Goal: Complete application form

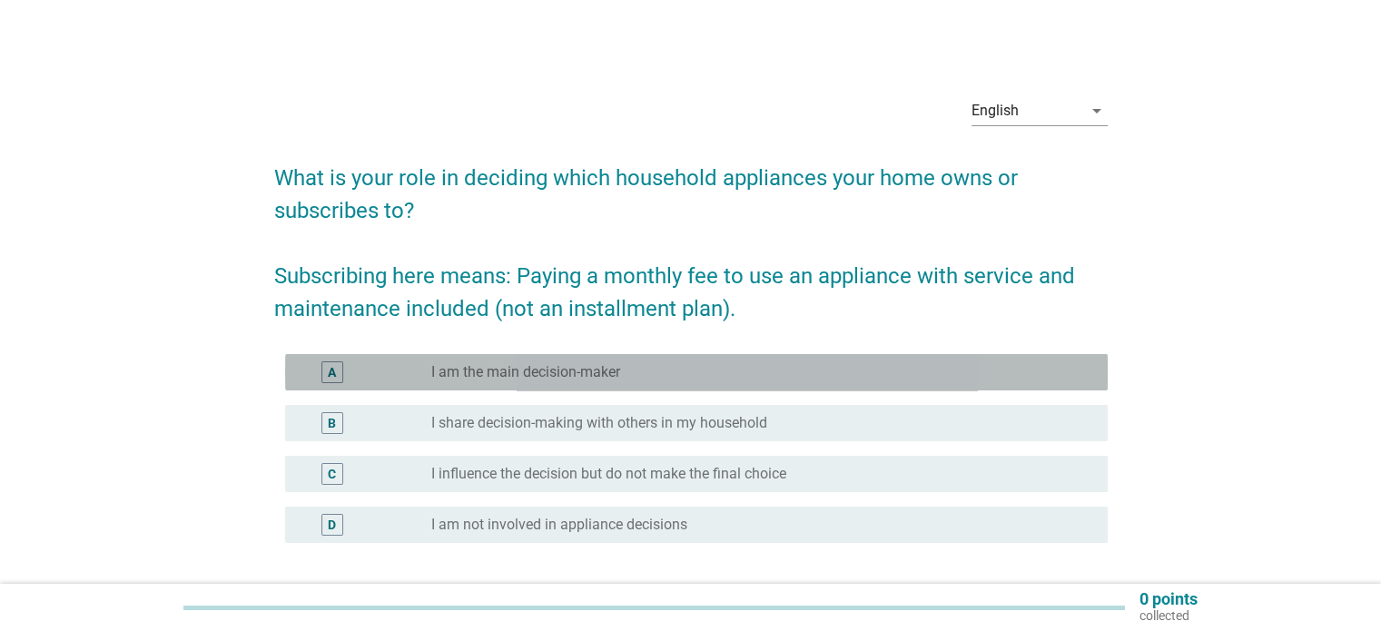
click at [634, 383] on div "A radio_button_unchecked I am the main decision-maker" at bounding box center [696, 372] width 823 height 36
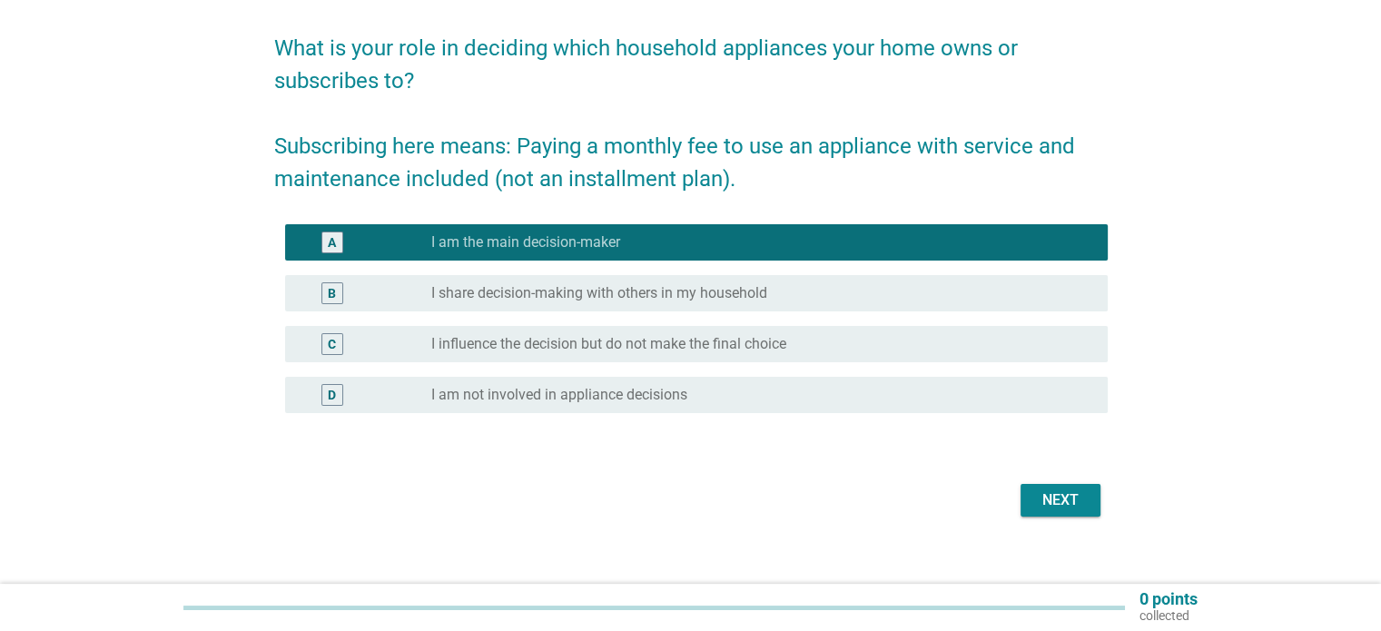
scroll to position [149, 0]
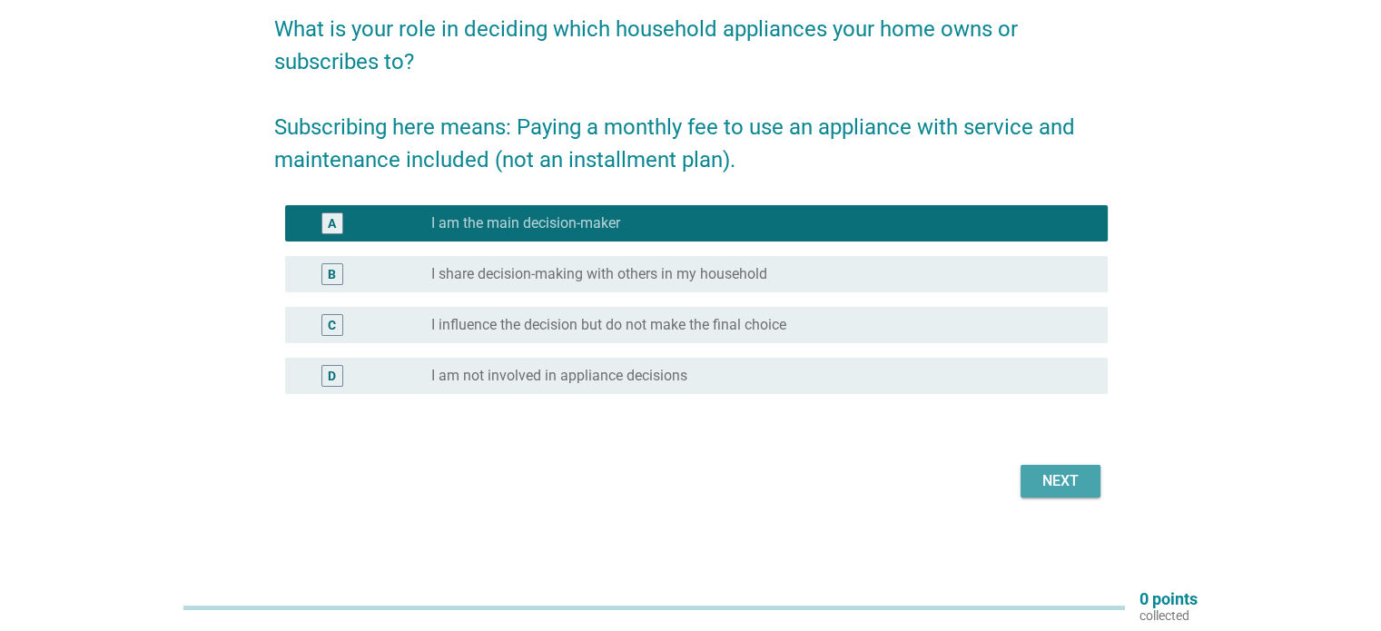
drag, startPoint x: 1062, startPoint y: 479, endPoint x: 1178, endPoint y: 460, distance: 117.7
click at [1062, 480] on div "Next" at bounding box center [1060, 481] width 51 height 22
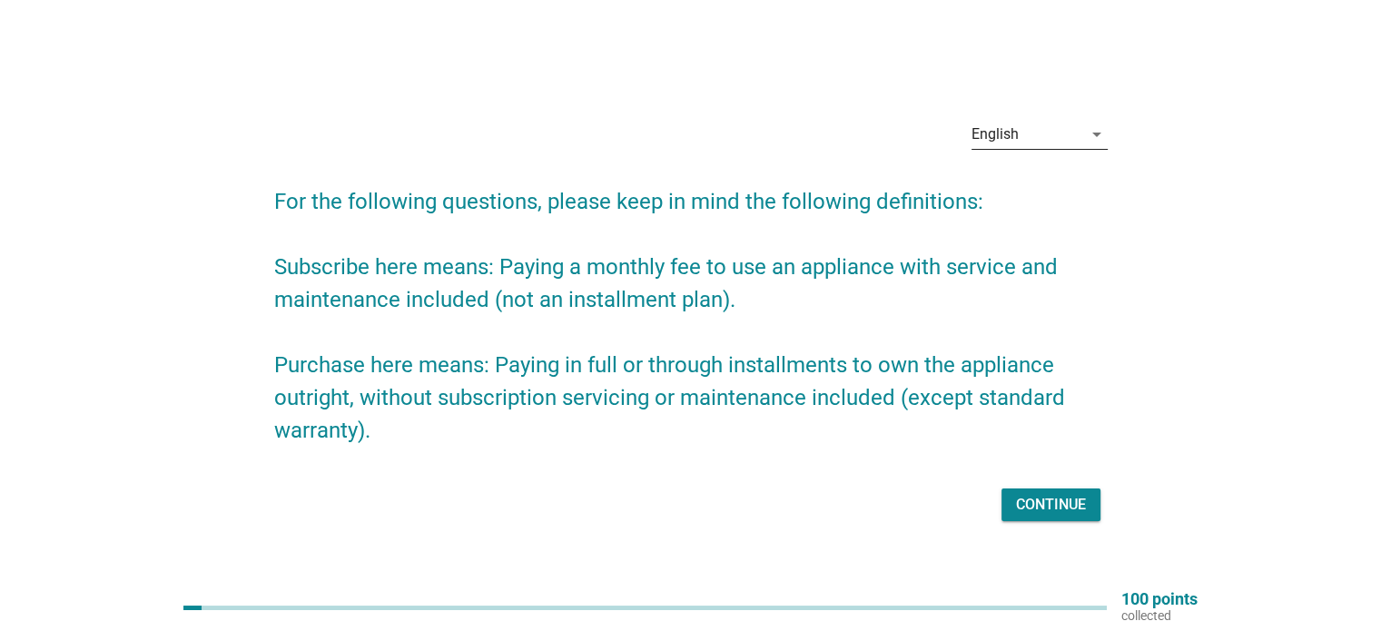
click at [1060, 127] on div "English" at bounding box center [1027, 134] width 111 height 29
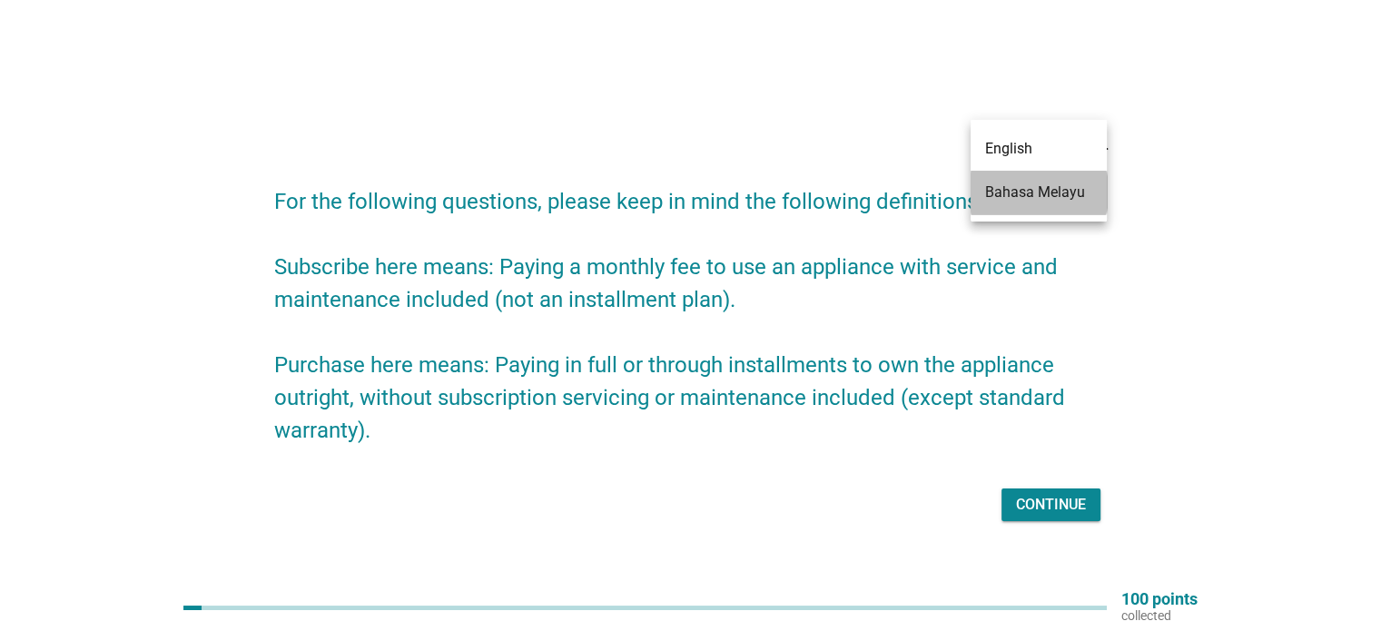
click at [1059, 194] on div "Bahasa Melayu" at bounding box center [1038, 193] width 107 height 22
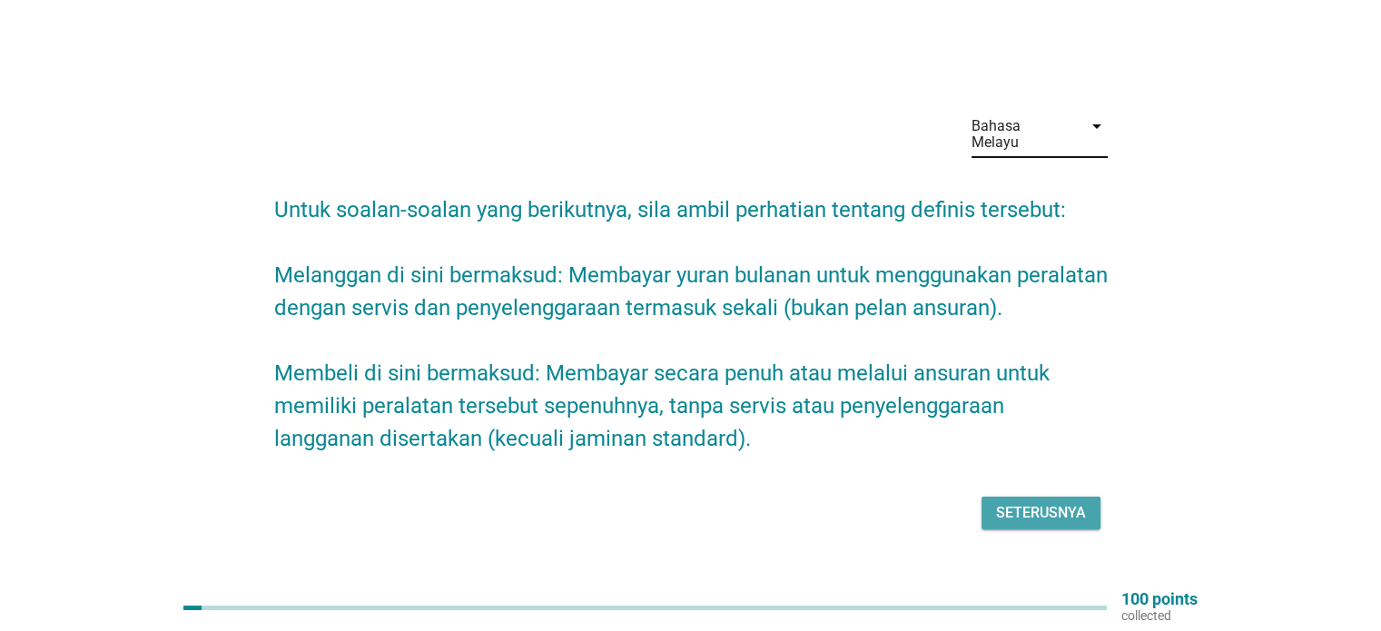
click at [1054, 516] on button "Seterusnya" at bounding box center [1041, 513] width 119 height 33
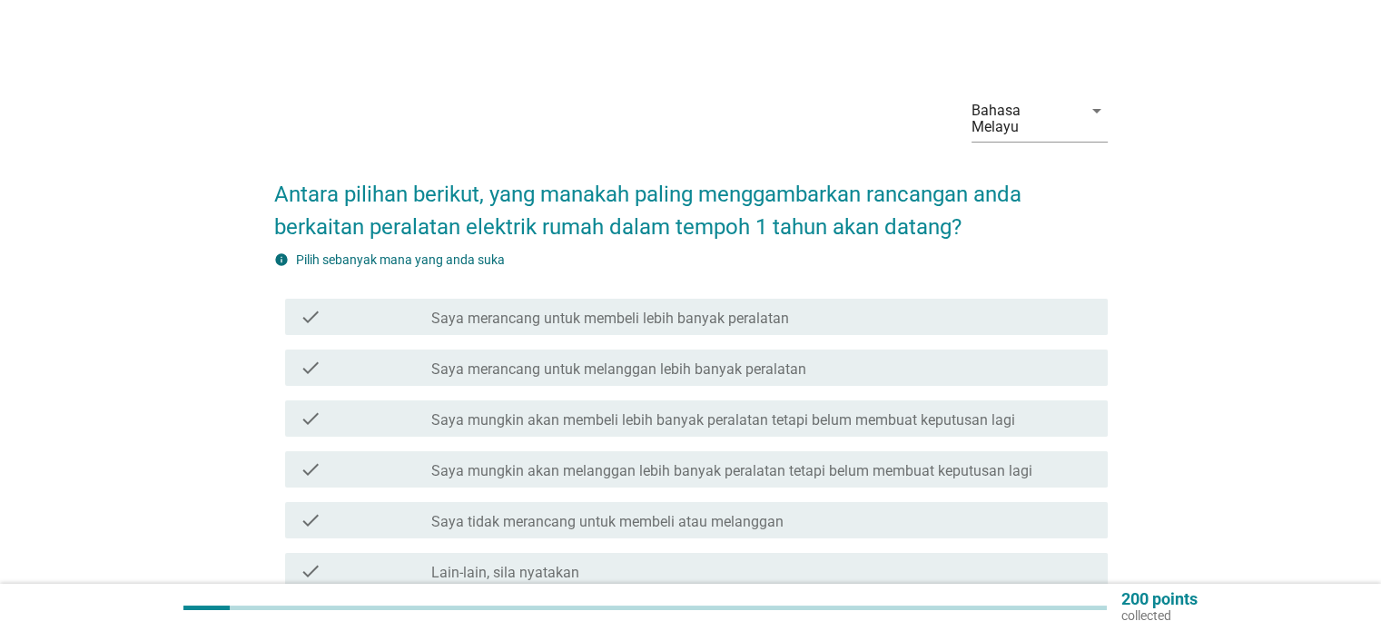
click at [796, 411] on label "Saya mungkin akan membeli lebih banyak peralatan tetapi belum membuat keputusan…" at bounding box center [723, 420] width 584 height 18
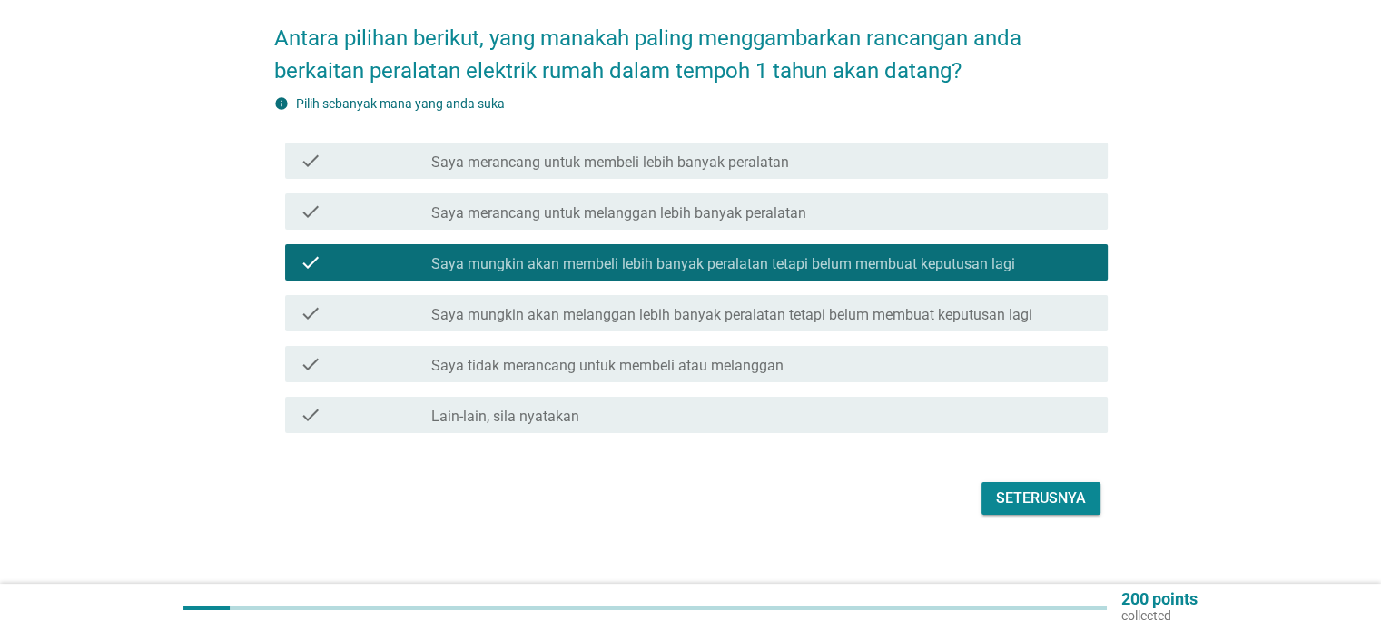
scroll to position [157, 0]
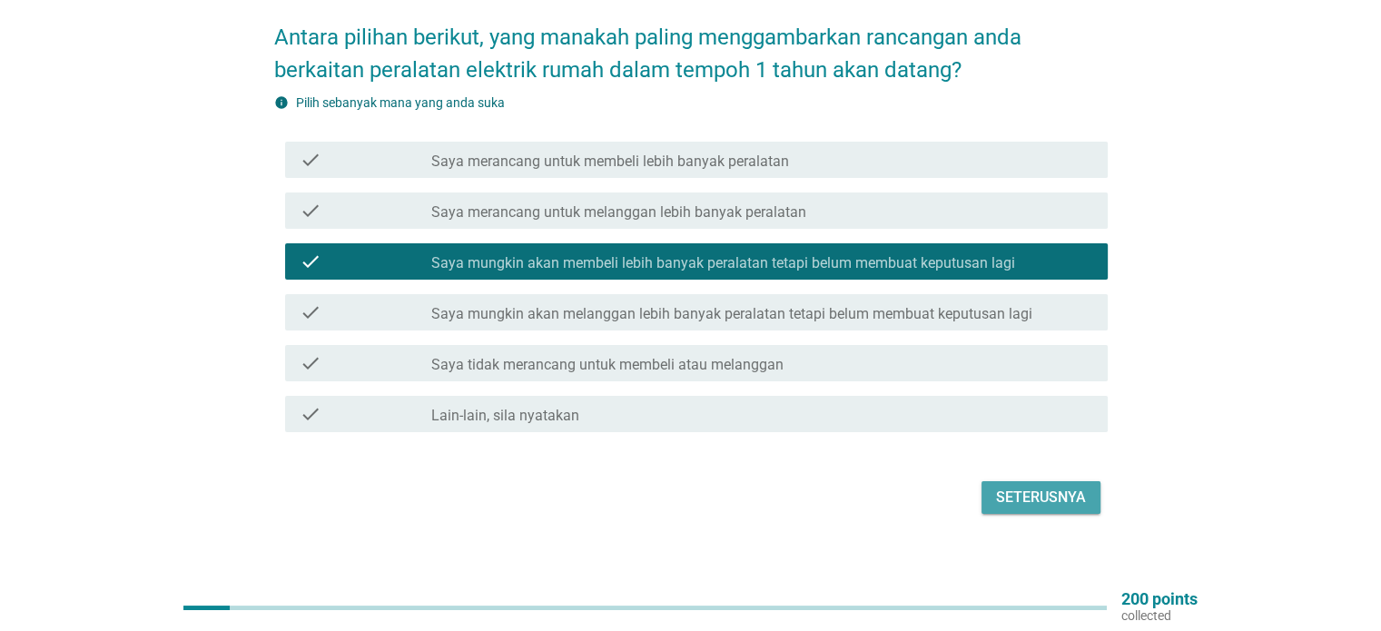
click at [1036, 487] on div "Seterusnya" at bounding box center [1041, 498] width 90 height 22
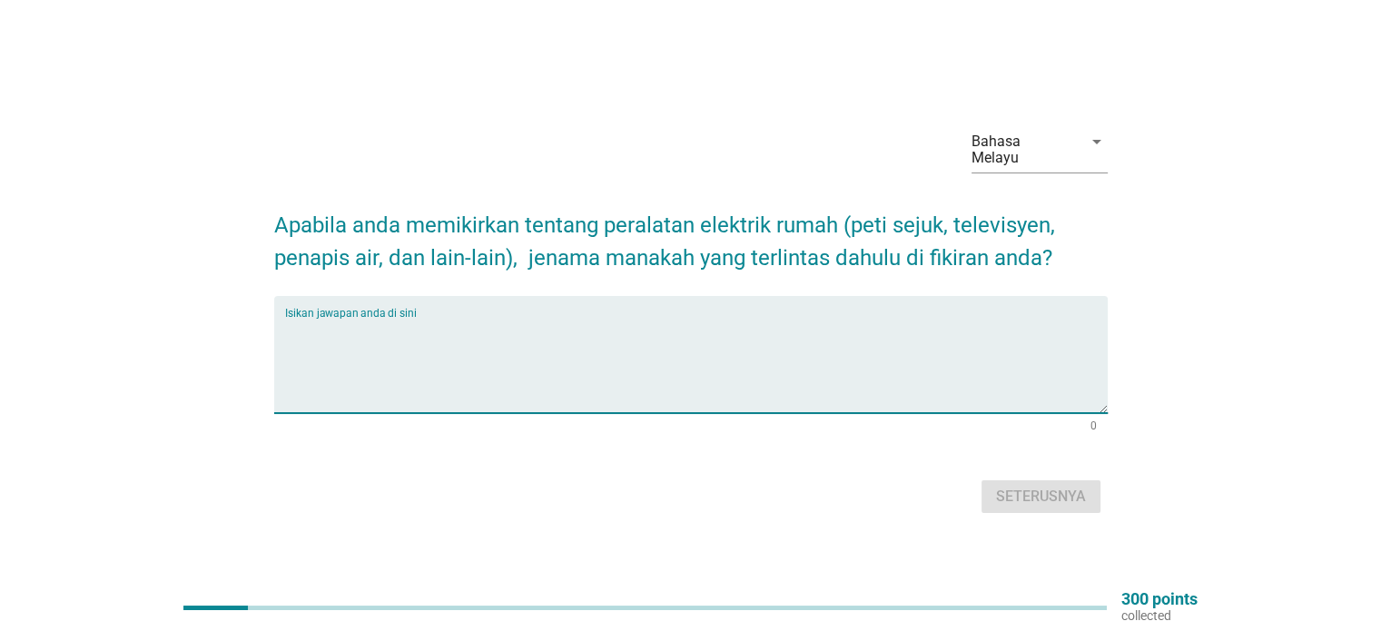
click at [795, 338] on textarea "Isikan jawapan anda di sini" at bounding box center [696, 365] width 823 height 95
type textarea "LG"
click at [1000, 498] on div "Seterusnya" at bounding box center [1041, 497] width 90 height 22
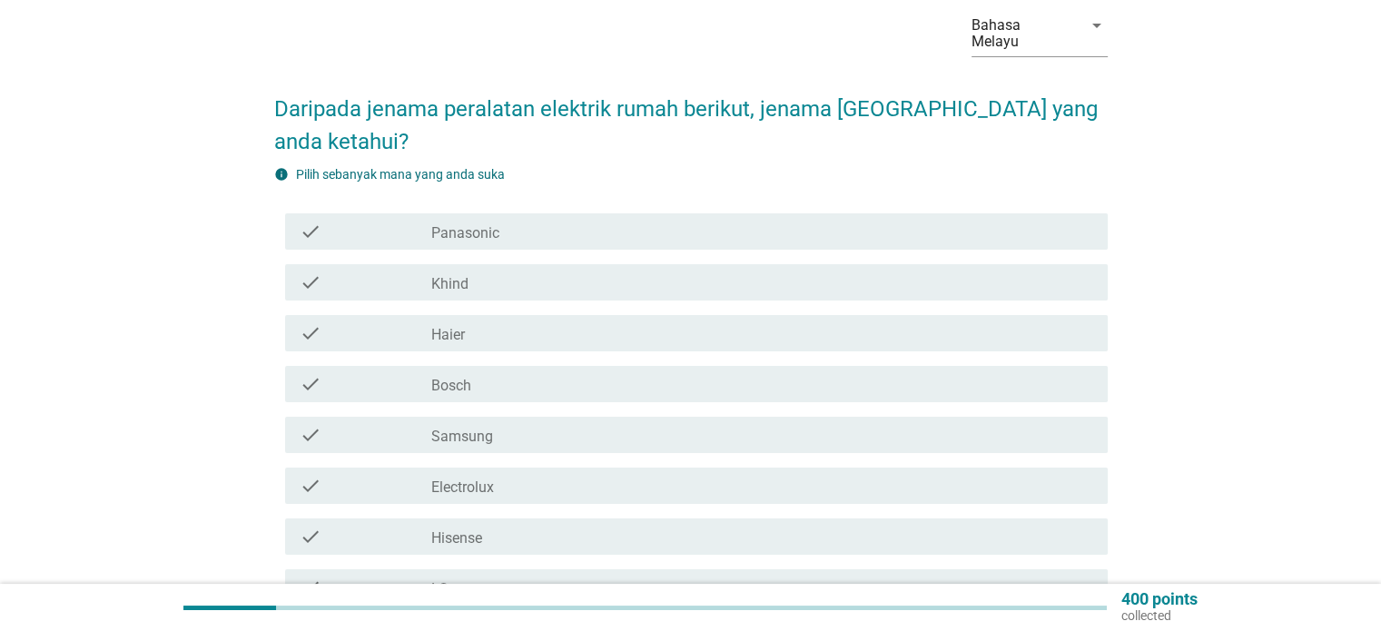
scroll to position [91, 0]
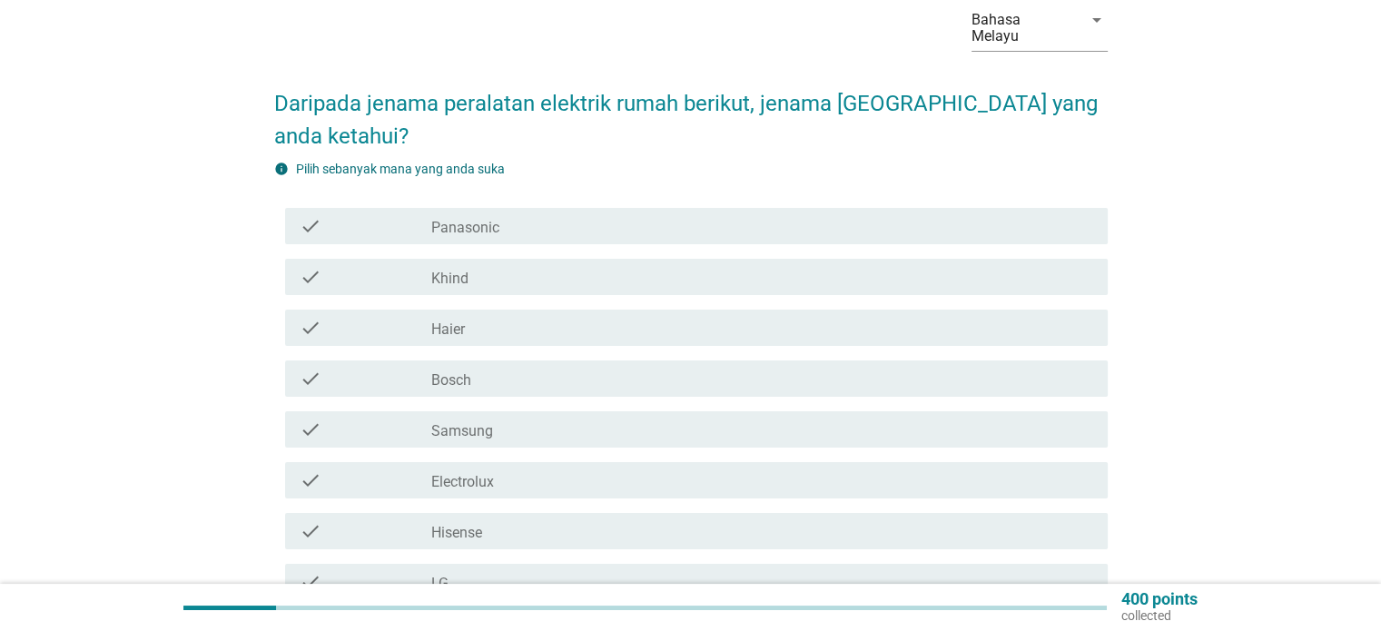
click at [640, 215] on div "check_box_outline_blank Panasonic" at bounding box center [761, 226] width 661 height 22
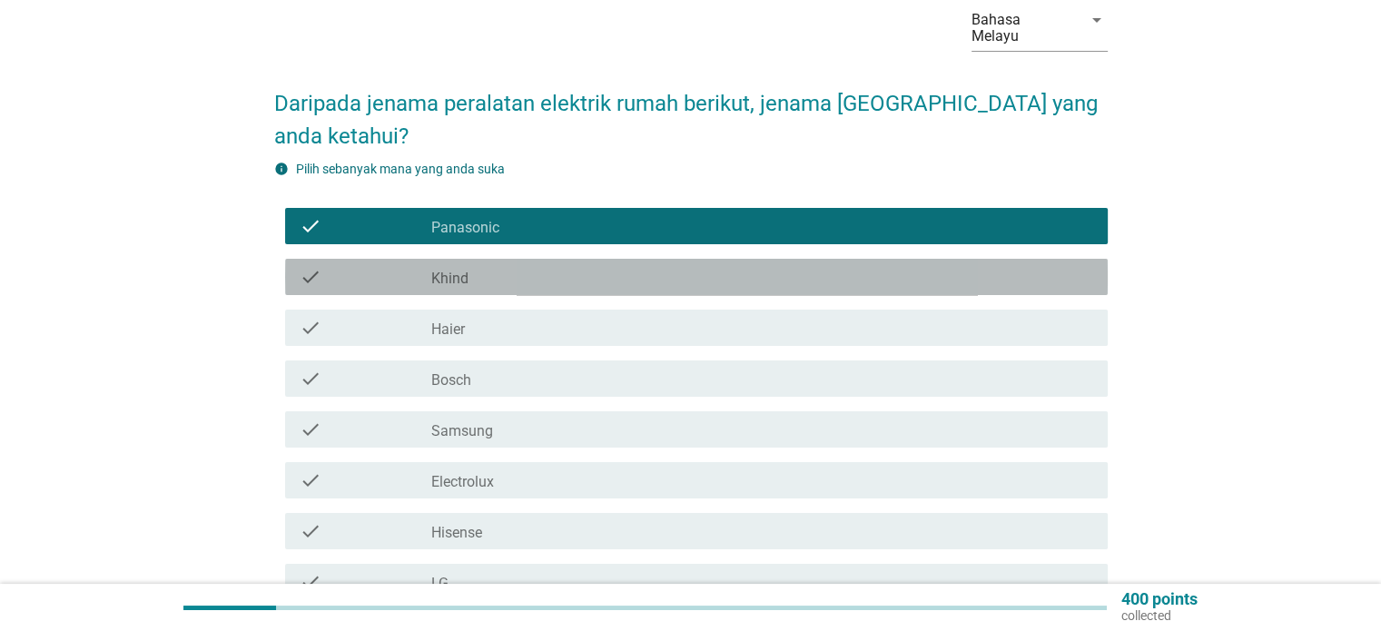
click at [630, 266] on div "check_box_outline_blank Khind" at bounding box center [761, 277] width 661 height 22
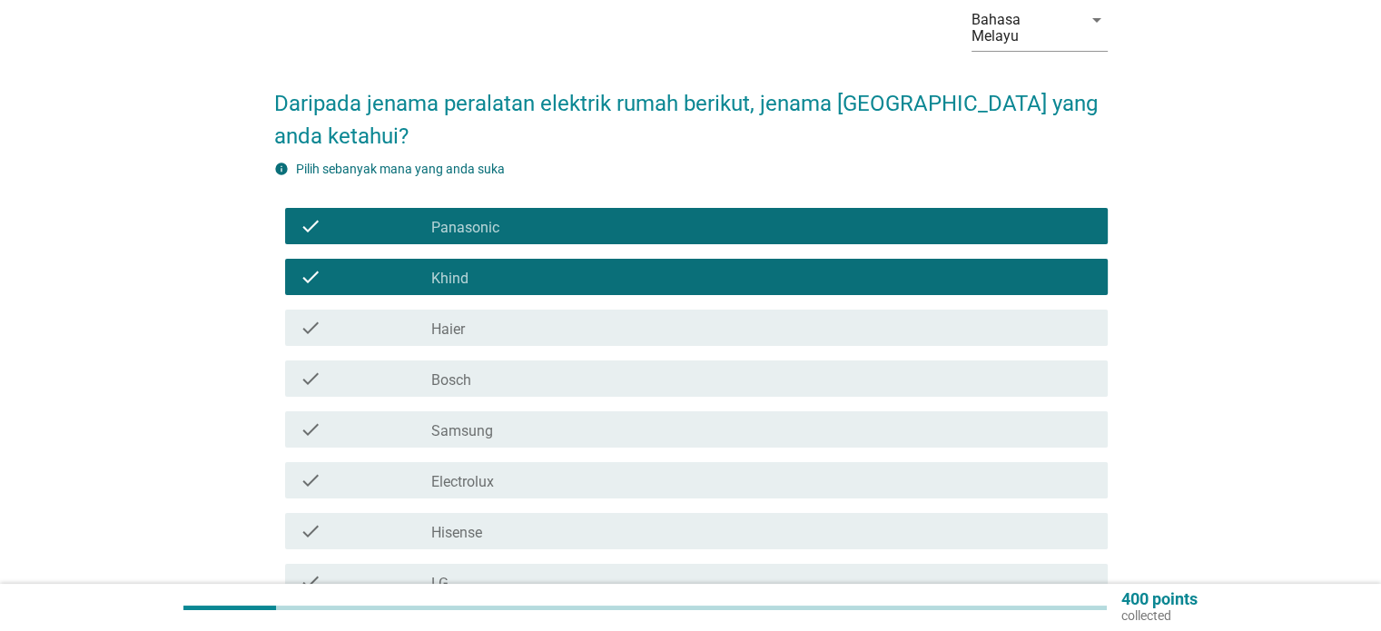
drag, startPoint x: 627, startPoint y: 304, endPoint x: 620, endPoint y: 356, distance: 52.2
click at [627, 317] on div "check_box_outline_blank Haier" at bounding box center [761, 328] width 661 height 22
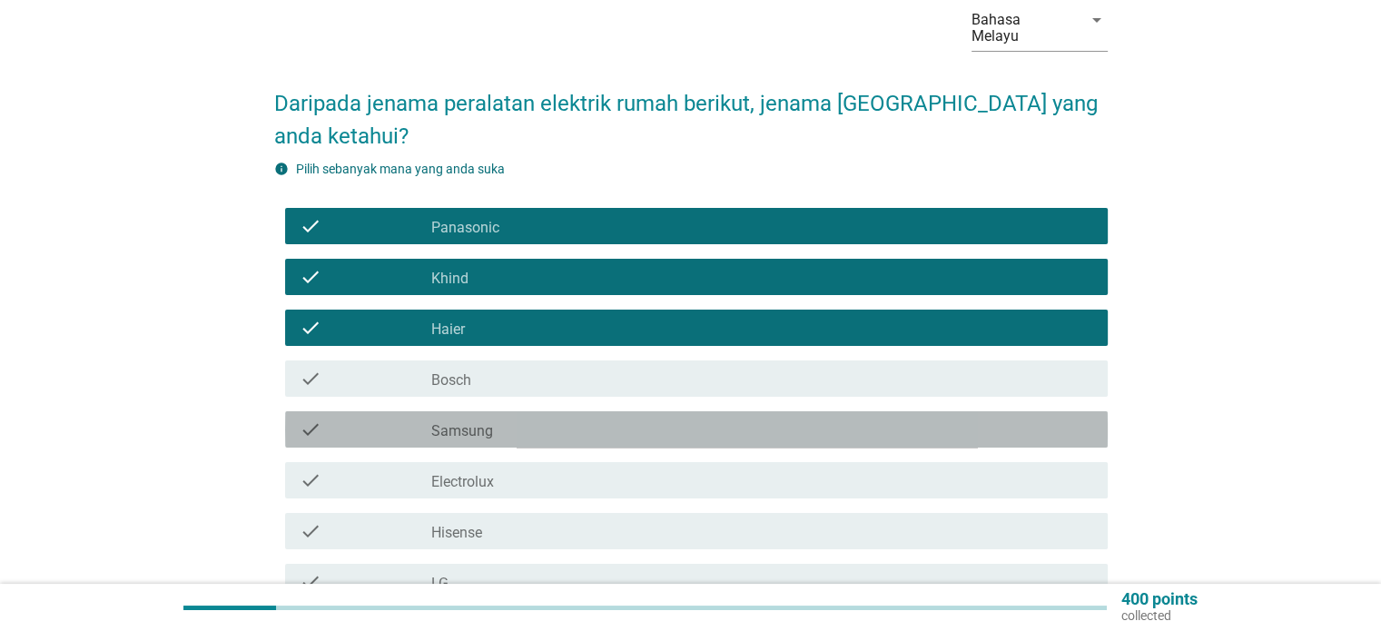
click at [607, 419] on div "check_box_outline_blank Samsung" at bounding box center [761, 430] width 661 height 22
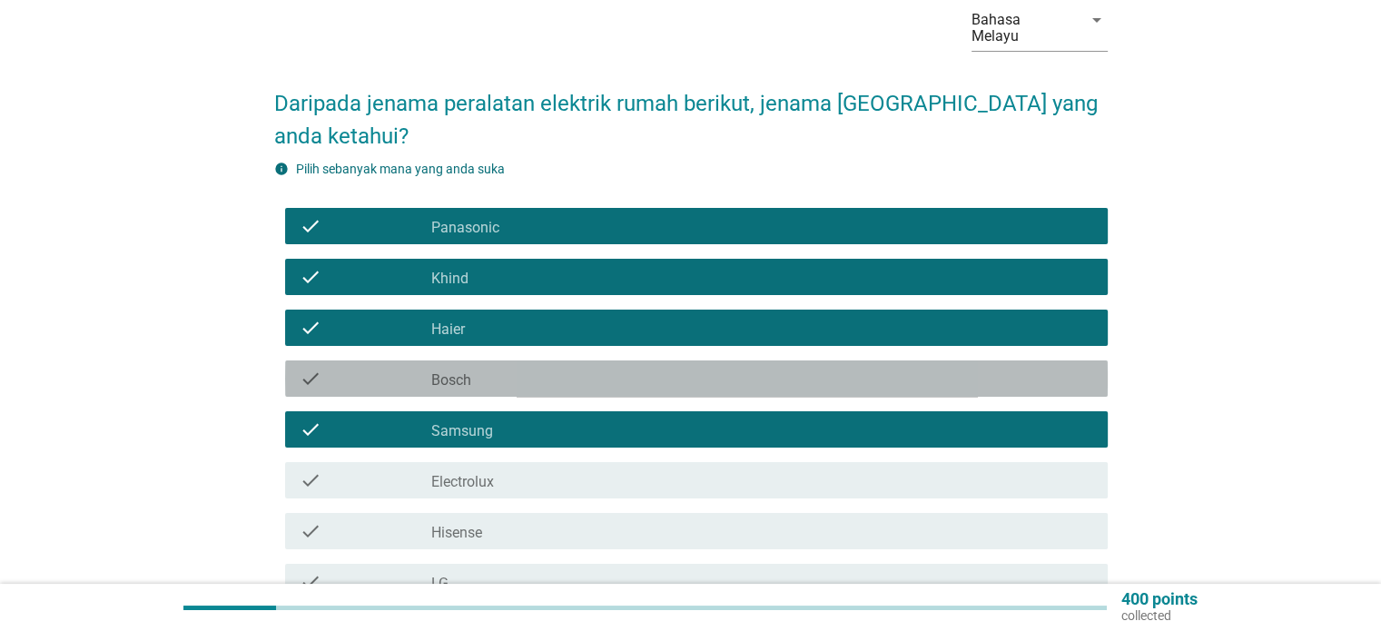
click at [624, 370] on div "check_box_outline_blank Bosch" at bounding box center [761, 379] width 661 height 22
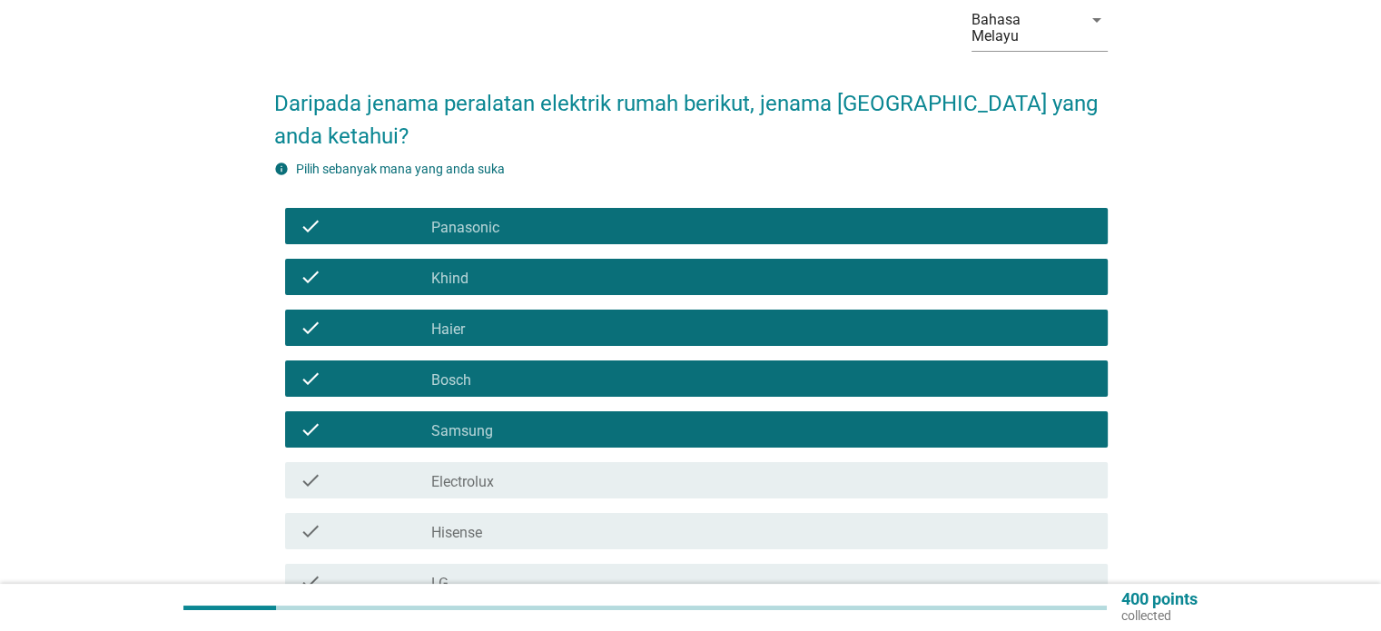
drag, startPoint x: 642, startPoint y: 468, endPoint x: 644, endPoint y: 525, distance: 57.2
click at [641, 470] on div "check_box_outline_blank Electrolux" at bounding box center [761, 481] width 661 height 22
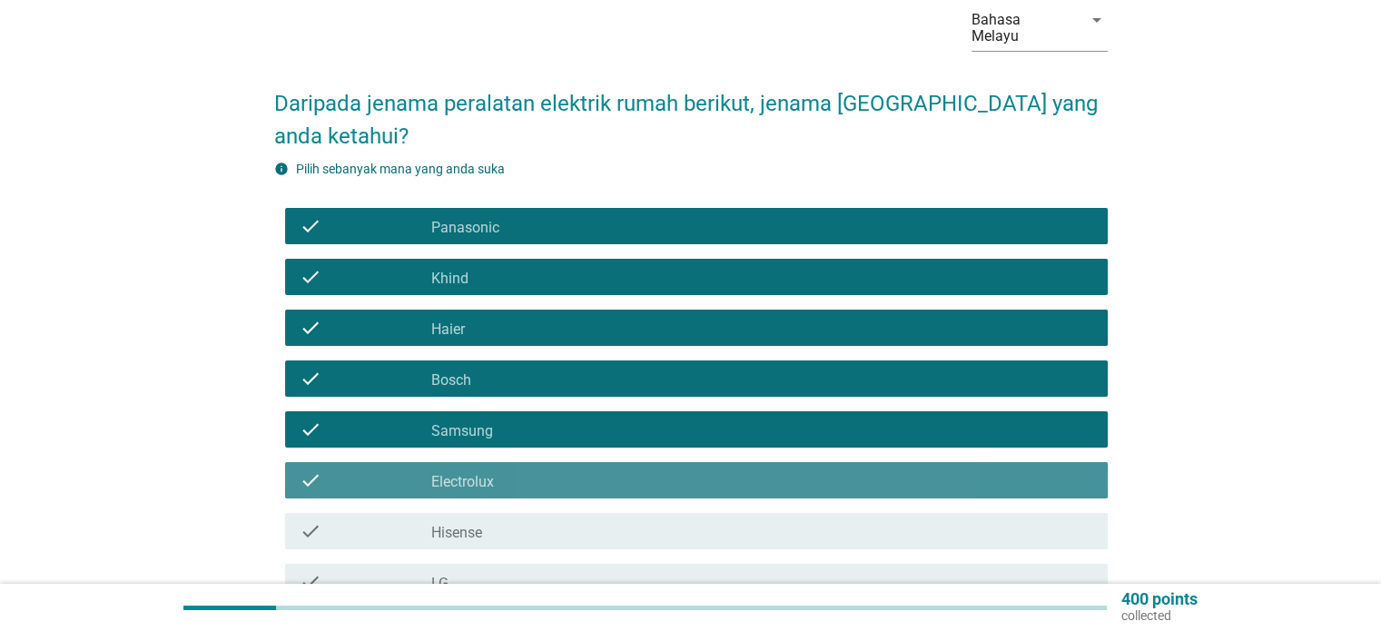
click at [644, 528] on div "check check_box_outline_blank Hisense" at bounding box center [696, 531] width 823 height 36
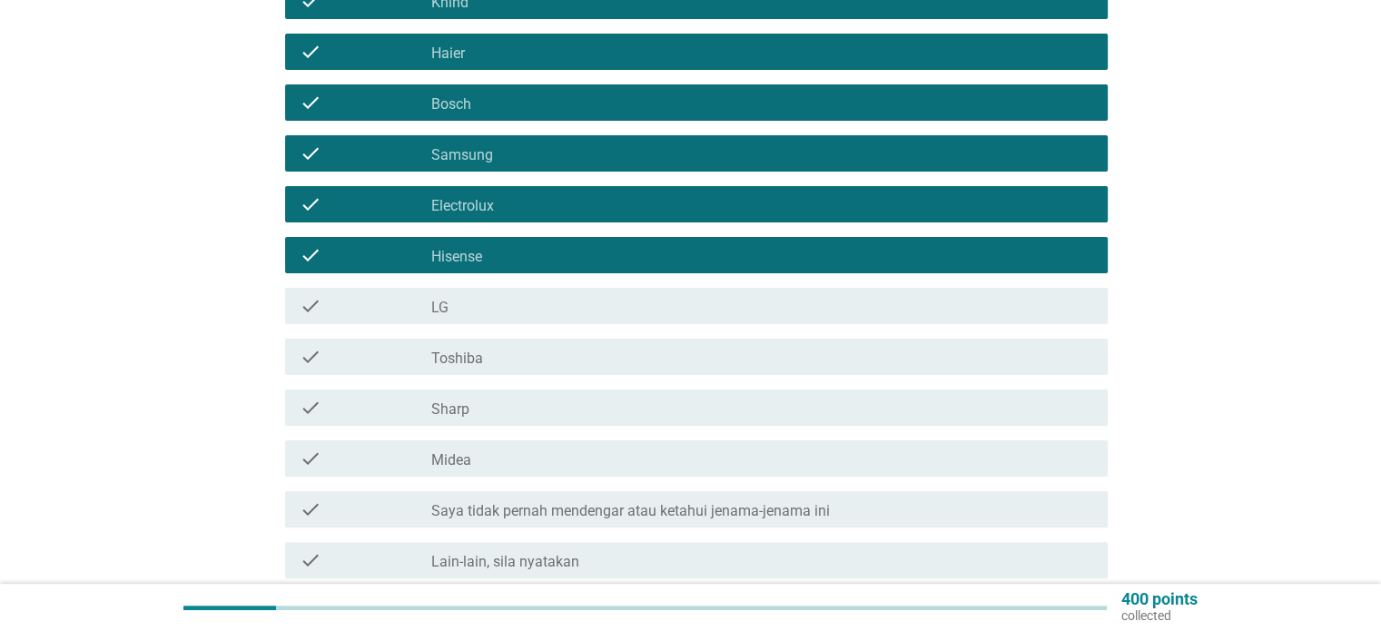
scroll to position [454, 0]
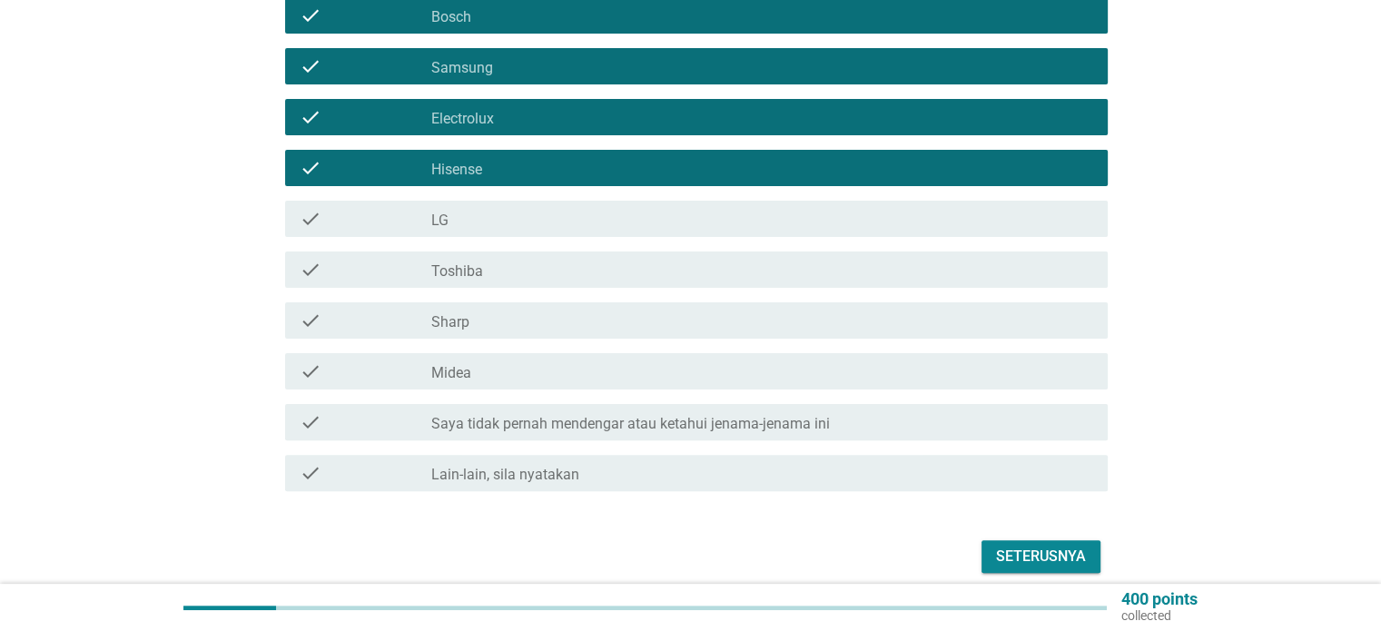
click at [596, 208] on div "check_box_outline_blank LG" at bounding box center [761, 219] width 661 height 22
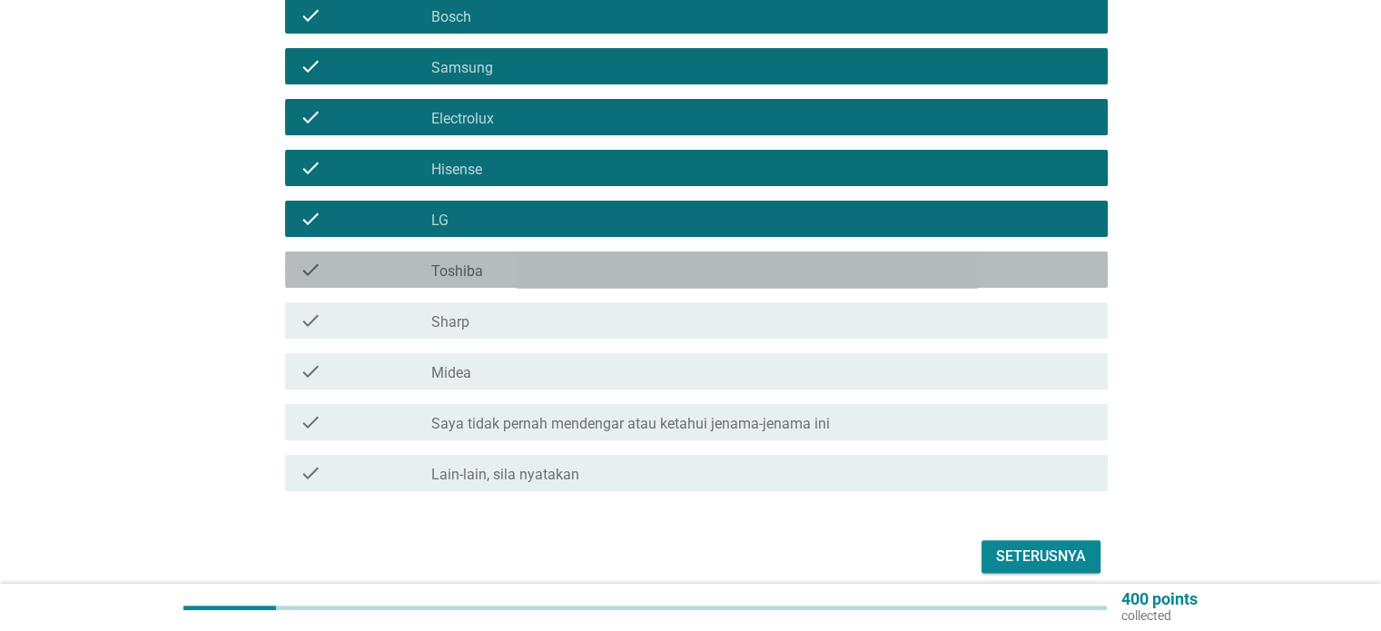
click at [595, 259] on div "check_box_outline_blank Toshiba" at bounding box center [761, 270] width 661 height 22
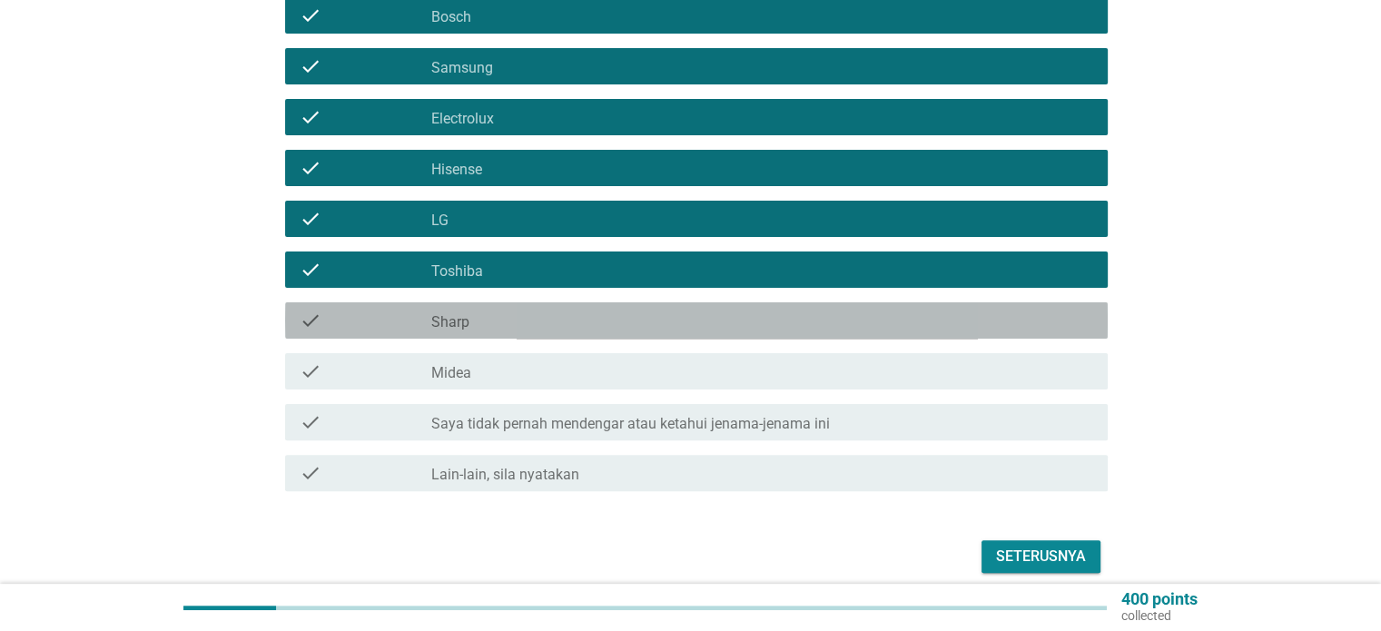
click at [600, 321] on div "check check_box_outline_blank Sharp" at bounding box center [696, 320] width 823 height 36
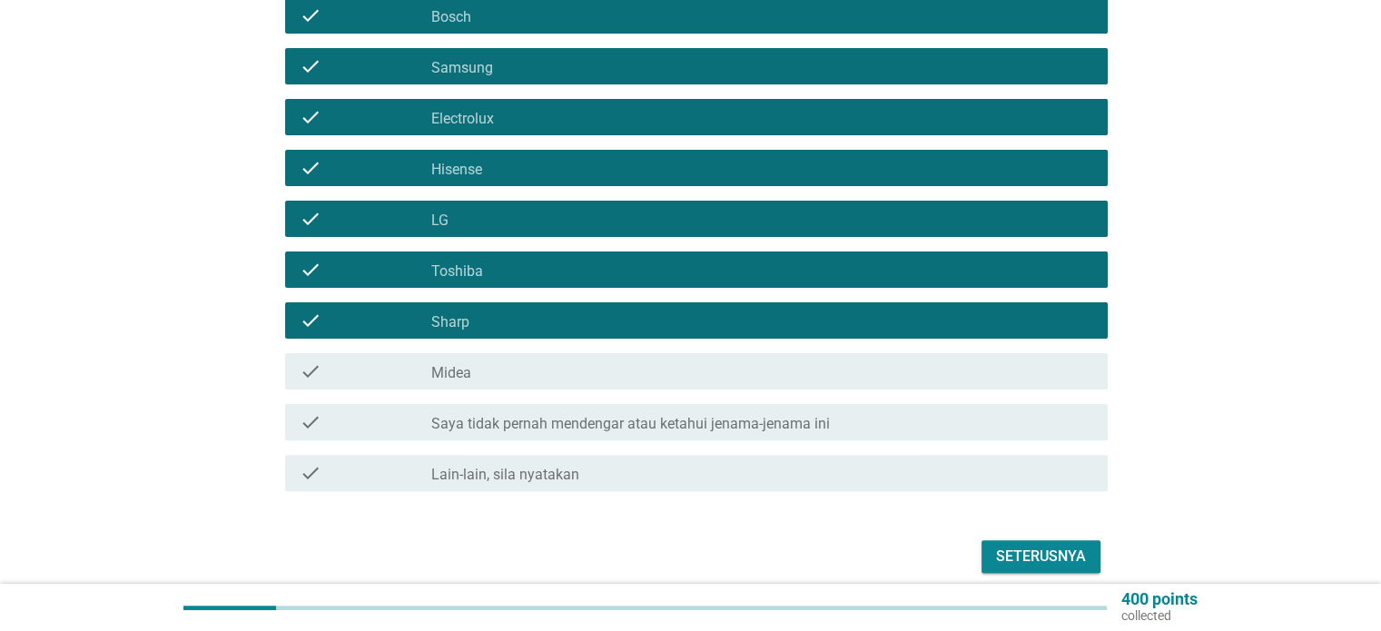
click at [600, 361] on div "check_box_outline_blank Midea" at bounding box center [761, 372] width 661 height 22
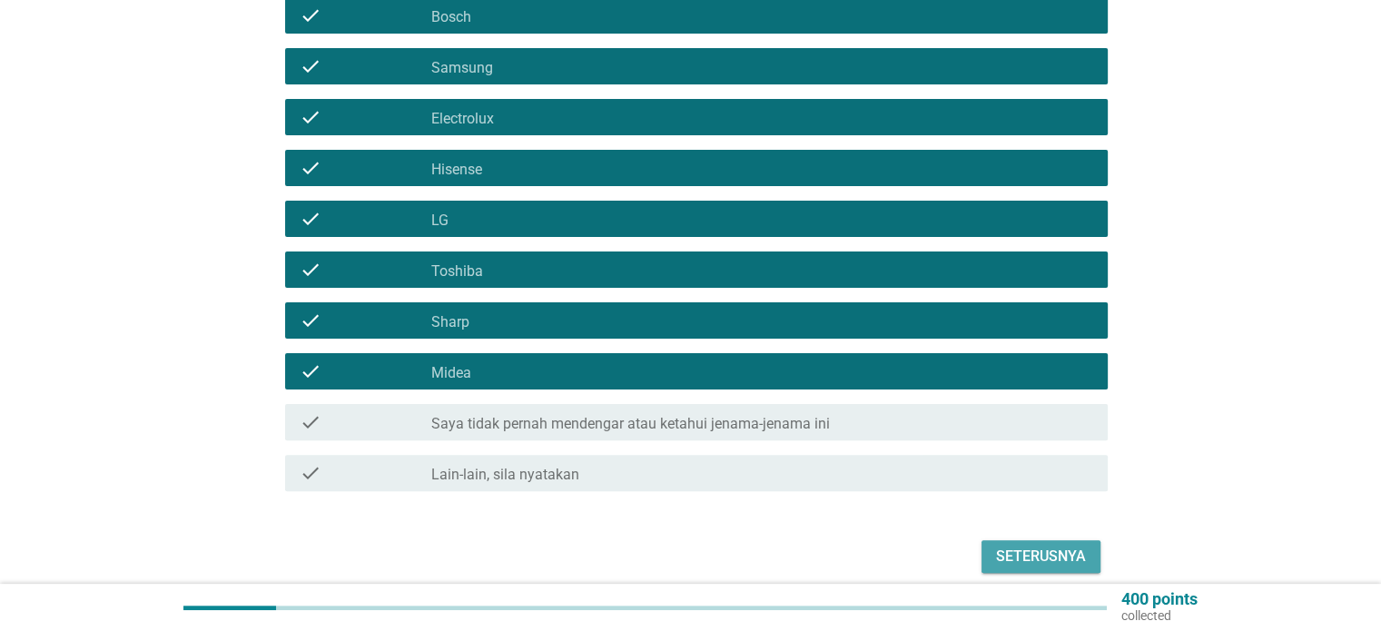
click at [1080, 546] on div "Seterusnya" at bounding box center [1041, 557] width 90 height 22
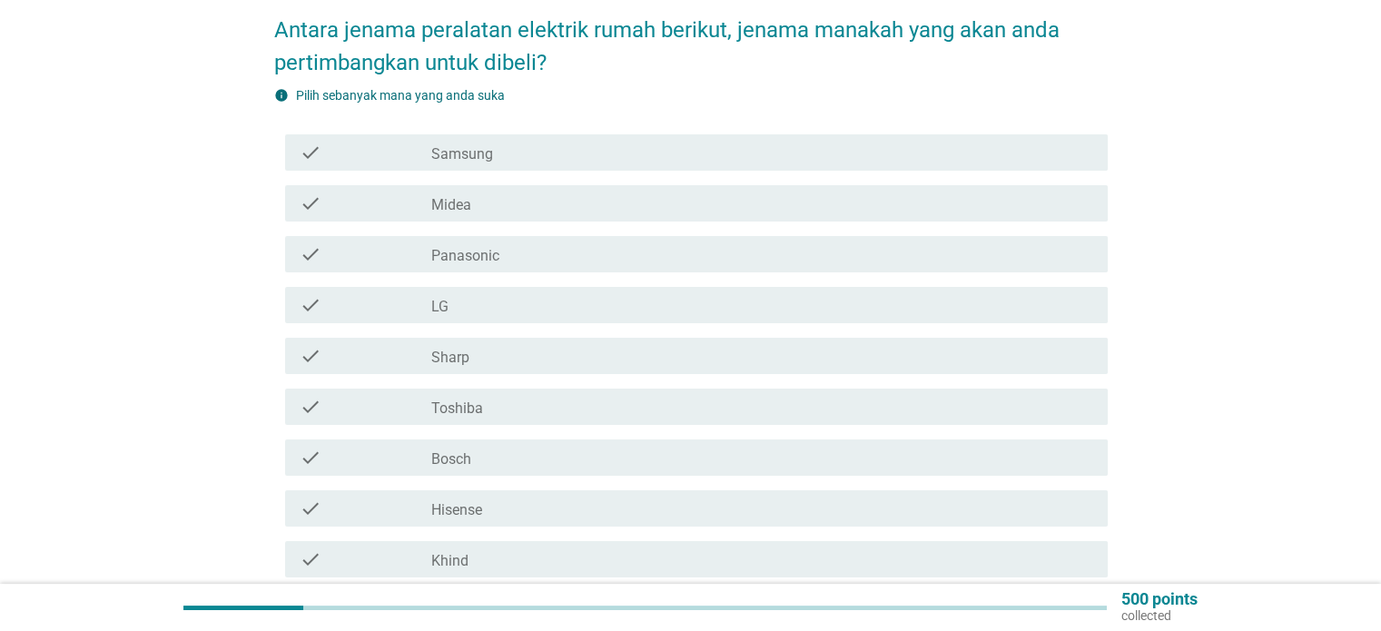
scroll to position [182, 0]
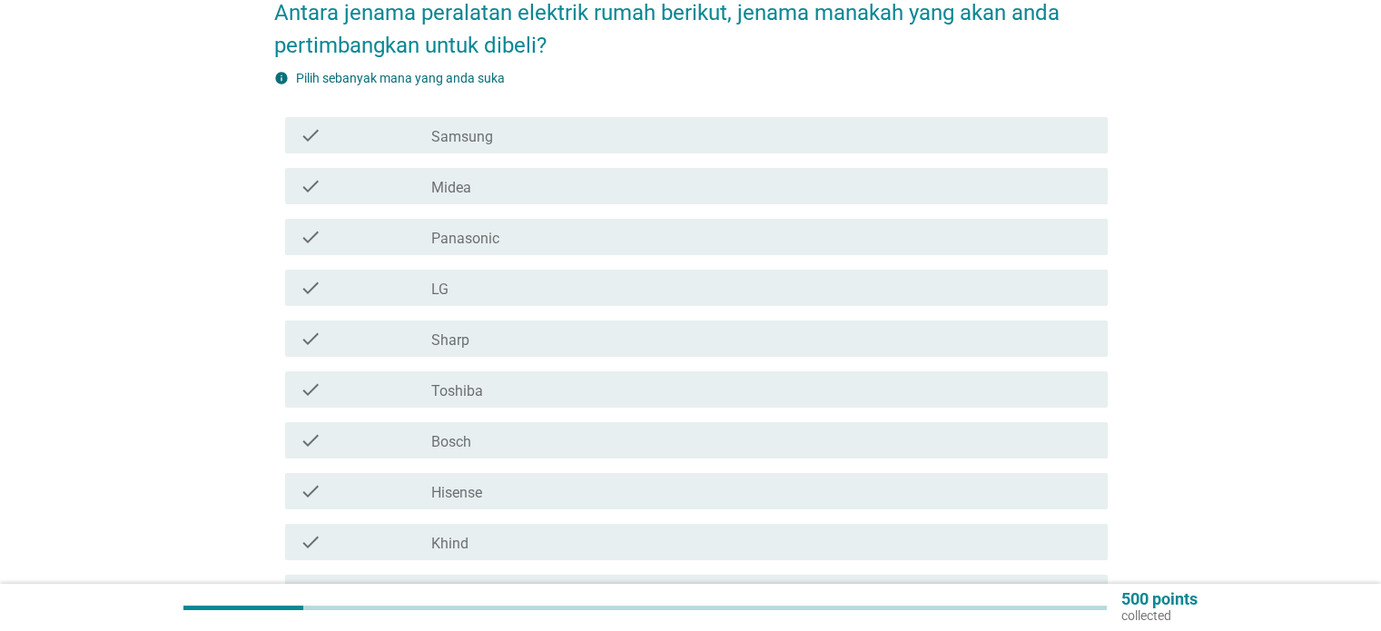
click at [568, 183] on div "check check_box_outline_blank Midea" at bounding box center [696, 186] width 823 height 36
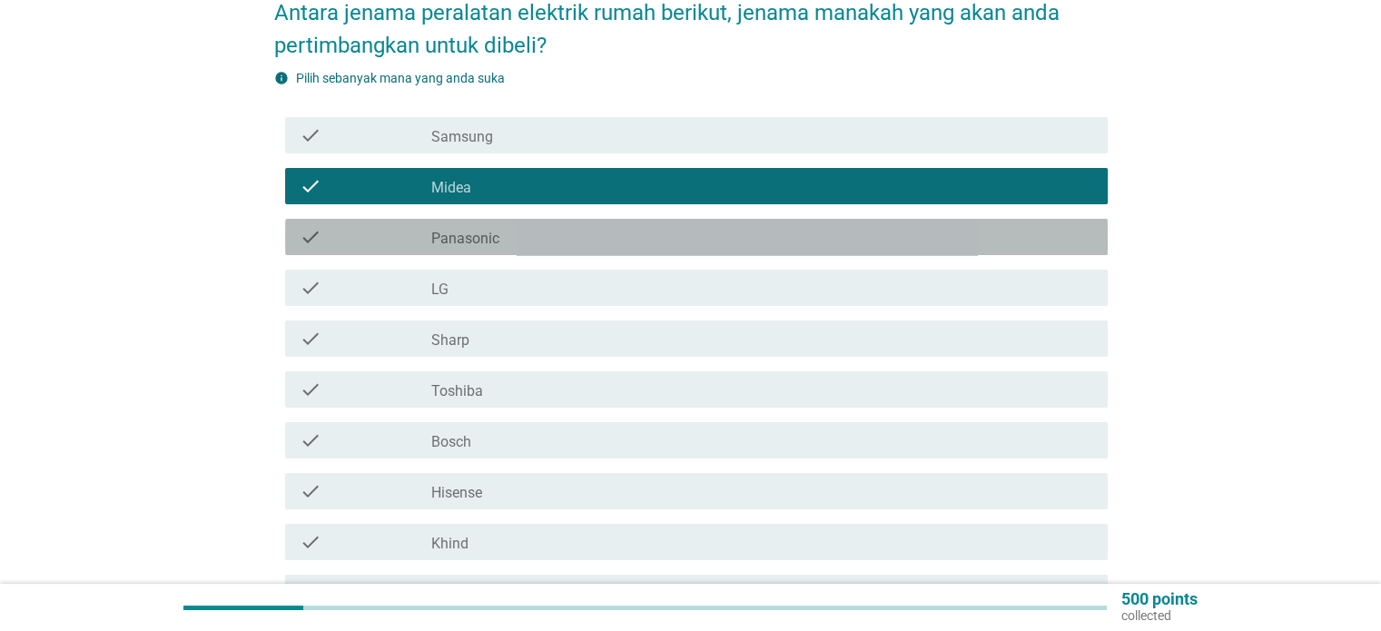
click at [559, 226] on div "check_box_outline_blank Panasonic" at bounding box center [761, 237] width 661 height 22
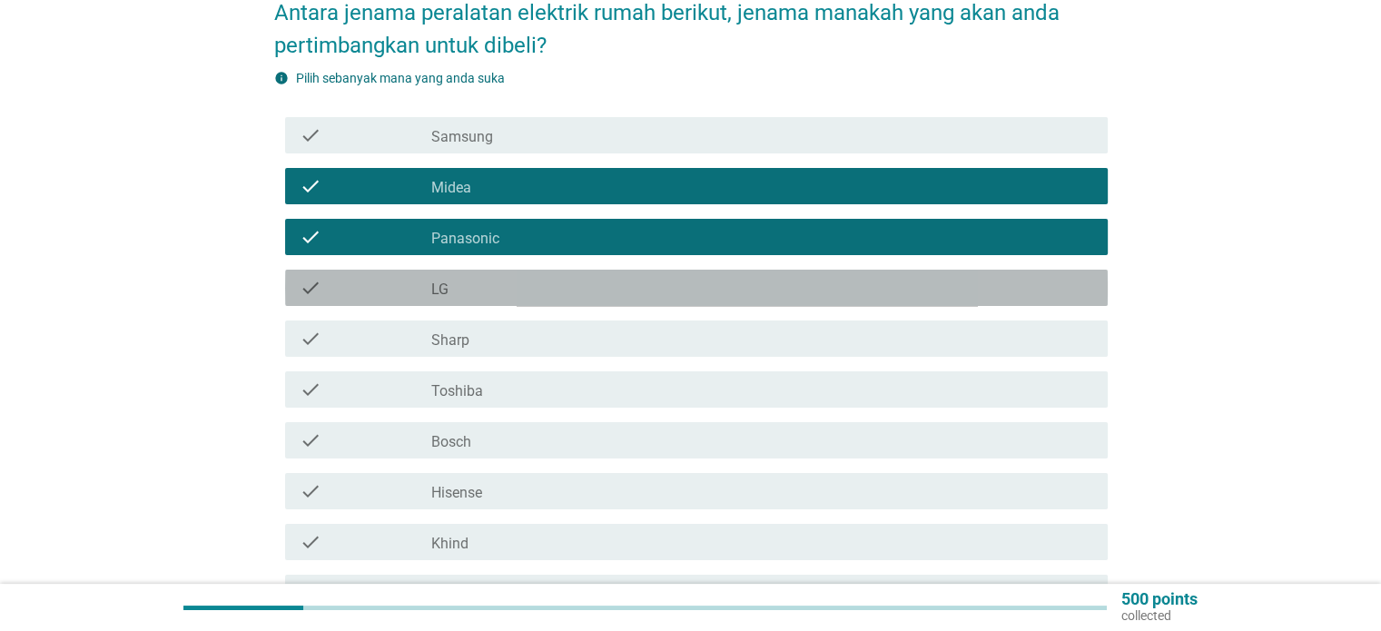
click at [540, 285] on div "check check_box_outline_blank LG" at bounding box center [696, 288] width 823 height 36
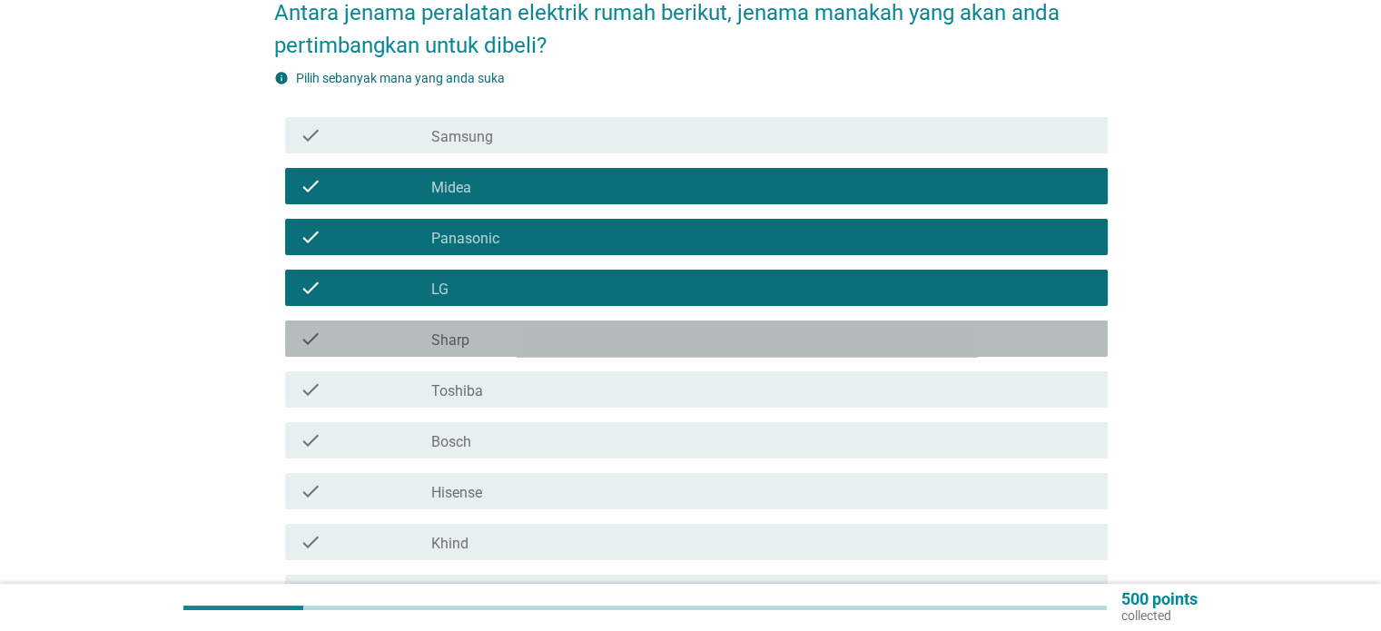
click at [539, 328] on div "check_box_outline_blank Sharp" at bounding box center [761, 339] width 661 height 22
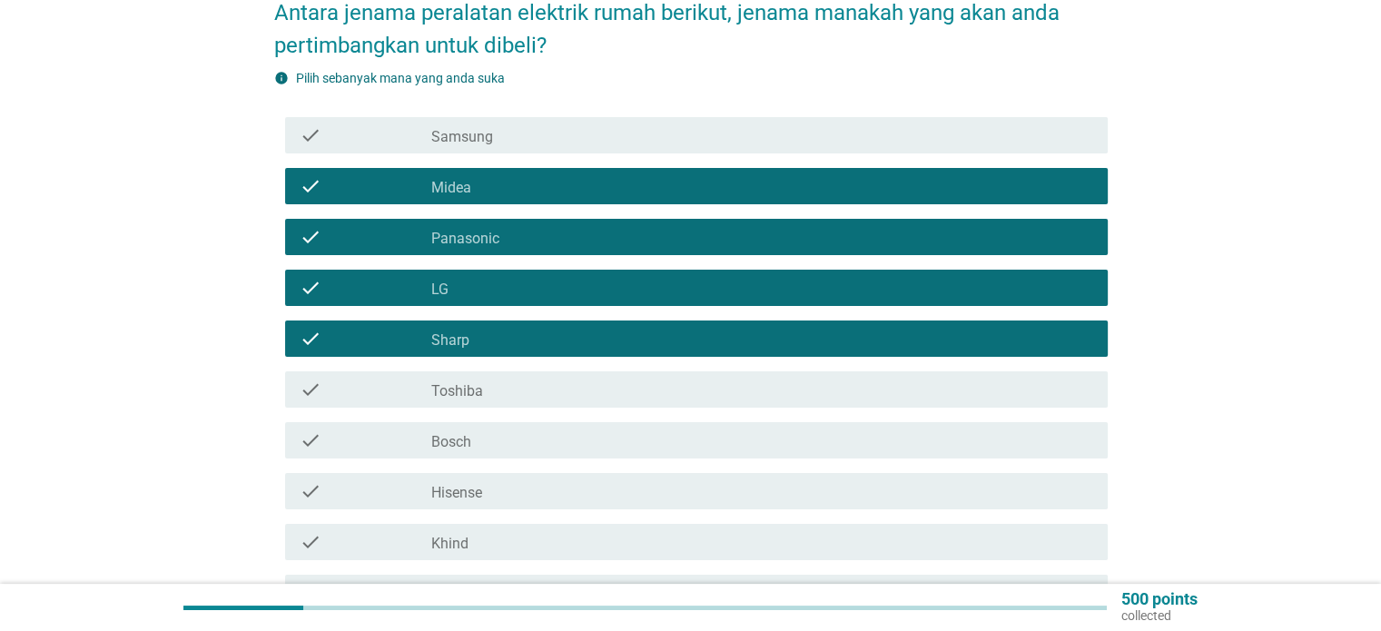
click at [539, 364] on div "check check_box_outline_blank Toshiba" at bounding box center [691, 389] width 834 height 51
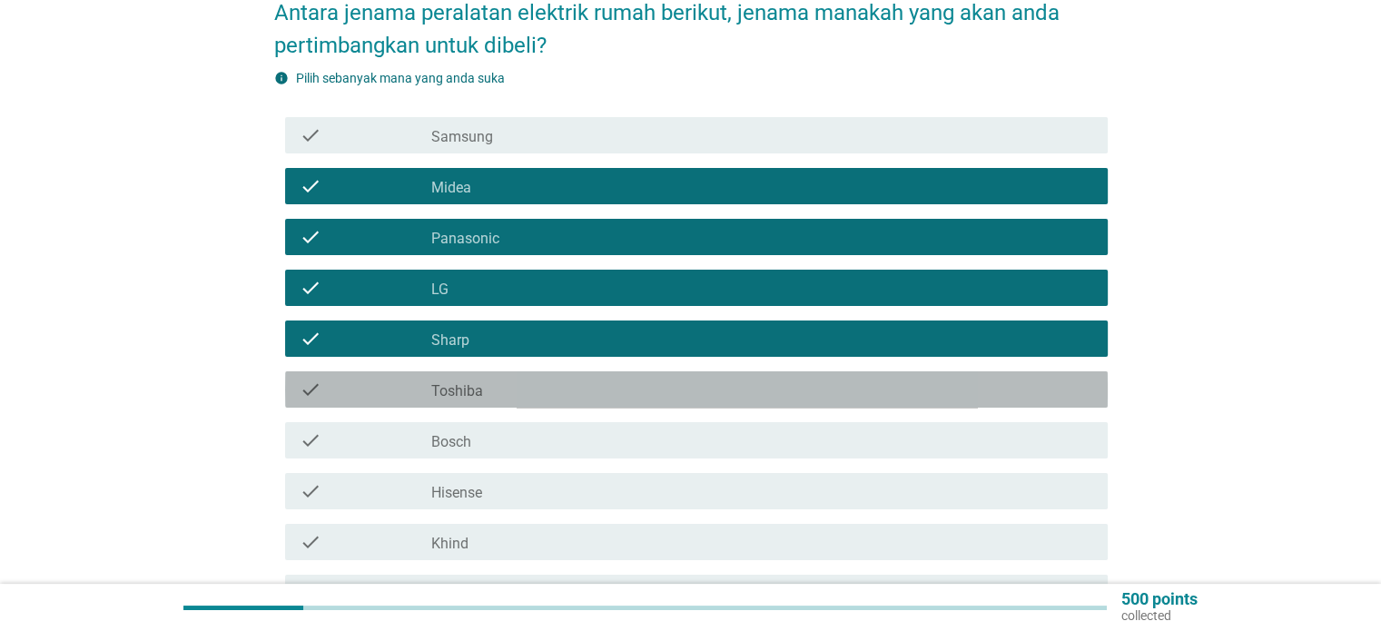
click at [540, 379] on div "check_box_outline_blank Toshiba" at bounding box center [761, 390] width 661 height 22
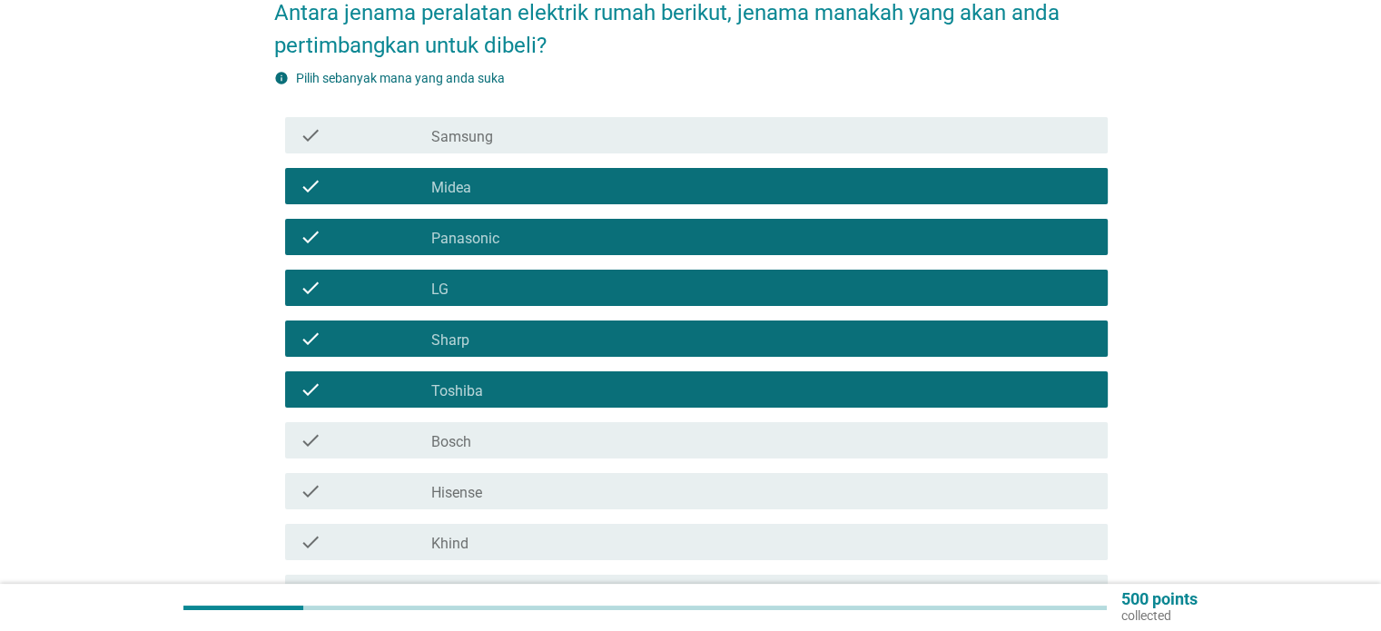
click at [628, 143] on div "check check_box_outline_blank Samsung" at bounding box center [691, 135] width 834 height 51
click at [636, 124] on div "check_box_outline_blank Samsung" at bounding box center [761, 135] width 661 height 22
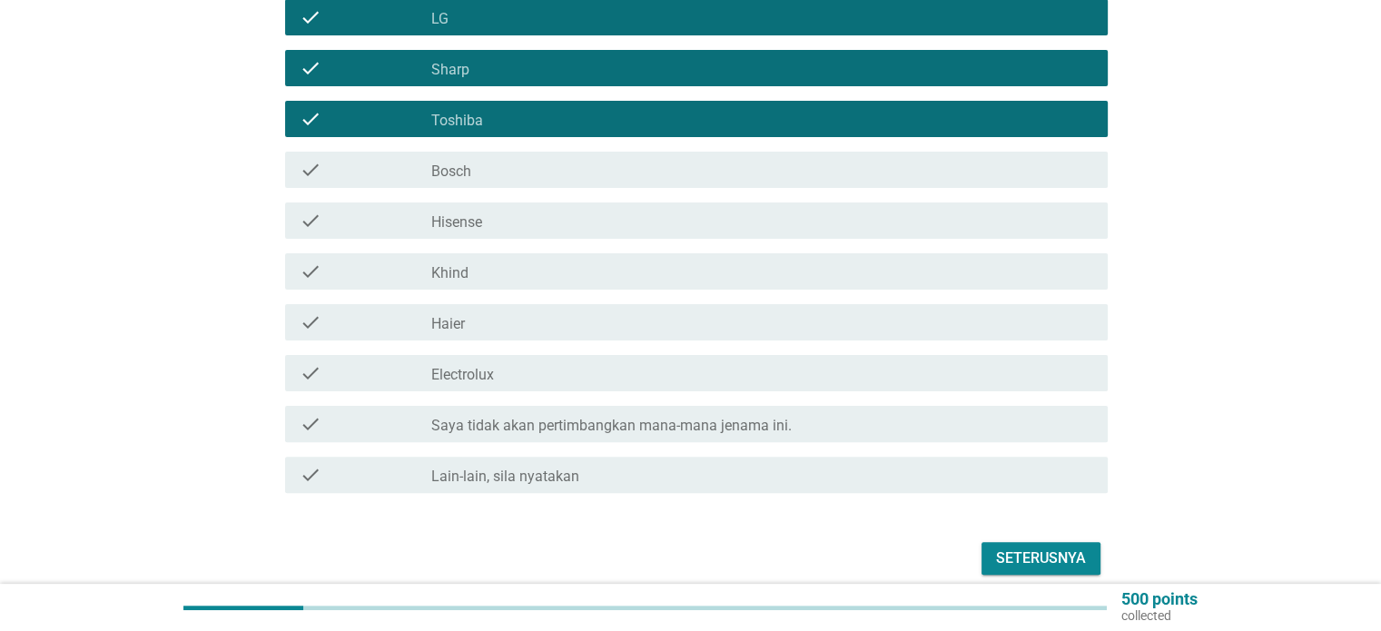
scroll to position [454, 0]
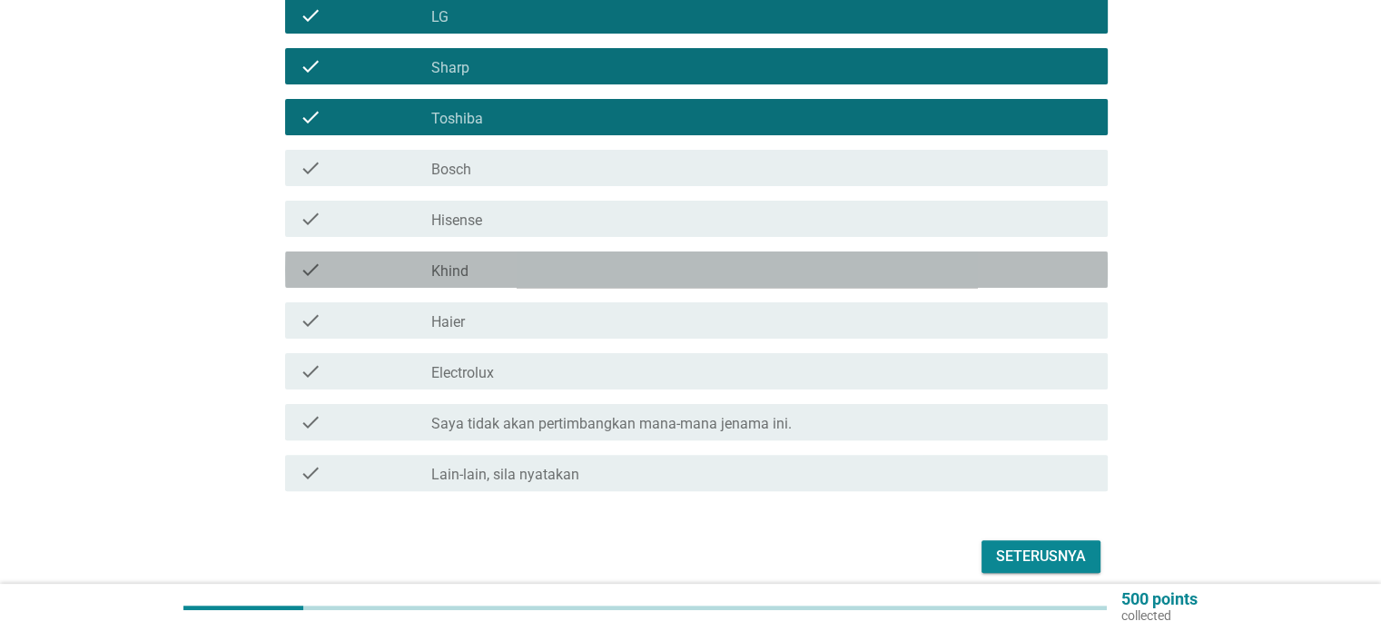
click at [621, 263] on div "check_box_outline_blank Khind" at bounding box center [761, 270] width 661 height 22
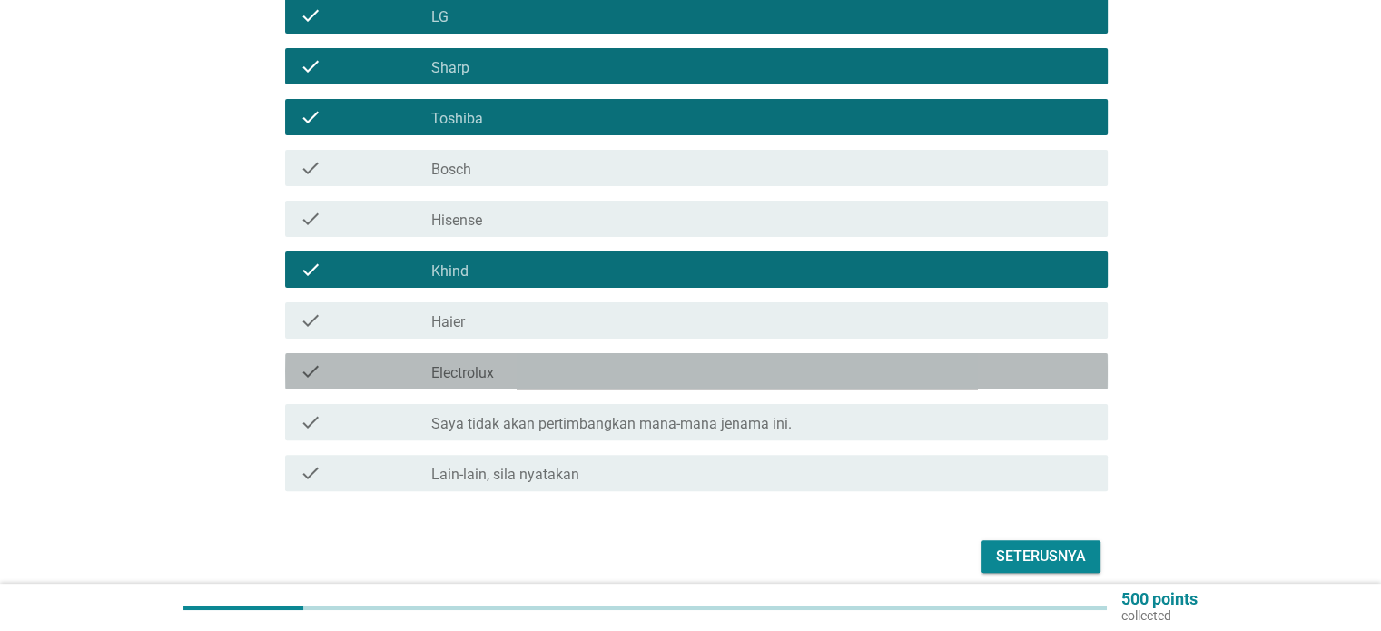
click at [640, 361] on div "check_box_outline_blank Electrolux" at bounding box center [761, 372] width 661 height 22
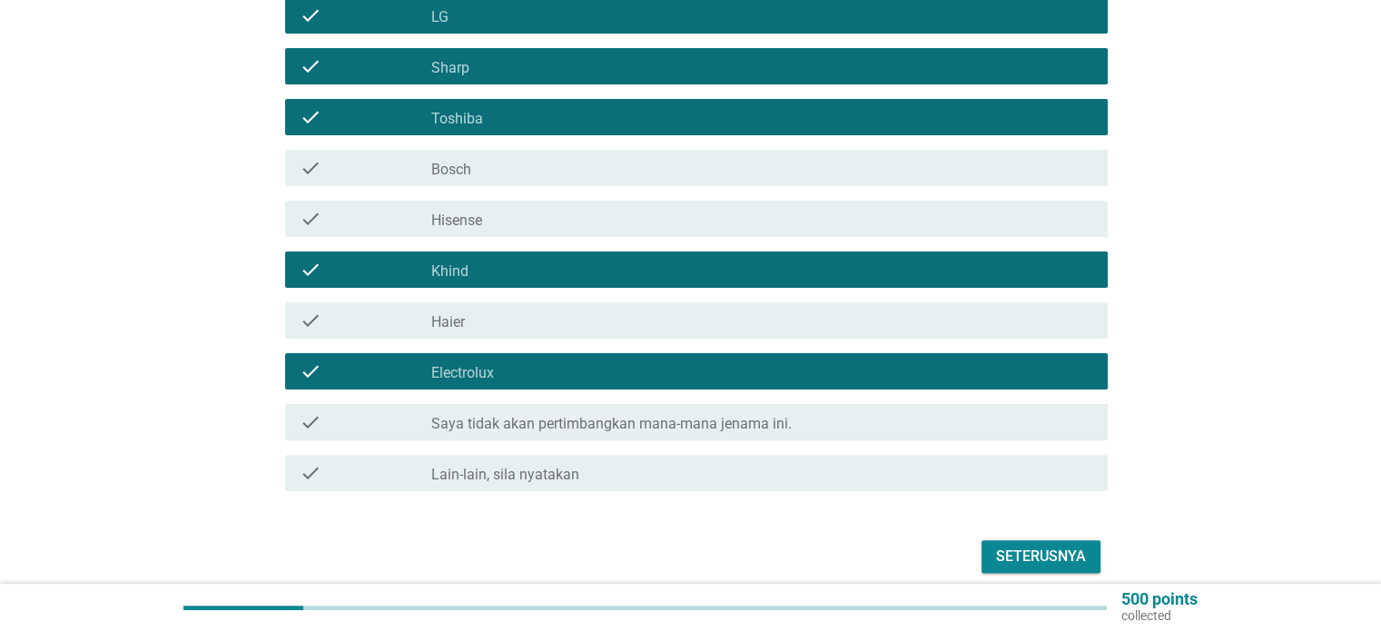
click at [641, 326] on div "check check_box_outline_blank Haier" at bounding box center [691, 320] width 834 height 51
click at [638, 310] on div "check_box_outline_blank Haier" at bounding box center [761, 321] width 661 height 22
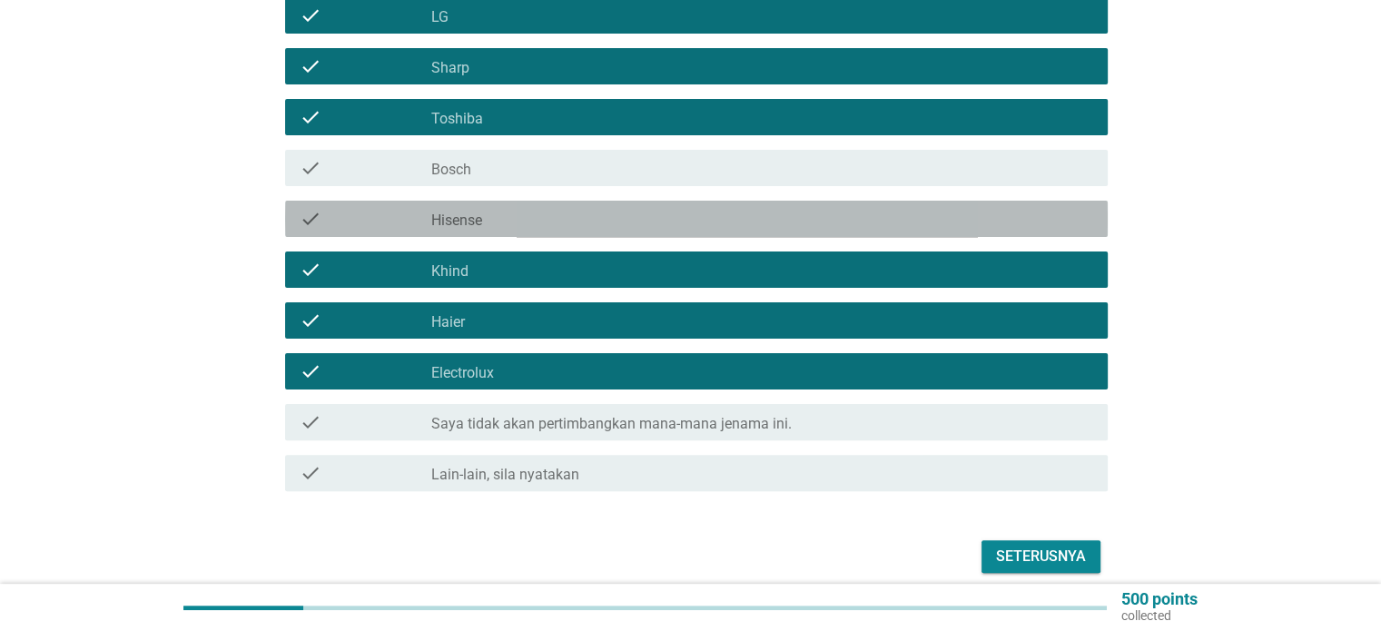
click at [715, 210] on div "check_box_outline_blank Hisense" at bounding box center [761, 219] width 661 height 22
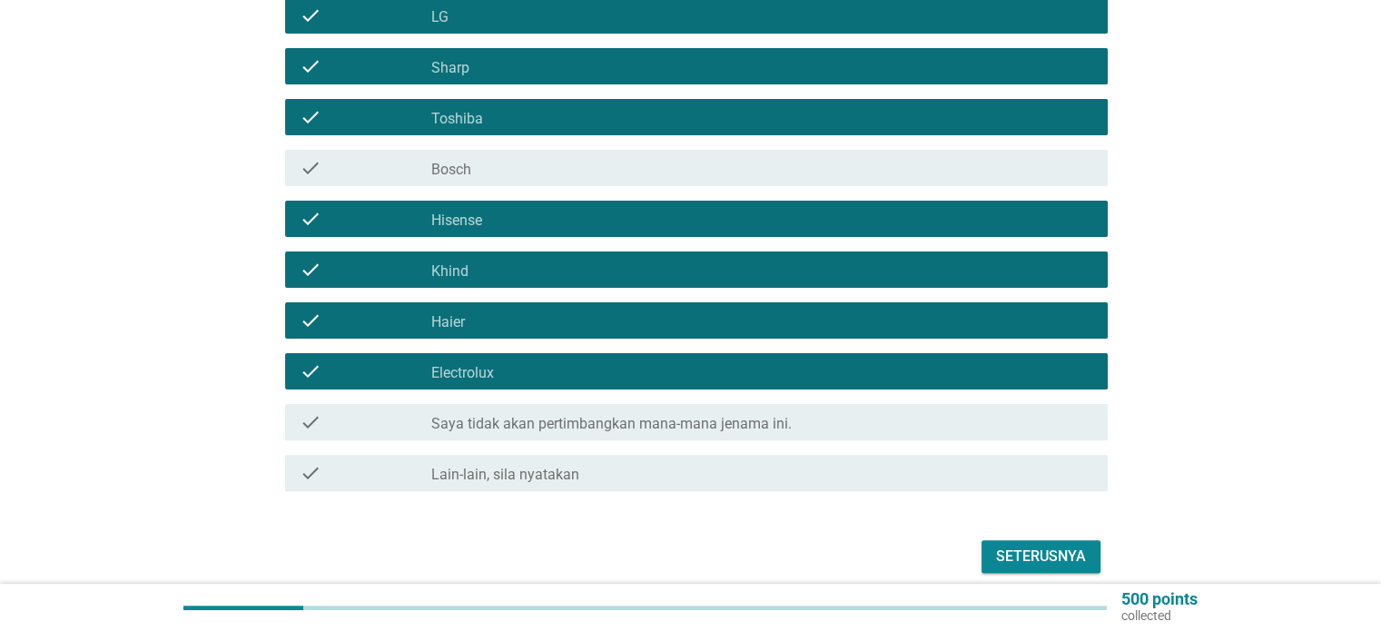
click at [936, 170] on div "check check_box_outline_blank Bosch" at bounding box center [691, 168] width 834 height 51
click at [939, 157] on div "check_box_outline_blank Bosch" at bounding box center [761, 168] width 661 height 22
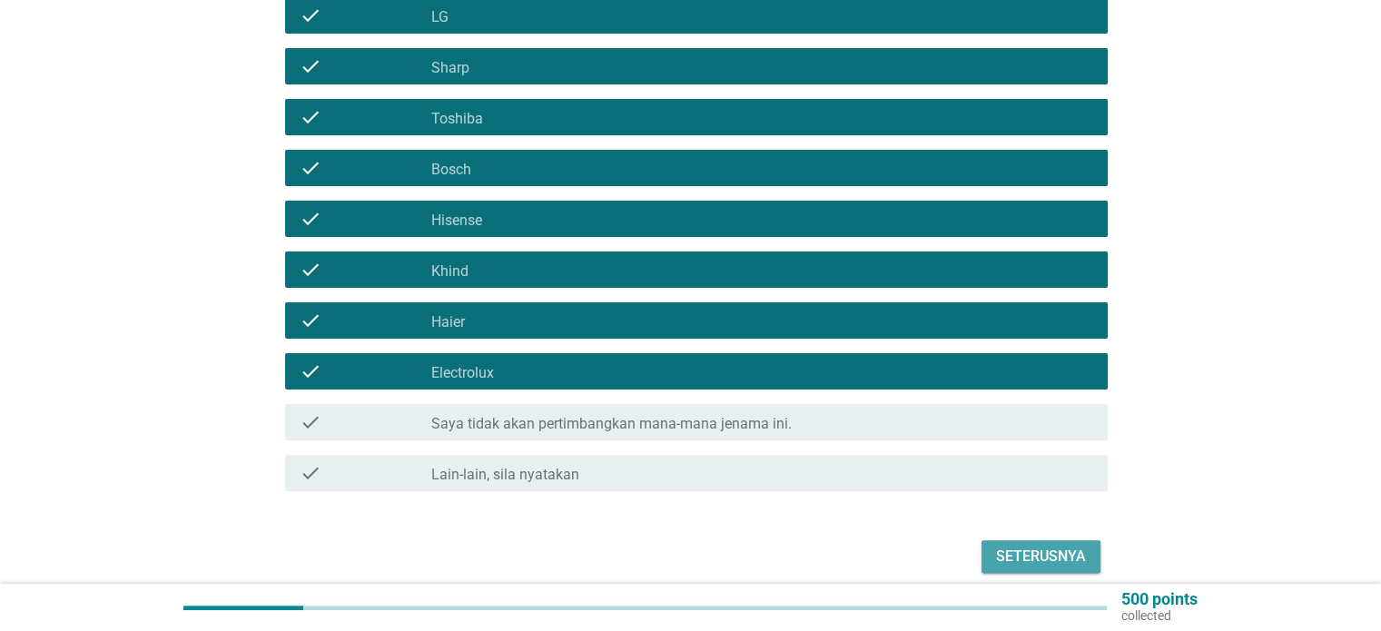
click at [1080, 556] on button "Seterusnya" at bounding box center [1041, 556] width 119 height 33
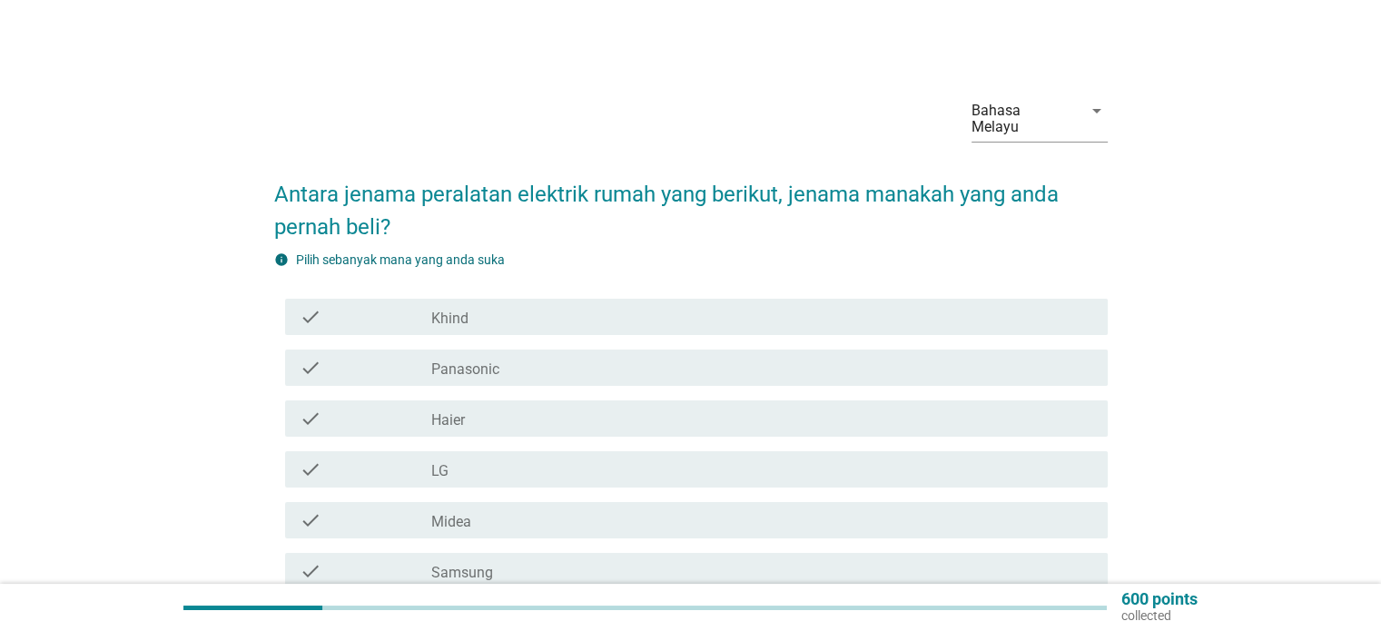
click at [658, 306] on div "check_box Khind" at bounding box center [761, 317] width 661 height 22
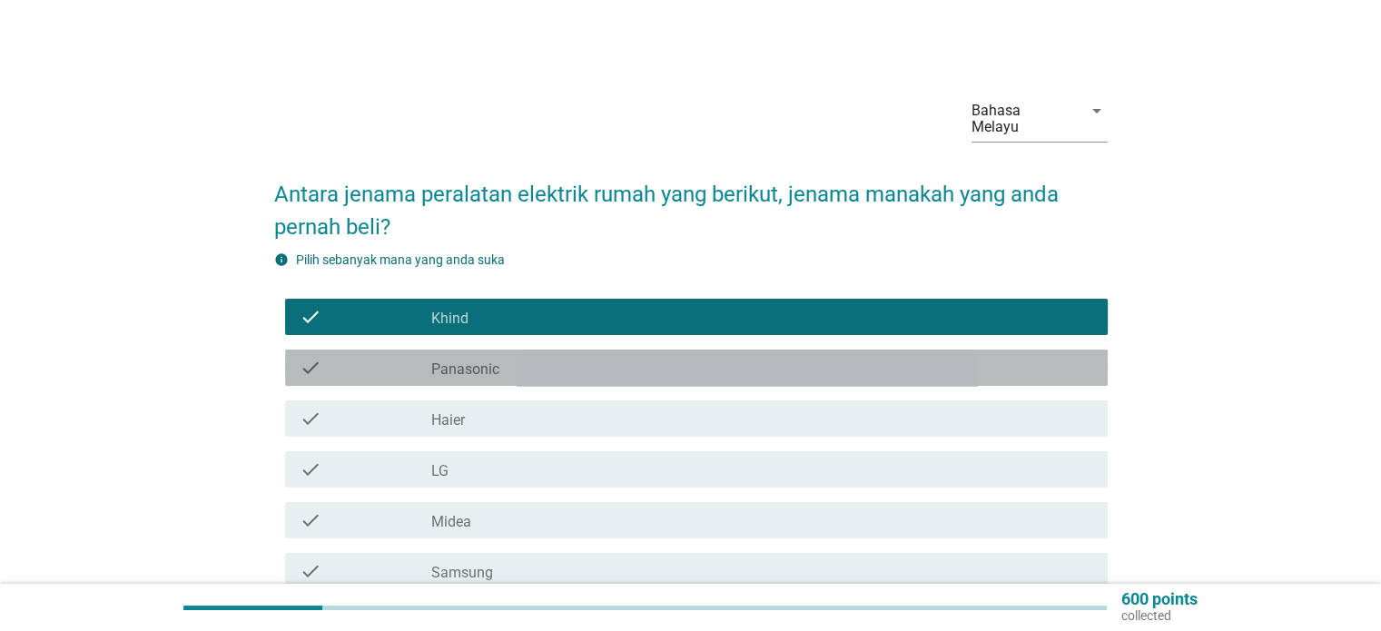
click at [632, 357] on div "check_box Panasonic" at bounding box center [761, 368] width 661 height 22
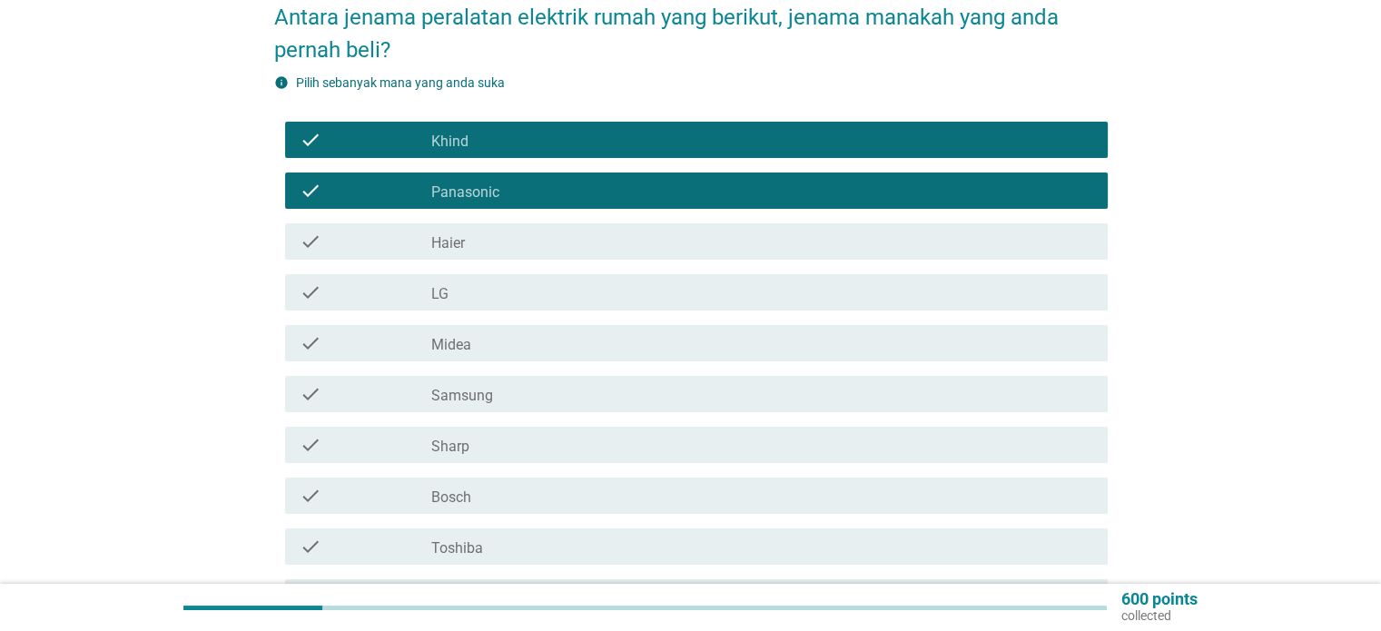
scroll to position [272, 0]
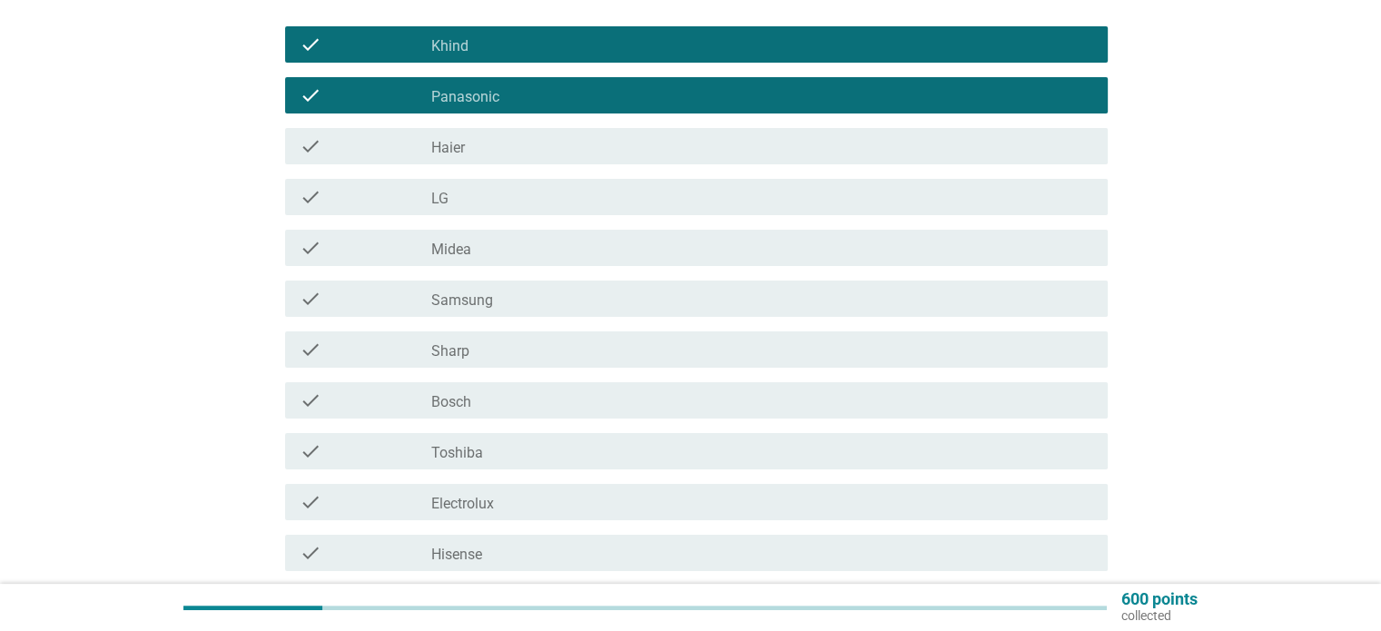
click at [587, 196] on div "check check_box_outline_blank LG" at bounding box center [696, 197] width 823 height 36
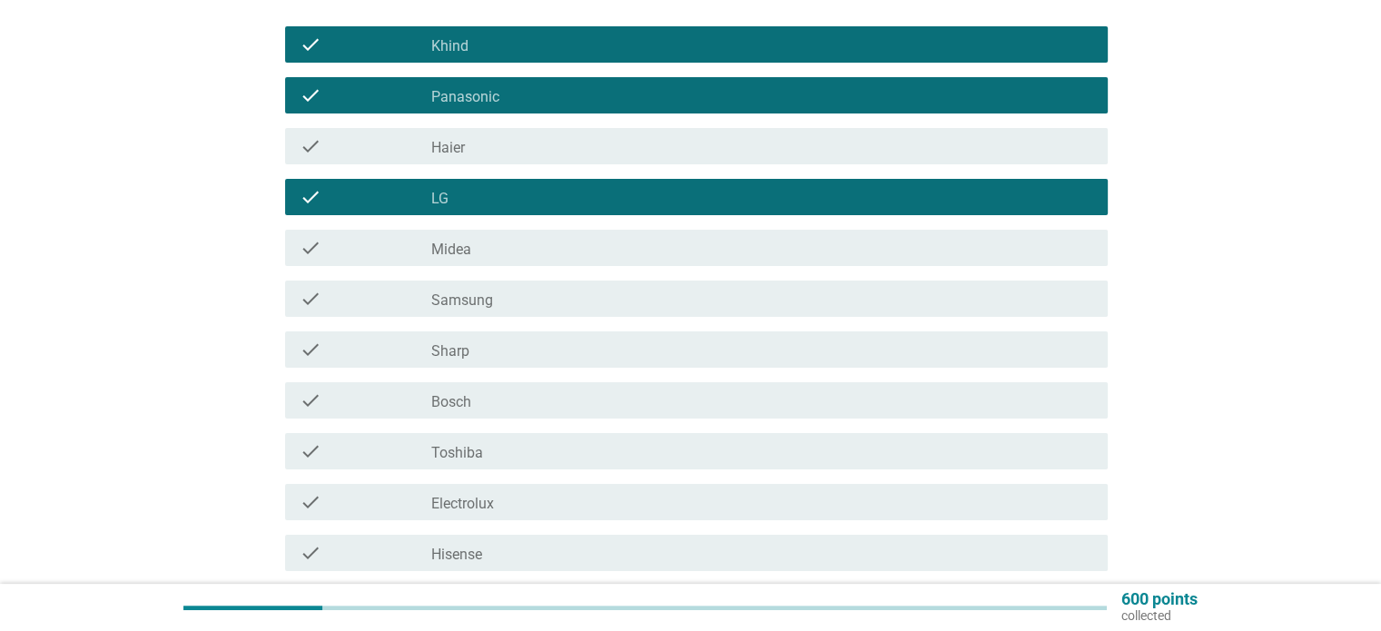
click at [584, 230] on div "check check_box Midea" at bounding box center [696, 248] width 823 height 36
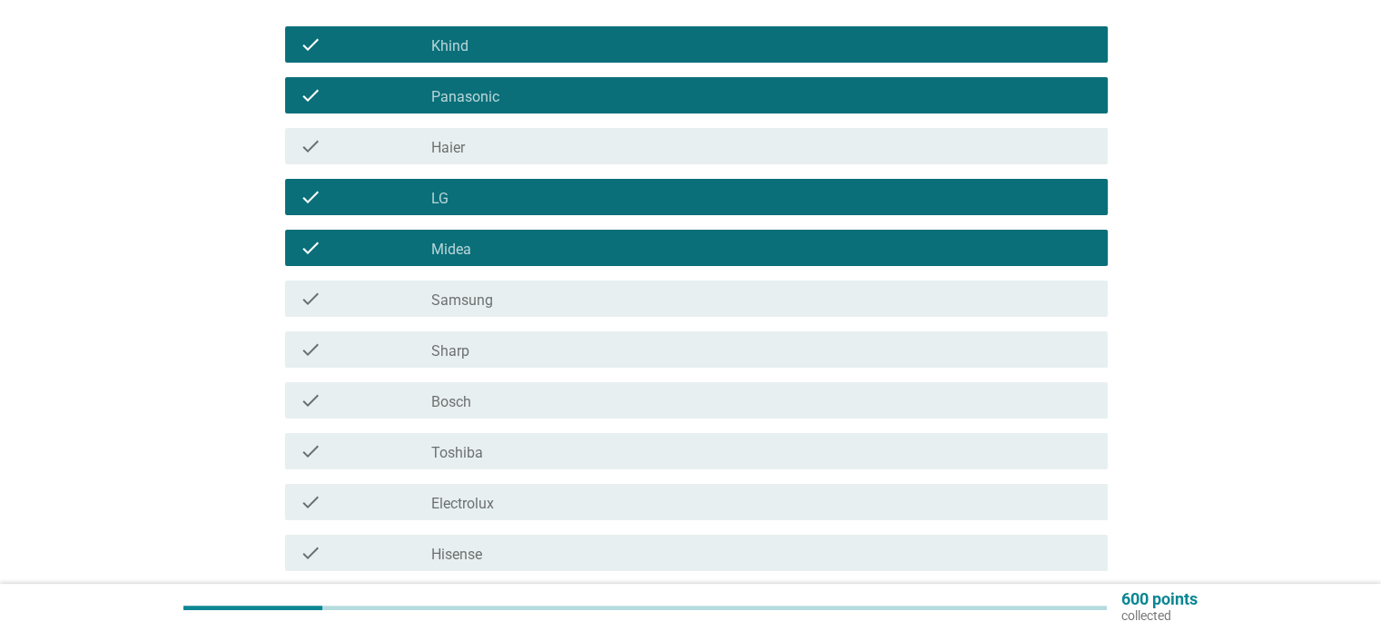
click at [577, 281] on div "check check_box Samsung" at bounding box center [696, 299] width 823 height 36
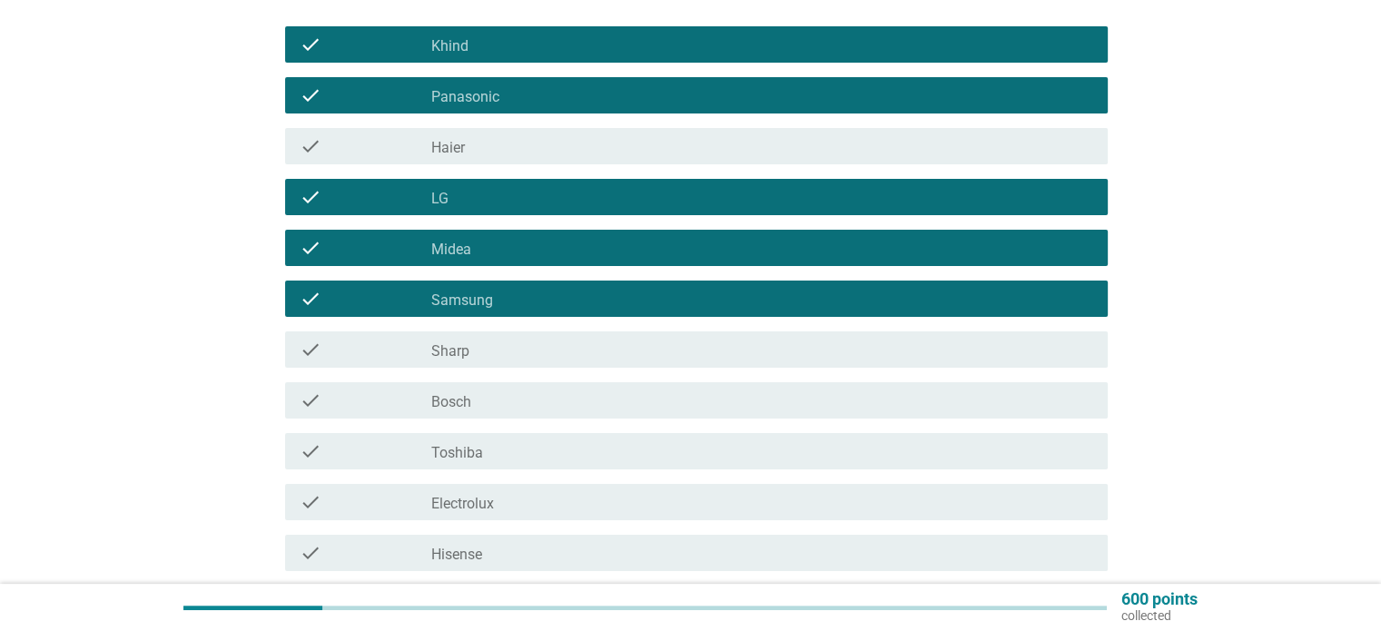
click at [575, 324] on div "check check_box Sharp" at bounding box center [691, 349] width 834 height 51
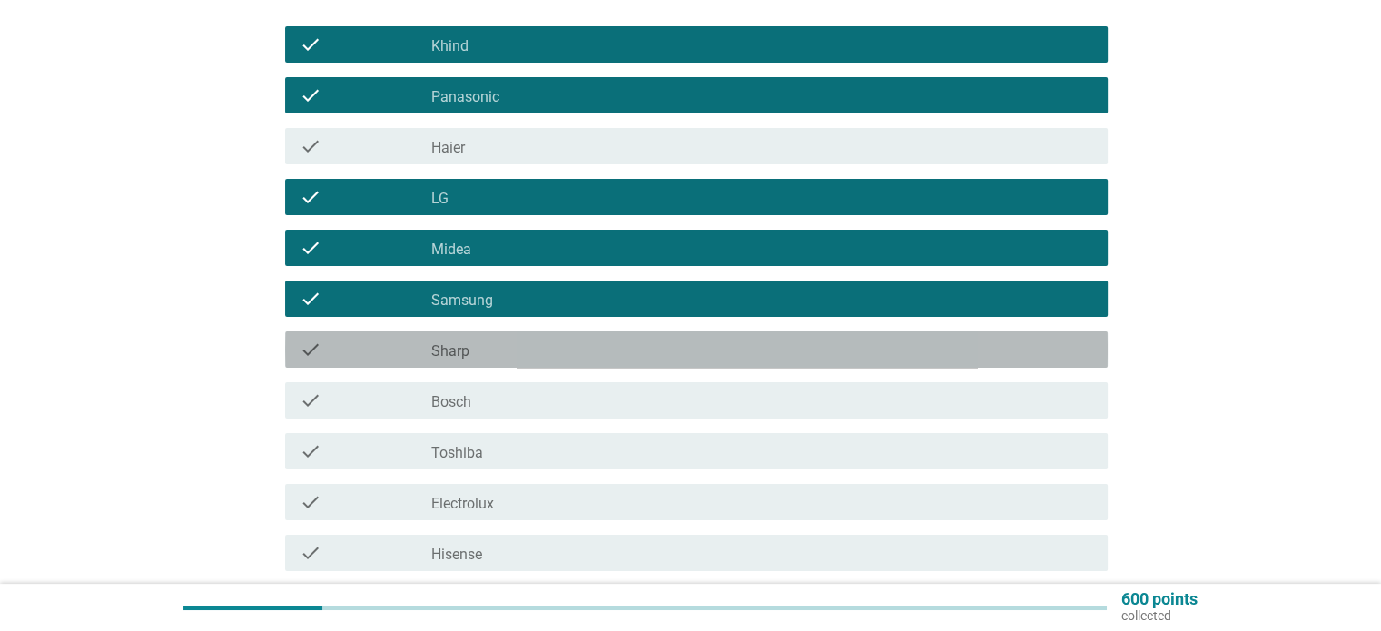
click at [570, 339] on div "check_box Sharp" at bounding box center [761, 350] width 661 height 22
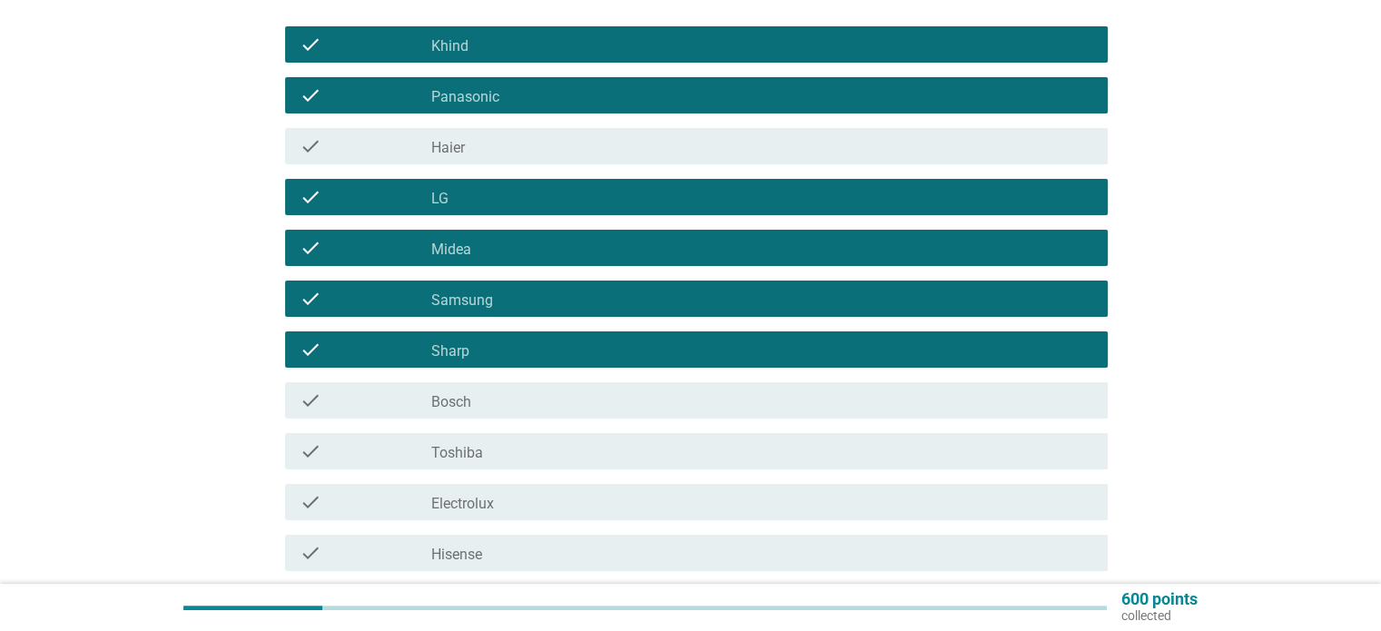
click at [595, 390] on div "check_box Bosch" at bounding box center [761, 401] width 661 height 22
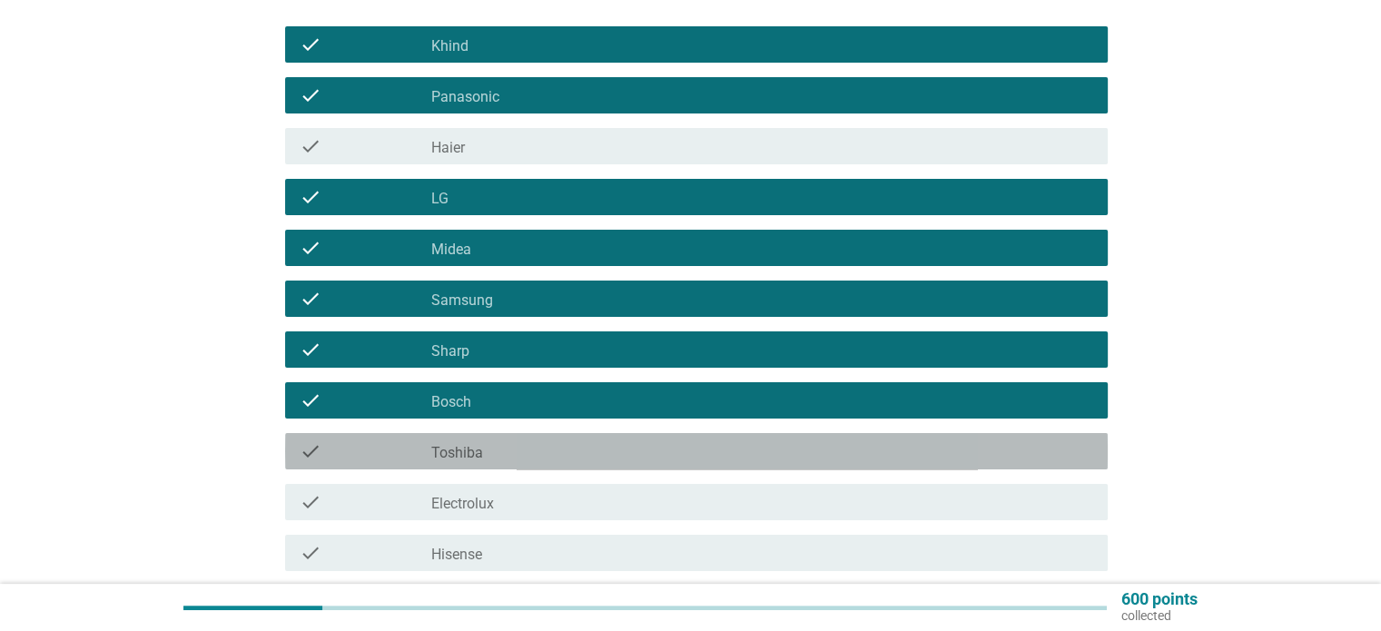
click at [574, 440] on div "check_box Toshiba" at bounding box center [761, 451] width 661 height 22
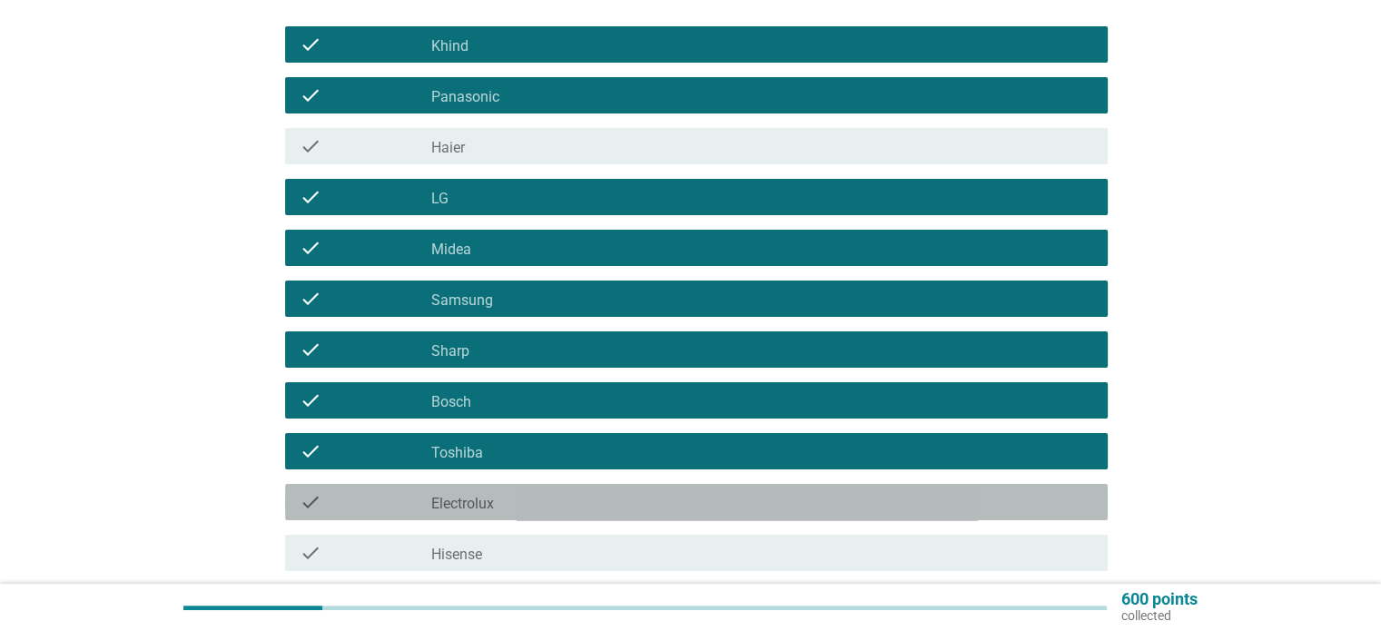
click at [569, 484] on div "check check_box Electrolux" at bounding box center [696, 502] width 823 height 36
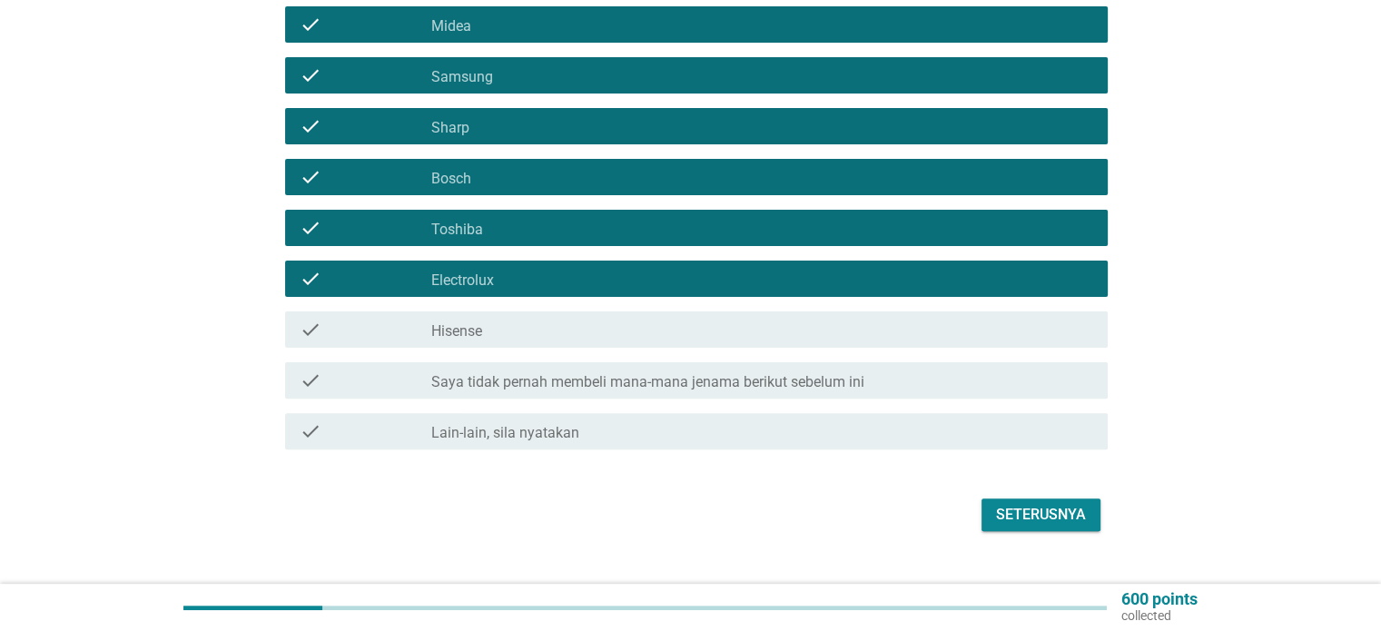
scroll to position [513, 0]
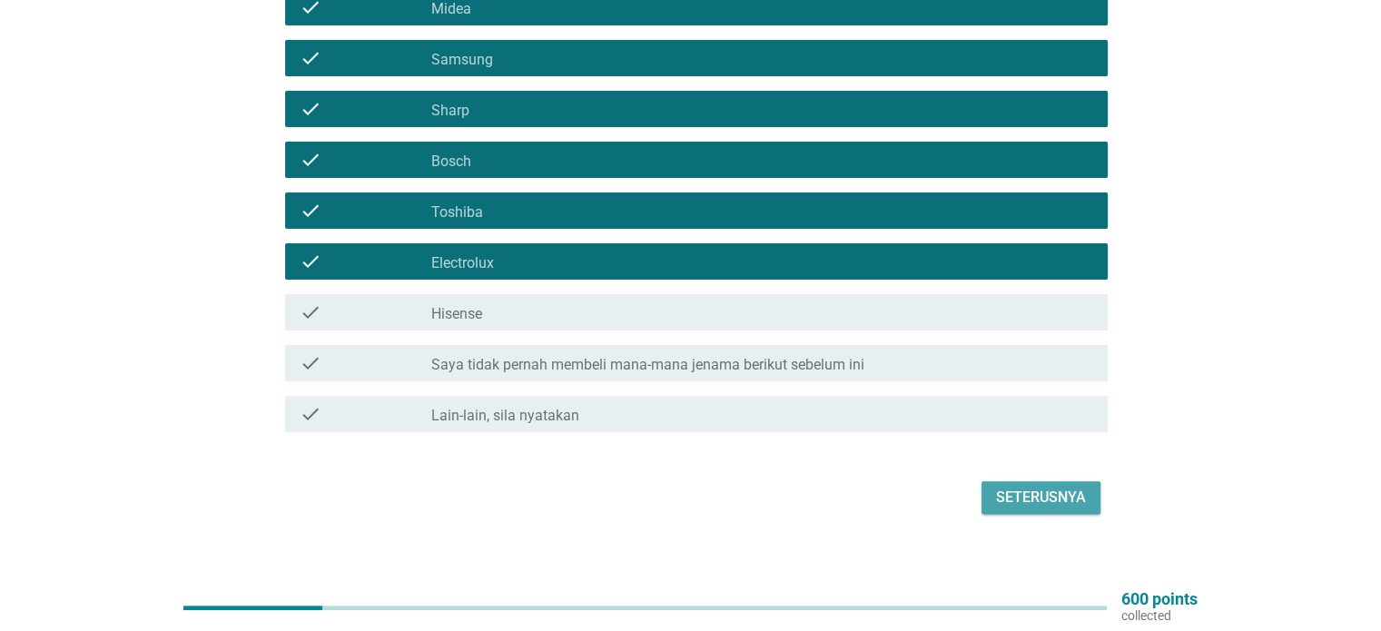
click at [1086, 481] on button "Seterusnya" at bounding box center [1041, 497] width 119 height 33
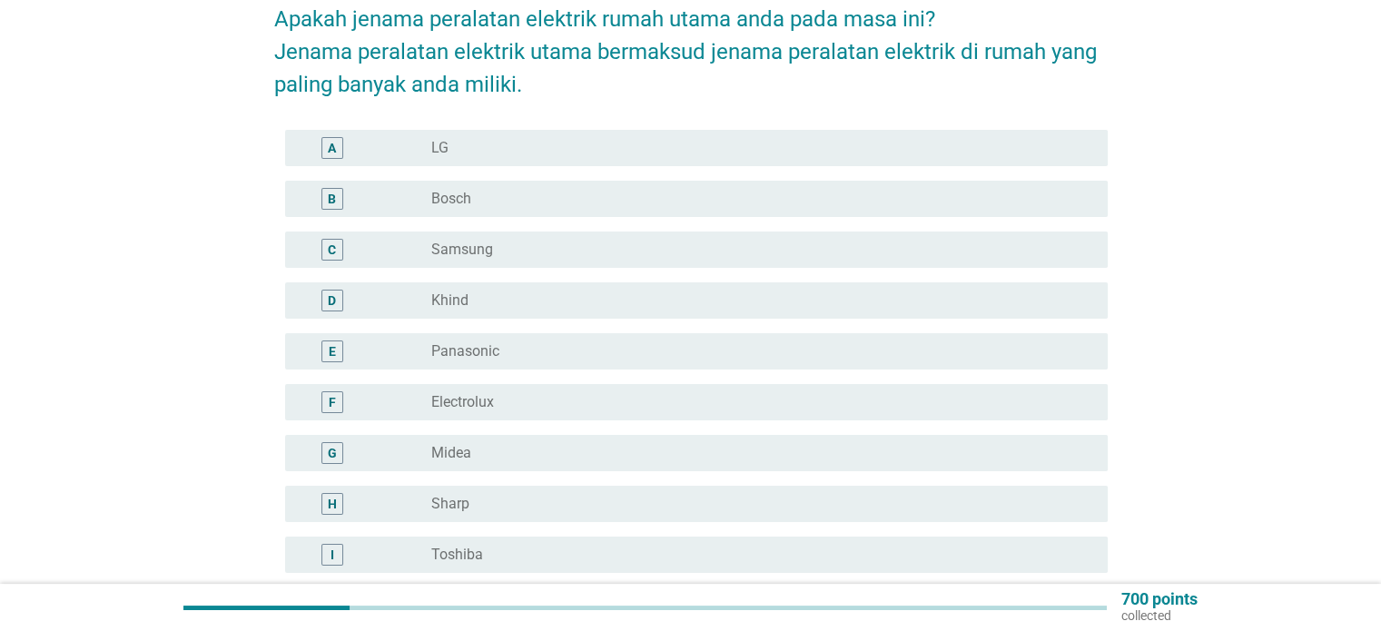
scroll to position [182, 0]
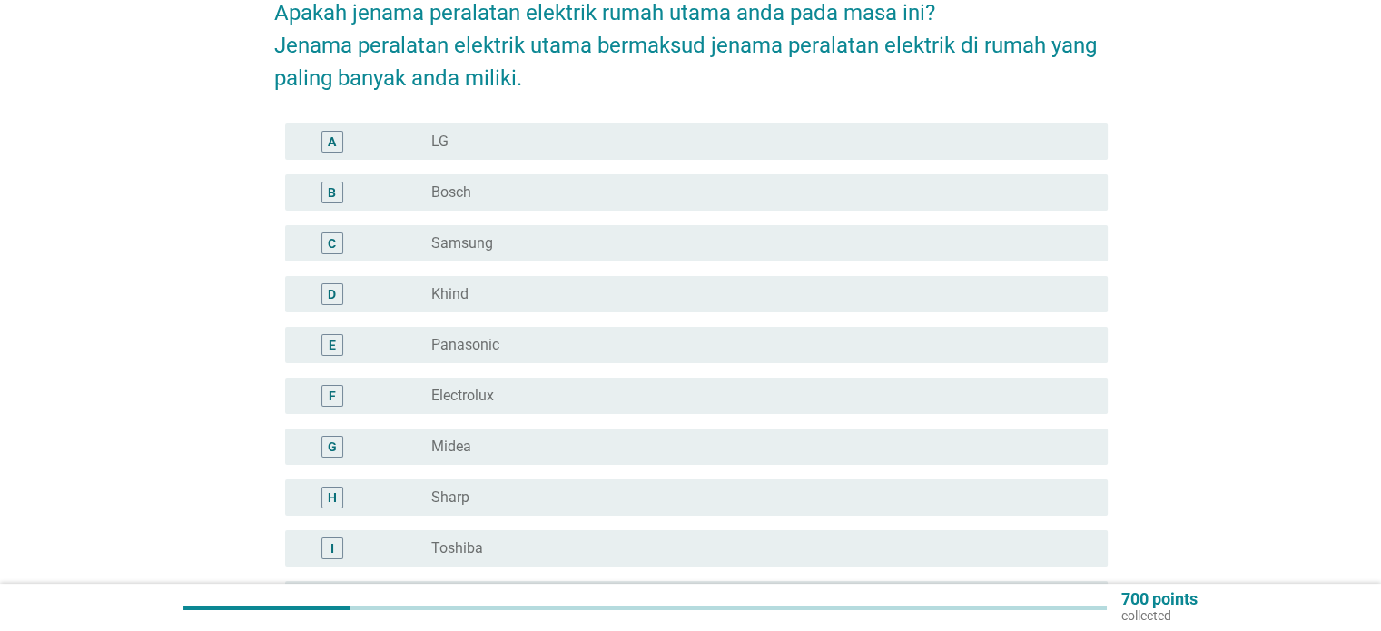
click at [563, 334] on div "radio_button_unchecked Panasonic" at bounding box center [761, 345] width 661 height 22
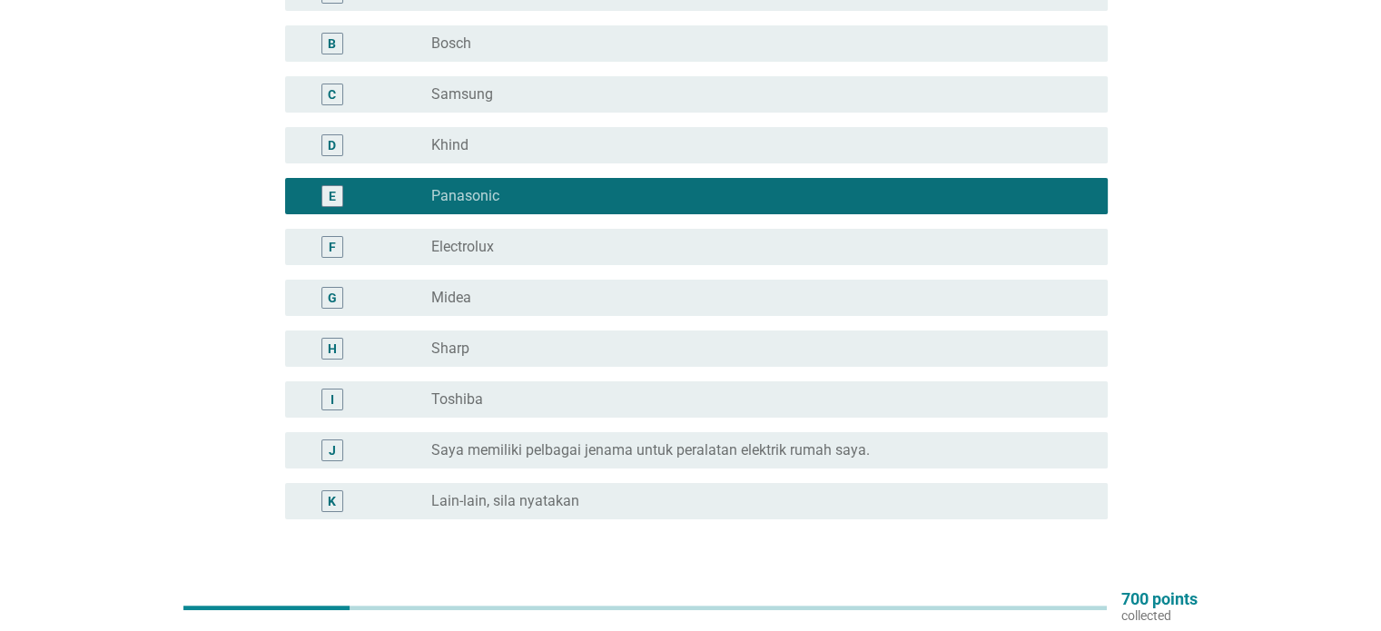
scroll to position [258, 0]
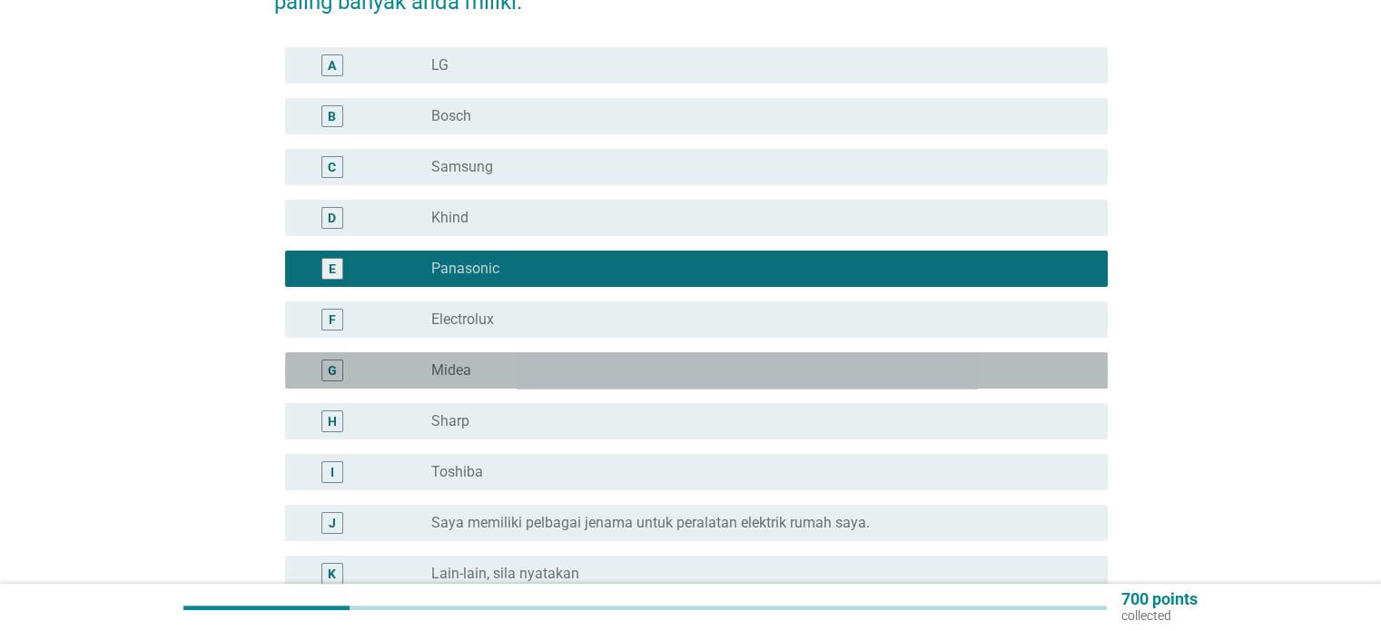
click at [551, 361] on div "radio_button_unchecked Midea" at bounding box center [754, 370] width 647 height 18
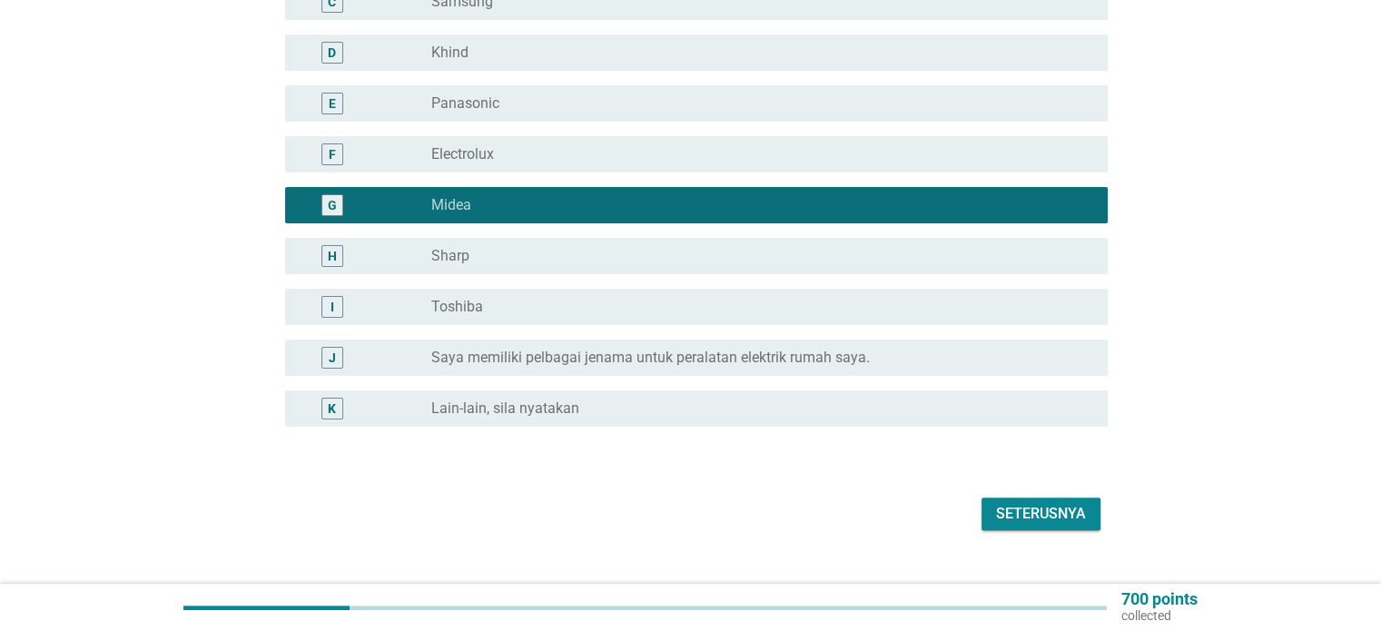
scroll to position [440, 0]
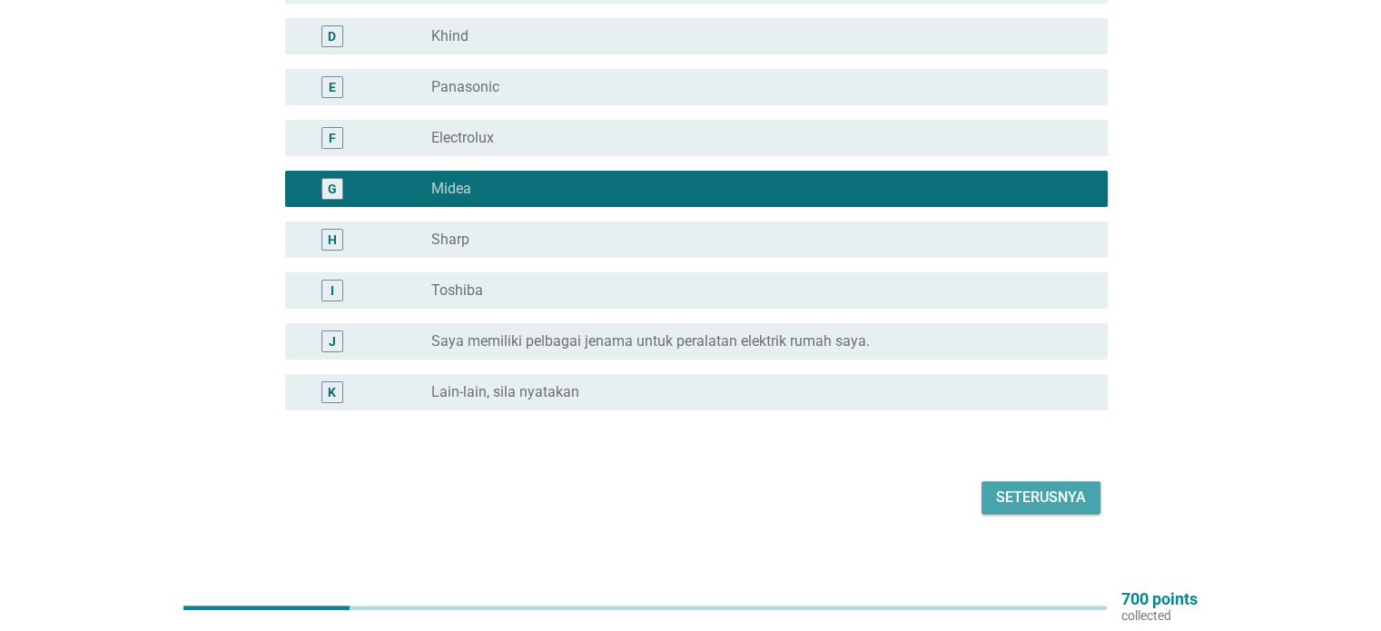
click at [1087, 481] on button "Seterusnya" at bounding box center [1041, 497] width 119 height 33
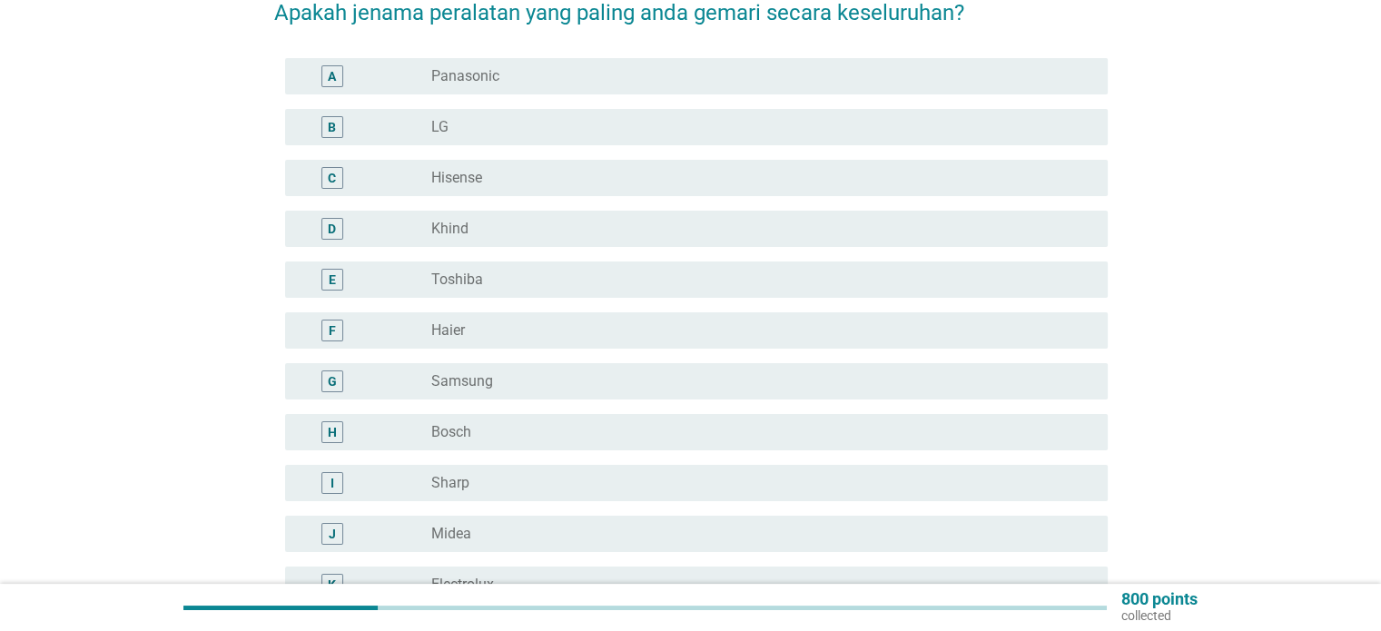
click at [628, 68] on div "radio_button_unchecked Panasonic" at bounding box center [754, 76] width 647 height 18
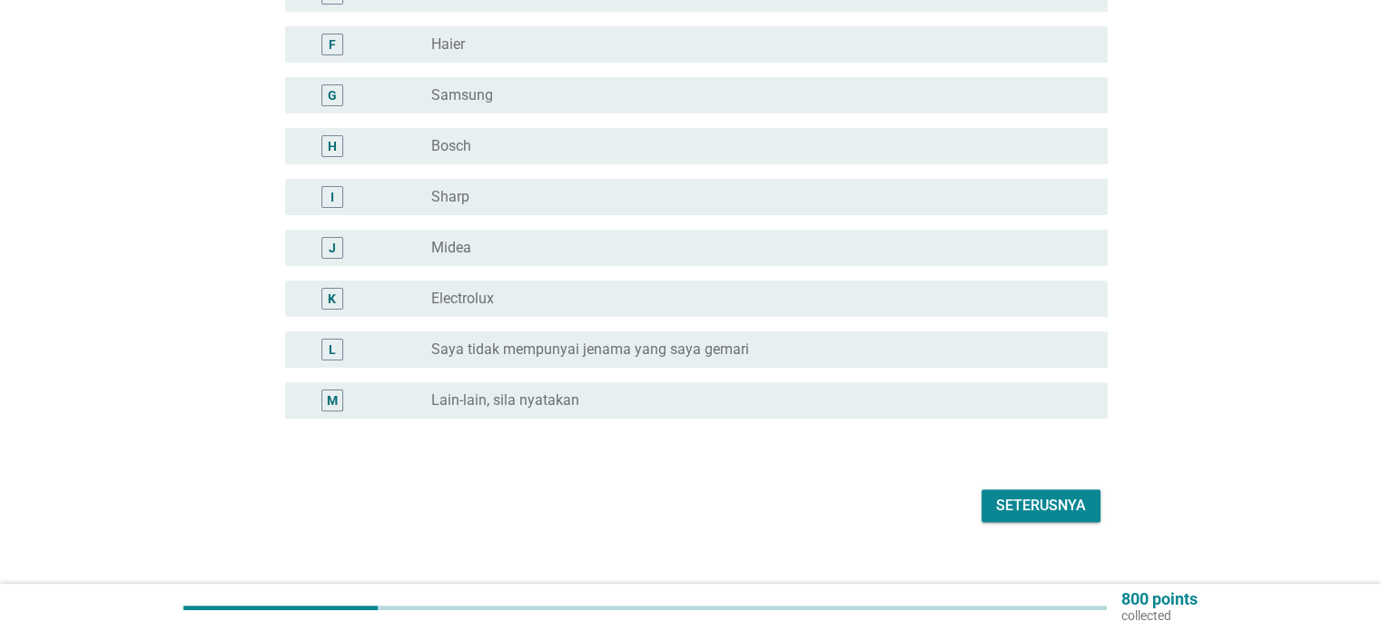
scroll to position [476, 0]
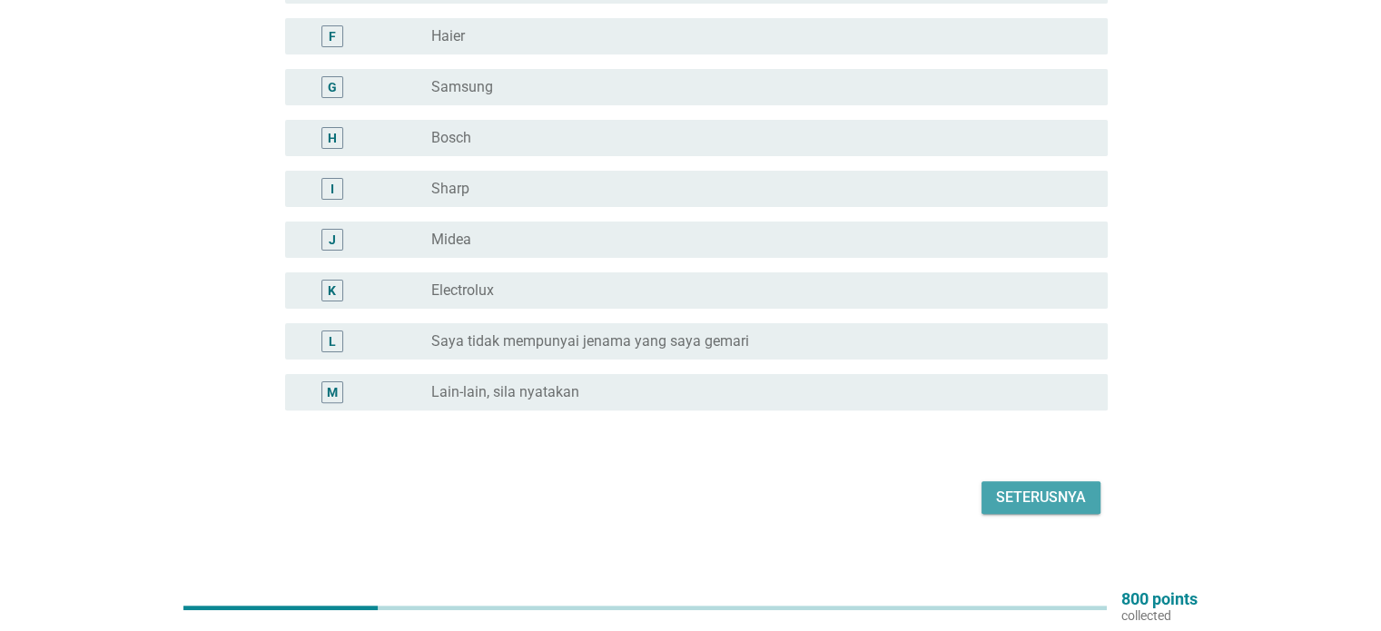
click at [1072, 487] on div "Seterusnya" at bounding box center [1041, 498] width 90 height 22
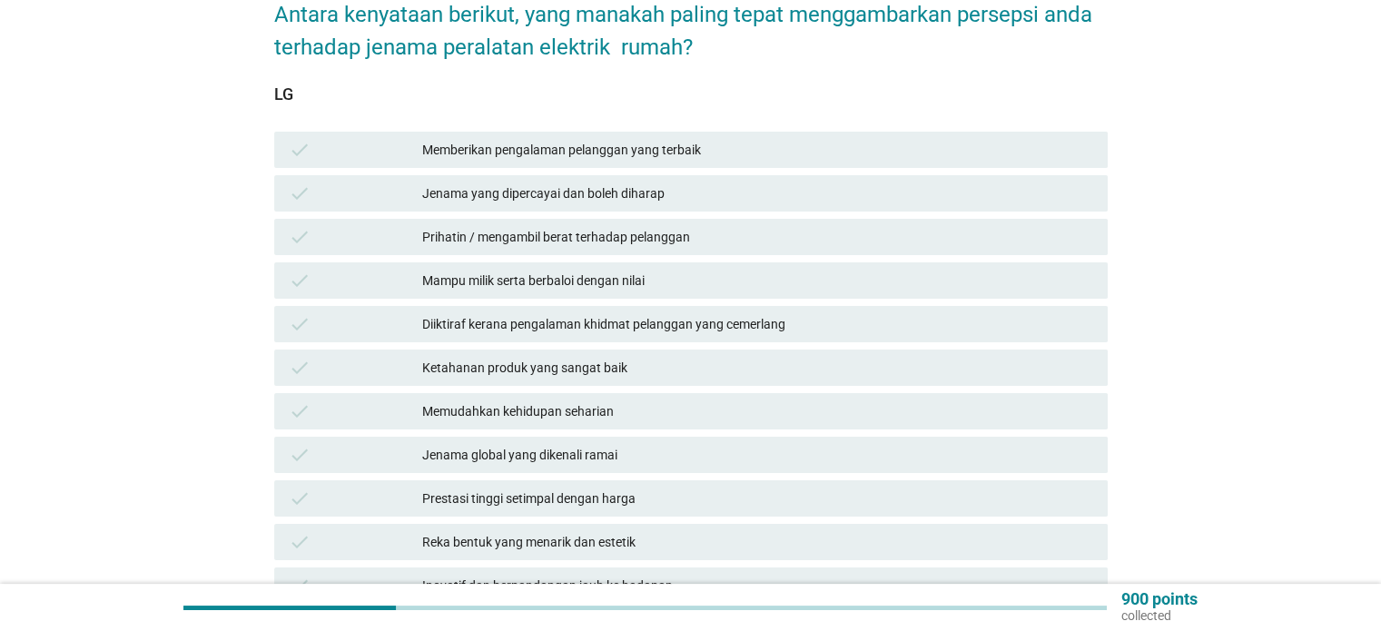
scroll to position [272, 0]
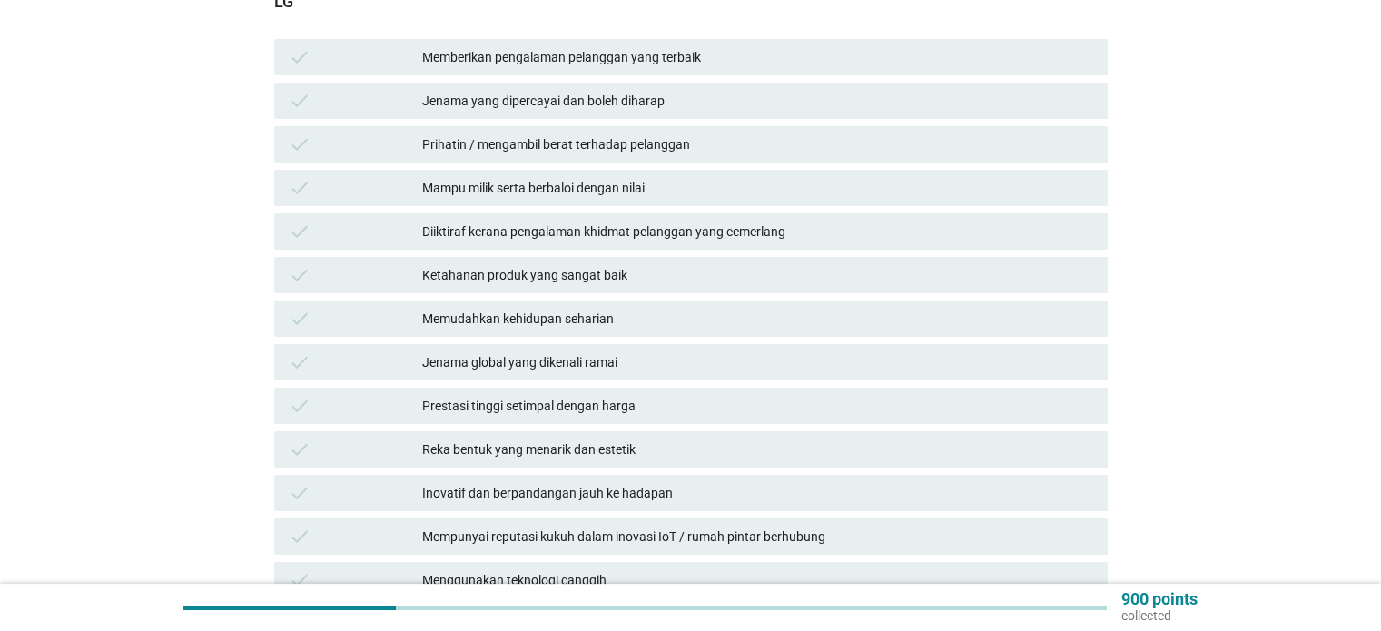
click at [679, 90] on div "Jenama yang dipercayai dan boleh diharap" at bounding box center [757, 101] width 670 height 22
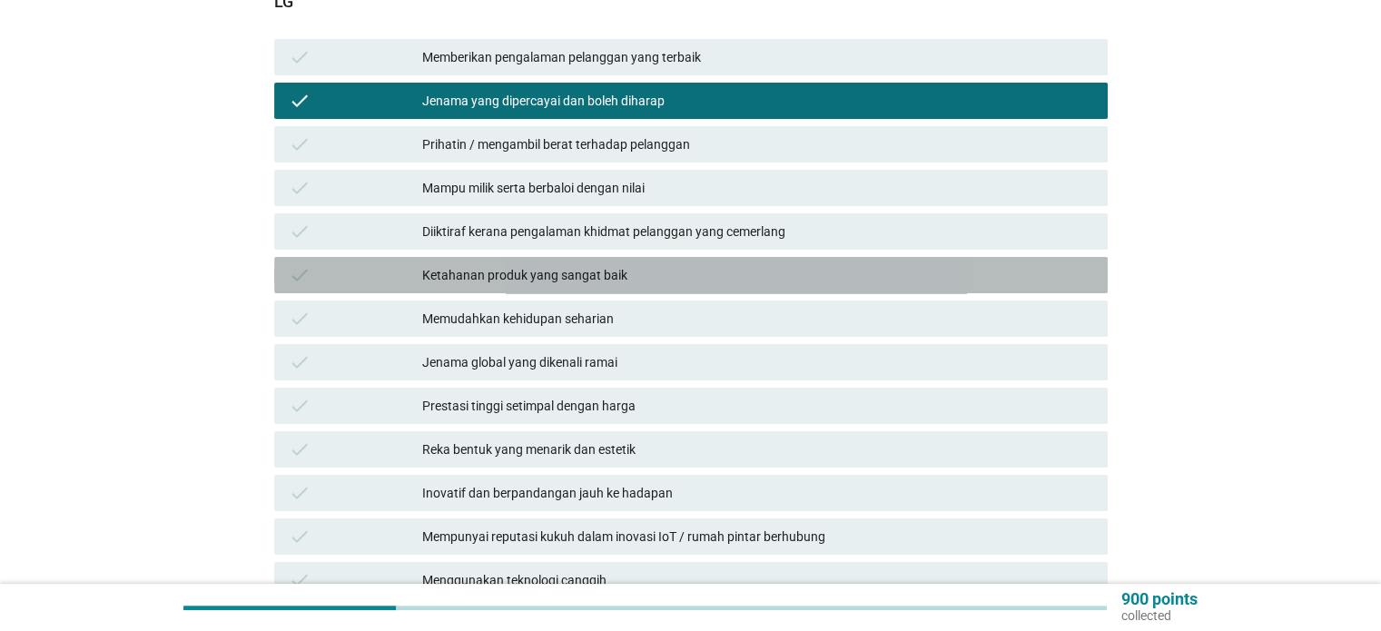
click at [747, 264] on div "Ketahanan produk yang sangat baik" at bounding box center [757, 275] width 670 height 22
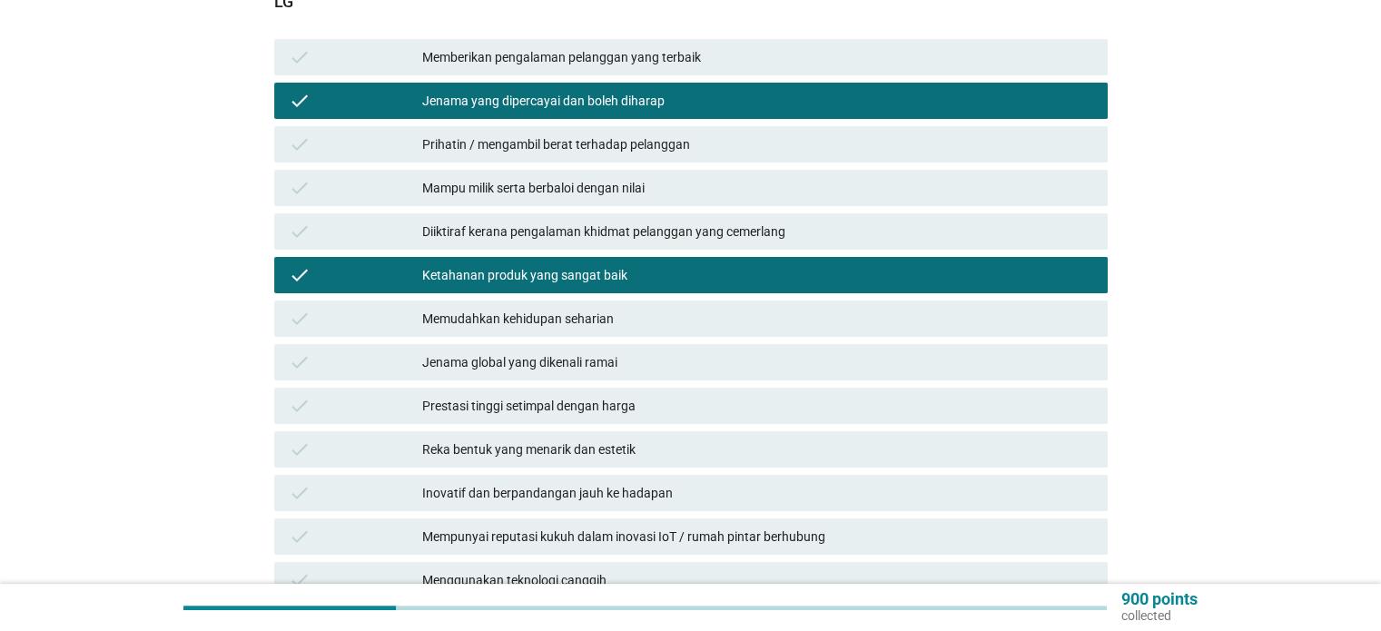
click at [756, 355] on div "Jenama global yang dikenali ramai" at bounding box center [757, 362] width 670 height 22
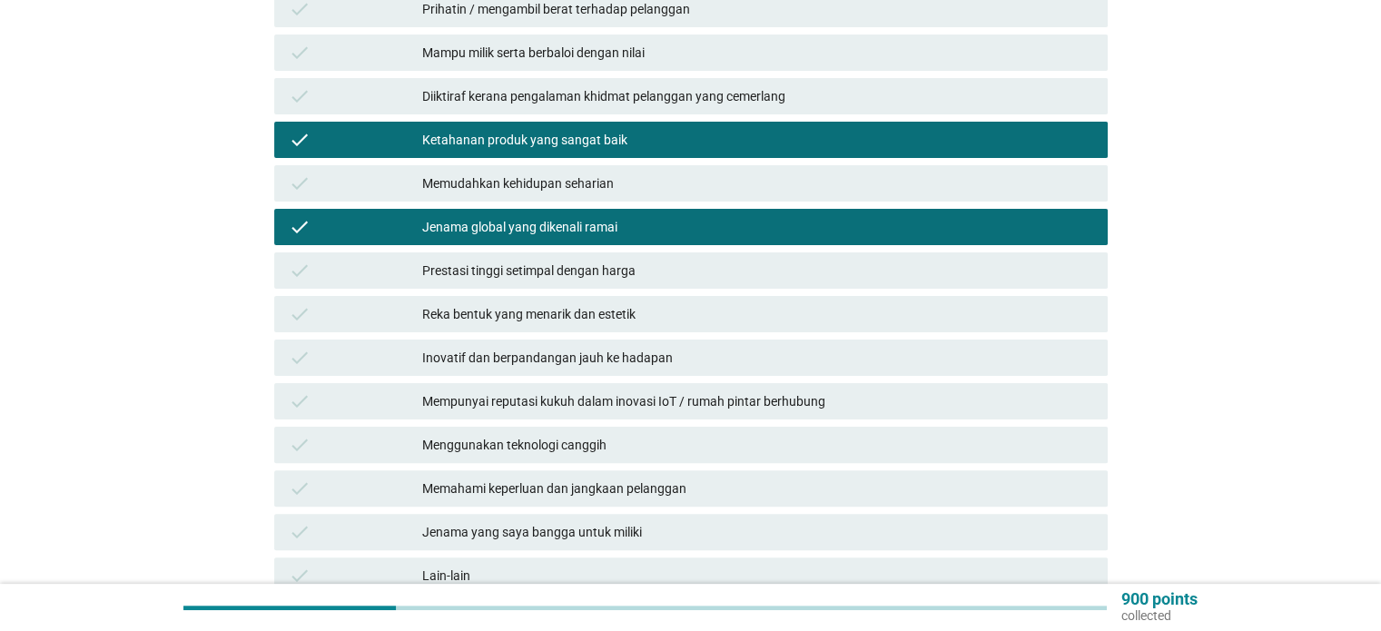
scroll to position [454, 0]
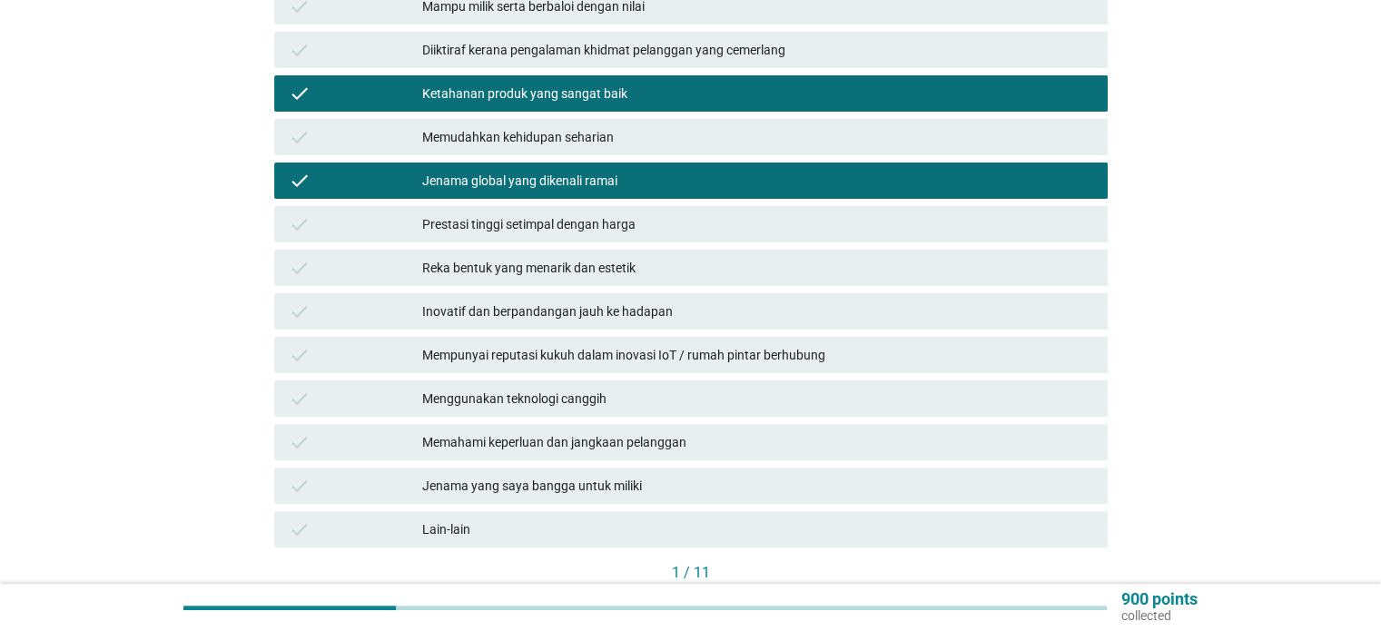
click at [624, 257] on div "Reka bentuk yang menarik dan estetik" at bounding box center [757, 268] width 670 height 22
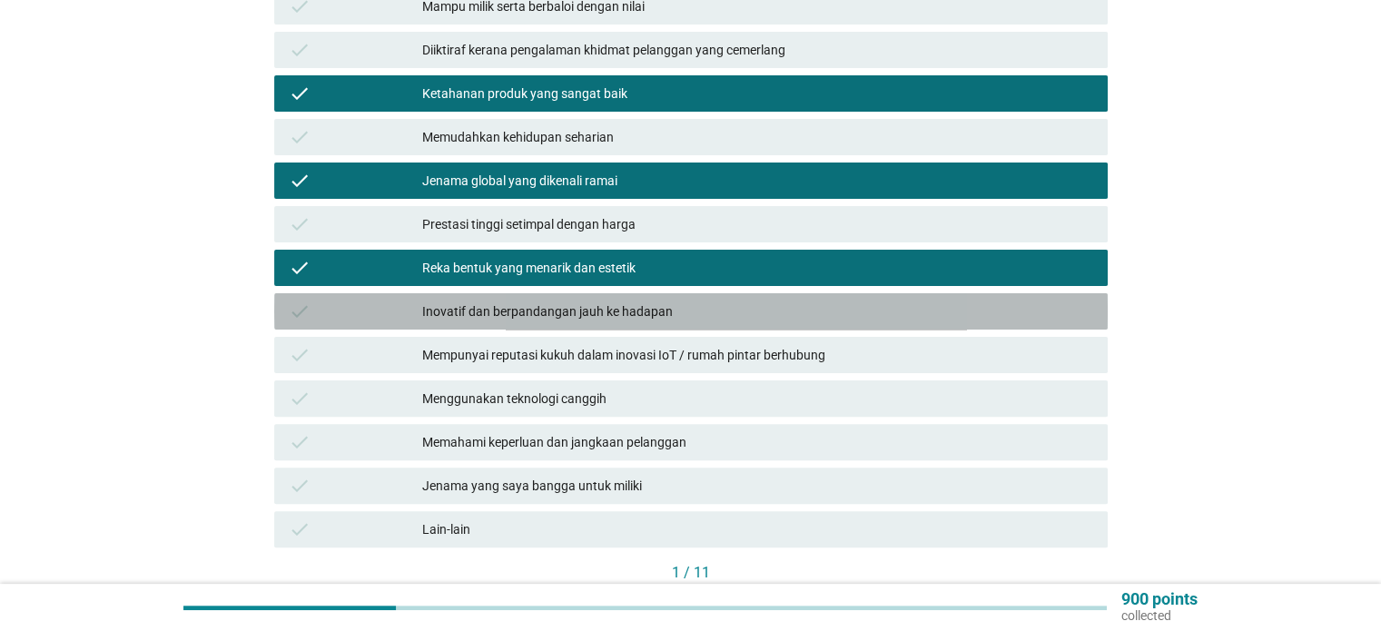
click at [665, 301] on div "Inovatif dan berpandangan jauh ke hadapan" at bounding box center [757, 312] width 670 height 22
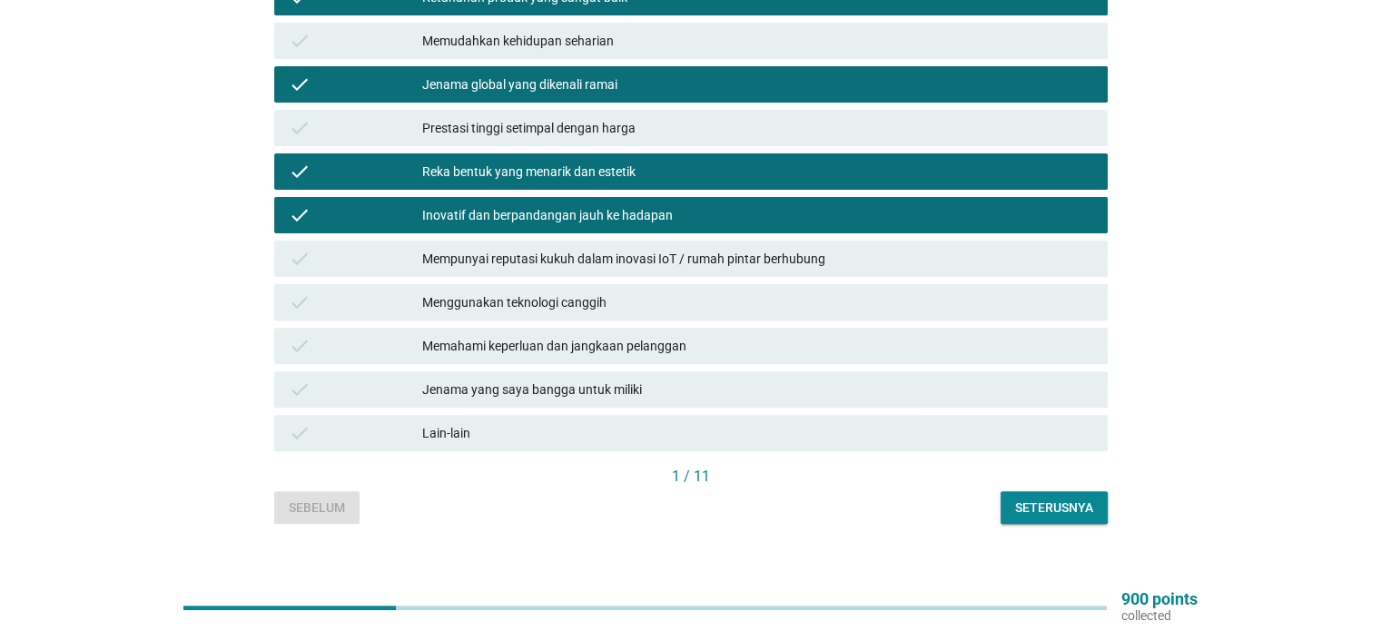
scroll to position [556, 0]
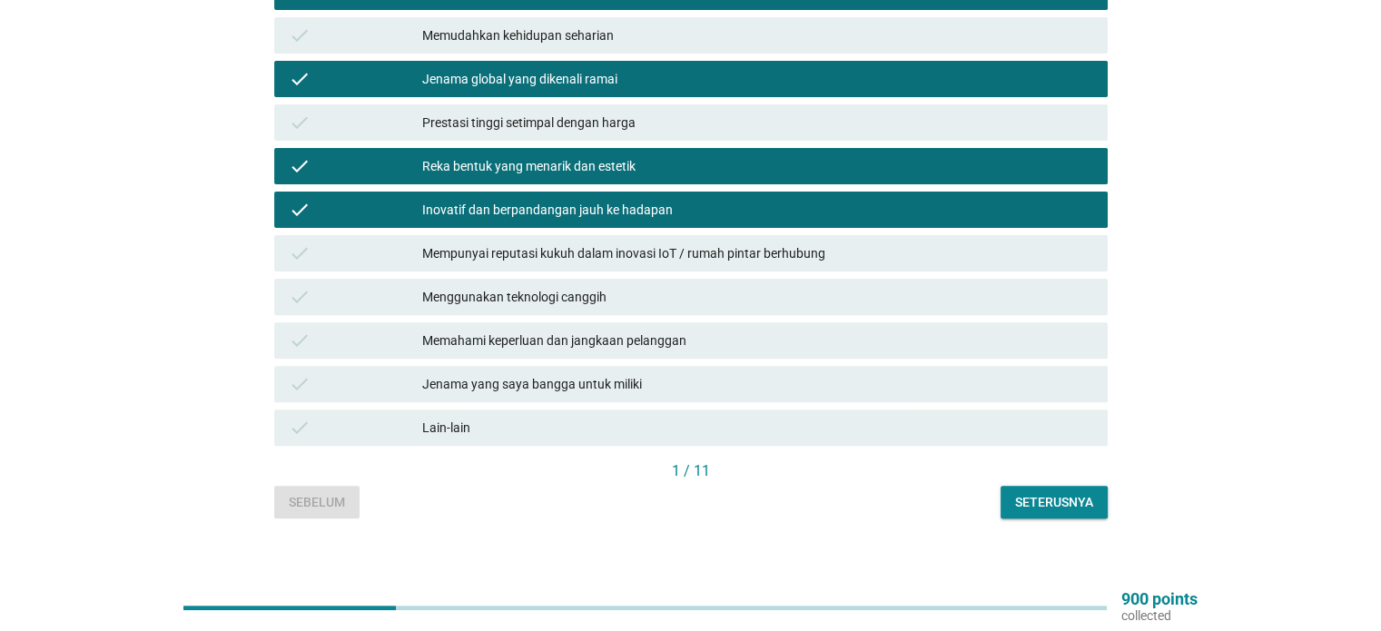
click at [1098, 486] on button "Seterusnya" at bounding box center [1054, 502] width 107 height 33
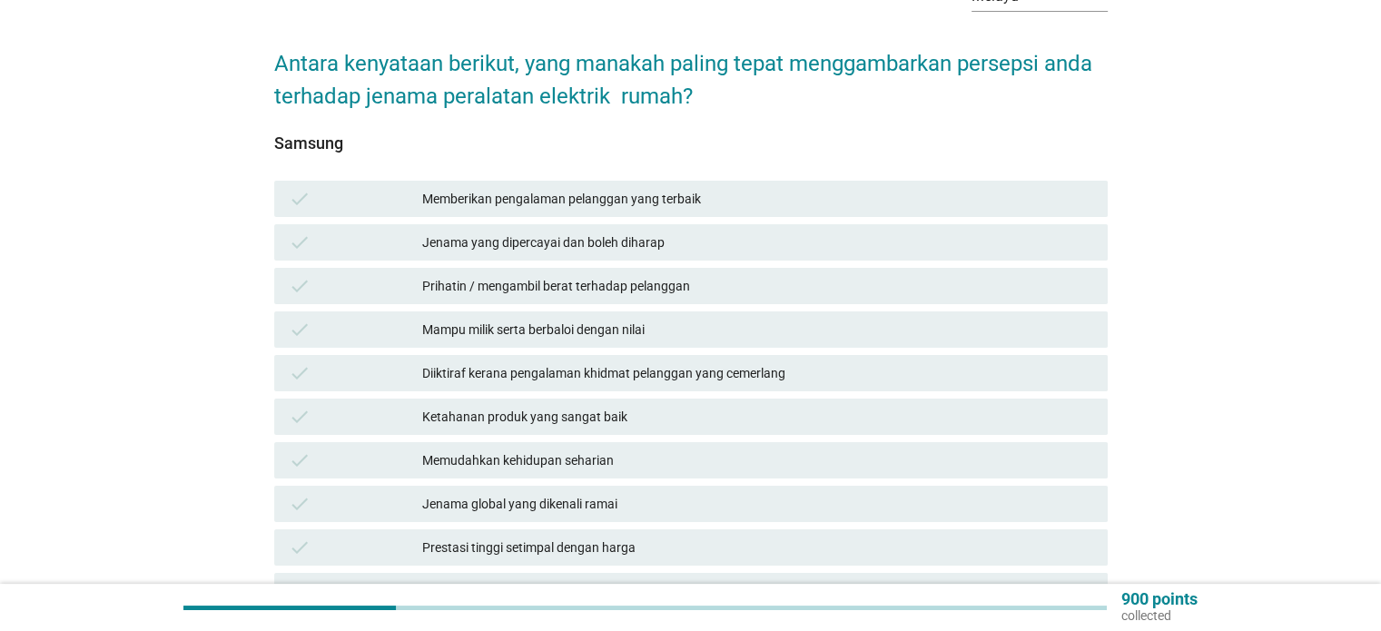
scroll to position [182, 0]
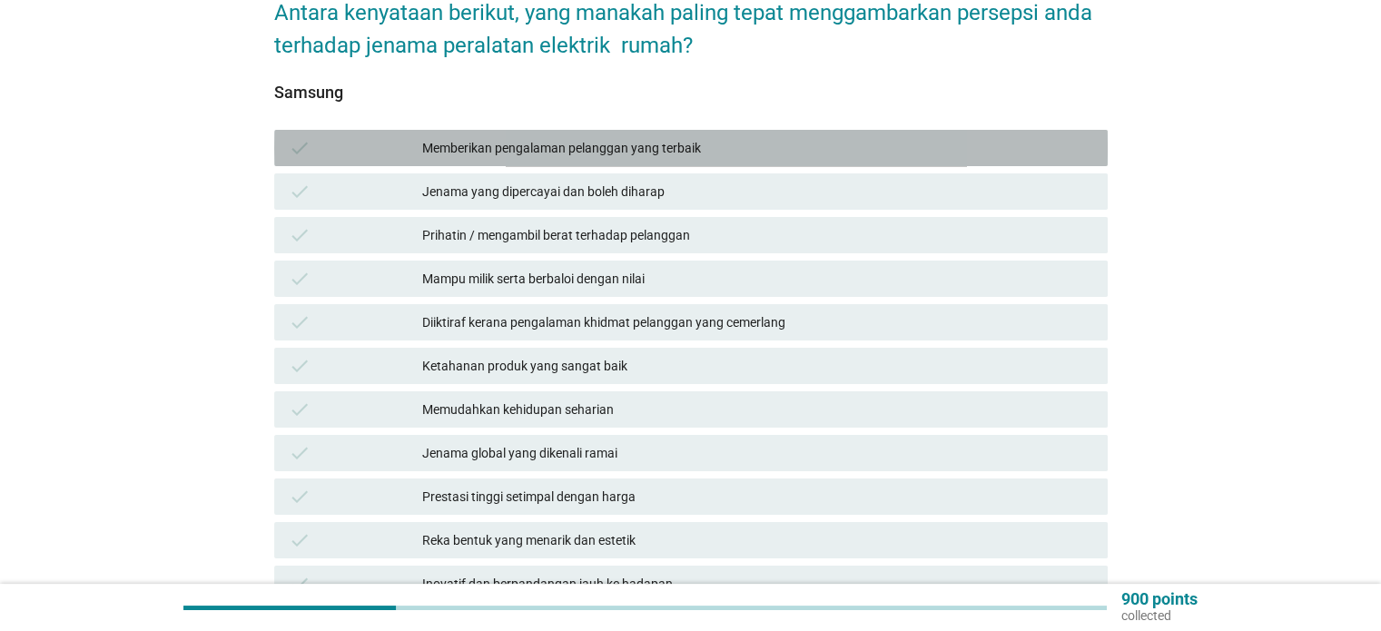
click at [642, 141] on div "Memberikan pengalaman pelanggan yang terbaik" at bounding box center [757, 148] width 670 height 22
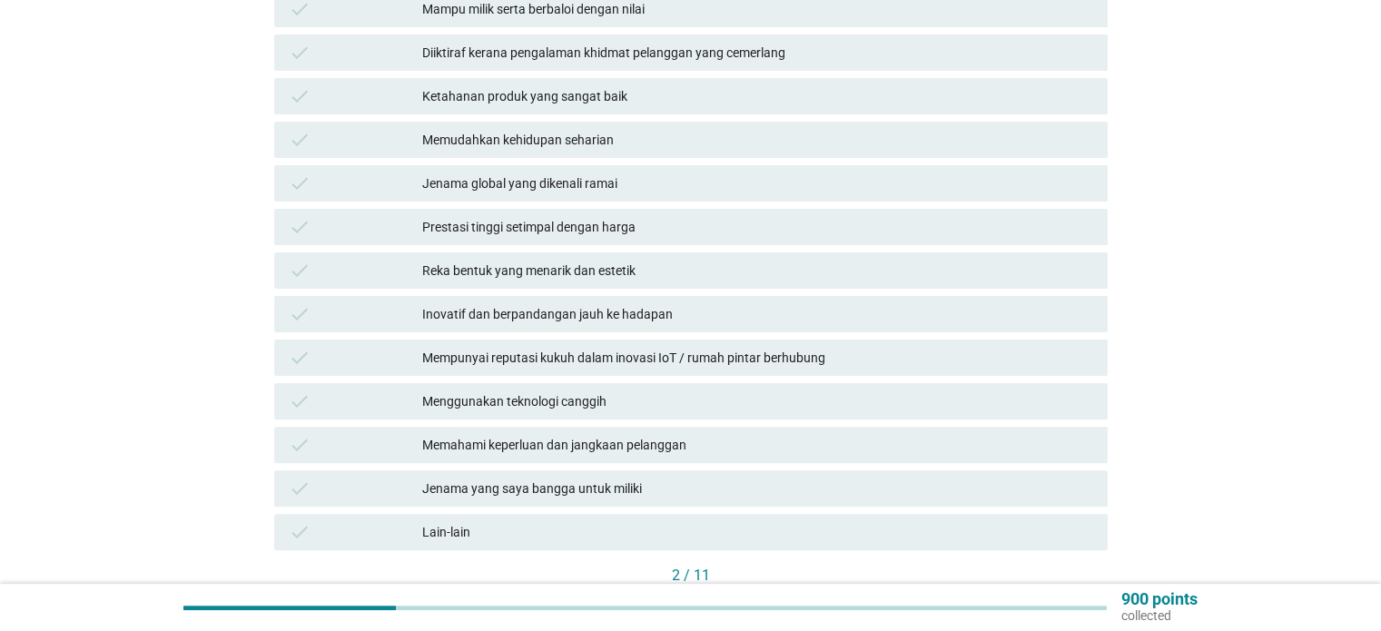
scroll to position [454, 0]
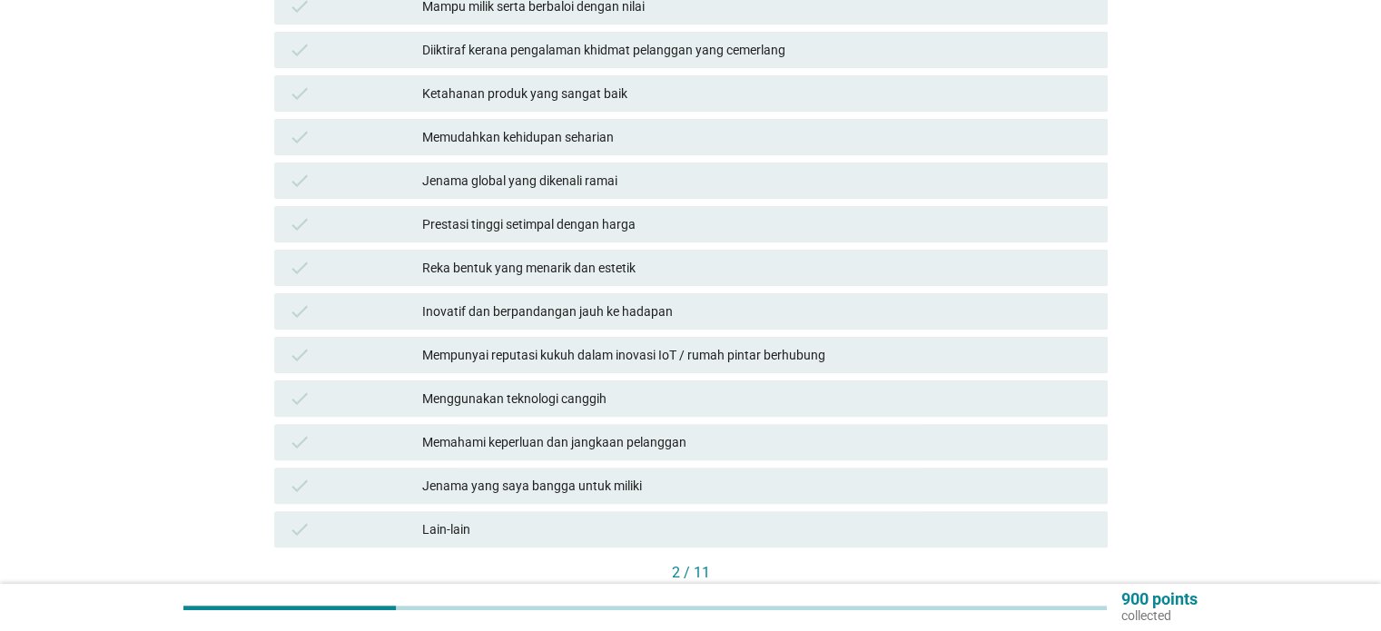
click at [640, 163] on div "check Jenama global yang dikenali ramai" at bounding box center [691, 181] width 834 height 36
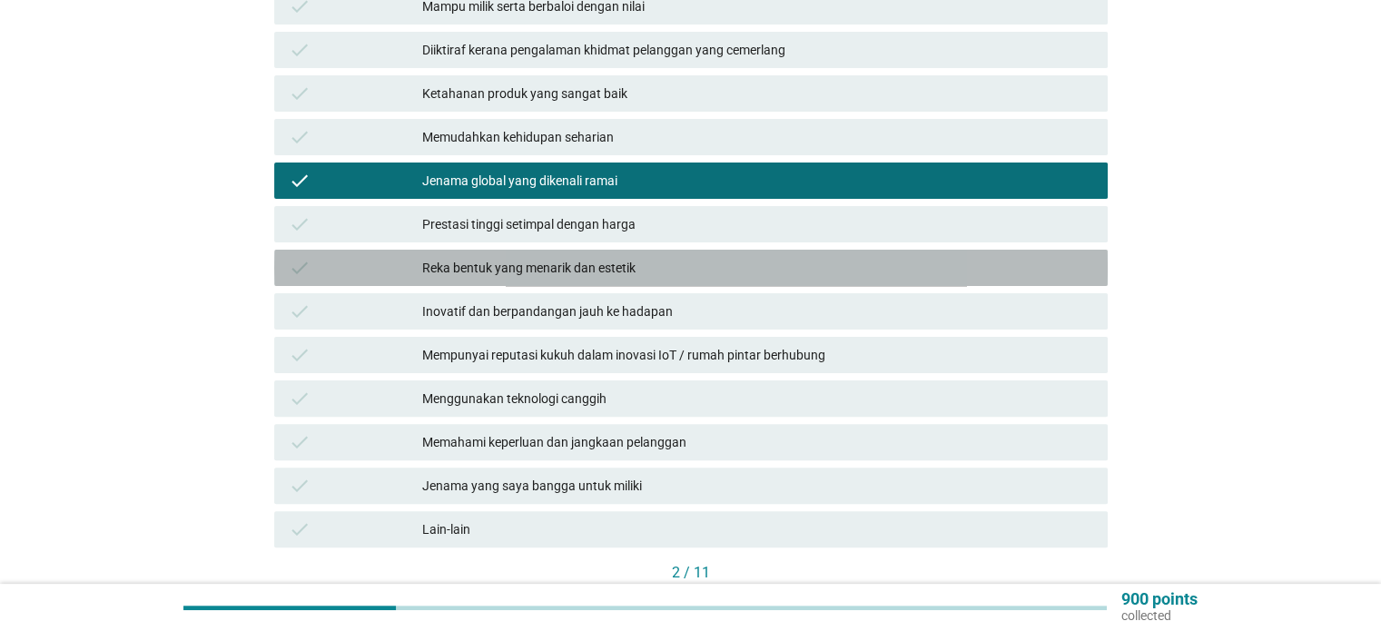
click at [657, 257] on div "Reka bentuk yang menarik dan estetik" at bounding box center [757, 268] width 670 height 22
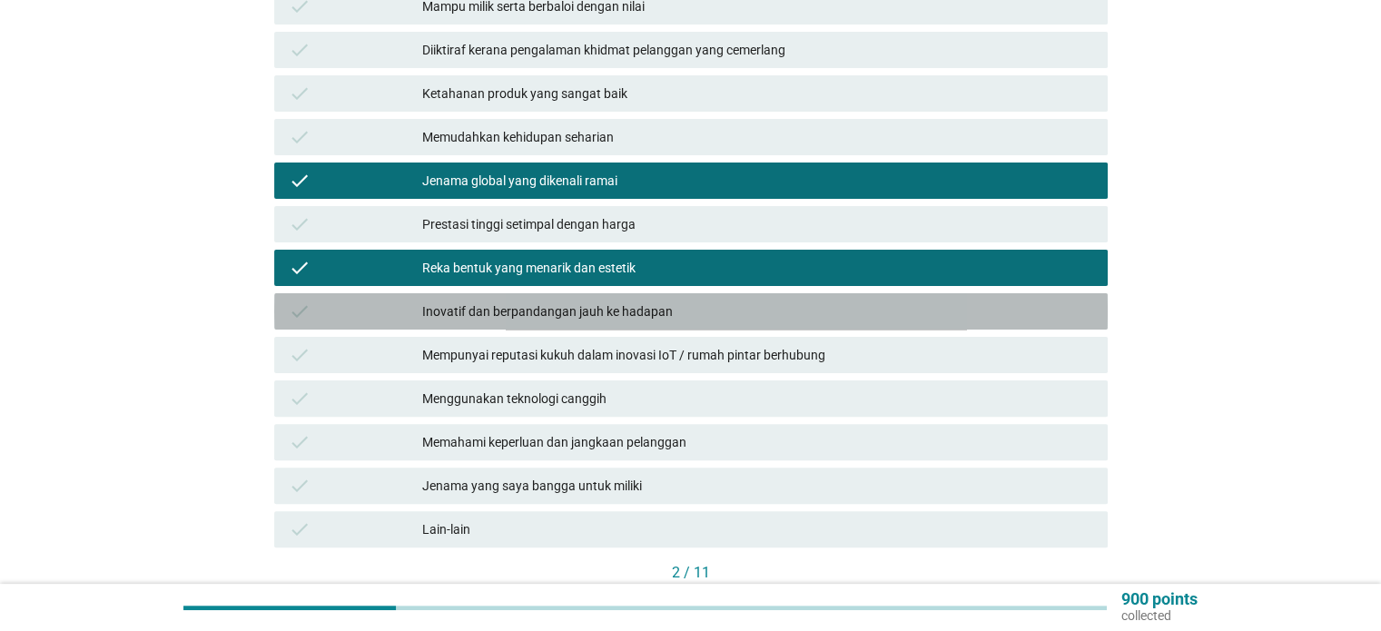
click at [682, 301] on div "Inovatif dan berpandangan jauh ke hadapan" at bounding box center [757, 312] width 670 height 22
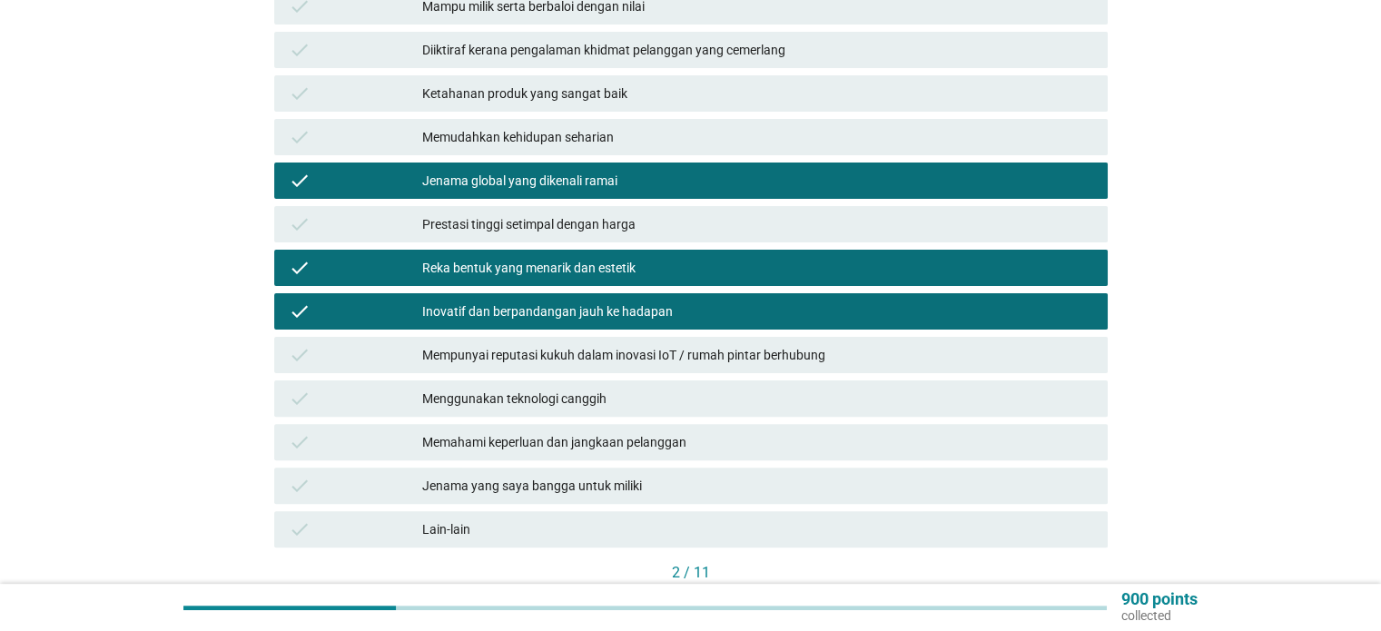
click at [735, 388] on div "Menggunakan teknologi canggih" at bounding box center [757, 399] width 670 height 22
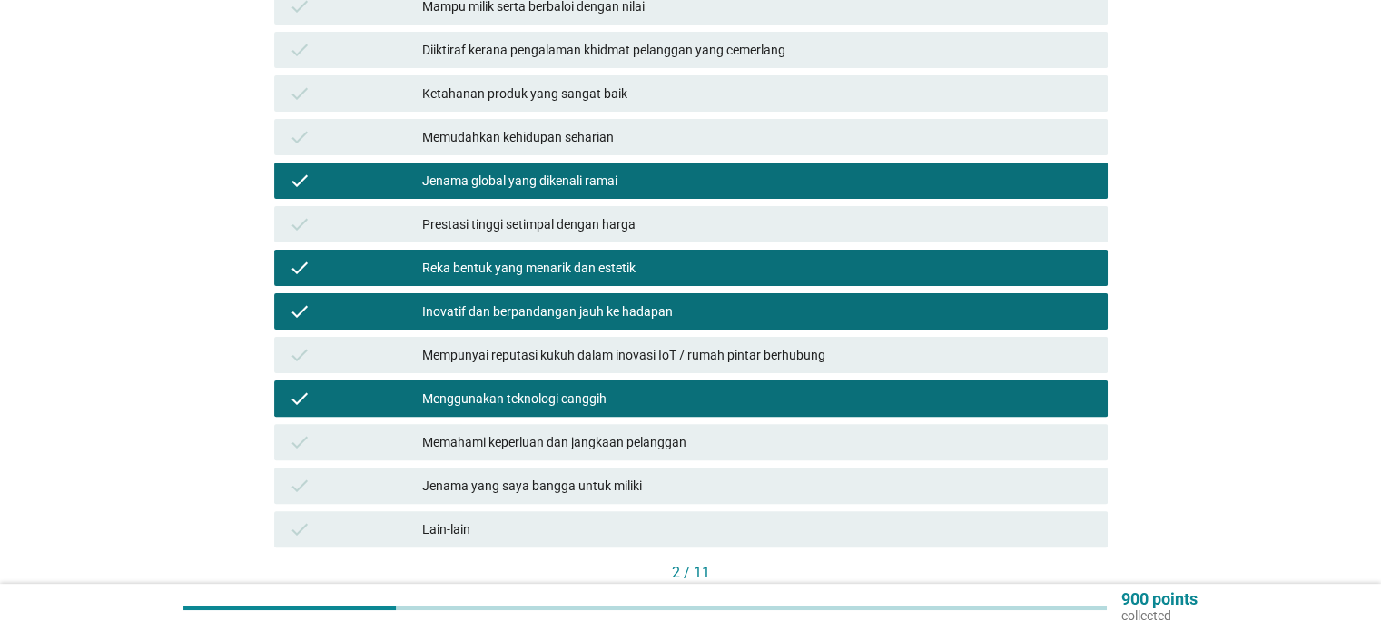
click at [868, 344] on div "Mempunyai reputasi kukuh dalam inovasi IoT / rumah pintar berhubung" at bounding box center [757, 355] width 670 height 22
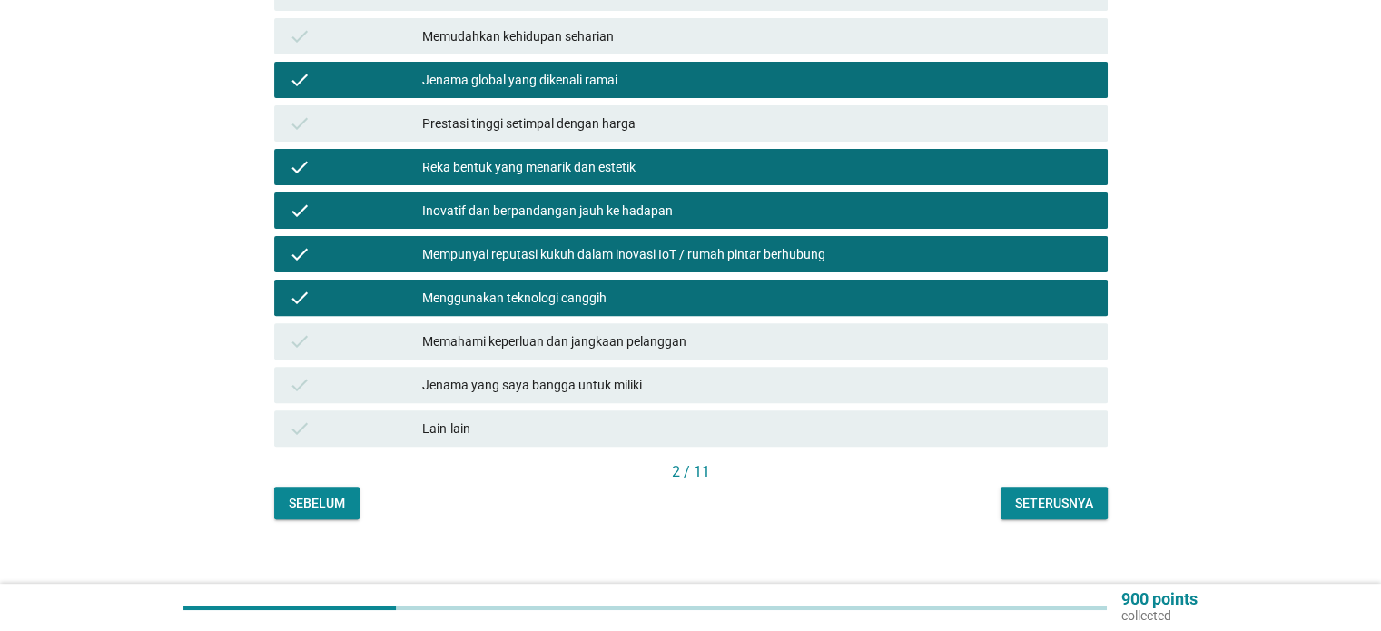
scroll to position [556, 0]
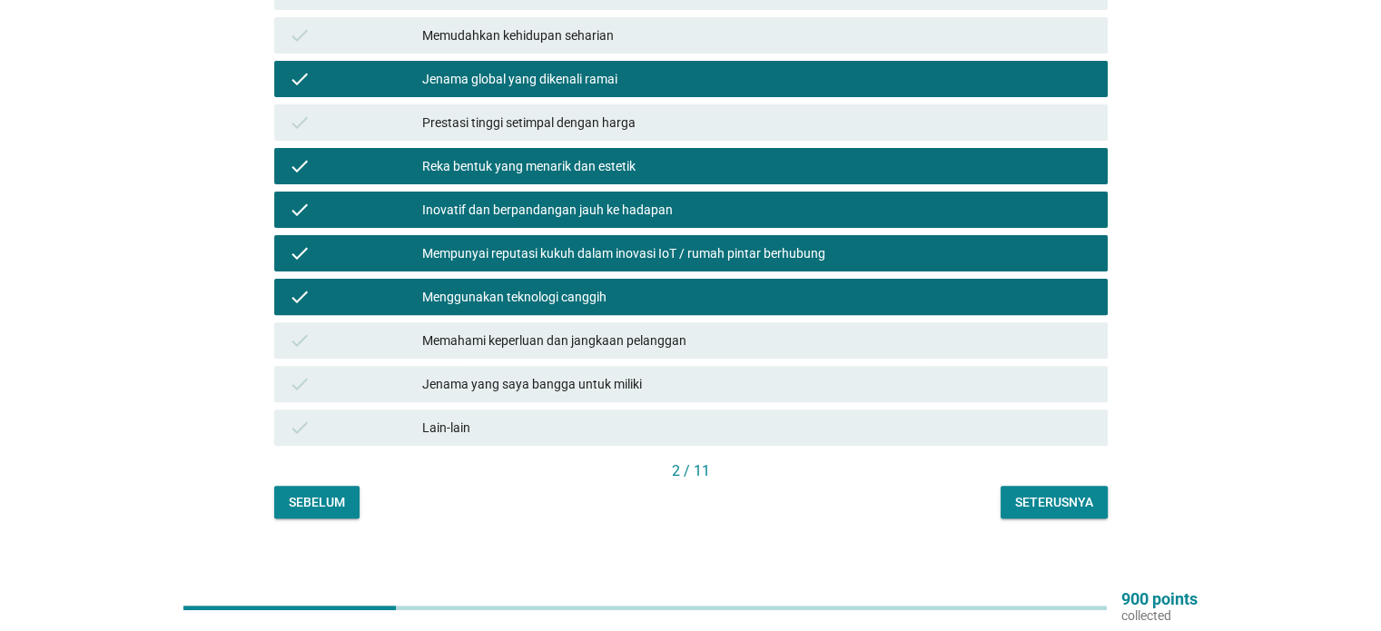
click at [955, 330] on div "Memahami keperluan dan jangkaan pelanggan" at bounding box center [757, 341] width 670 height 22
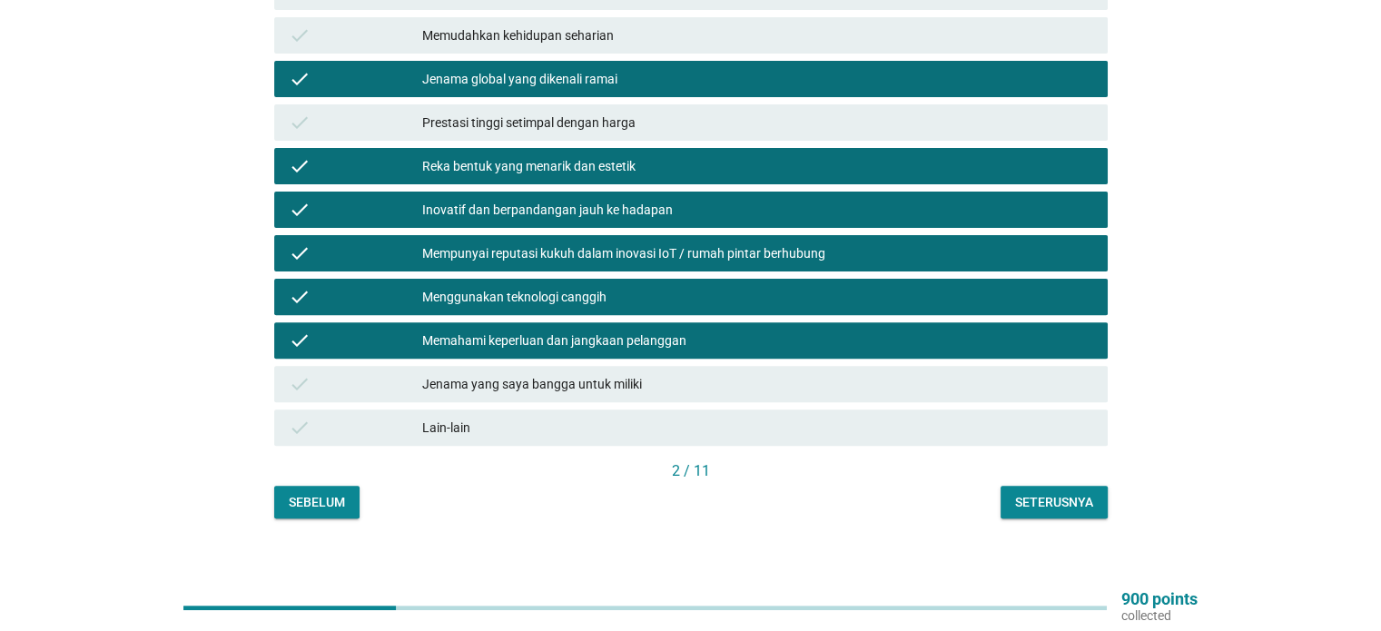
click at [1097, 490] on button "Seterusnya" at bounding box center [1054, 502] width 107 height 33
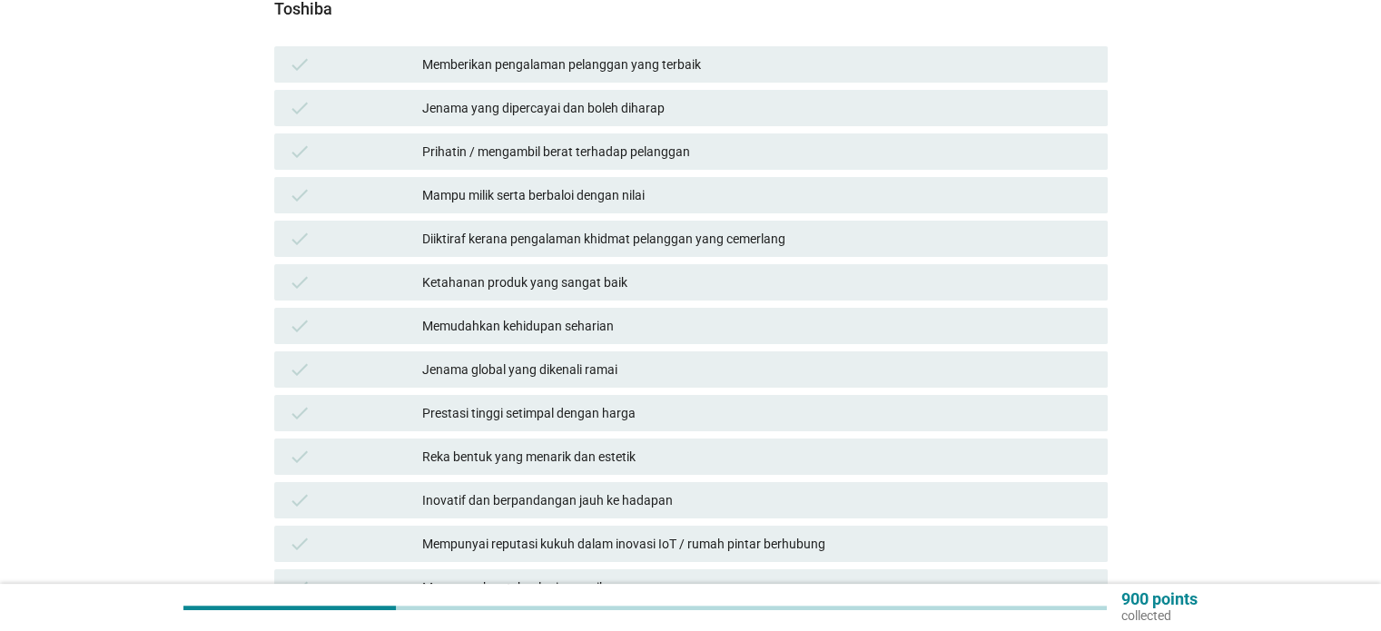
scroll to position [272, 0]
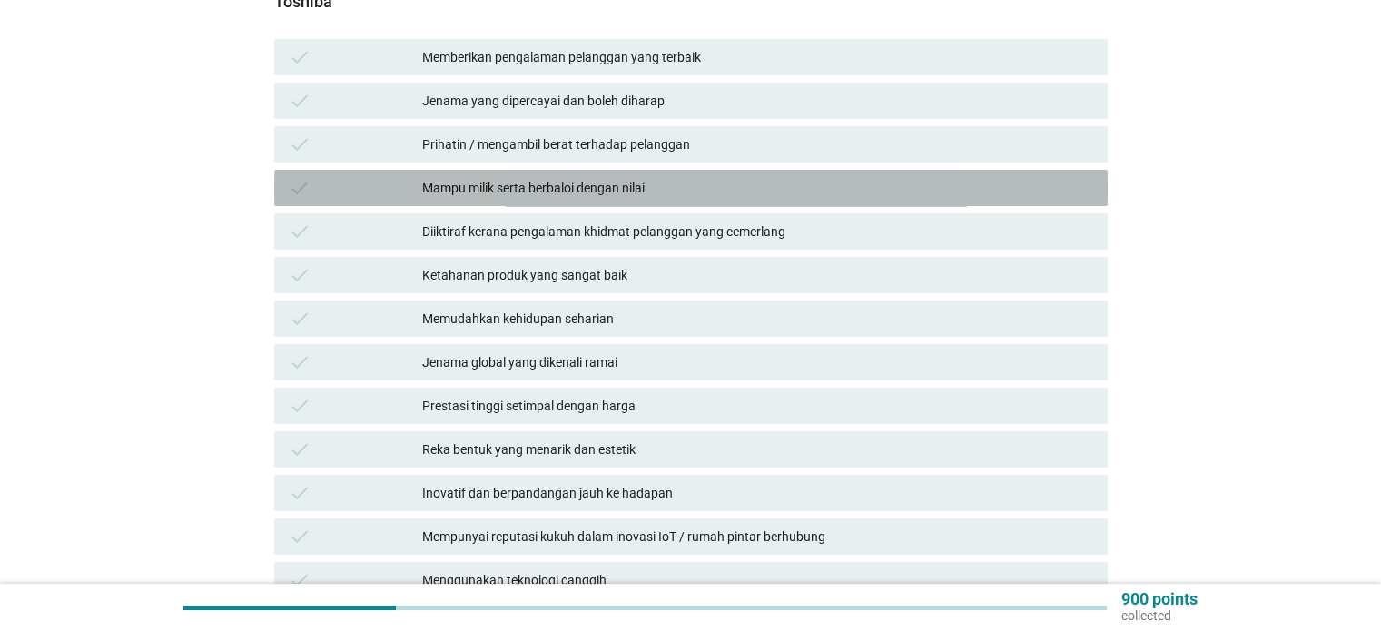
click at [681, 177] on div "Mampu milik serta berbaloi dengan nilai" at bounding box center [757, 188] width 670 height 22
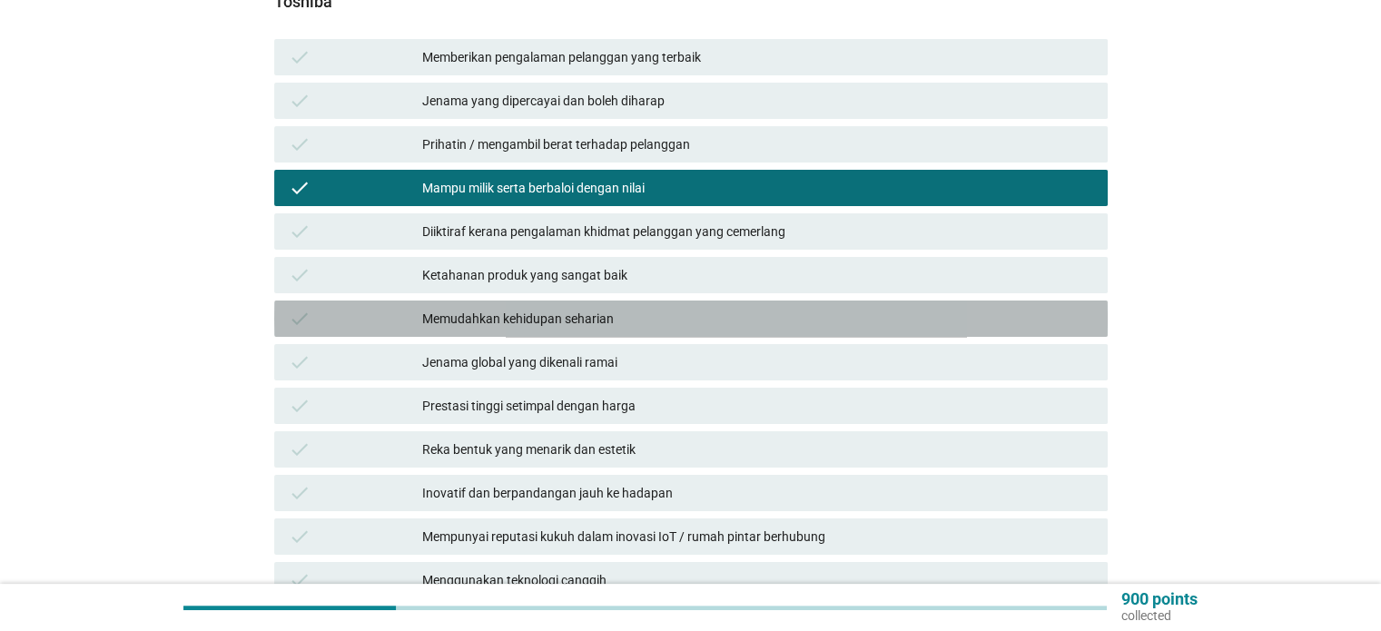
click at [683, 308] on div "Memudahkan kehidupan seharian" at bounding box center [757, 319] width 670 height 22
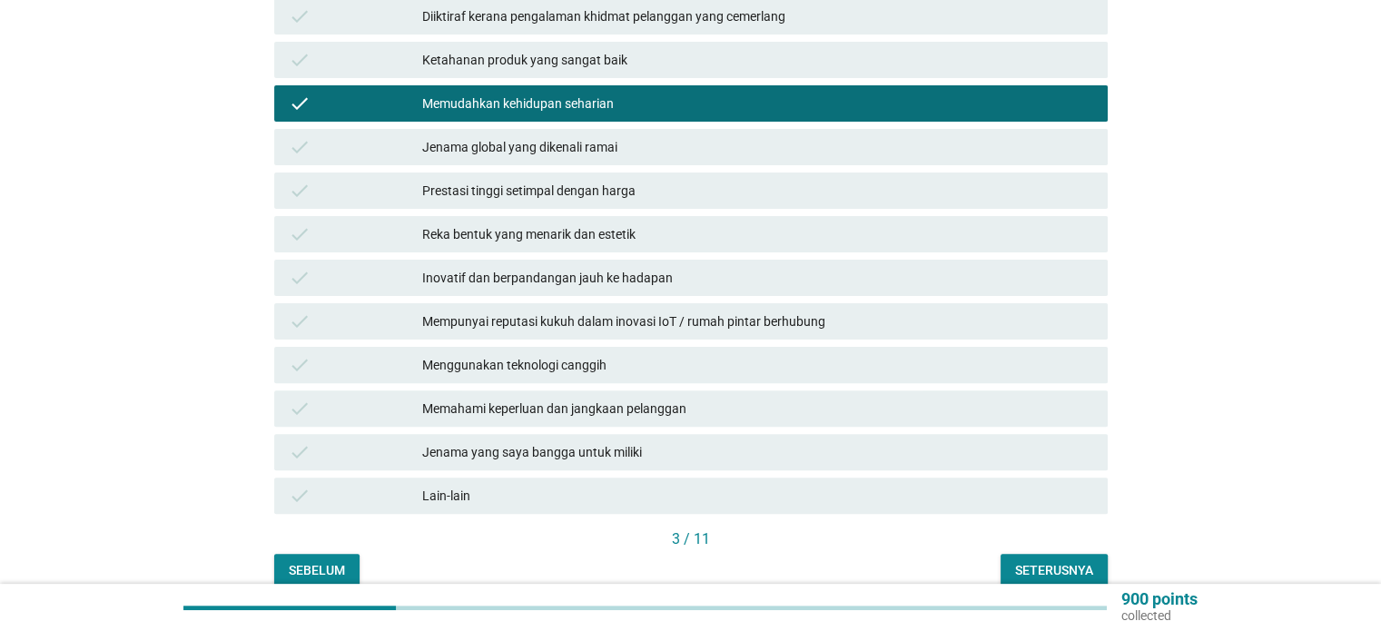
scroll to position [545, 0]
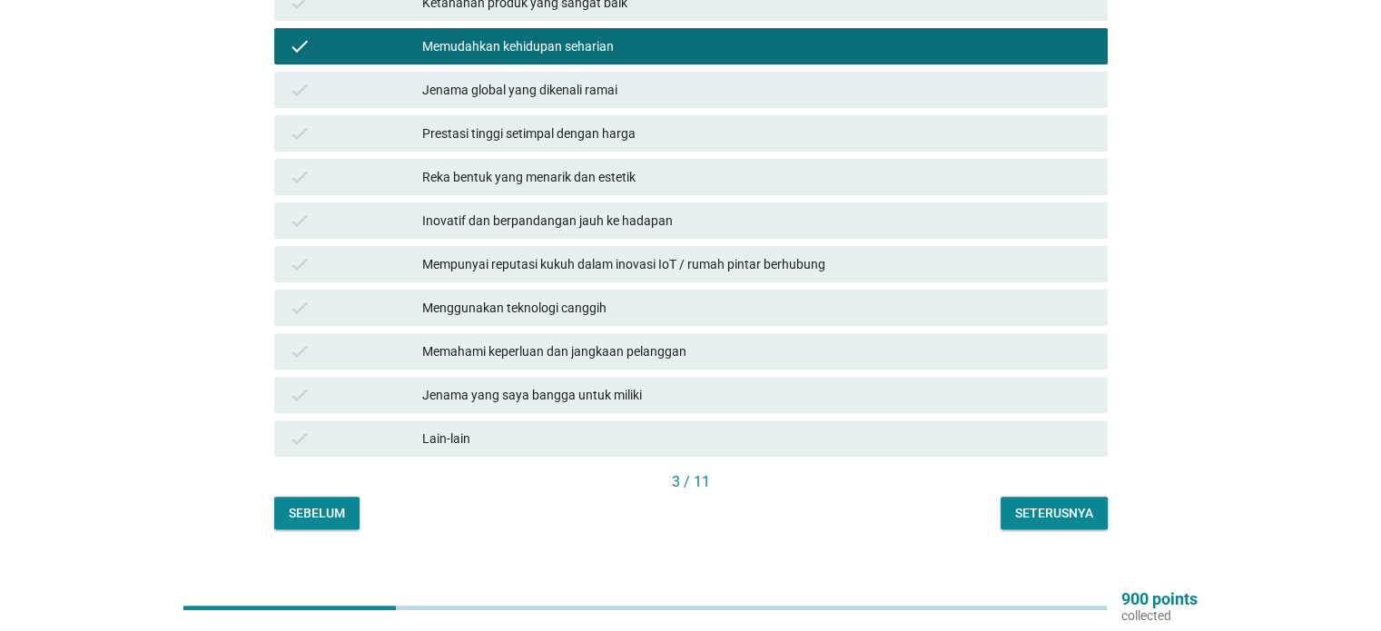
click at [1070, 504] on div "Seterusnya" at bounding box center [1054, 513] width 78 height 19
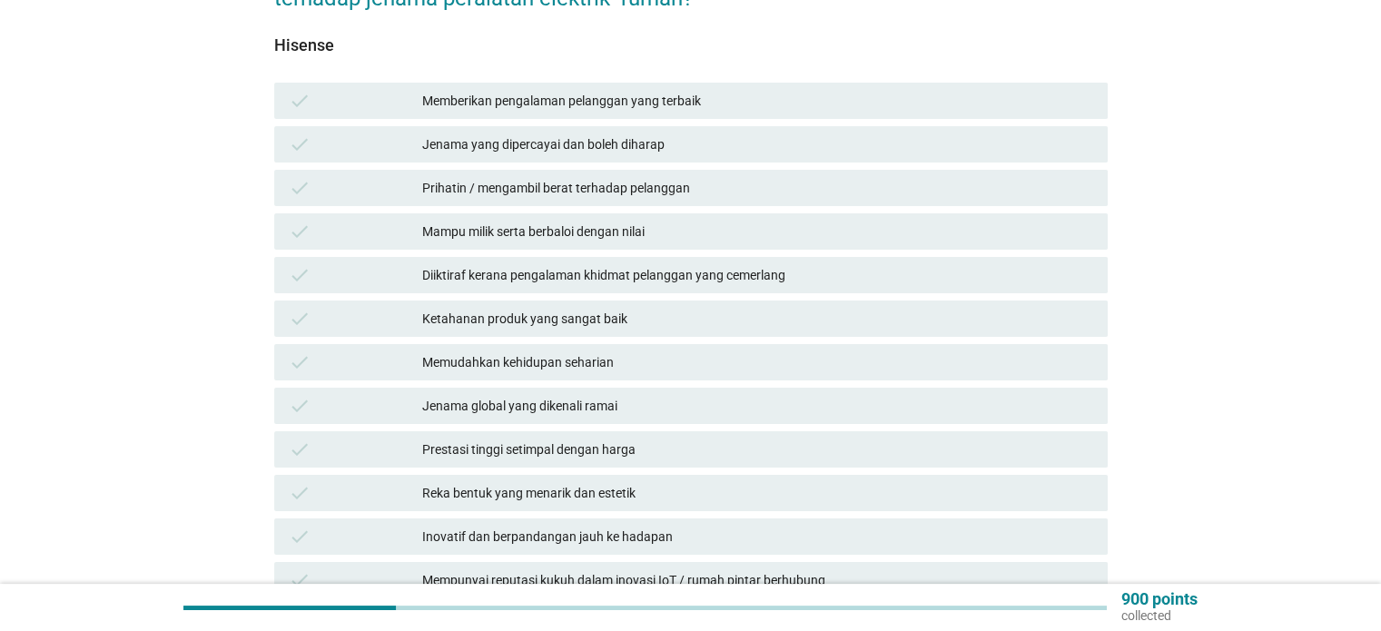
scroll to position [272, 0]
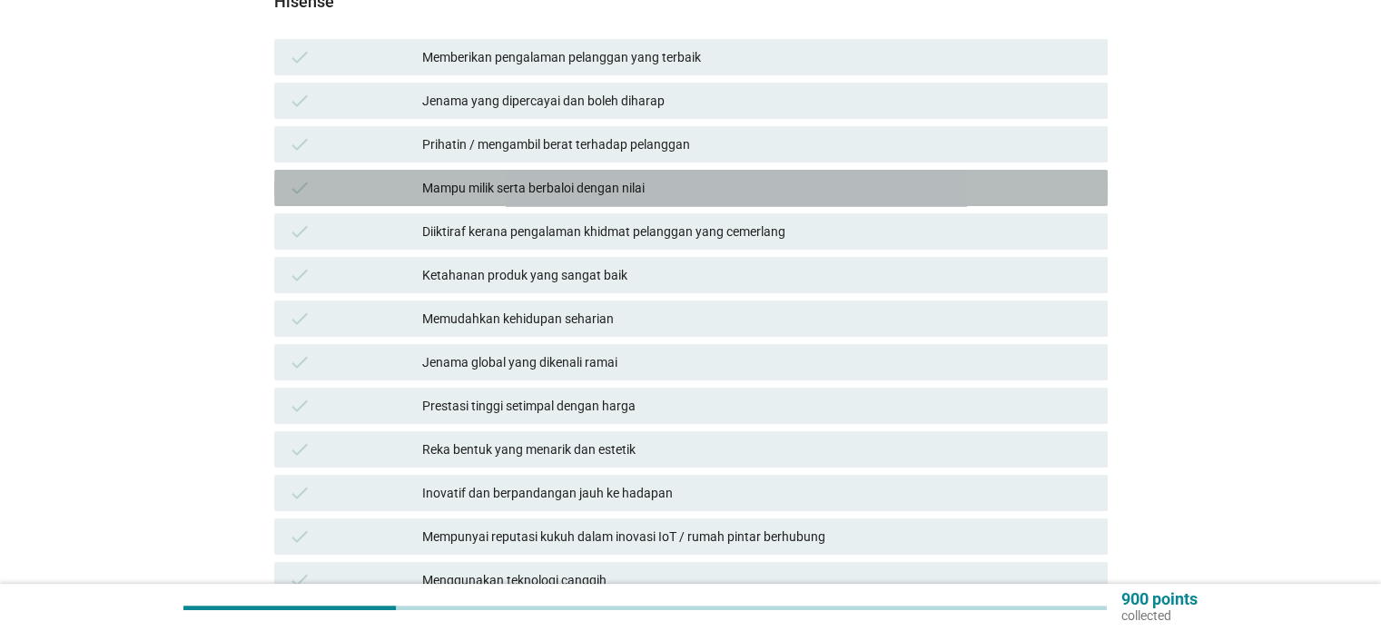
click at [630, 177] on div "Mampu milik serta berbaloi dengan nilai" at bounding box center [757, 188] width 670 height 22
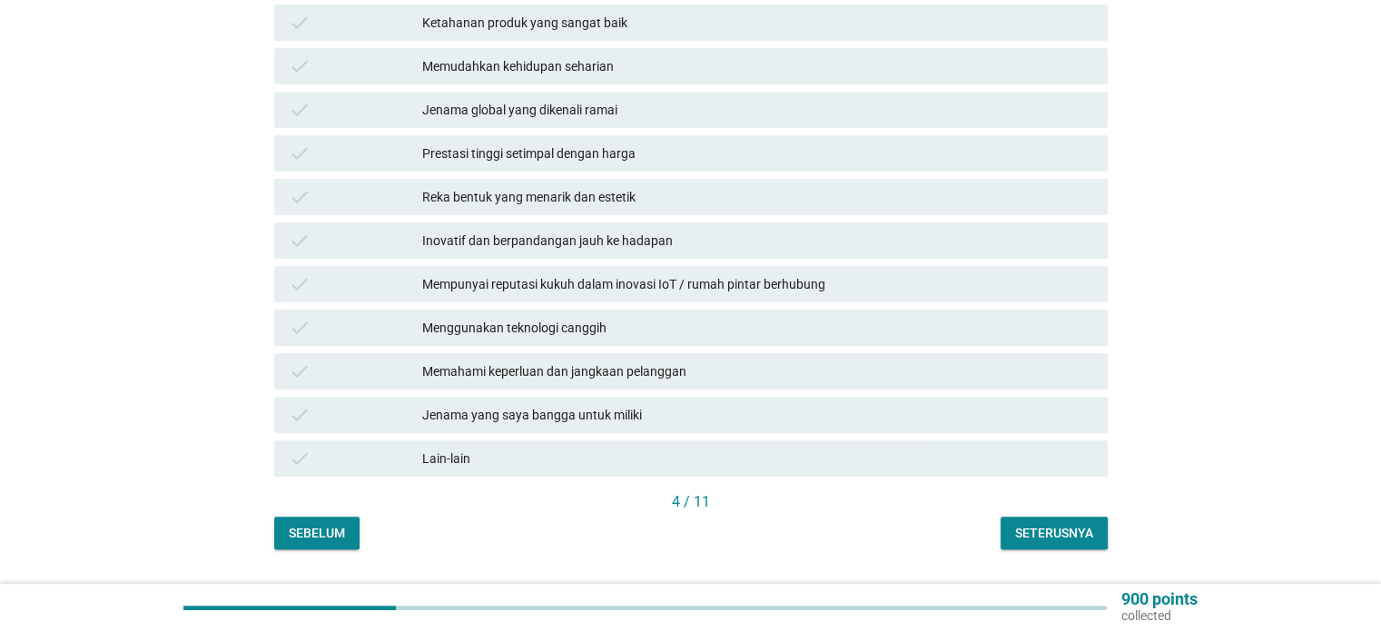
scroll to position [556, 0]
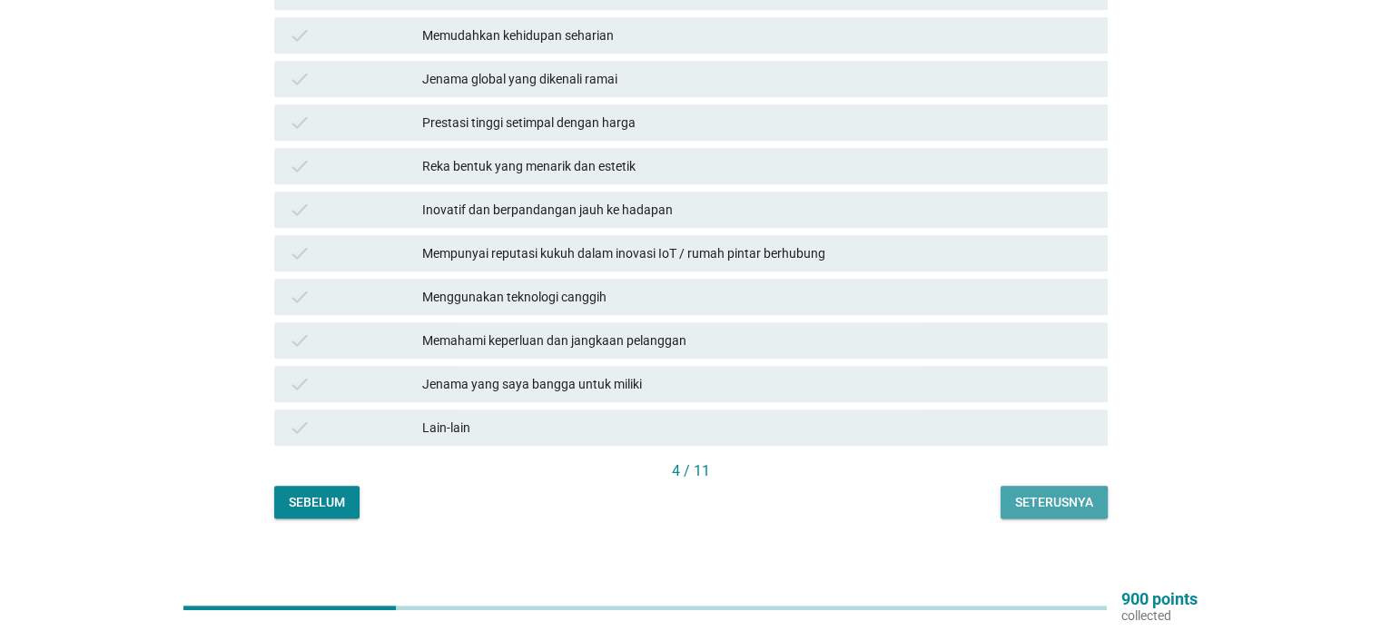
click at [1061, 486] on button "Seterusnya" at bounding box center [1054, 502] width 107 height 33
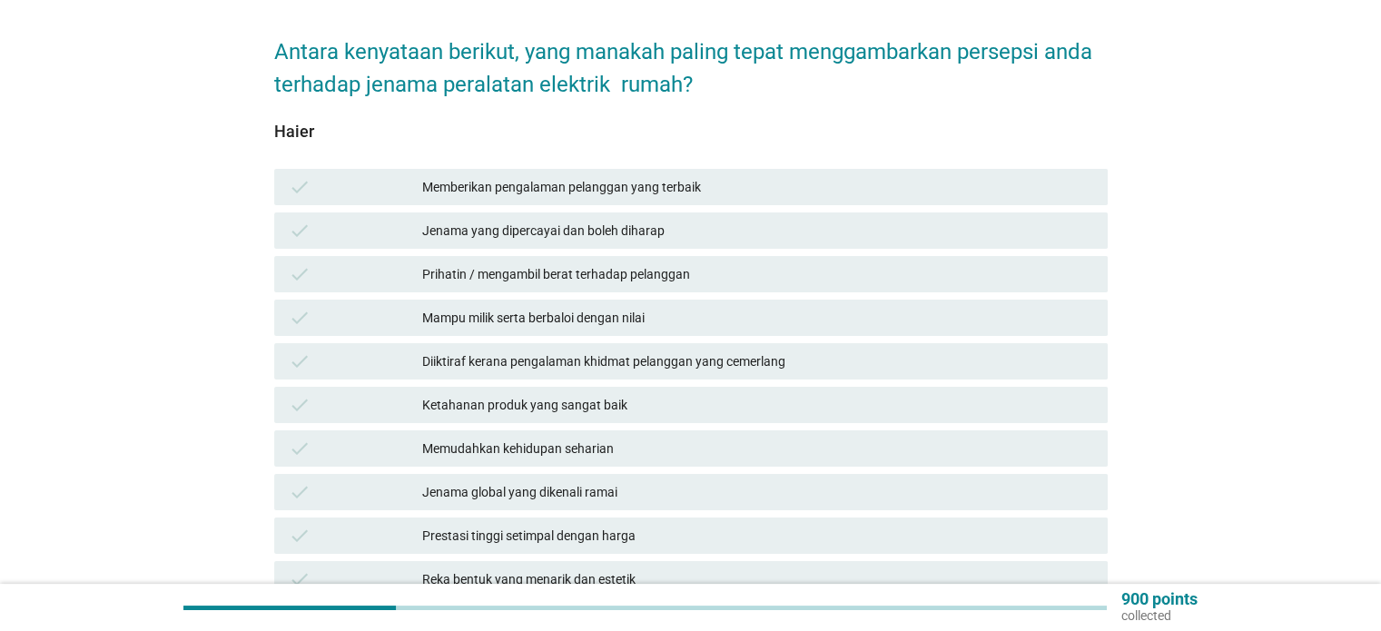
scroll to position [182, 0]
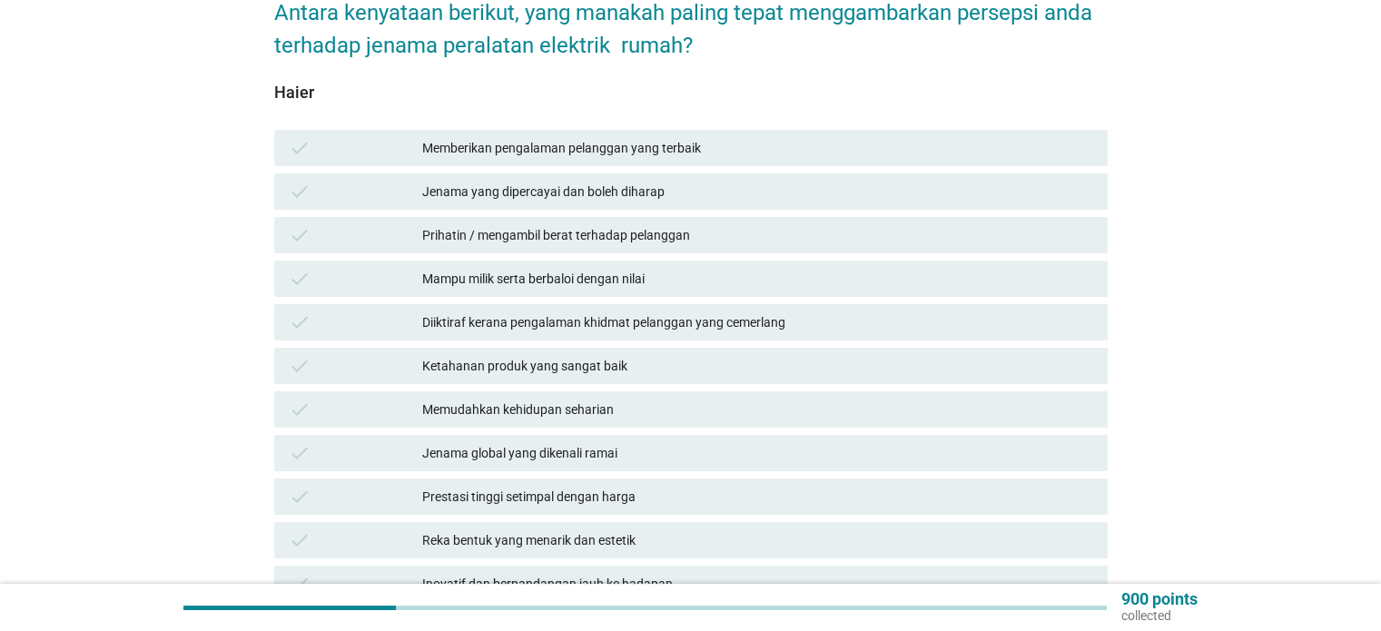
click at [749, 268] on div "Mampu milik serta berbaloi dengan nilai" at bounding box center [757, 279] width 670 height 22
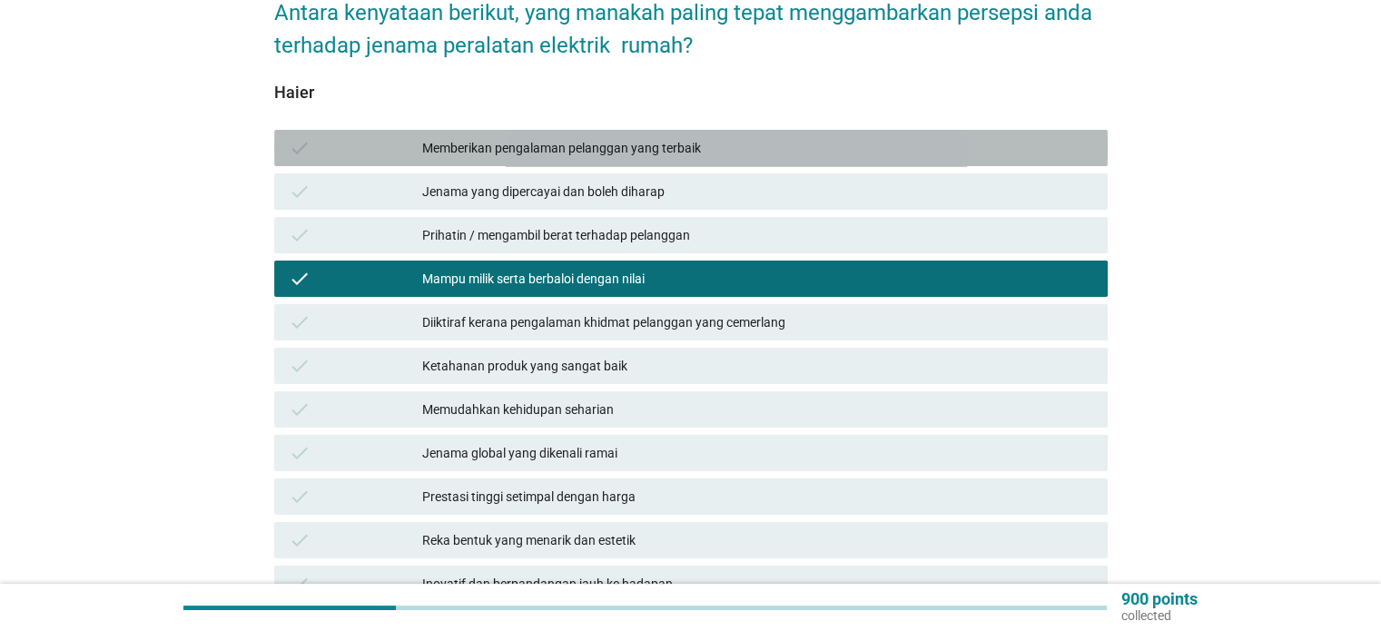
click at [818, 137] on div "Memberikan pengalaman pelanggan yang terbaik" at bounding box center [757, 148] width 670 height 22
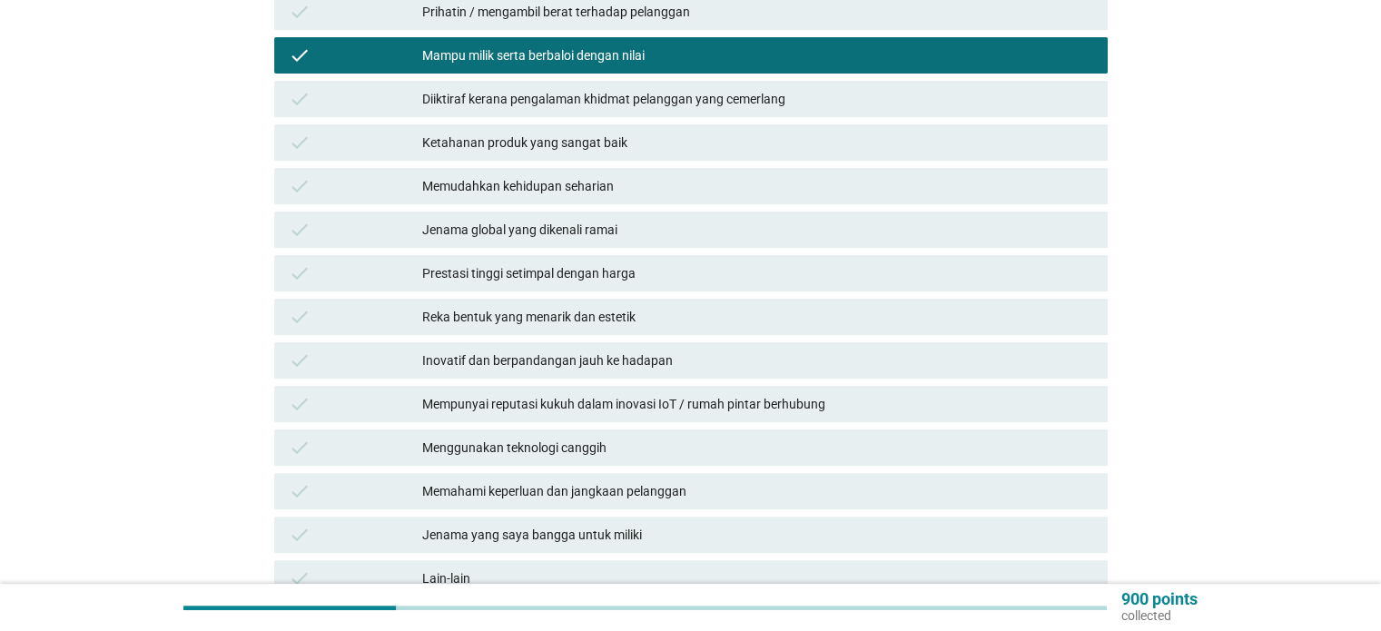
scroll to position [454, 0]
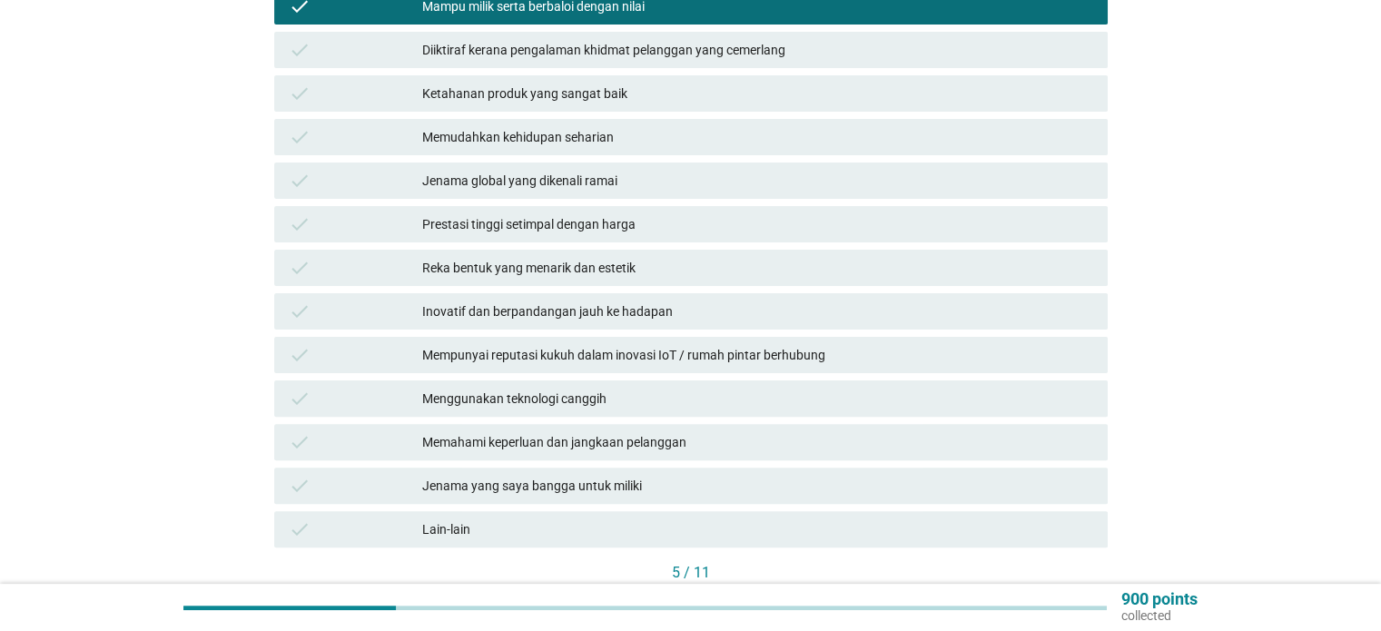
click at [1035, 569] on div "5 / 11" at bounding box center [691, 574] width 834 height 25
click at [1034, 595] on div "Seterusnya" at bounding box center [1054, 604] width 78 height 19
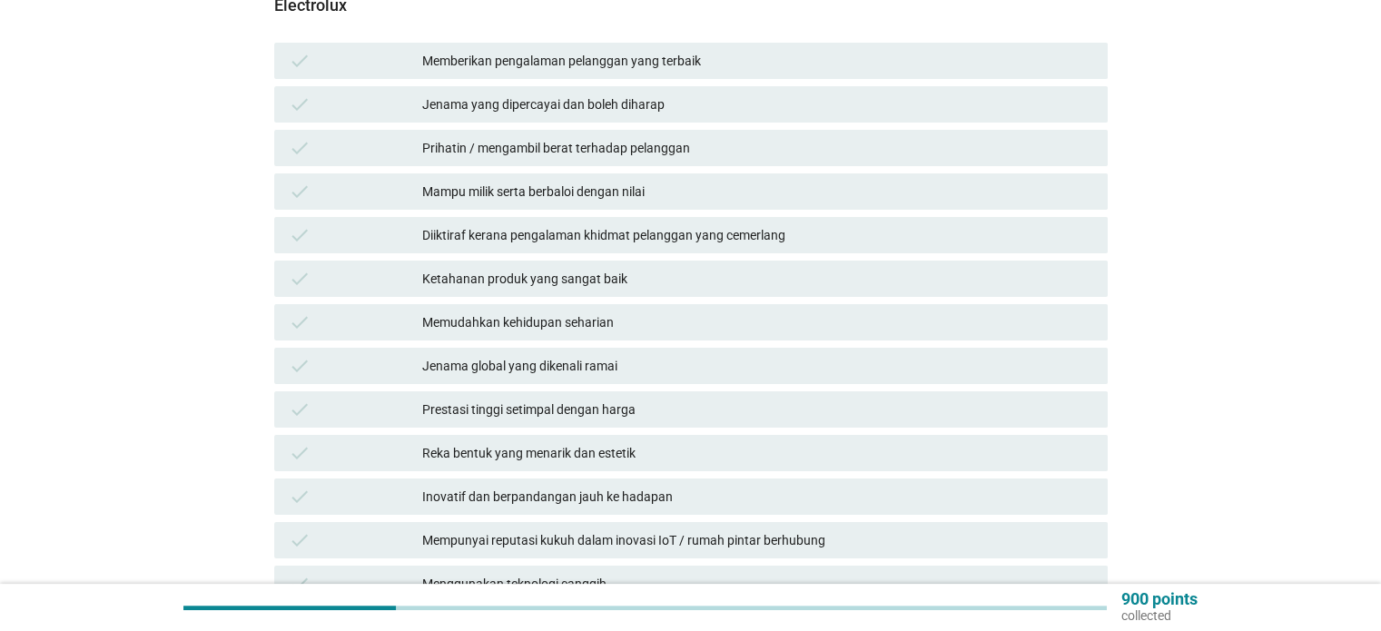
scroll to position [363, 0]
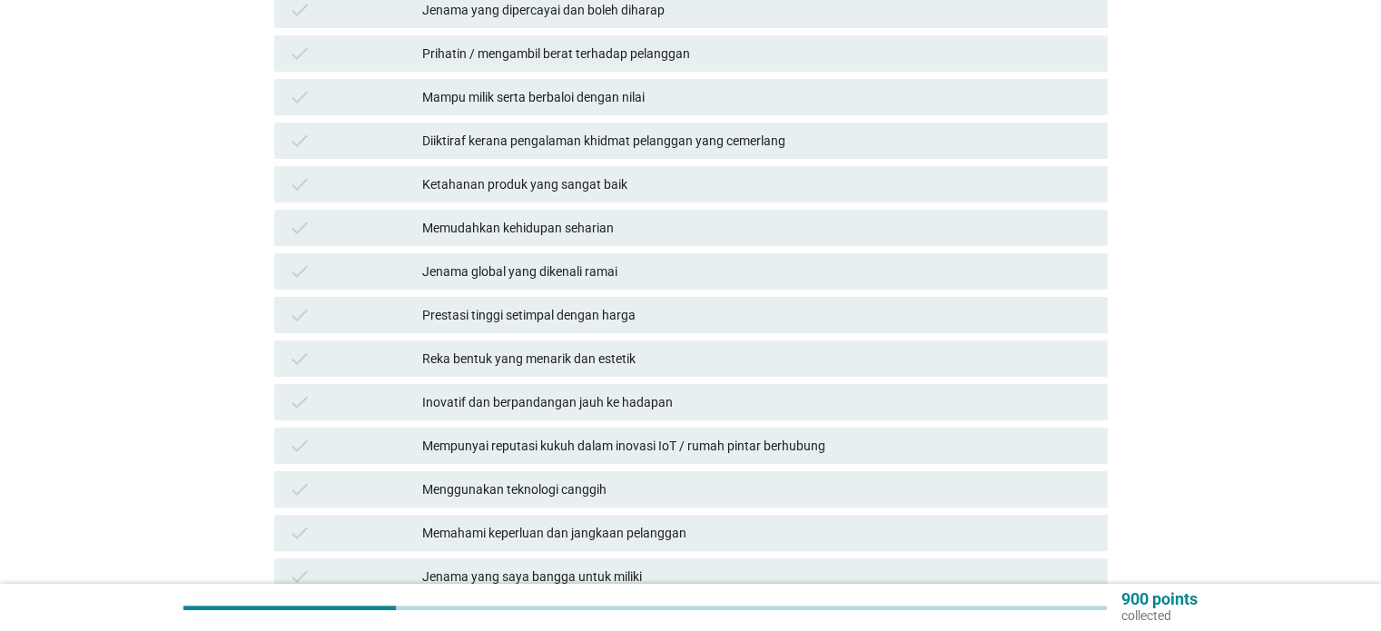
click at [593, 217] on div "Memudahkan kehidupan seharian" at bounding box center [757, 228] width 670 height 22
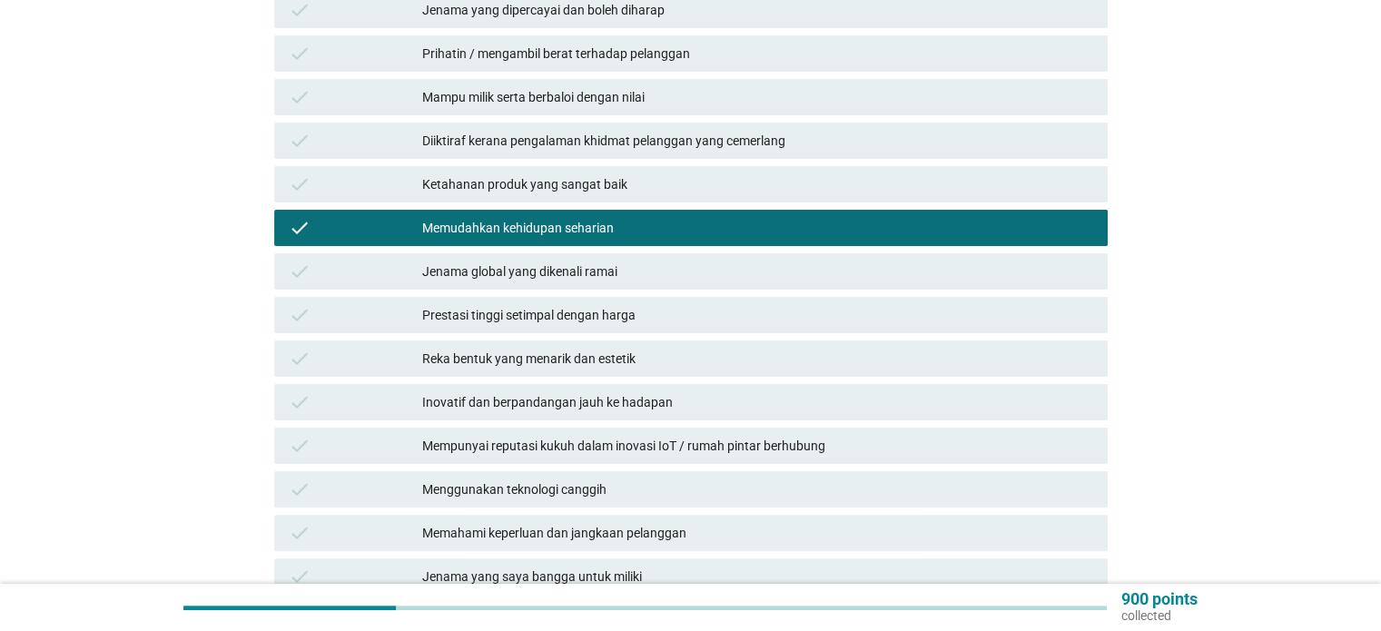
click at [683, 275] on div "check Jenama global yang dikenali ramai" at bounding box center [691, 272] width 841 height 44
click at [678, 304] on div "Prestasi tinggi setimpal dengan harga" at bounding box center [757, 315] width 670 height 22
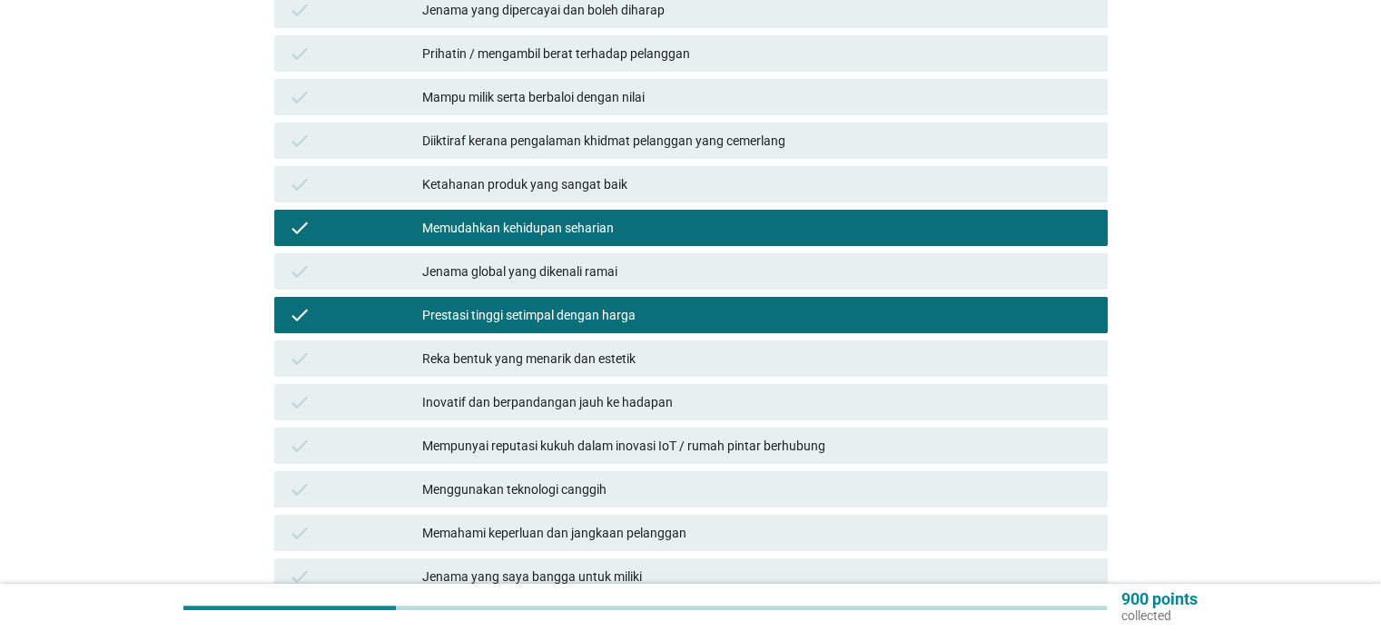
click at [816, 86] on div "Mampu milik serta berbaloi dengan nilai" at bounding box center [757, 97] width 670 height 22
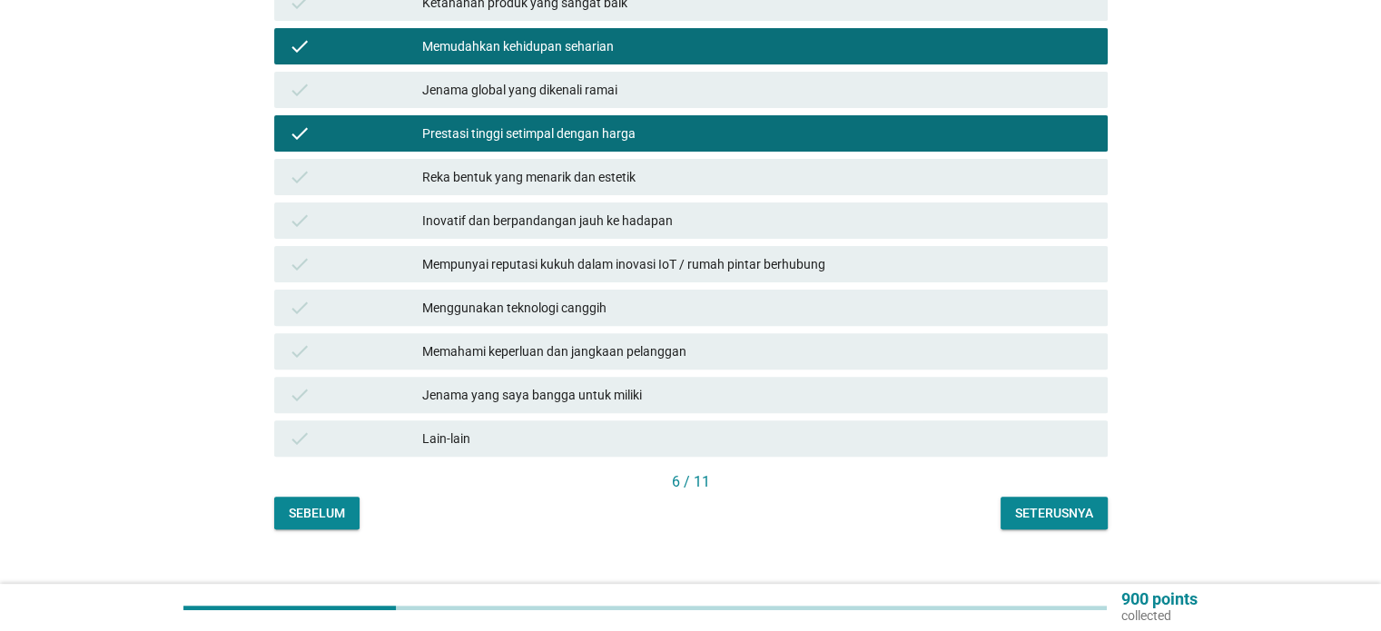
scroll to position [556, 0]
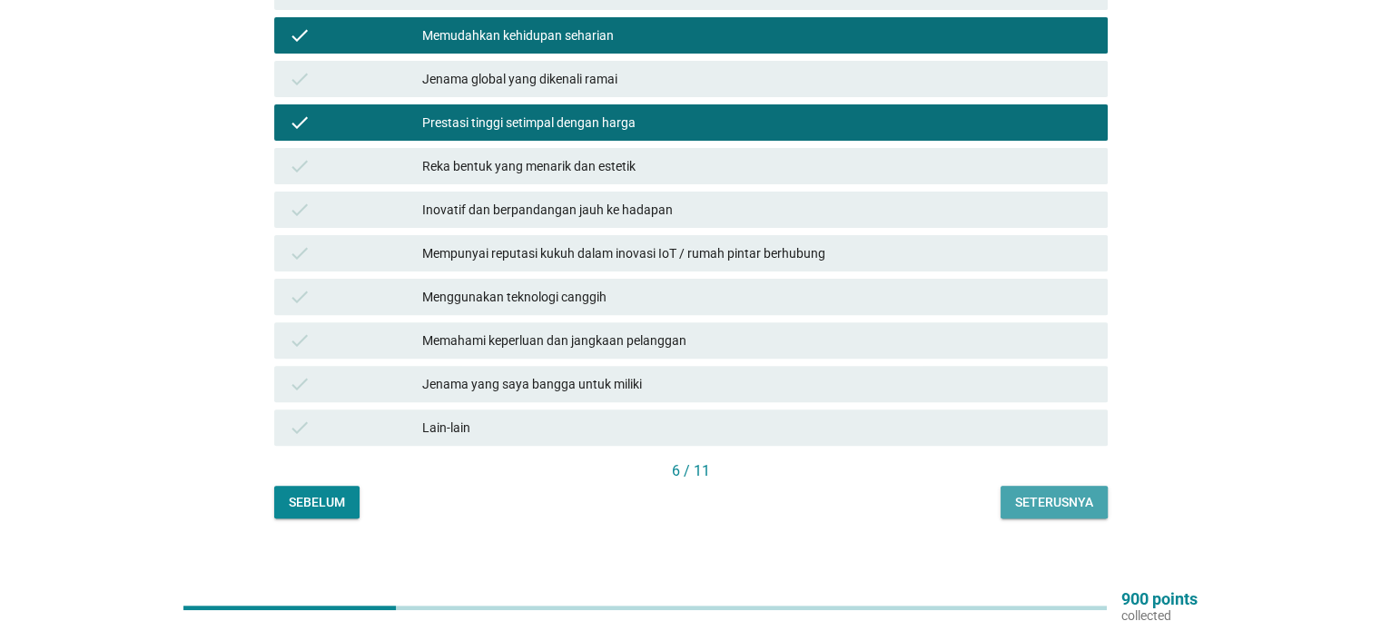
click at [1084, 493] on div "Seterusnya" at bounding box center [1054, 502] width 78 height 19
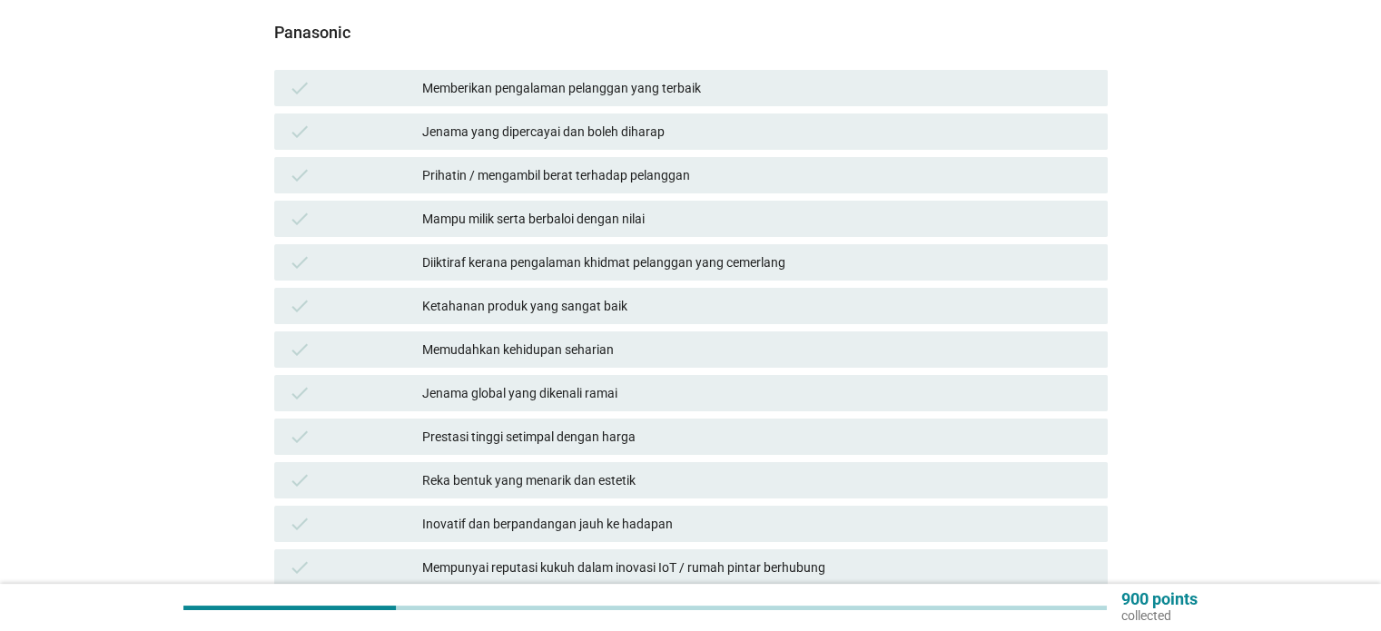
scroll to position [272, 0]
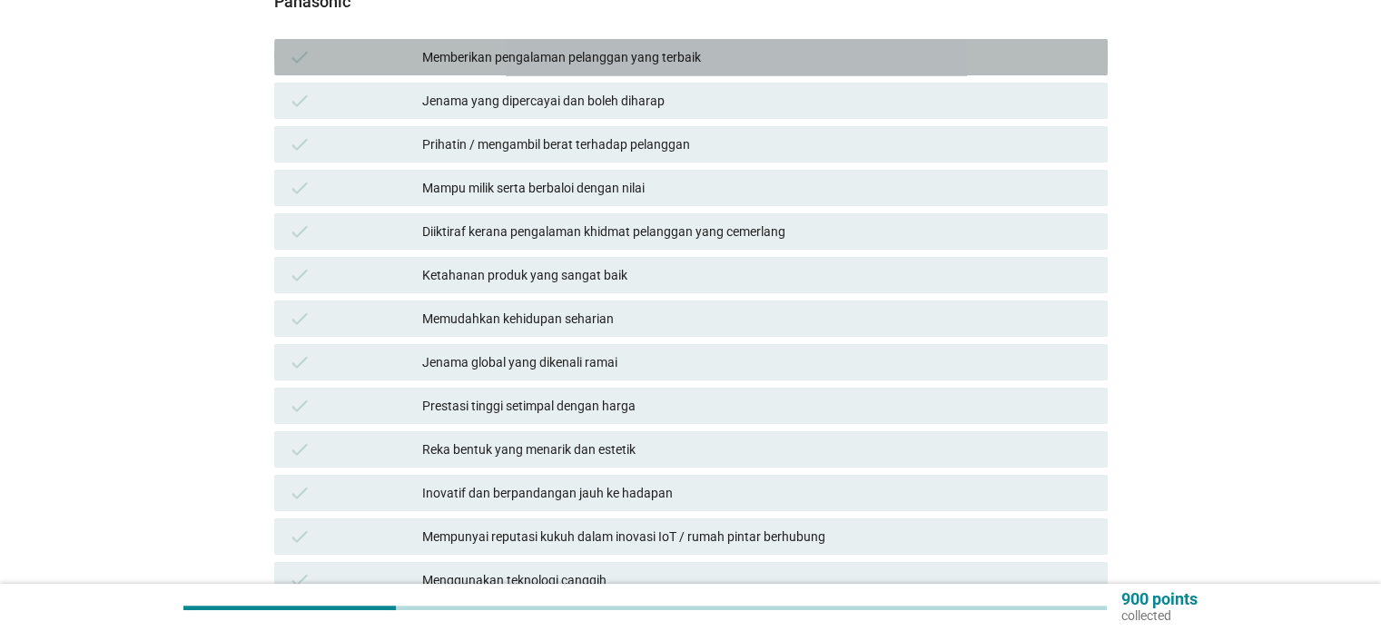
click at [735, 50] on div "Memberikan pengalaman pelanggan yang terbaik" at bounding box center [757, 57] width 670 height 22
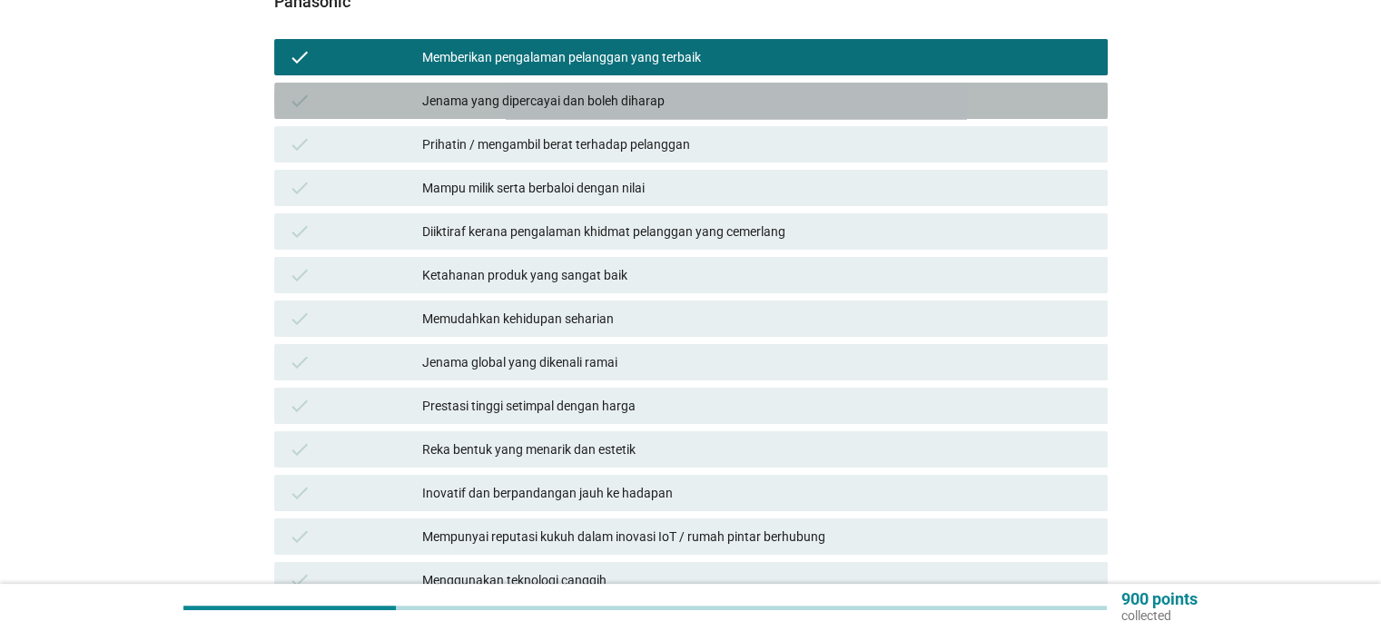
click at [719, 90] on div "Jenama yang dipercayai dan boleh diharap" at bounding box center [757, 101] width 670 height 22
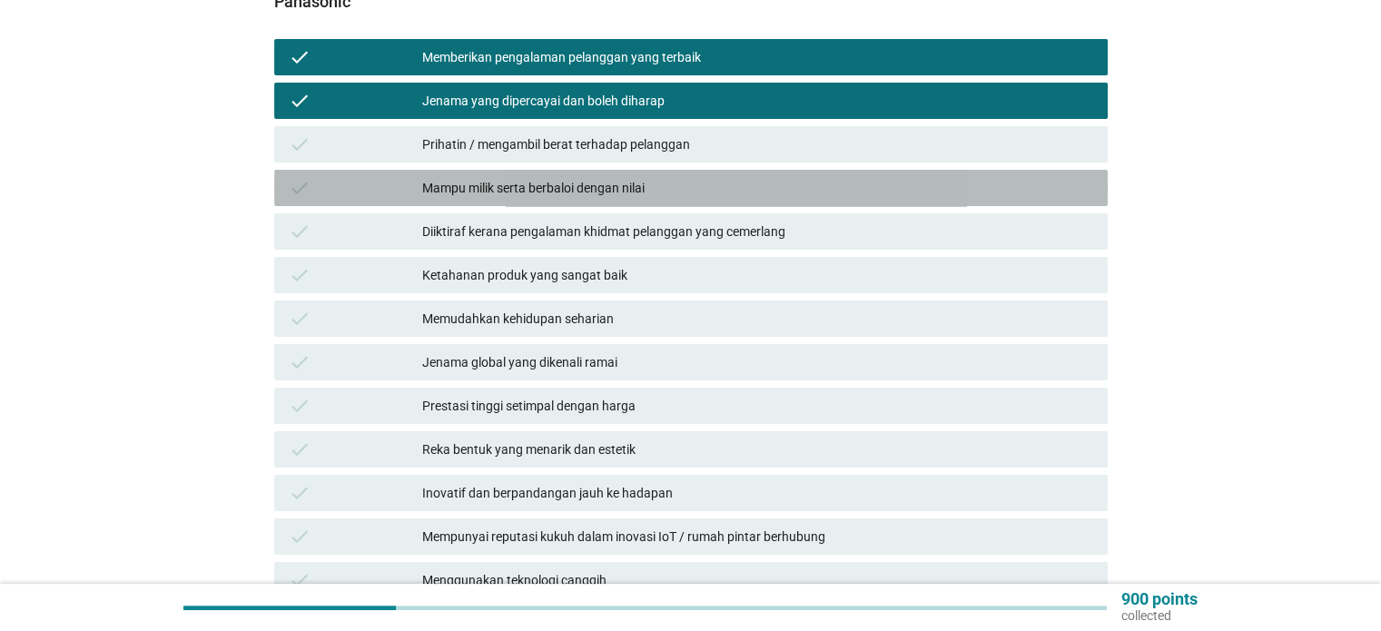
click at [737, 177] on div "Mampu milik serta berbaloi dengan nilai" at bounding box center [757, 188] width 670 height 22
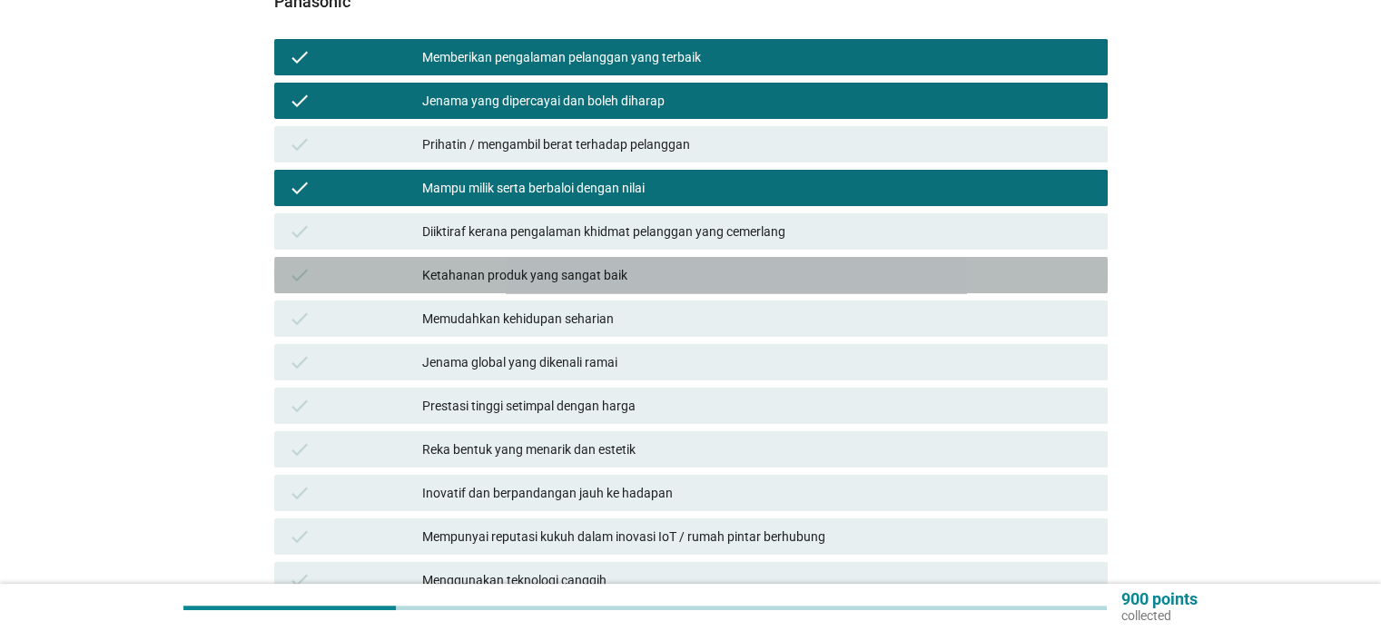
click at [762, 264] on div "Ketahanan produk yang sangat baik" at bounding box center [757, 275] width 670 height 22
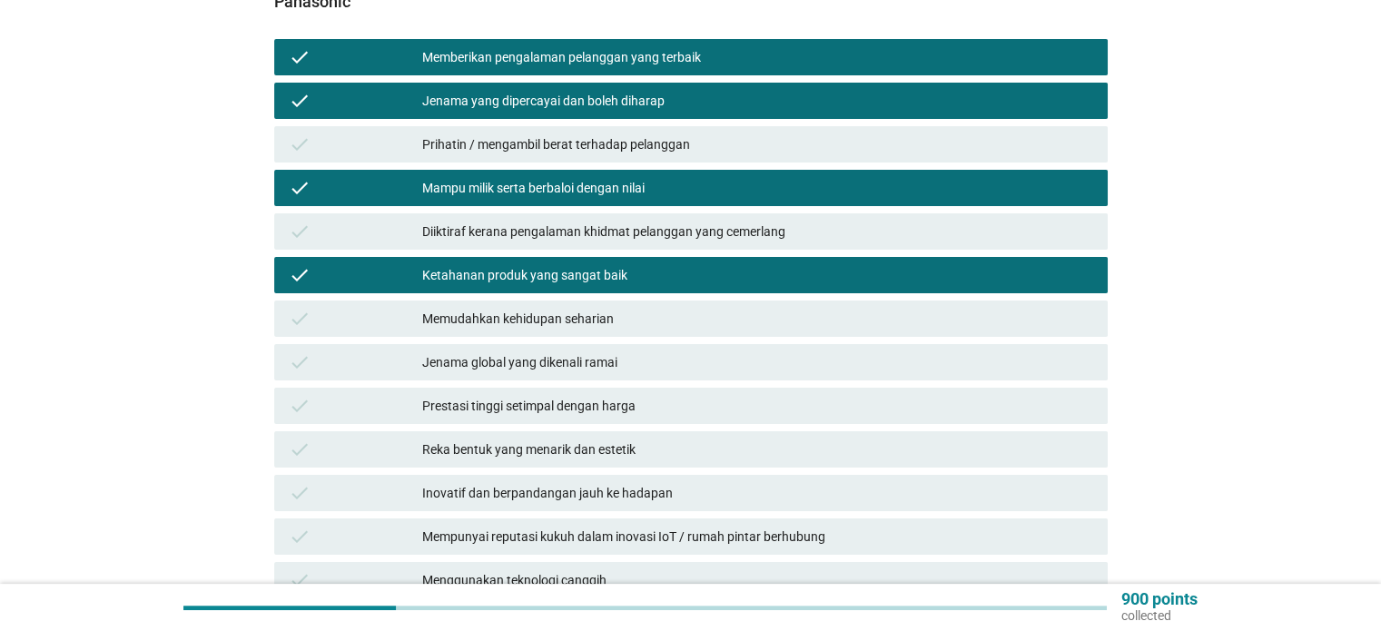
click at [743, 316] on div "check Memudahkan kehidupan seharian" at bounding box center [691, 319] width 834 height 36
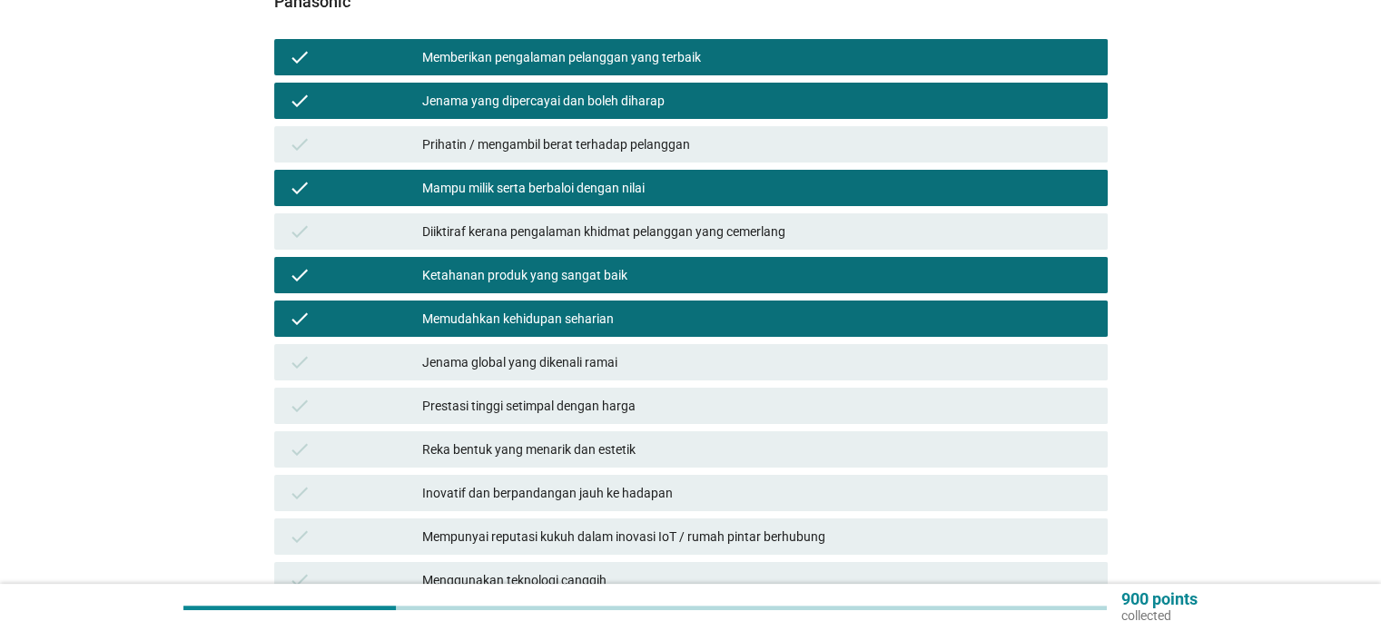
click at [737, 351] on div "Jenama global yang dikenali ramai" at bounding box center [757, 362] width 670 height 22
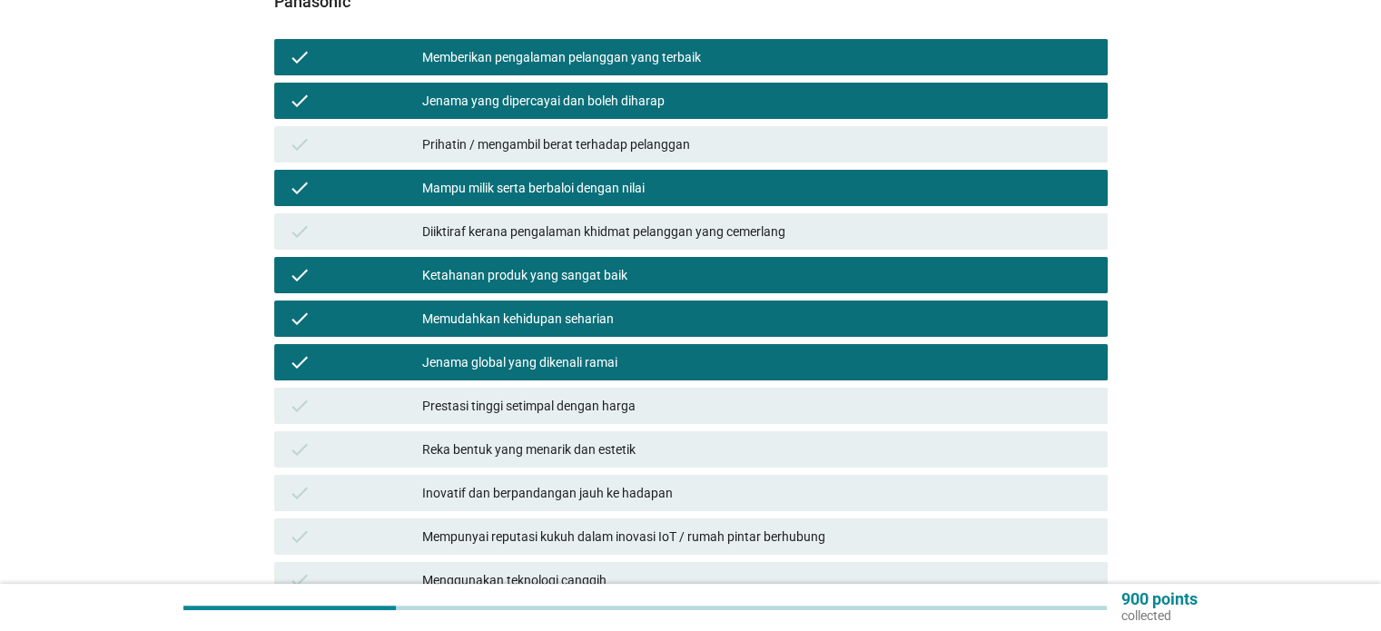
click at [737, 395] on div "Prestasi tinggi setimpal dengan harga" at bounding box center [757, 406] width 670 height 22
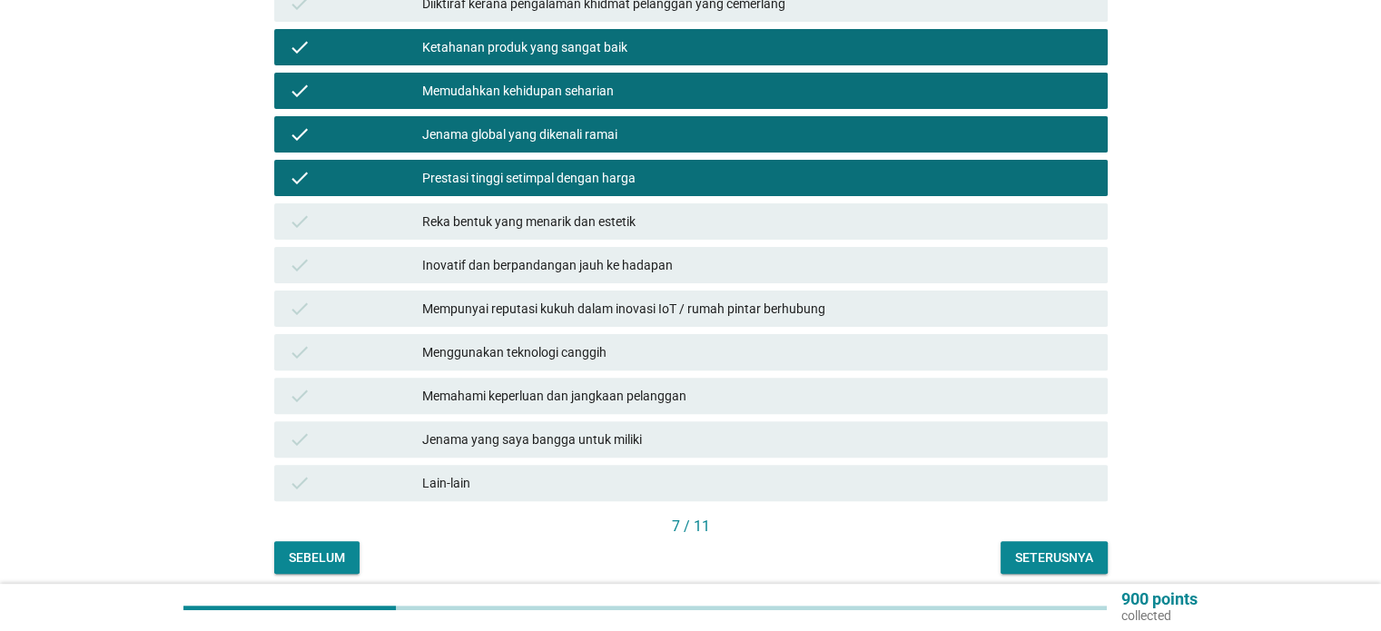
scroll to position [545, 0]
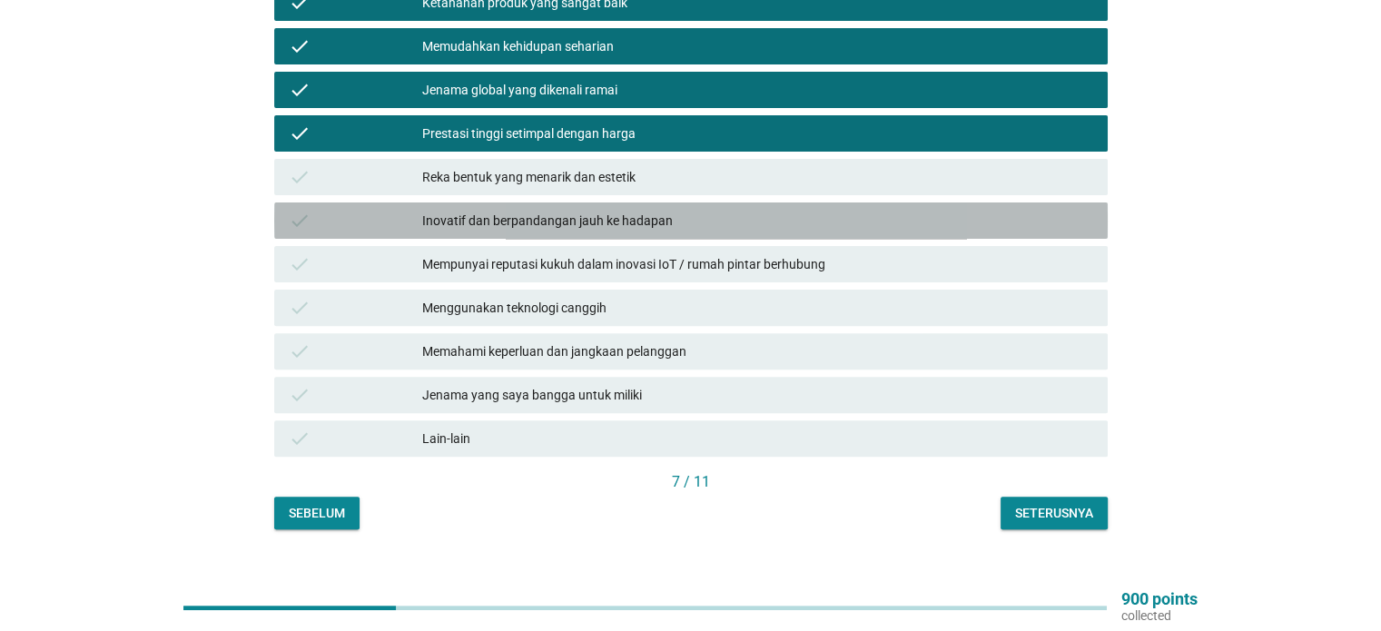
click at [702, 210] on div "Inovatif dan berpandangan jauh ke hadapan" at bounding box center [757, 221] width 670 height 22
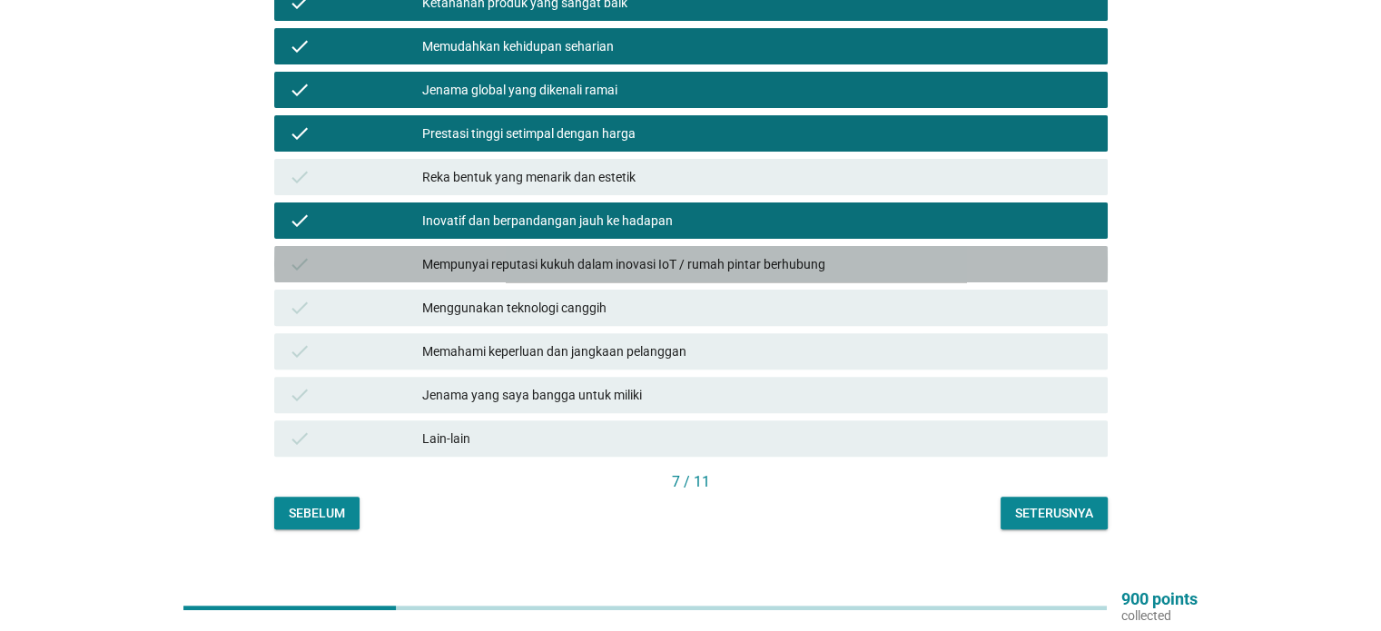
click at [712, 253] on div "Mempunyai reputasi kukuh dalam inovasi IoT / rumah pintar berhubung" at bounding box center [757, 264] width 670 height 22
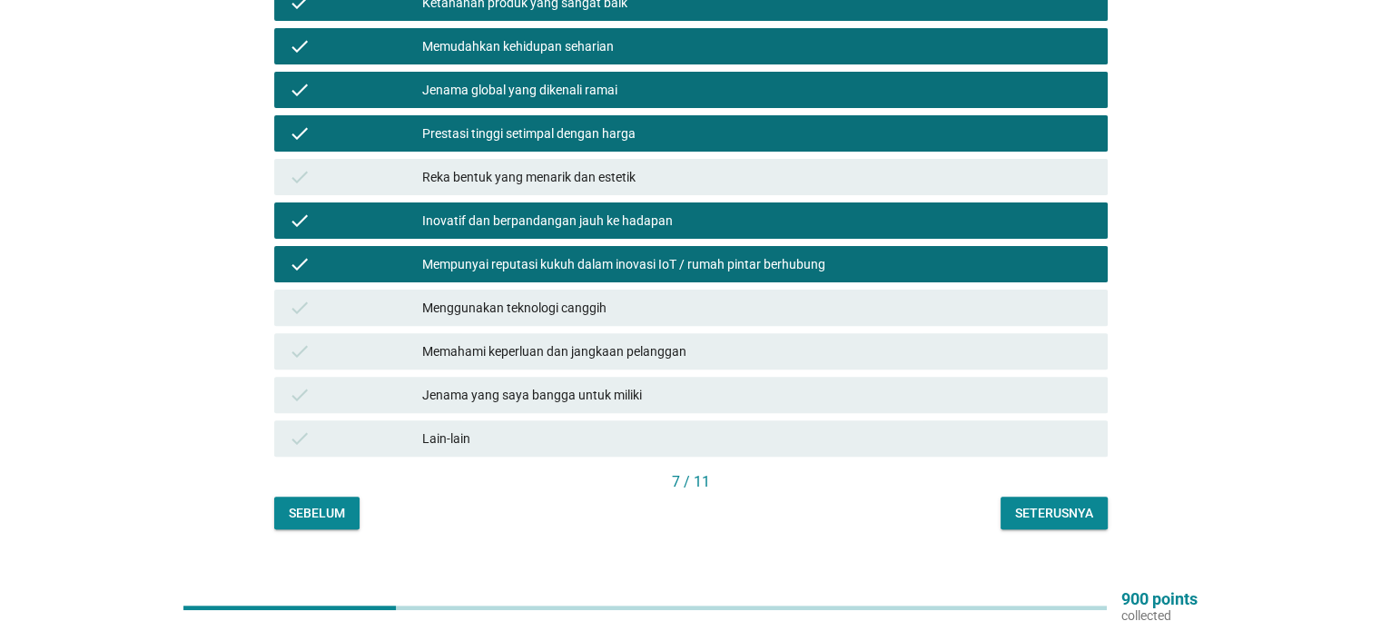
click at [736, 341] on div "Memahami keperluan dan jangkaan pelanggan" at bounding box center [757, 352] width 670 height 22
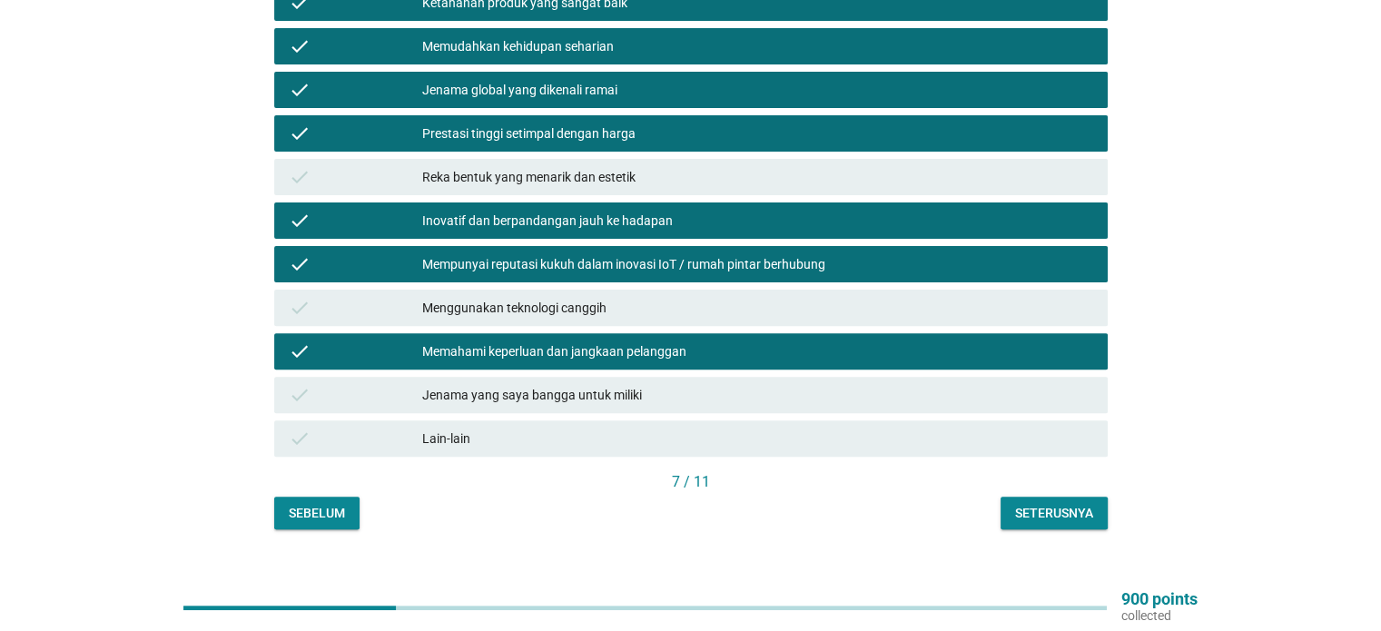
click at [1072, 504] on div "Seterusnya" at bounding box center [1054, 513] width 78 height 19
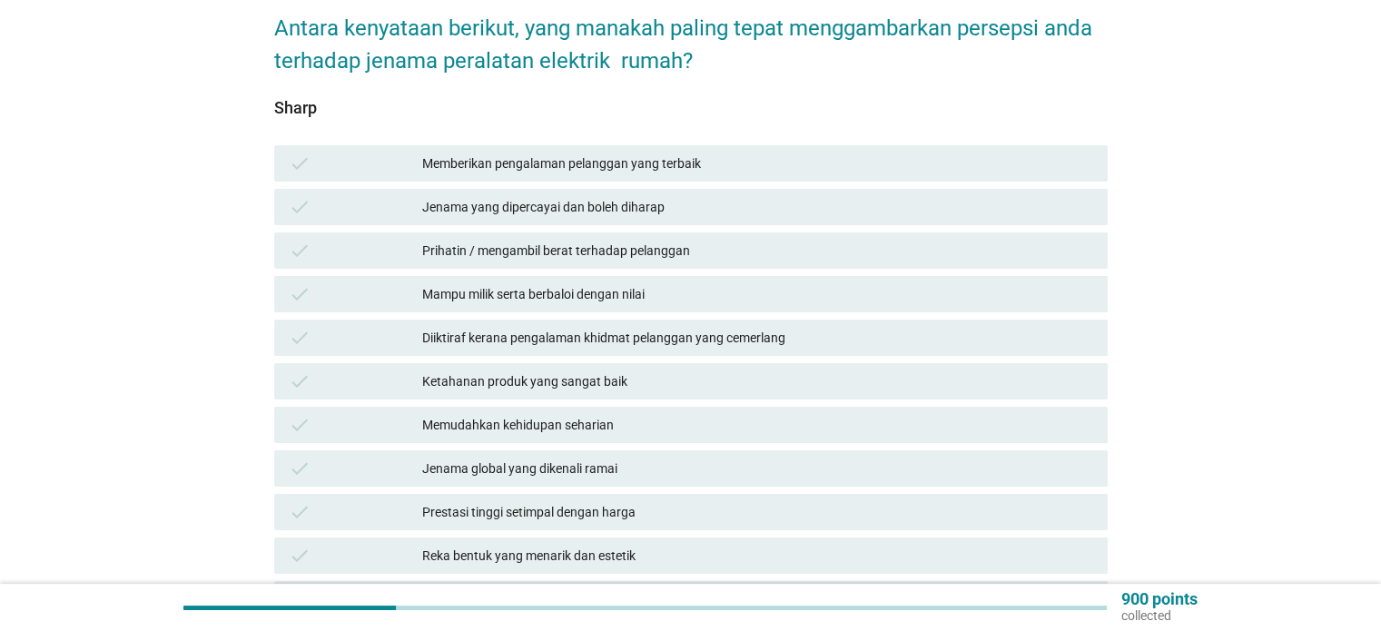
scroll to position [182, 0]
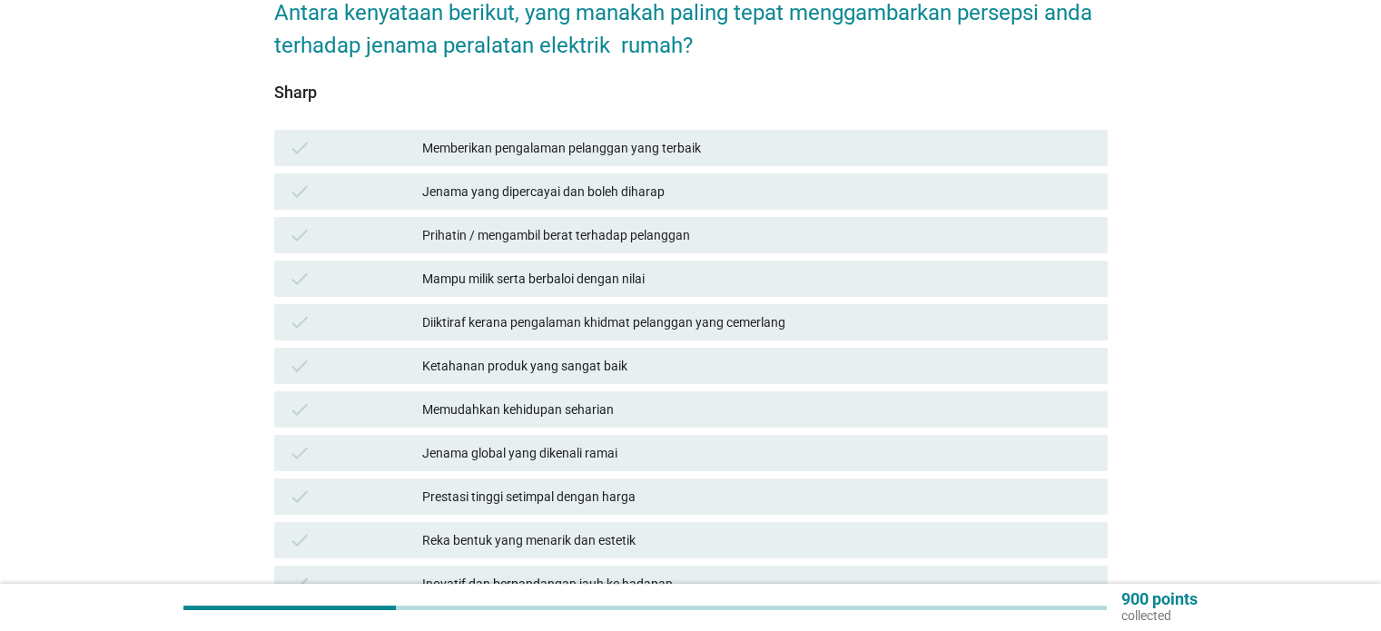
click at [571, 261] on div "check Mampu milik serta berbaloi dengan nilai" at bounding box center [691, 279] width 834 height 36
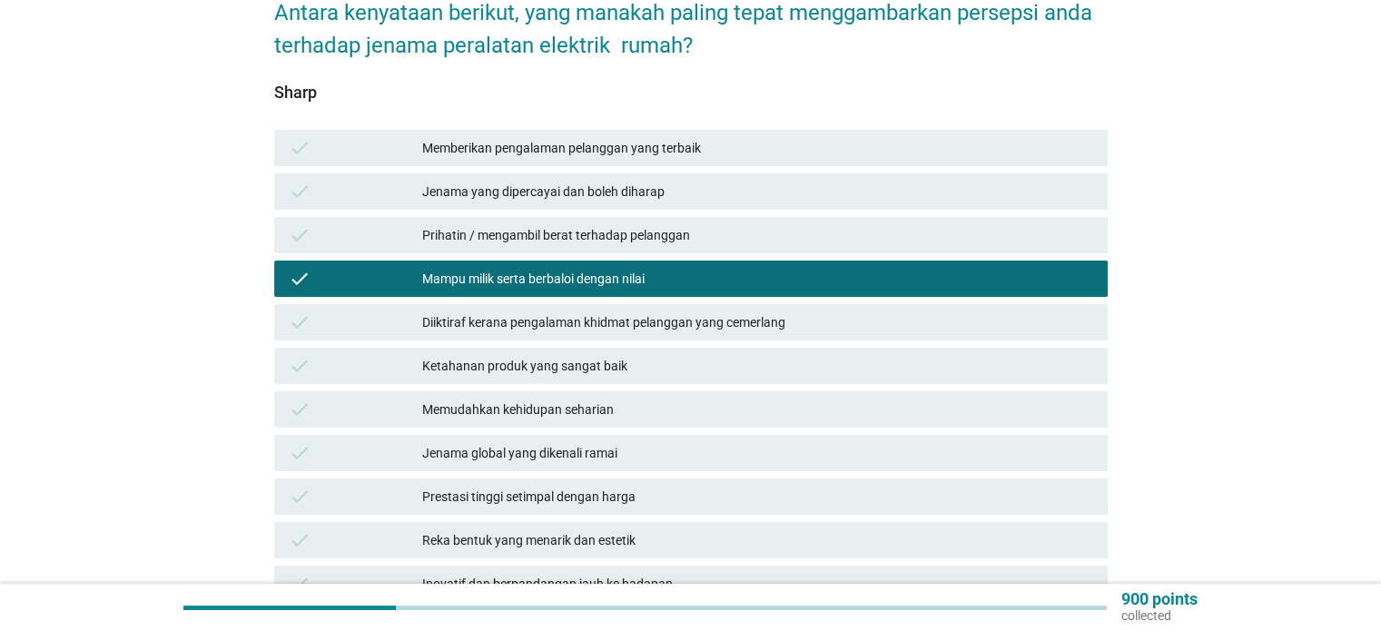
click at [683, 137] on div "Memberikan pengalaman pelanggan yang terbaik" at bounding box center [757, 148] width 670 height 22
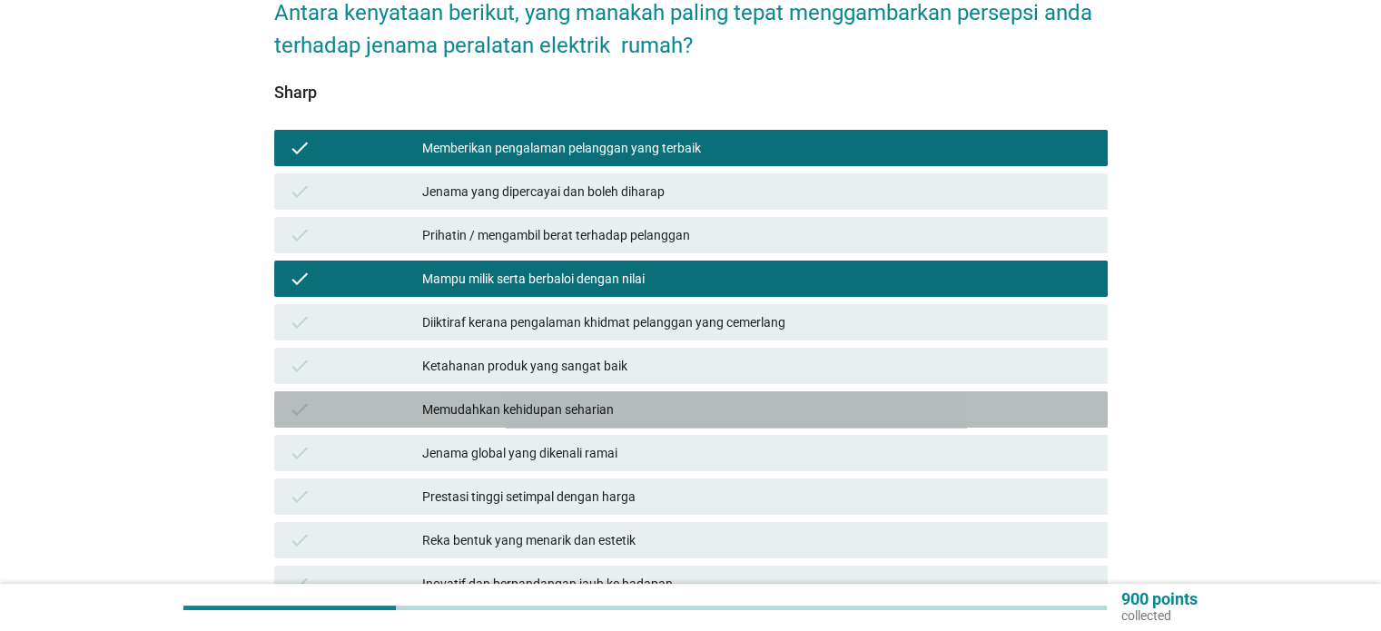
click at [683, 399] on div "Memudahkan kehidupan seharian" at bounding box center [757, 410] width 670 height 22
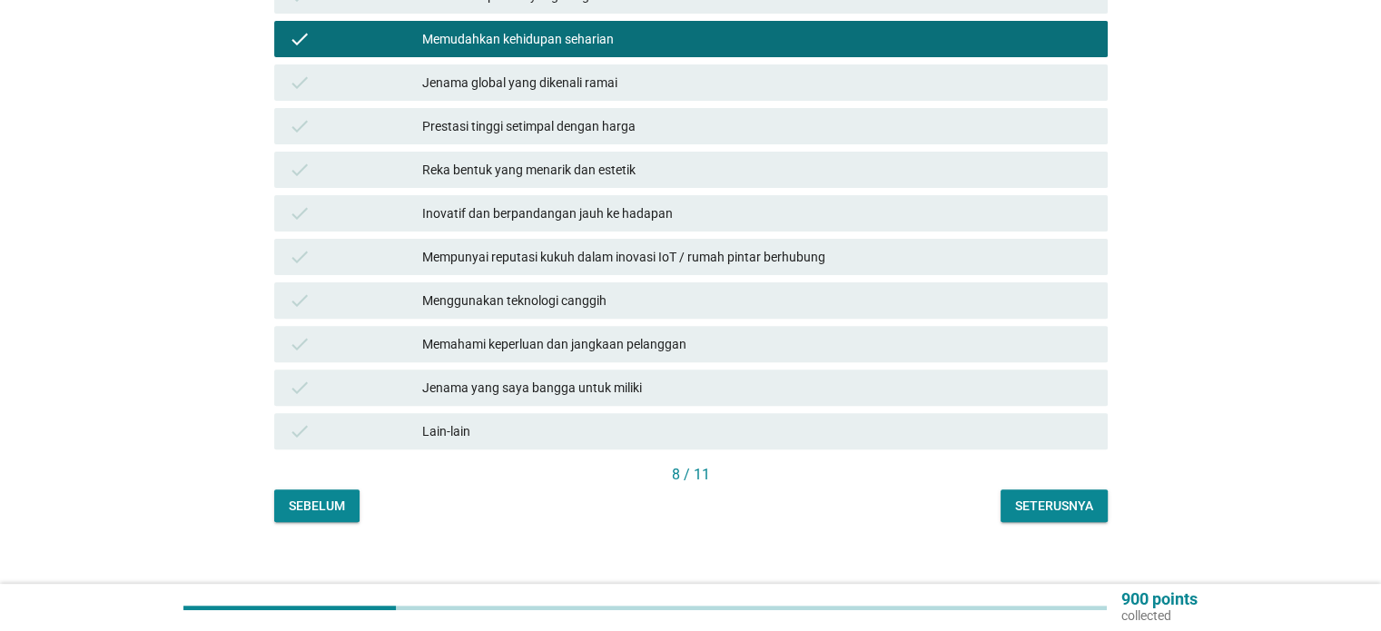
scroll to position [556, 0]
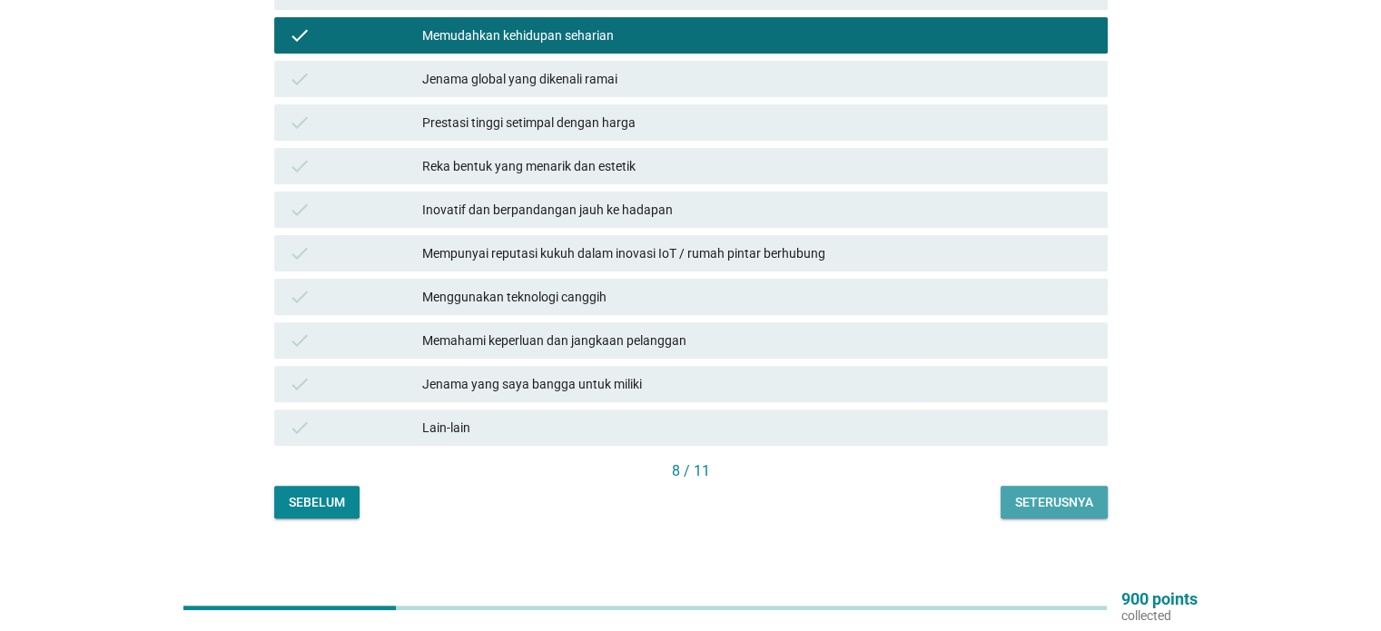
click at [1054, 486] on button "Seterusnya" at bounding box center [1054, 502] width 107 height 33
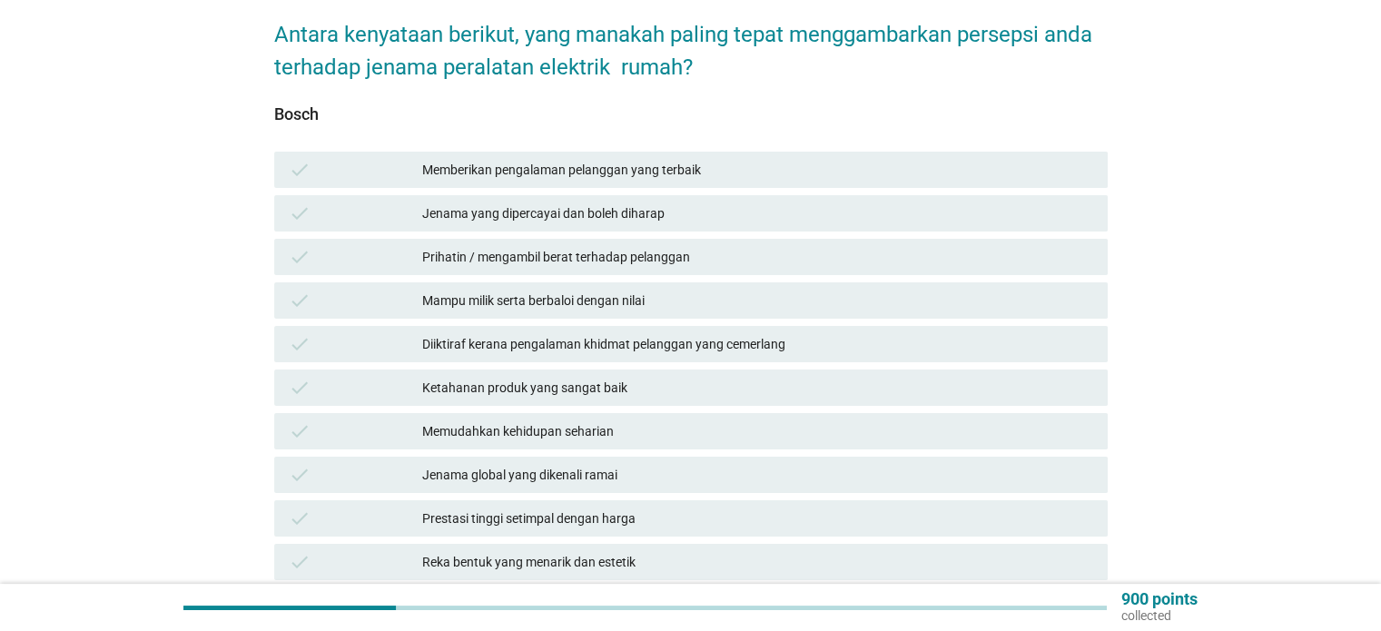
scroll to position [182, 0]
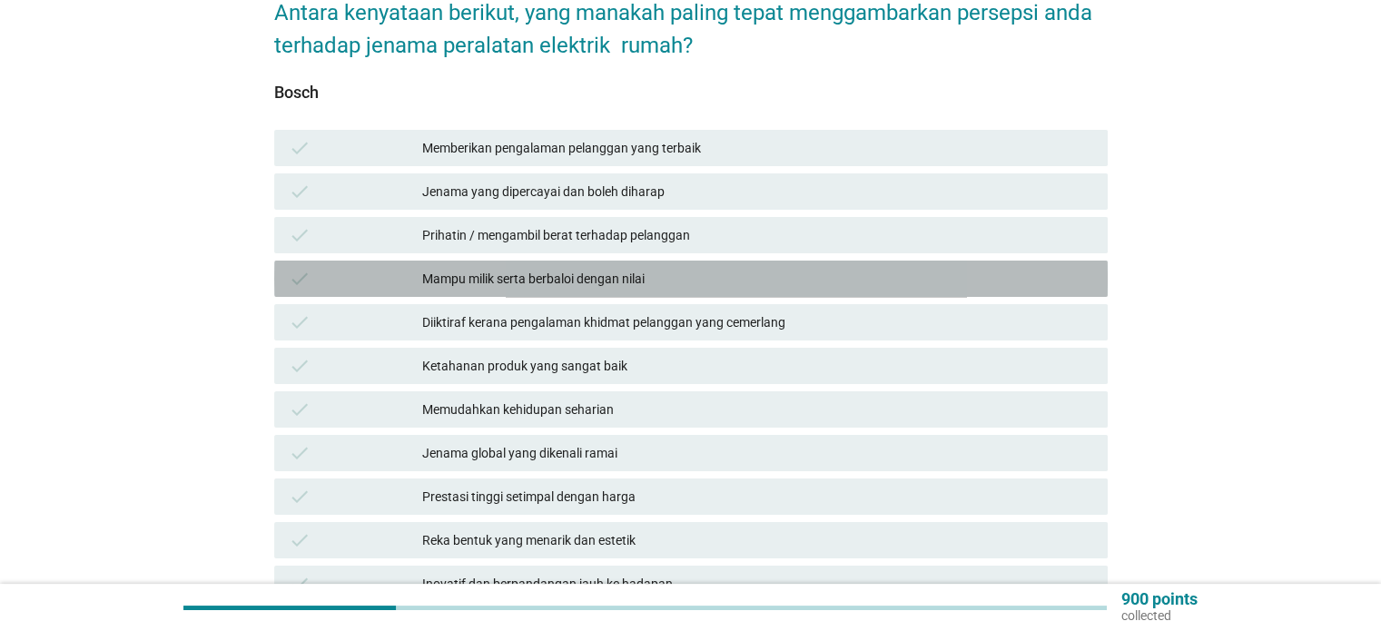
click at [683, 268] on div "Mampu milik serta berbaloi dengan nilai" at bounding box center [757, 279] width 670 height 22
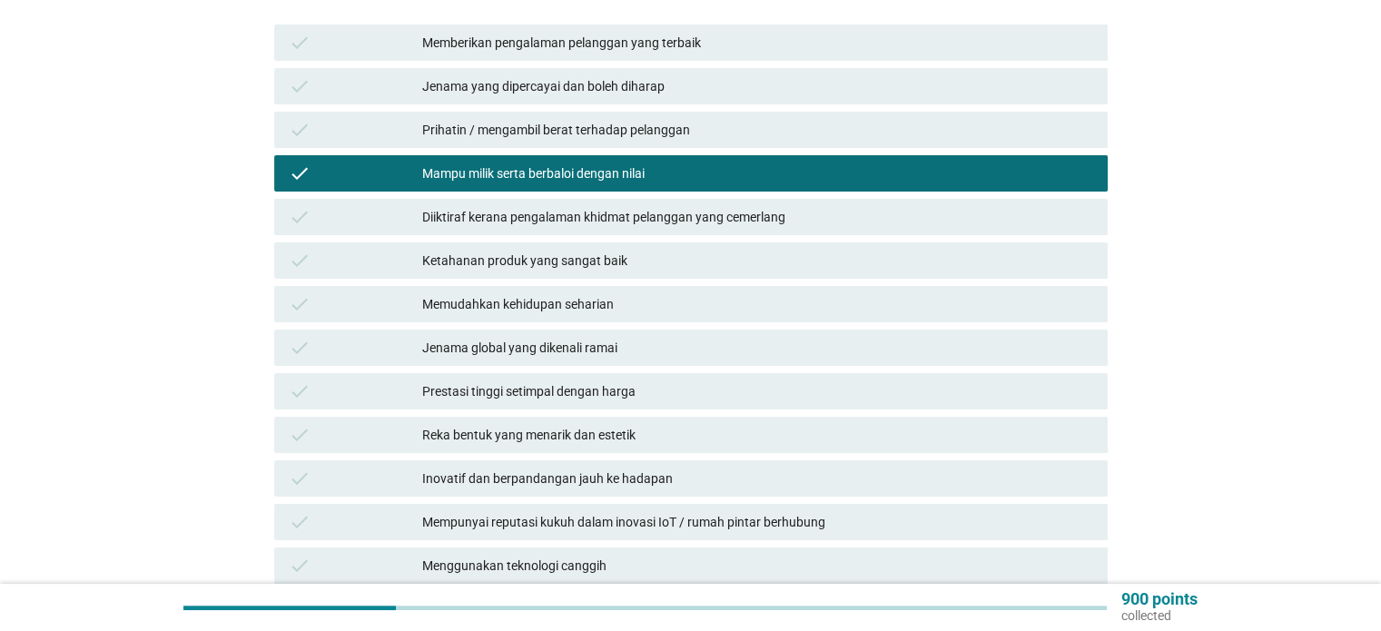
scroll to position [556, 0]
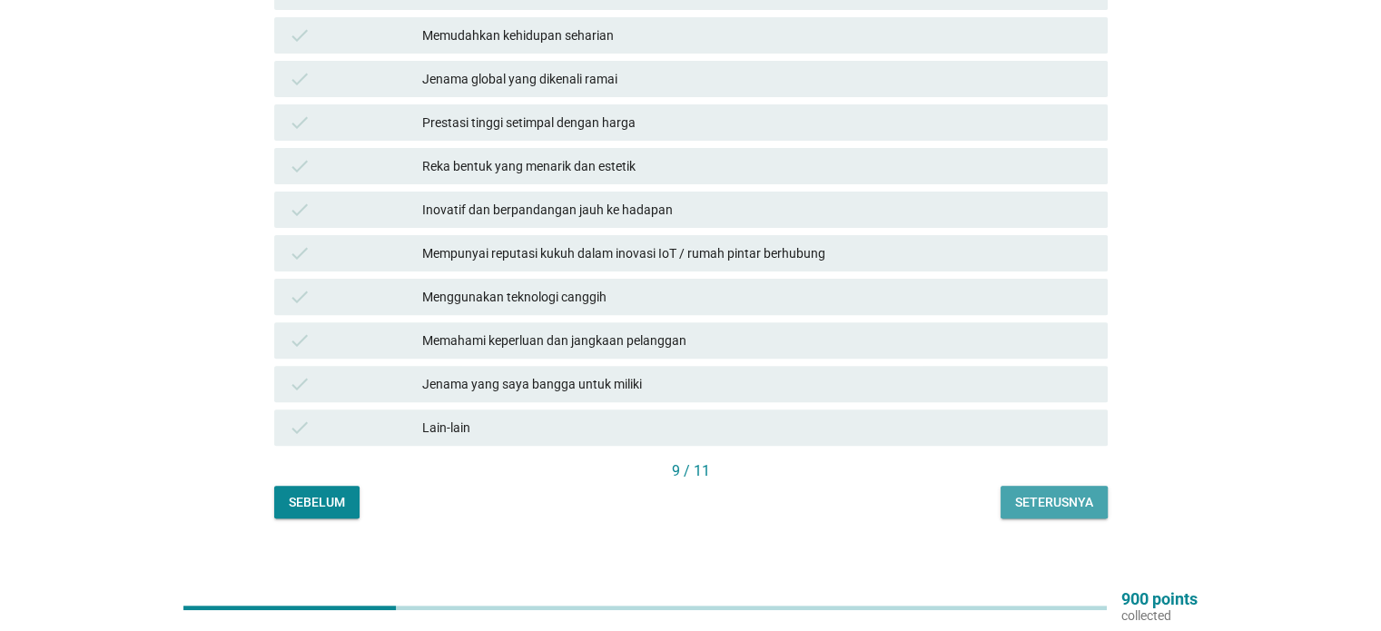
click at [1060, 493] on div "Seterusnya" at bounding box center [1054, 502] width 78 height 19
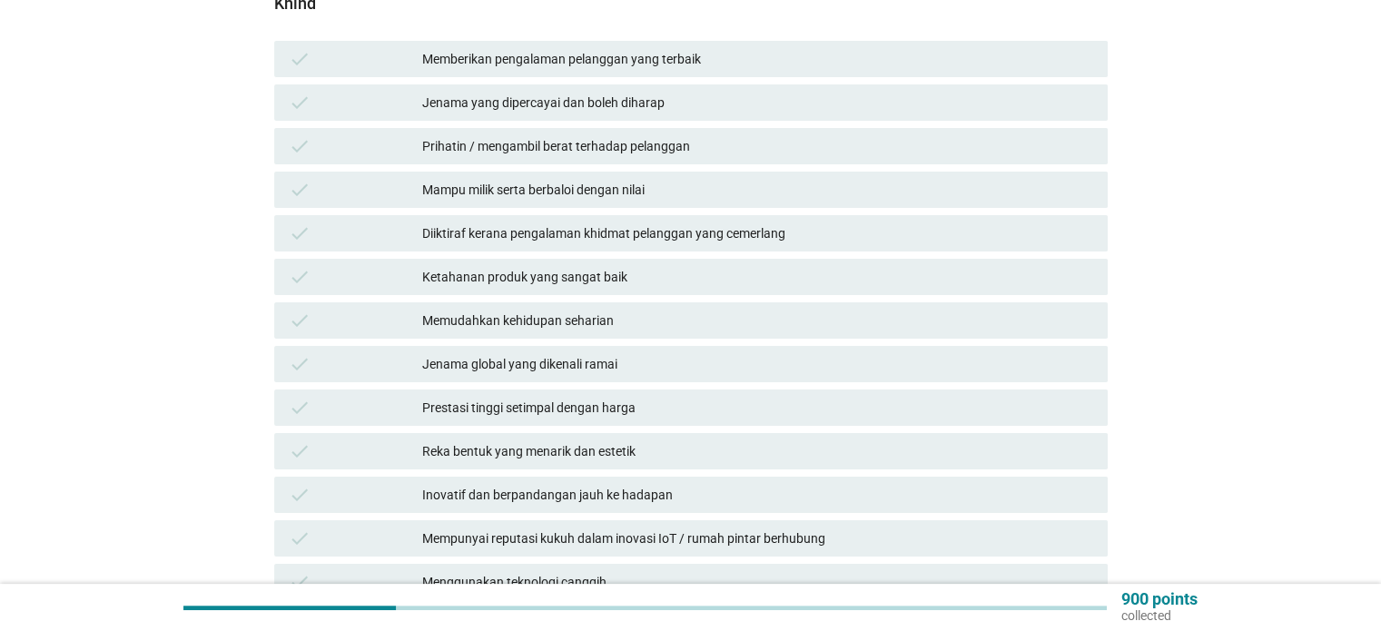
scroll to position [272, 0]
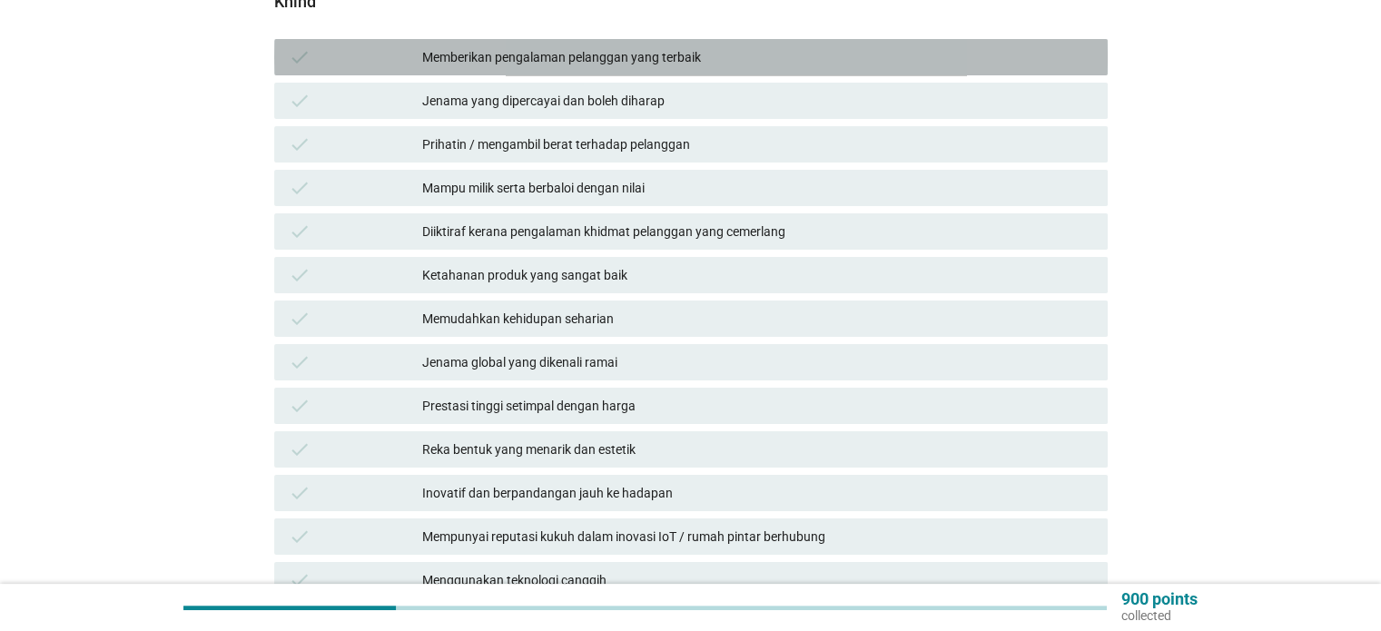
click at [712, 46] on div "Memberikan pengalaman pelanggan yang terbaik" at bounding box center [757, 57] width 670 height 22
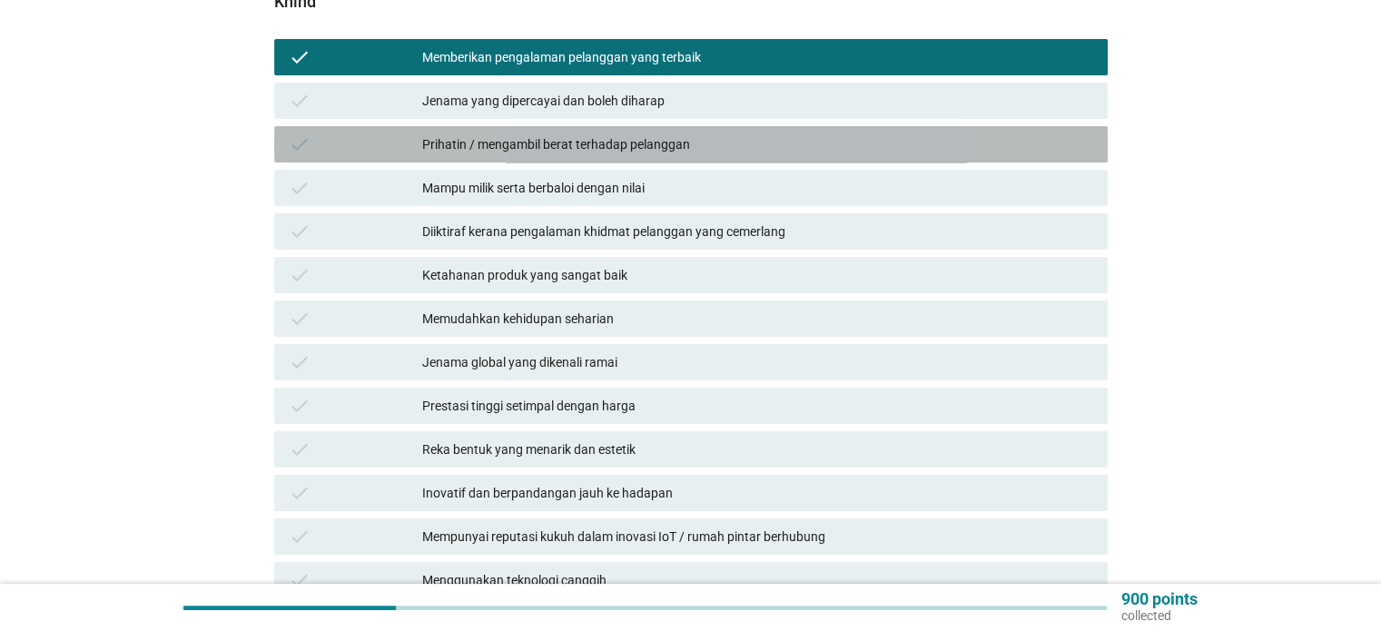
click at [710, 134] on div "Prihatin / mengambil berat terhadap pelanggan" at bounding box center [757, 145] width 670 height 22
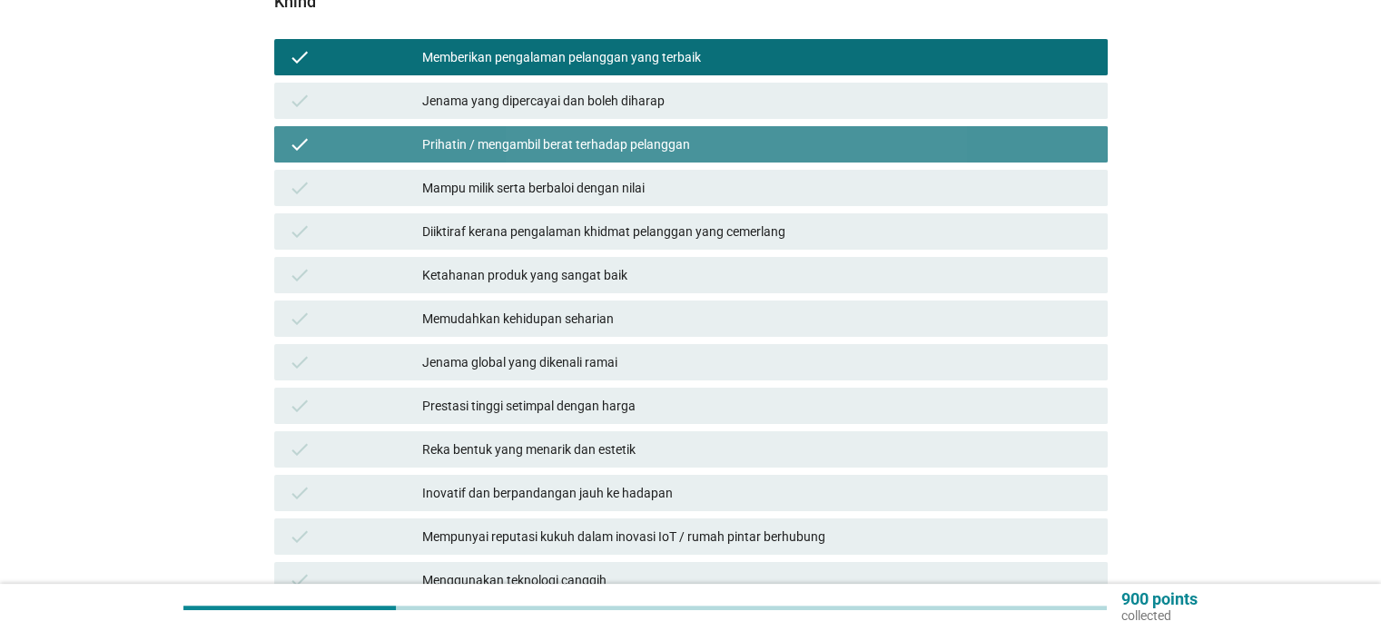
click at [727, 134] on div "Prihatin / mengambil berat terhadap pelanggan" at bounding box center [757, 145] width 670 height 22
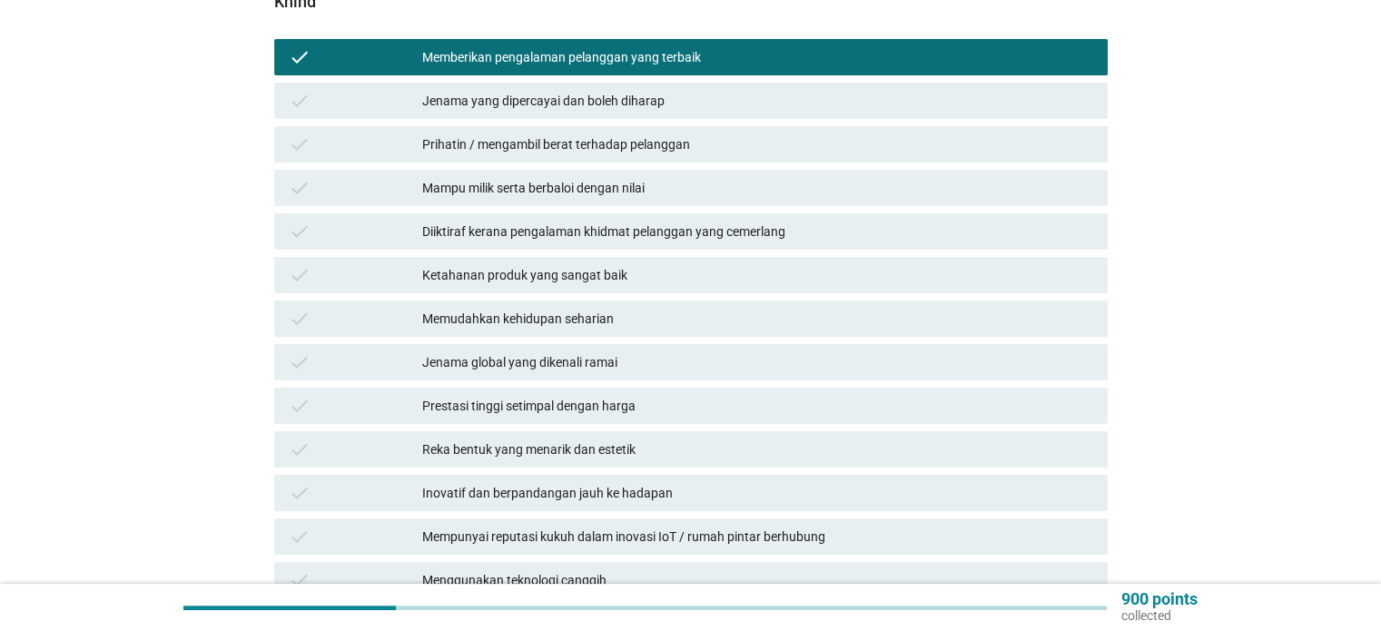
click at [720, 177] on div "Mampu milik serta berbaloi dengan nilai" at bounding box center [757, 188] width 670 height 22
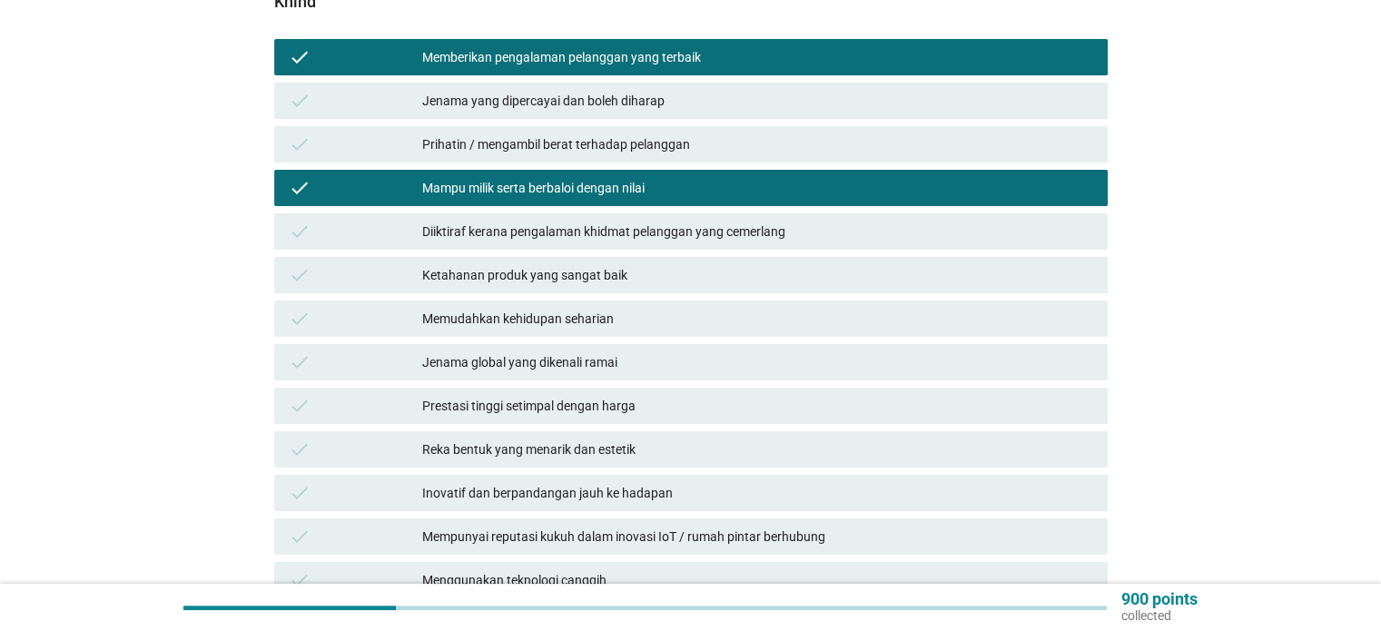
click at [707, 308] on div "Memudahkan kehidupan seharian" at bounding box center [757, 319] width 670 height 22
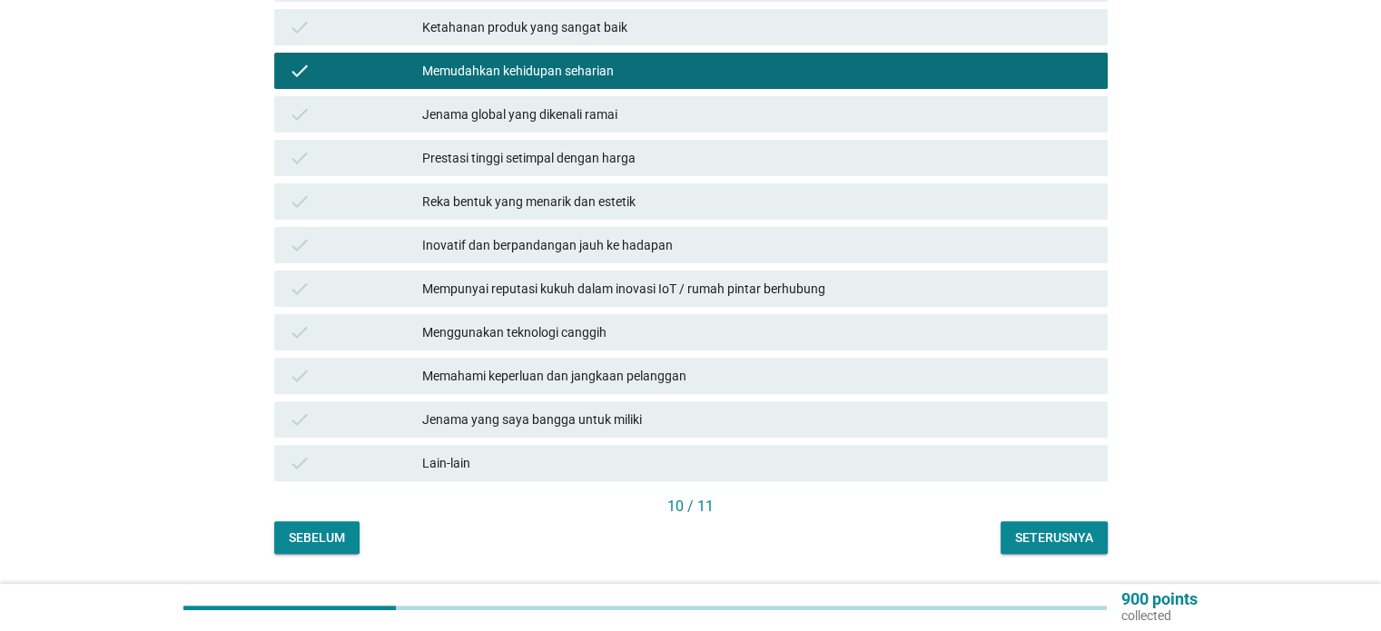
scroll to position [556, 0]
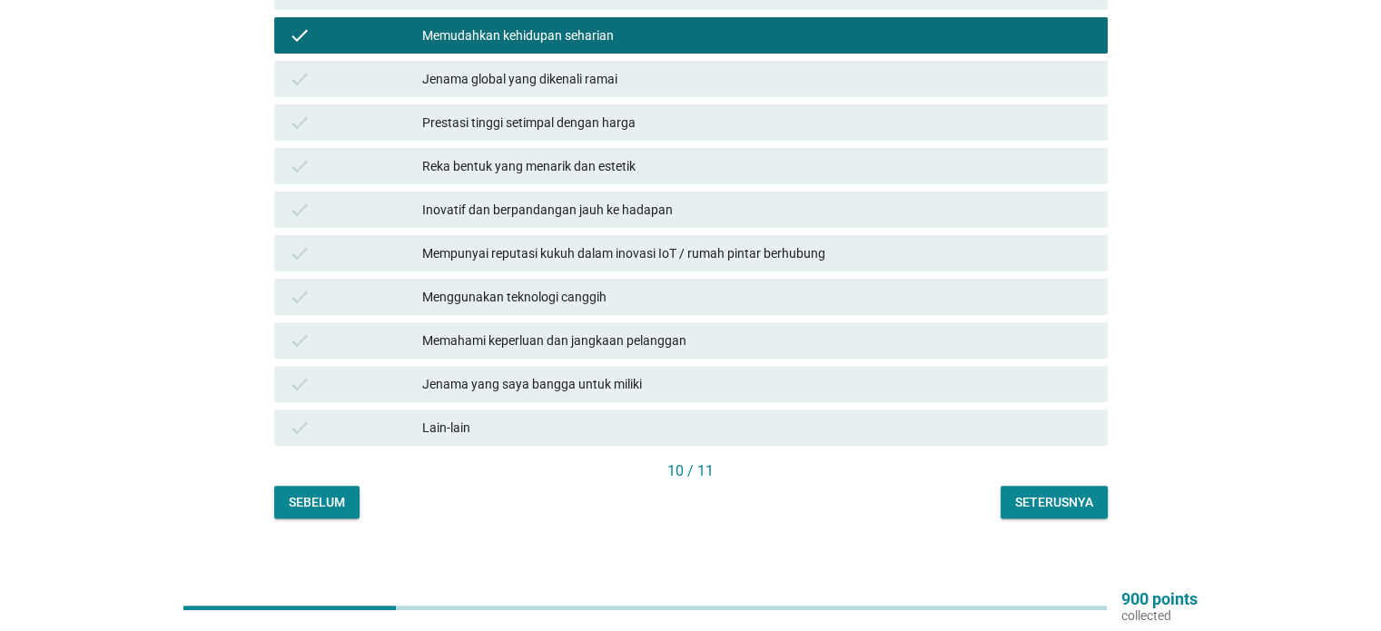
click at [846, 330] on div "Memahami keperluan dan jangkaan pelanggan" at bounding box center [757, 341] width 670 height 22
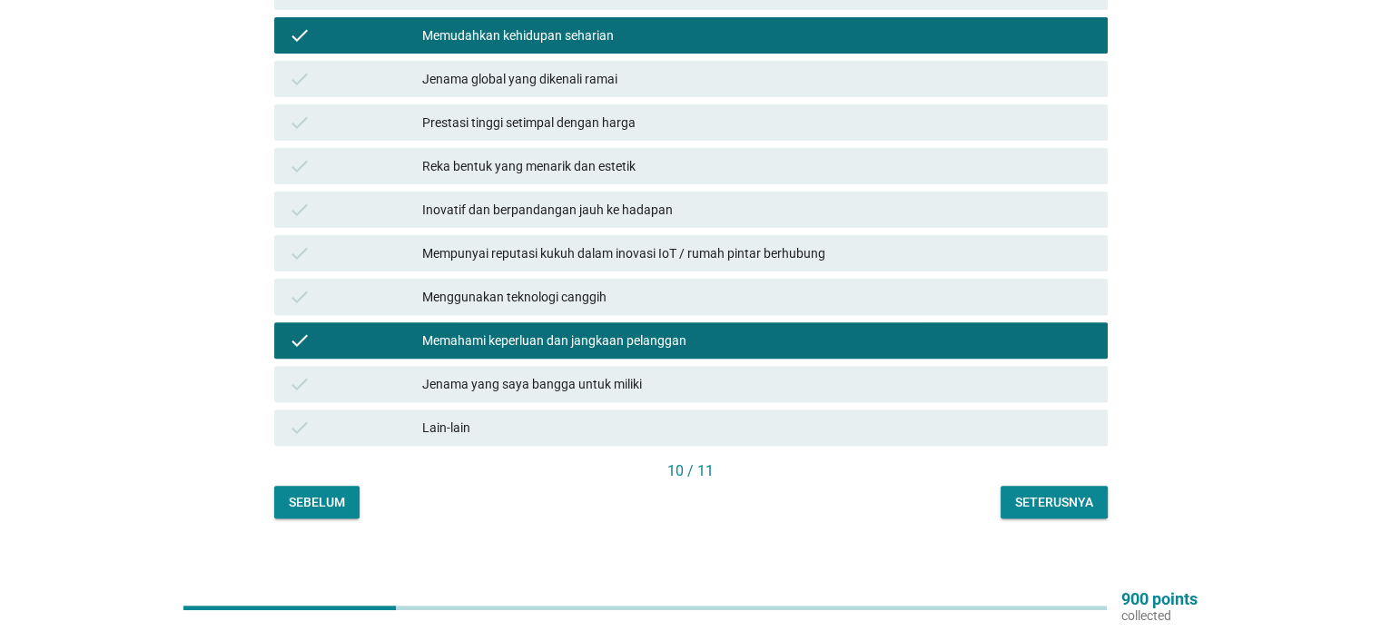
click at [1019, 493] on div "Seterusnya" at bounding box center [1054, 502] width 78 height 19
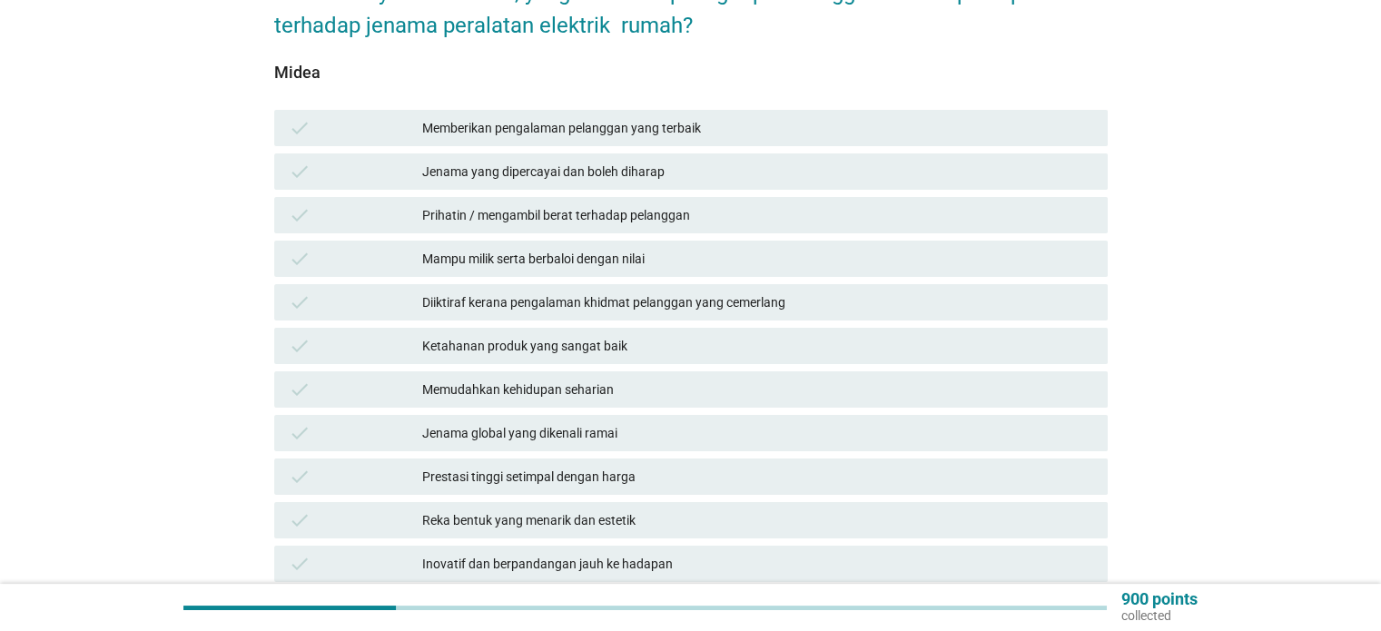
scroll to position [272, 0]
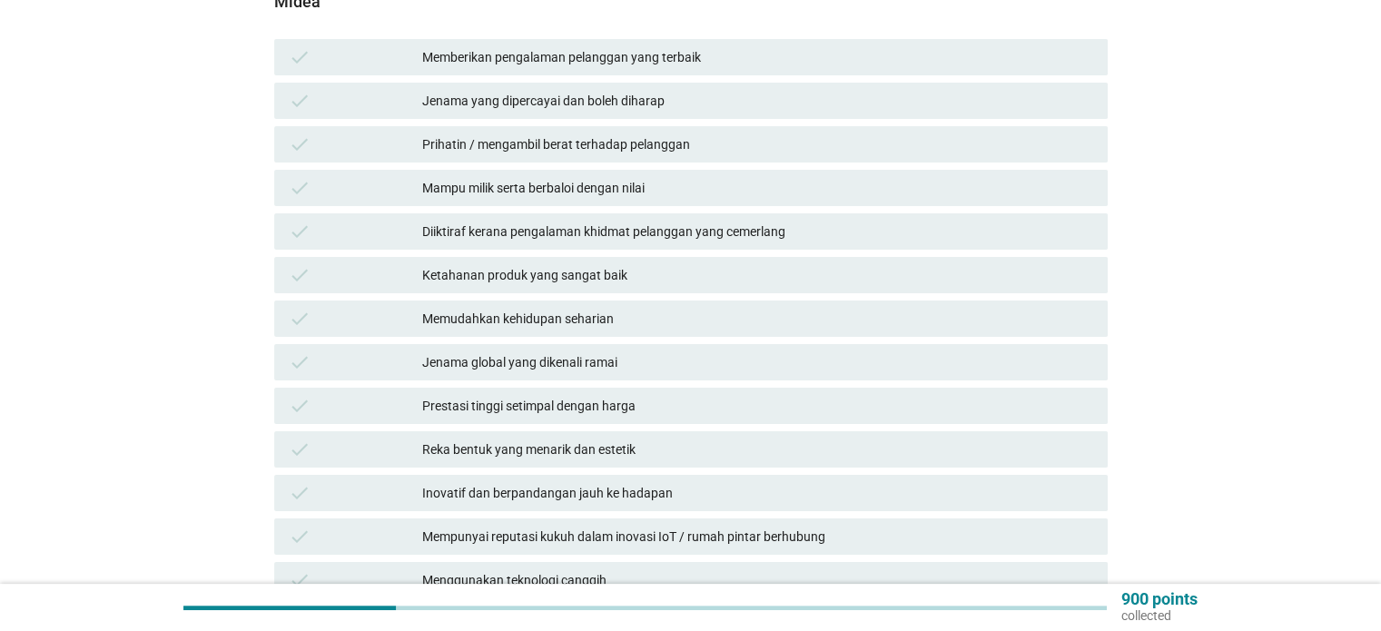
click at [725, 52] on div "check Memberikan pengalaman pelanggan yang terbaik" at bounding box center [691, 57] width 834 height 36
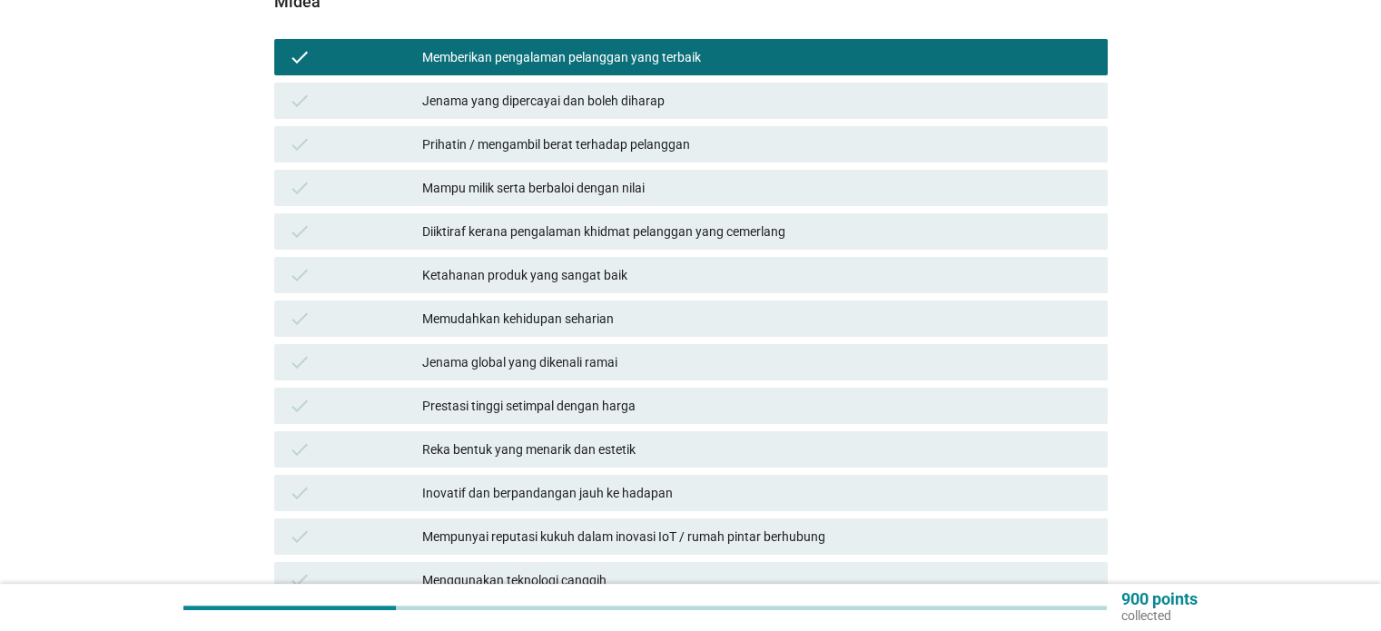
click at [747, 180] on div "Mampu milik serta berbaloi dengan nilai" at bounding box center [757, 188] width 670 height 22
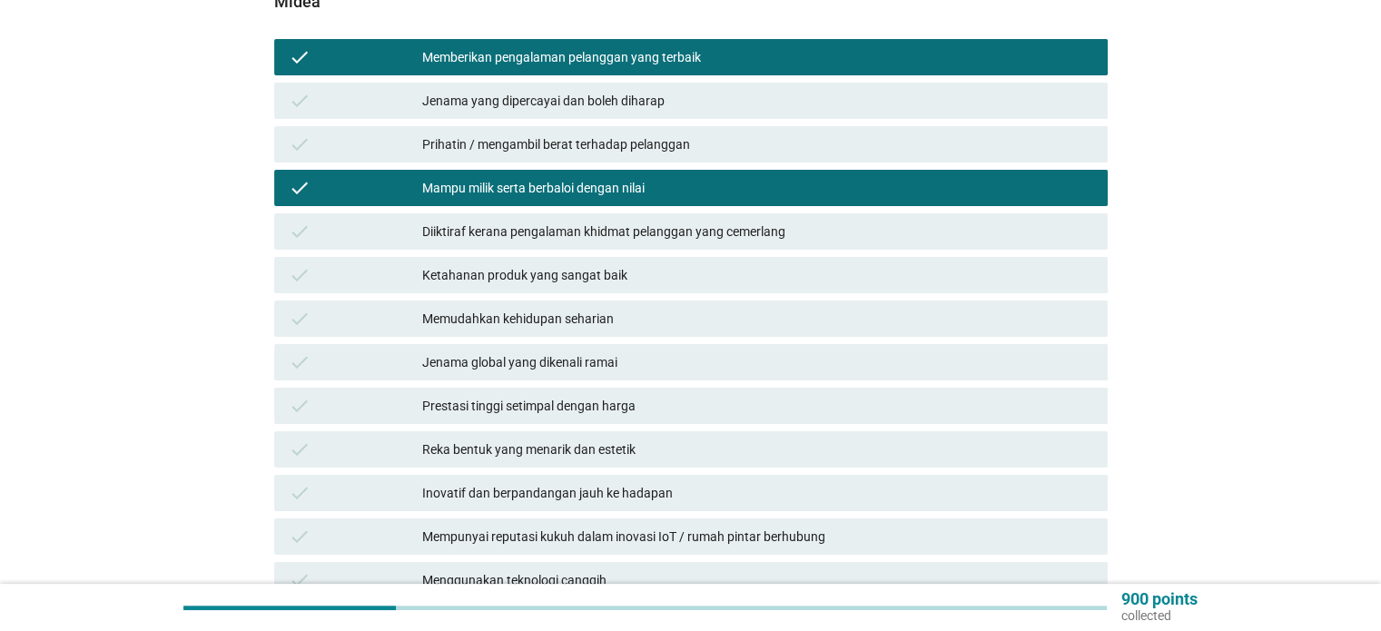
click at [784, 319] on div "check Memudahkan kehidupan seharian" at bounding box center [691, 319] width 834 height 36
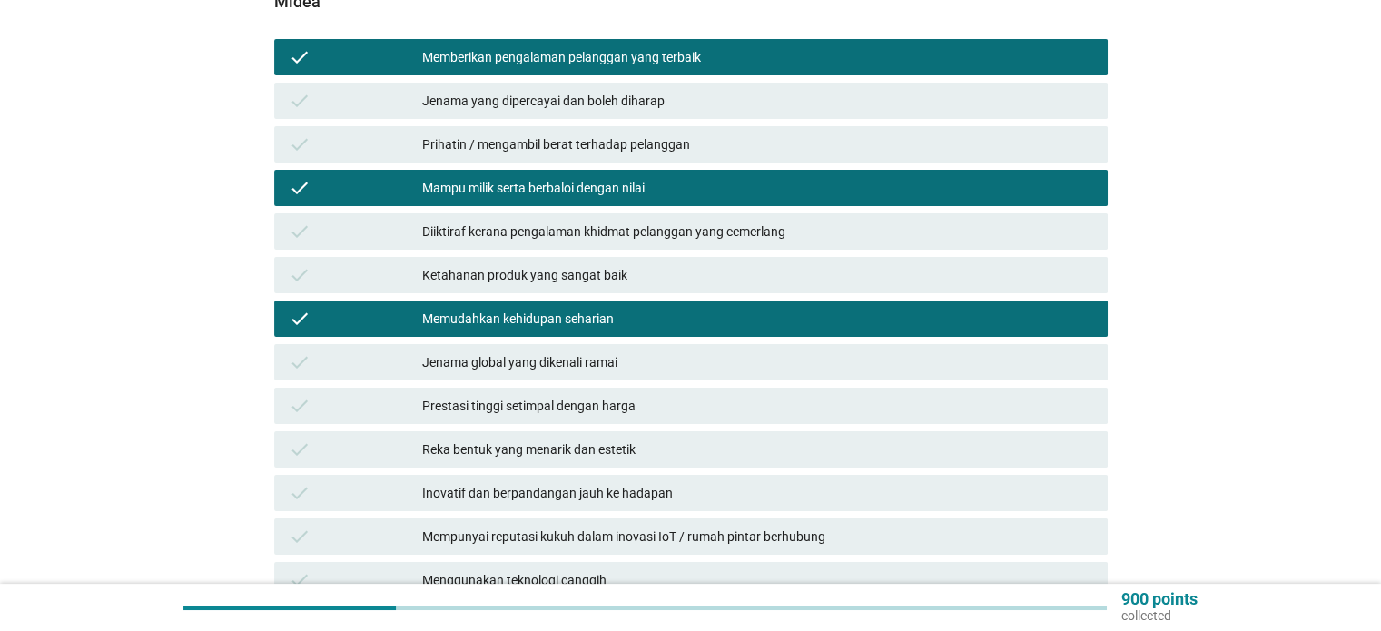
click at [799, 395] on div "Prestasi tinggi setimpal dengan harga" at bounding box center [757, 406] width 670 height 22
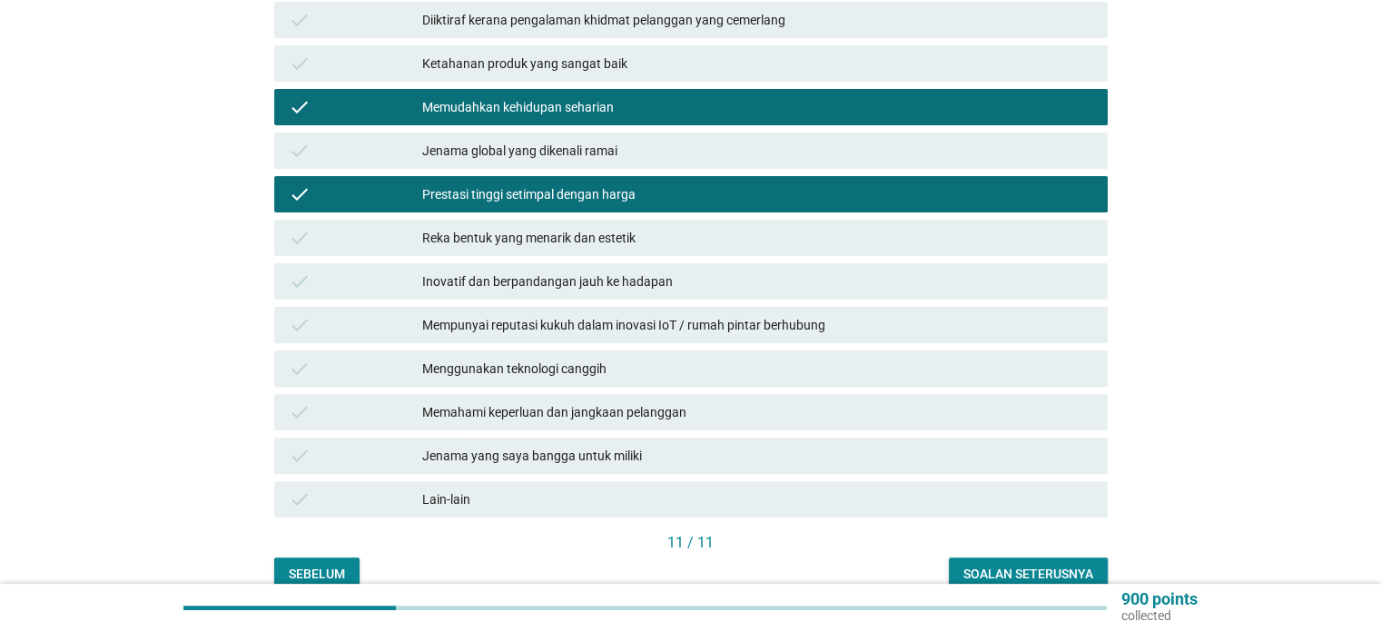
scroll to position [545, 0]
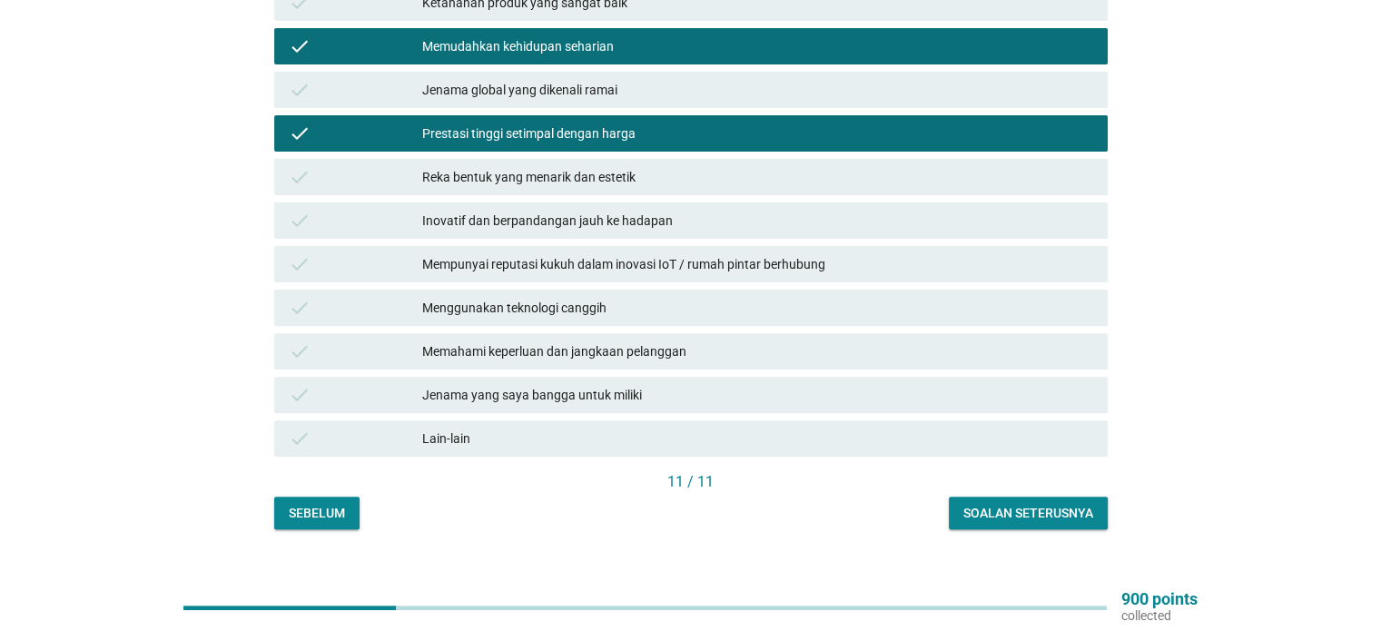
click at [1006, 504] on div "Soalan seterusnya" at bounding box center [1029, 513] width 130 height 19
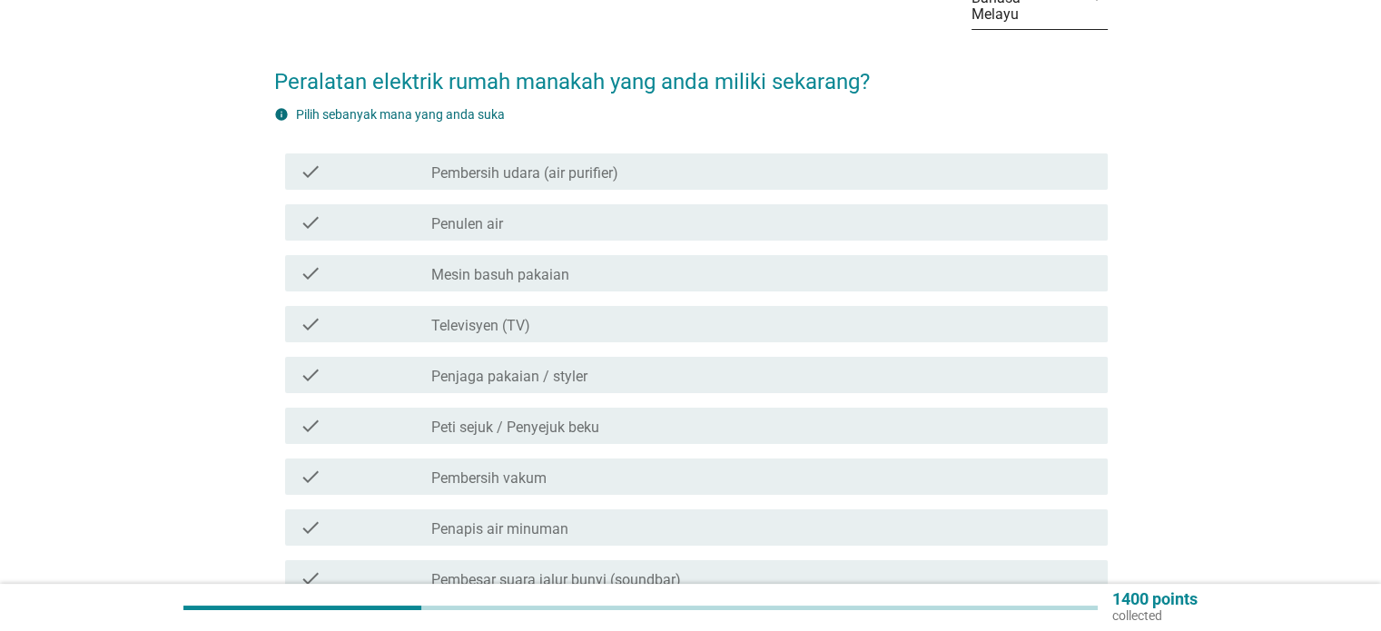
scroll to position [182, 0]
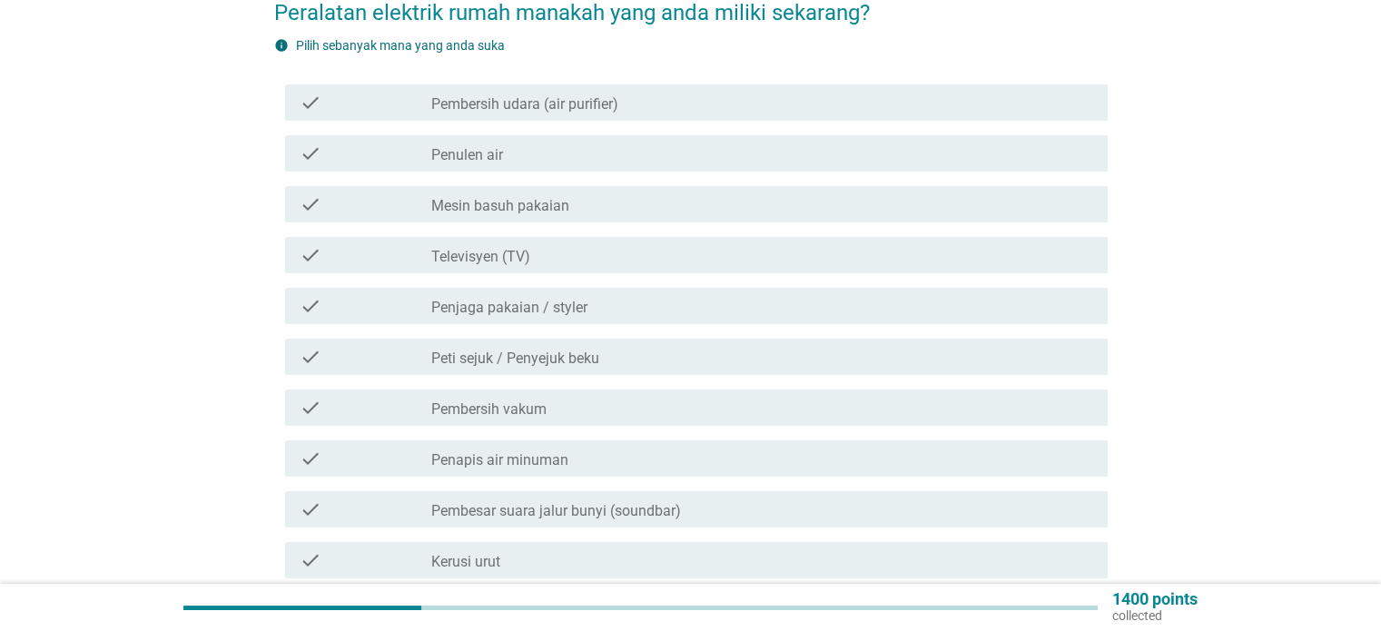
click at [505, 143] on div "check_box_outline_blank Penulen air" at bounding box center [761, 154] width 661 height 22
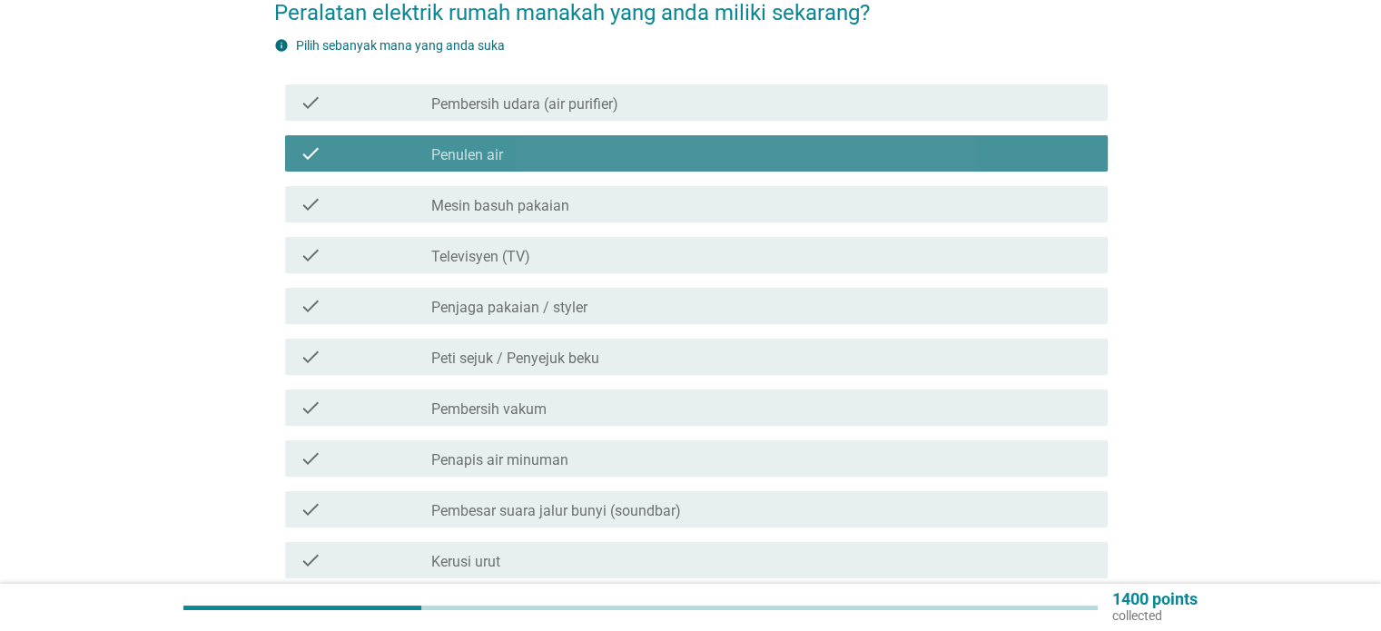
click at [321, 143] on div "check" at bounding box center [366, 154] width 133 height 22
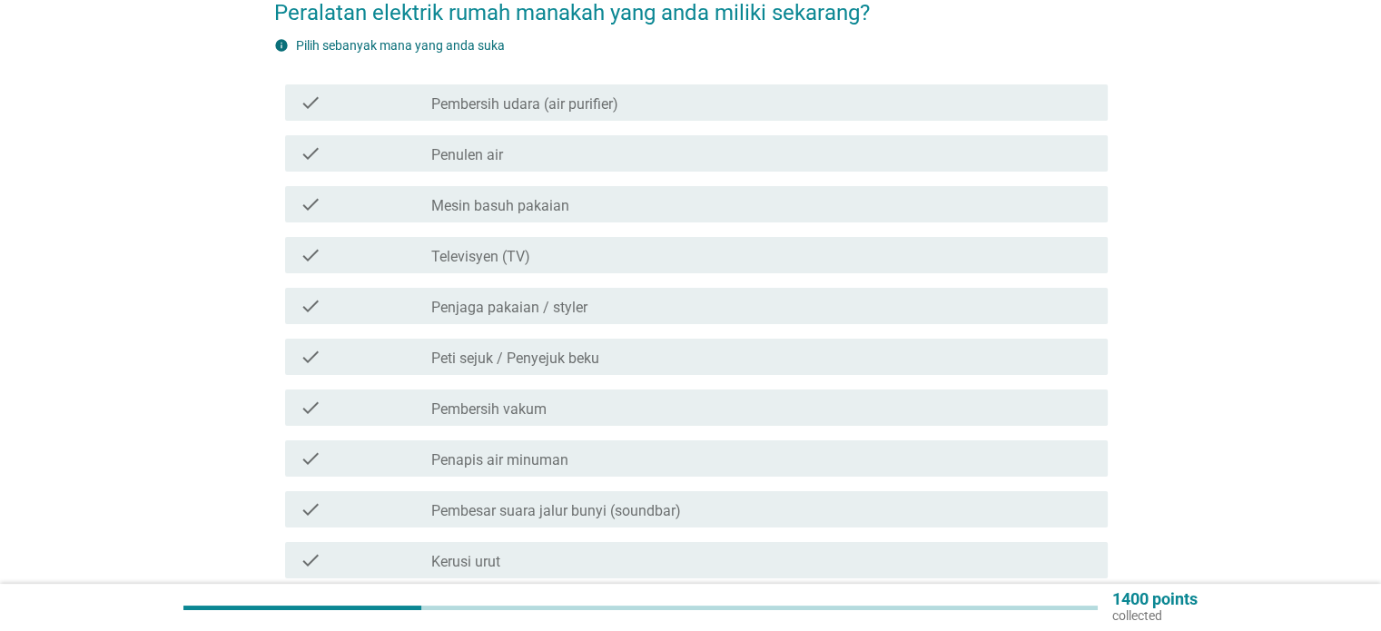
click at [344, 193] on div "check" at bounding box center [366, 204] width 133 height 22
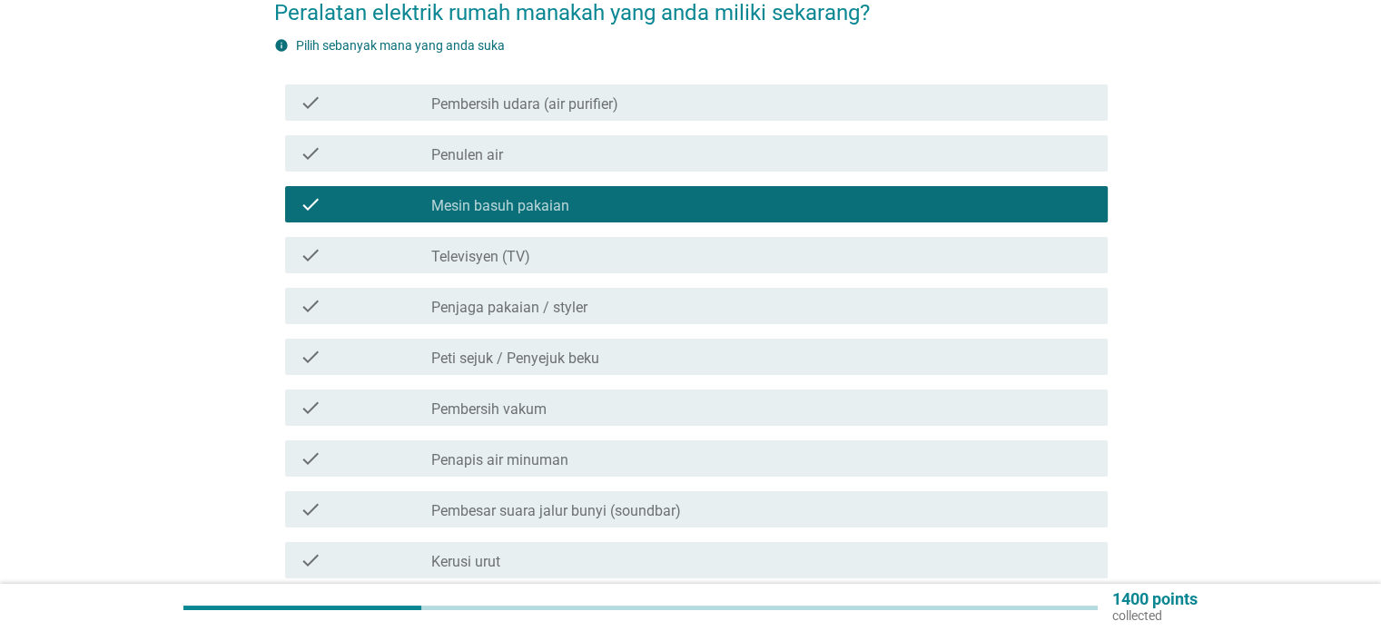
click at [345, 244] on div "check" at bounding box center [366, 255] width 133 height 22
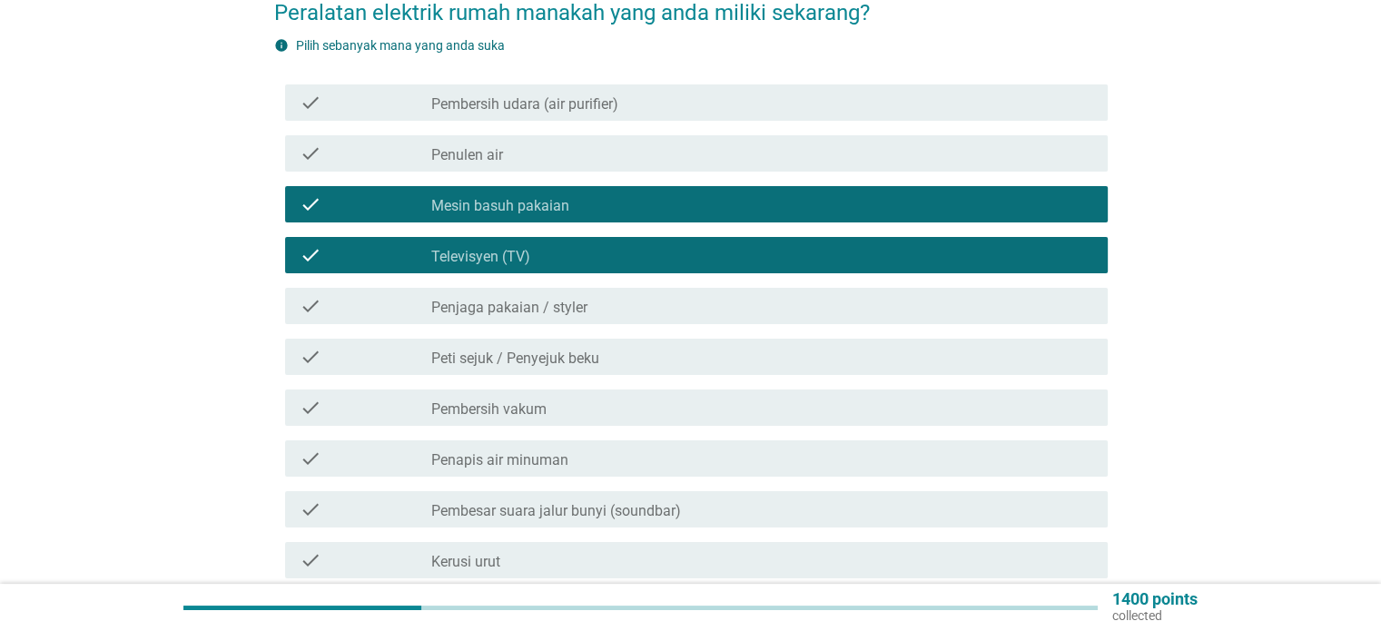
click at [370, 351] on div "check" at bounding box center [366, 357] width 133 height 22
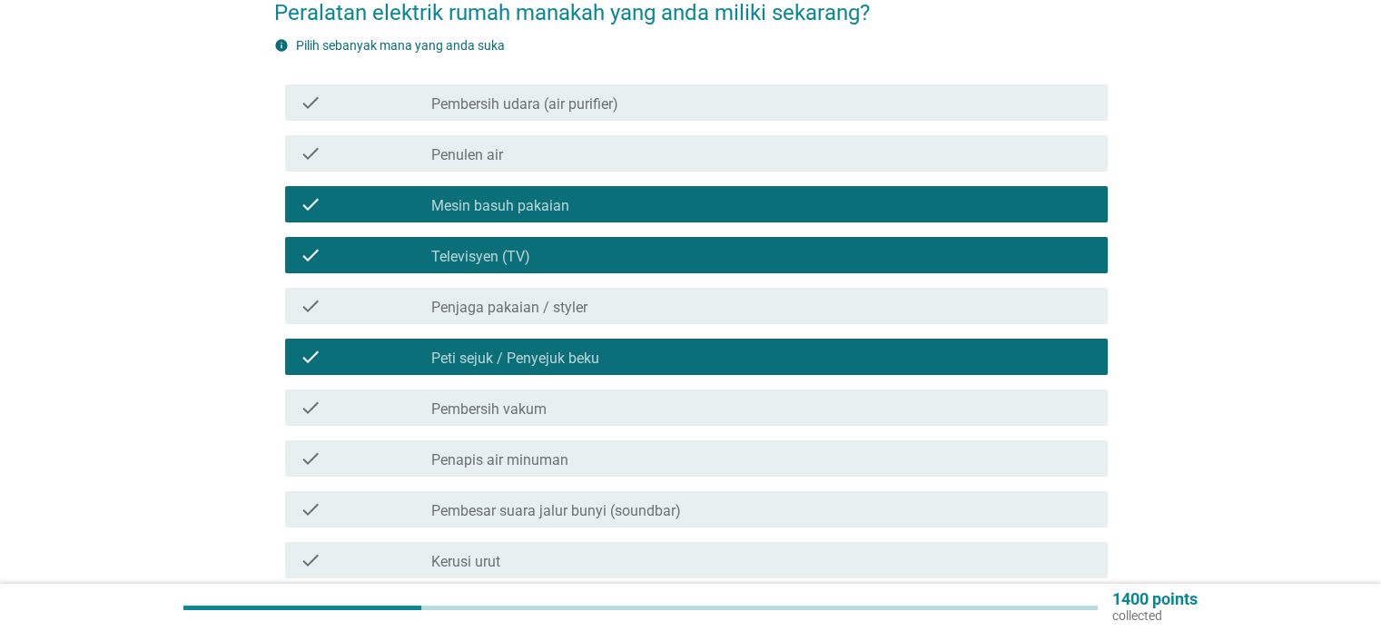
click at [396, 397] on div "check" at bounding box center [366, 408] width 133 height 22
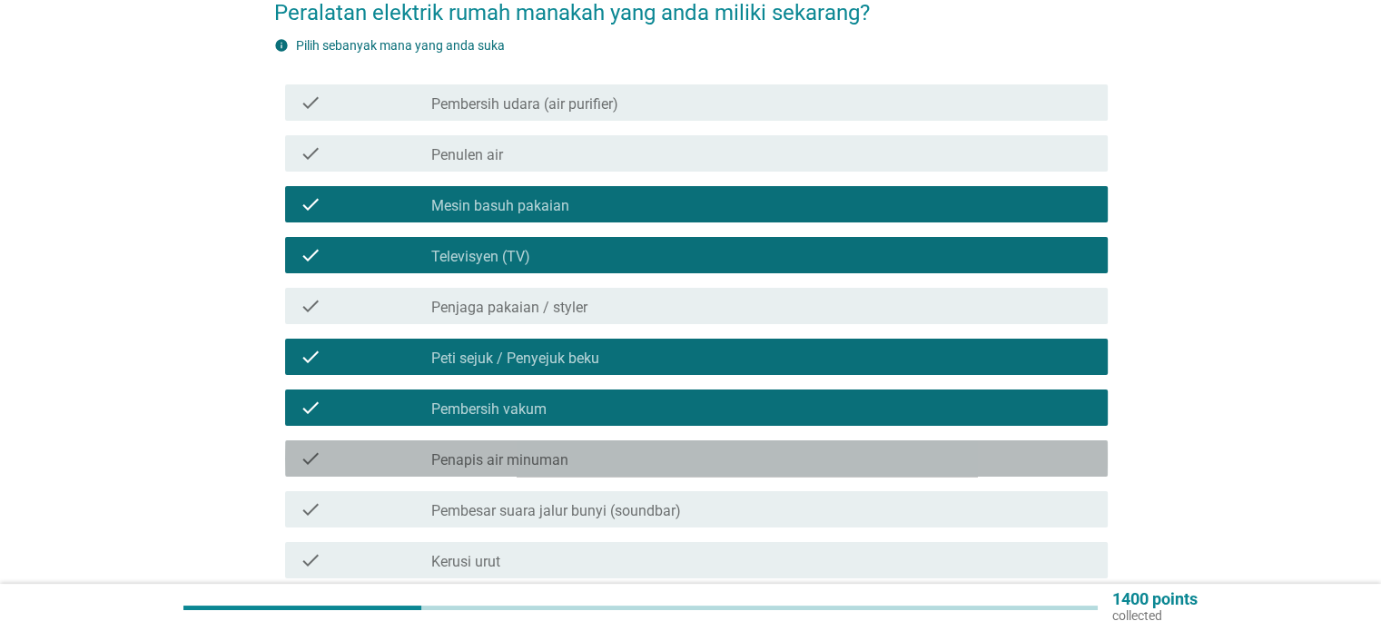
click at [403, 448] on div "check" at bounding box center [366, 459] width 133 height 22
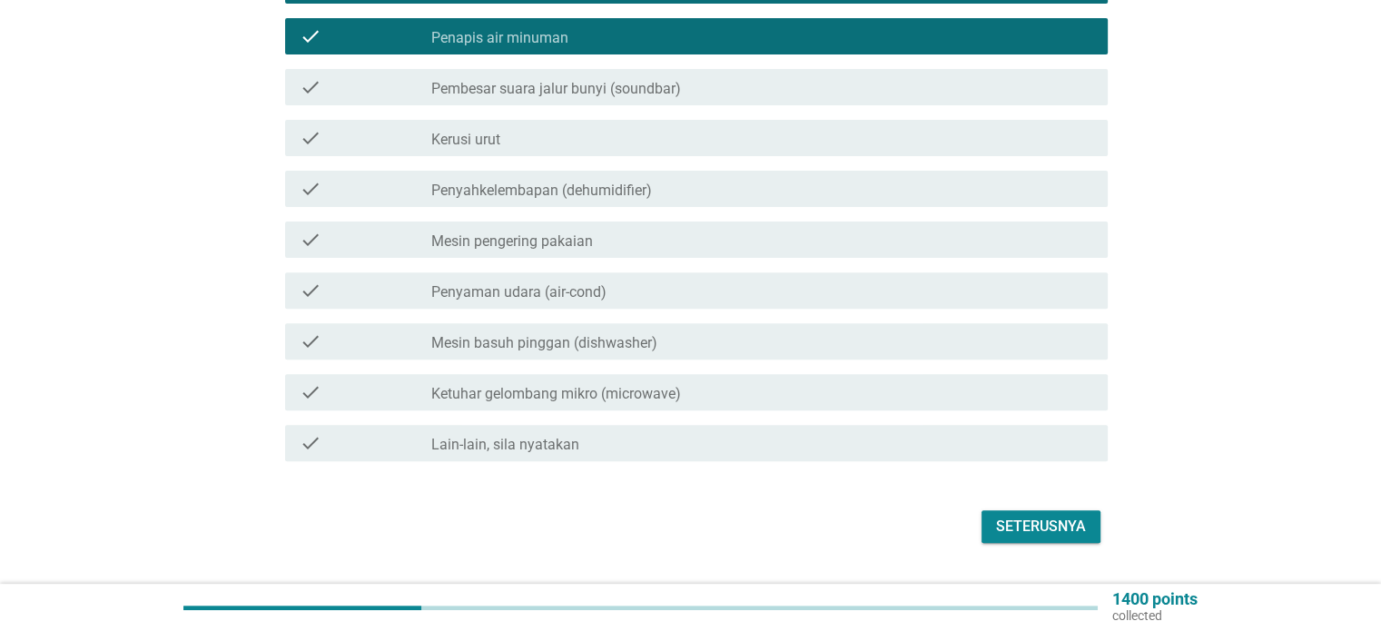
scroll to position [633, 0]
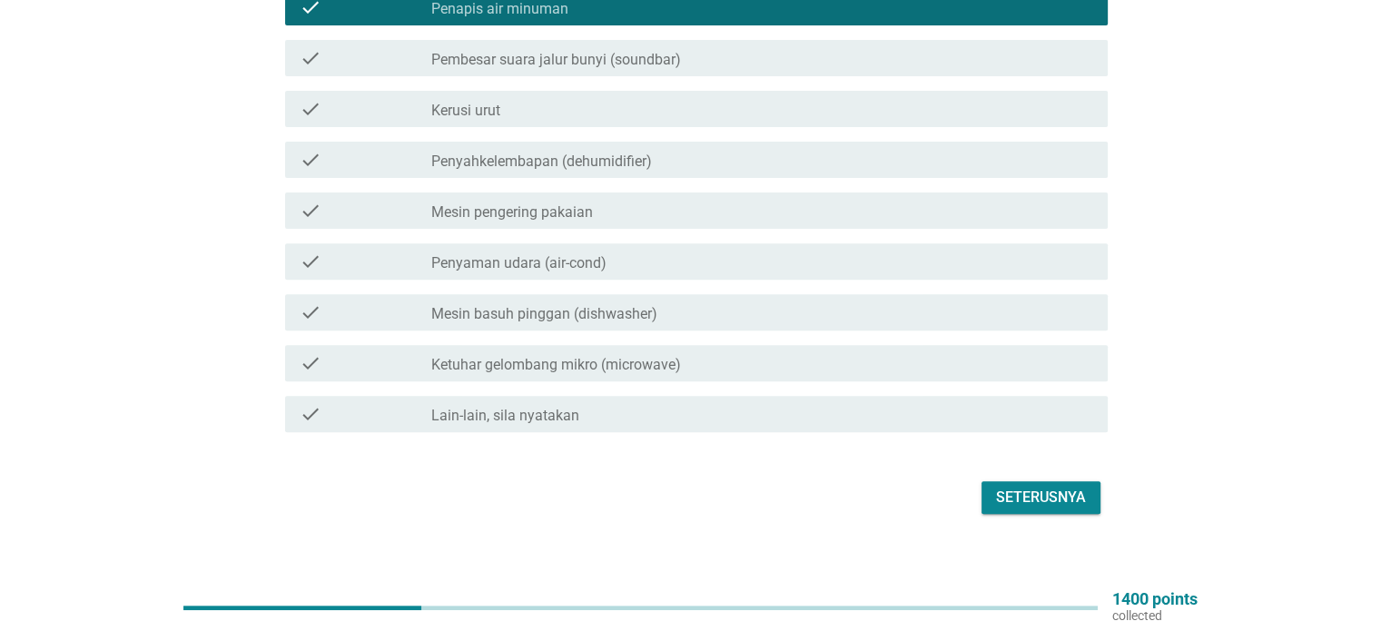
click at [577, 203] on label "Mesin pengering pakaian" at bounding box center [512, 212] width 162 height 18
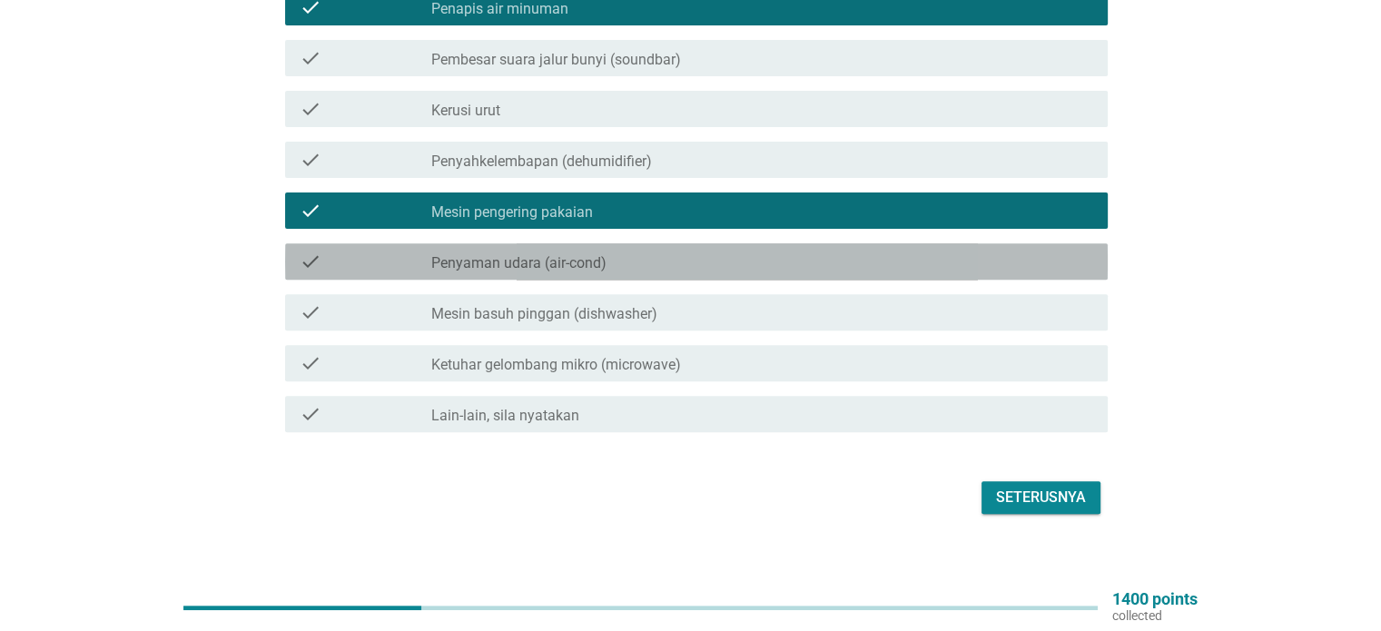
click at [590, 254] on label "Penyaman udara (air-cond)" at bounding box center [518, 263] width 175 height 18
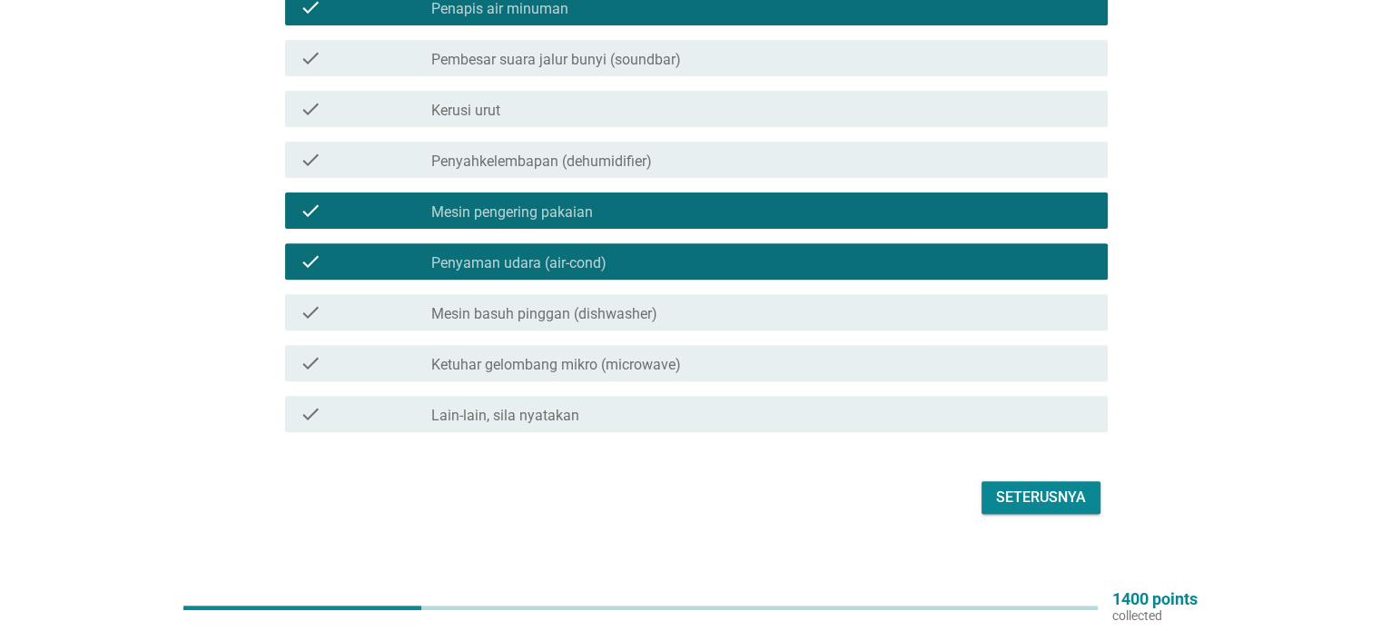
click at [995, 352] on div "check_box_outline_blank Ketuhar gelombang mikro (microwave)" at bounding box center [761, 363] width 661 height 22
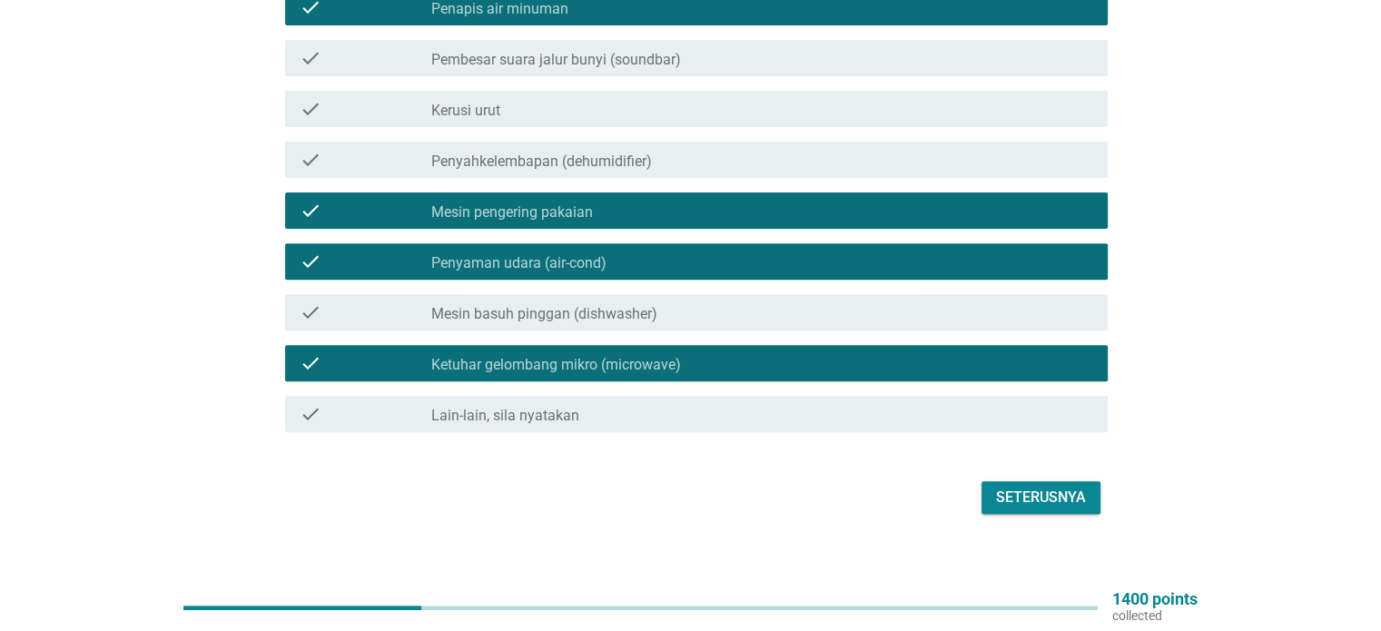
click at [1047, 481] on button "Seterusnya" at bounding box center [1041, 497] width 119 height 33
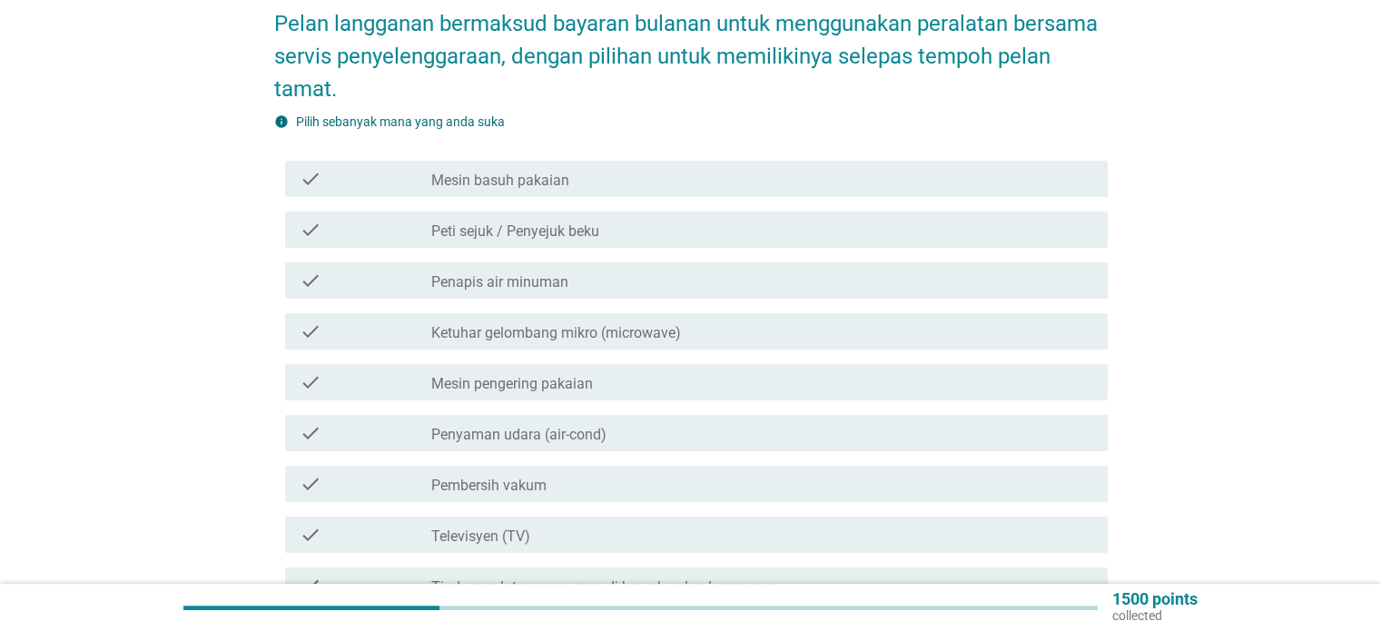
scroll to position [272, 0]
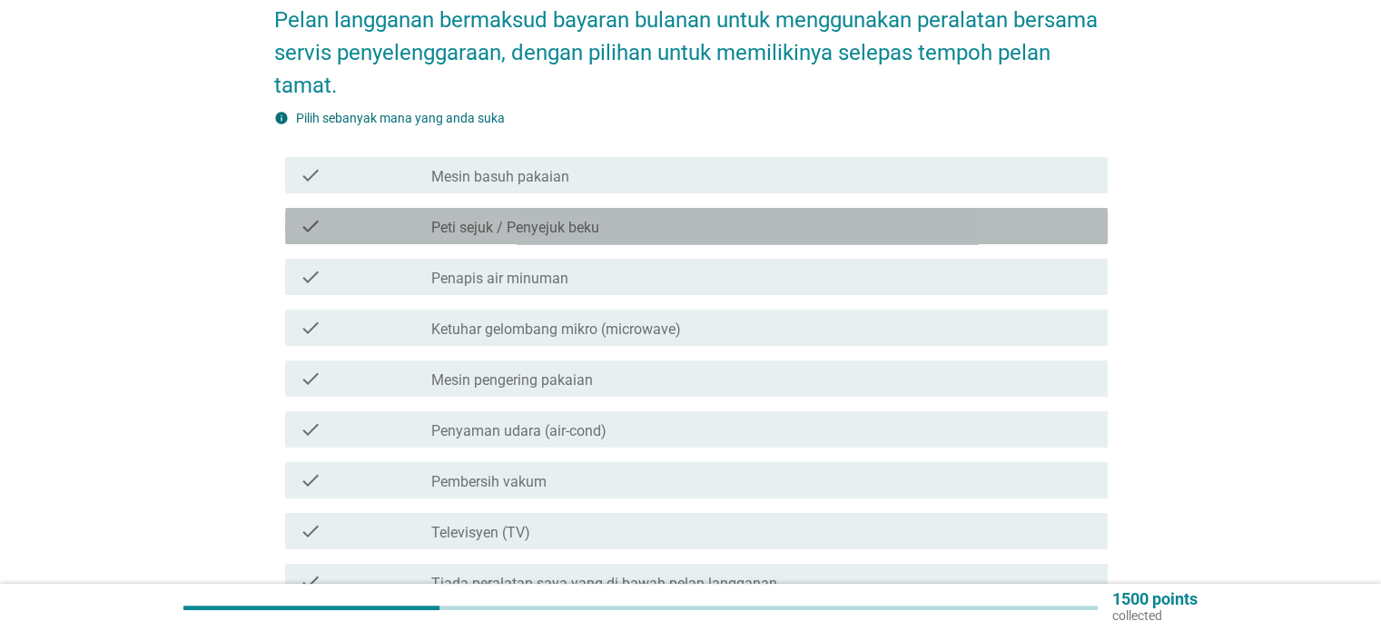
click at [660, 215] on div "check_box_outline_blank Peti sejuk / Penyejuk beku" at bounding box center [761, 226] width 661 height 22
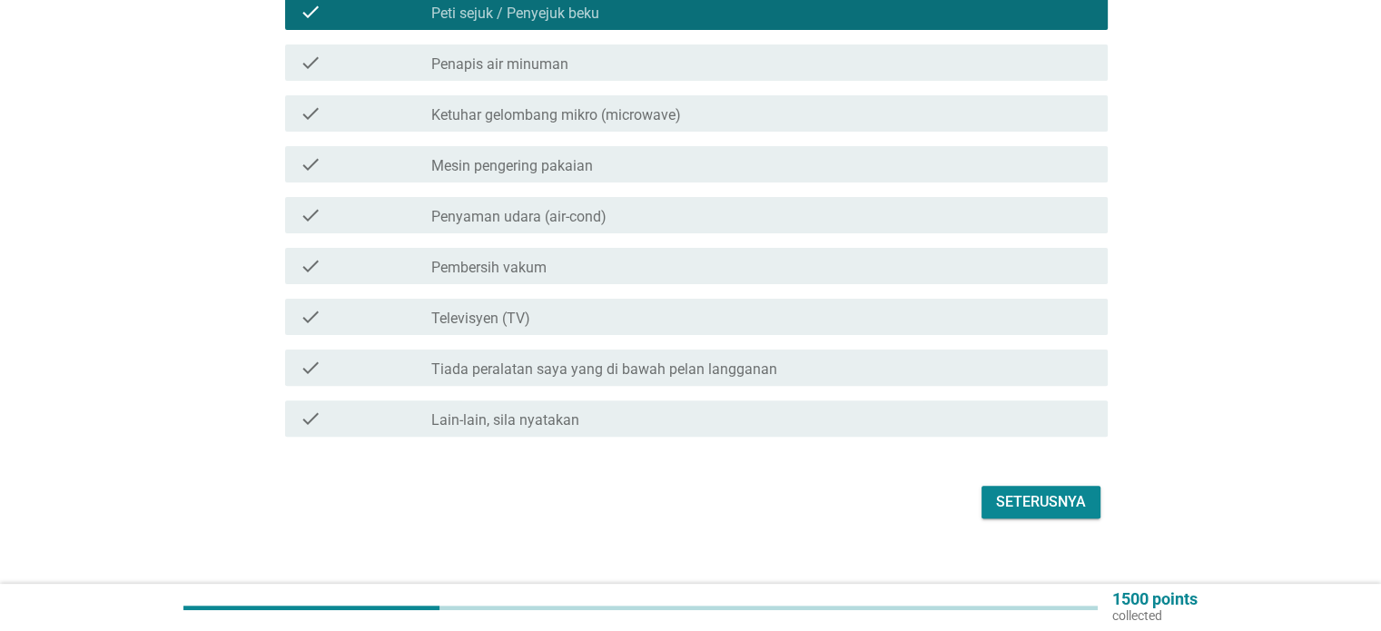
scroll to position [491, 0]
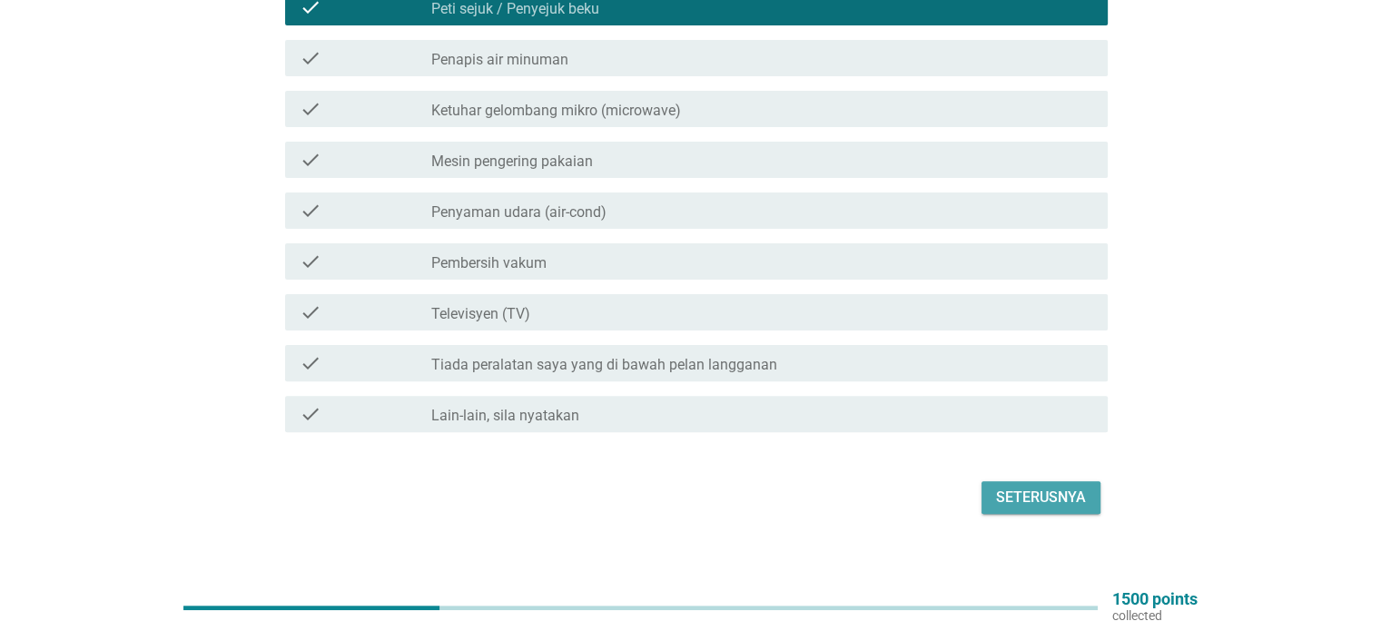
click at [1029, 487] on div "Seterusnya" at bounding box center [1041, 498] width 90 height 22
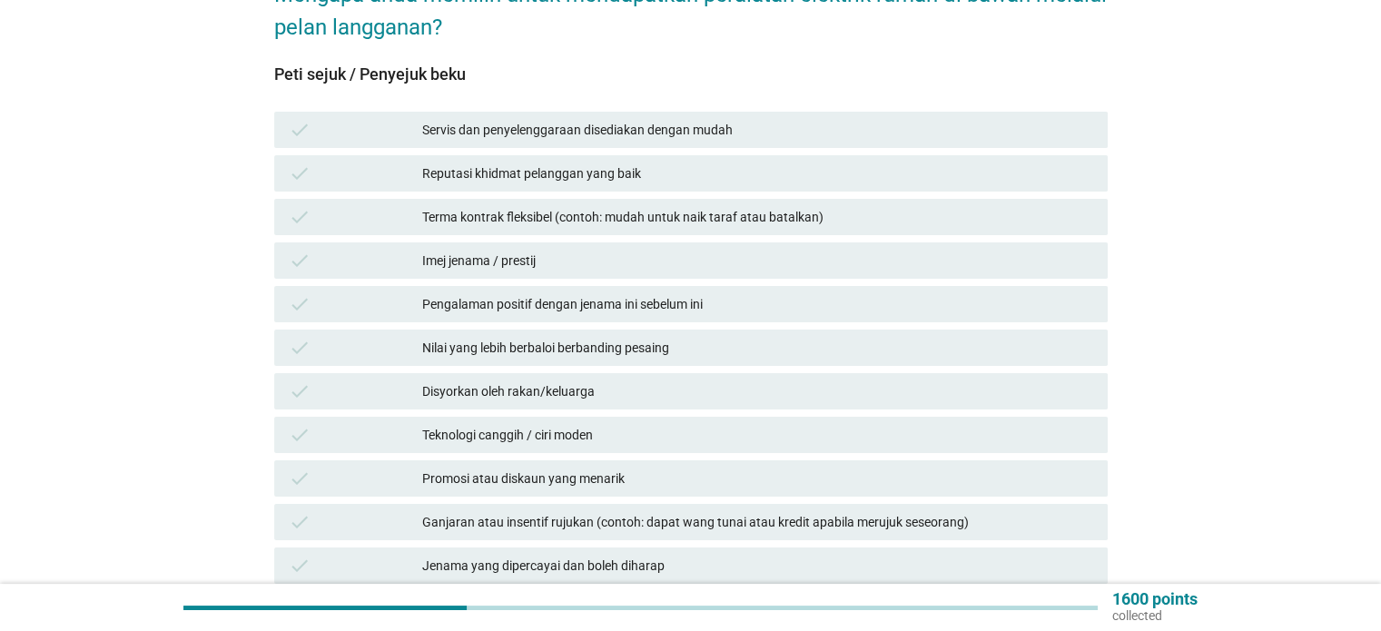
scroll to position [272, 0]
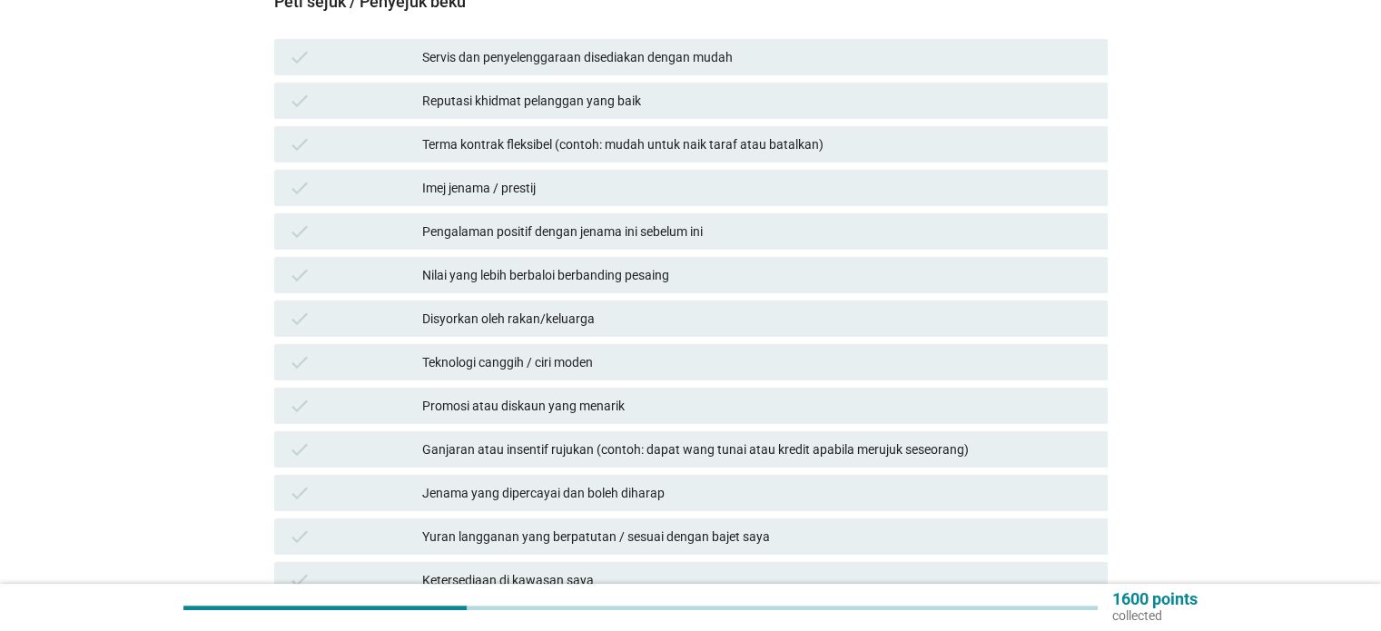
click at [859, 46] on div "Servis dan penyelenggaraan disediakan dengan mudah" at bounding box center [757, 57] width 670 height 22
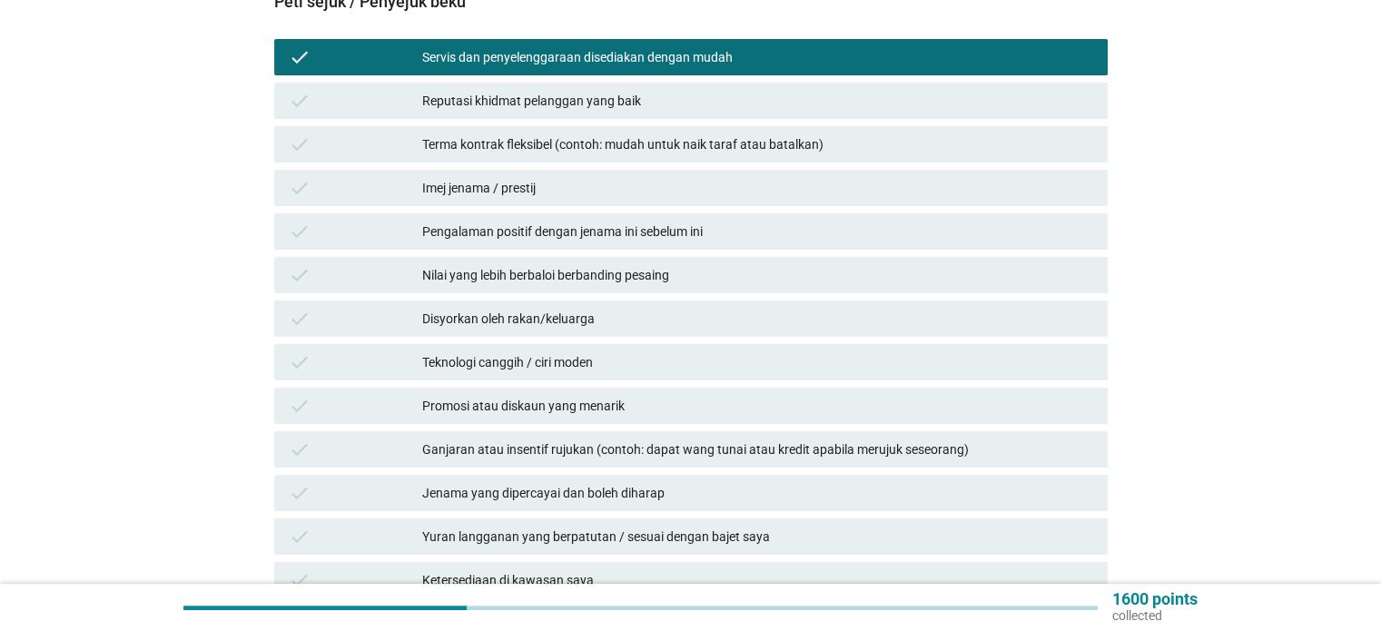
click at [1018, 482] on div "Jenama yang dipercayai dan boleh diharap" at bounding box center [757, 493] width 670 height 22
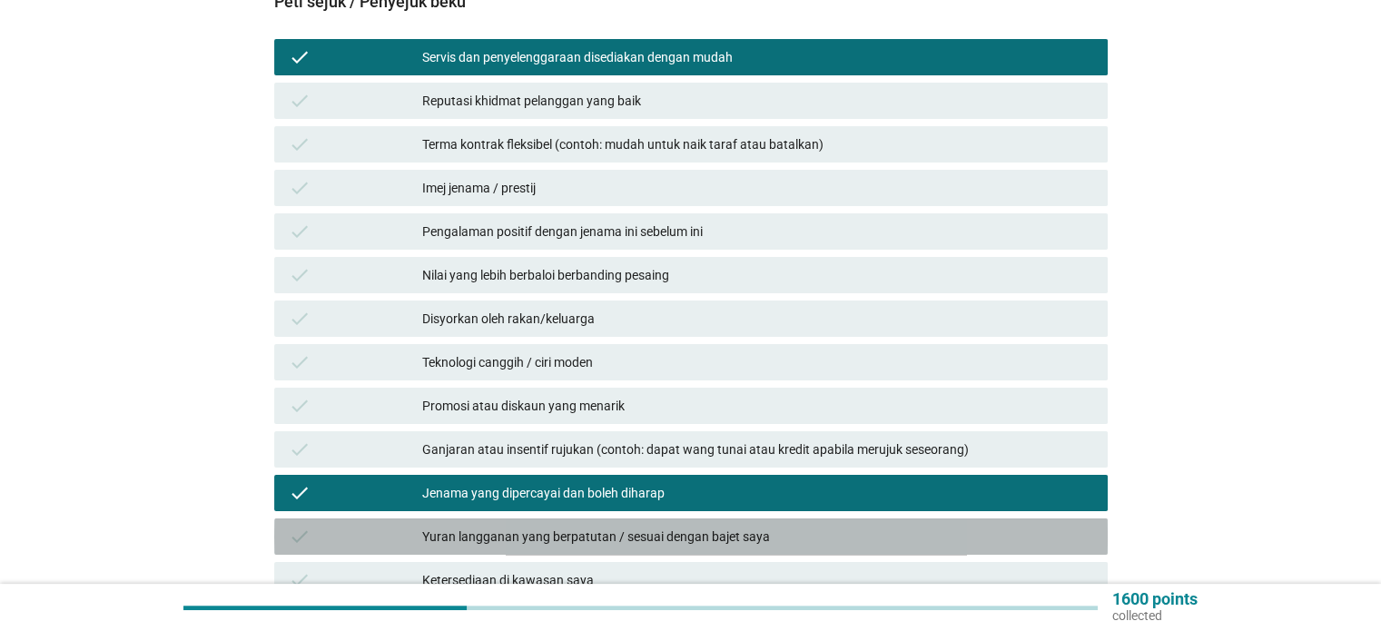
click at [1028, 526] on div "Yuran langganan yang berpatutan / sesuai dengan bajet saya" at bounding box center [757, 537] width 670 height 22
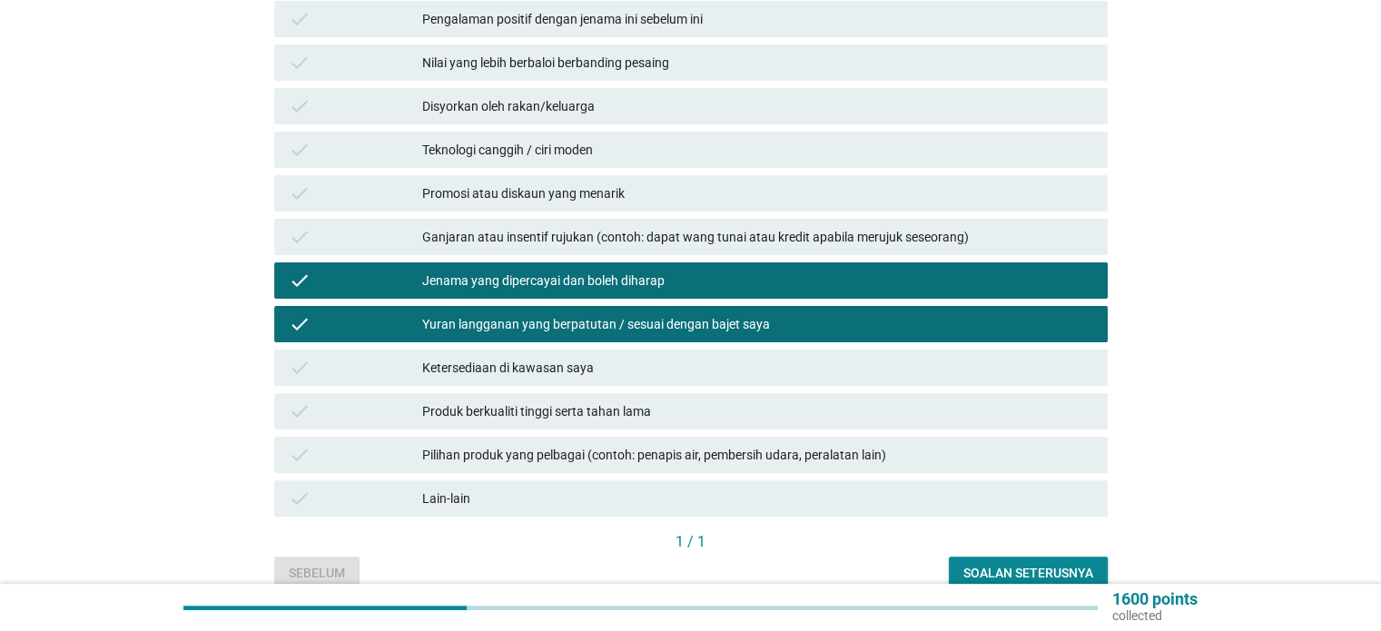
scroll to position [556, 0]
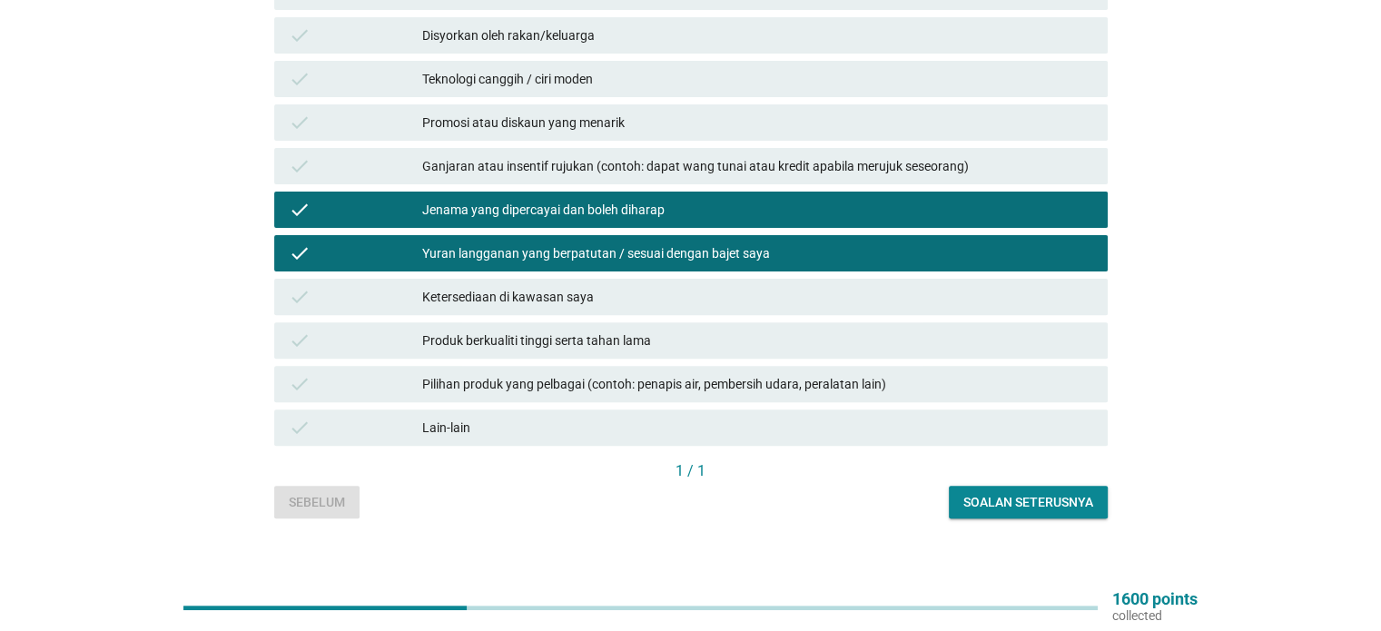
click at [881, 335] on div "check Produk berkualiti tinggi serta tahan lama" at bounding box center [691, 340] width 834 height 36
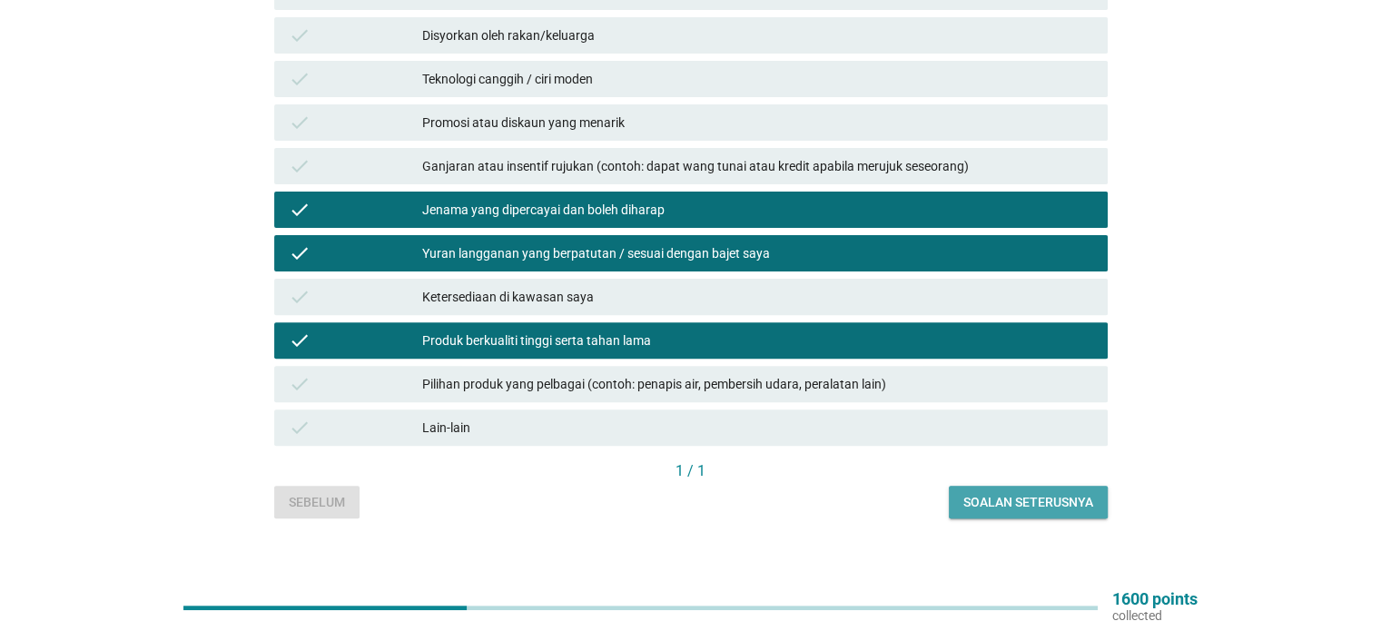
click at [1014, 493] on div "Soalan seterusnya" at bounding box center [1029, 502] width 130 height 19
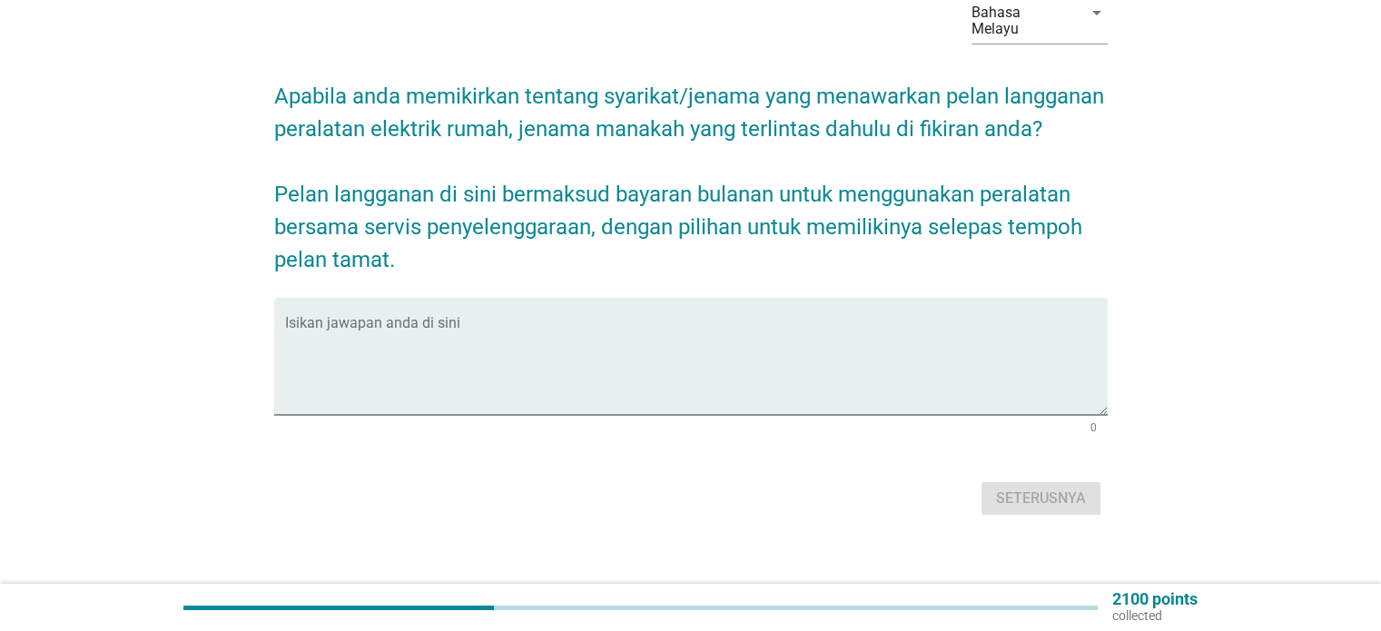
scroll to position [132, 0]
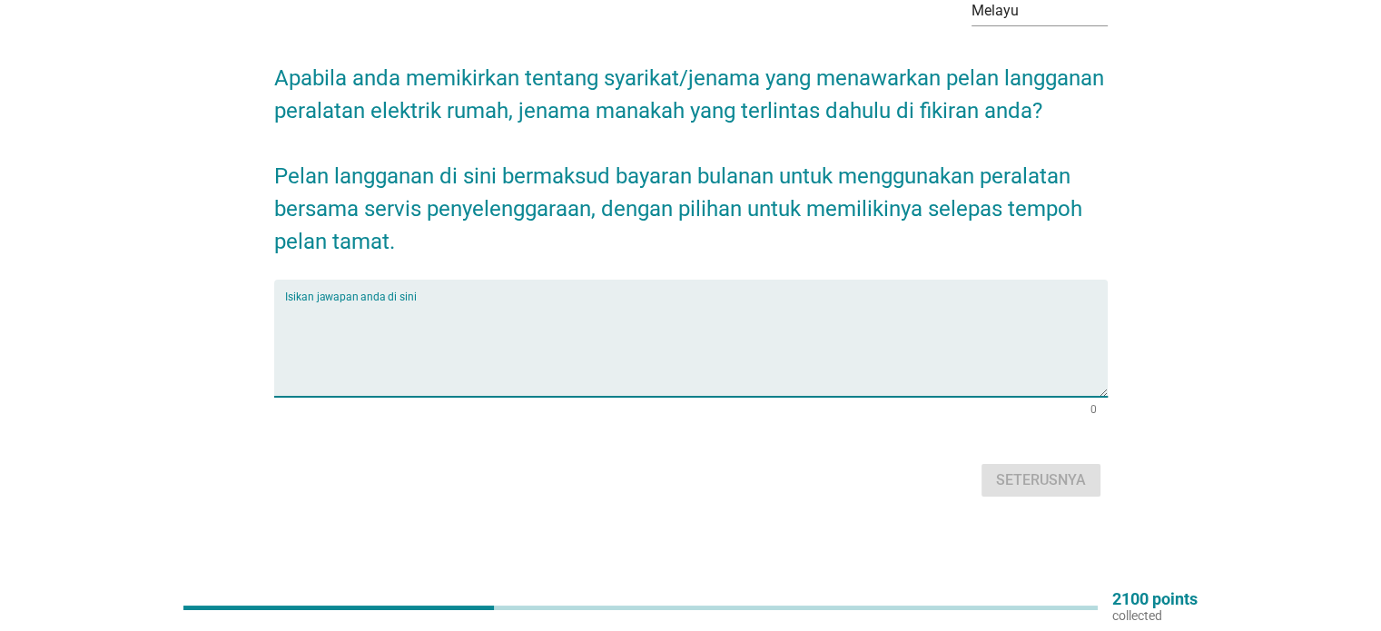
click at [800, 343] on textarea "Isikan jawapan anda di sini" at bounding box center [696, 349] width 823 height 95
type textarea "LG"
click at [1044, 497] on button "Seterusnya" at bounding box center [1041, 480] width 119 height 33
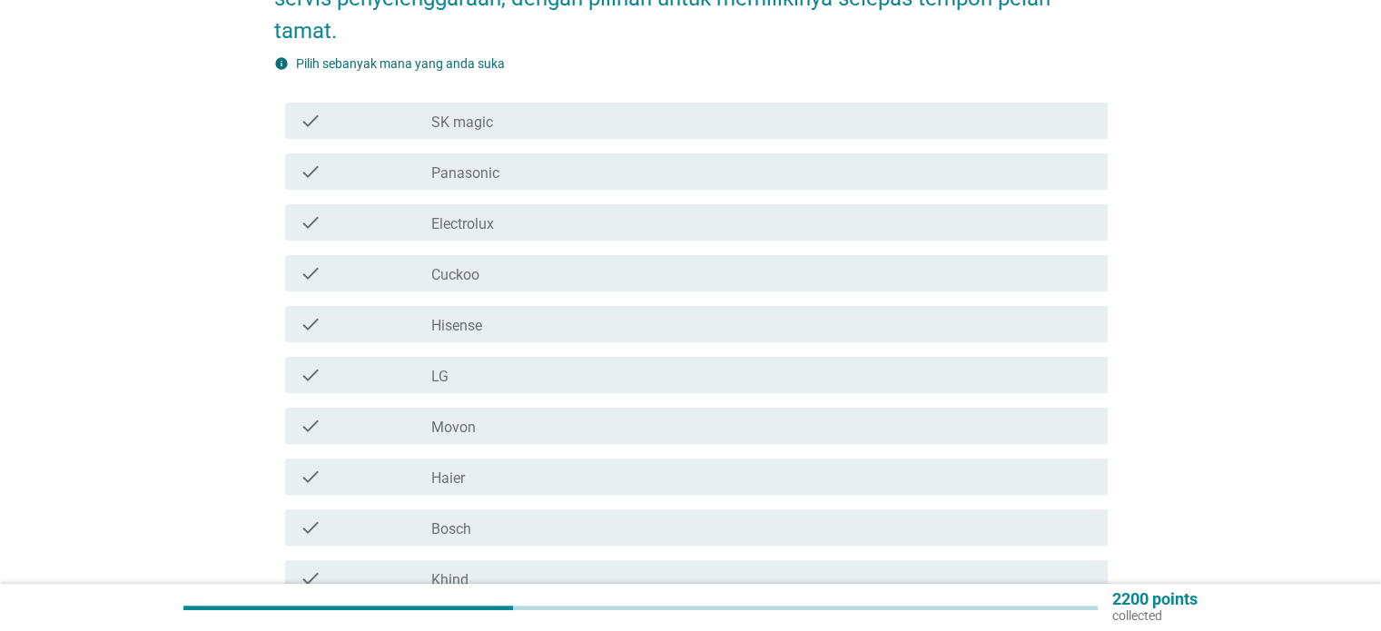
scroll to position [454, 0]
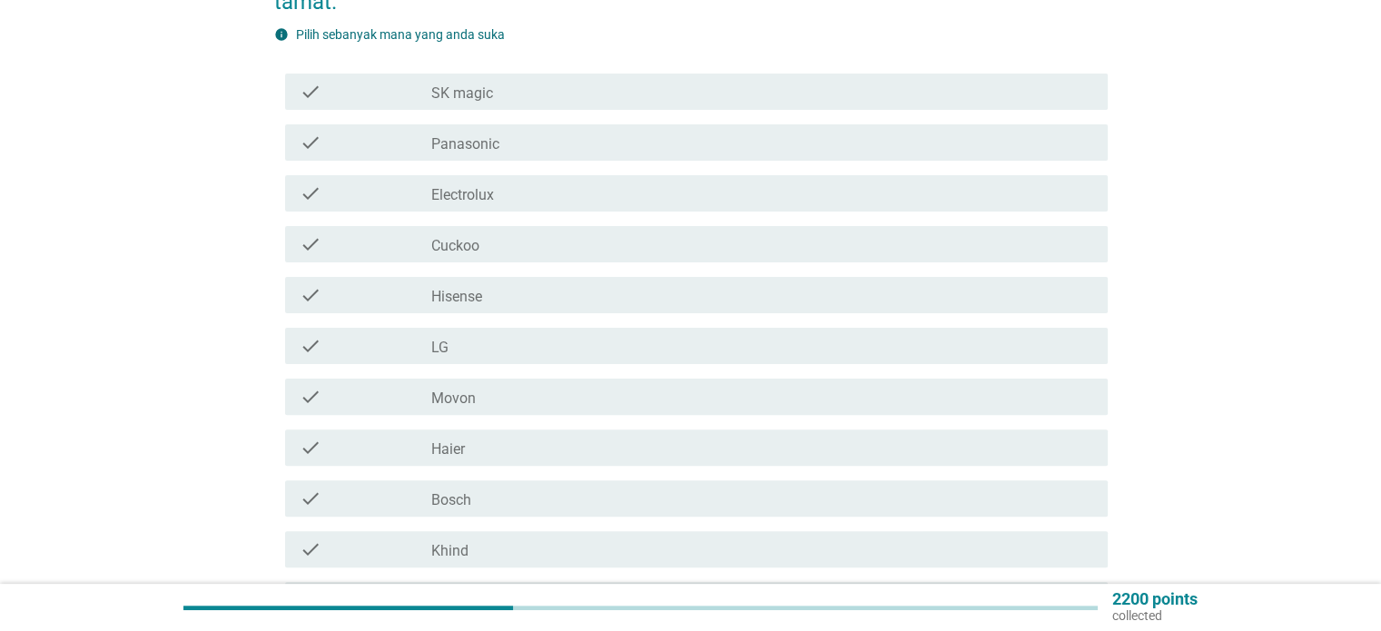
click at [630, 139] on div "check check_box_outline_blank Panasonic" at bounding box center [696, 142] width 823 height 36
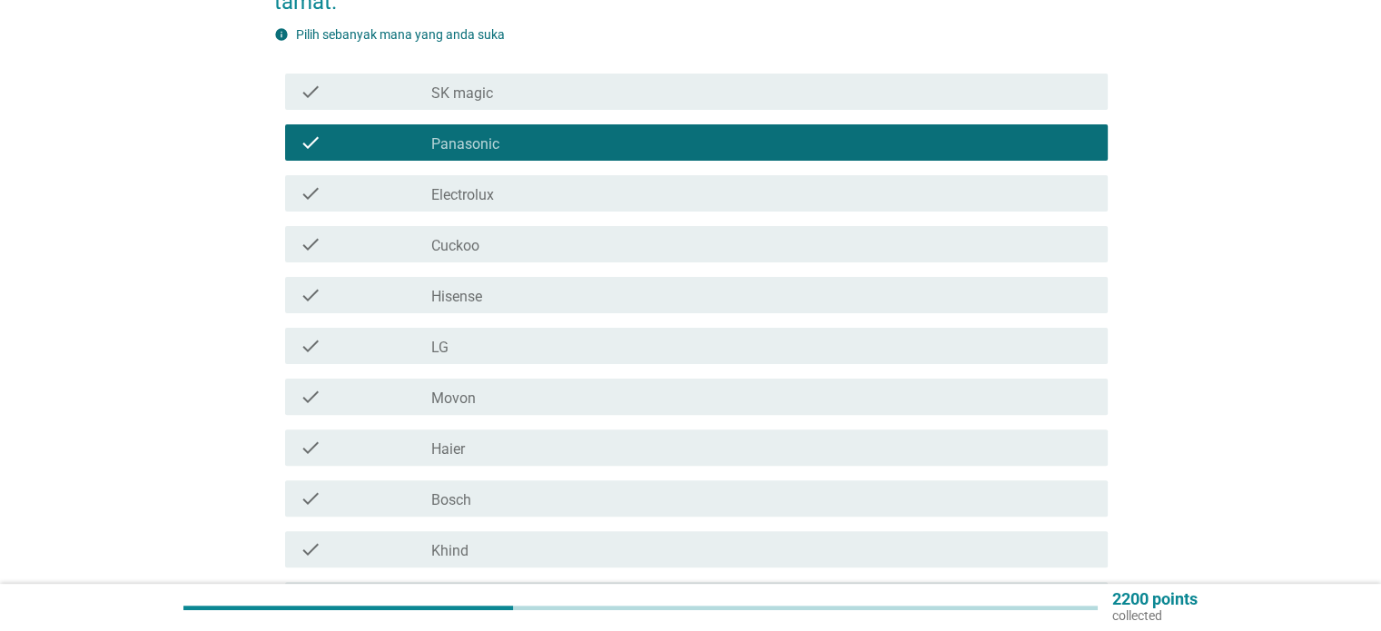
click at [645, 235] on div "check_box_outline_blank Cuckoo" at bounding box center [761, 244] width 661 height 22
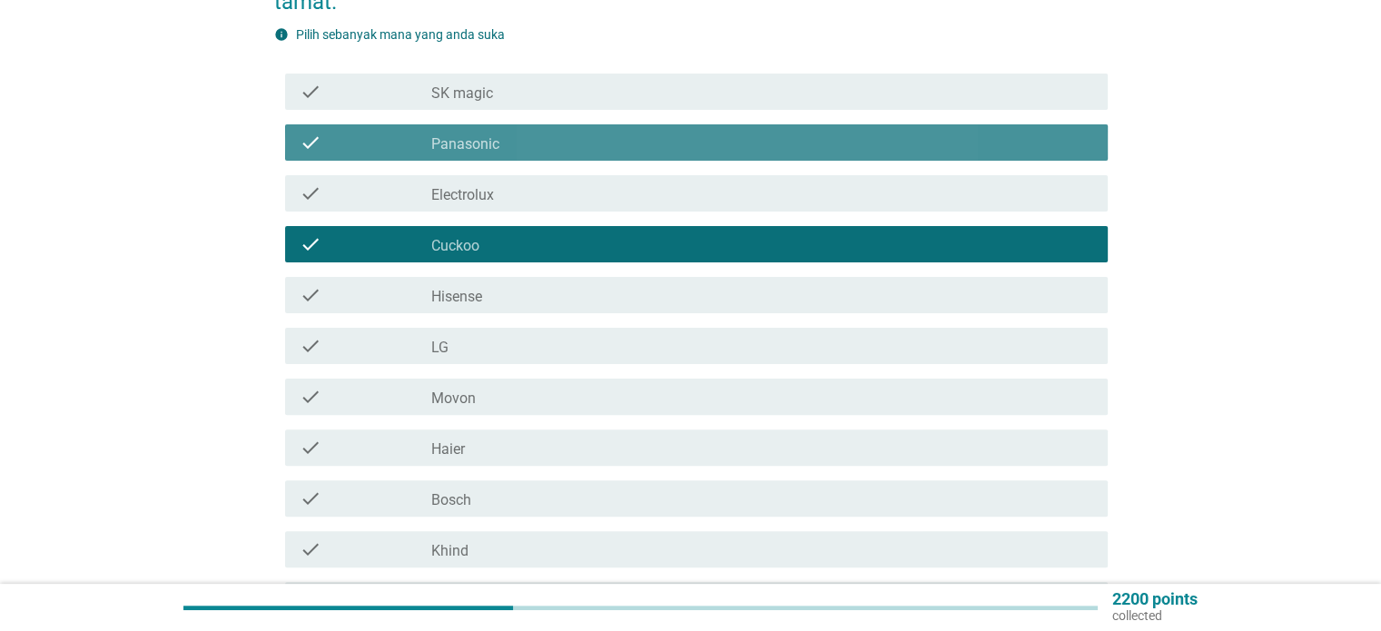
click at [558, 132] on div "check_box_outline_blank Panasonic" at bounding box center [761, 143] width 661 height 22
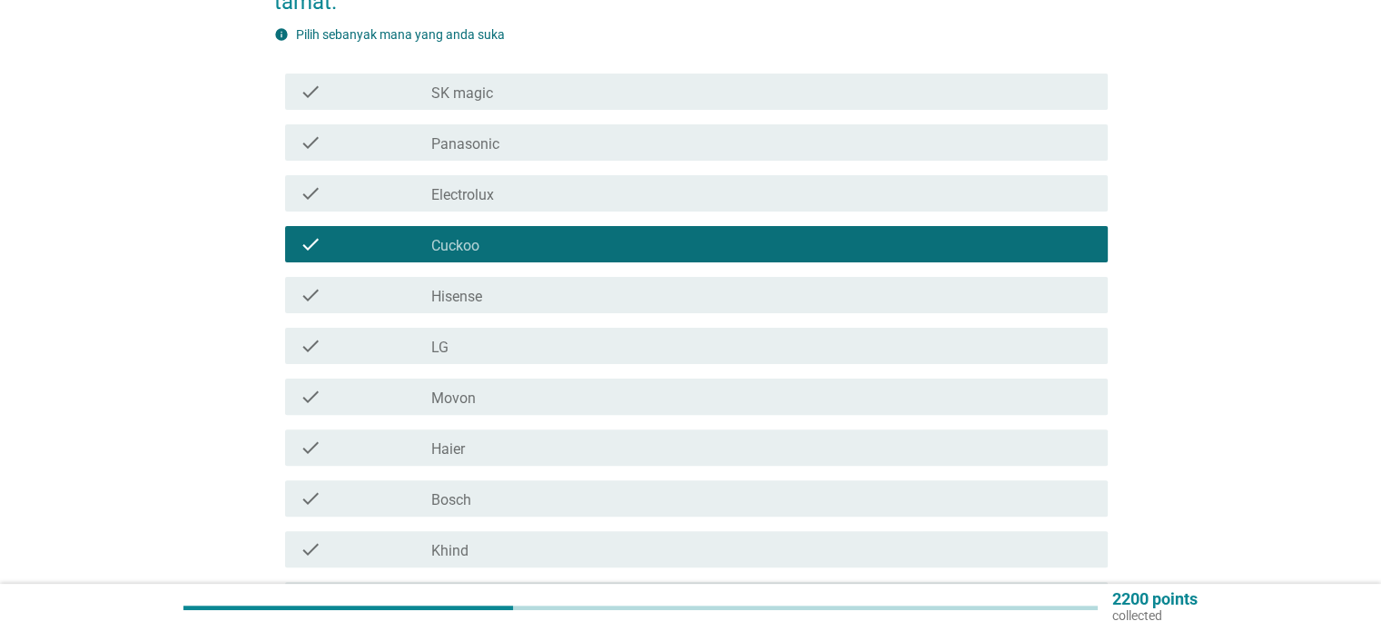
click at [665, 371] on div "check check_box_outline_blank Movon" at bounding box center [691, 396] width 834 height 51
click at [625, 336] on div "check_box_outline_blank LG" at bounding box center [761, 346] width 661 height 22
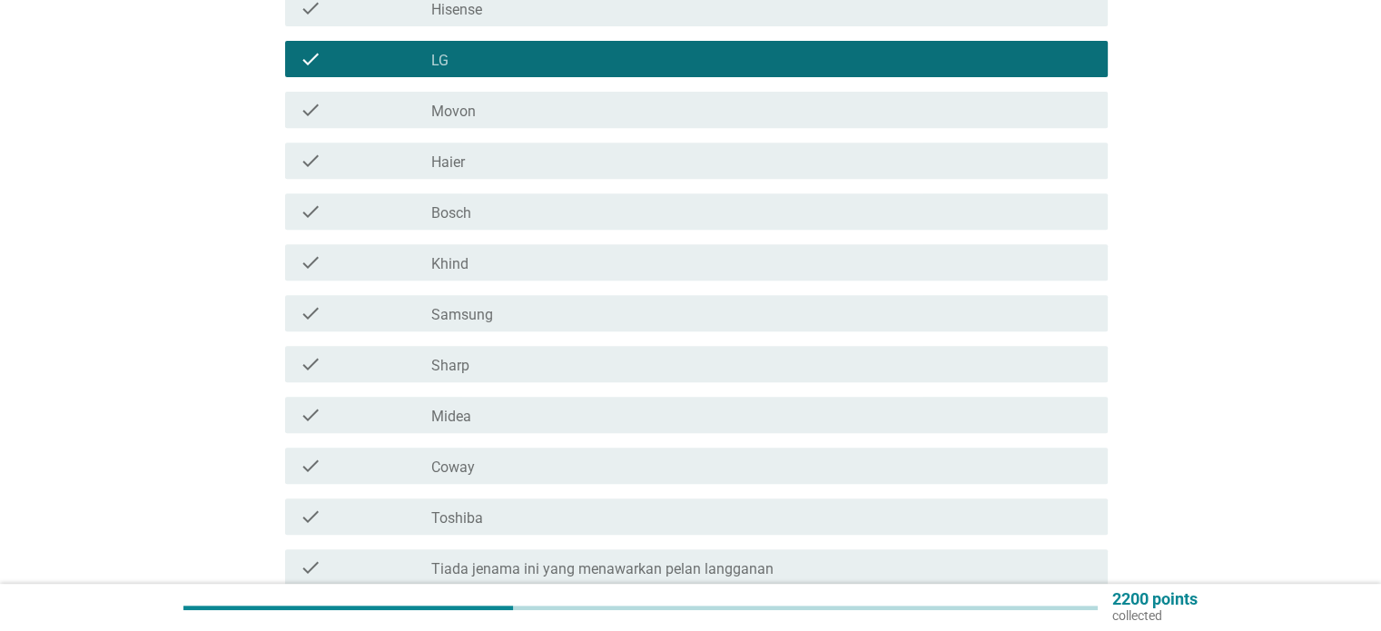
scroll to position [817, 0]
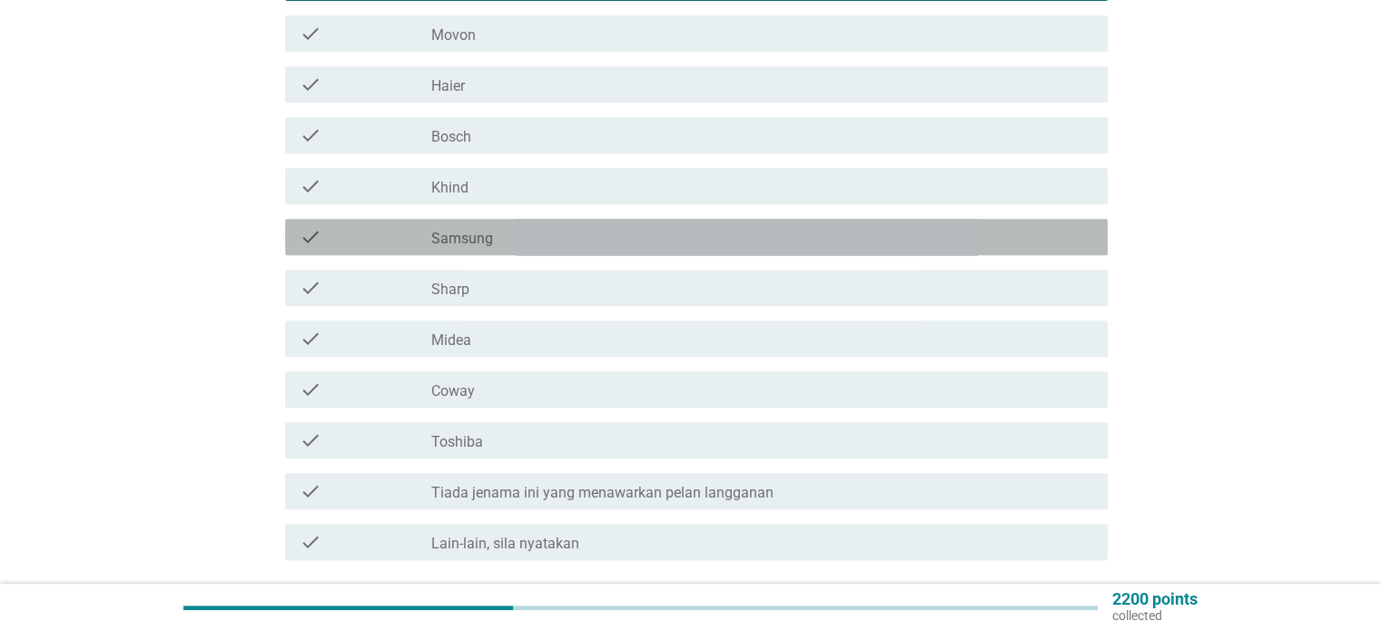
click at [651, 226] on div "check_box_outline_blank Samsung" at bounding box center [761, 237] width 661 height 22
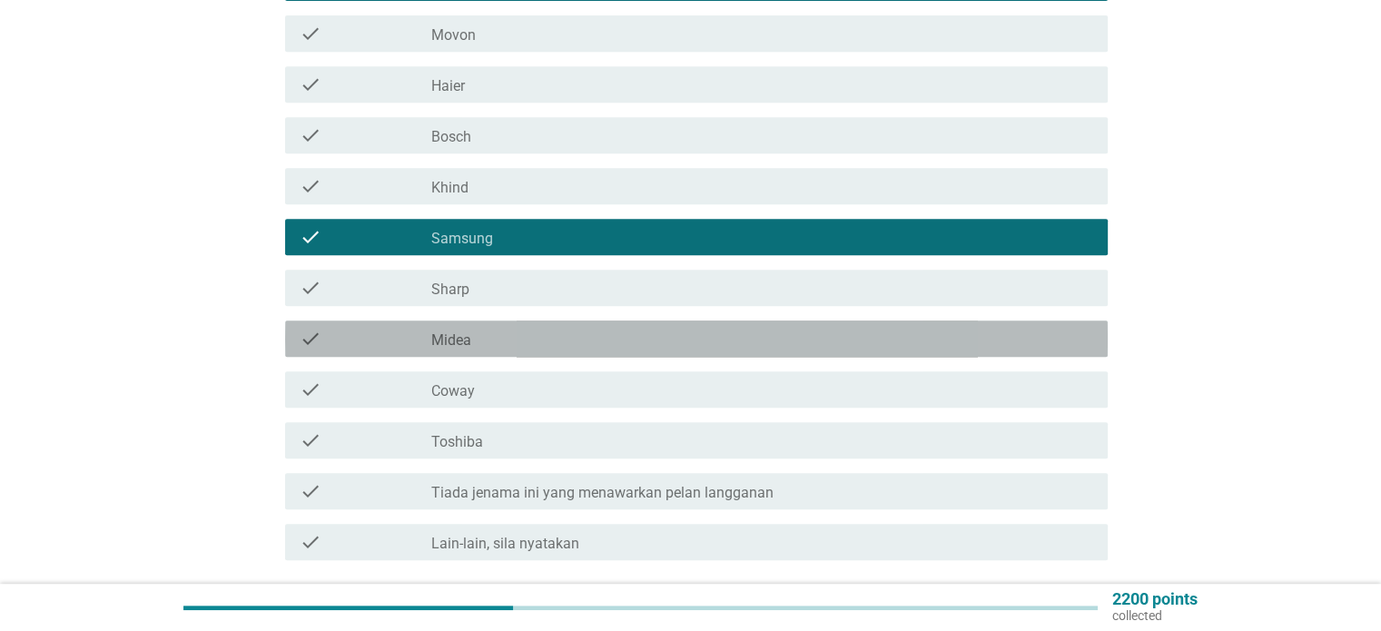
click at [635, 328] on div "check_box_outline_blank Midea" at bounding box center [761, 339] width 661 height 22
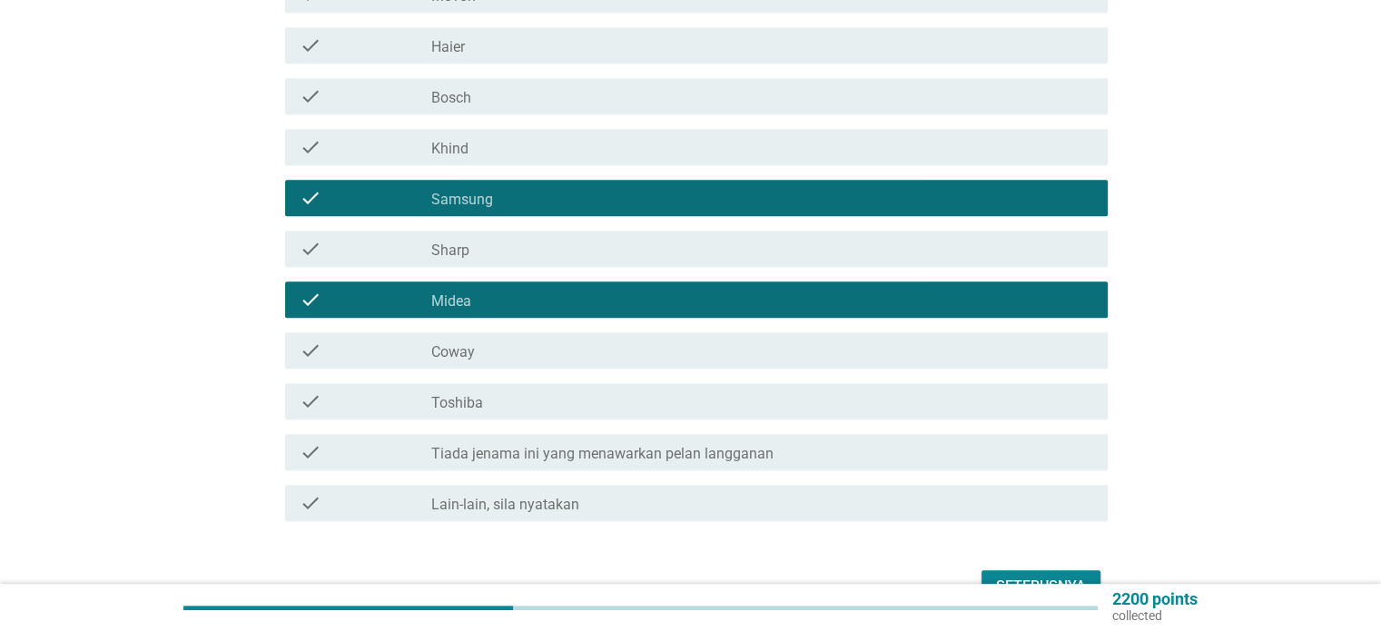
scroll to position [945, 0]
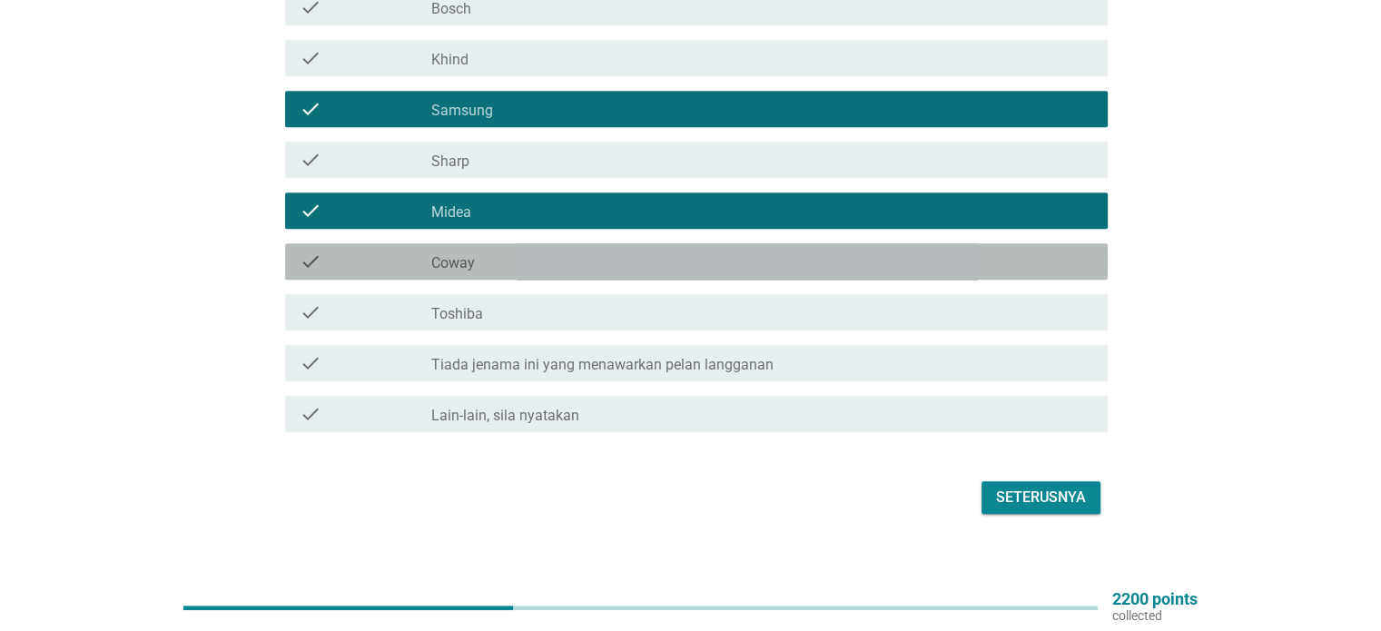
click at [904, 254] on div "check_box_outline_blank Coway" at bounding box center [761, 262] width 661 height 22
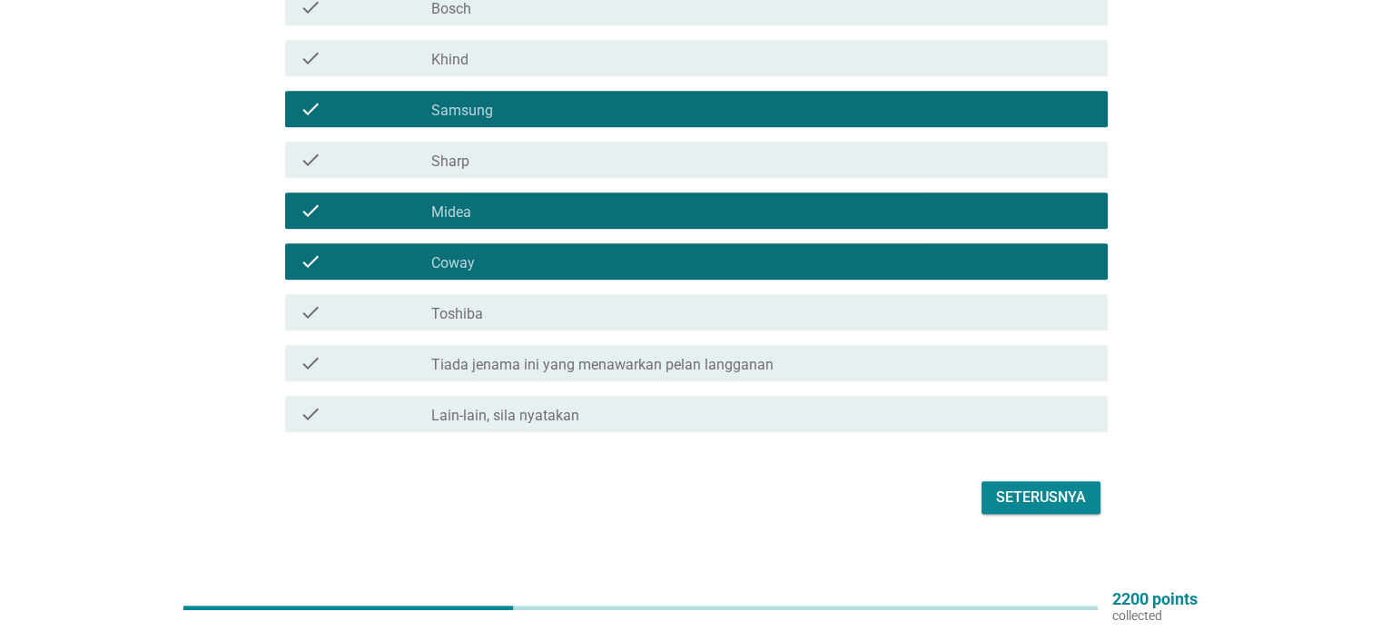
click at [1079, 481] on button "Seterusnya" at bounding box center [1041, 497] width 119 height 33
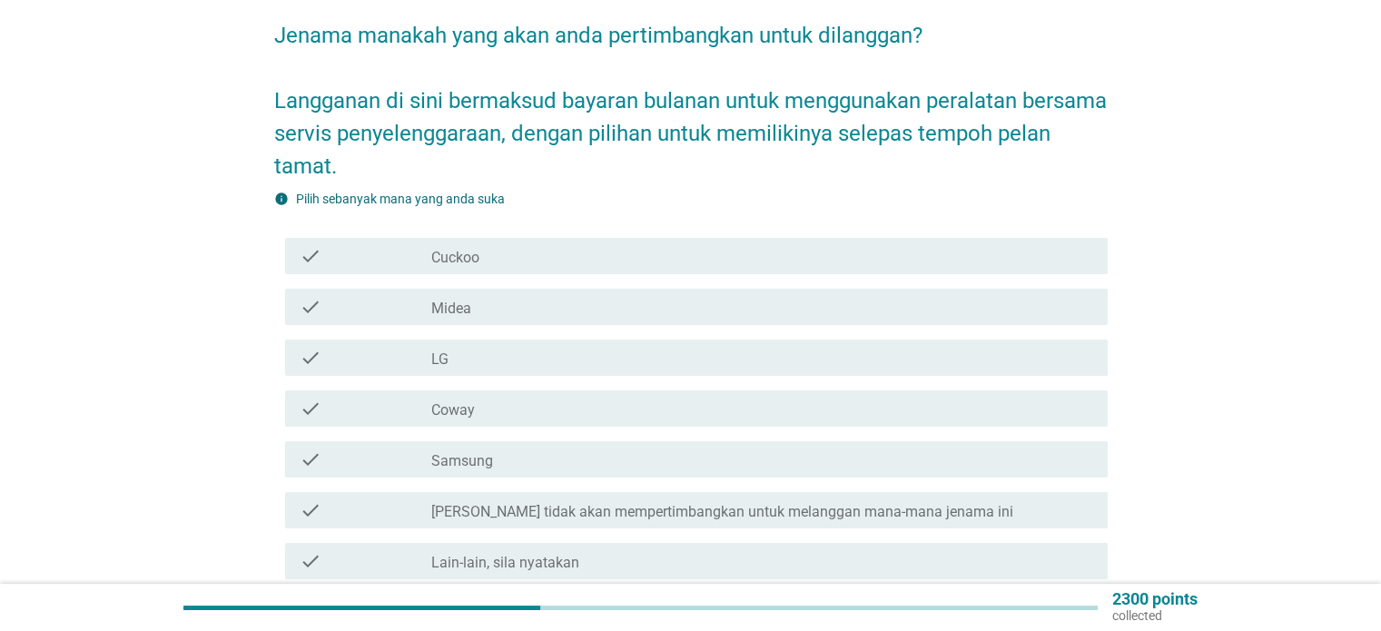
scroll to position [182, 0]
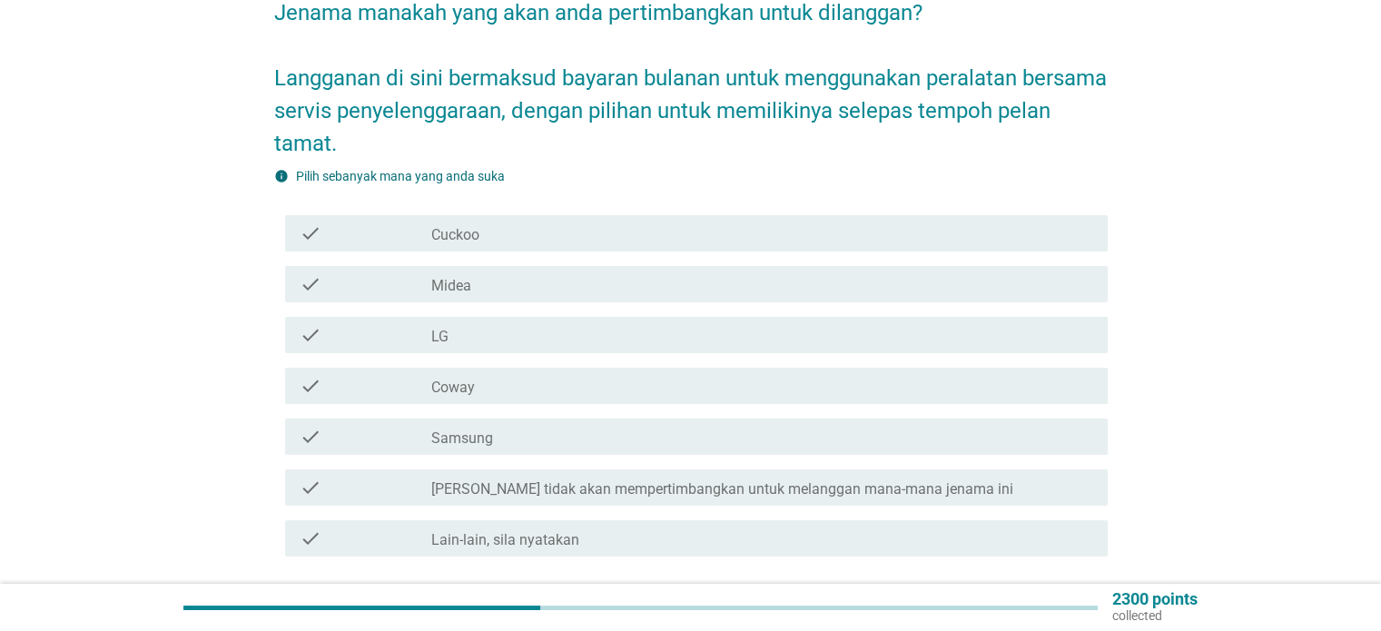
click at [752, 310] on div "check check_box LG" at bounding box center [691, 335] width 834 height 51
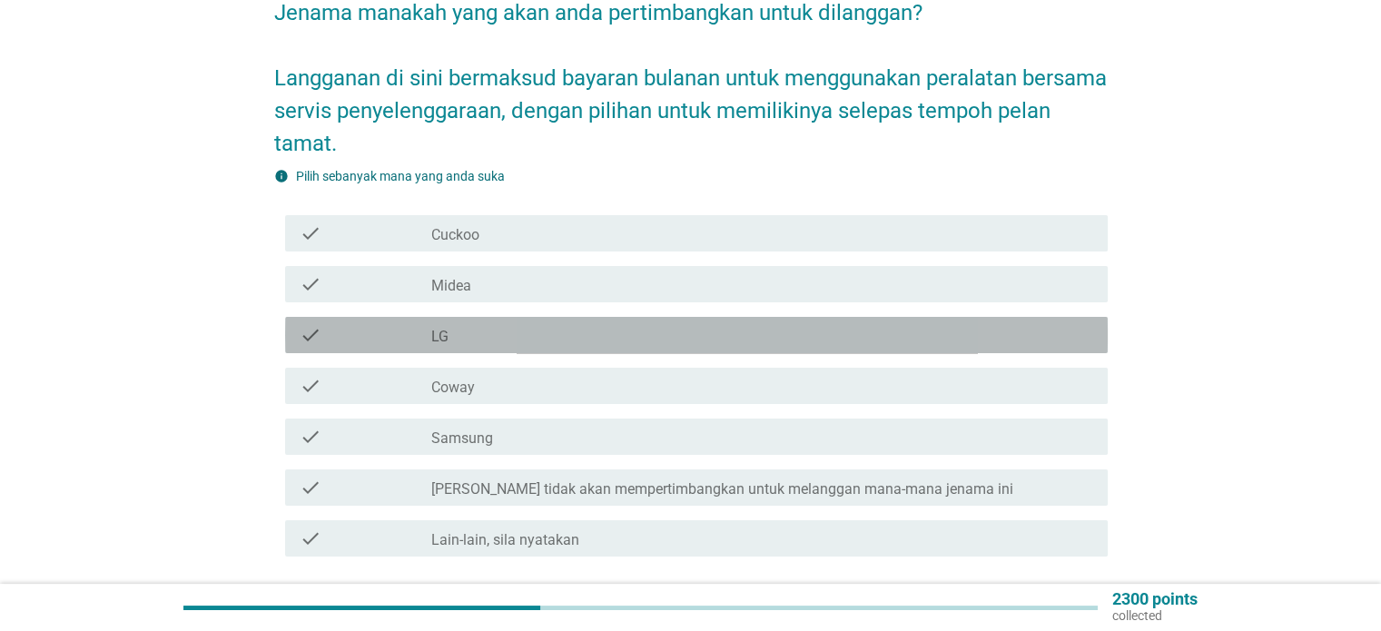
click at [769, 324] on div "check_box LG" at bounding box center [761, 335] width 661 height 22
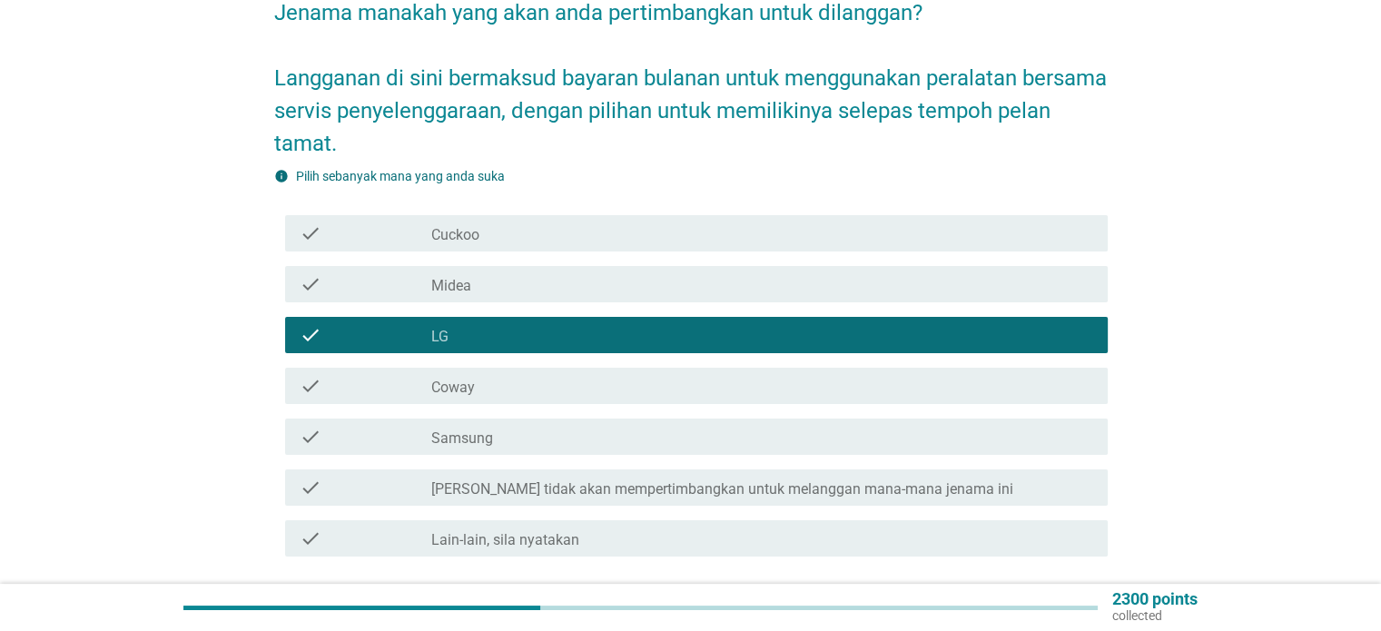
click at [836, 394] on div "check check_box_outline_blank Coway" at bounding box center [691, 386] width 834 height 51
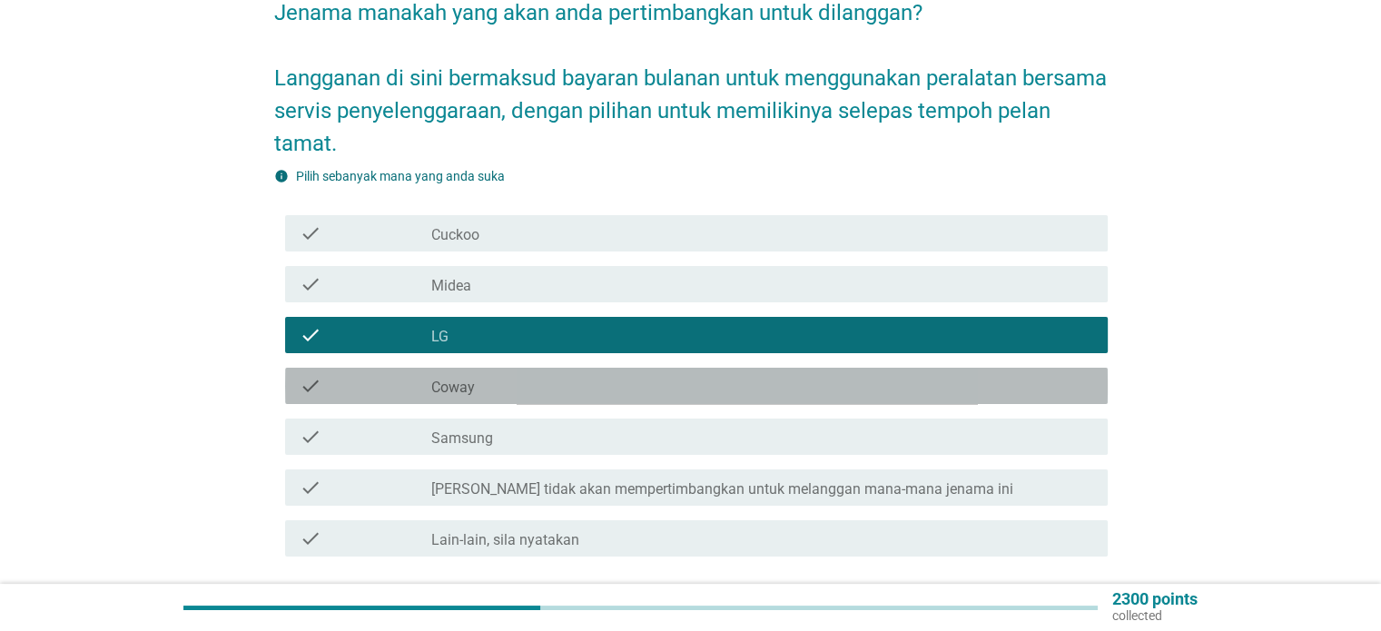
click at [814, 384] on div "check check_box_outline_blank Coway" at bounding box center [696, 386] width 823 height 36
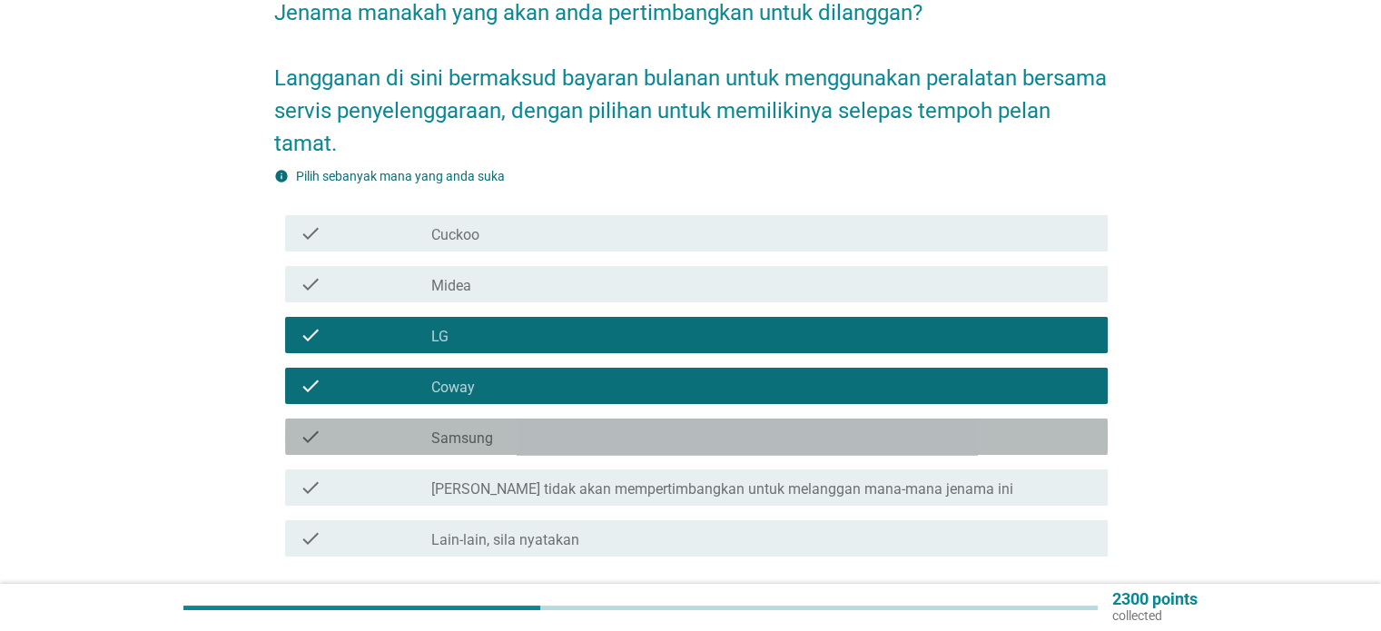
click at [843, 429] on div "check_box Samsung" at bounding box center [761, 437] width 661 height 22
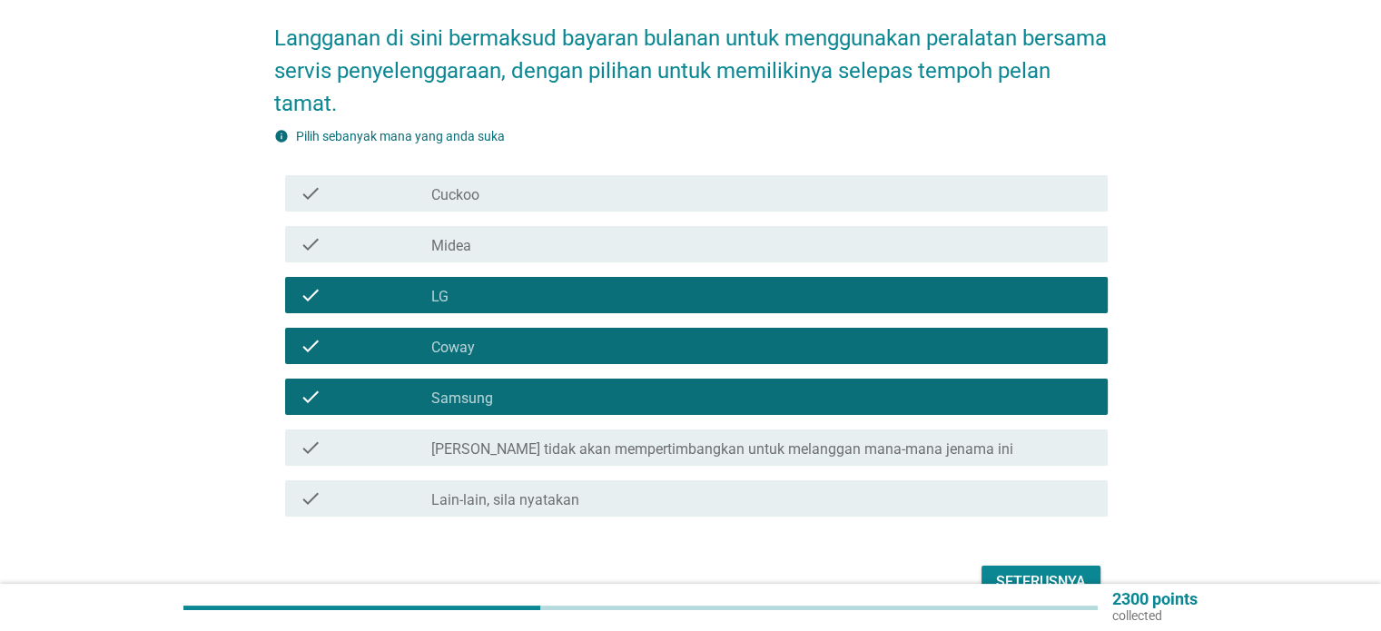
scroll to position [306, 0]
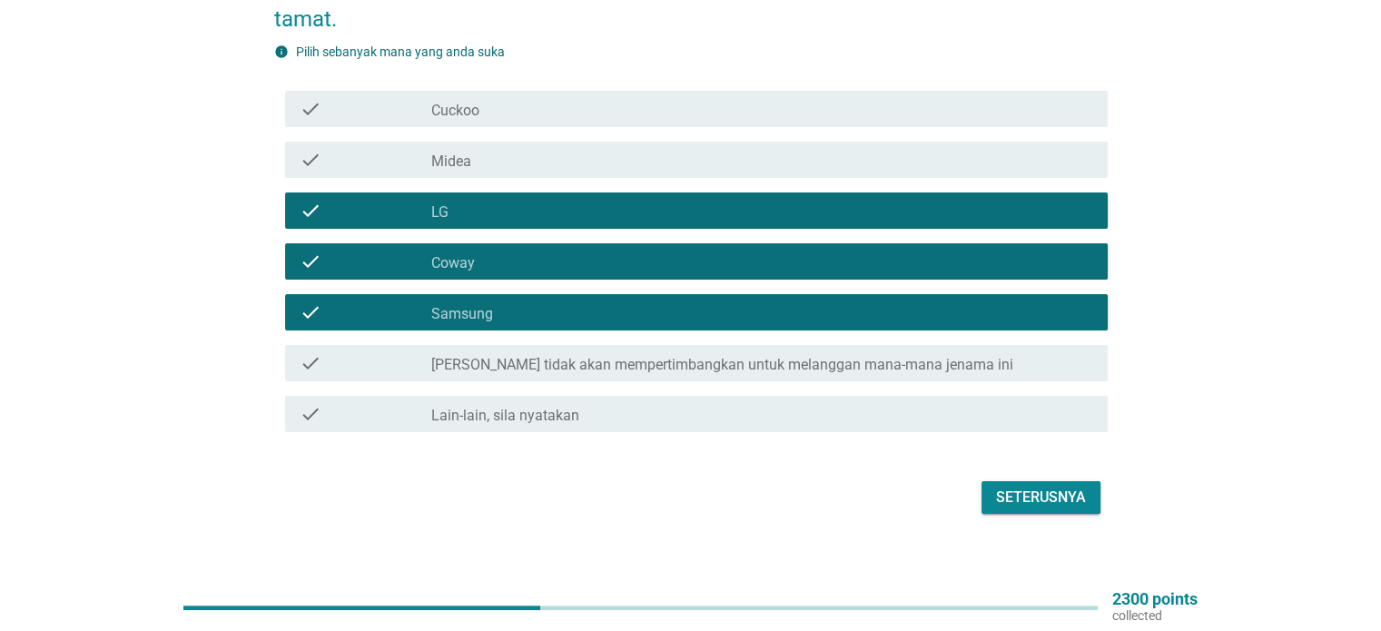
click at [1102, 476] on div "Seterusnya" at bounding box center [691, 498] width 834 height 44
click at [1091, 481] on button "Seterusnya" at bounding box center [1041, 497] width 119 height 33
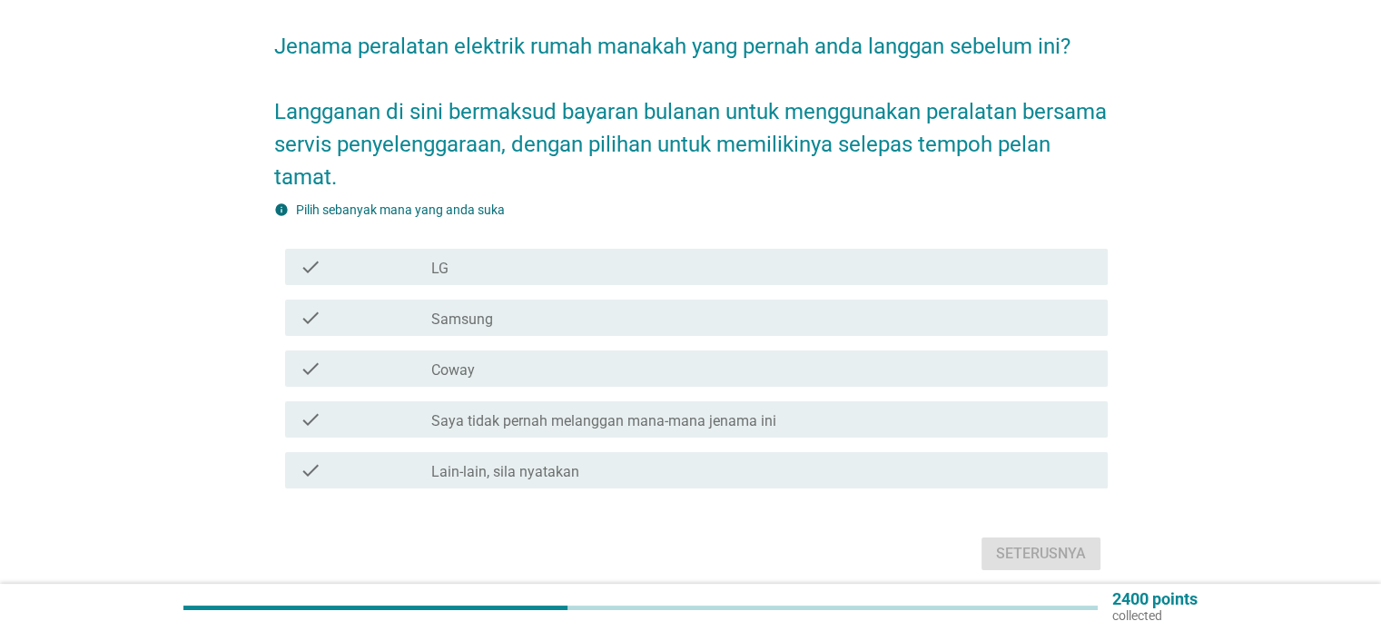
scroll to position [204, 0]
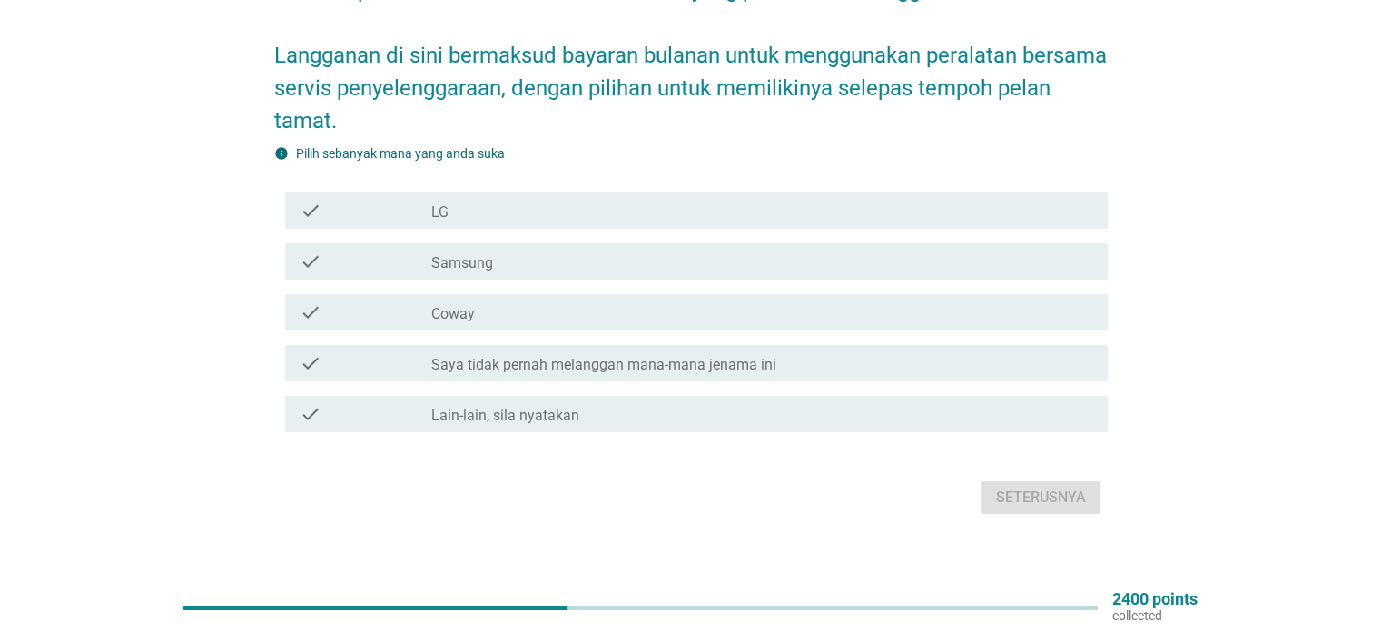
click at [474, 200] on div "check_box LG" at bounding box center [761, 211] width 661 height 22
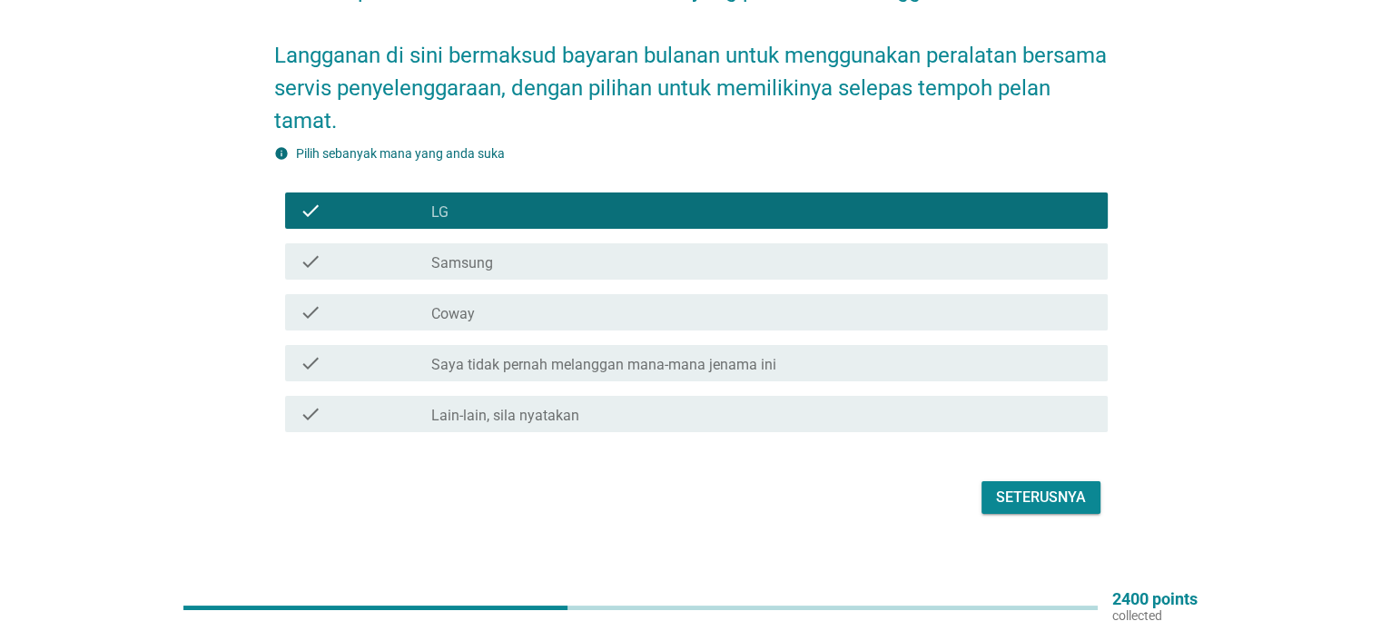
click at [553, 311] on div "check check_box Coway" at bounding box center [696, 312] width 823 height 36
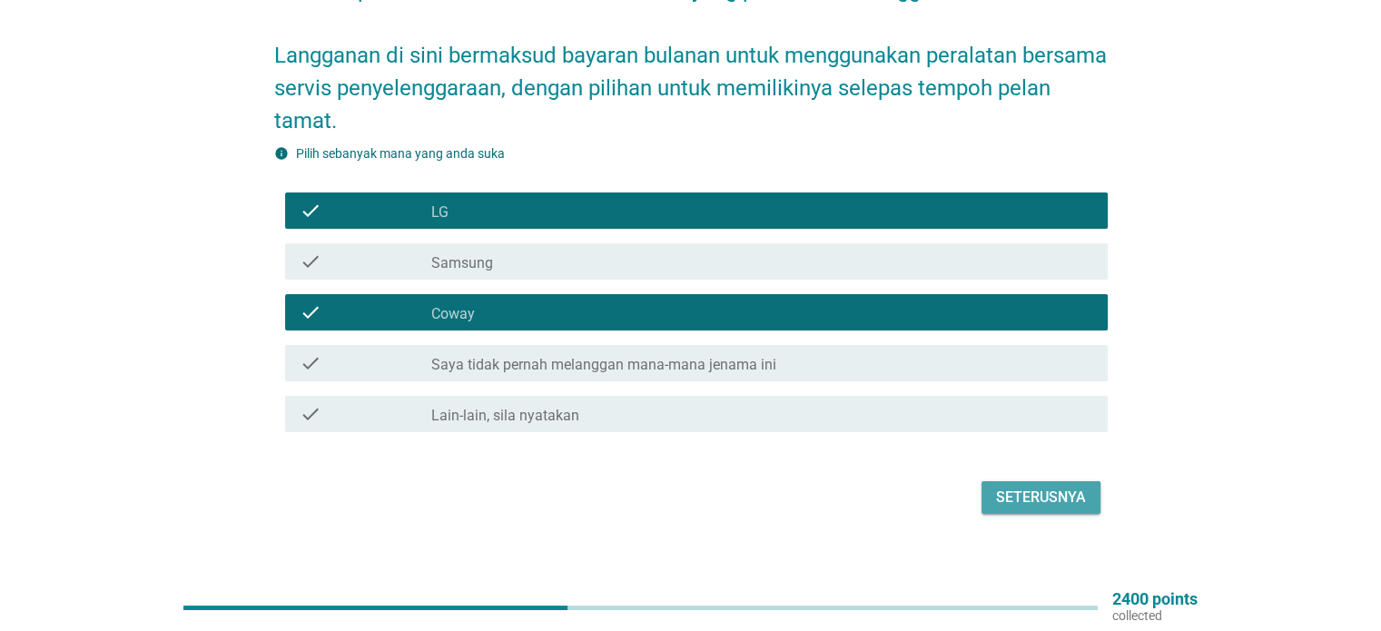
click at [1007, 481] on button "Seterusnya" at bounding box center [1041, 497] width 119 height 33
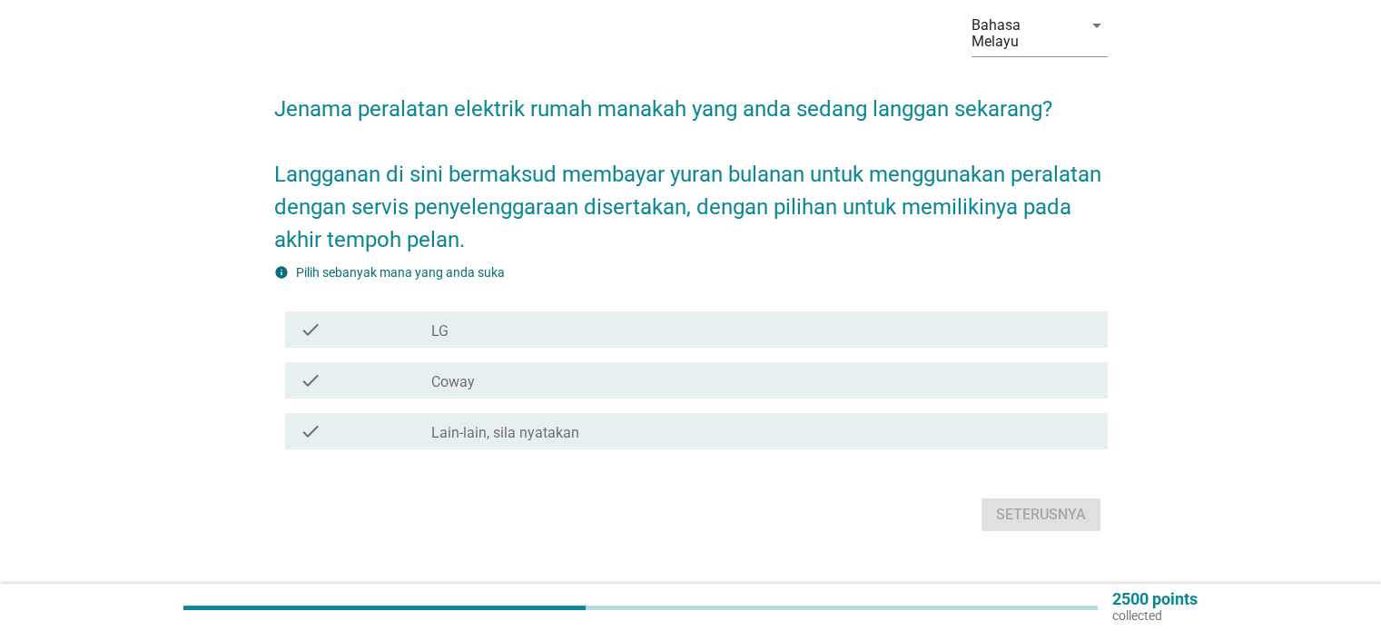
scroll to position [103, 0]
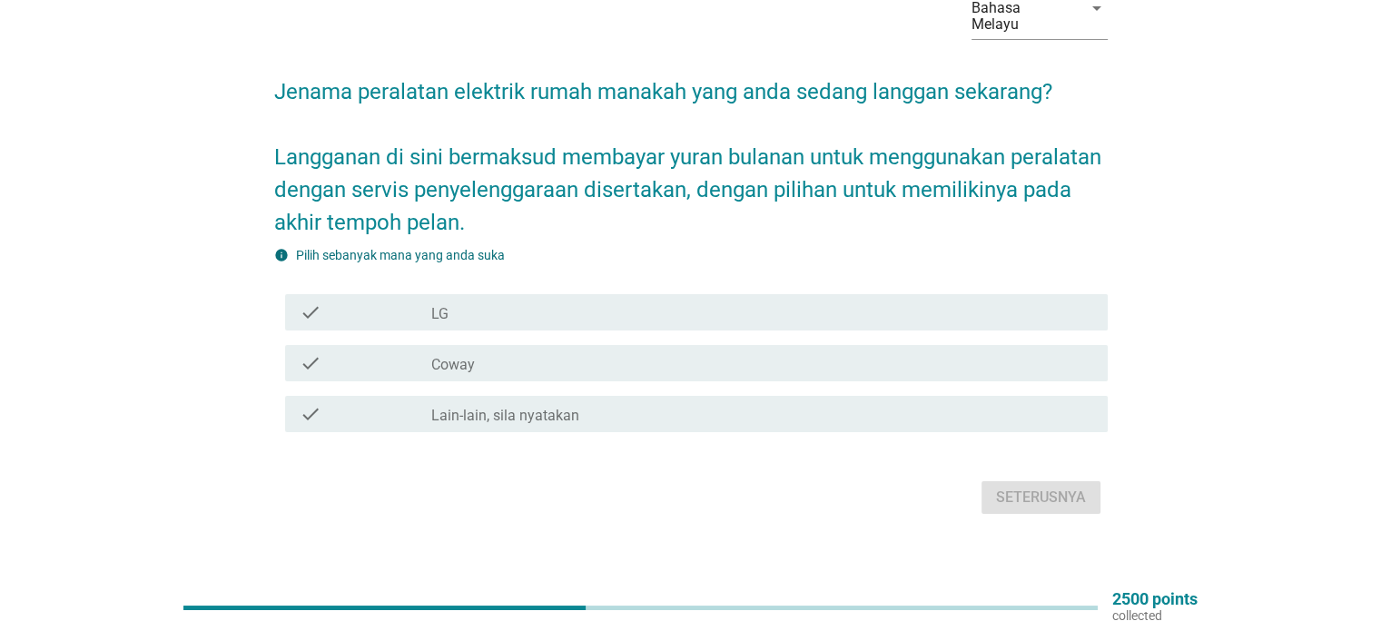
click at [745, 302] on div "check_box LG" at bounding box center [761, 313] width 661 height 22
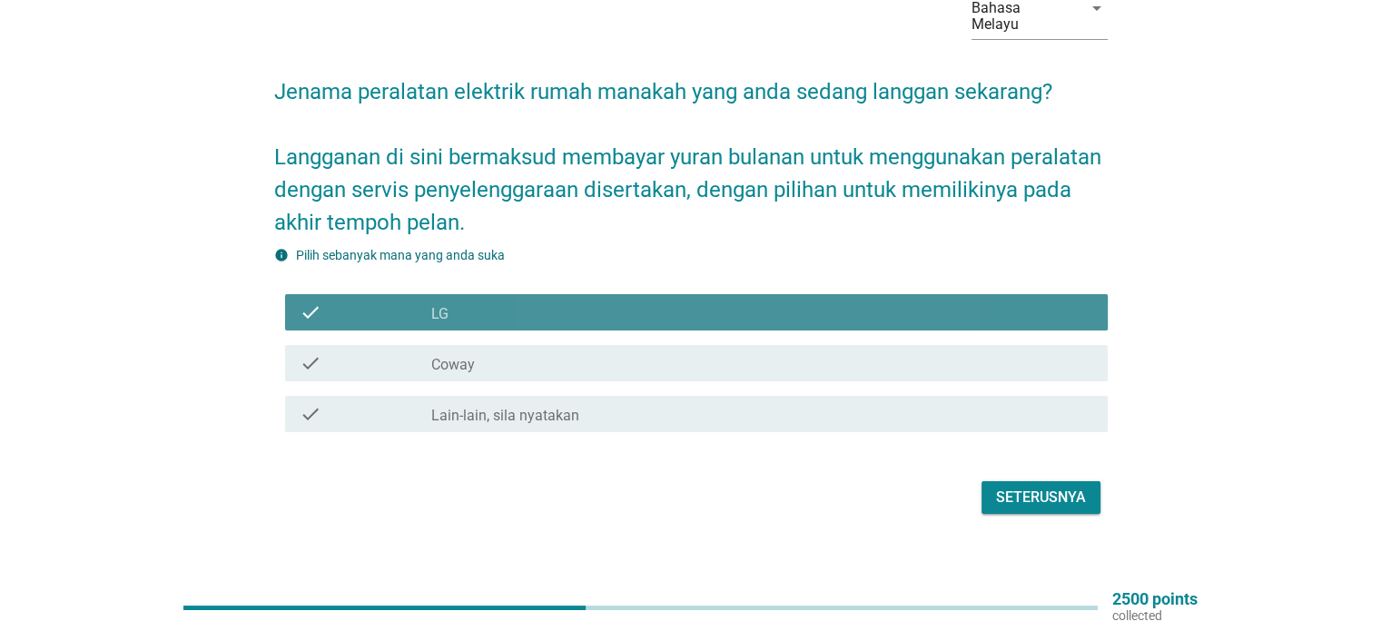
click at [790, 352] on div "check_box Coway" at bounding box center [761, 363] width 661 height 22
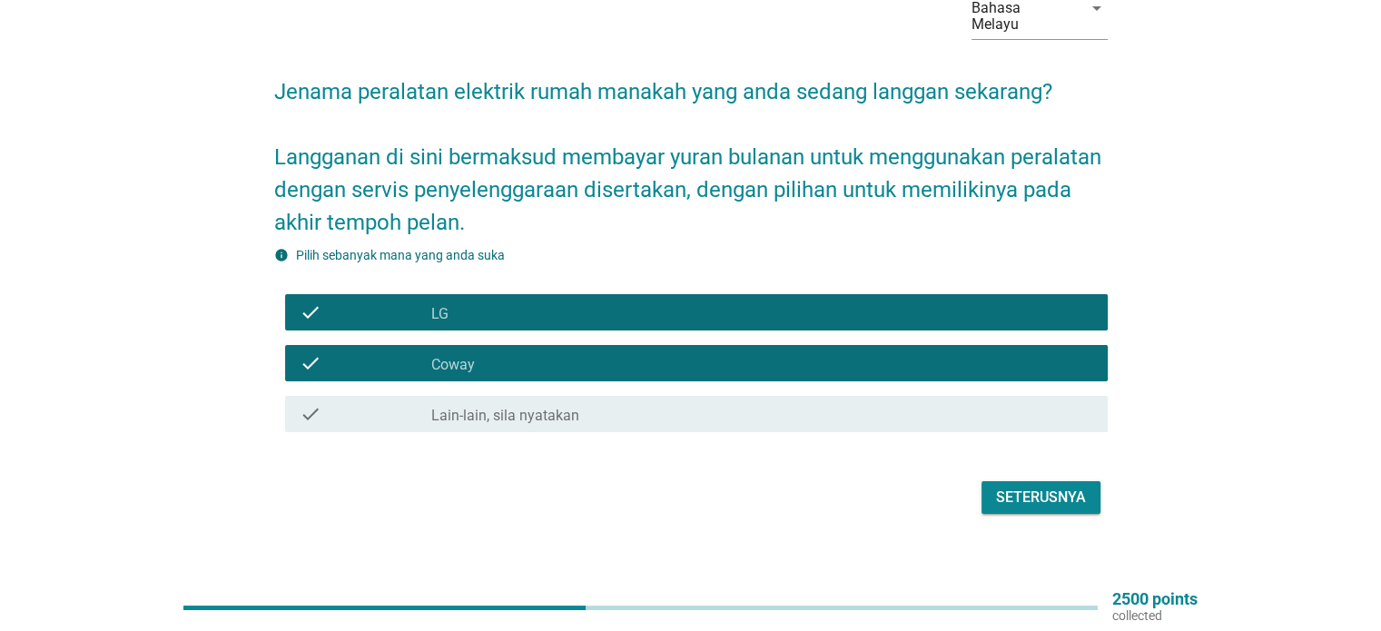
click at [1055, 493] on button "Seterusnya" at bounding box center [1041, 497] width 119 height 33
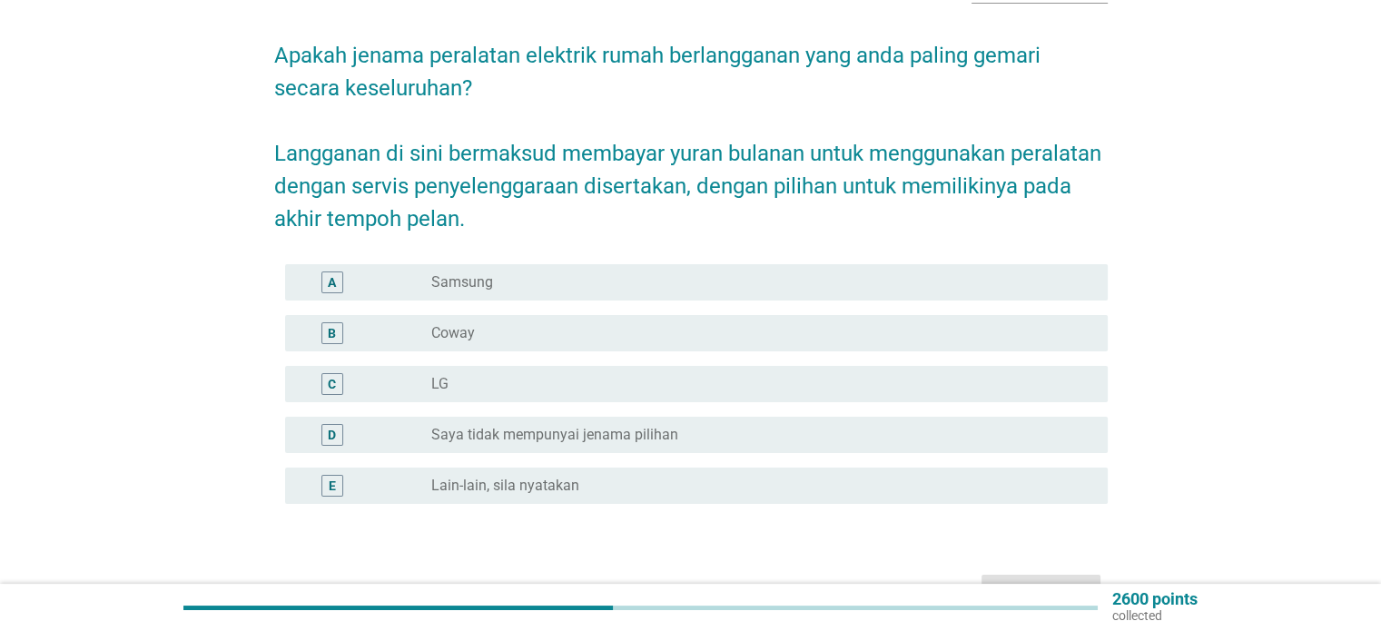
scroll to position [233, 0]
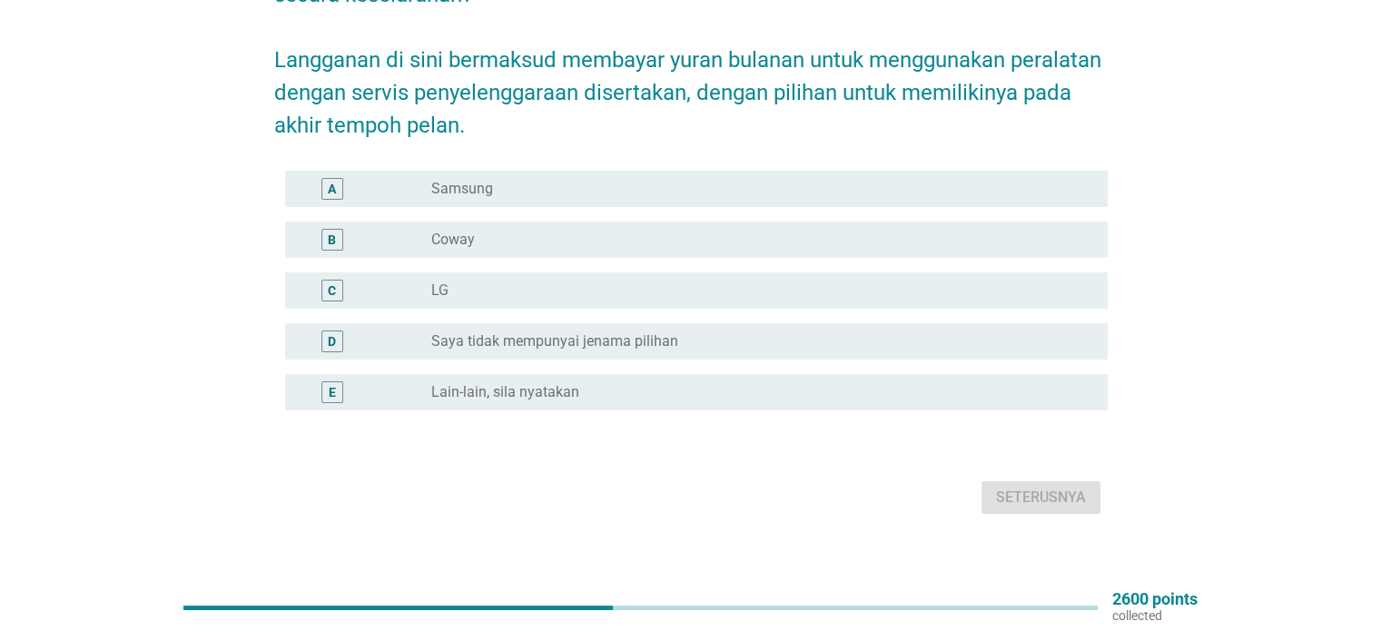
click at [798, 282] on div "radio_button_unchecked LG" at bounding box center [754, 291] width 647 height 18
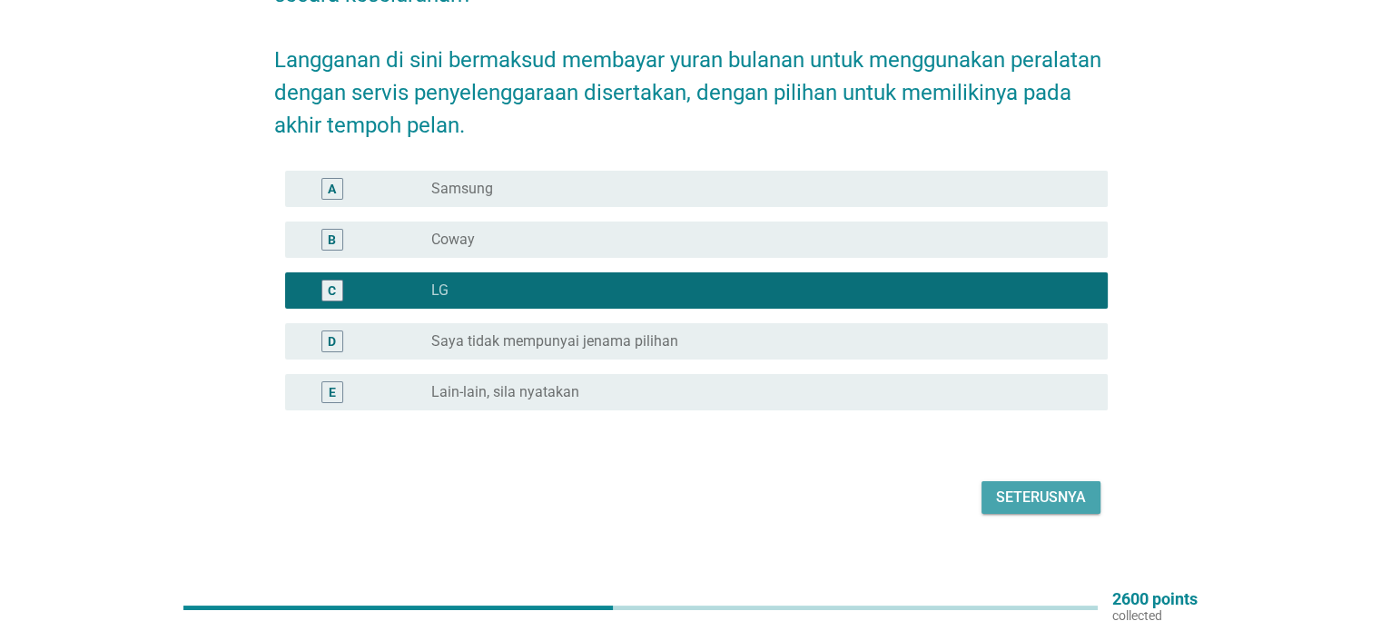
click at [1045, 487] on div "Seterusnya" at bounding box center [1041, 498] width 90 height 22
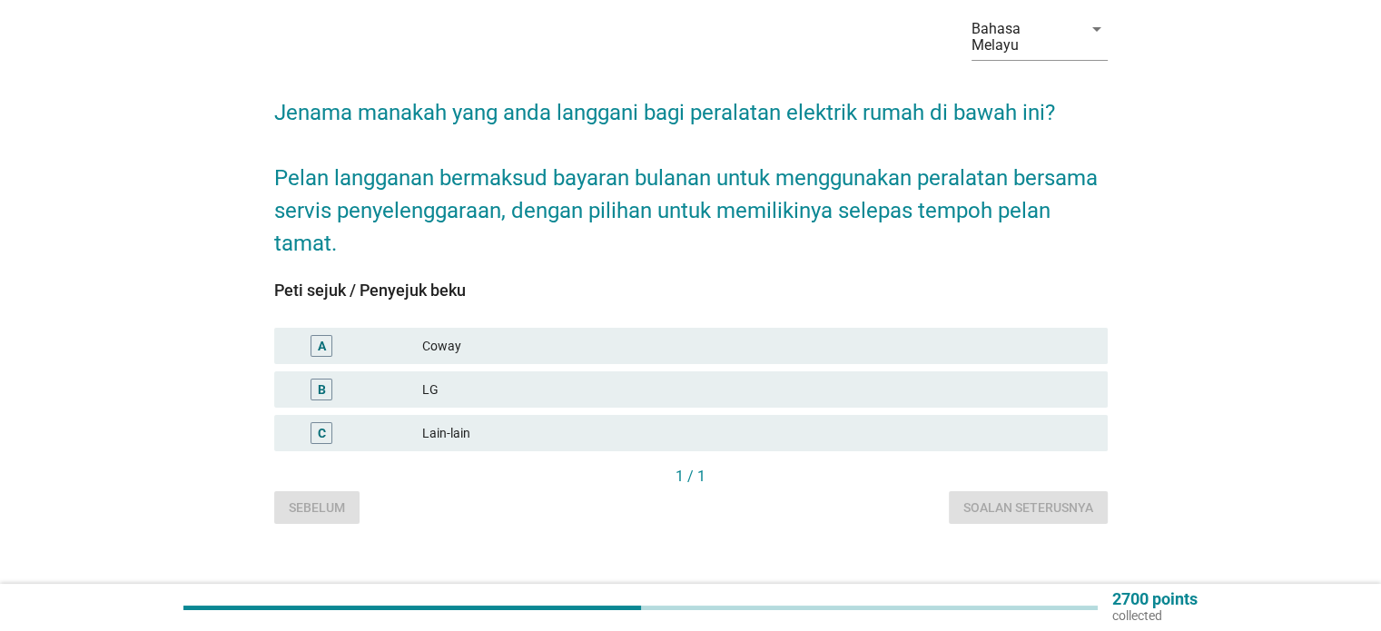
scroll to position [87, 0]
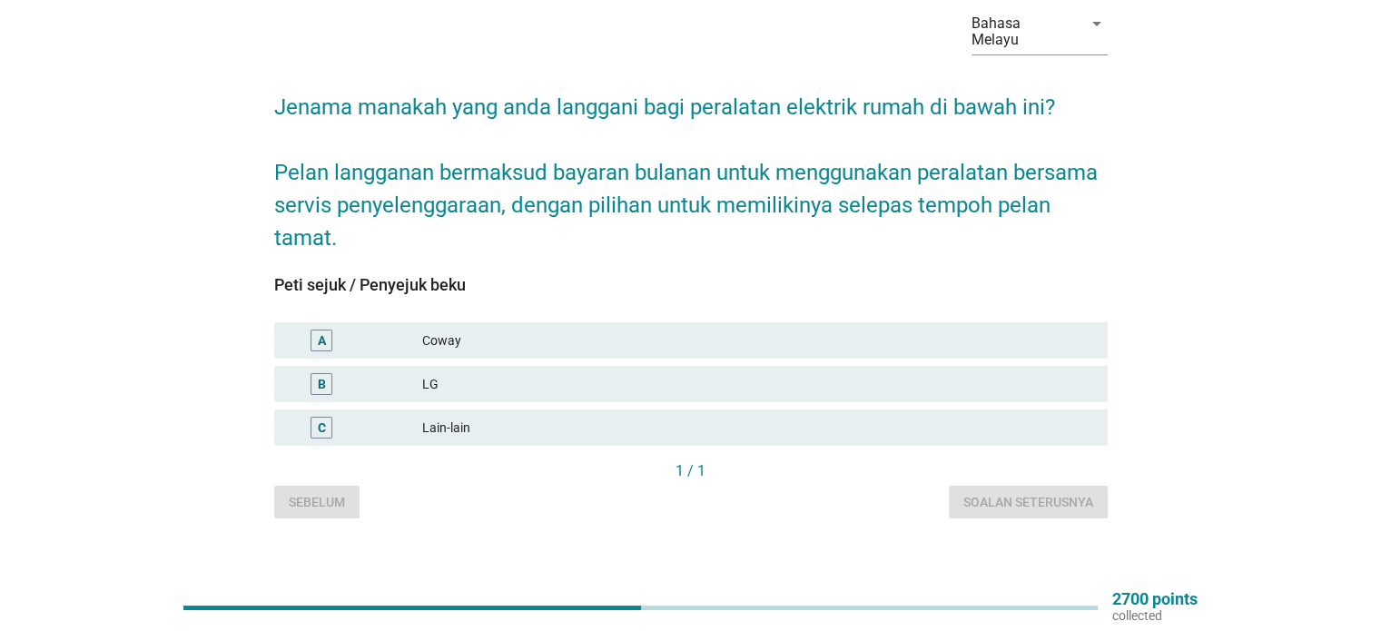
click at [862, 330] on div "Coway" at bounding box center [757, 341] width 670 height 22
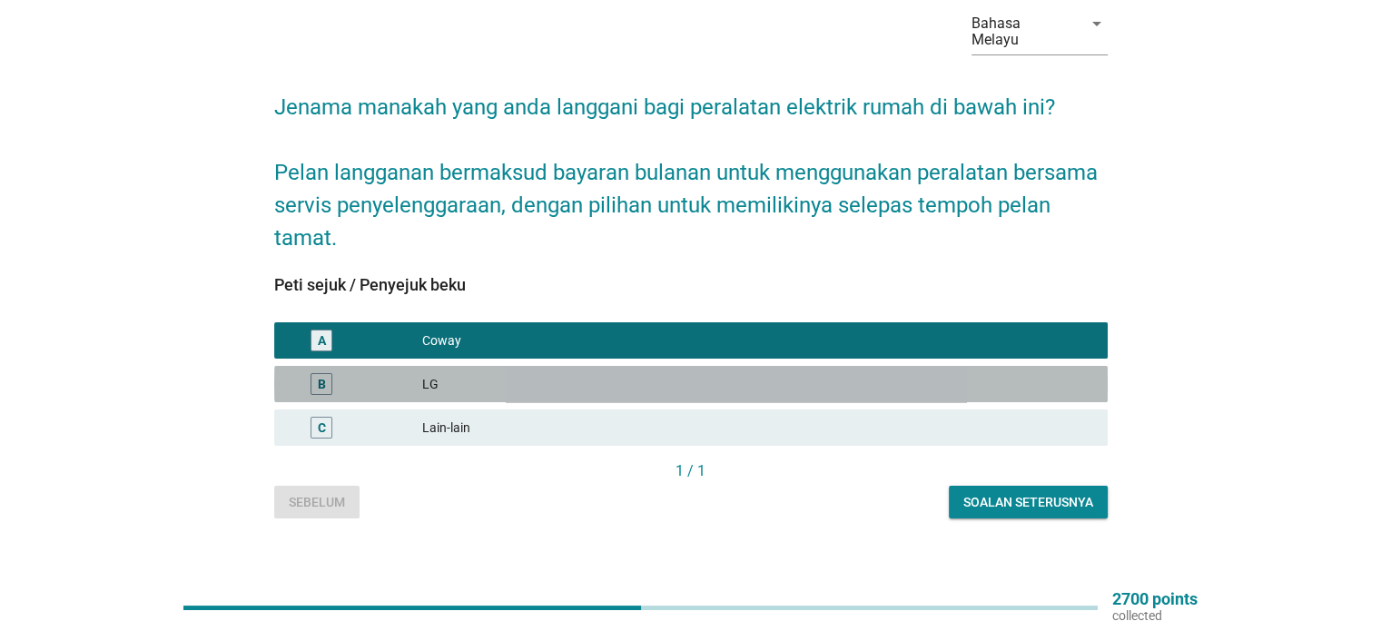
click at [1008, 376] on div "LG" at bounding box center [757, 384] width 670 height 22
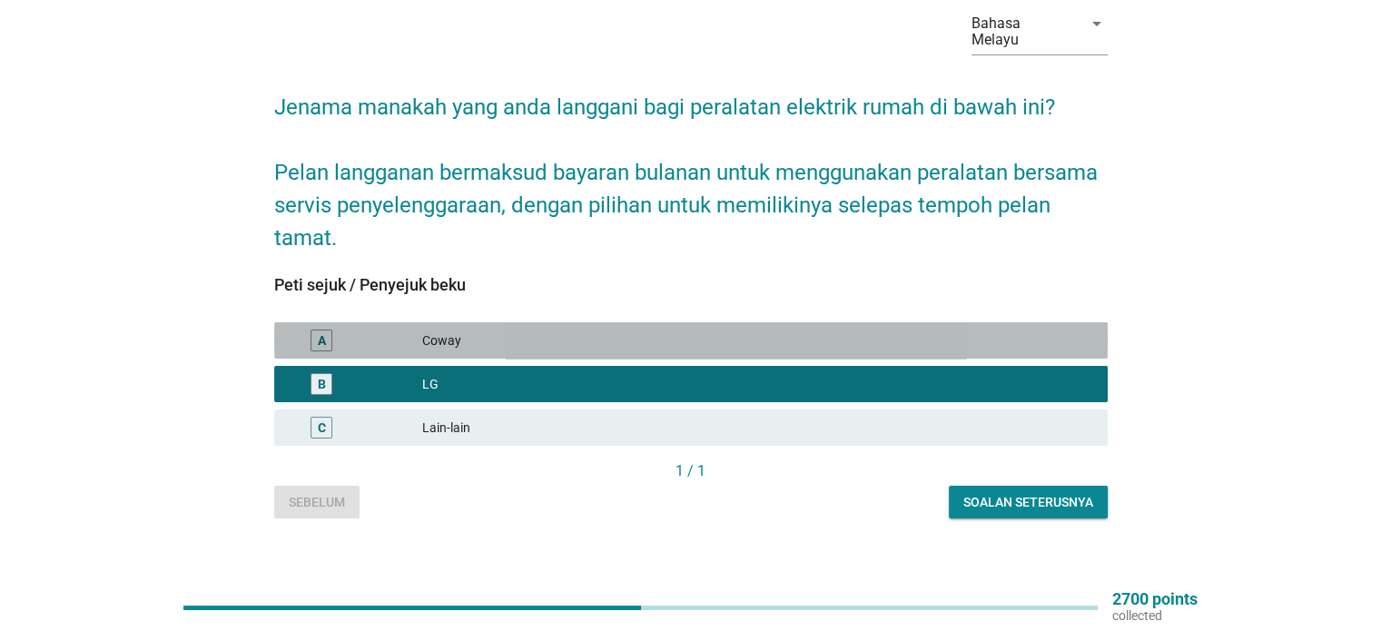
click at [1010, 331] on div "Coway" at bounding box center [757, 341] width 670 height 22
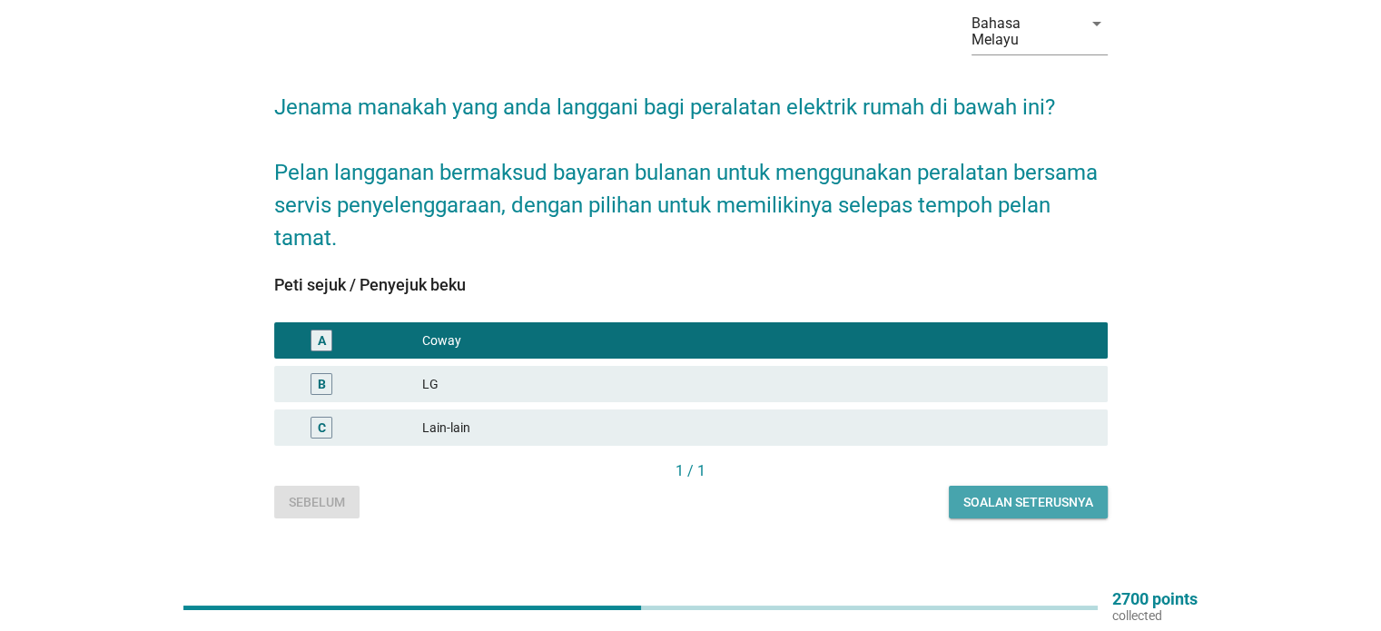
click at [1090, 493] on div "Soalan seterusnya" at bounding box center [1029, 502] width 130 height 19
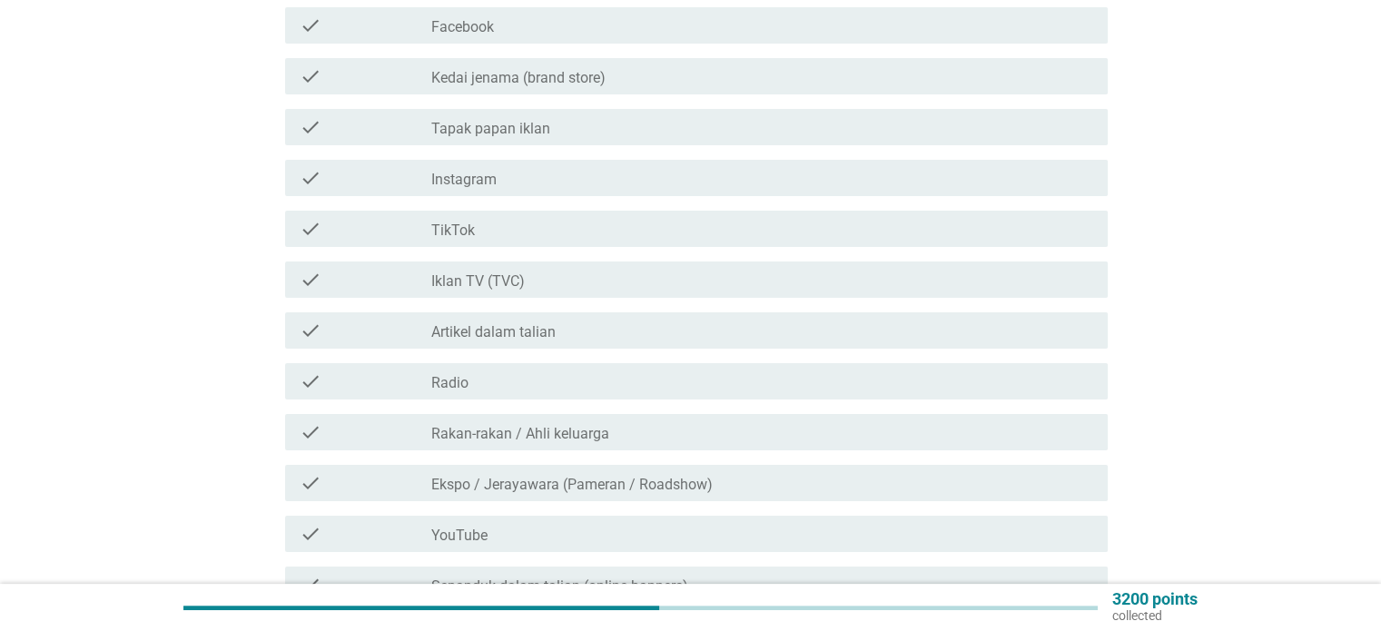
scroll to position [363, 0]
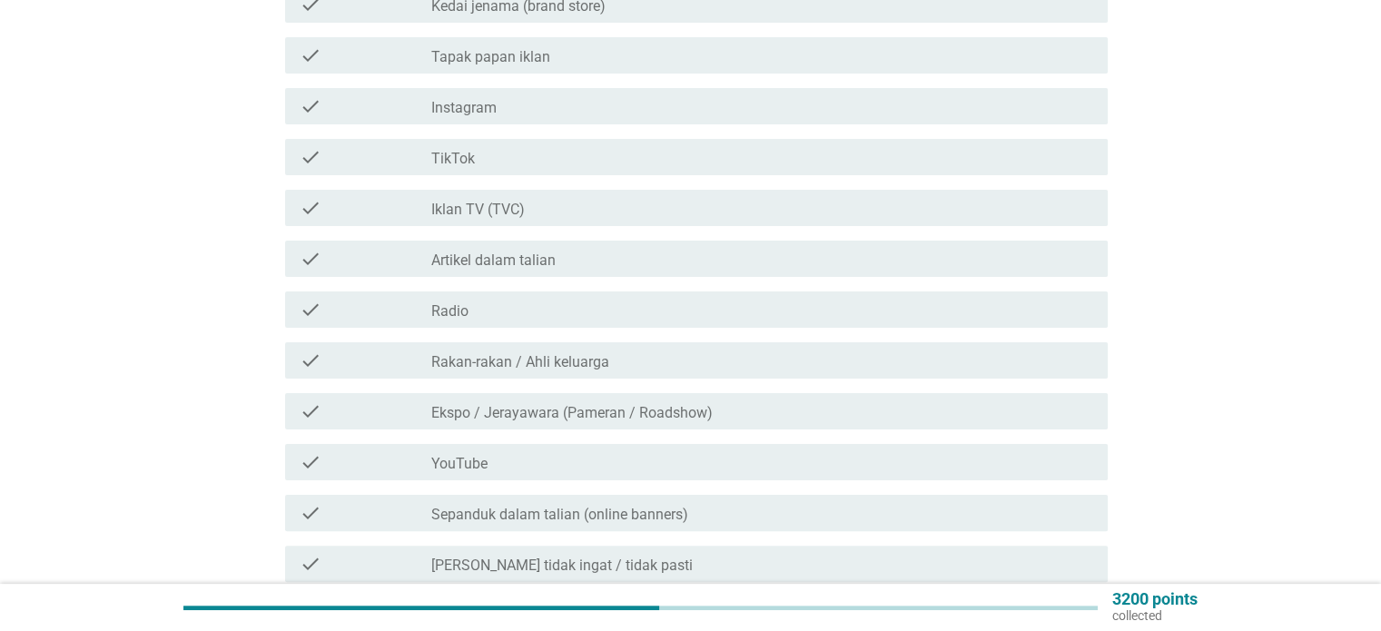
click at [695, 149] on div "check_box_outline_blank TikTok" at bounding box center [761, 157] width 661 height 22
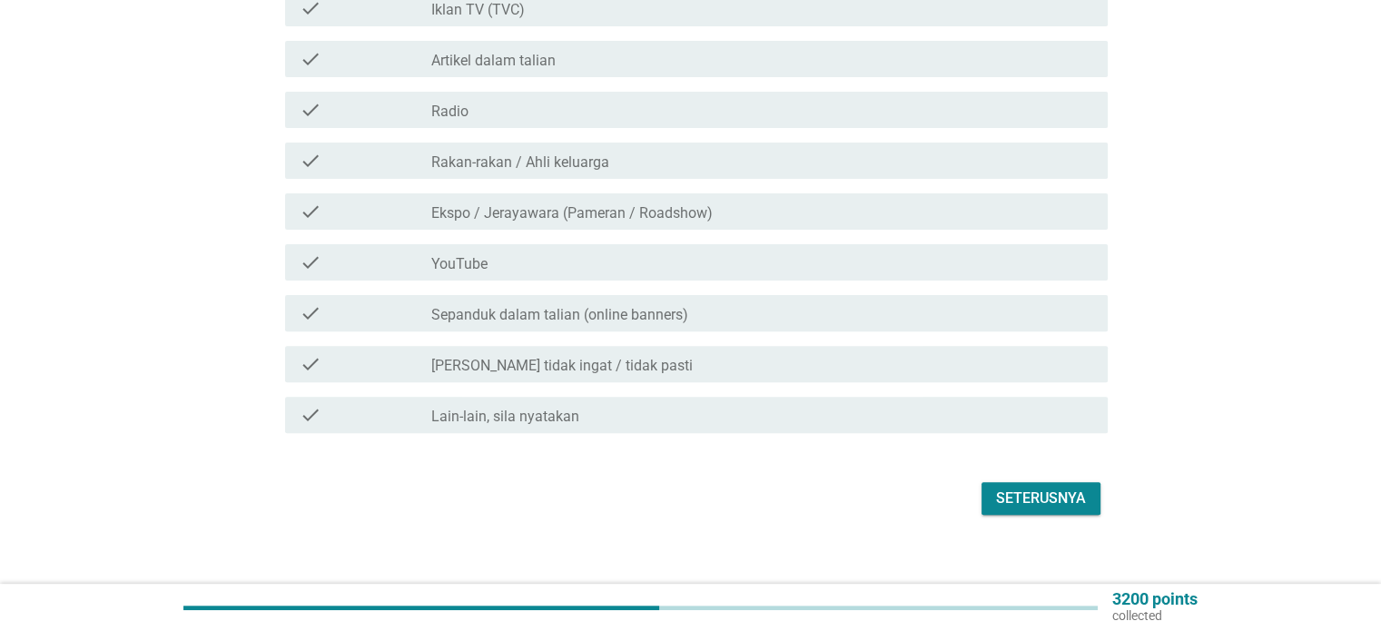
scroll to position [564, 0]
click at [1064, 481] on button "Seterusnya" at bounding box center [1041, 497] width 119 height 33
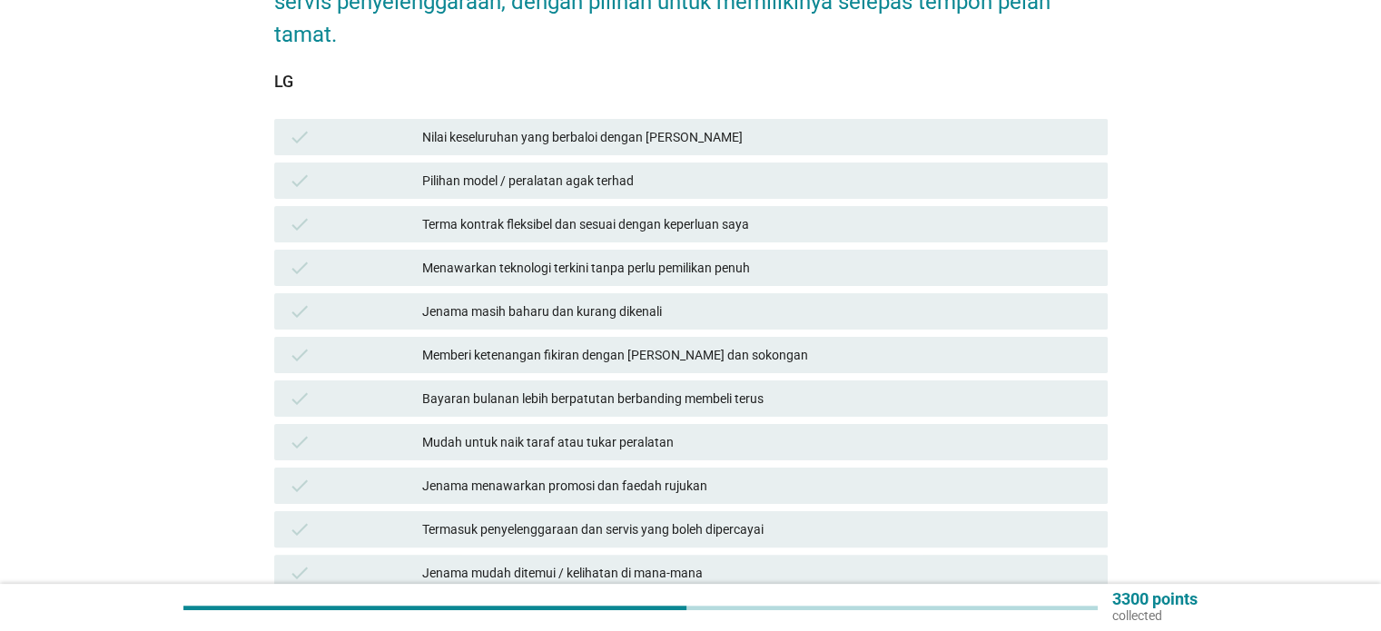
scroll to position [363, 0]
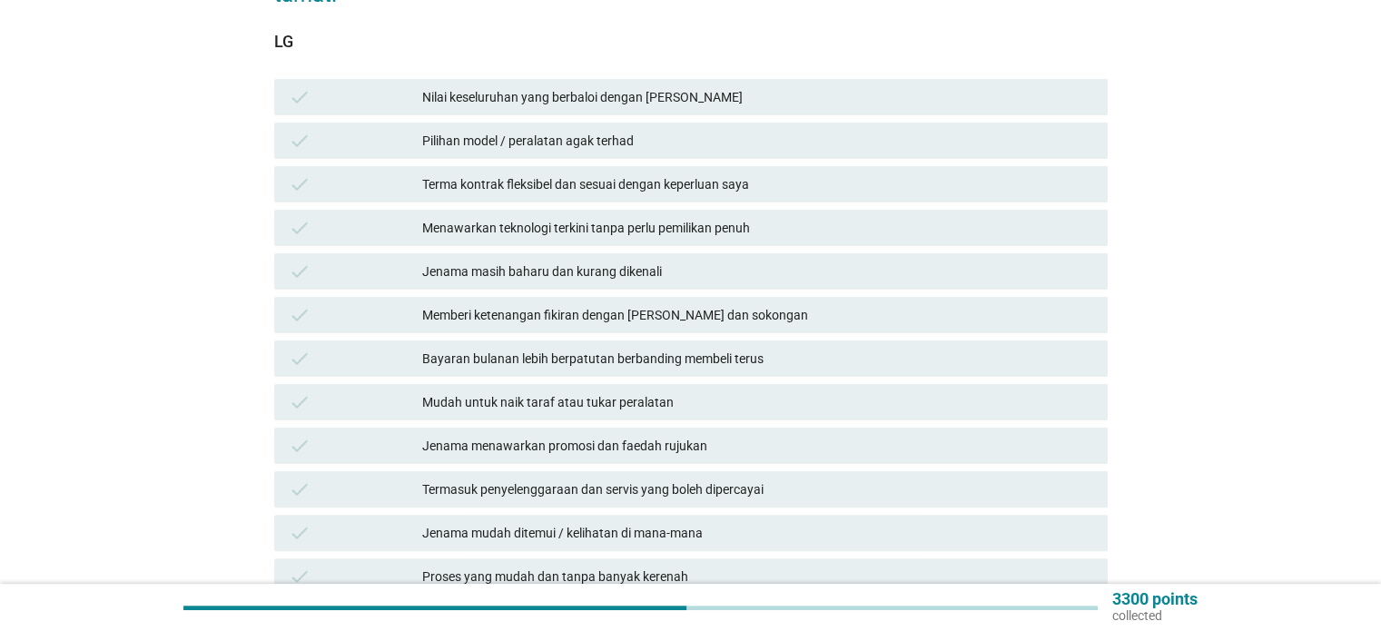
click at [758, 101] on div "check Nilai keseluruhan yang berbaloi dengan [PERSON_NAME]" at bounding box center [691, 97] width 841 height 44
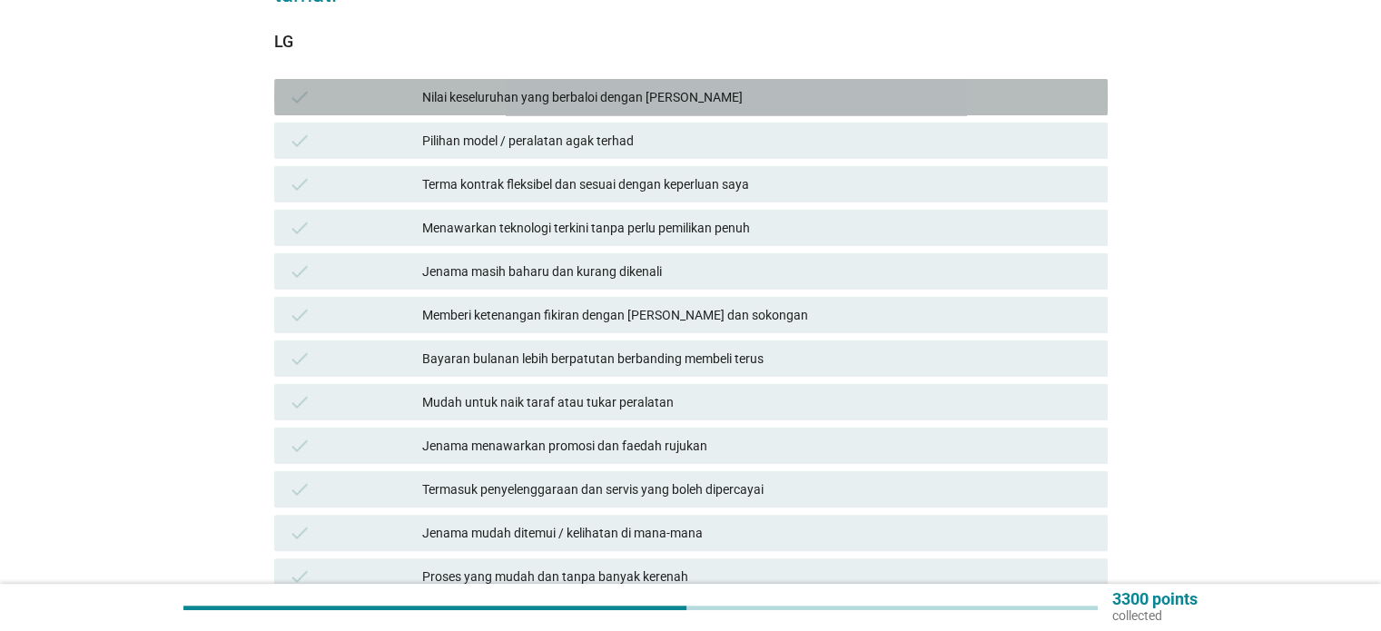
click at [755, 86] on div "Nilai keseluruhan yang berbaloi dengan [PERSON_NAME]" at bounding box center [757, 97] width 670 height 22
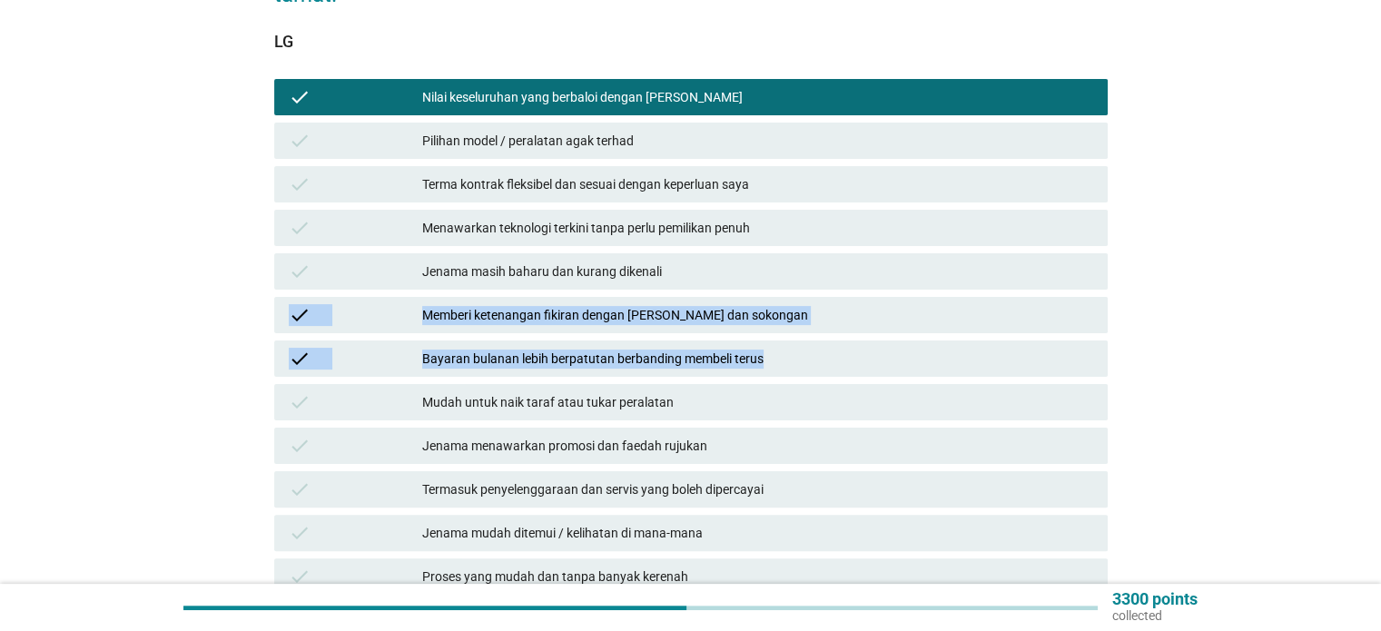
drag, startPoint x: 897, startPoint y: 255, endPoint x: 925, endPoint y: 335, distance: 84.7
click at [925, 335] on div "check Nilai keseluruhan yang berbaloi dengan wang check Pilihan model / peralat…" at bounding box center [691, 402] width 841 height 654
click at [865, 348] on div "Bayaran bulanan lebih berpatutan berbanding membeli terus" at bounding box center [757, 359] width 670 height 22
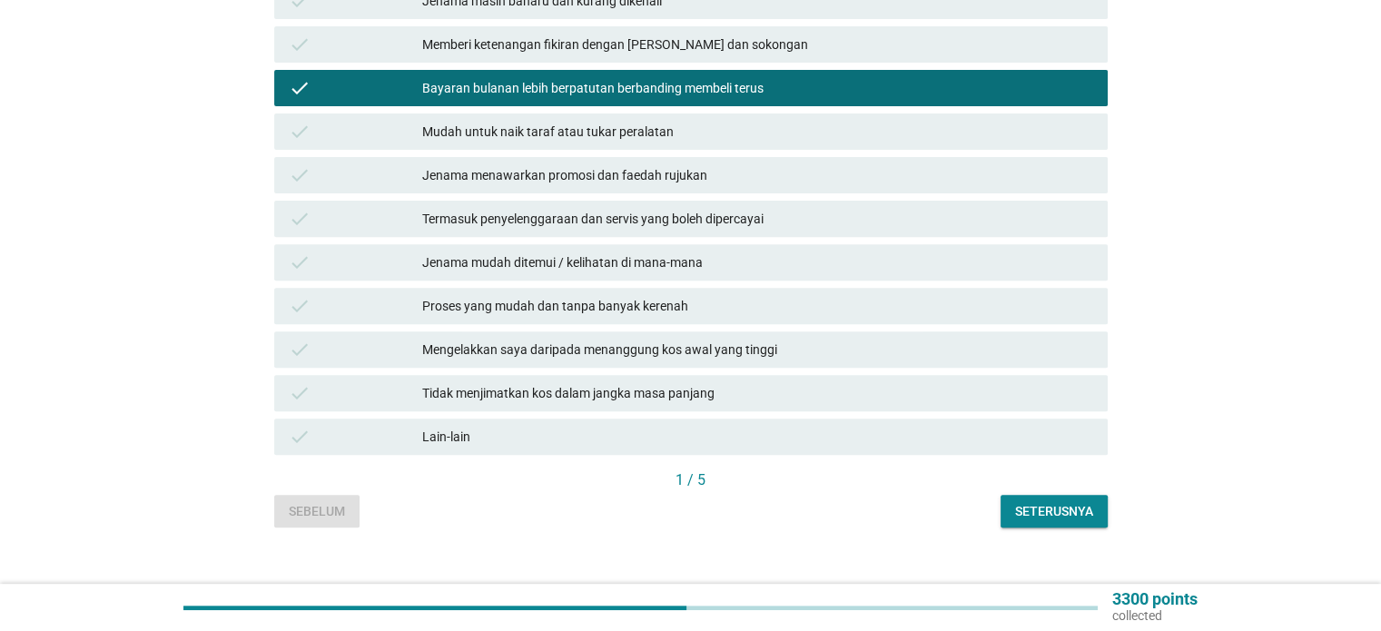
scroll to position [636, 0]
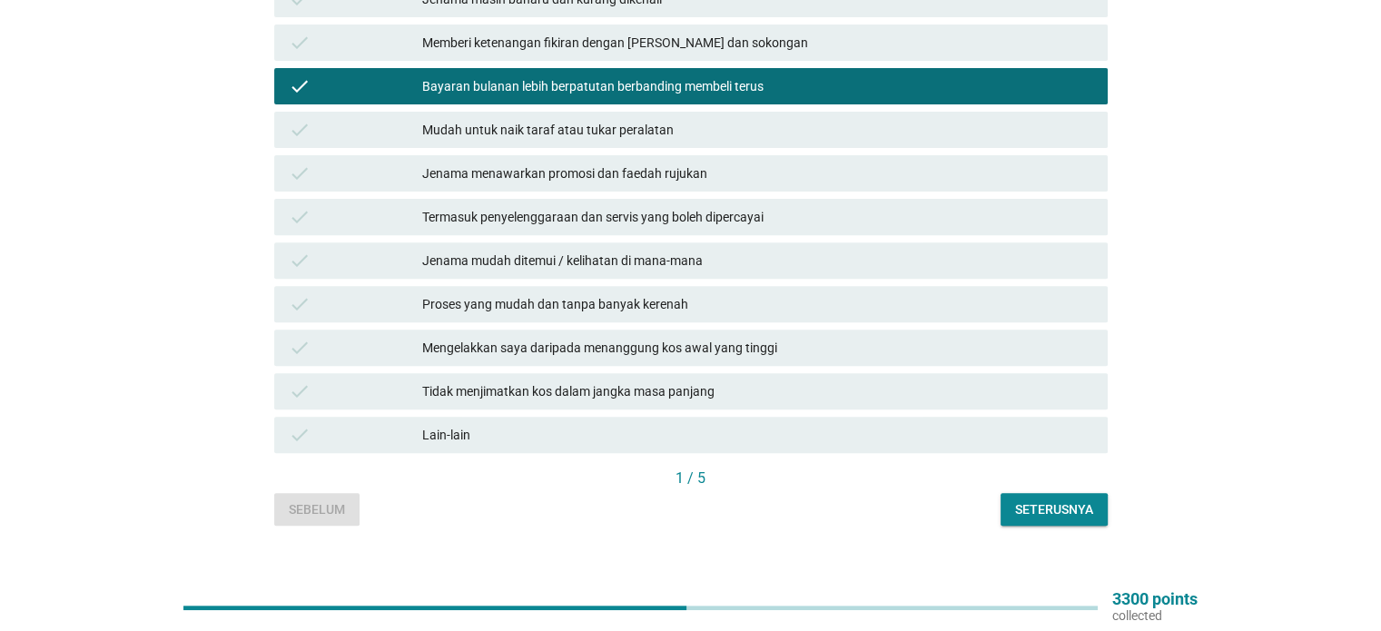
click at [767, 206] on div "Termasuk penyelenggaraan dan servis yang boleh dipercayai" at bounding box center [757, 217] width 670 height 22
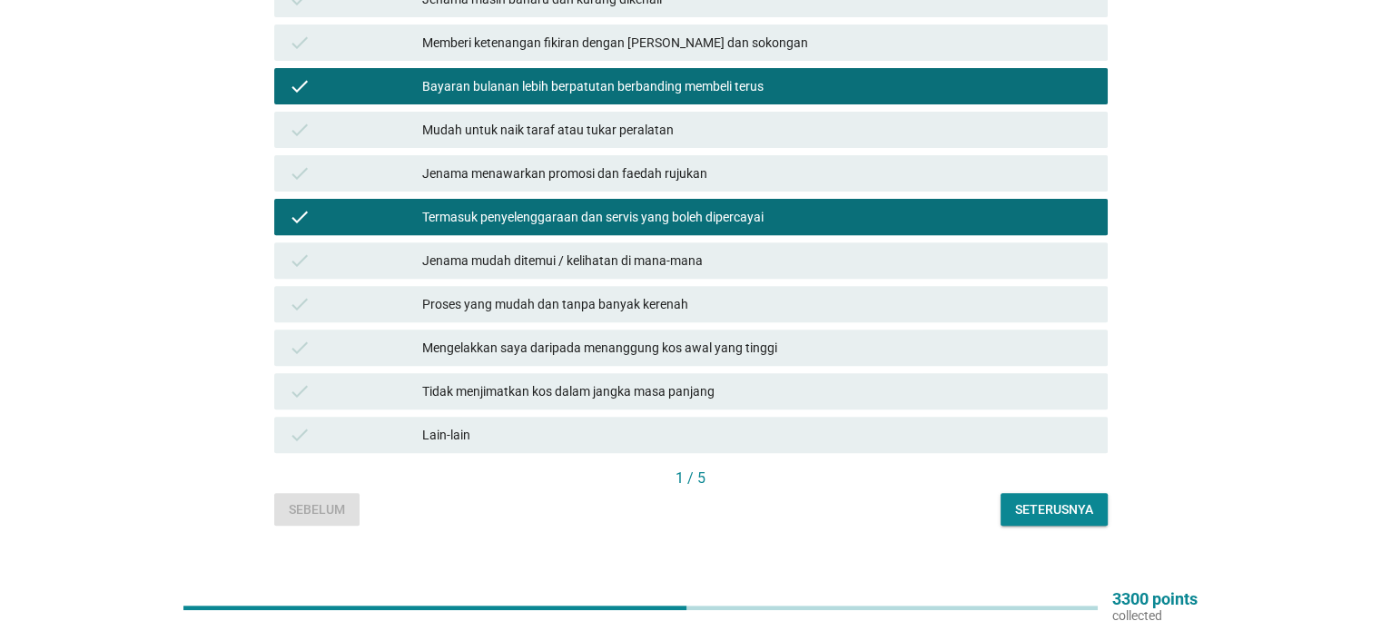
click at [815, 293] on div "Proses yang mudah dan tanpa banyak kerenah" at bounding box center [757, 304] width 670 height 22
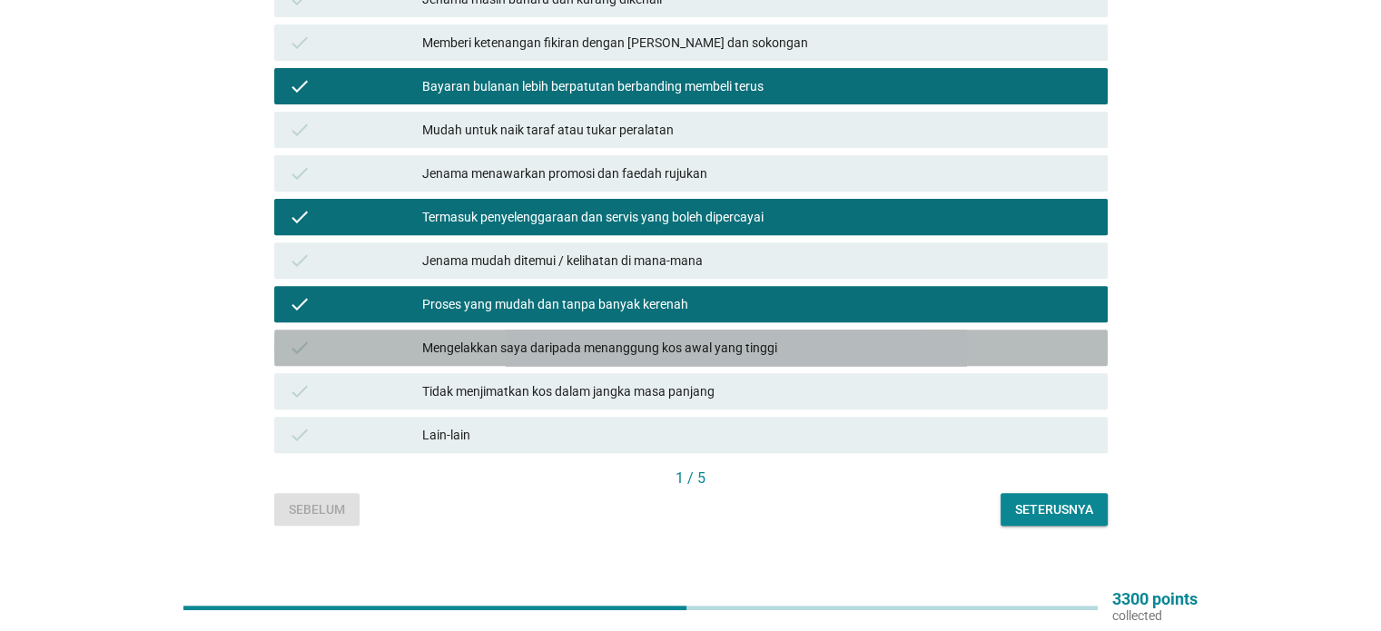
click at [930, 337] on div "Mengelakkan saya daripada menanggung kos awal yang tinggi" at bounding box center [757, 348] width 670 height 22
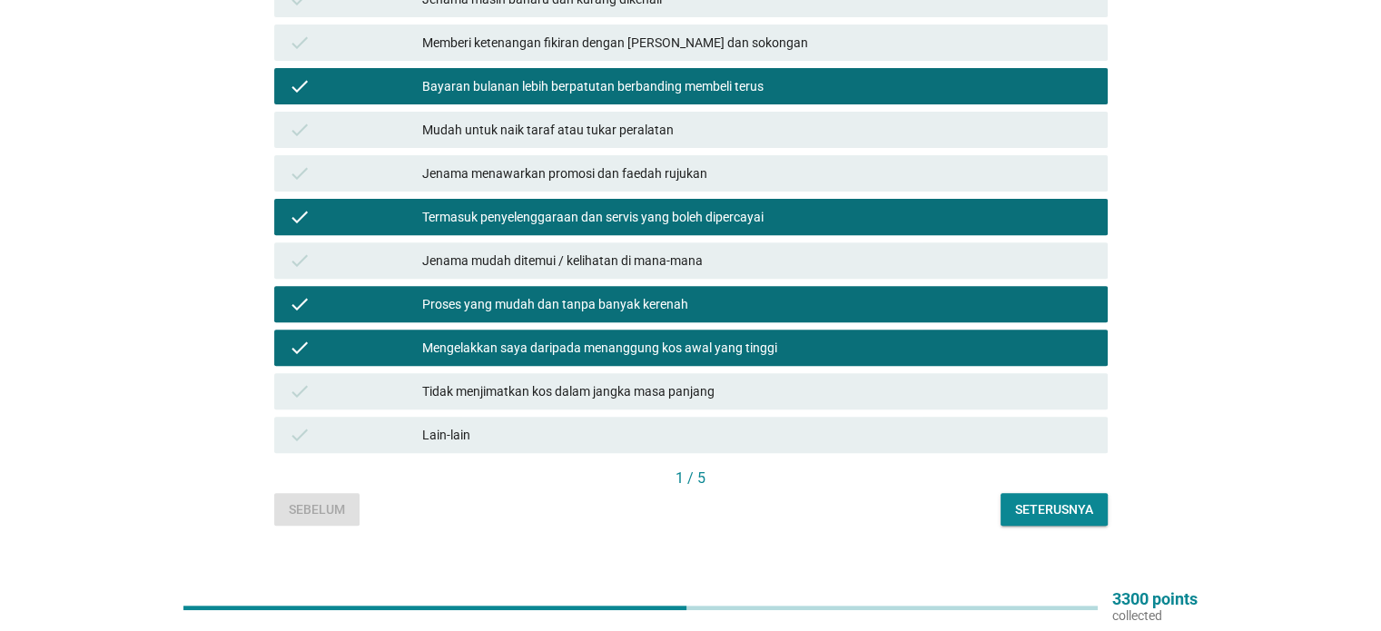
click at [1075, 473] on div "1 / 5" at bounding box center [691, 480] width 834 height 25
click at [1088, 500] on div "Seterusnya" at bounding box center [1054, 509] width 78 height 19
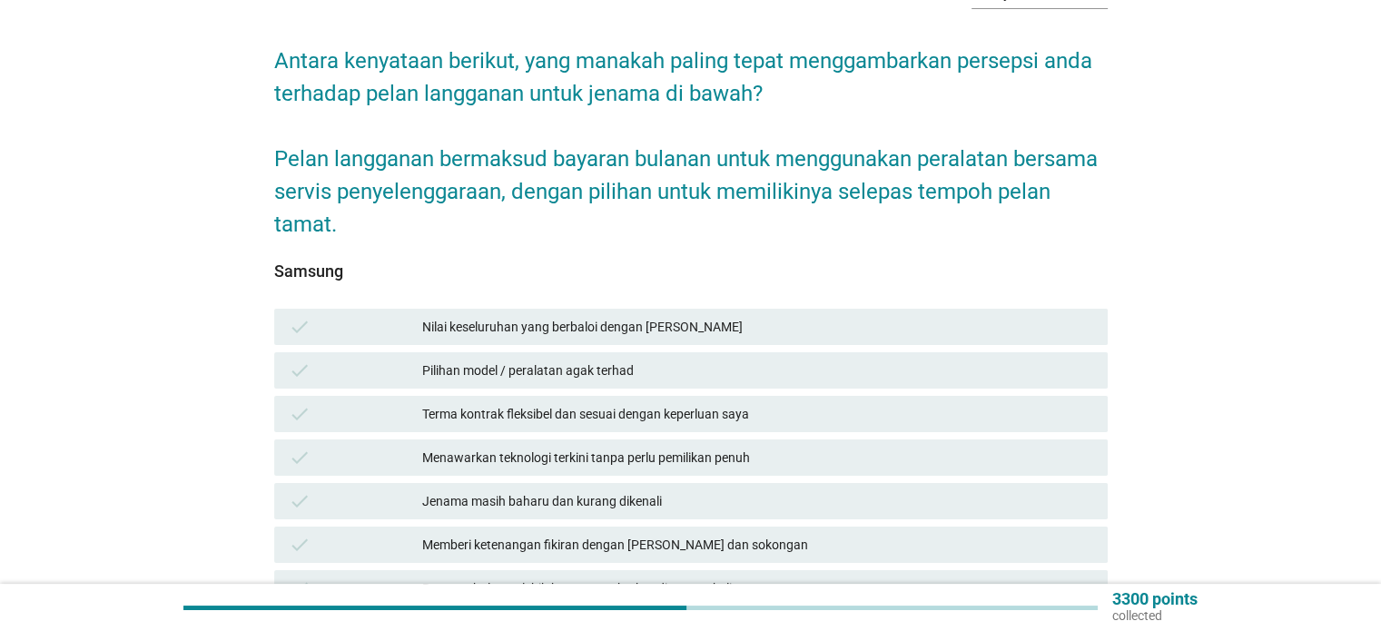
scroll to position [182, 0]
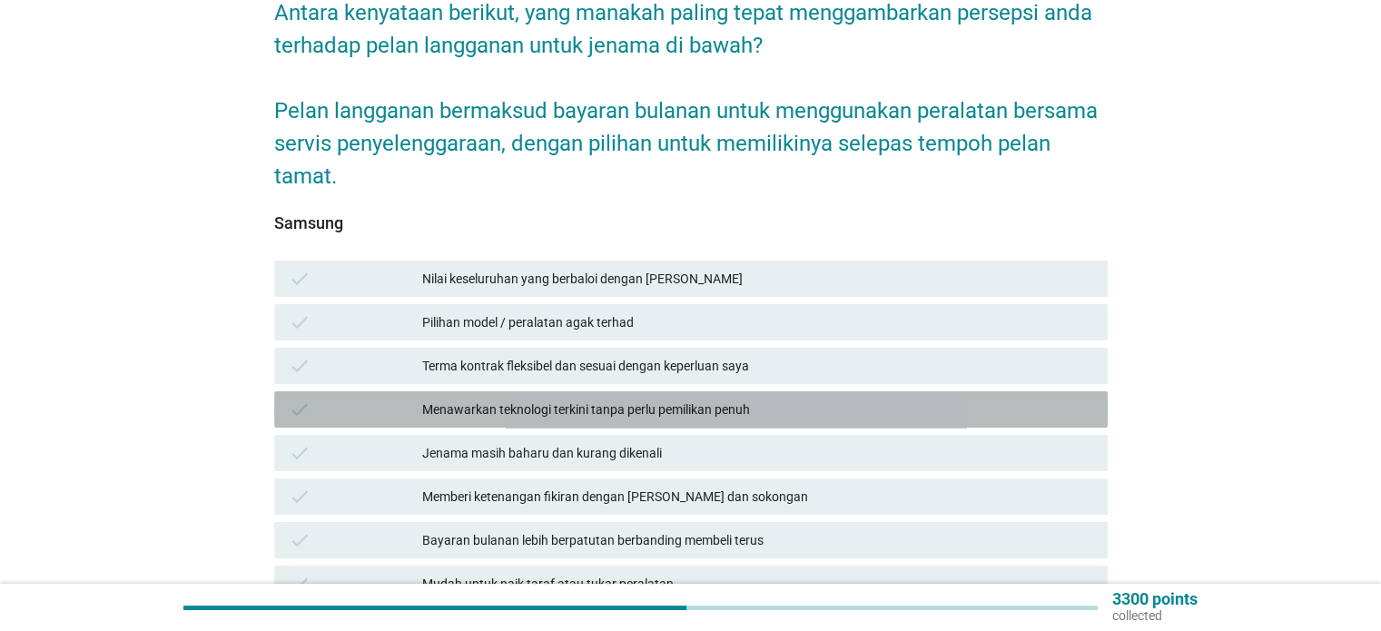
click at [858, 399] on div "Menawarkan teknologi terkini tanpa perlu pemilikan penuh" at bounding box center [757, 410] width 670 height 22
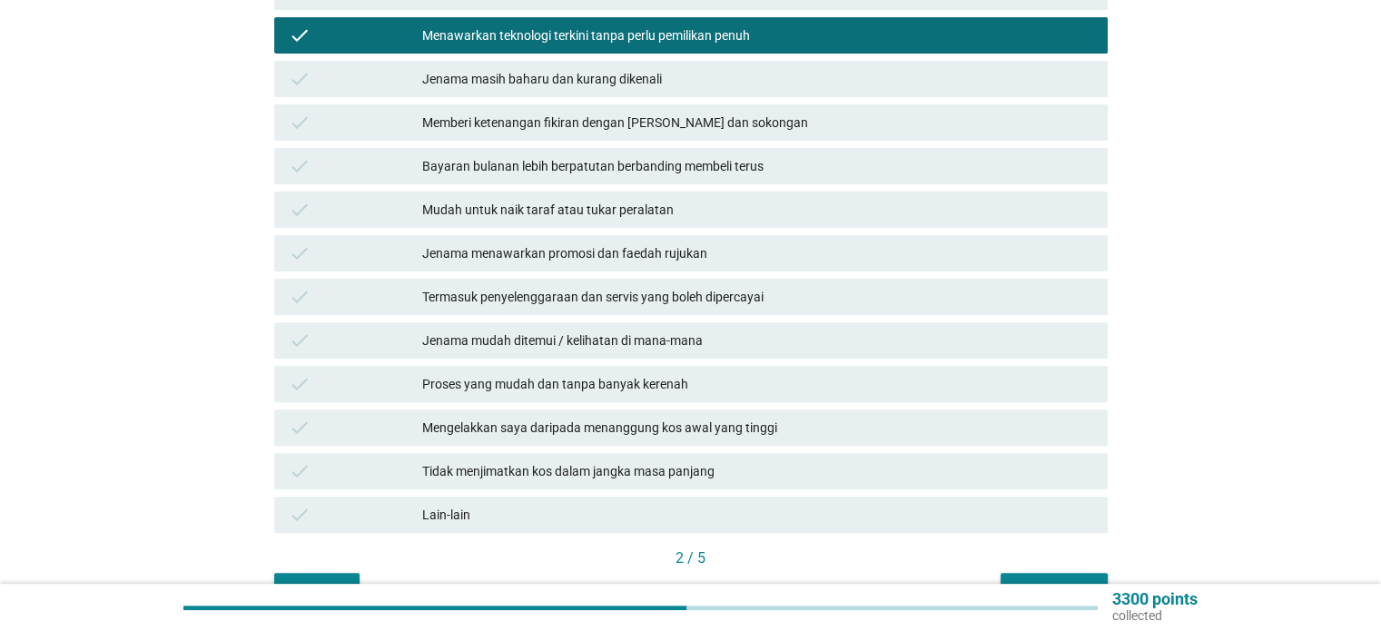
scroll to position [643, 0]
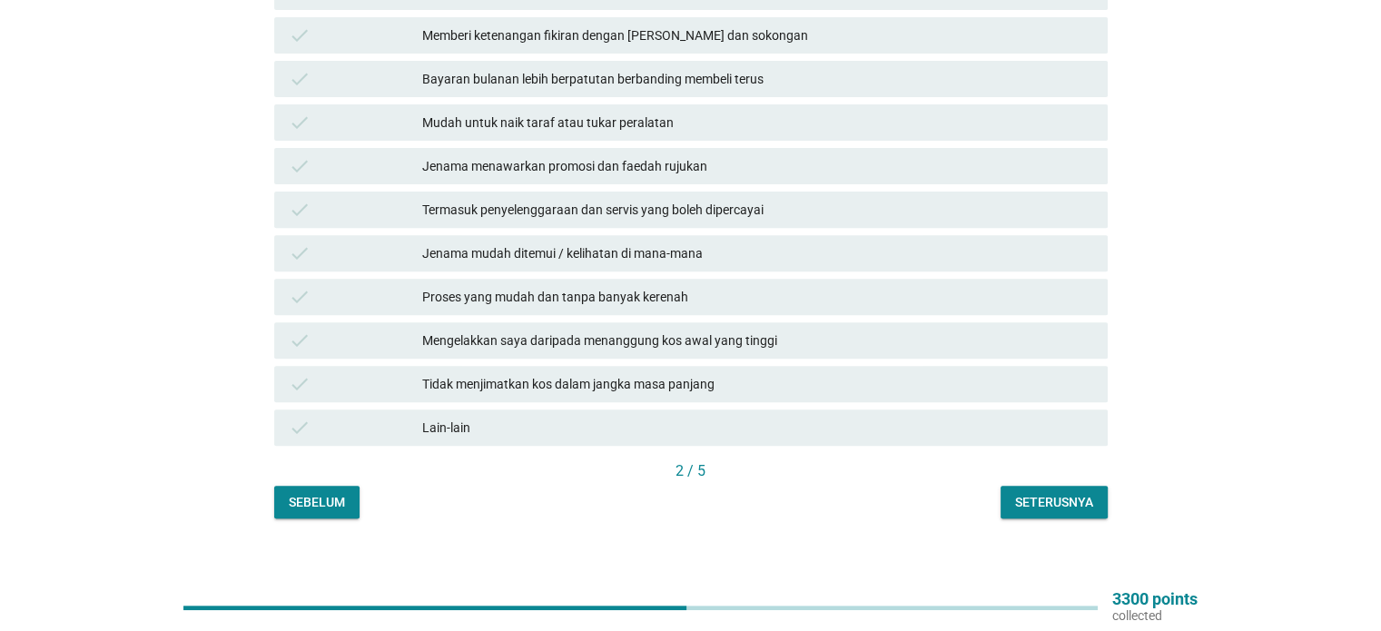
click at [751, 366] on div "check Tidak menjimatkan kos dalam jangka masa panjang" at bounding box center [691, 384] width 834 height 36
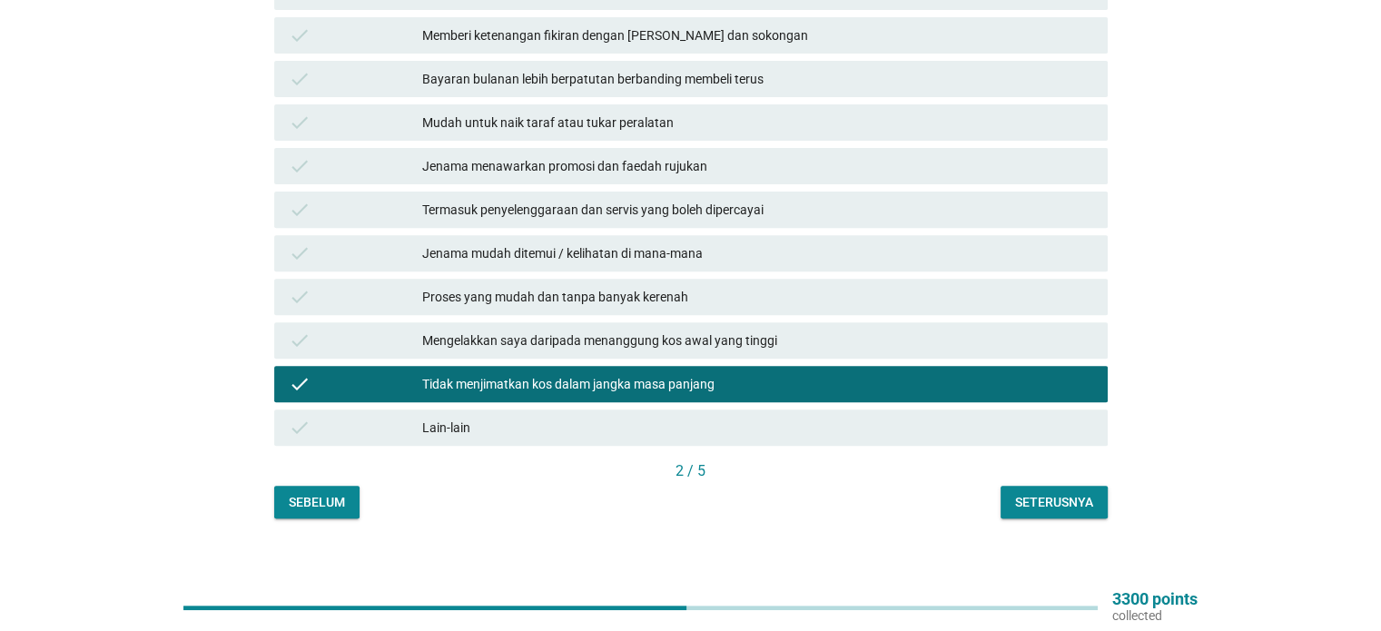
click at [818, 373] on div "Tidak menjimatkan kos dalam jangka masa panjang" at bounding box center [757, 384] width 670 height 22
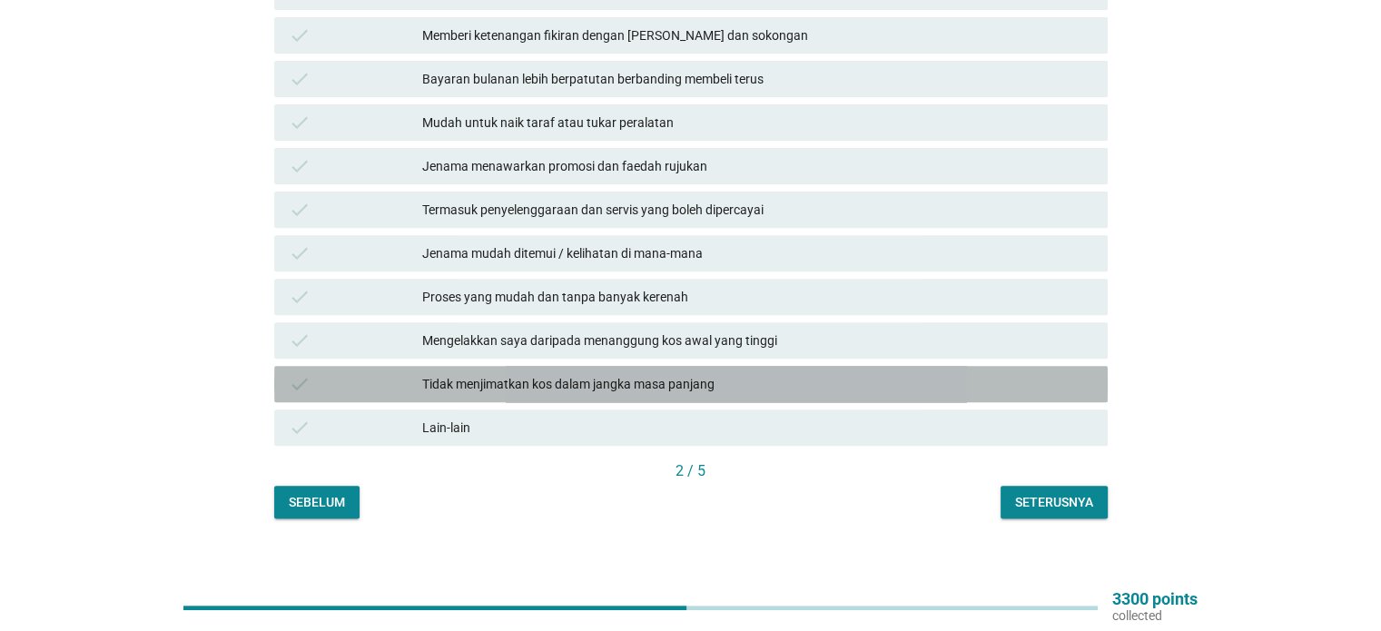
click at [826, 334] on div "Mengelakkan saya daripada menanggung kos awal yang tinggi" at bounding box center [757, 341] width 670 height 22
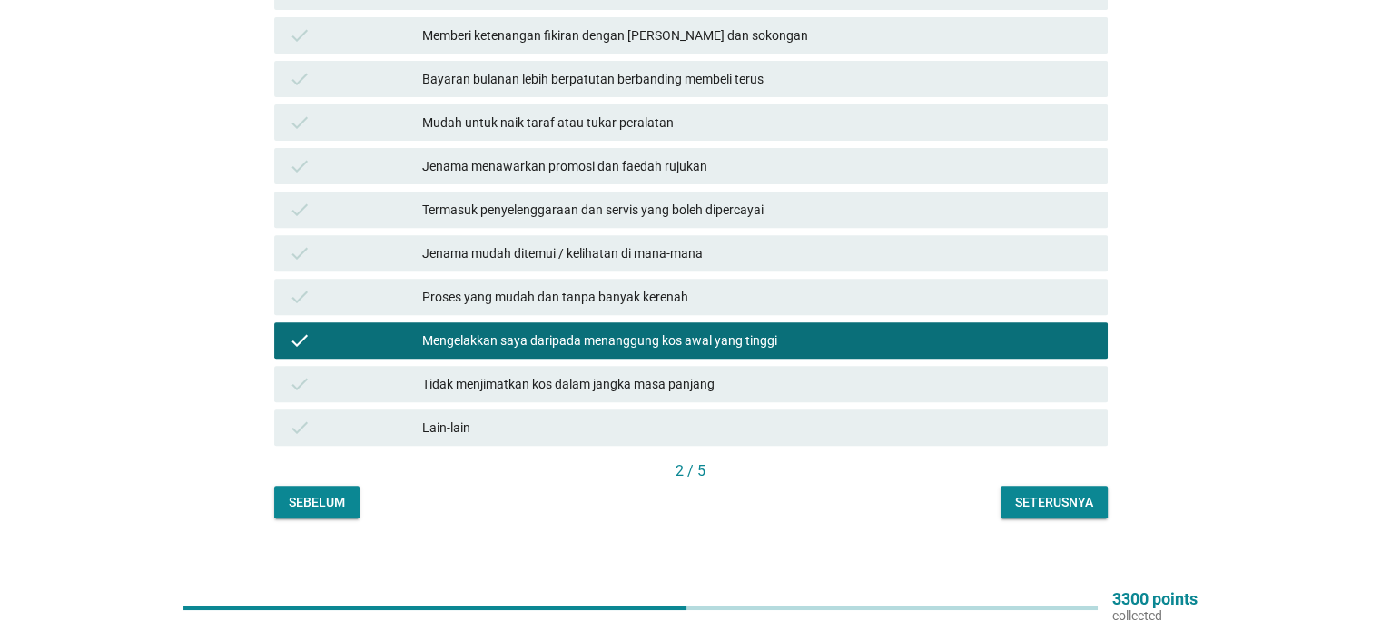
click at [1060, 493] on div "Seterusnya" at bounding box center [1054, 502] width 78 height 19
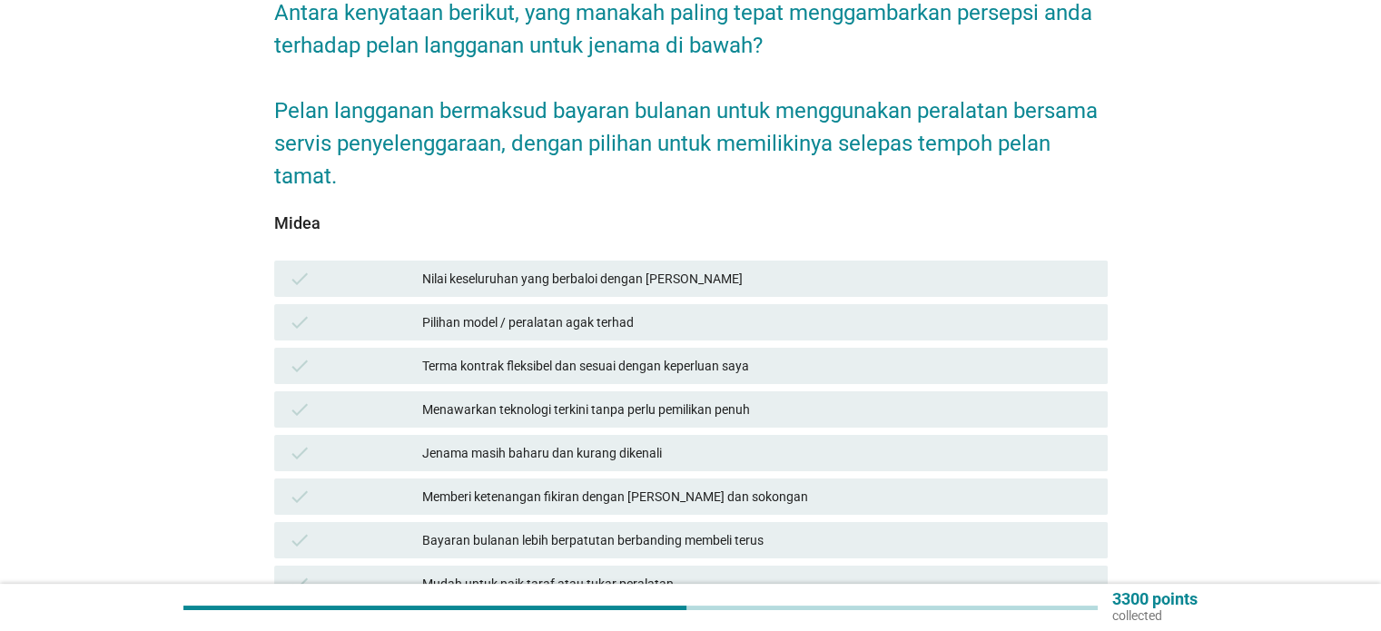
scroll to position [272, 0]
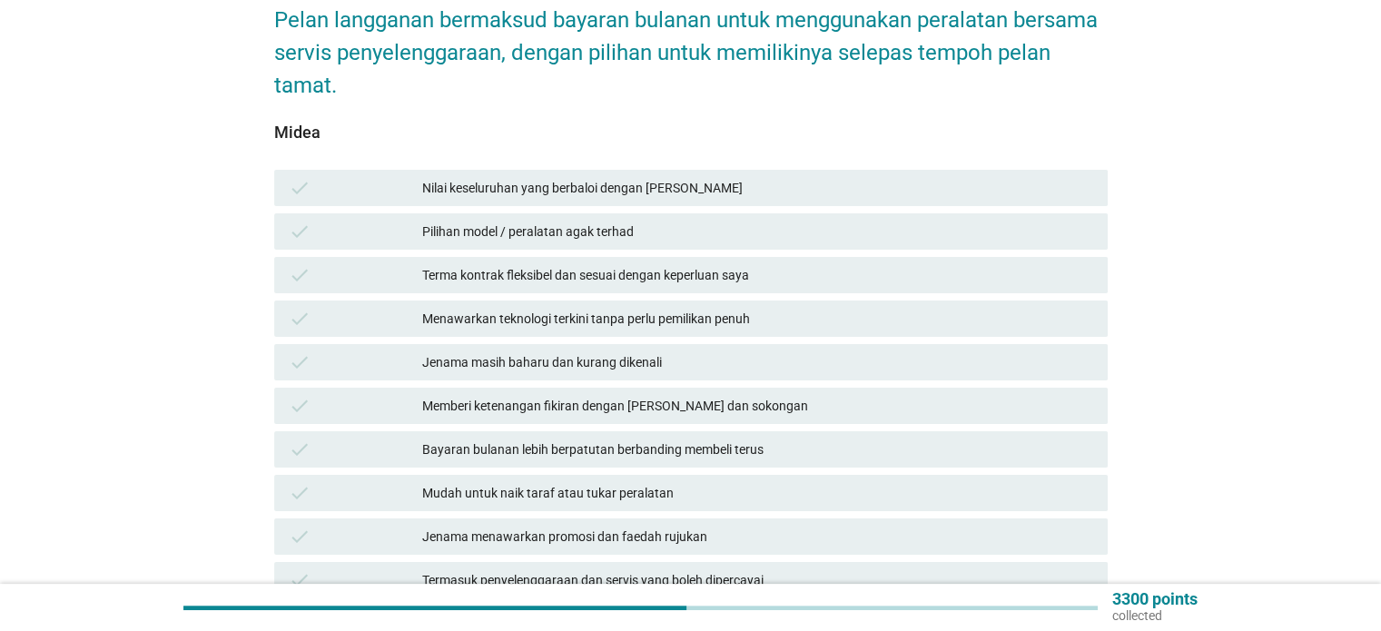
click at [783, 221] on div "Pilihan model / peralatan agak terhad" at bounding box center [757, 232] width 670 height 22
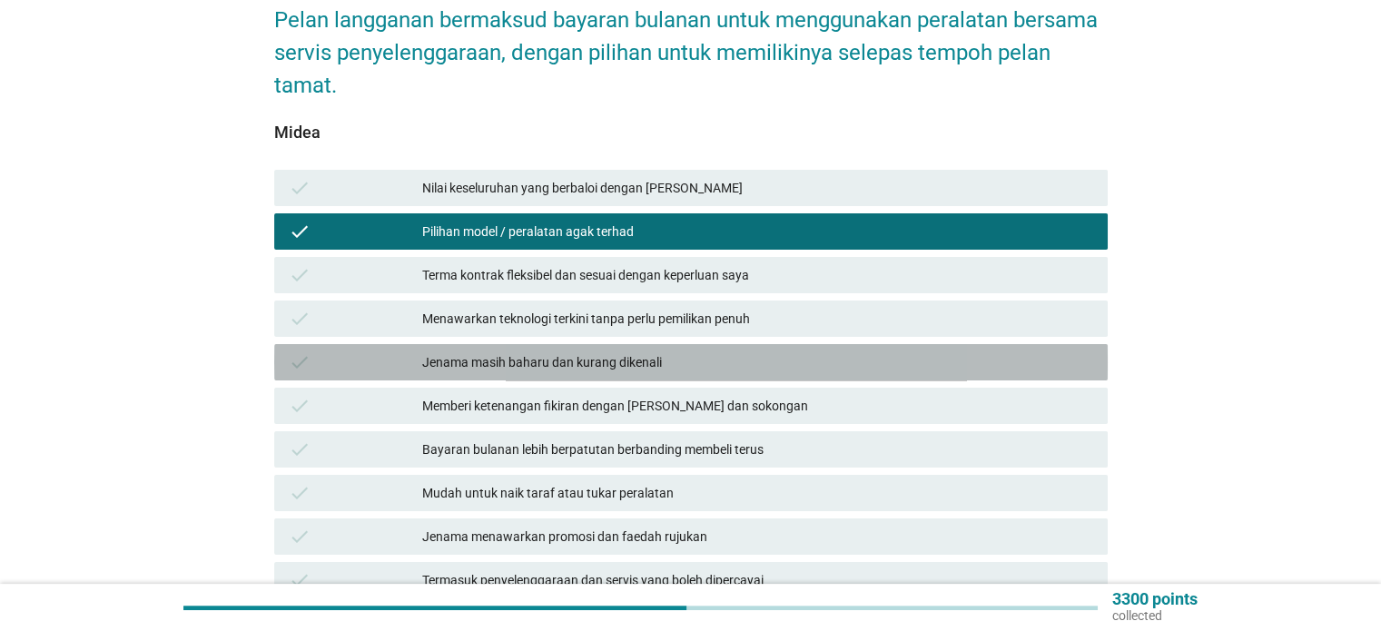
click at [792, 344] on div "check Jenama masih baharu dan kurang dikenali" at bounding box center [691, 362] width 834 height 36
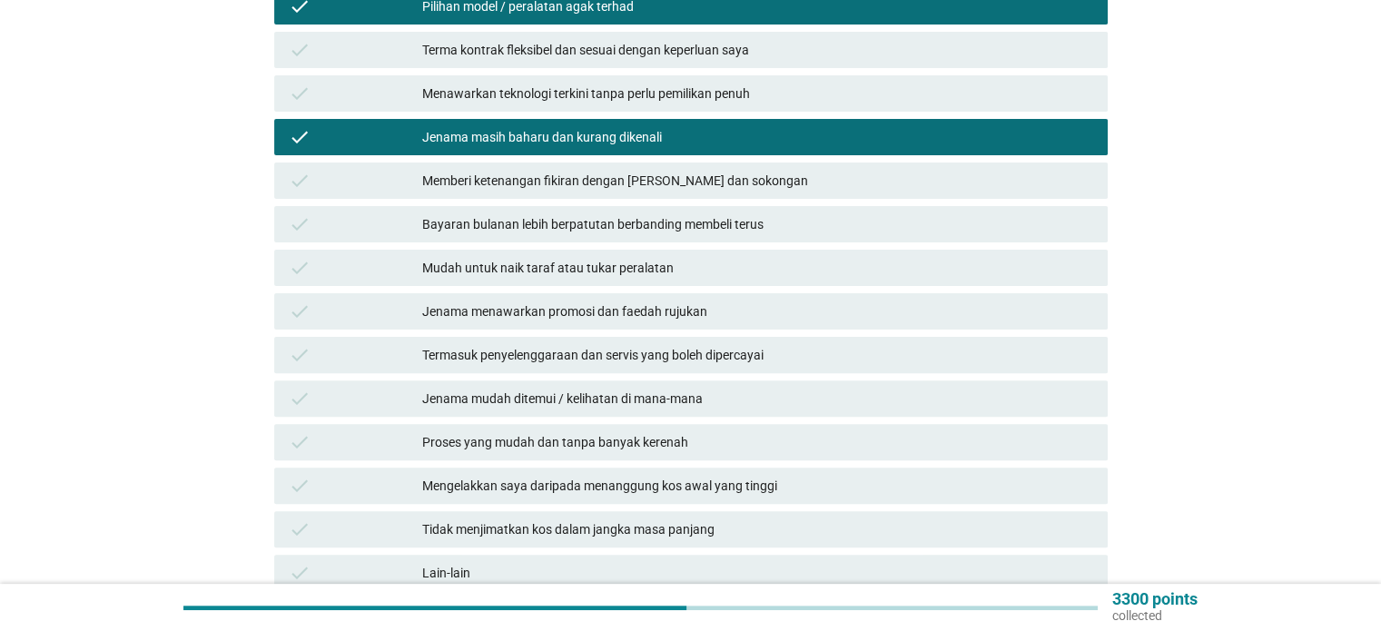
scroll to position [545, 0]
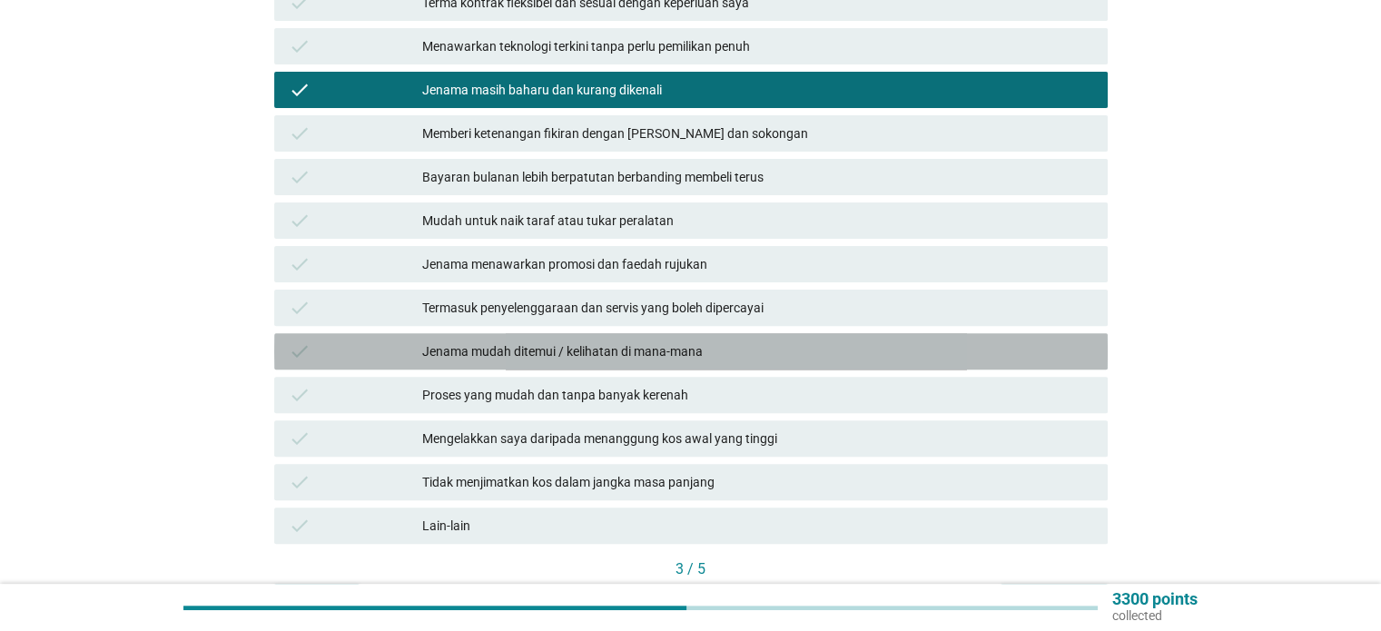
click at [941, 341] on div "Jenama mudah ditemui / kelihatan di mana-mana" at bounding box center [757, 352] width 670 height 22
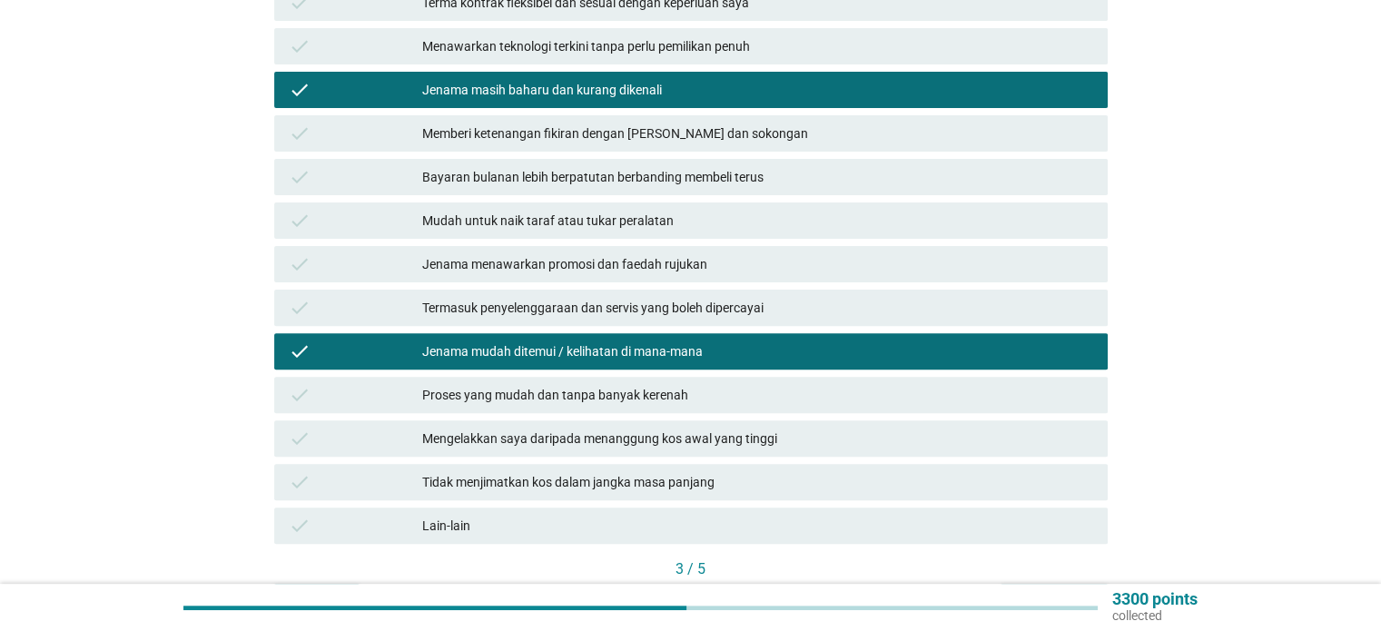
click at [1064, 591] on div "Seterusnya" at bounding box center [1054, 600] width 78 height 19
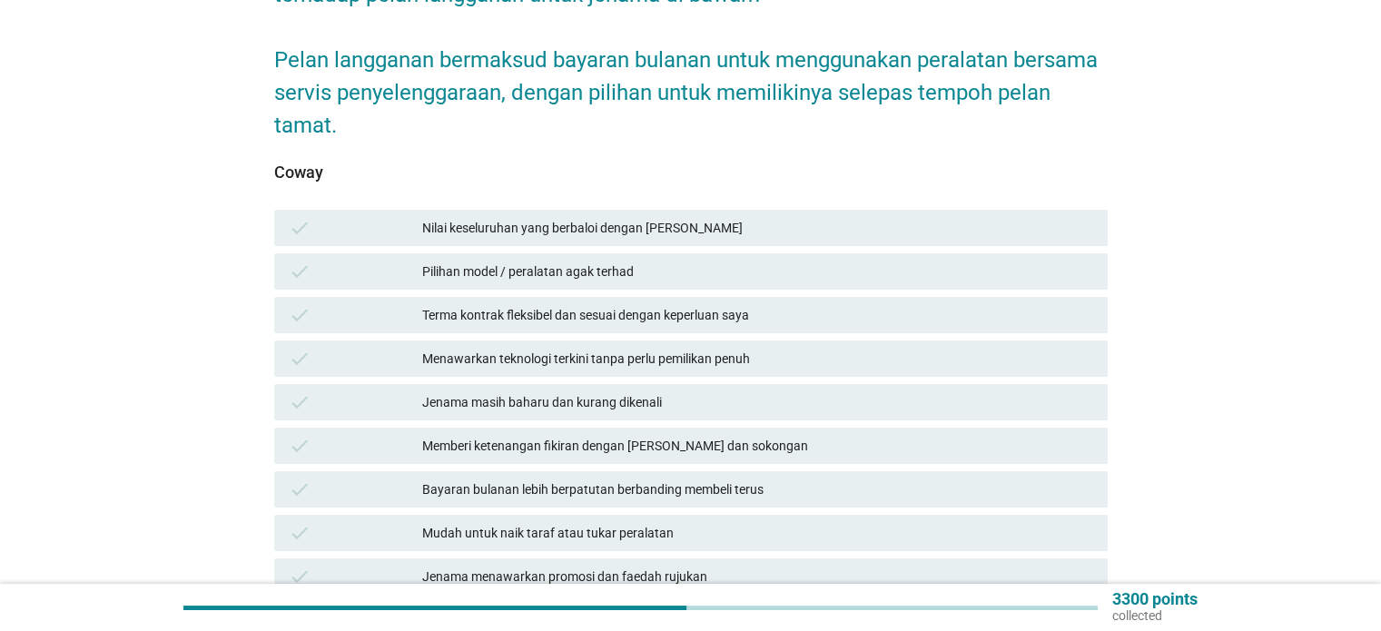
scroll to position [363, 0]
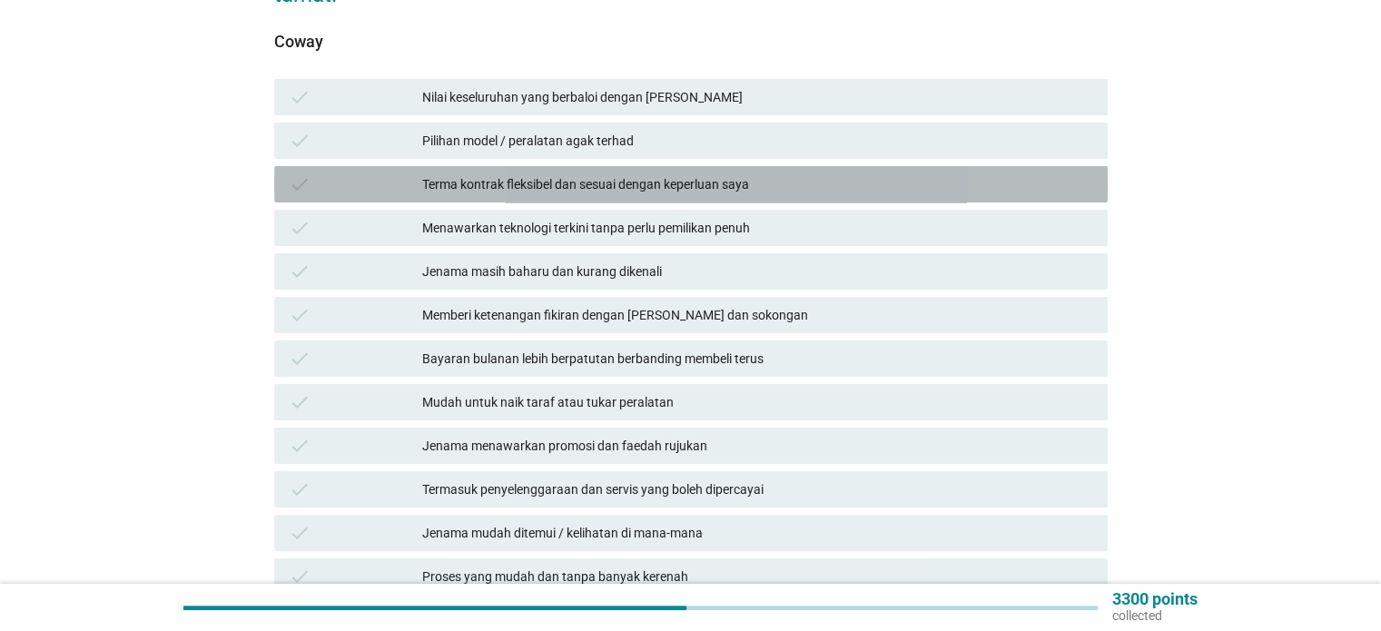
click at [716, 166] on div "check Terma kontrak fleksibel dan sesuai dengan keperluan saya" at bounding box center [691, 184] width 834 height 36
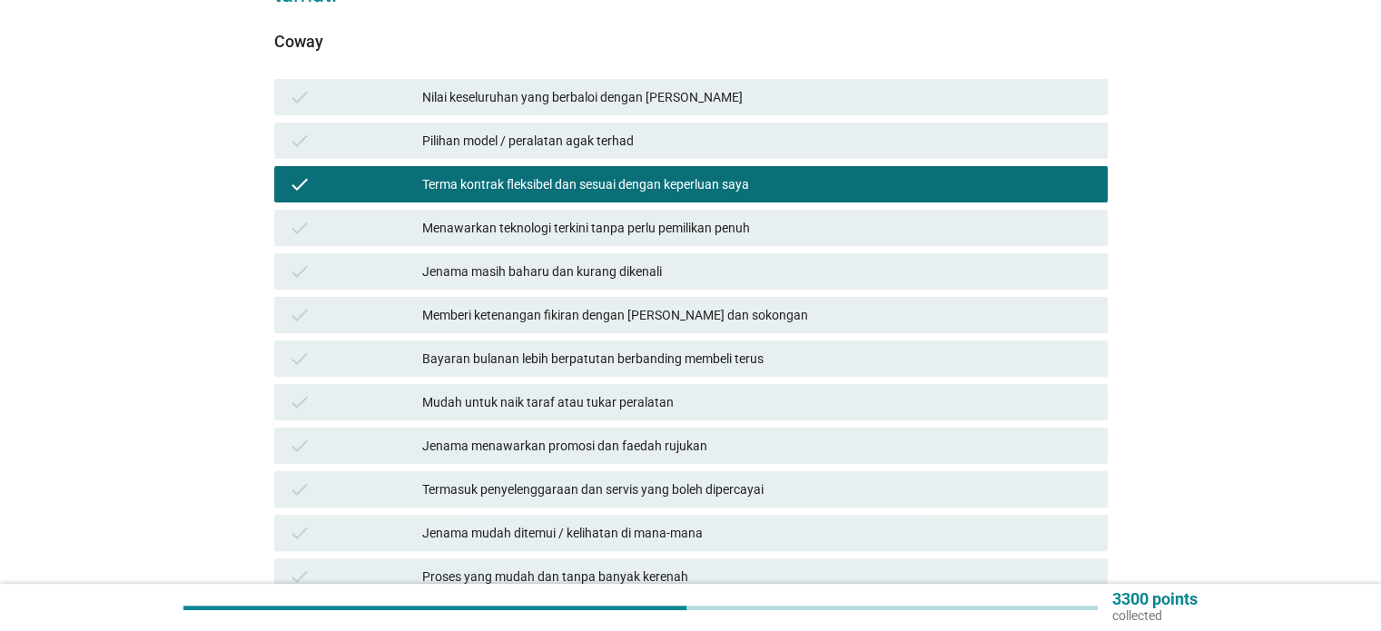
click at [757, 391] on div "Mudah untuk naik taraf atau tukar peralatan" at bounding box center [757, 402] width 670 height 22
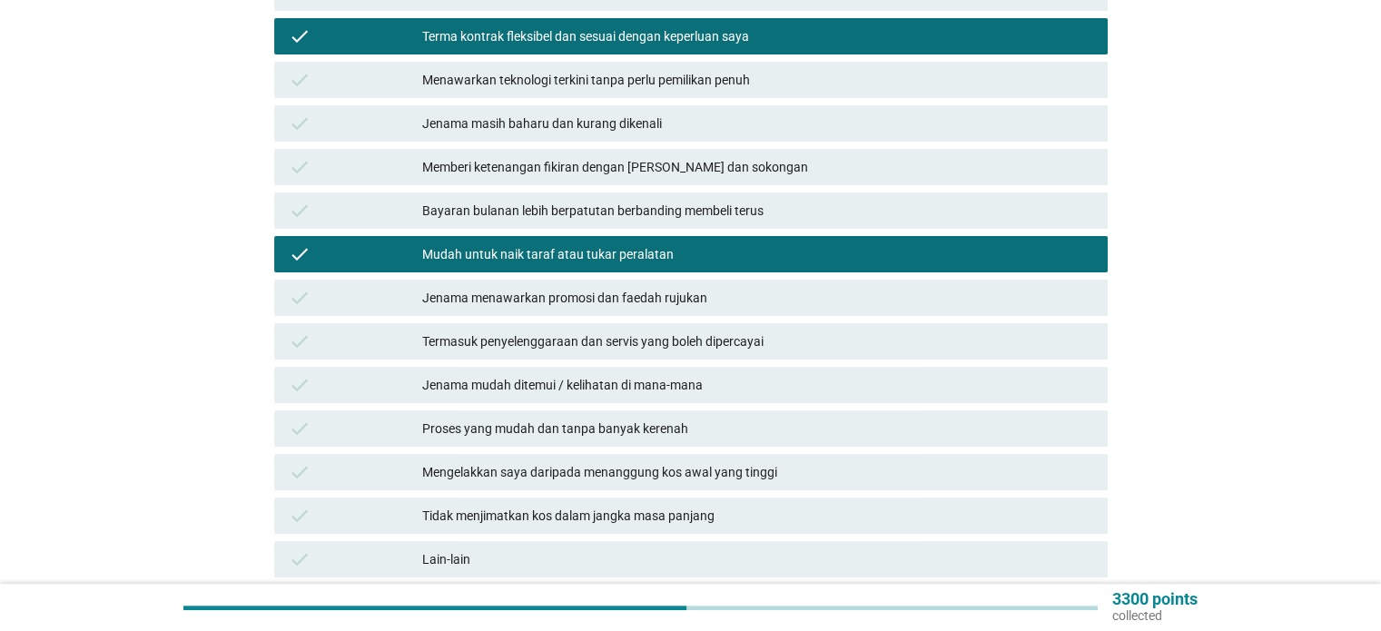
scroll to position [545, 0]
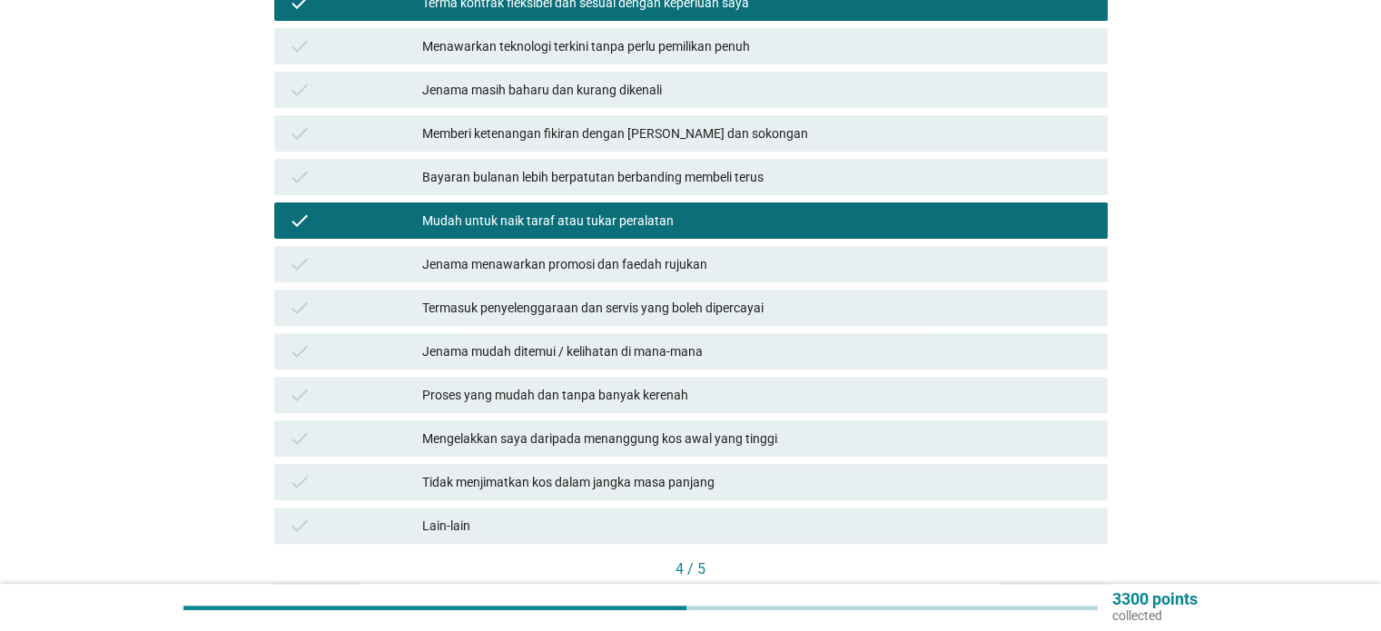
click at [1068, 384] on div "Proses yang mudah dan tanpa banyak kerenah" at bounding box center [757, 395] width 670 height 22
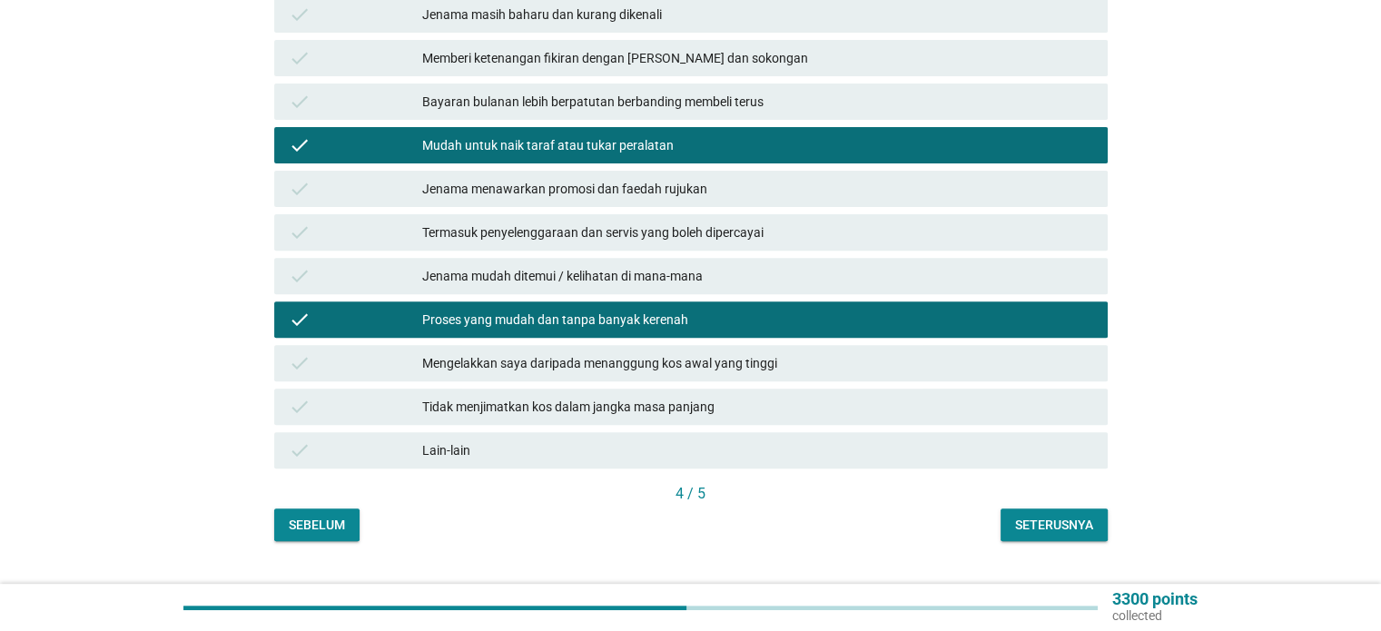
scroll to position [643, 0]
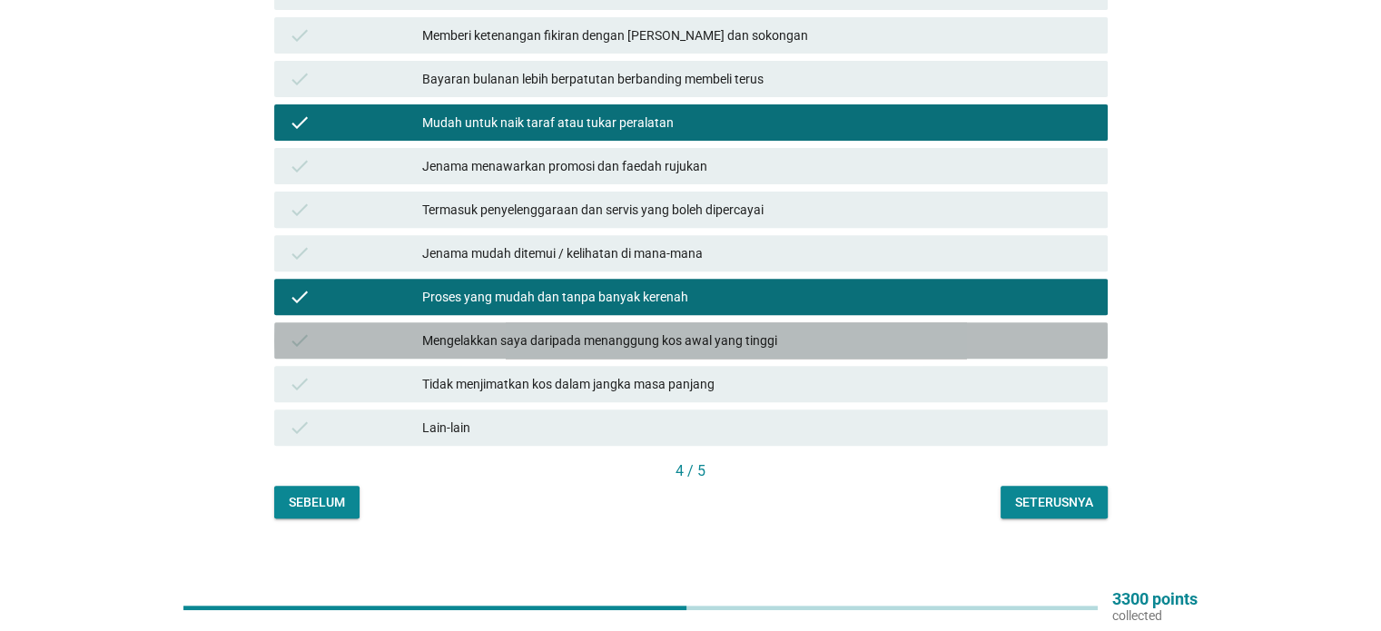
click at [1053, 330] on div "Mengelakkan saya daripada menanggung kos awal yang tinggi" at bounding box center [757, 341] width 670 height 22
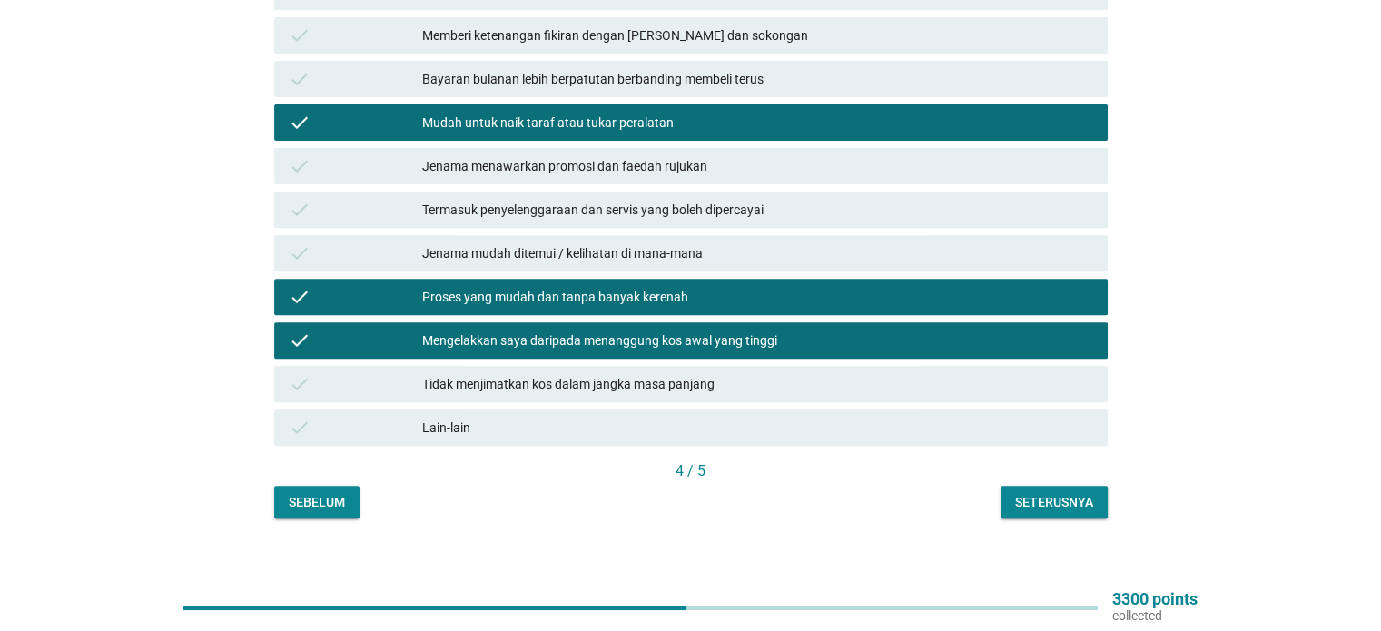
click at [1066, 493] on div "Seterusnya" at bounding box center [1054, 502] width 78 height 19
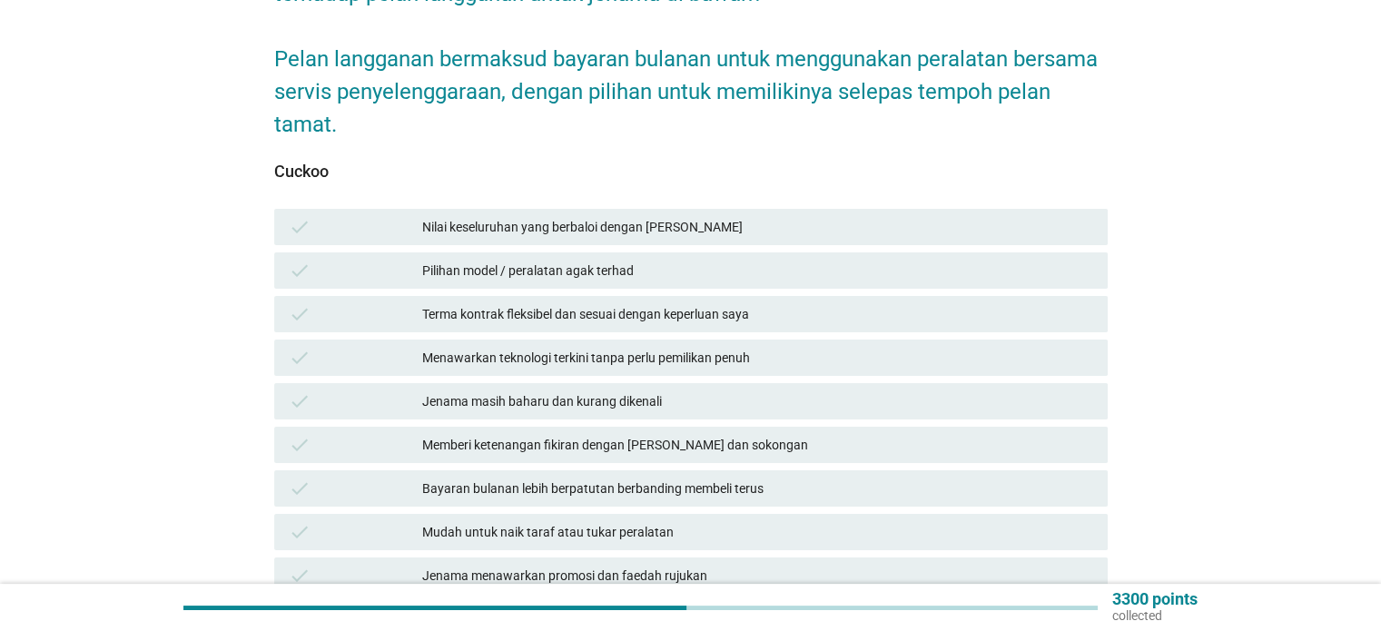
scroll to position [280, 0]
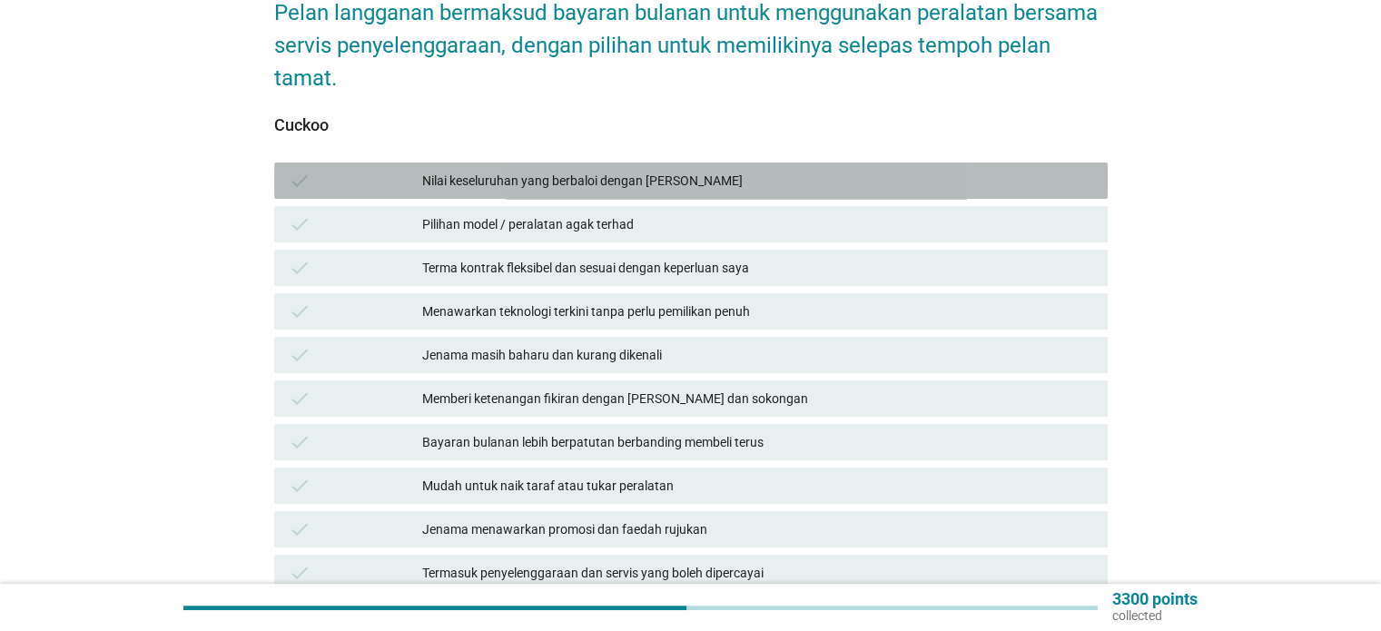
click at [654, 173] on div "Nilai keseluruhan yang berbaloi dengan [PERSON_NAME]" at bounding box center [757, 181] width 670 height 22
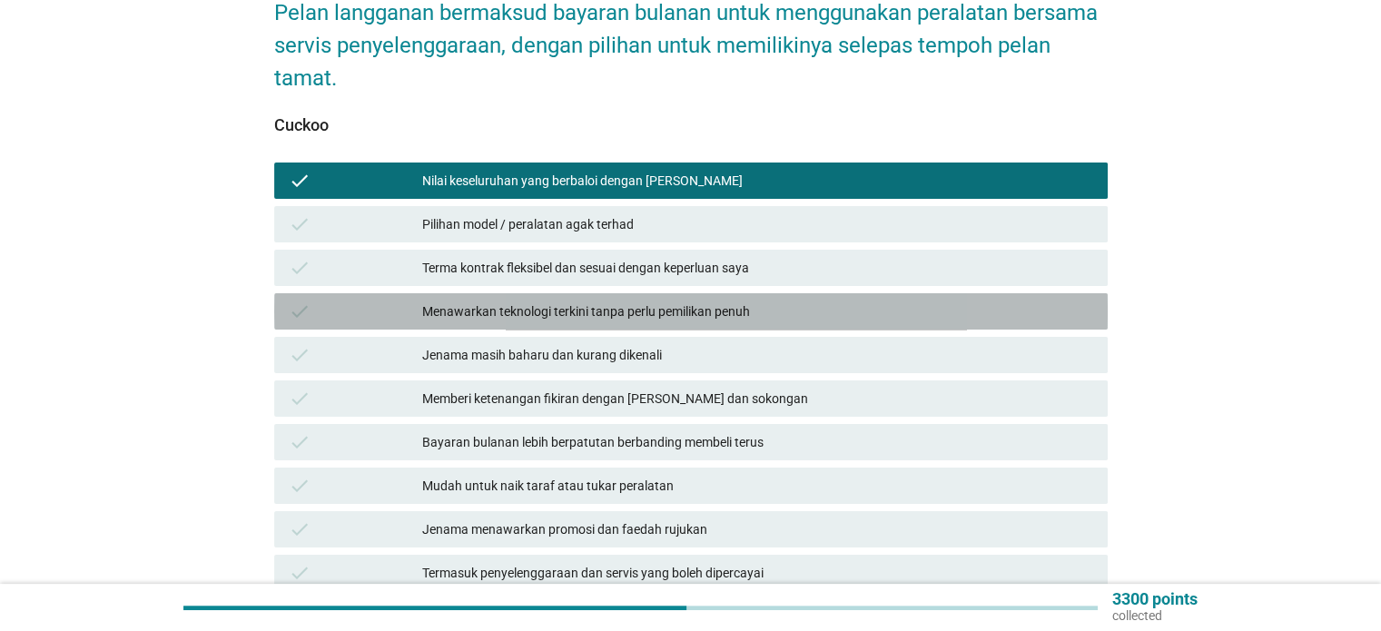
click at [698, 304] on div "Menawarkan teknologi terkini tanpa perlu pemilikan penuh" at bounding box center [757, 312] width 670 height 22
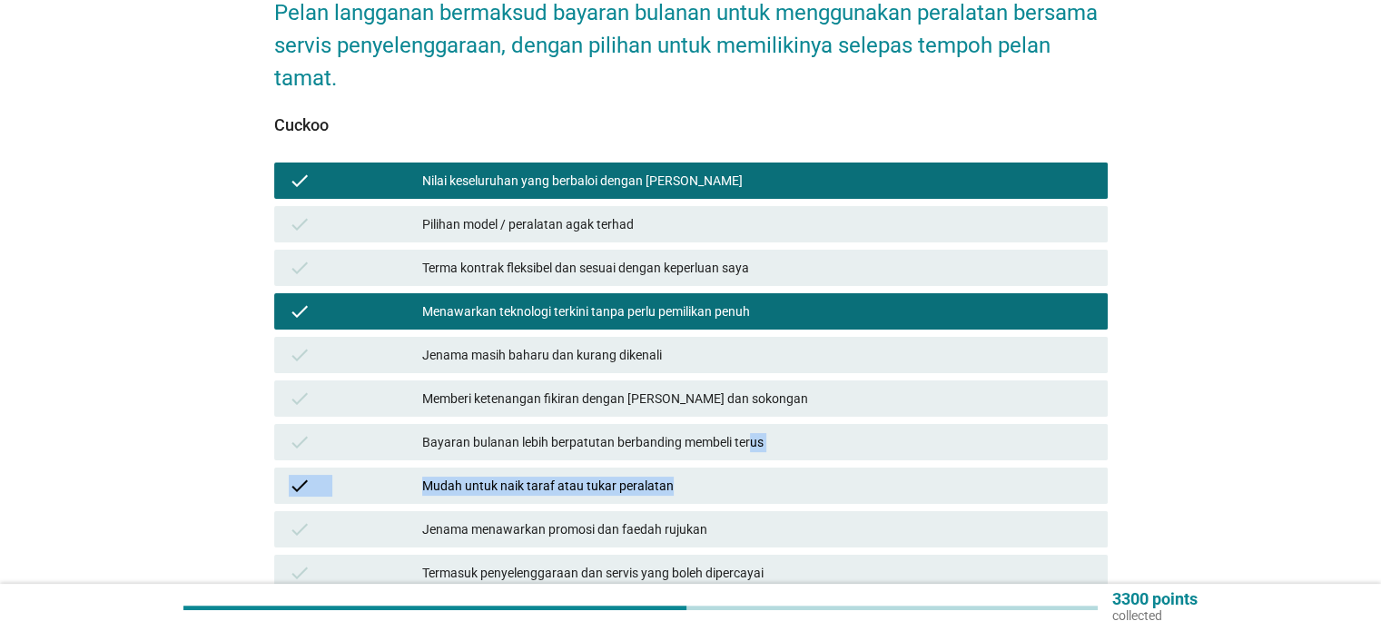
drag, startPoint x: 751, startPoint y: 433, endPoint x: 886, endPoint y: 451, distance: 135.6
click at [886, 451] on div "check Nilai keseluruhan yang berbaloi dengan wang check Pilihan model / peralat…" at bounding box center [691, 486] width 841 height 654
click at [885, 475] on div "Mudah untuk naik taraf atau tukar peralatan" at bounding box center [757, 486] width 670 height 22
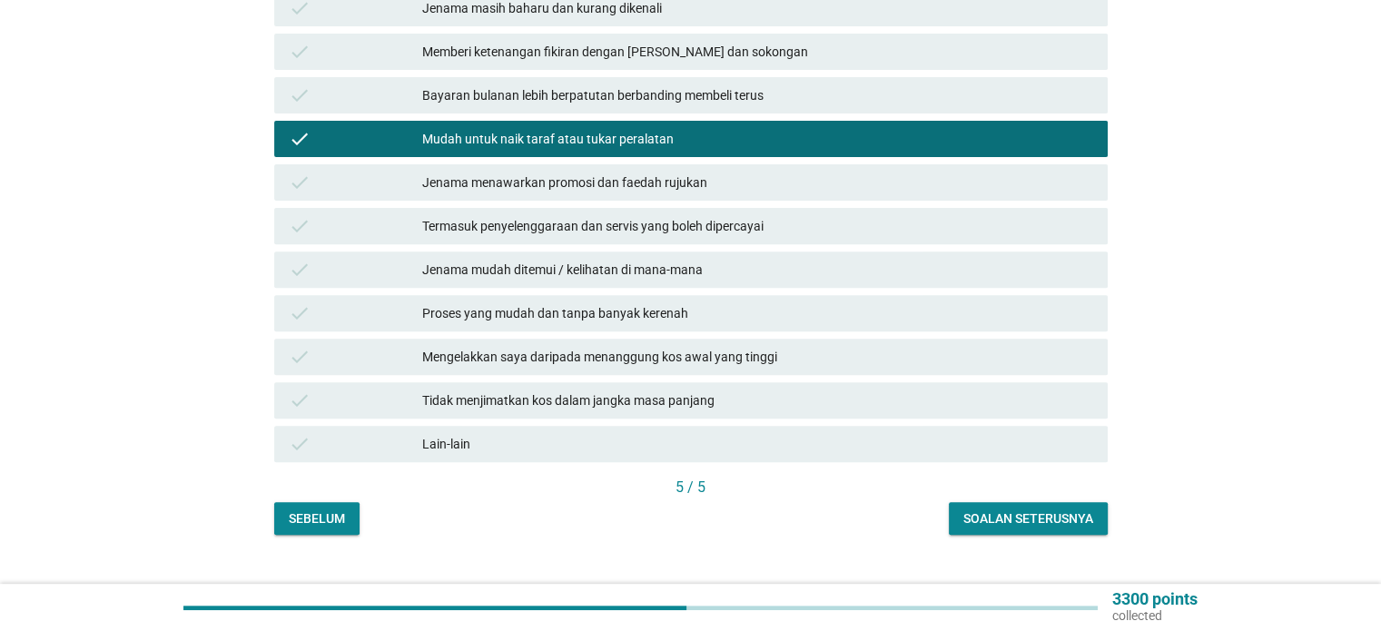
scroll to position [643, 0]
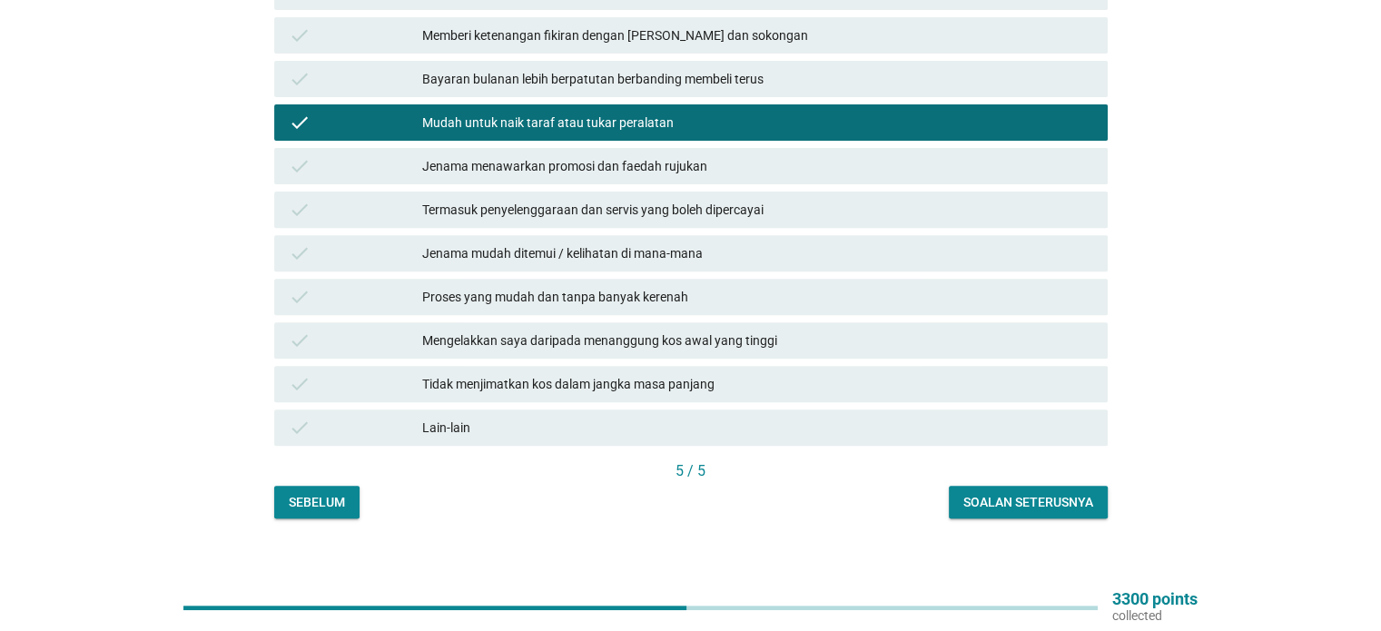
click at [861, 286] on div "Proses yang mudah dan tanpa banyak kerenah" at bounding box center [757, 297] width 670 height 22
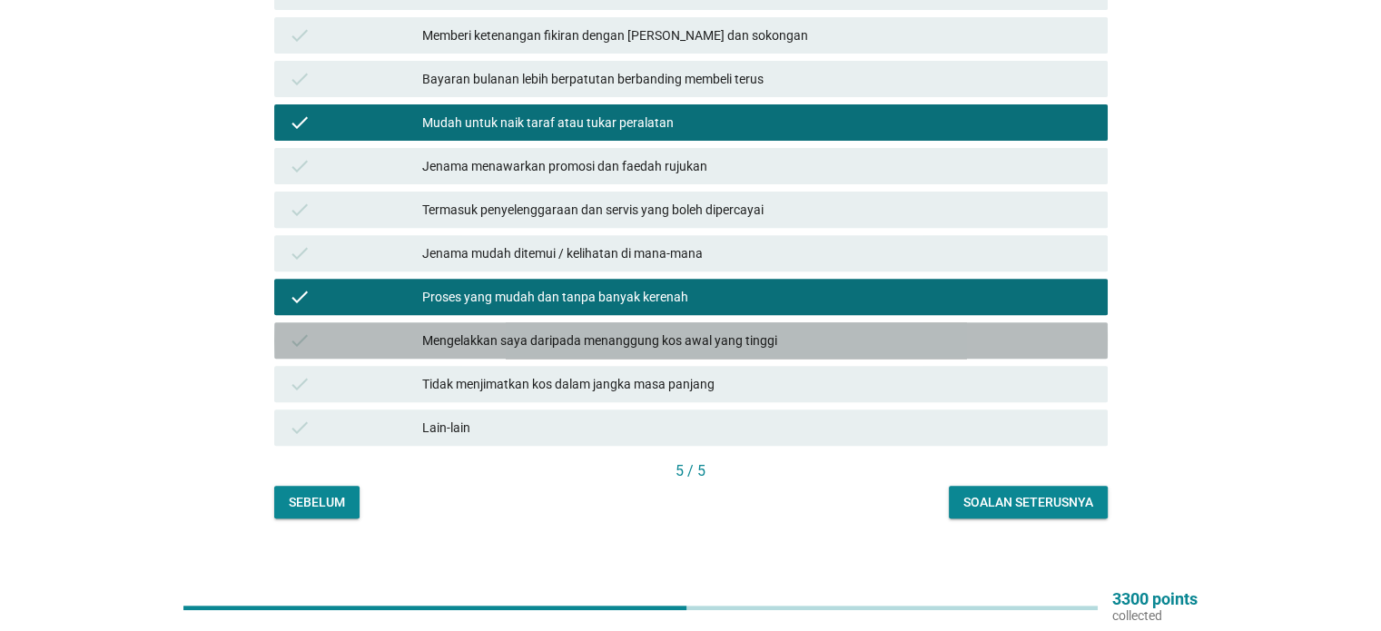
click at [1042, 339] on div "check Mengelakkan saya daripada menanggung kos awal yang tinggi" at bounding box center [691, 340] width 834 height 36
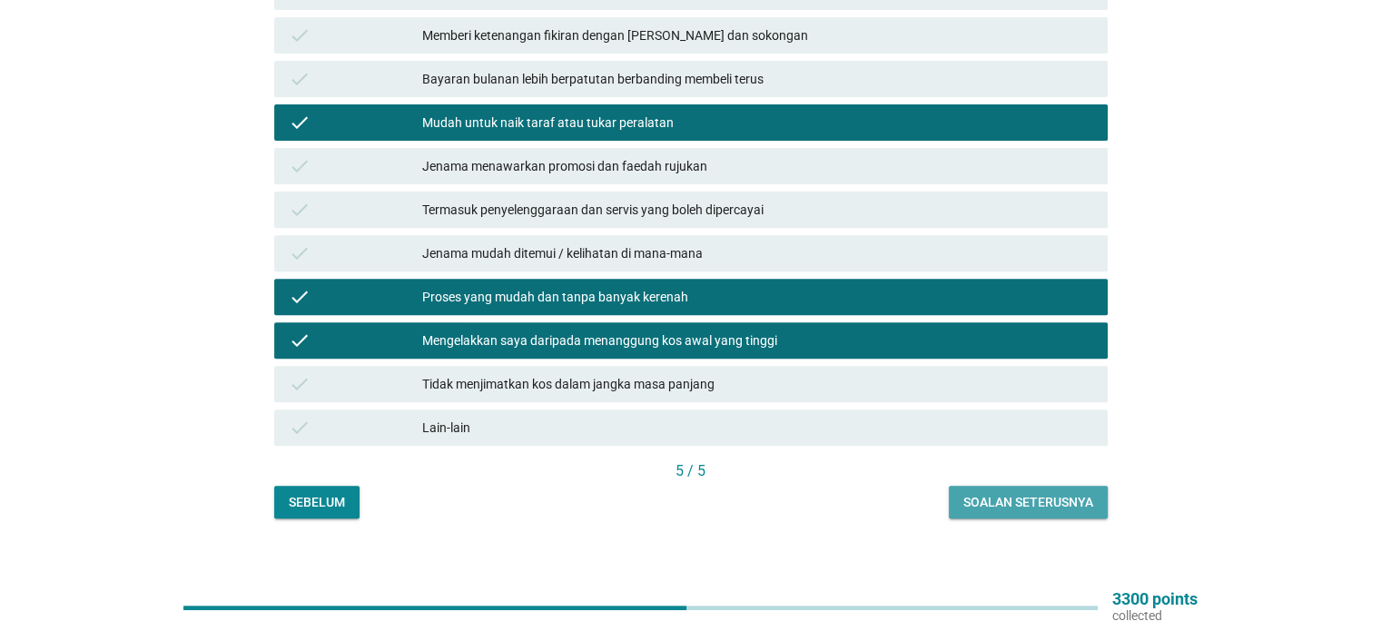
click at [1064, 493] on div "Soalan seterusnya" at bounding box center [1029, 502] width 130 height 19
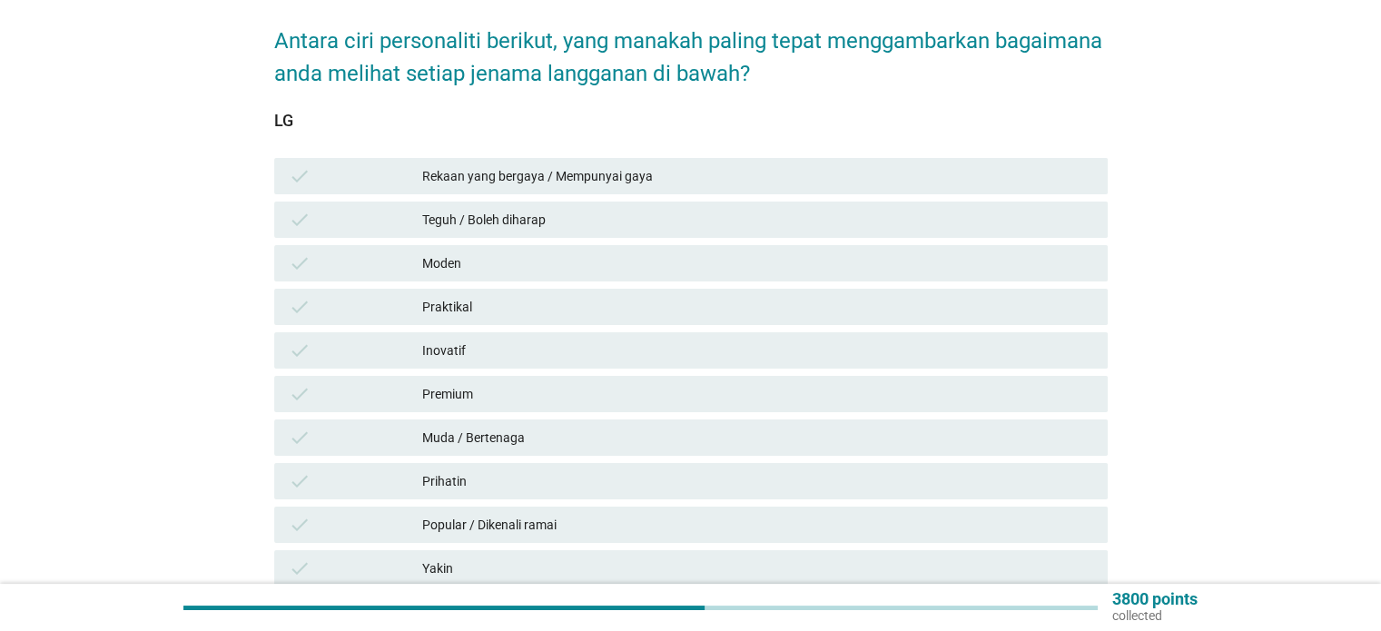
scroll to position [182, 0]
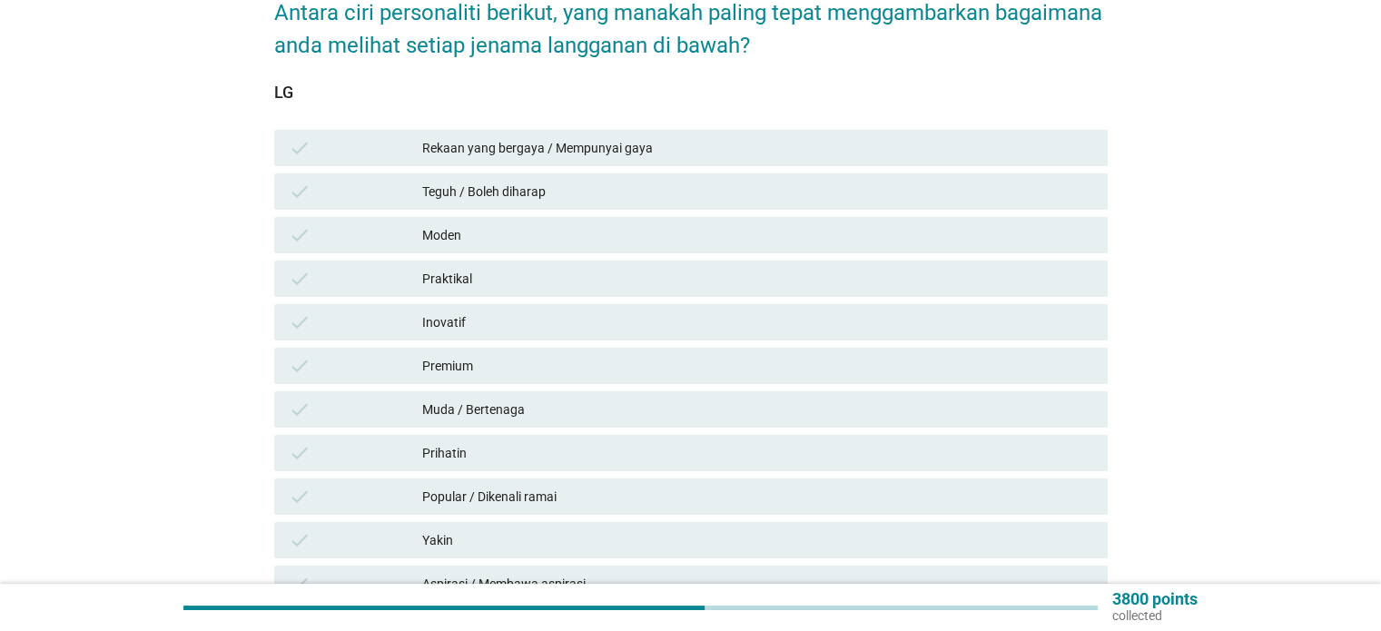
click at [734, 137] on div "Rekaan yang bergaya / Mempunyai gaya" at bounding box center [757, 148] width 670 height 22
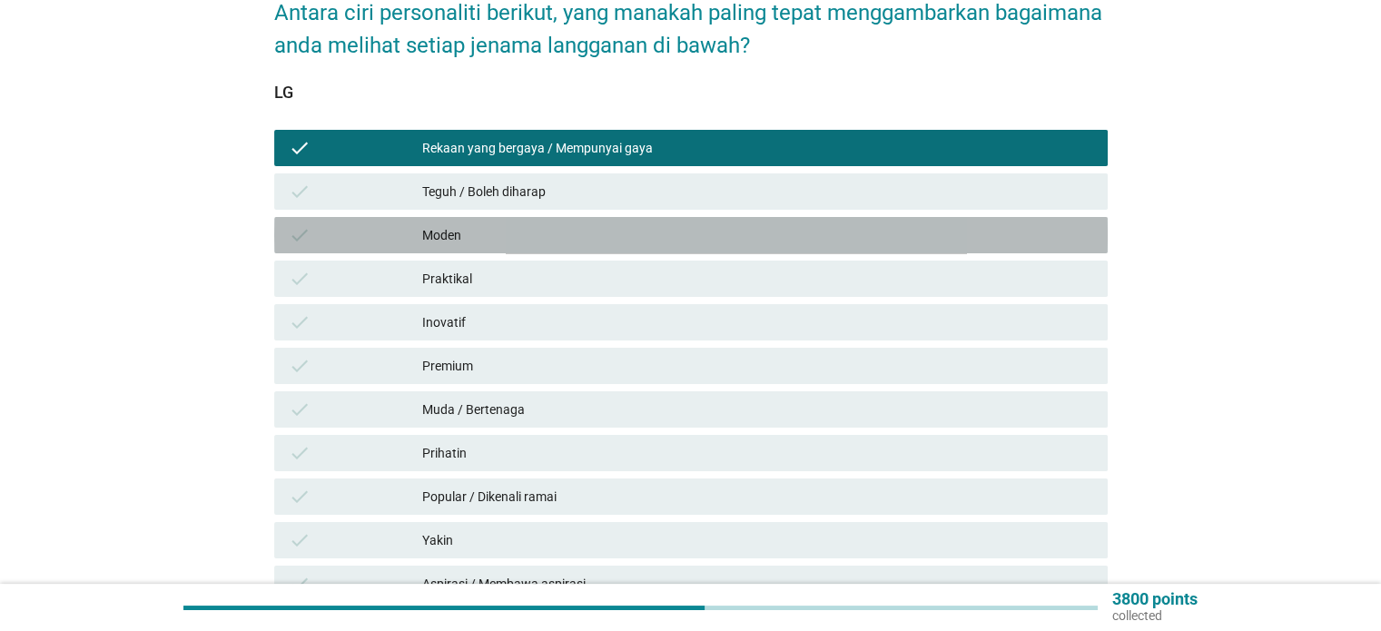
click at [764, 228] on div "Moden" at bounding box center [757, 235] width 670 height 22
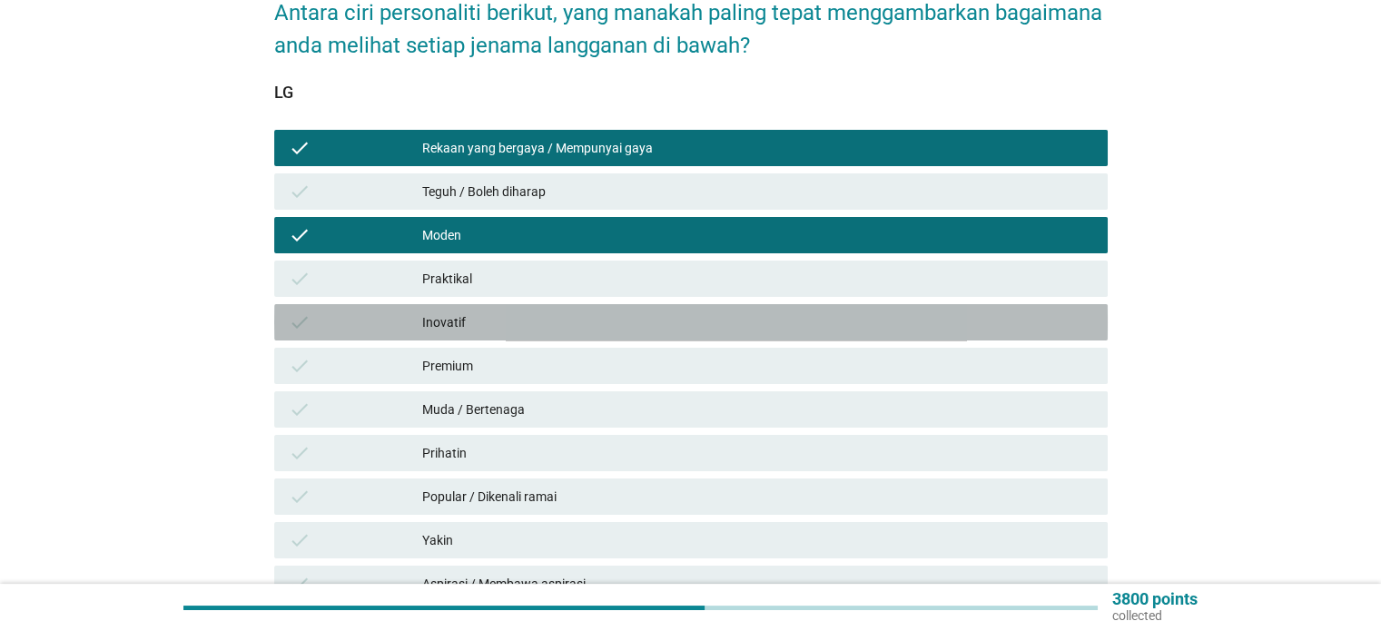
click at [764, 312] on div "Inovatif" at bounding box center [757, 323] width 670 height 22
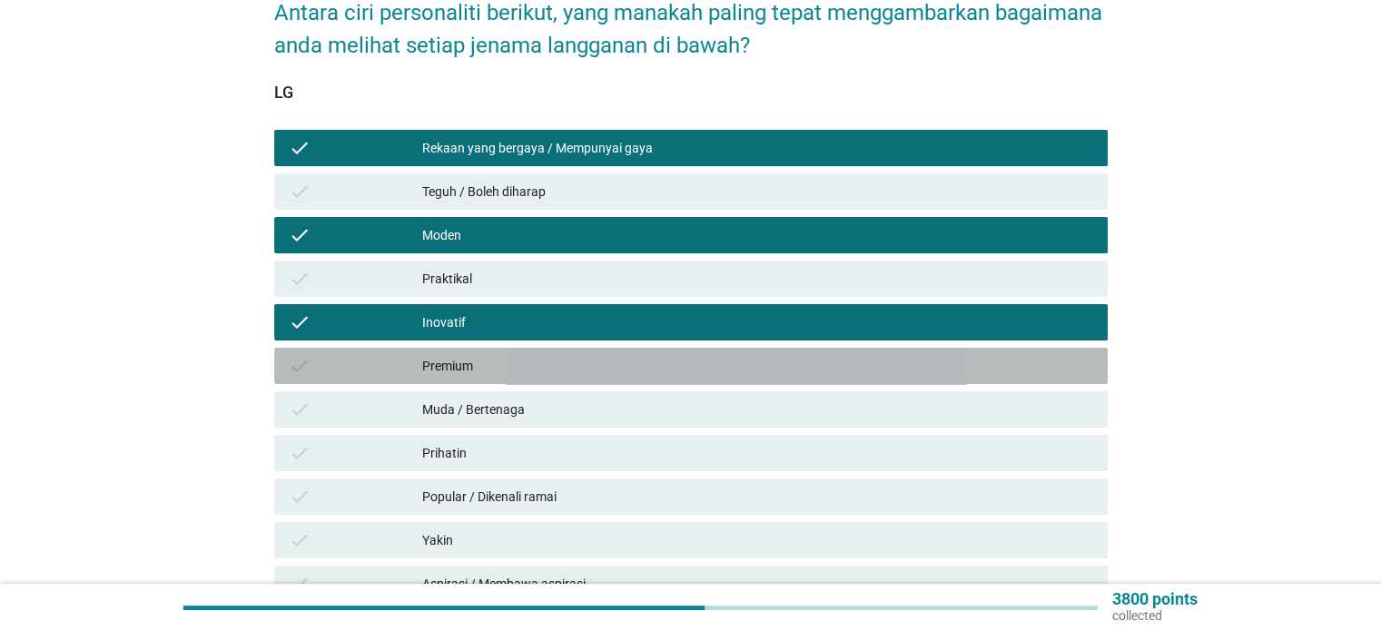
click at [763, 364] on div "check Premium" at bounding box center [691, 366] width 834 height 36
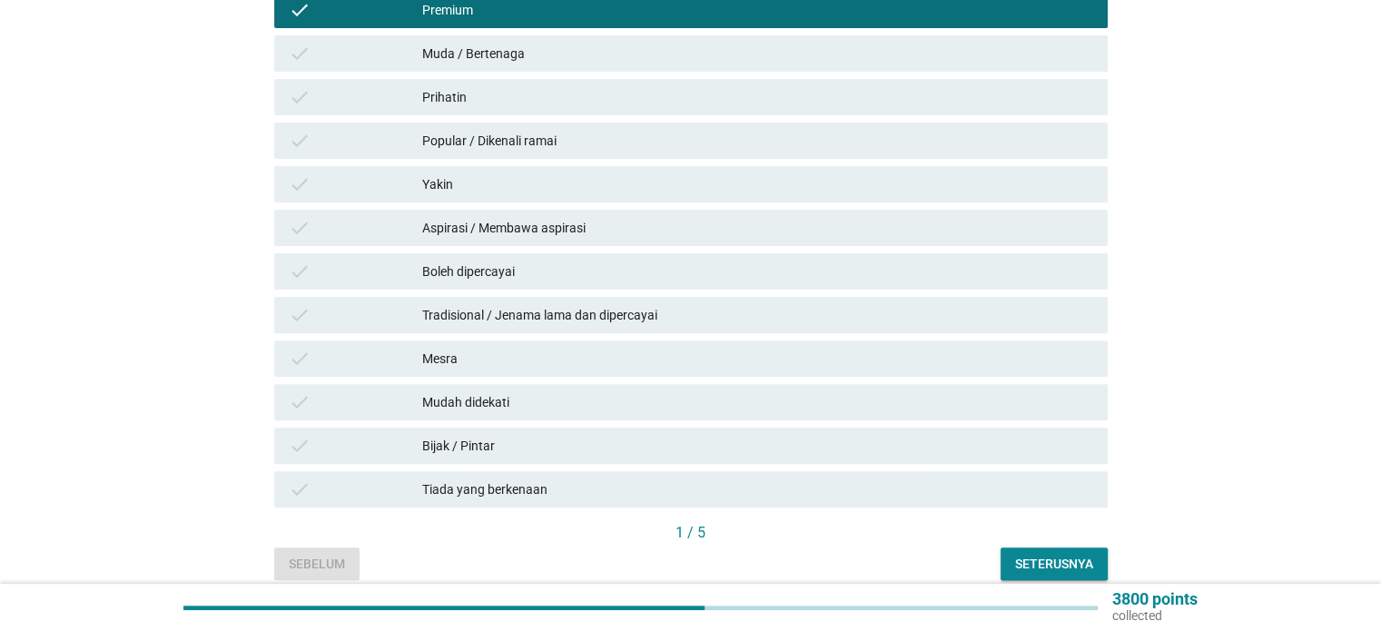
scroll to position [545, 0]
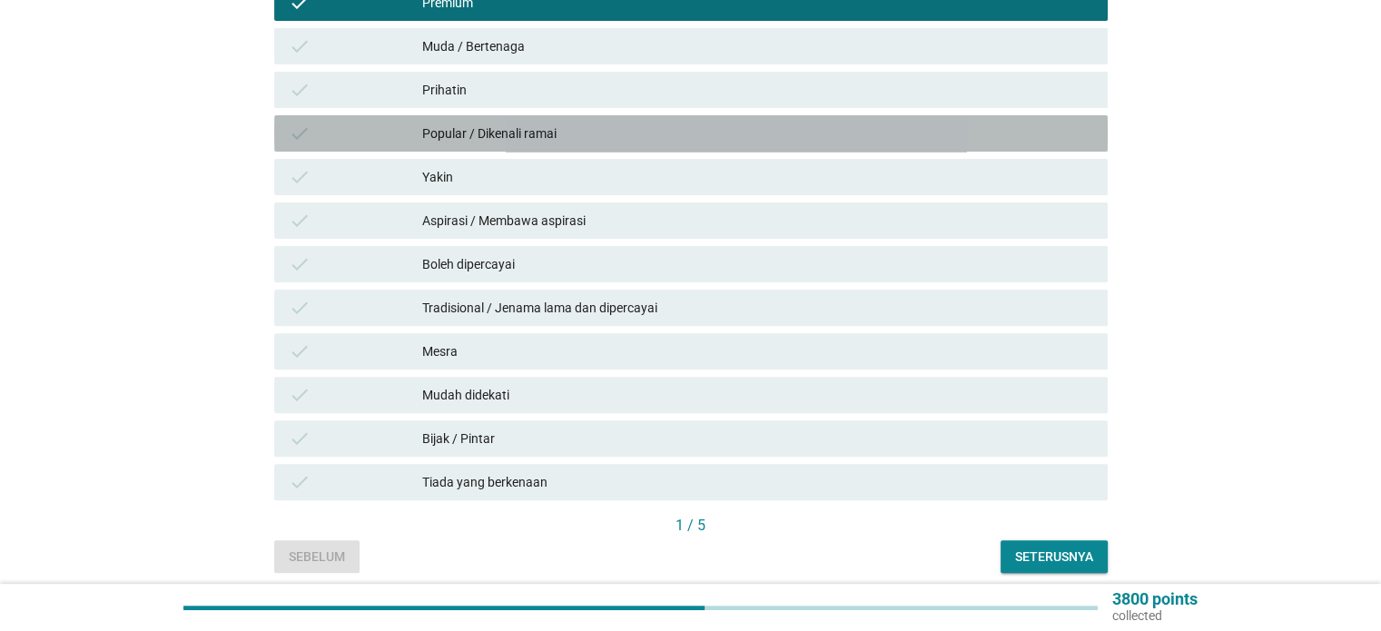
click at [737, 123] on div "Popular / Dikenali ramai" at bounding box center [757, 134] width 670 height 22
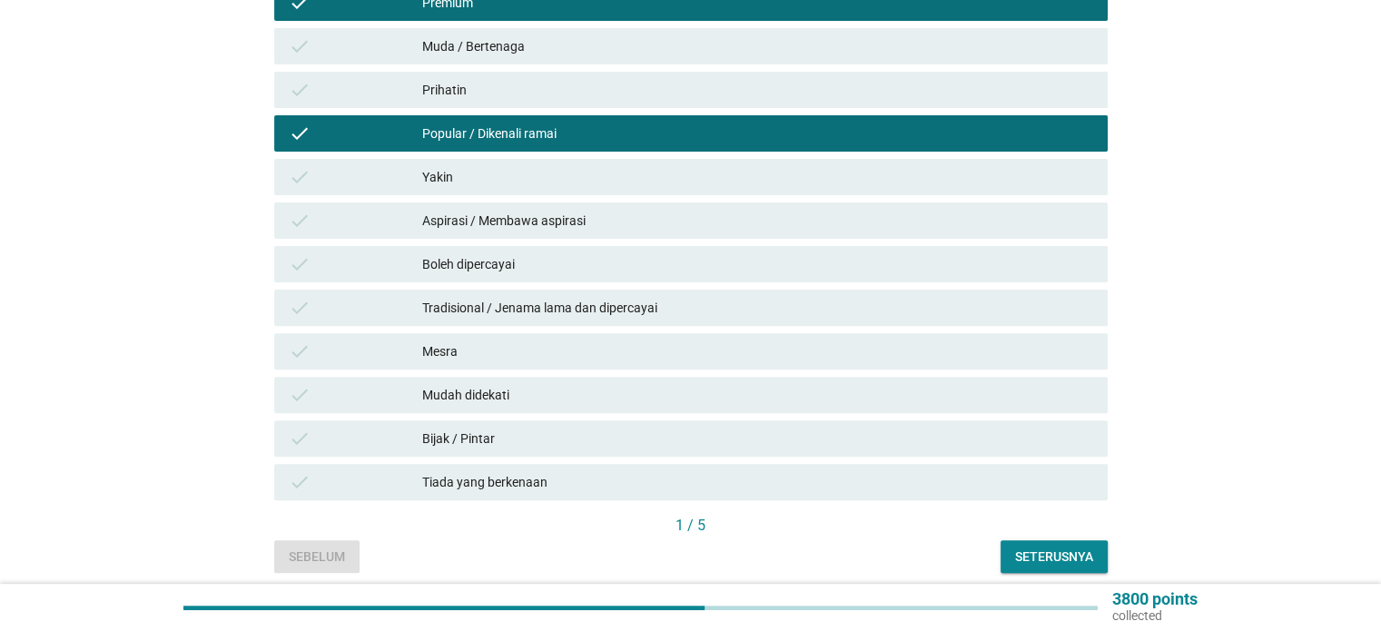
click at [781, 264] on div "check Boleh dipercayai" at bounding box center [691, 264] width 834 height 36
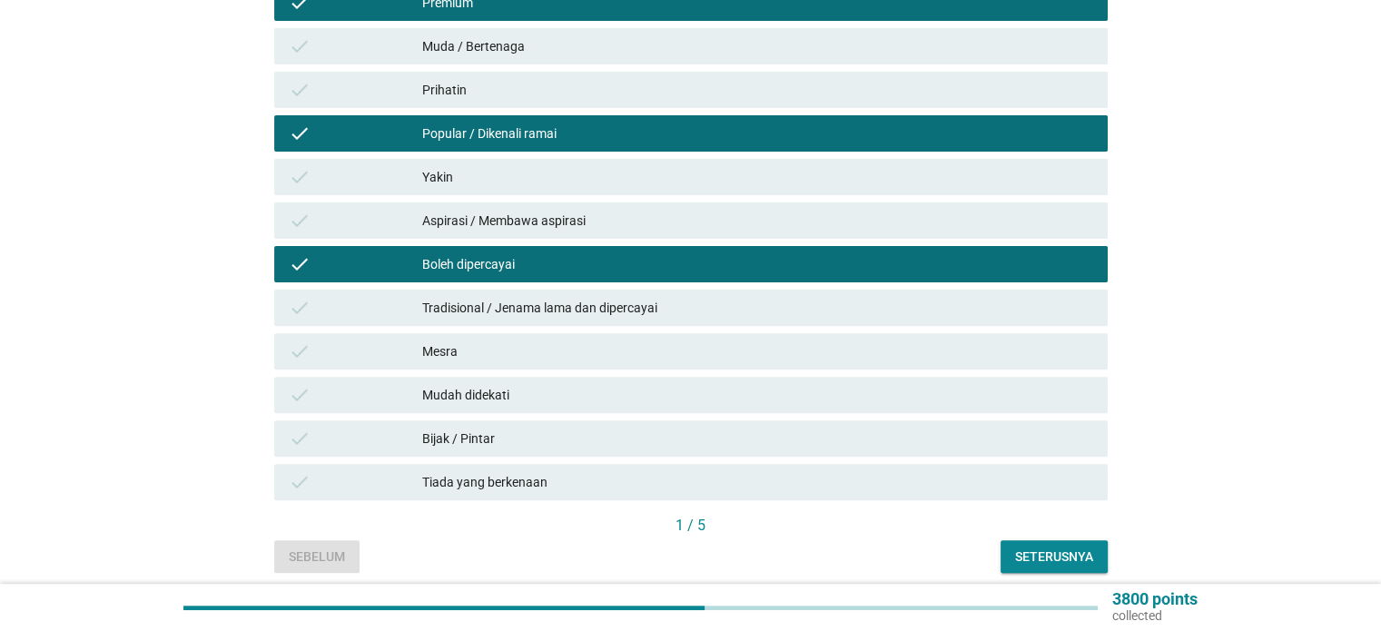
click at [955, 428] on div "Bijak / Pintar" at bounding box center [757, 439] width 670 height 22
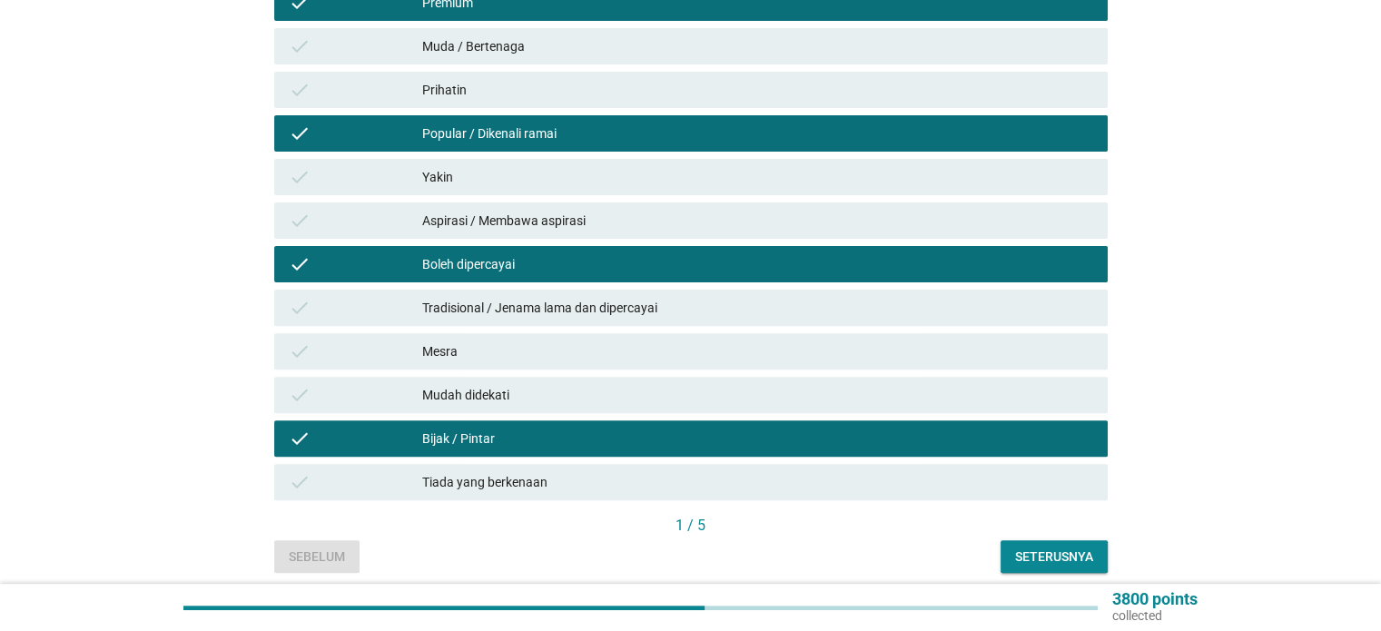
click at [1056, 540] on button "Seterusnya" at bounding box center [1054, 556] width 107 height 33
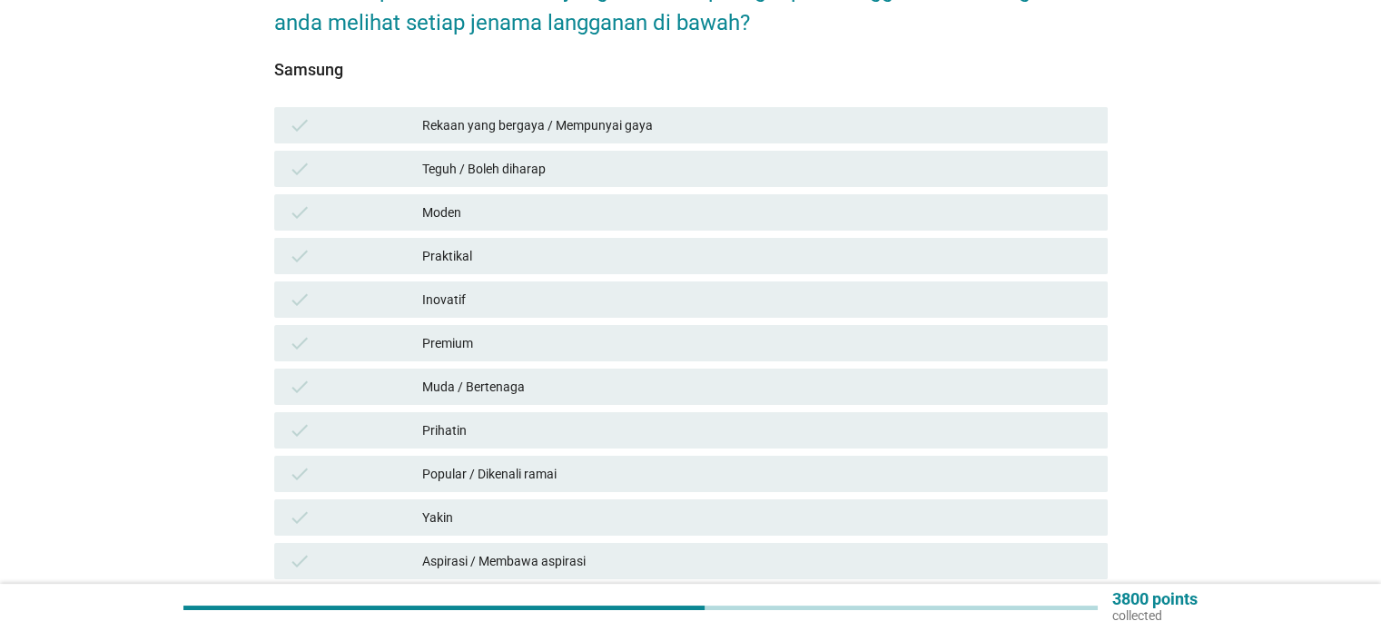
scroll to position [272, 0]
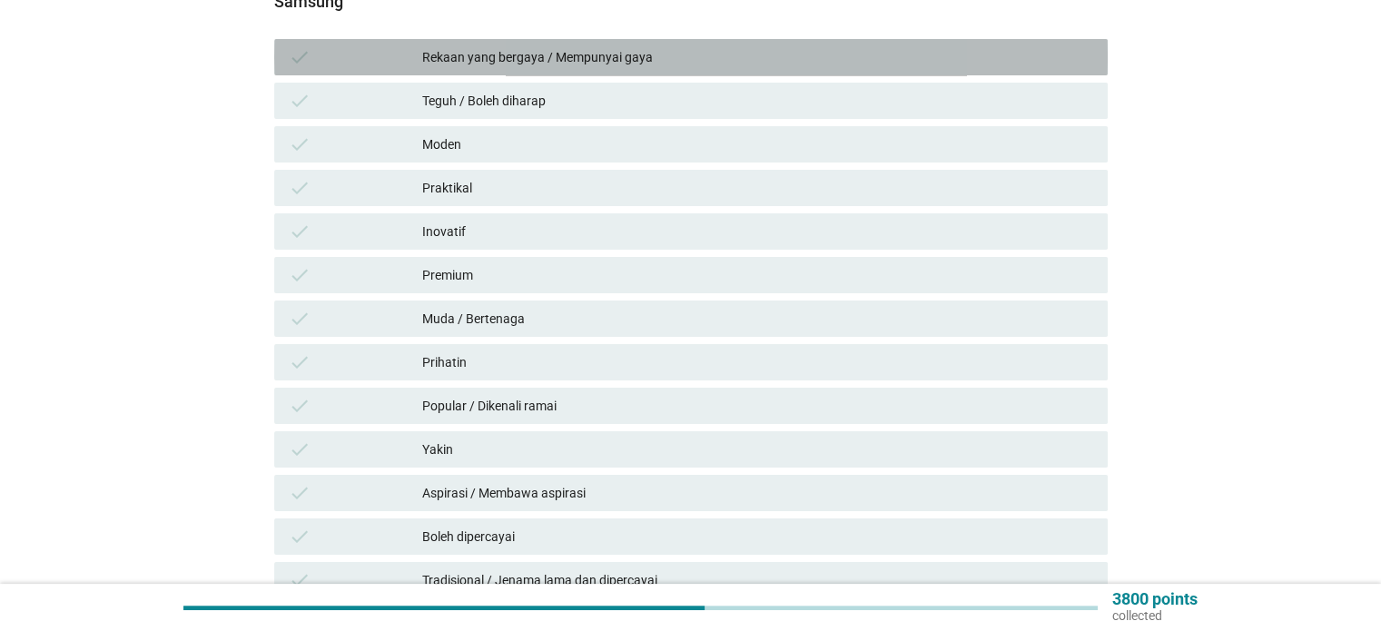
click at [578, 46] on div "Rekaan yang bergaya / Mempunyai gaya" at bounding box center [757, 57] width 670 height 22
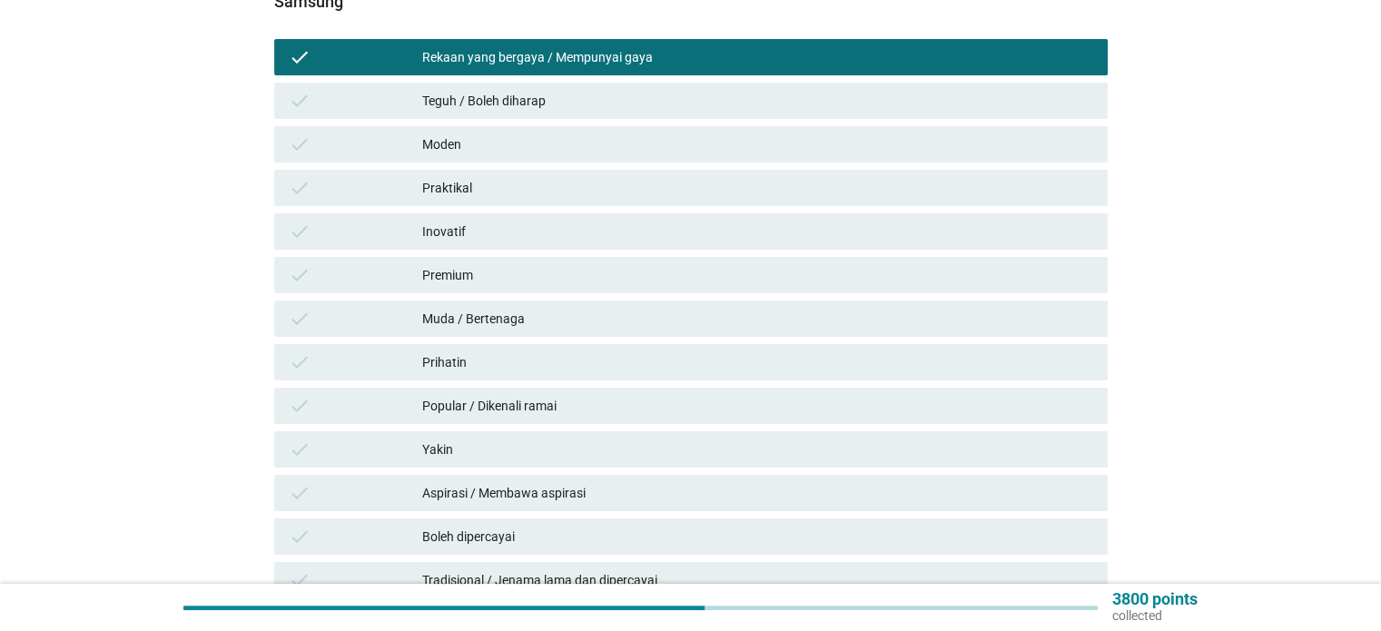
click at [668, 146] on div "check Moden" at bounding box center [691, 145] width 841 height 44
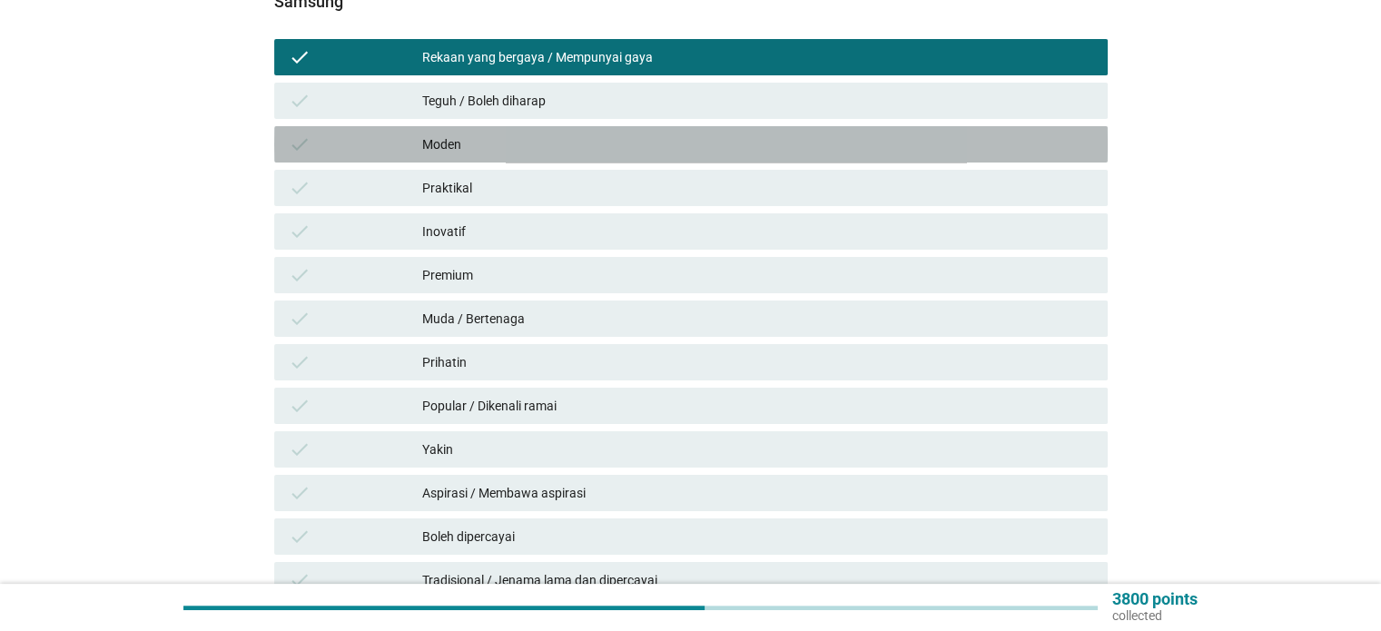
click at [664, 134] on div "Moden" at bounding box center [757, 145] width 670 height 22
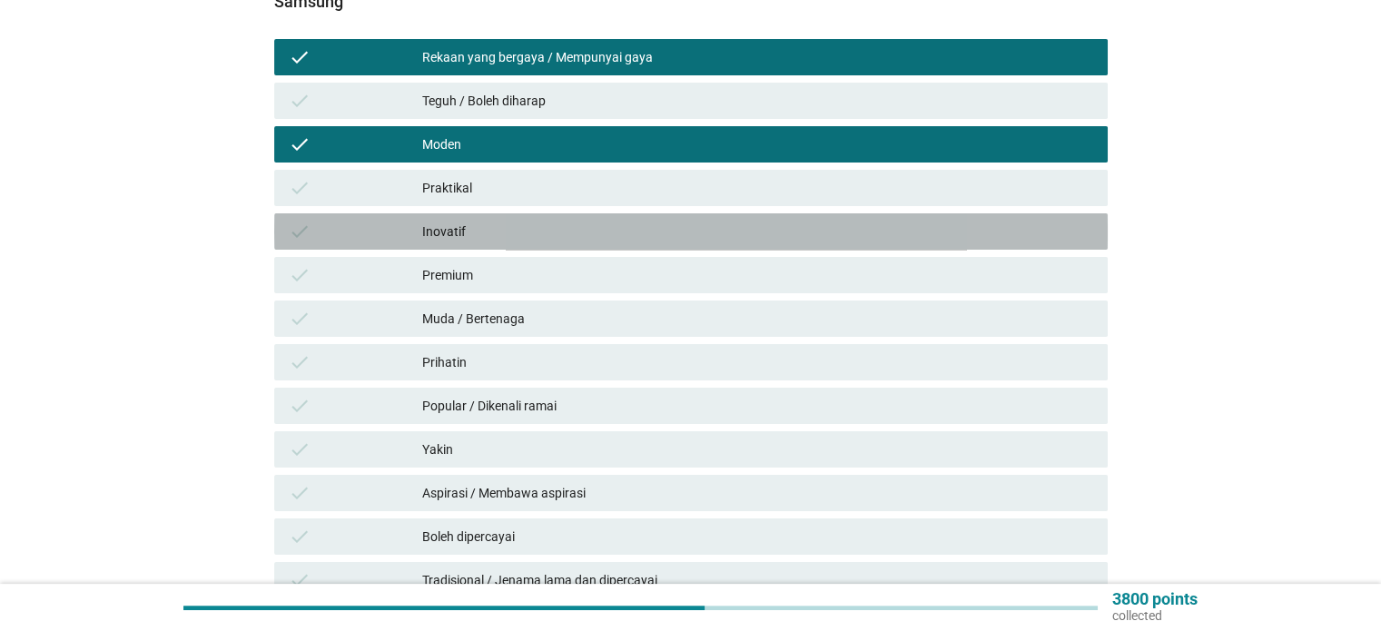
click at [686, 221] on div "Inovatif" at bounding box center [757, 232] width 670 height 22
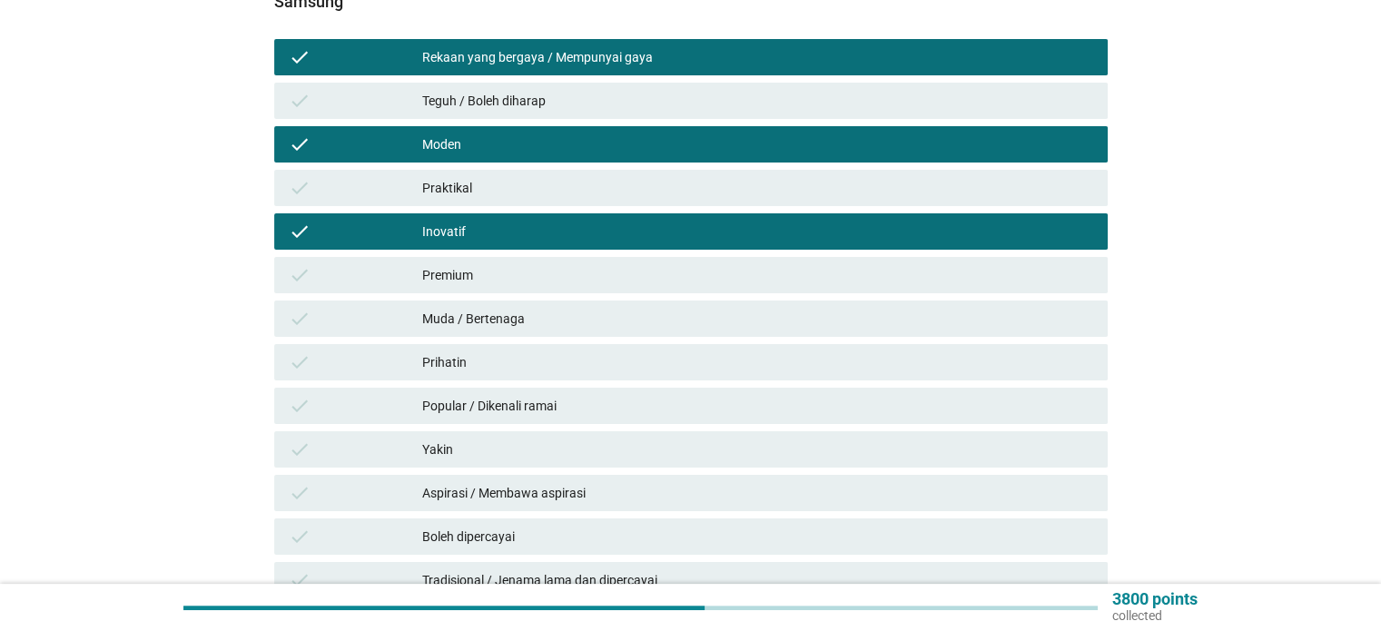
click at [698, 264] on div "Premium" at bounding box center [757, 275] width 670 height 22
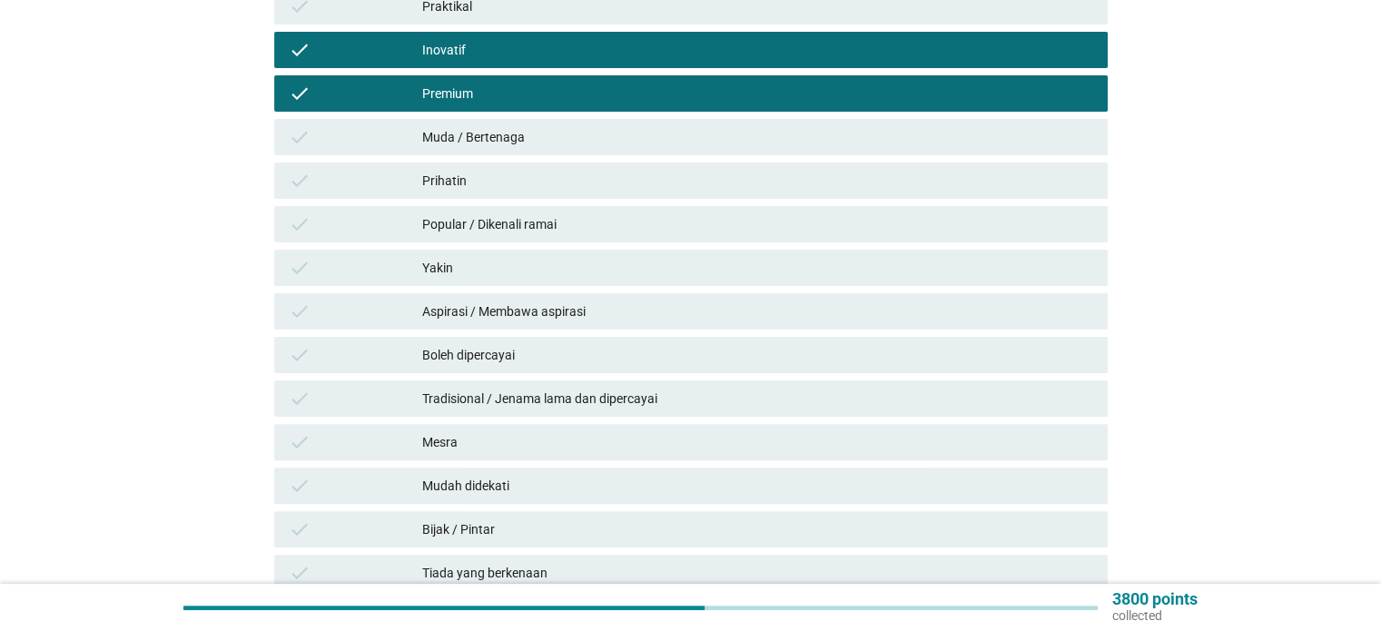
scroll to position [545, 0]
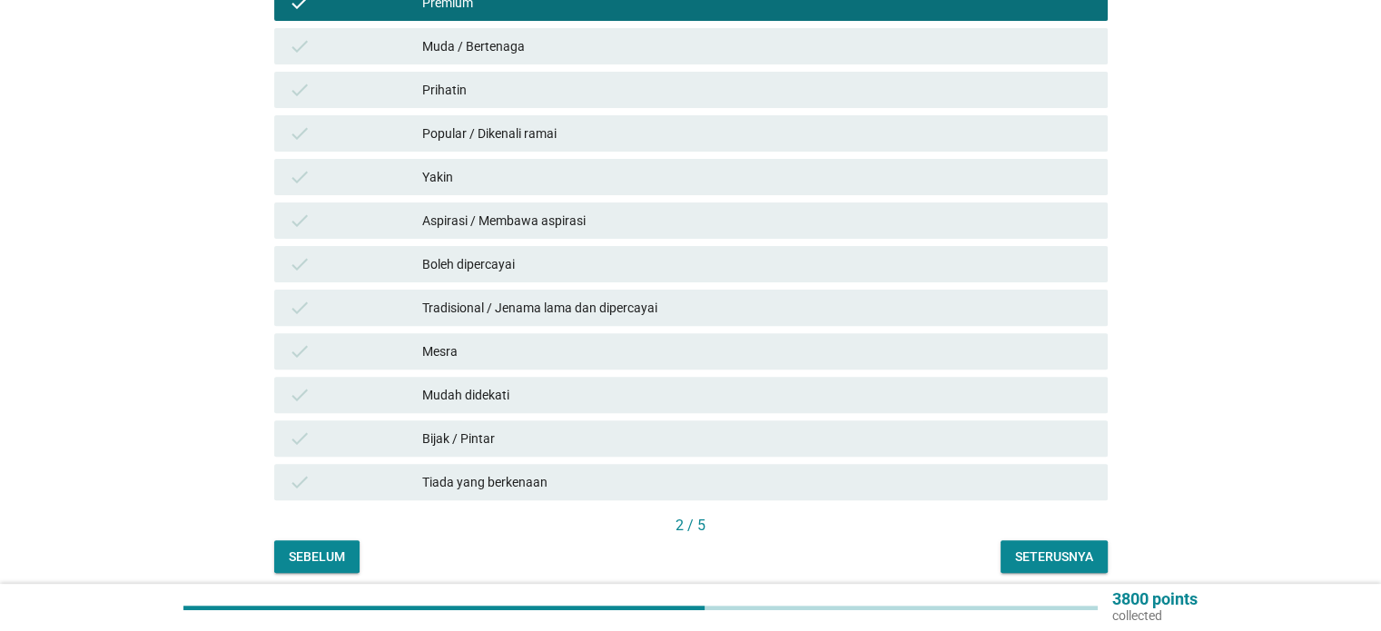
click at [592, 123] on div "Popular / Dikenali ramai" at bounding box center [757, 134] width 670 height 22
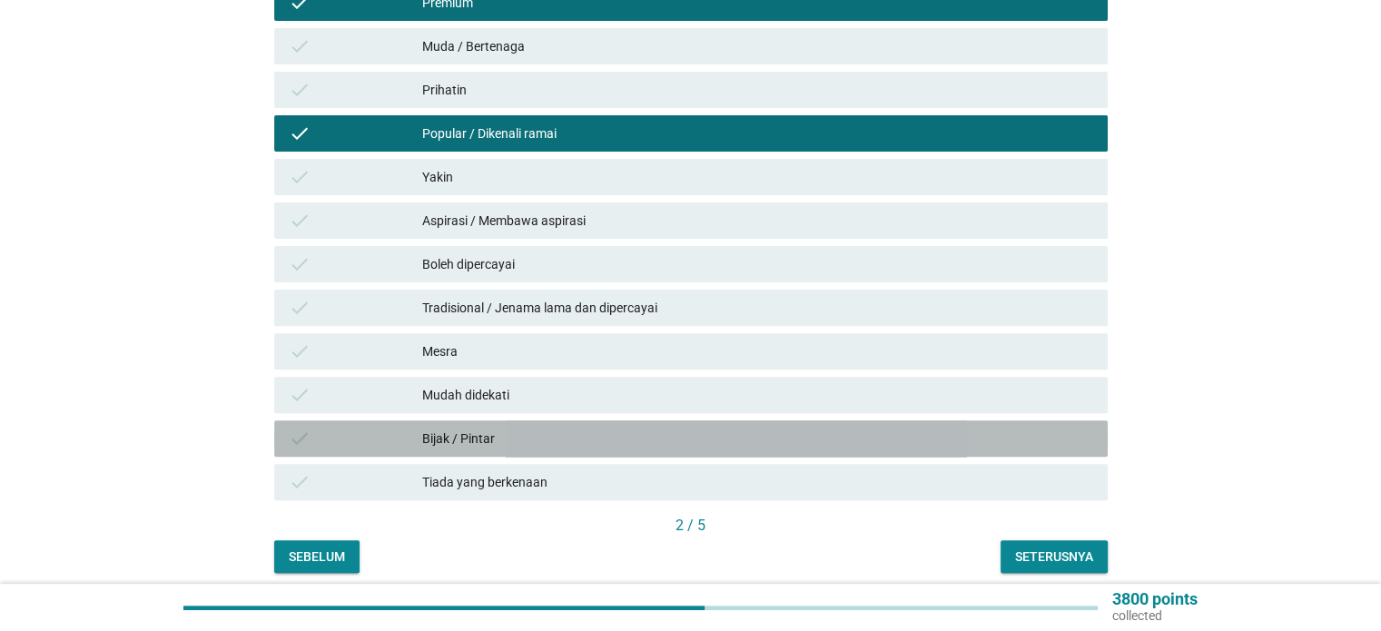
click at [1052, 428] on div "Bijak / Pintar" at bounding box center [757, 439] width 670 height 22
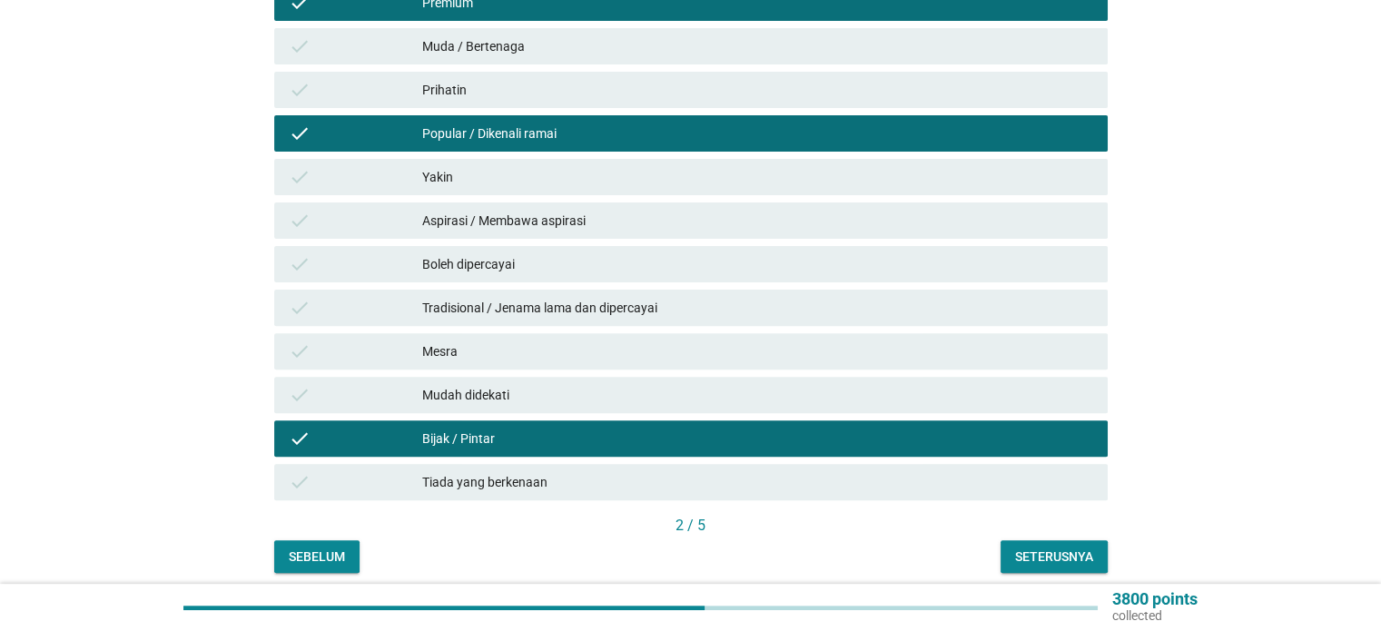
click at [1070, 521] on div "2 / 5" at bounding box center [691, 527] width 834 height 25
click at [1070, 548] on div "Seterusnya" at bounding box center [1054, 557] width 78 height 19
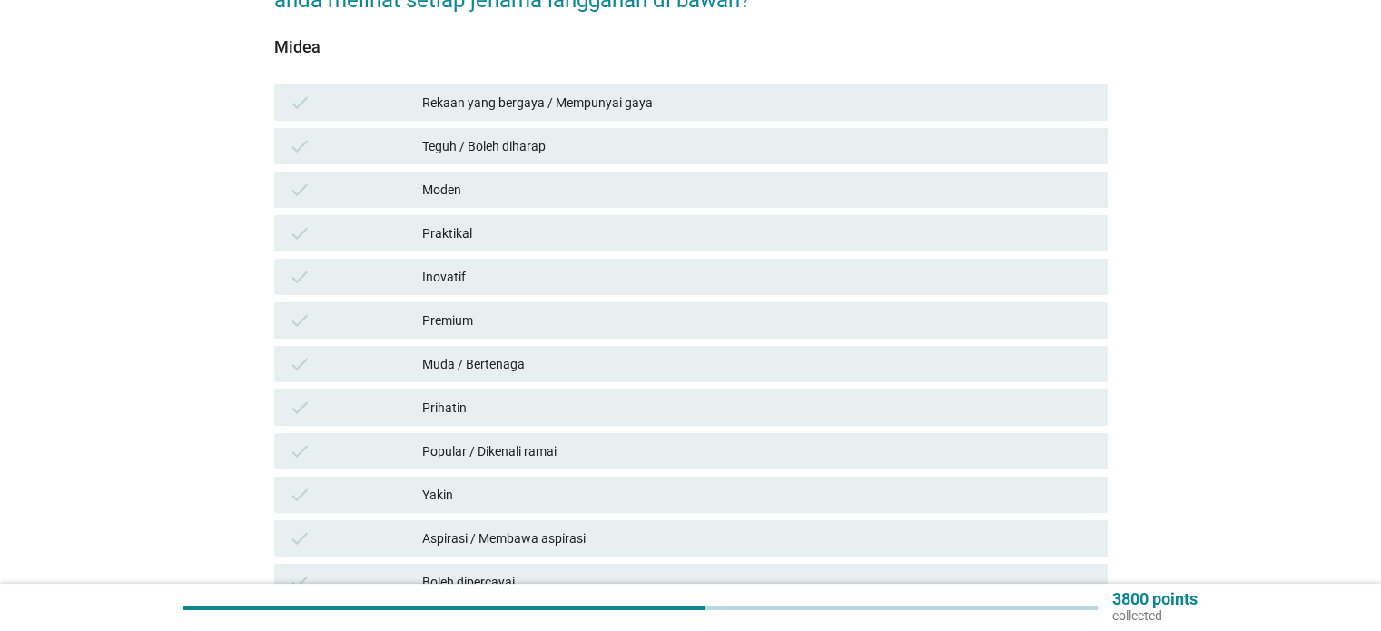
scroll to position [272, 0]
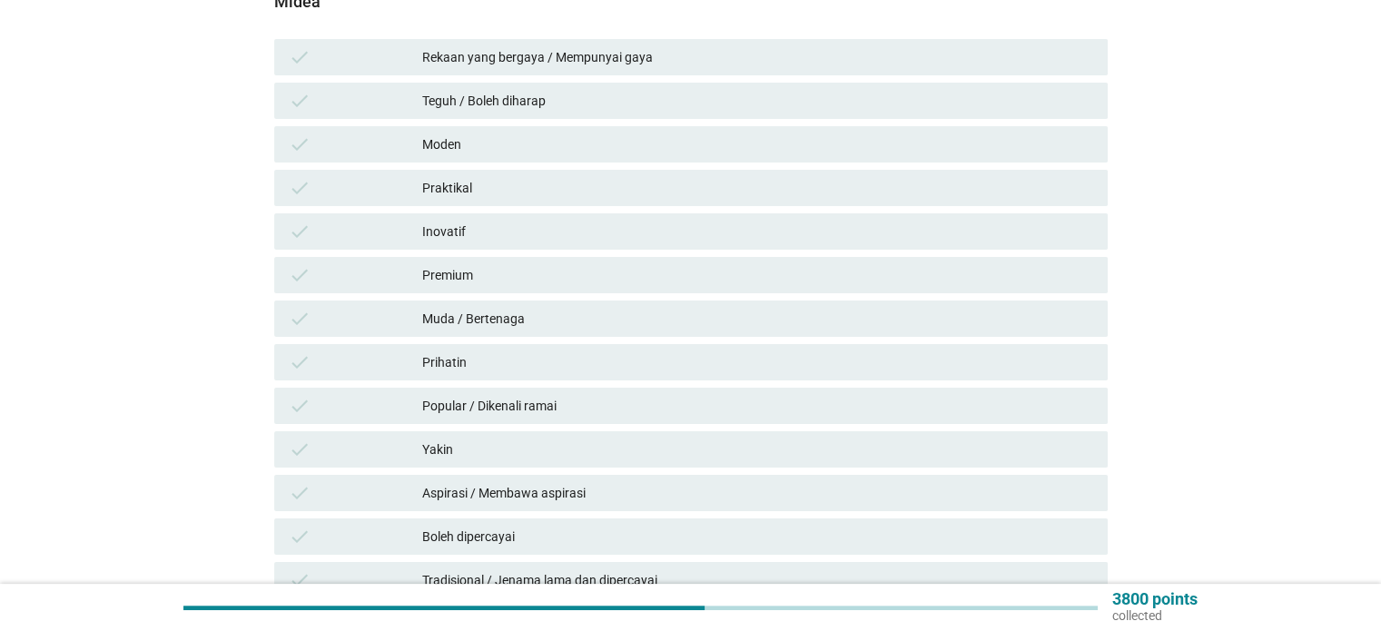
click at [671, 90] on div "Teguh / Boleh diharap" at bounding box center [757, 101] width 670 height 22
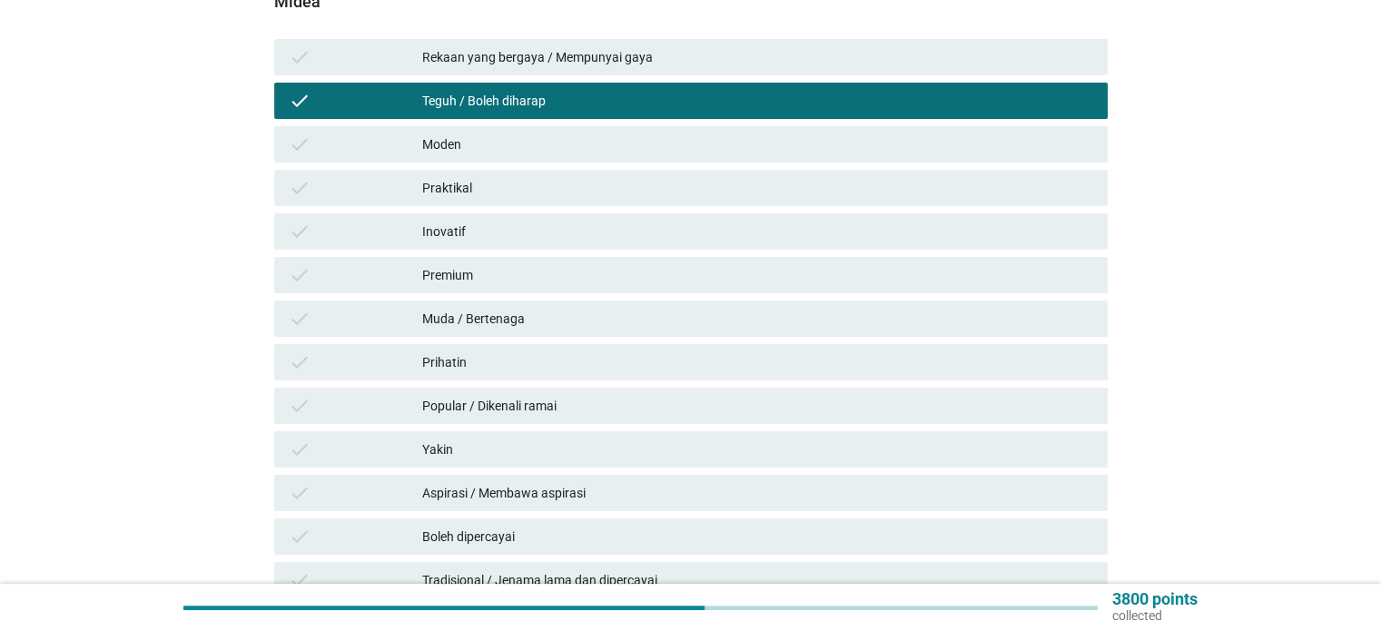
click at [723, 308] on div "Muda / Bertenaga" at bounding box center [757, 319] width 670 height 22
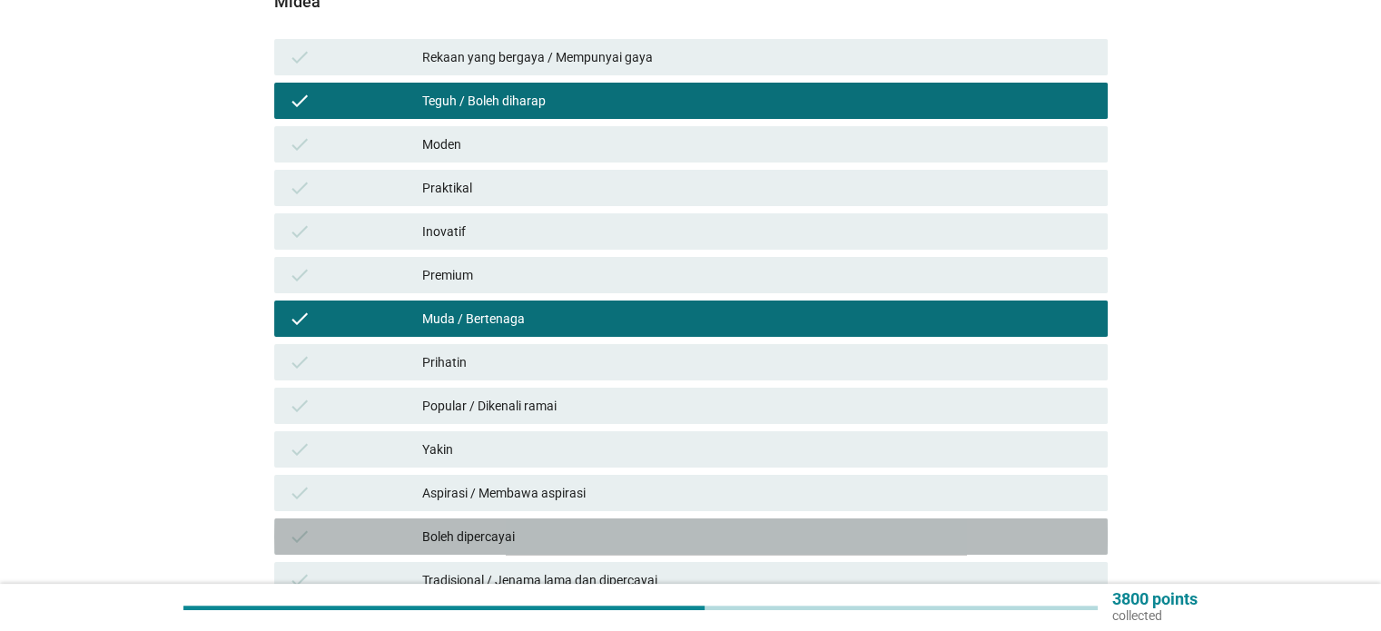
click at [790, 526] on div "Boleh dipercayai" at bounding box center [757, 537] width 670 height 22
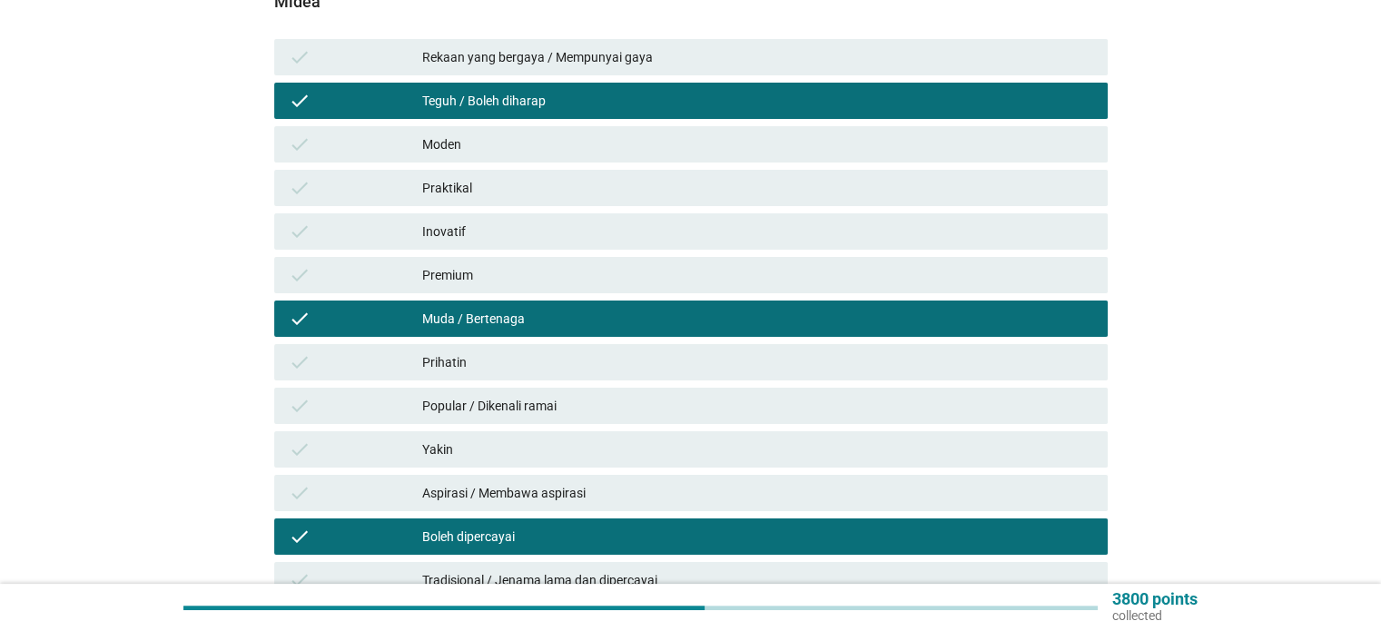
click at [785, 482] on div "Aspirasi / Membawa aspirasi" at bounding box center [757, 493] width 670 height 22
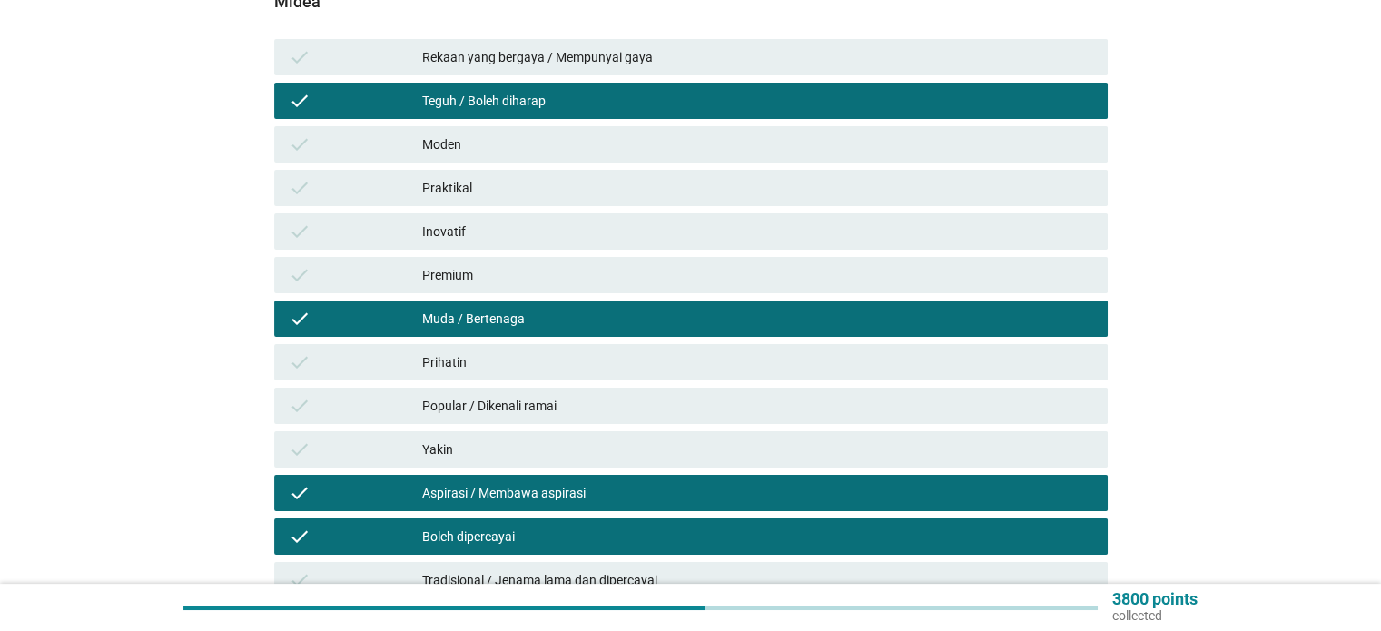
click at [793, 526] on div "Boleh dipercayai" at bounding box center [757, 537] width 670 height 22
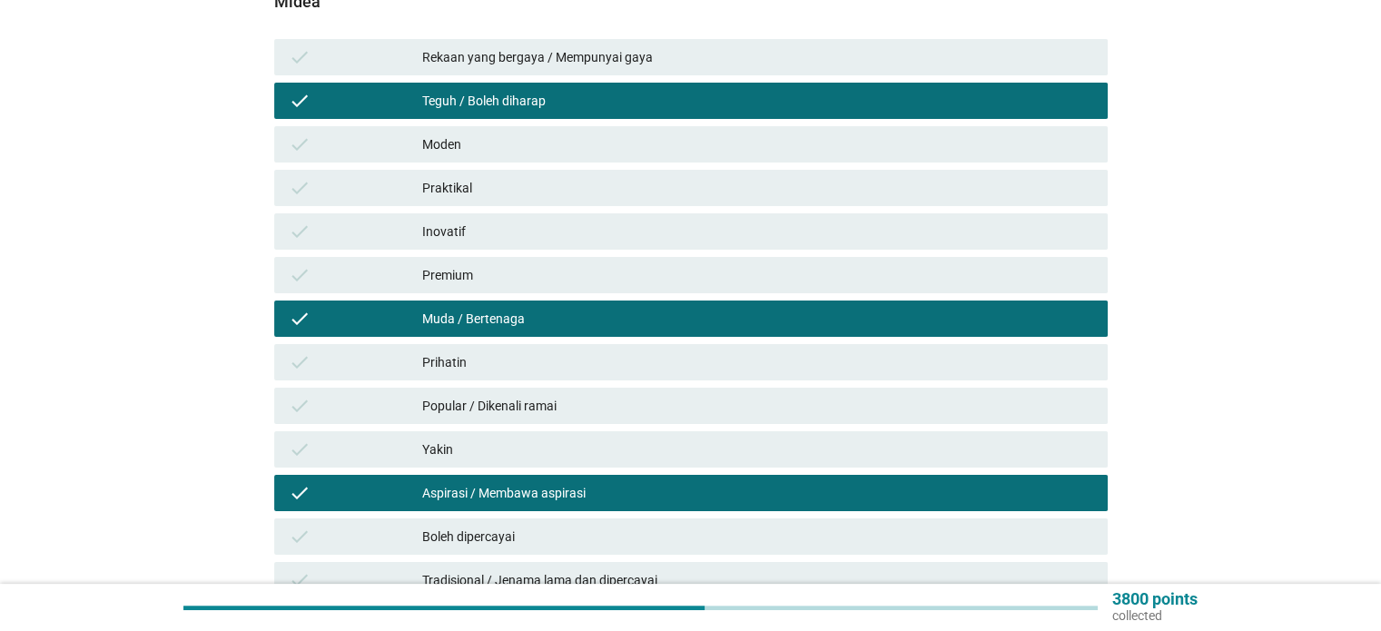
click at [801, 527] on div "Boleh dipercayai" at bounding box center [757, 537] width 670 height 22
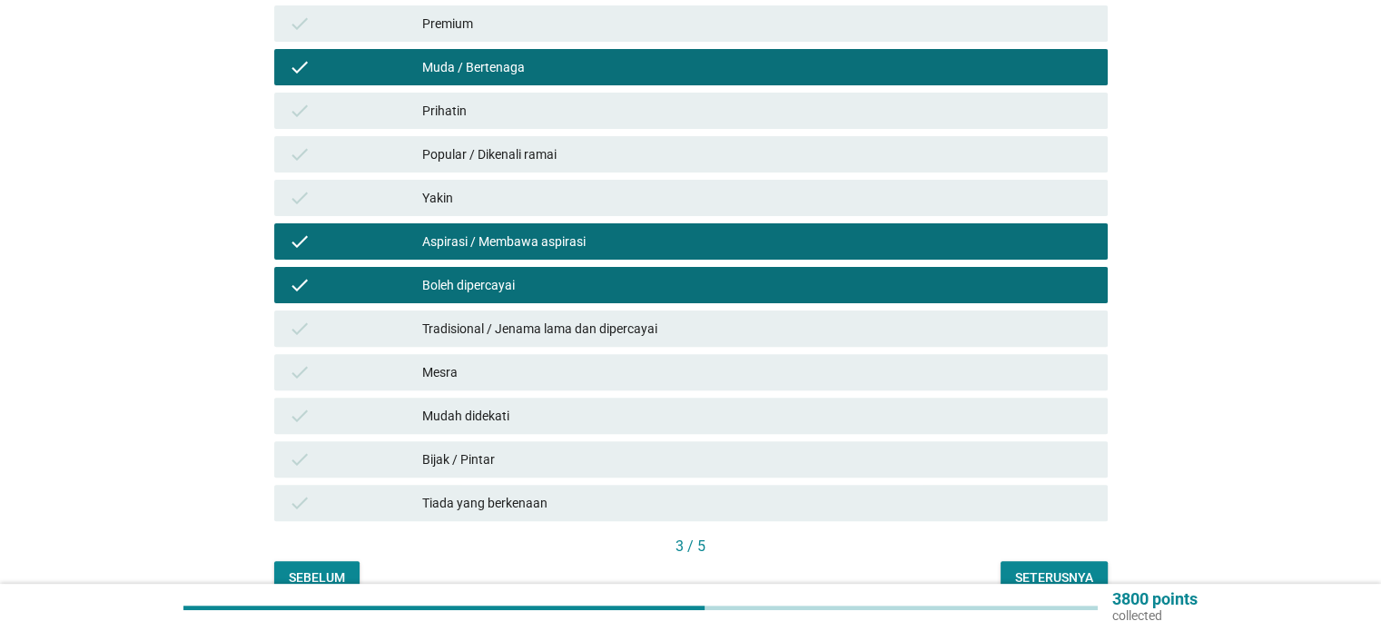
scroll to position [599, 0]
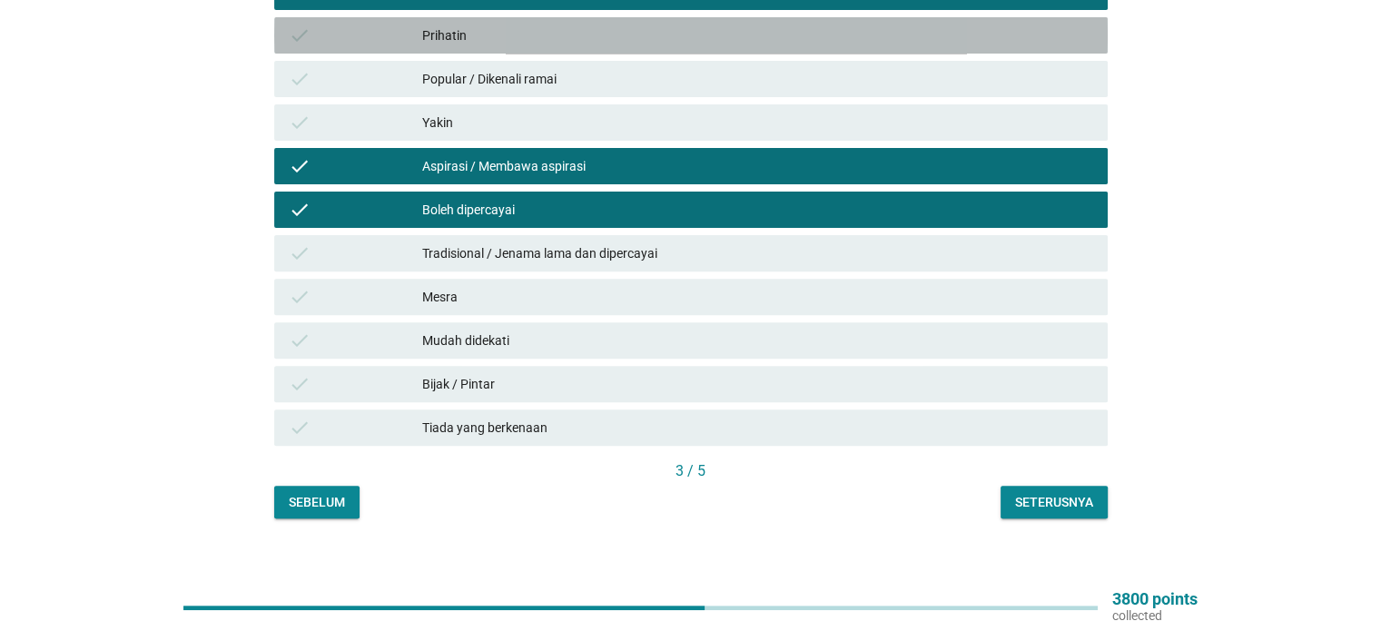
click at [915, 25] on div "Prihatin" at bounding box center [757, 36] width 670 height 22
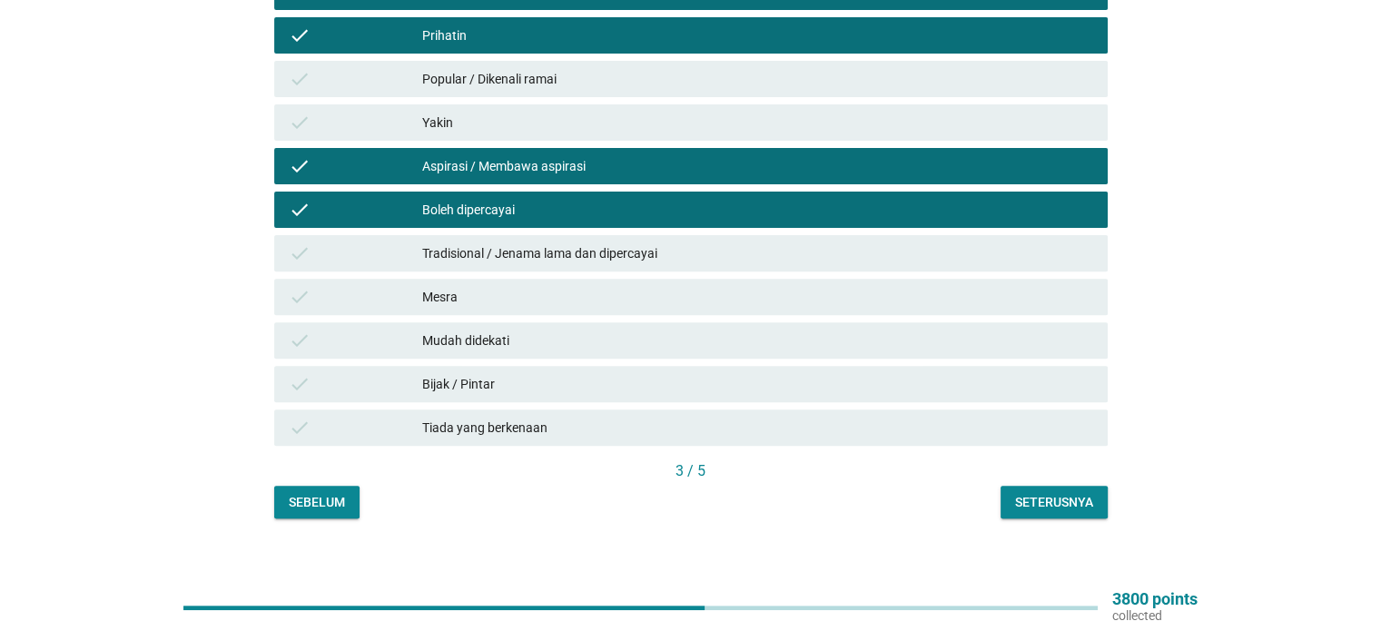
click at [1064, 500] on button "Seterusnya" at bounding box center [1054, 502] width 107 height 33
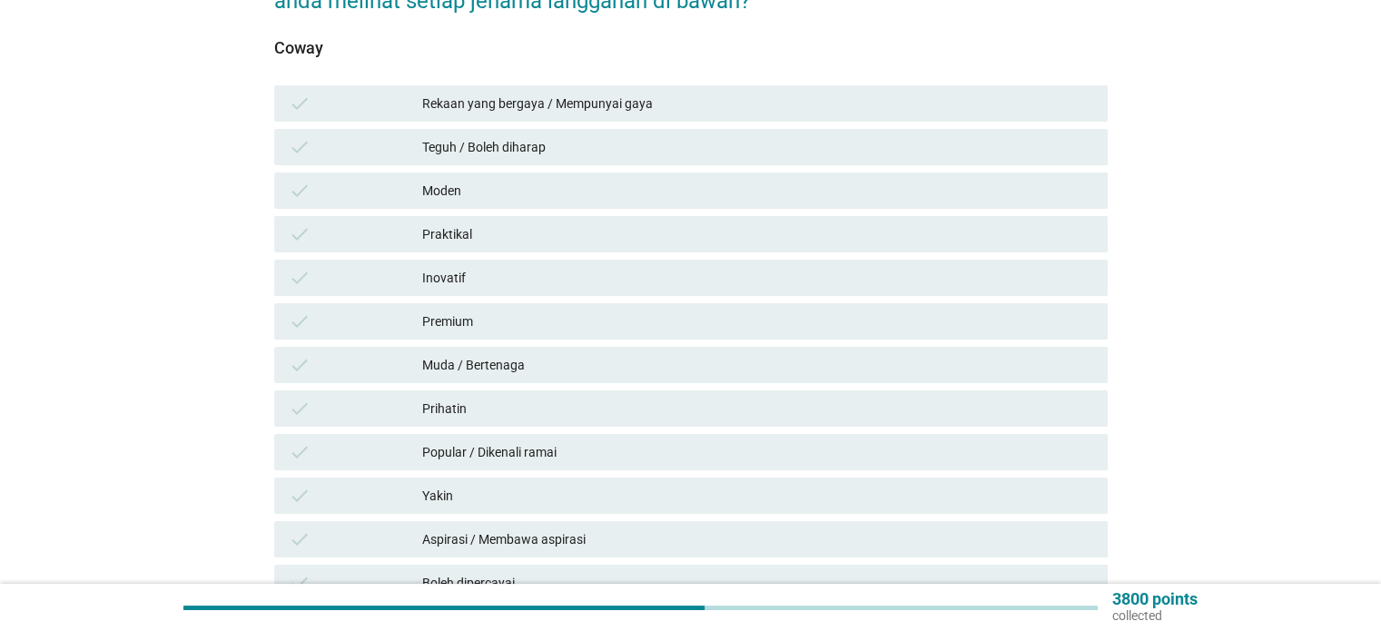
scroll to position [272, 0]
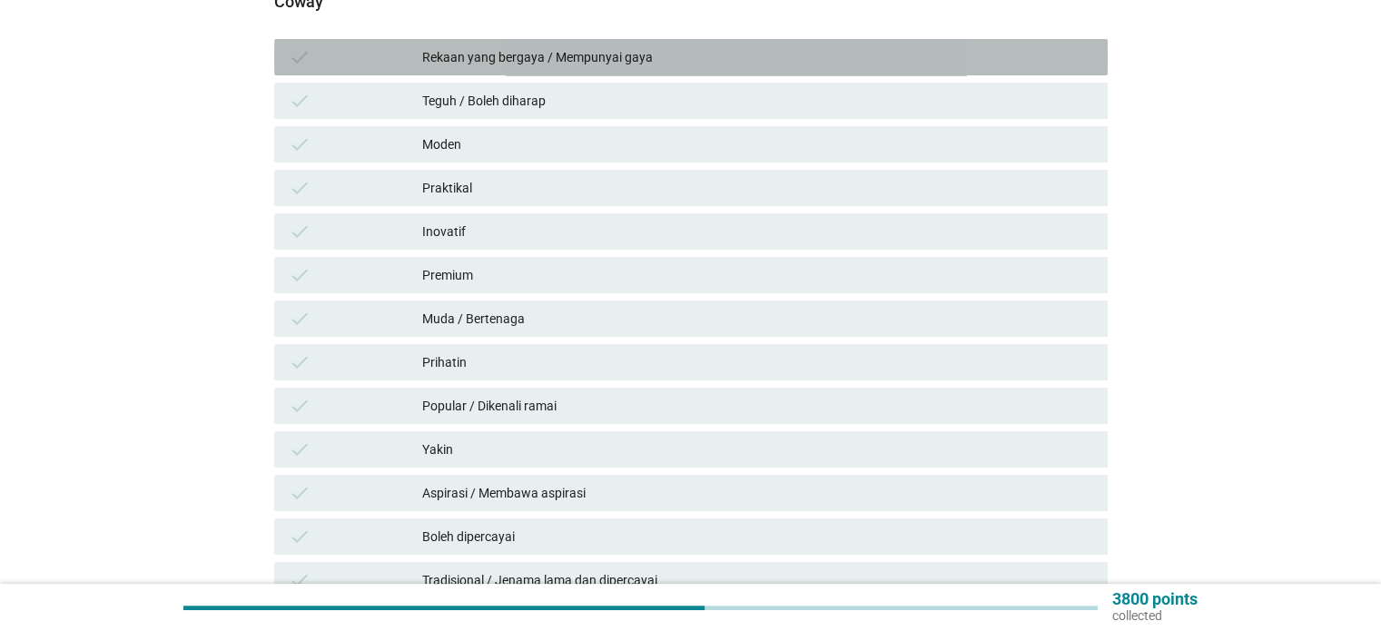
click at [734, 50] on div "Rekaan yang bergaya / Mempunyai gaya" at bounding box center [757, 57] width 670 height 22
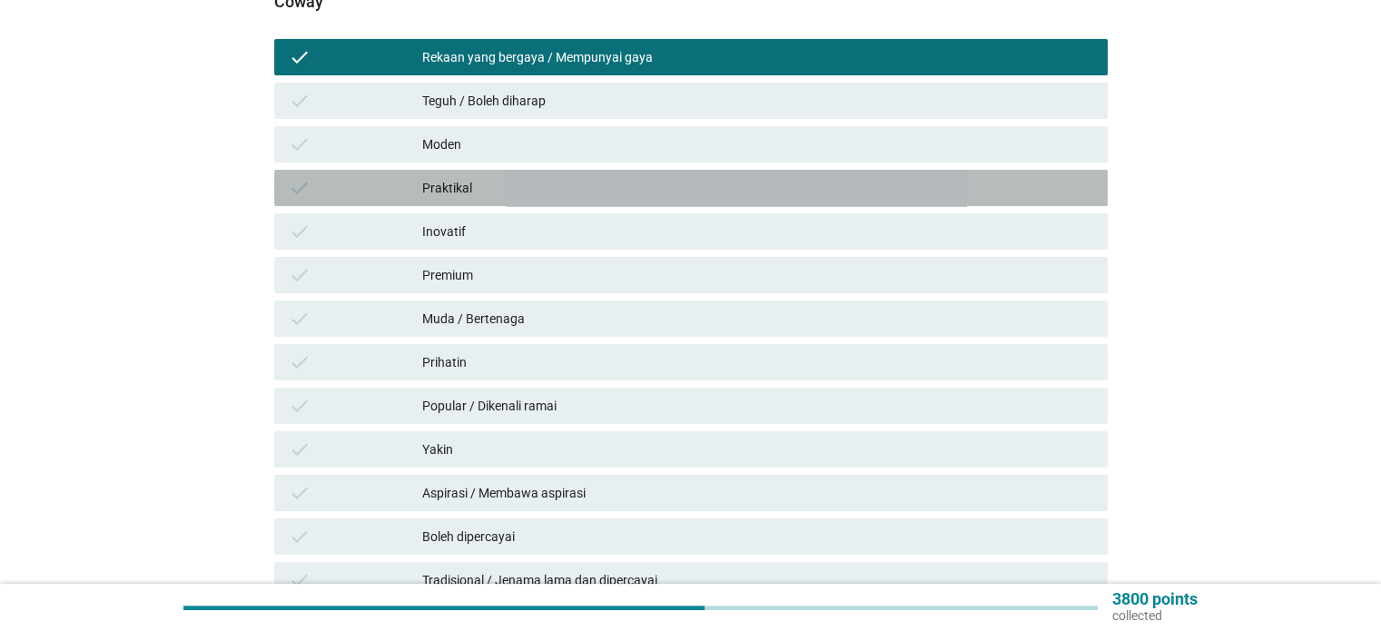
click at [751, 177] on div "Praktikal" at bounding box center [757, 188] width 670 height 22
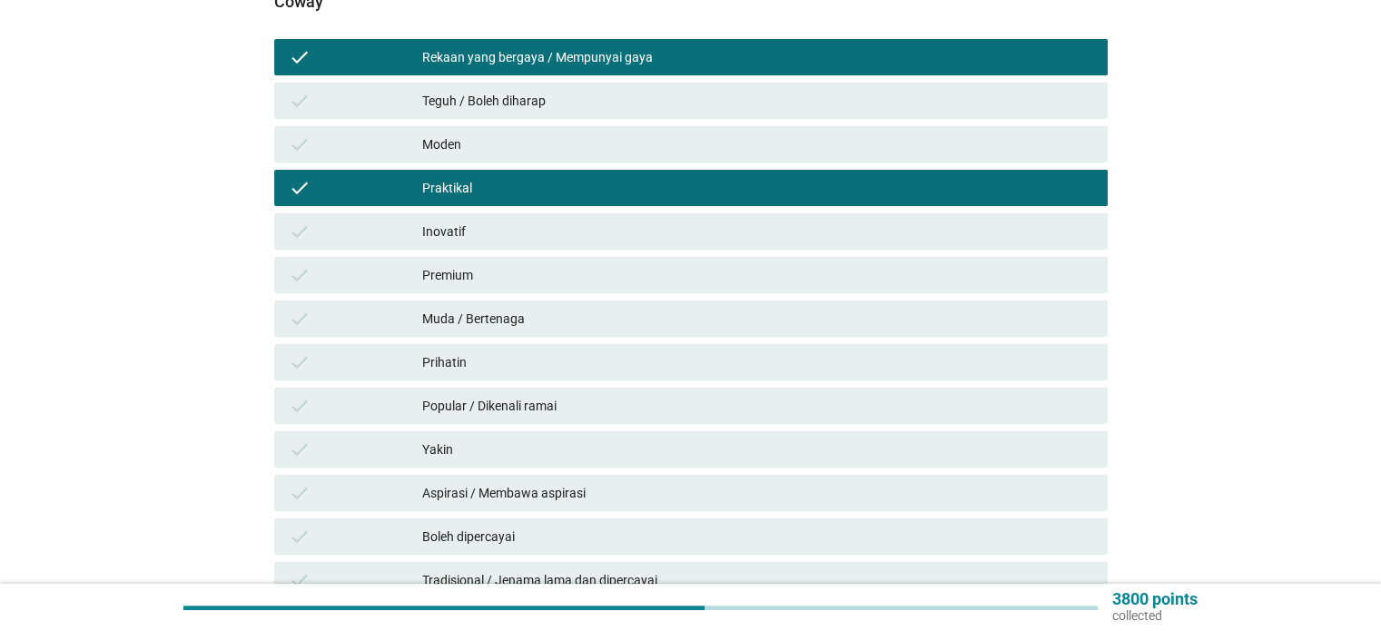
click at [752, 221] on div "Inovatif" at bounding box center [757, 232] width 670 height 22
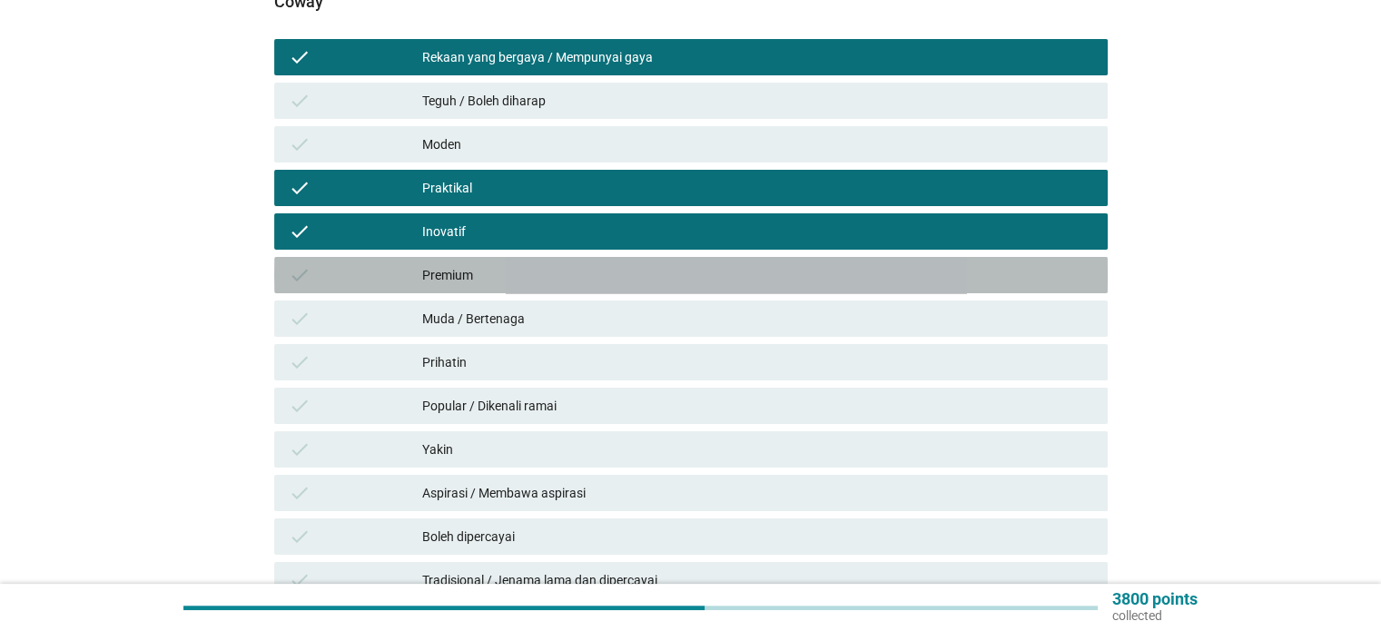
click at [756, 264] on div "Premium" at bounding box center [757, 275] width 670 height 22
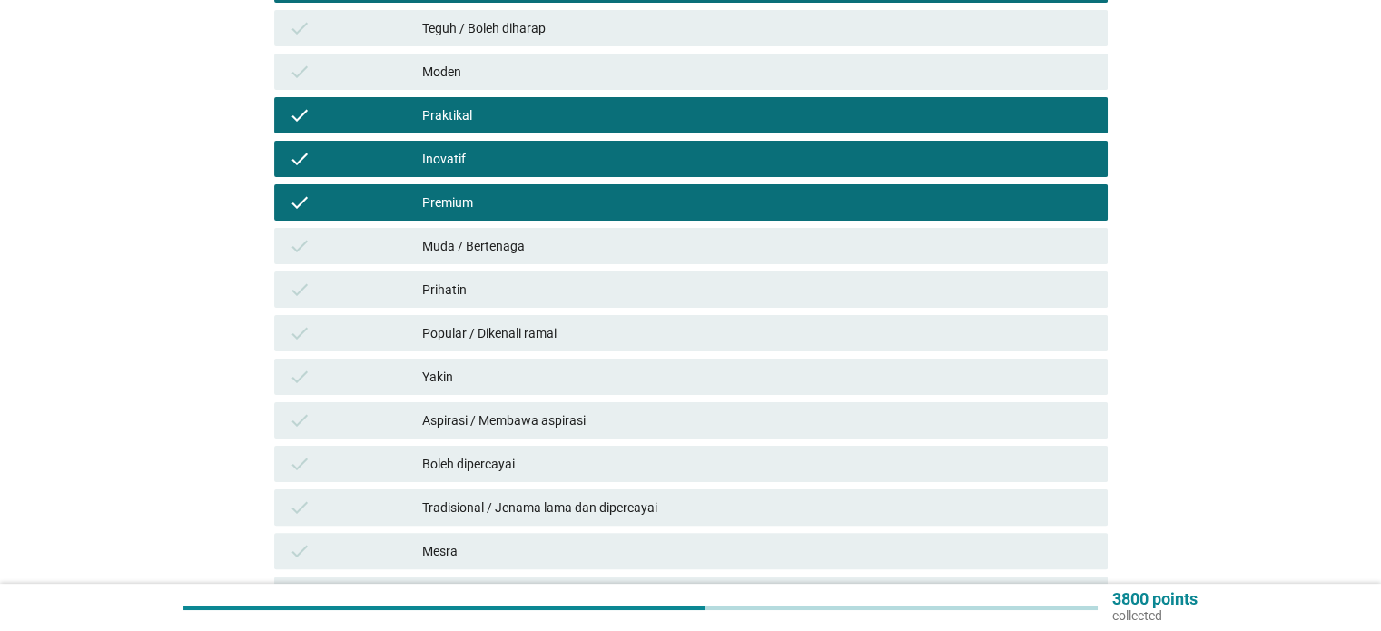
scroll to position [599, 0]
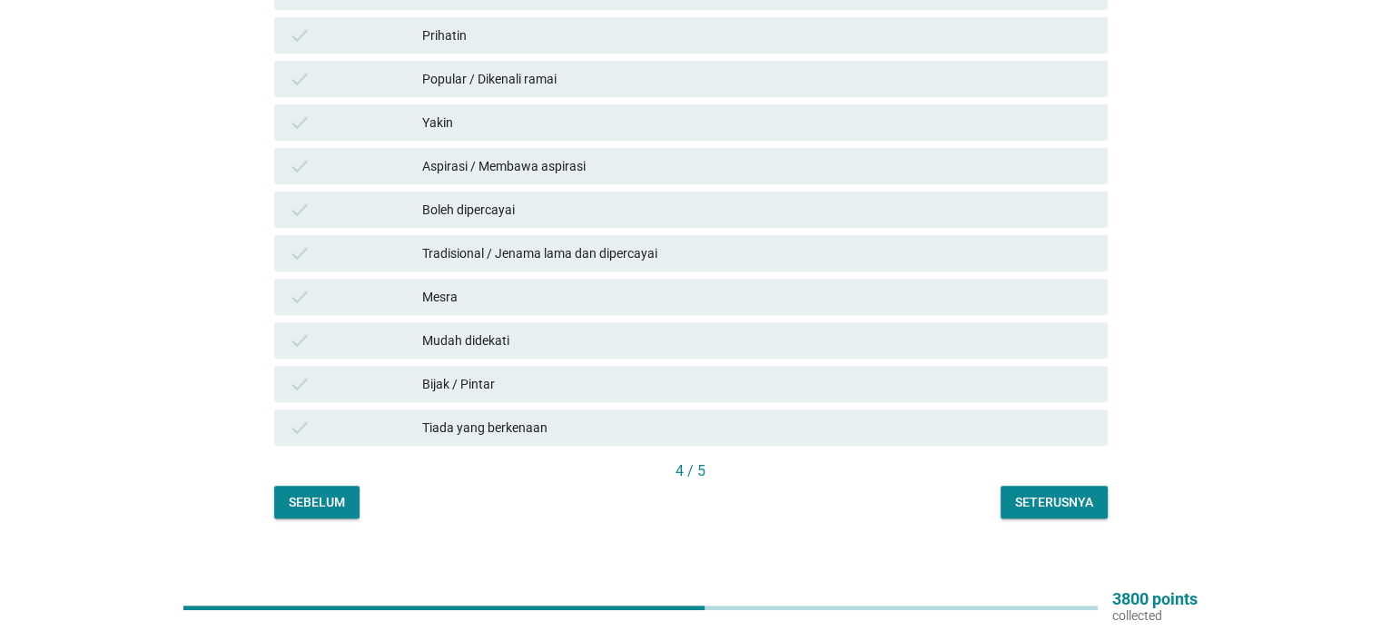
click at [1048, 486] on button "Seterusnya" at bounding box center [1054, 502] width 107 height 33
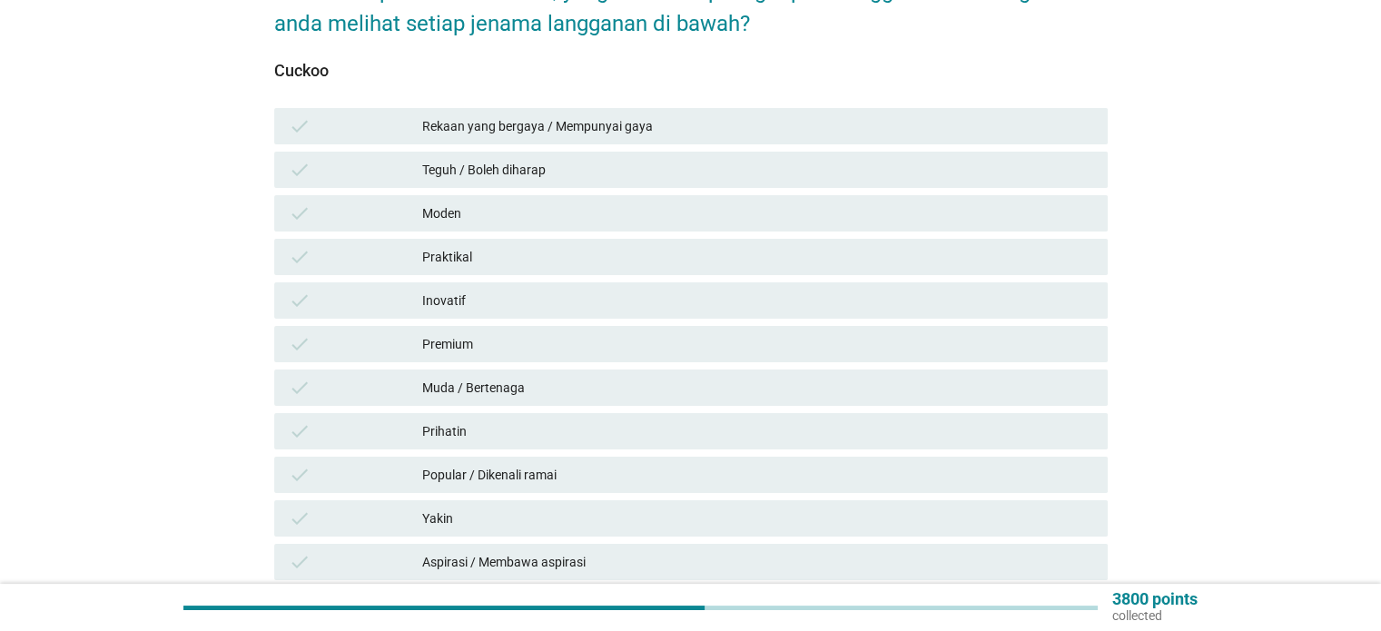
scroll to position [272, 0]
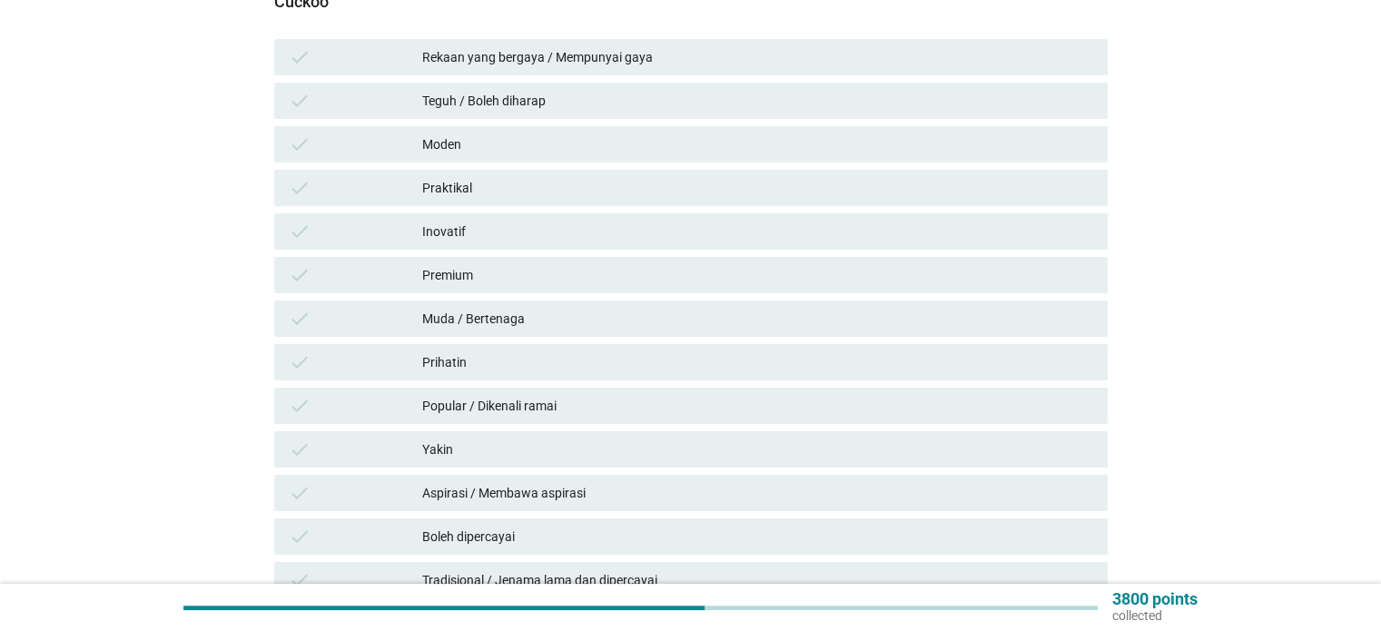
click at [658, 79] on div "check Teguh / Boleh diharap" at bounding box center [691, 101] width 841 height 44
click at [654, 134] on div "Moden" at bounding box center [757, 145] width 670 height 22
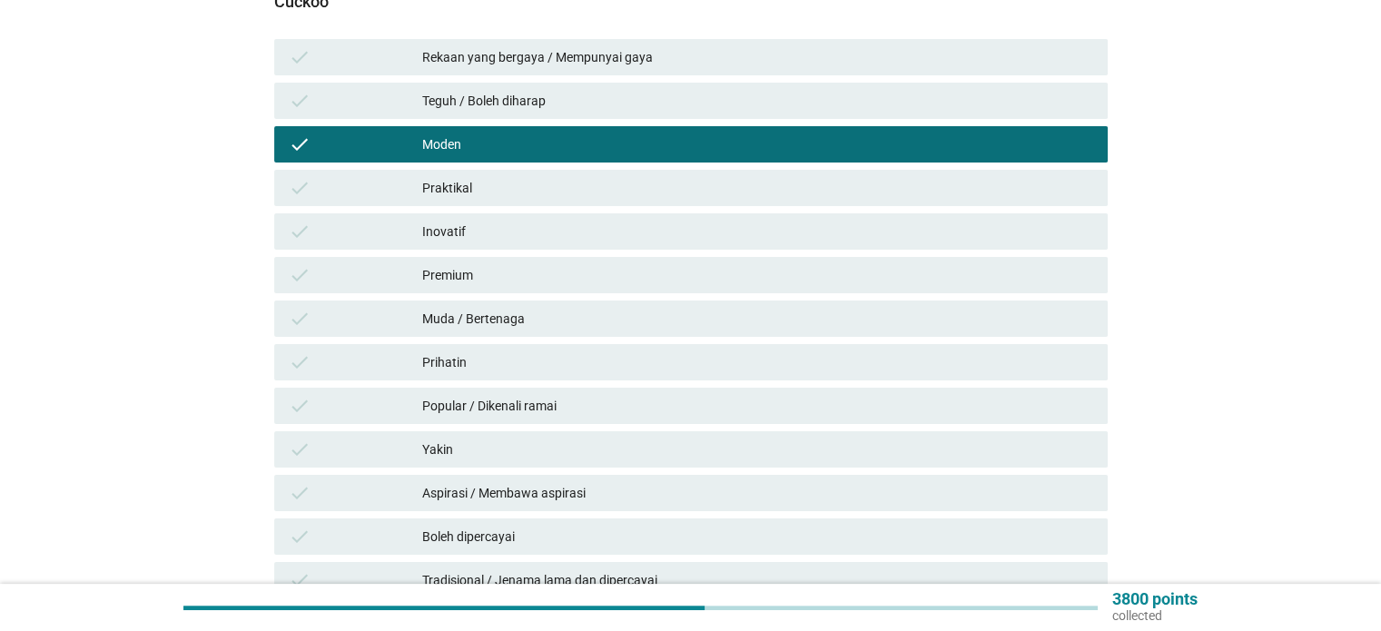
click at [628, 221] on div "Inovatif" at bounding box center [757, 232] width 670 height 22
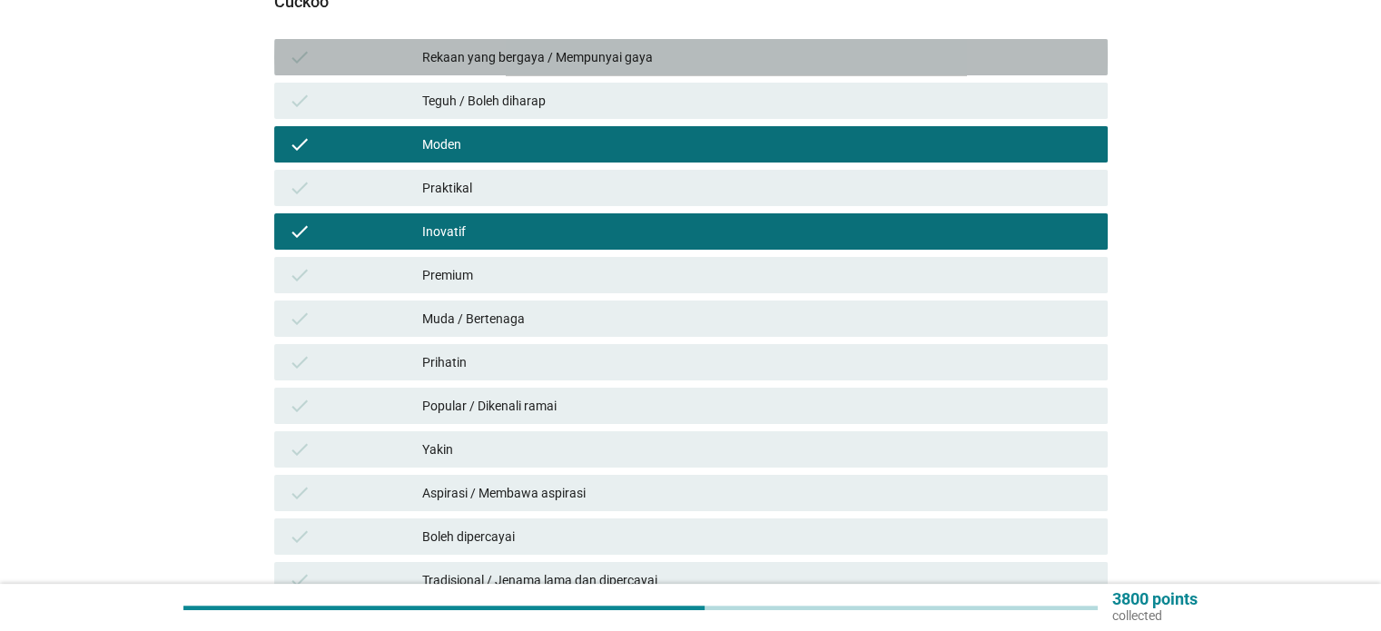
click at [676, 46] on div "Rekaan yang bergaya / Mempunyai gaya" at bounding box center [757, 57] width 670 height 22
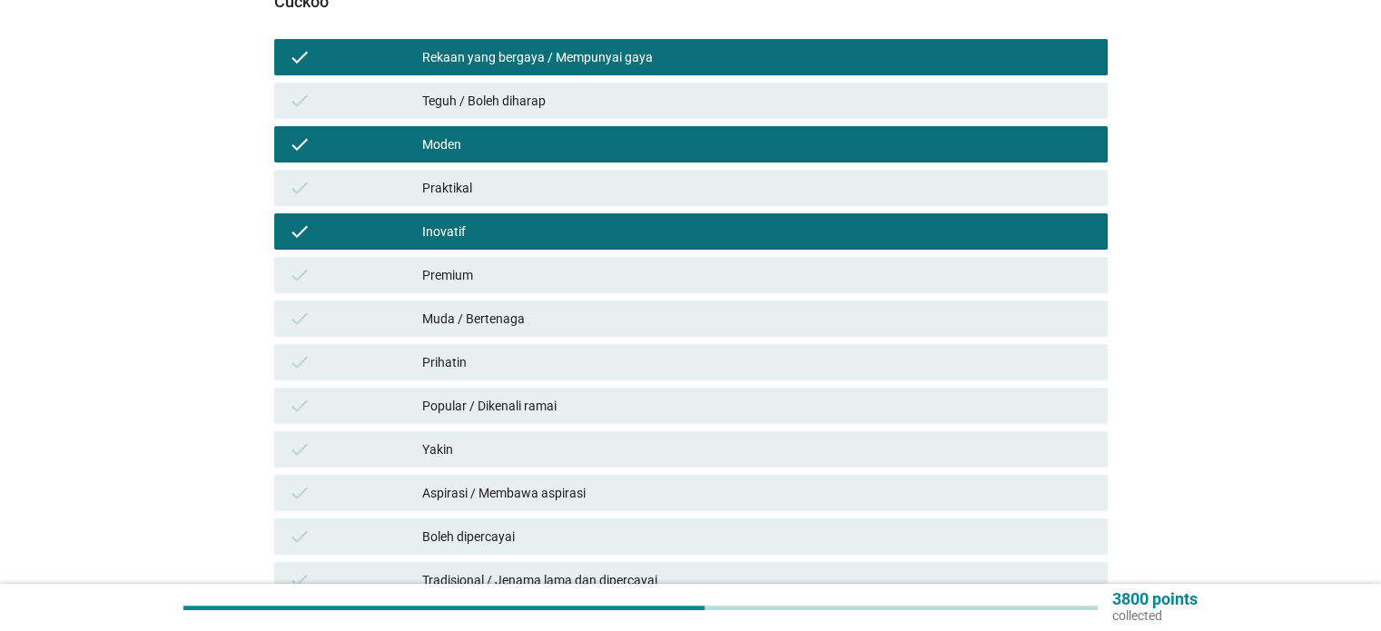
click at [609, 264] on div "Premium" at bounding box center [757, 275] width 670 height 22
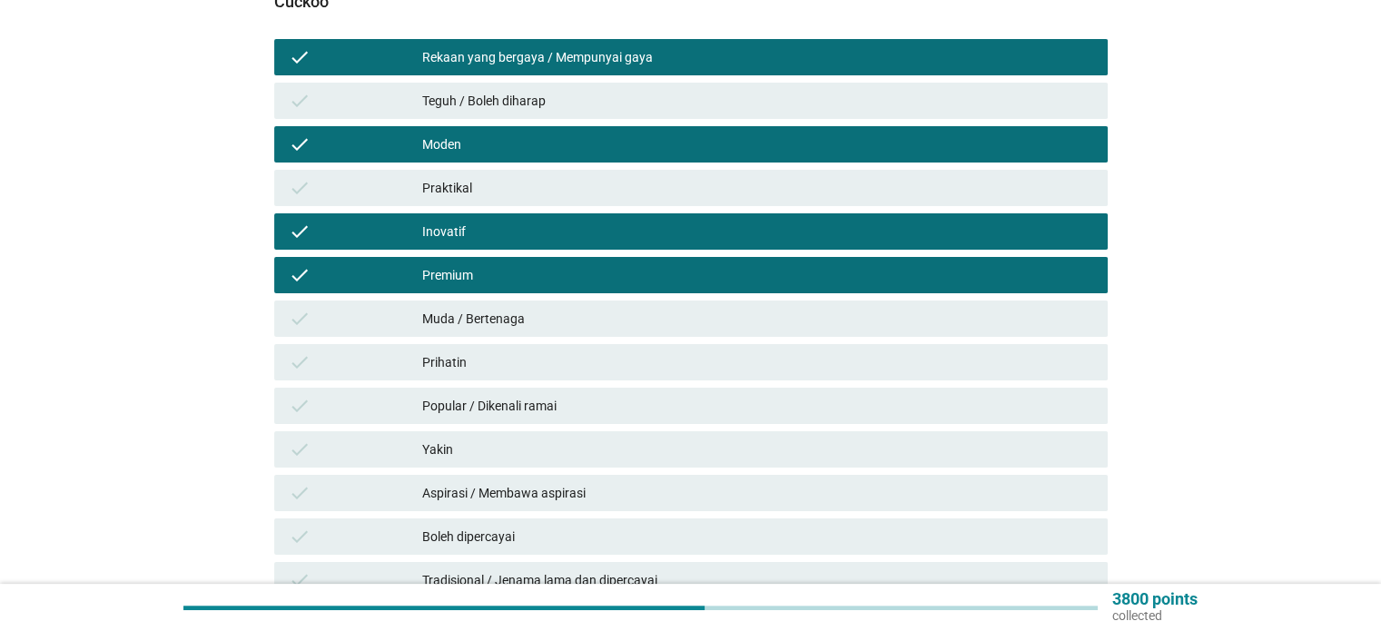
click at [640, 395] on div "Popular / Dikenali ramai" at bounding box center [757, 406] width 670 height 22
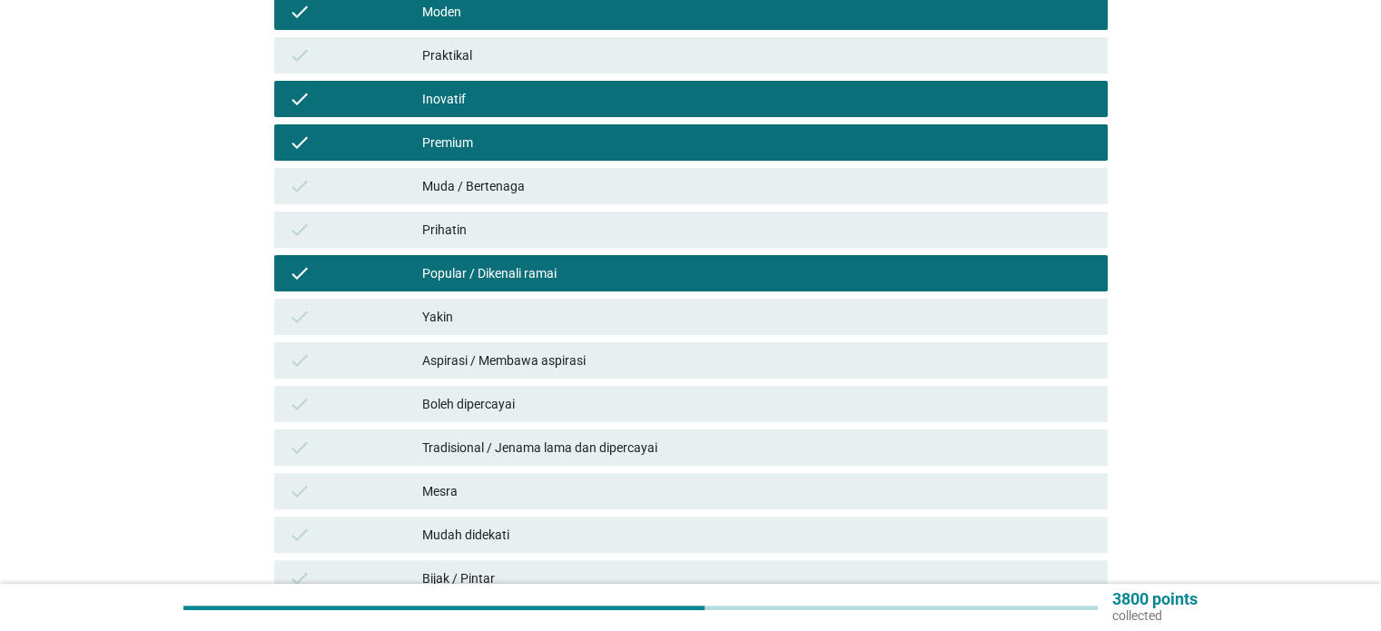
scroll to position [599, 0]
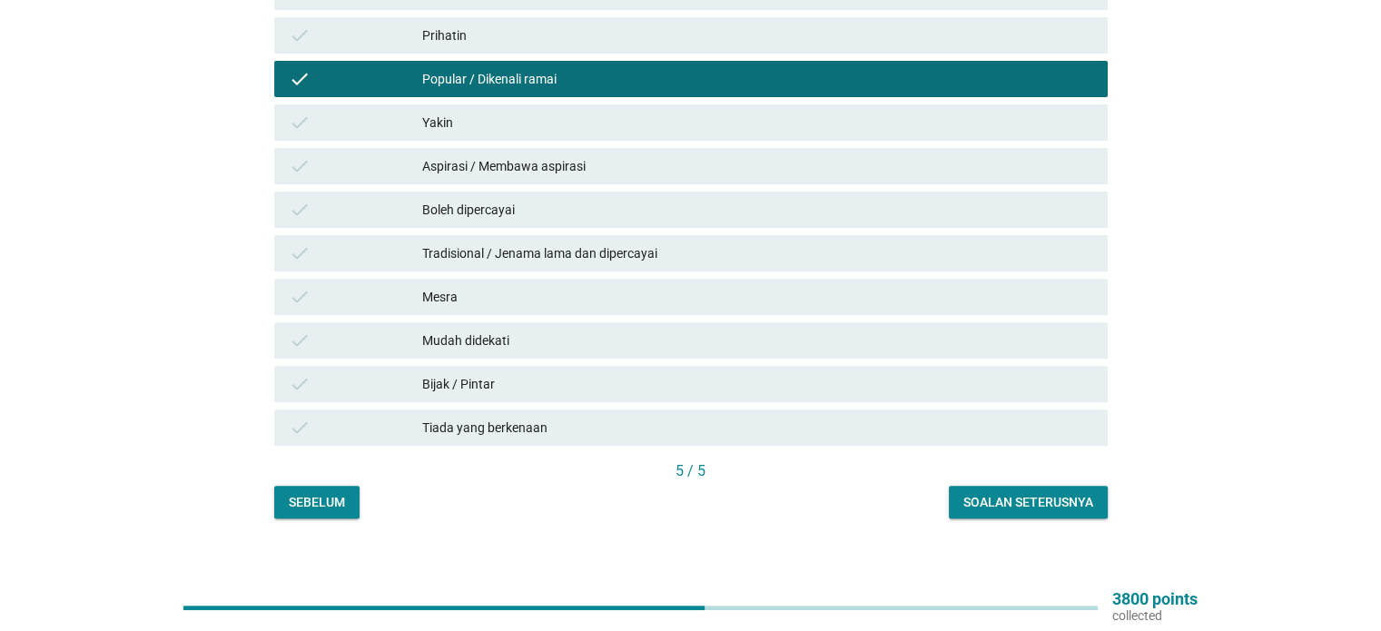
click at [720, 68] on div "Popular / Dikenali ramai" at bounding box center [757, 79] width 670 height 22
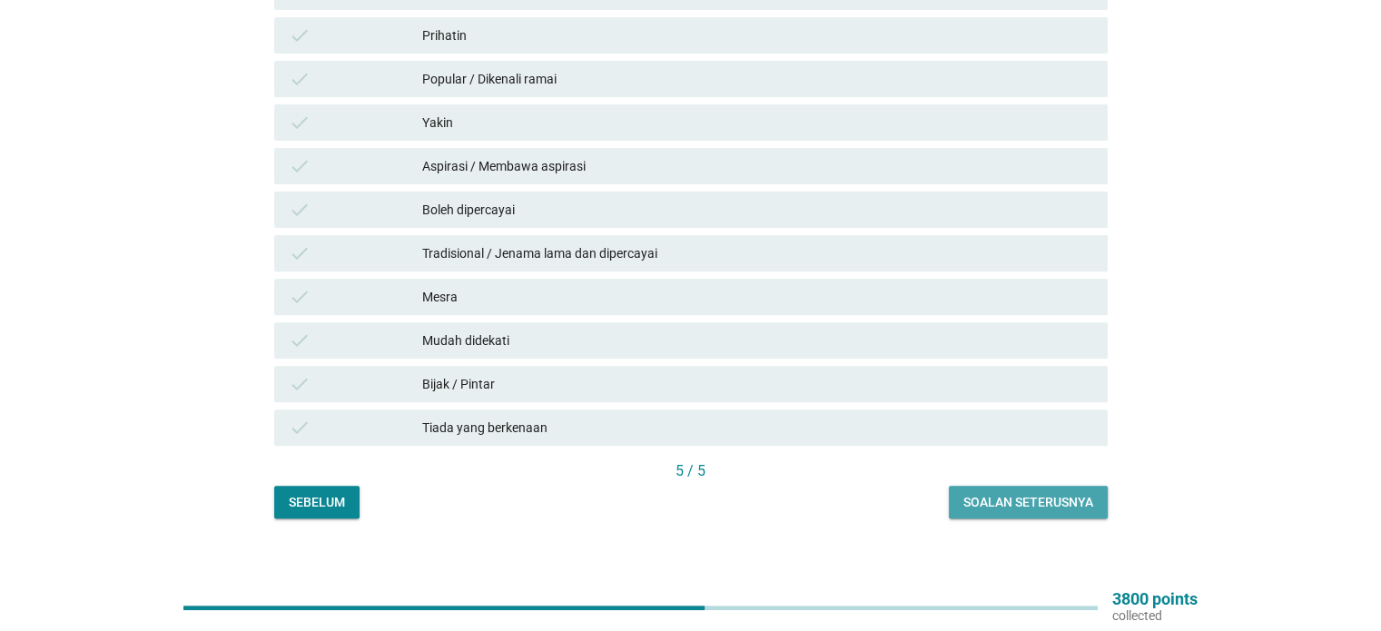
click at [1031, 493] on div "Soalan seterusnya" at bounding box center [1029, 502] width 130 height 19
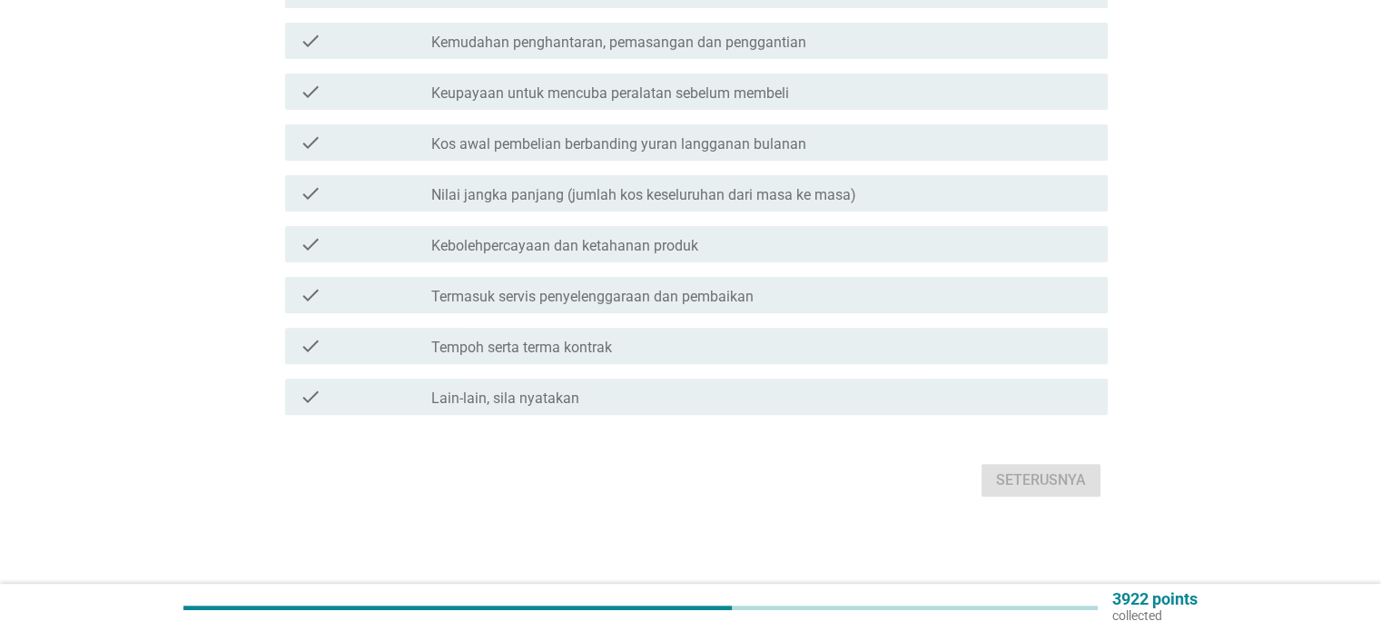
scroll to position [0, 0]
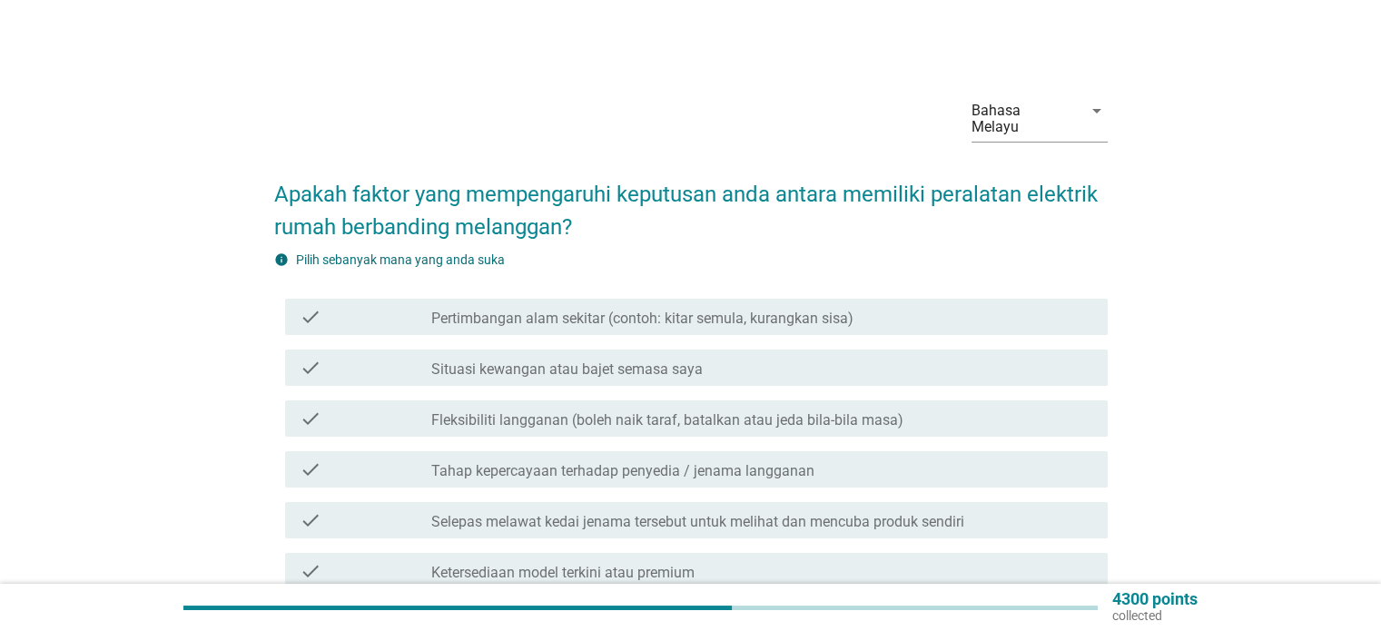
click at [787, 357] on div "check_box_outline_blank Situasi kewangan atau bajet semasa saya" at bounding box center [761, 368] width 661 height 22
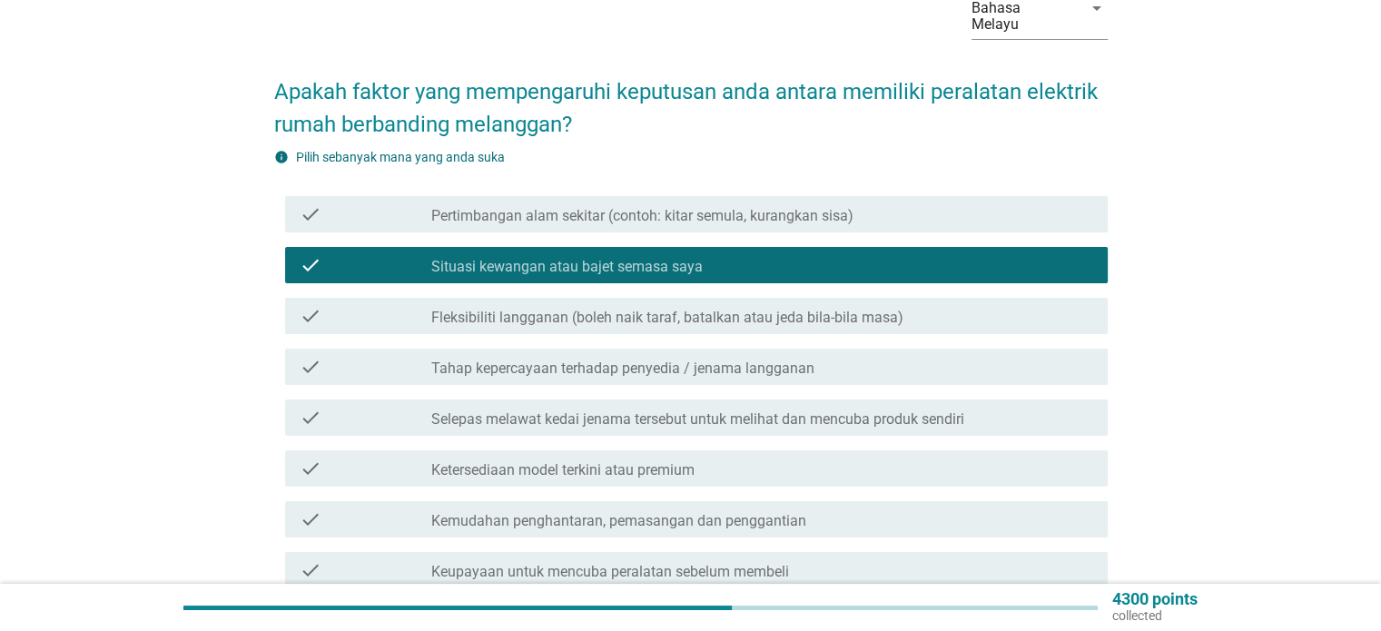
scroll to position [182, 0]
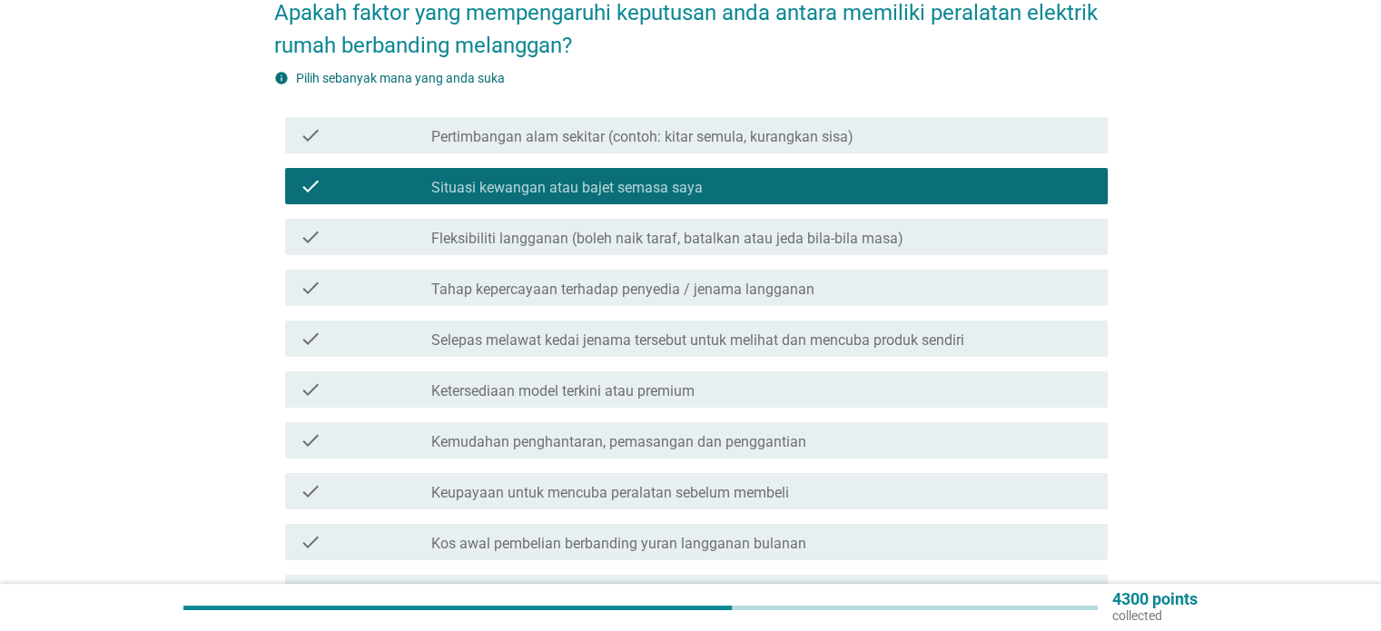
click at [847, 277] on div "check_box_outline_blank Tahap kepercayaan terhadap penyedia / jenama langganan" at bounding box center [761, 288] width 661 height 22
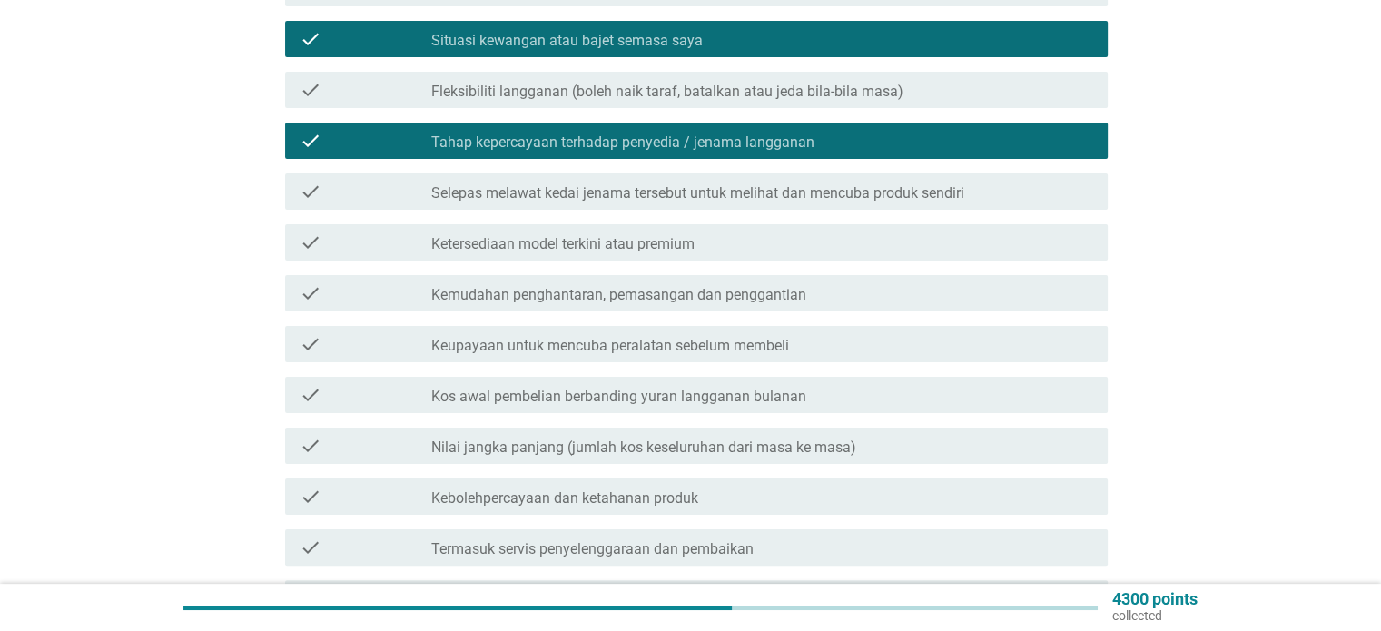
scroll to position [454, 0]
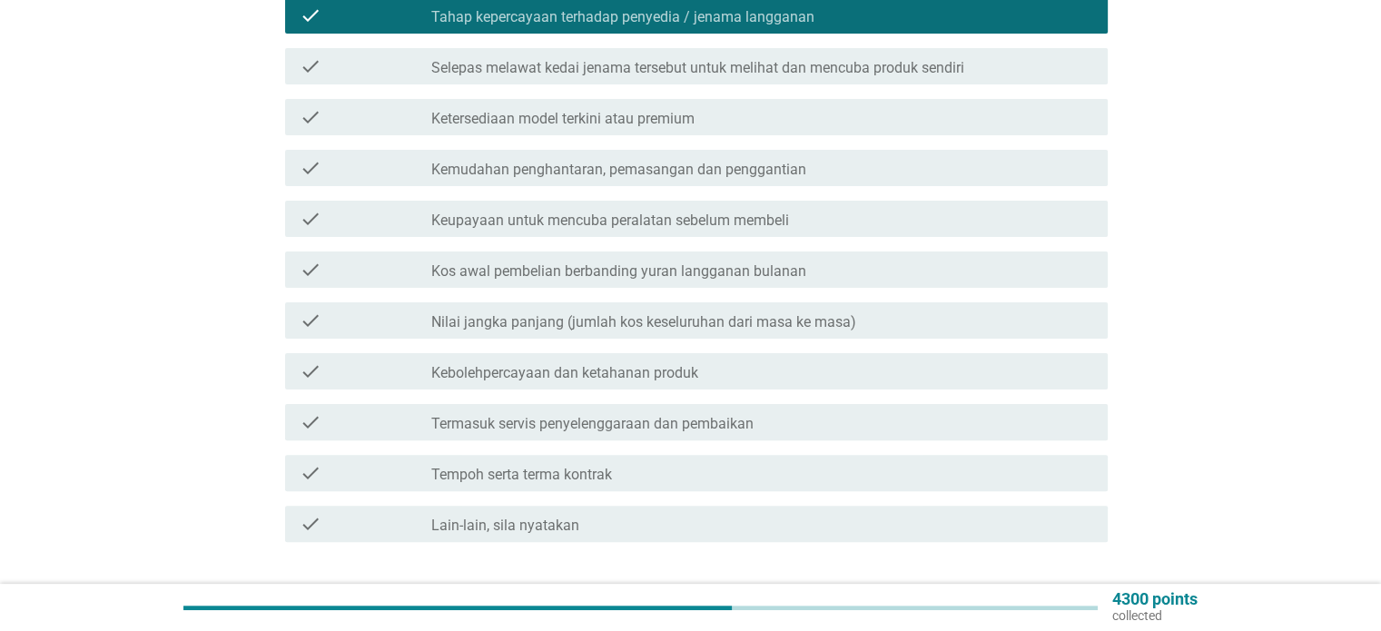
click at [887, 159] on div "check_box_outline_blank Kemudahan penghantaran, pemasangan dan penggantian" at bounding box center [761, 168] width 661 height 22
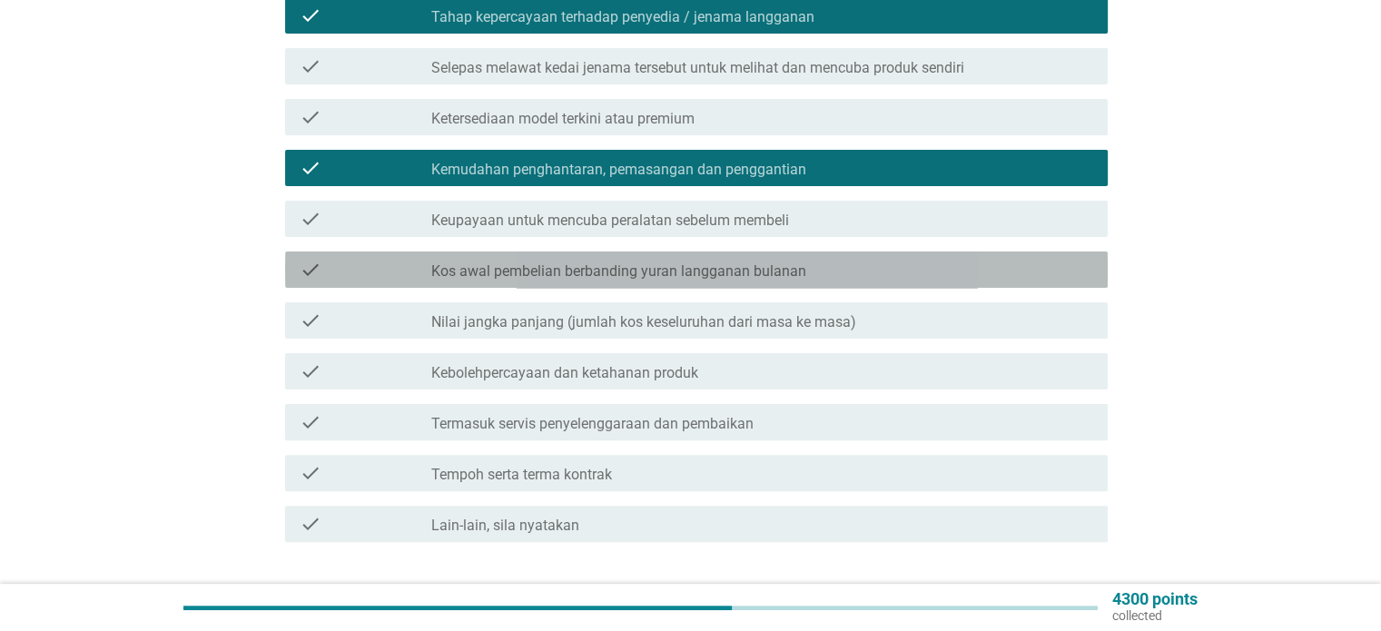
click at [868, 259] on div "check_box_outline_blank Kos awal pembelian berbanding yuran langganan bulanan" at bounding box center [761, 270] width 661 height 22
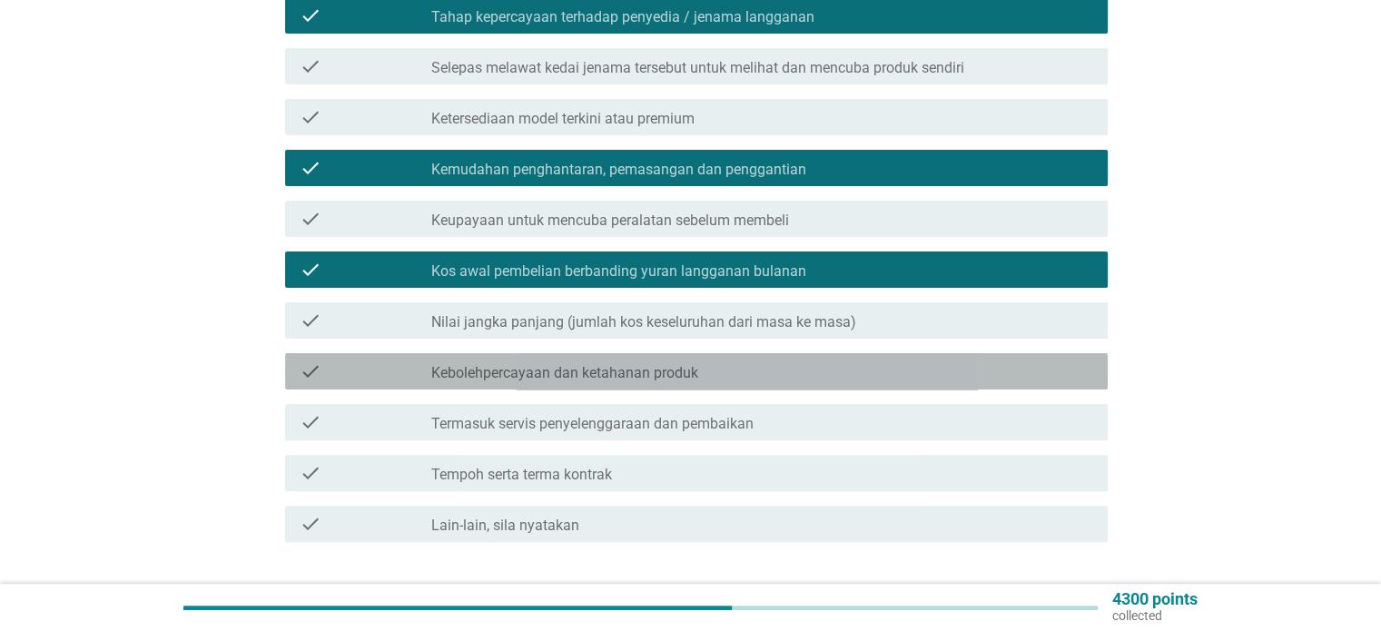
click at [879, 364] on div "check_box_outline_blank Kebolehpercayaan dan ketahanan produk" at bounding box center [761, 372] width 661 height 22
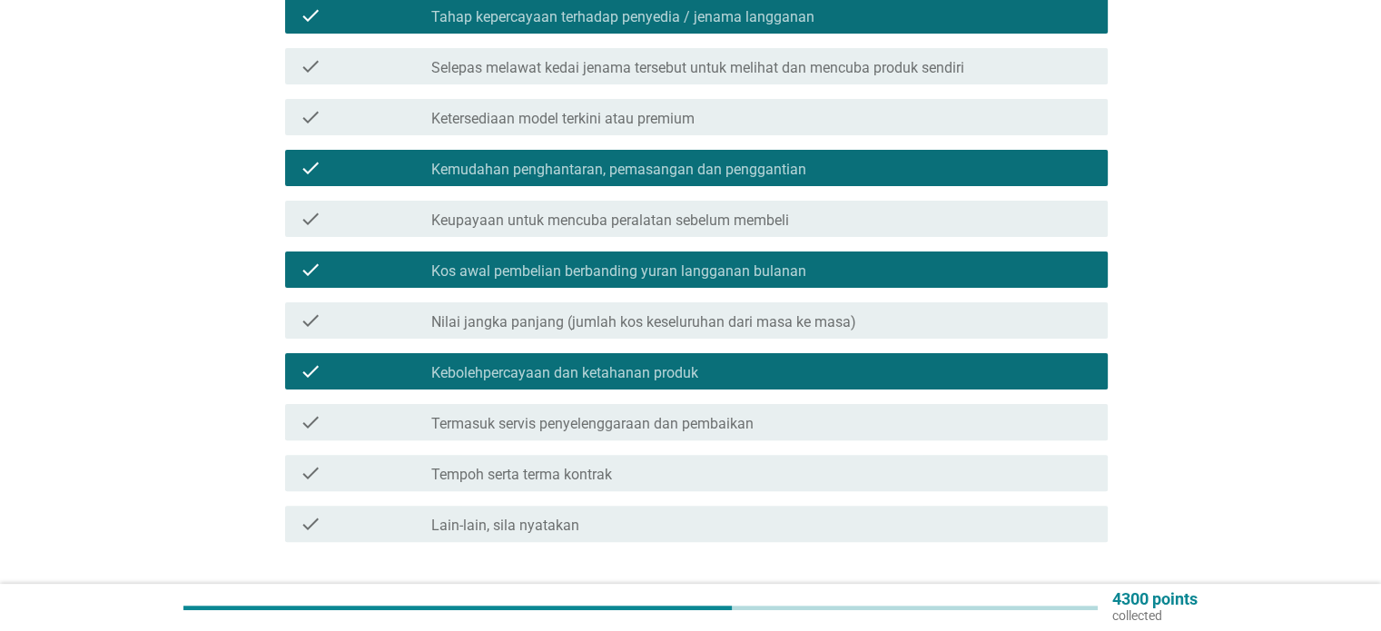
click at [915, 404] on div "check check_box_outline_blank Termasuk servis penyelenggaraan dan pembaikan" at bounding box center [696, 422] width 823 height 36
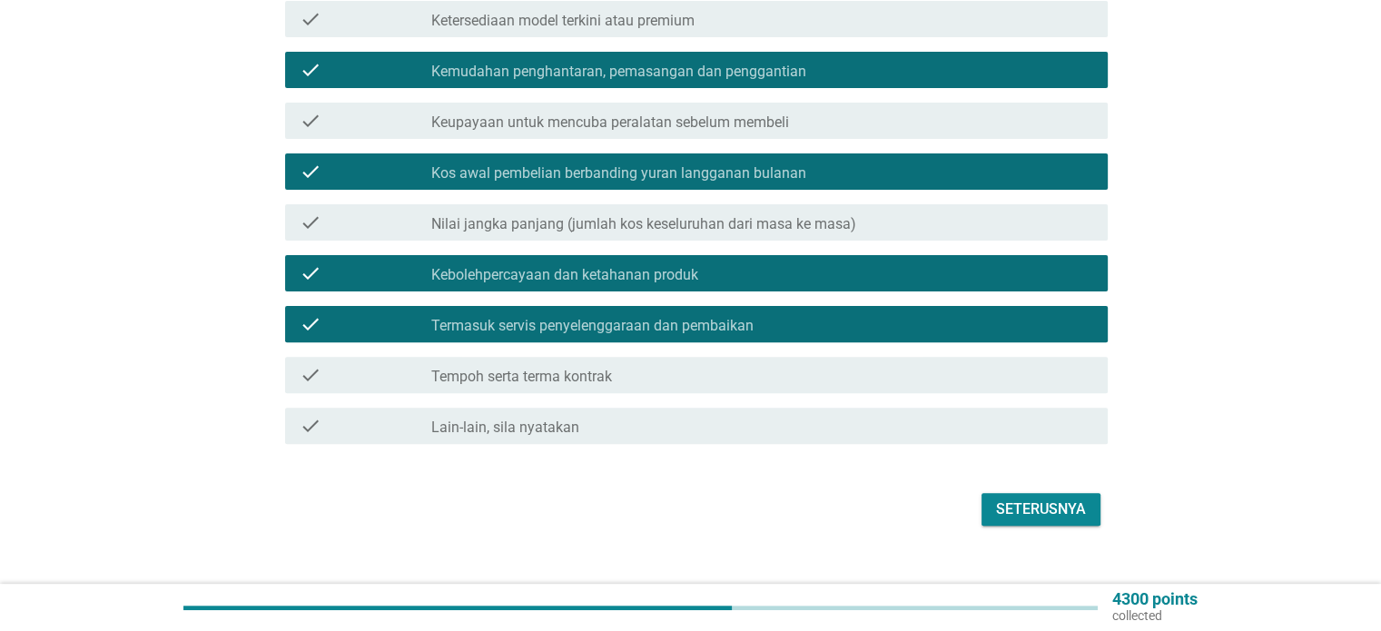
scroll to position [564, 0]
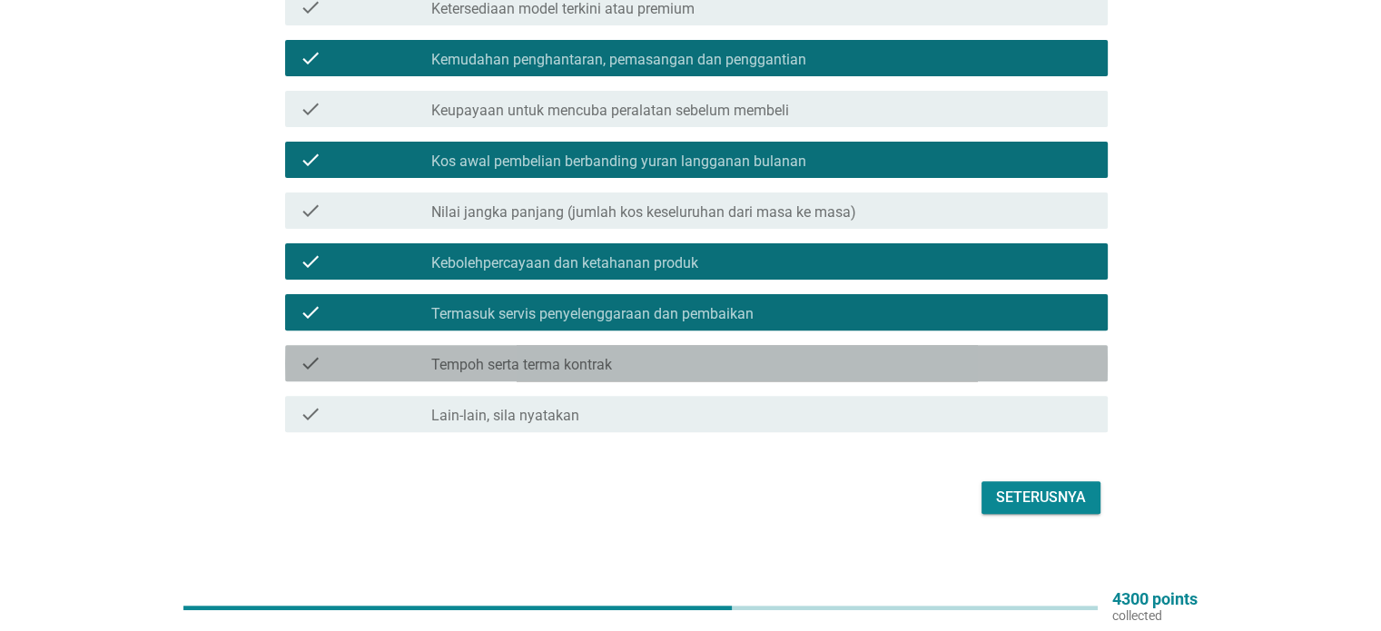
click at [1001, 356] on div "check_box_outline_blank Tempoh serta terma kontrak" at bounding box center [761, 363] width 661 height 22
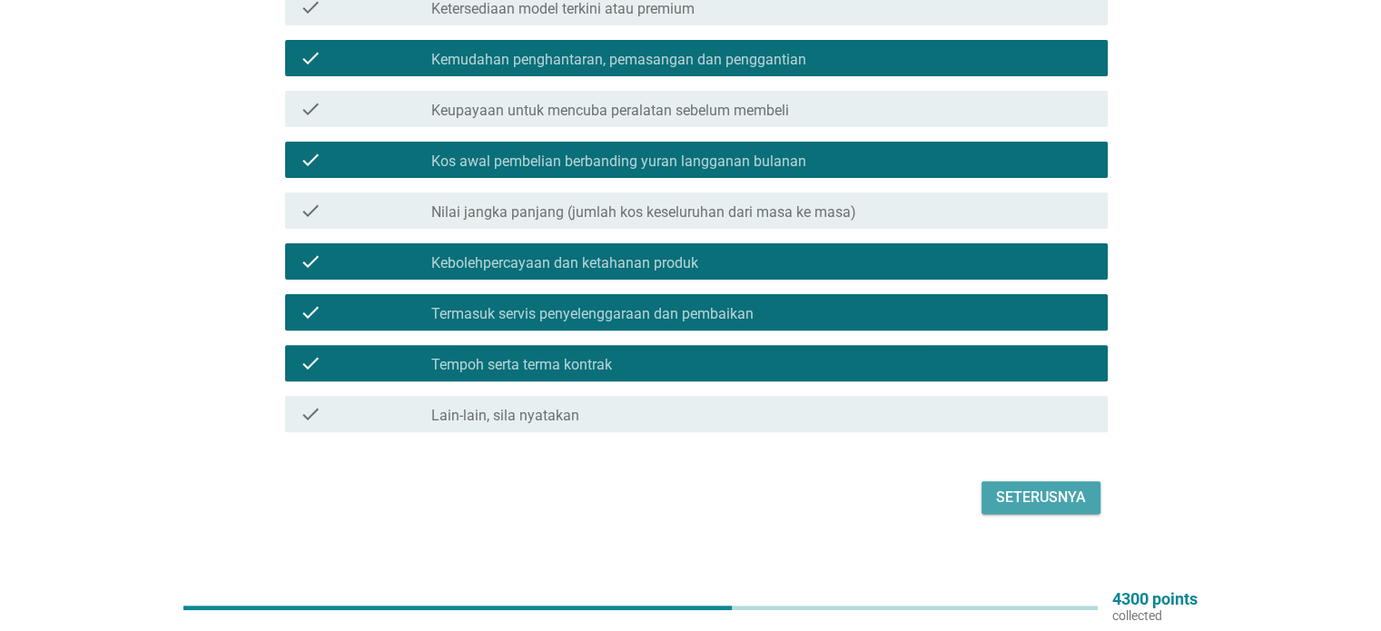
click at [1090, 481] on button "Seterusnya" at bounding box center [1041, 497] width 119 height 33
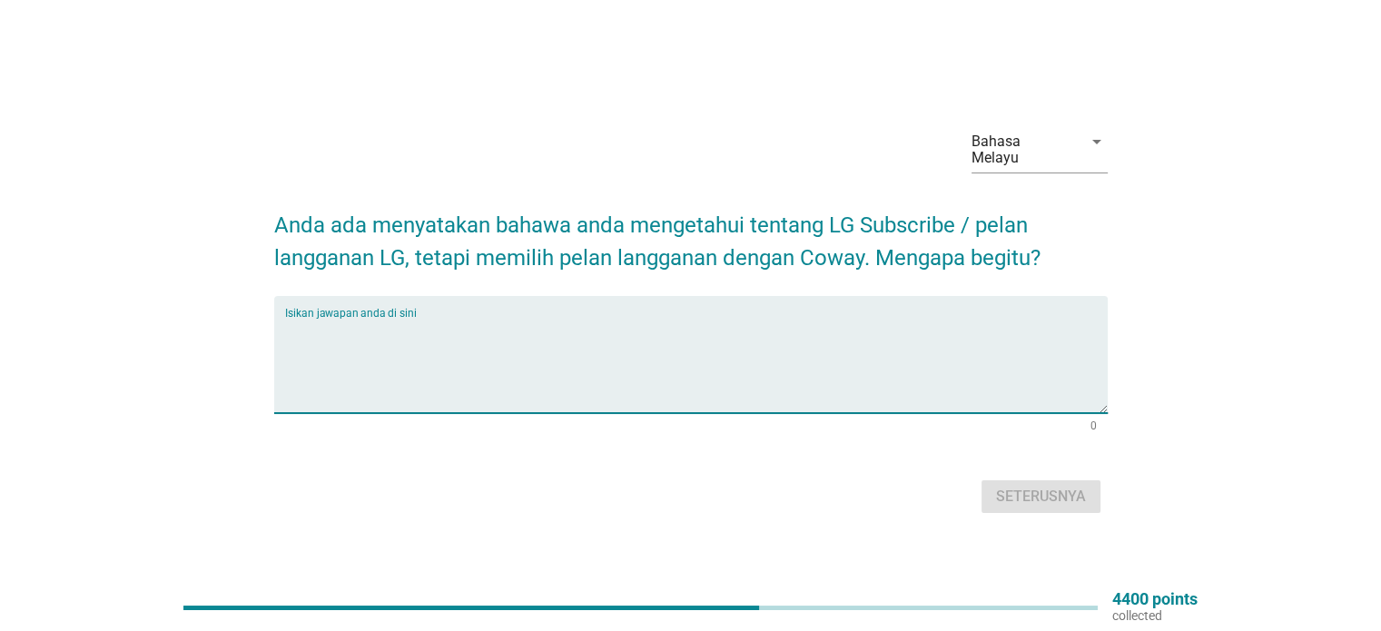
click at [792, 326] on textarea "Isikan jawapan anda di sini" at bounding box center [696, 365] width 823 height 95
type textarea "PELAN PENDEK"
click at [1057, 480] on button "Seterusnya" at bounding box center [1041, 496] width 119 height 33
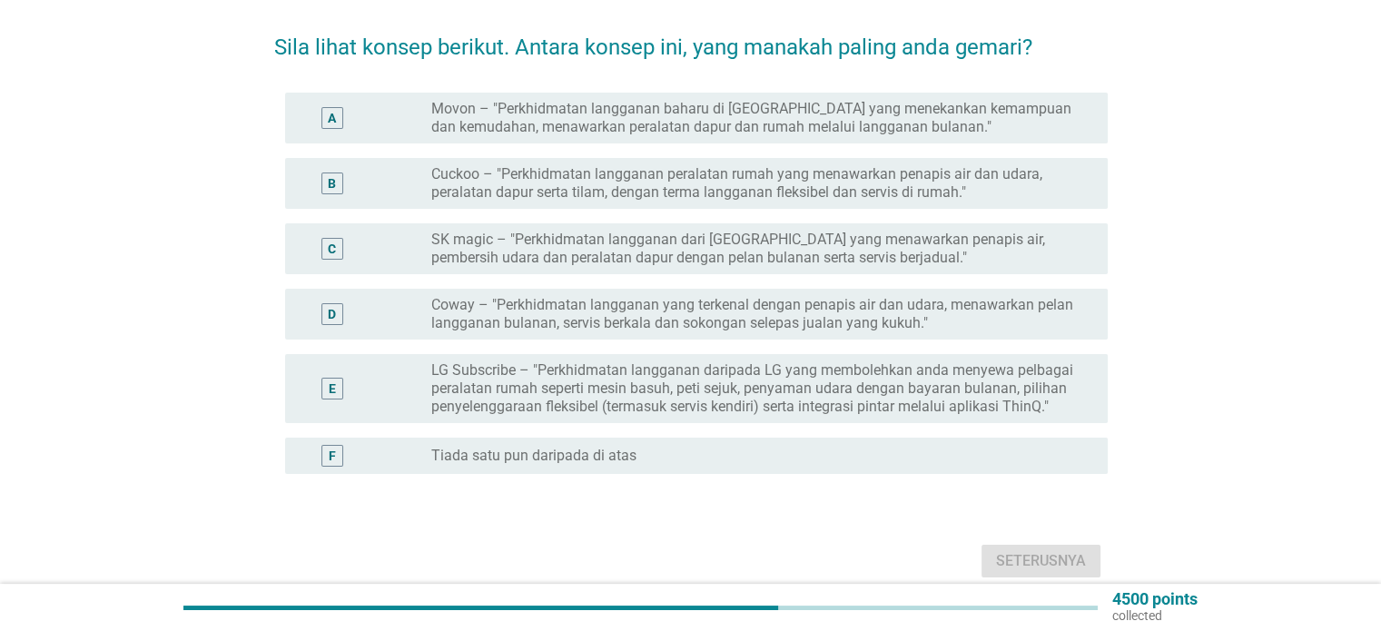
scroll to position [182, 0]
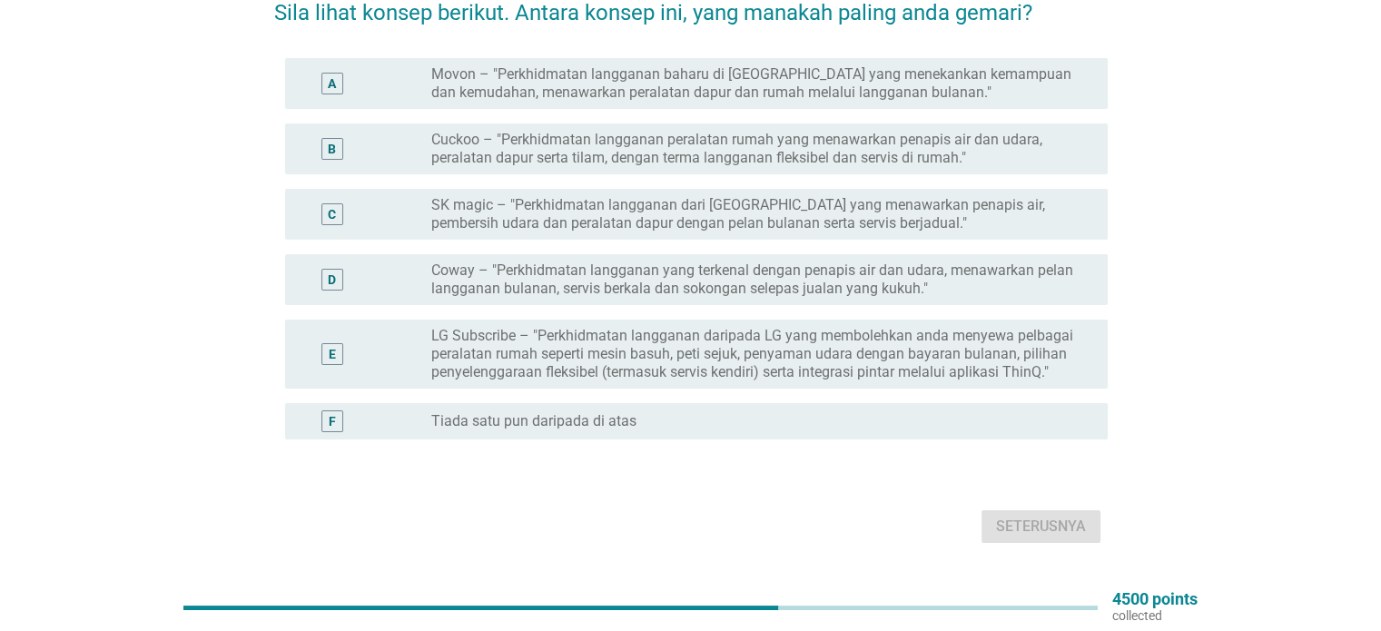
click at [695, 124] on div "B radio_button_unchecked Cuckoo – "Perkhidmatan langganan peralatan rumah yang …" at bounding box center [696, 149] width 823 height 51
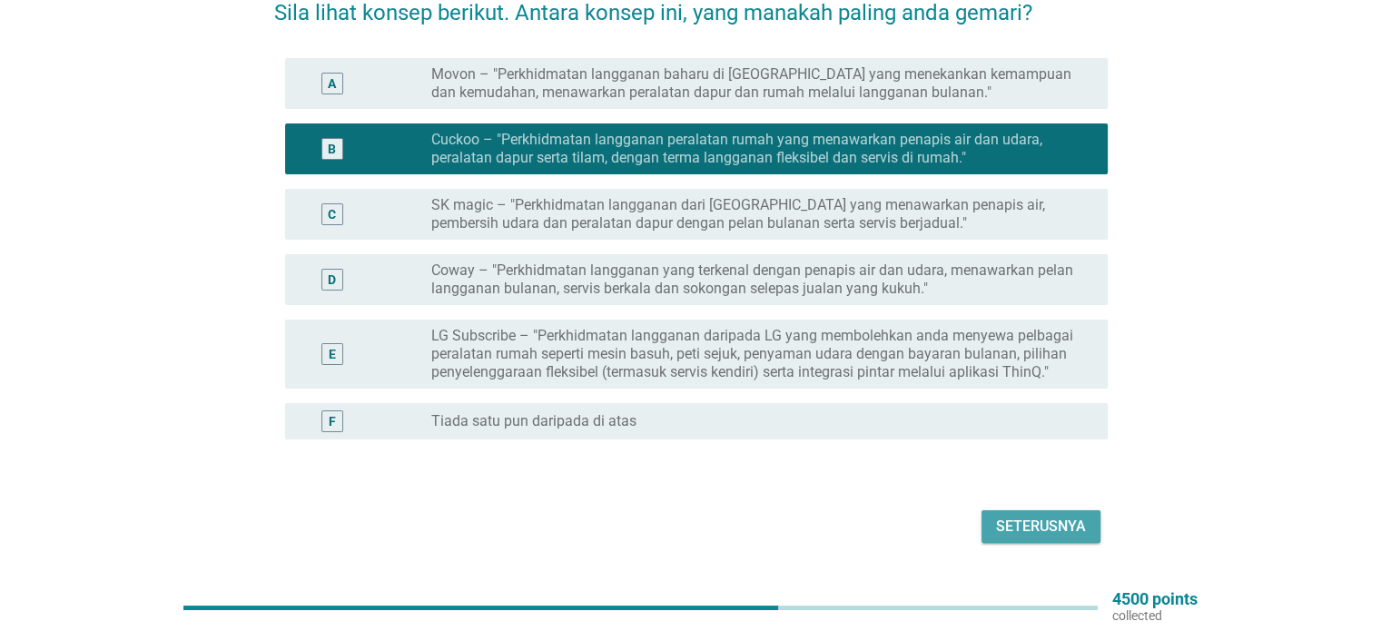
click at [1072, 516] on div "Seterusnya" at bounding box center [1041, 527] width 90 height 22
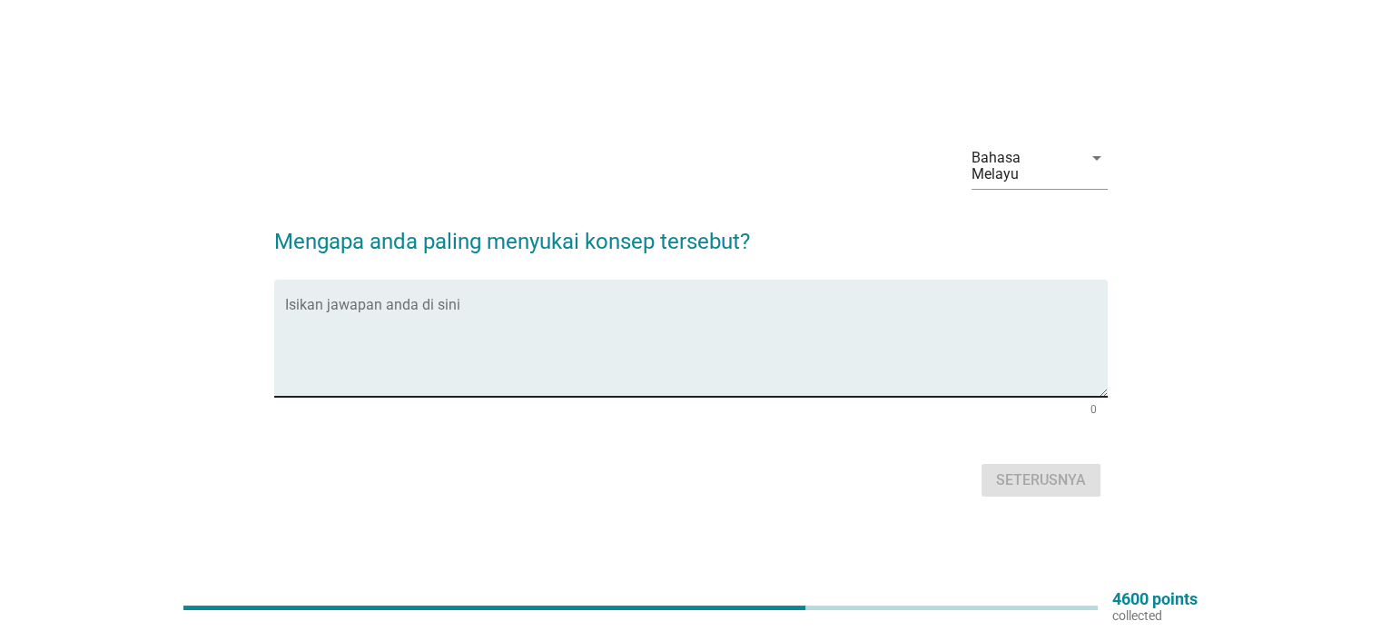
click at [826, 345] on textarea "Isikan jawapan anda di sini" at bounding box center [696, 349] width 823 height 95
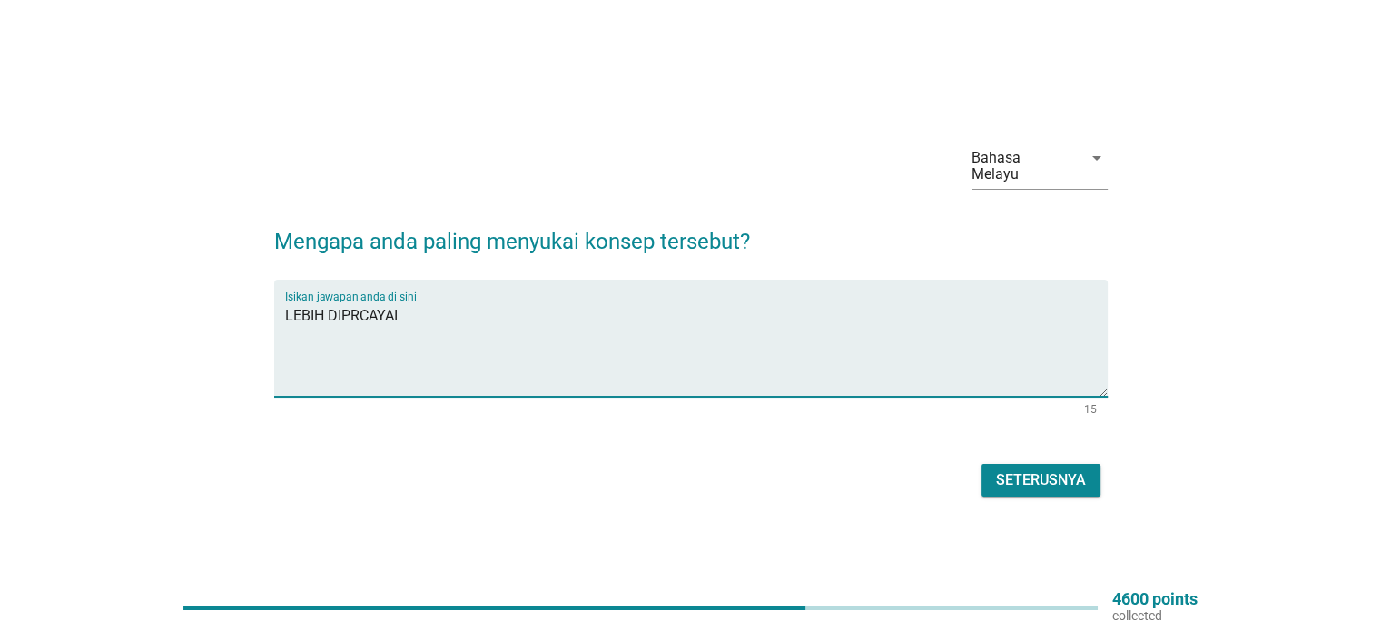
type textarea "LEBIH DIPRCAYAI"
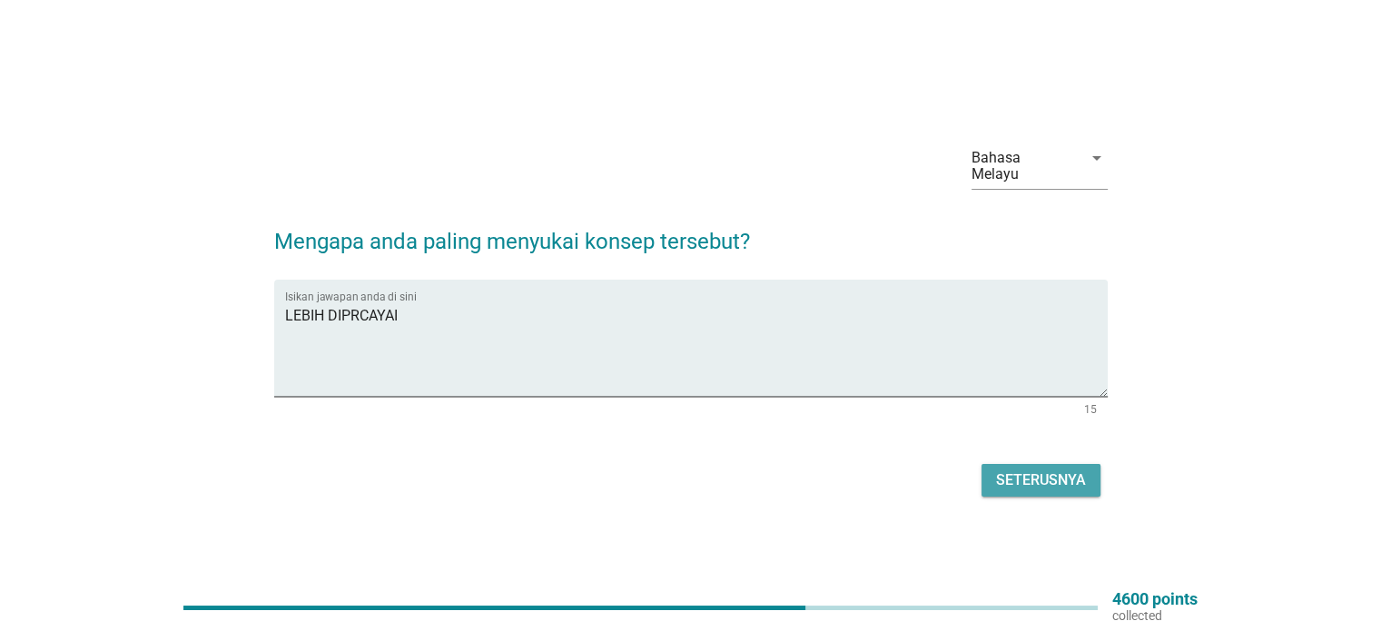
click at [1057, 464] on button "Seterusnya" at bounding box center [1041, 480] width 119 height 33
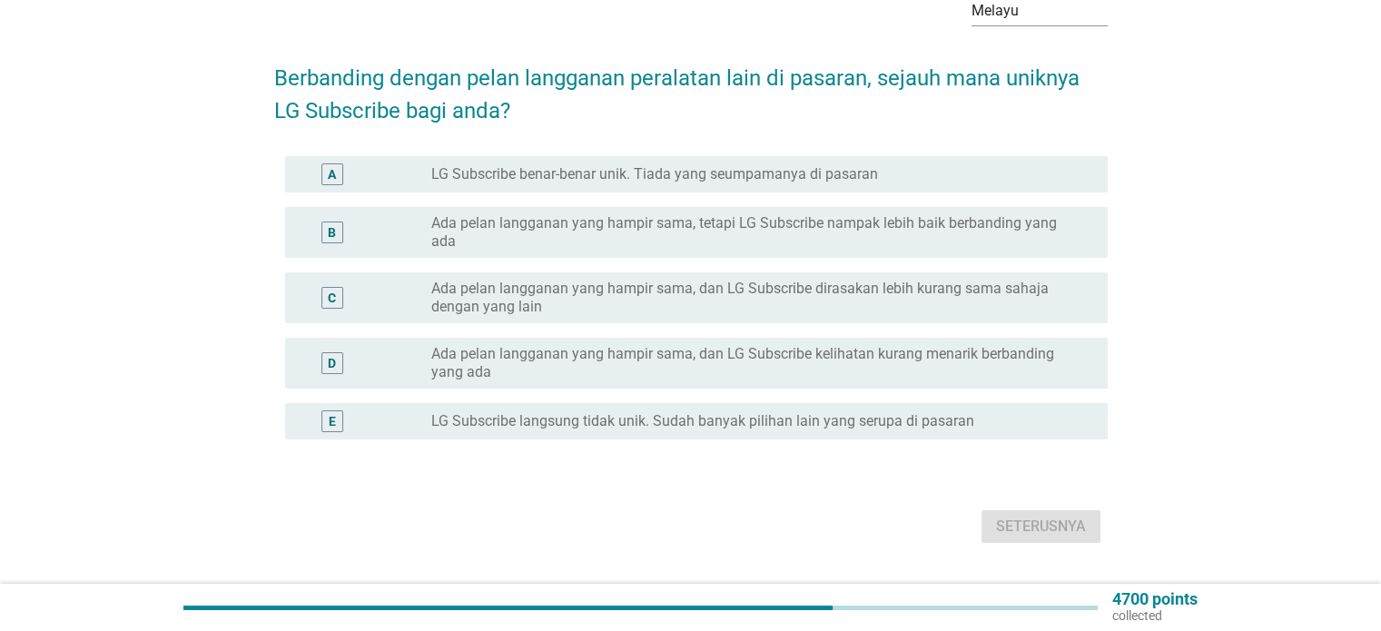
scroll to position [145, 0]
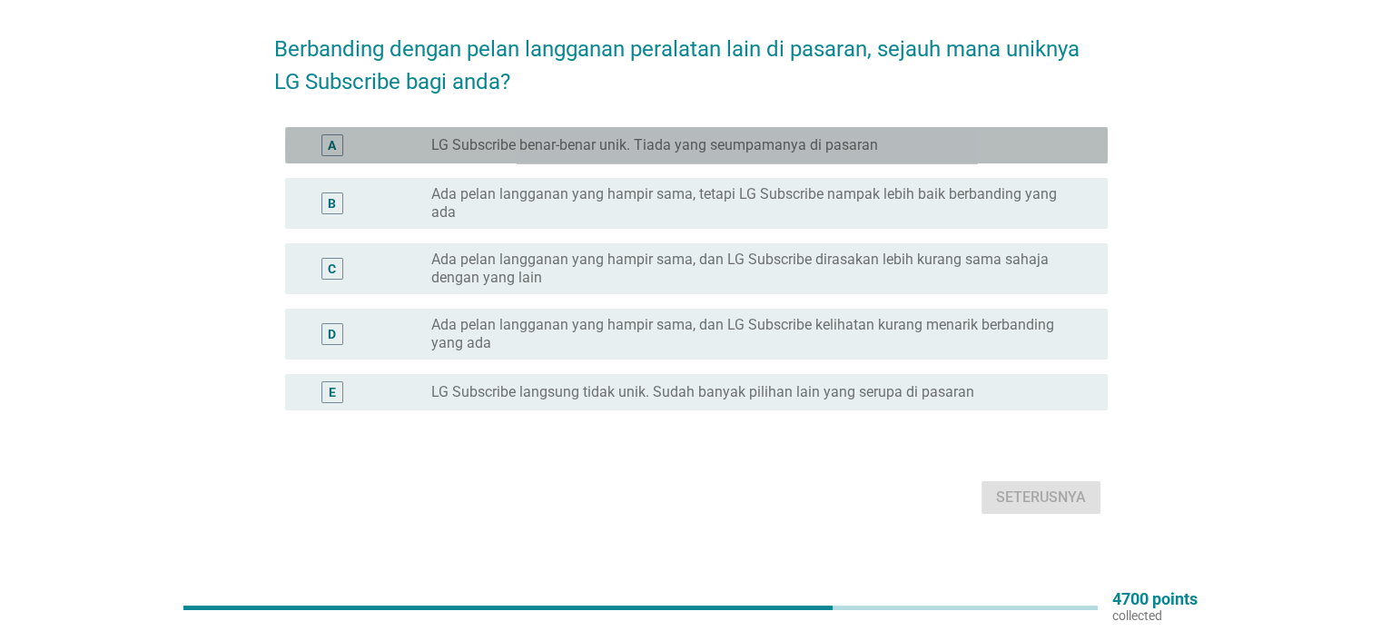
click at [927, 136] on div "radio_button_unchecked LG Subscribe benar-benar unik. Tiada yang seumpamanya di…" at bounding box center [754, 145] width 647 height 18
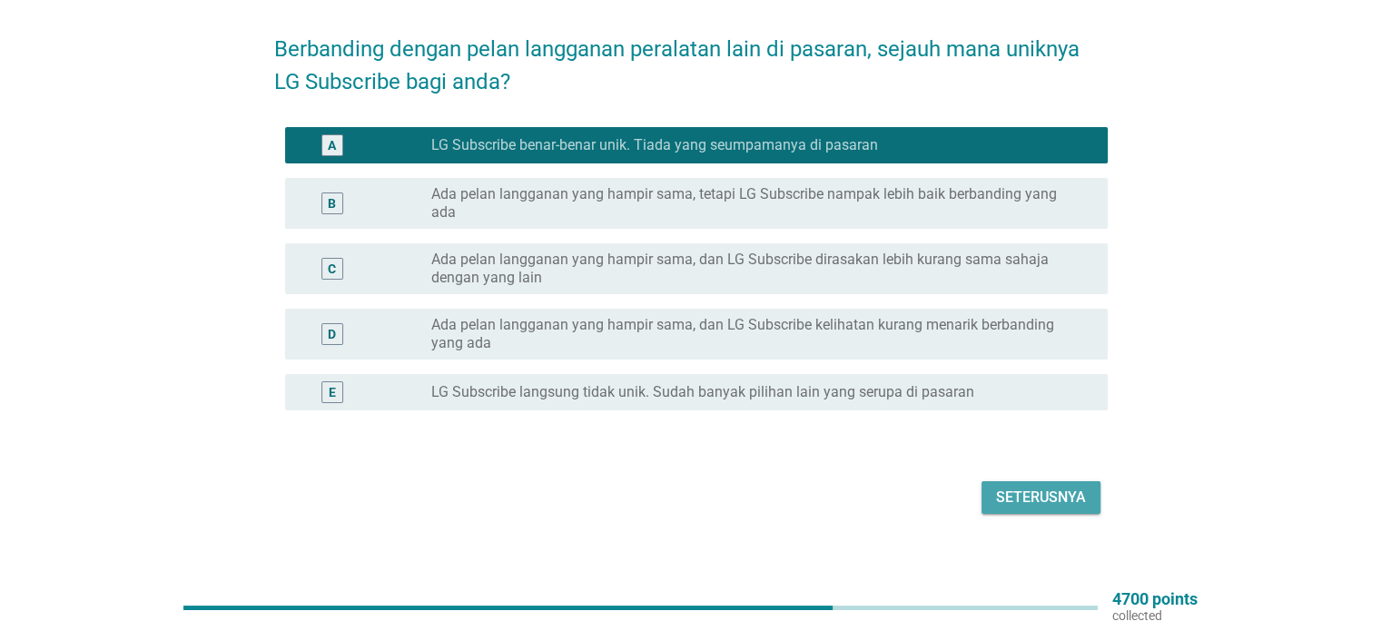
click at [1061, 487] on div "Seterusnya" at bounding box center [1041, 498] width 90 height 22
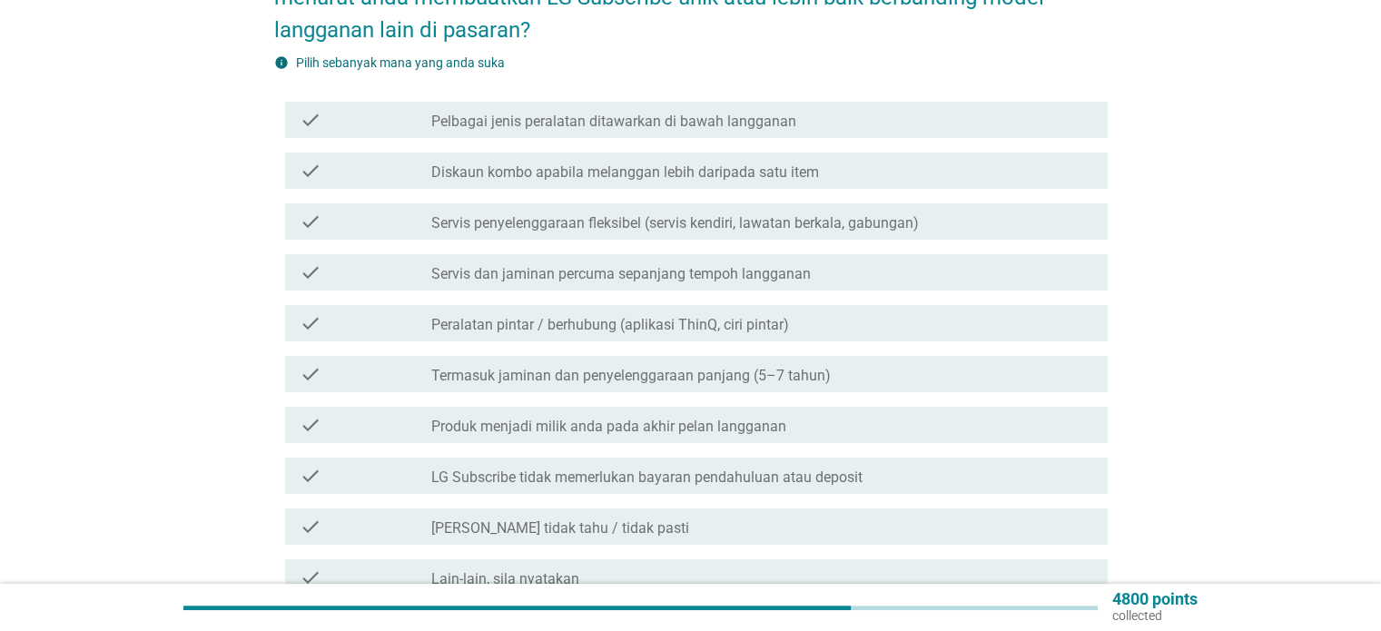
scroll to position [272, 0]
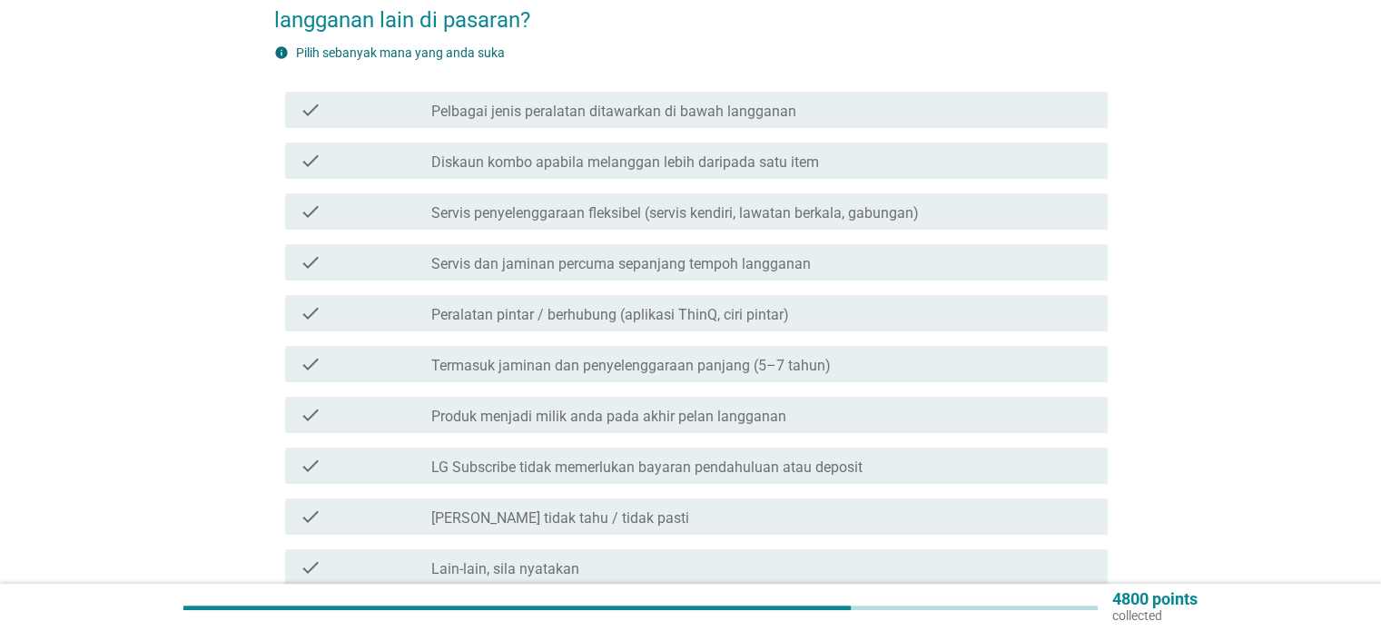
click at [922, 252] on div "check_box_outline_blank Servis dan jaminan percuma sepanjang tempoh langganan" at bounding box center [761, 263] width 661 height 22
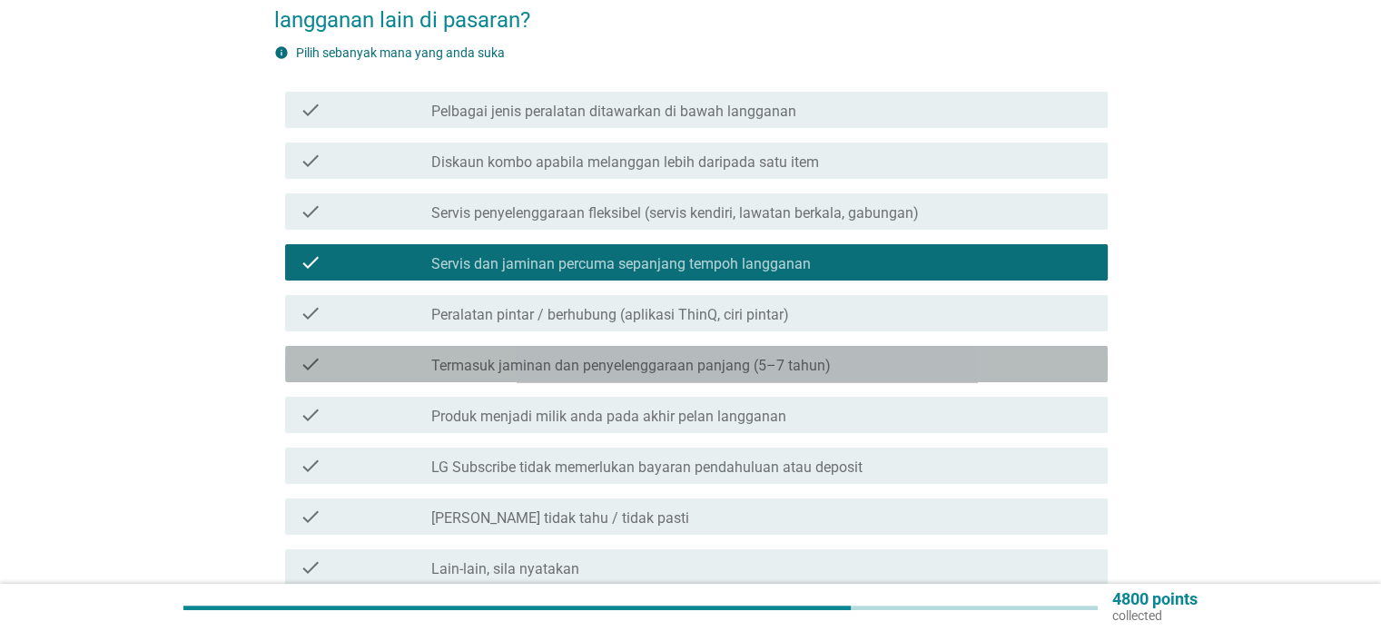
click at [908, 353] on div "check_box_outline_blank Termasuk jaminan dan penyelenggaraan panjang (5–7 tahun)" at bounding box center [761, 364] width 661 height 22
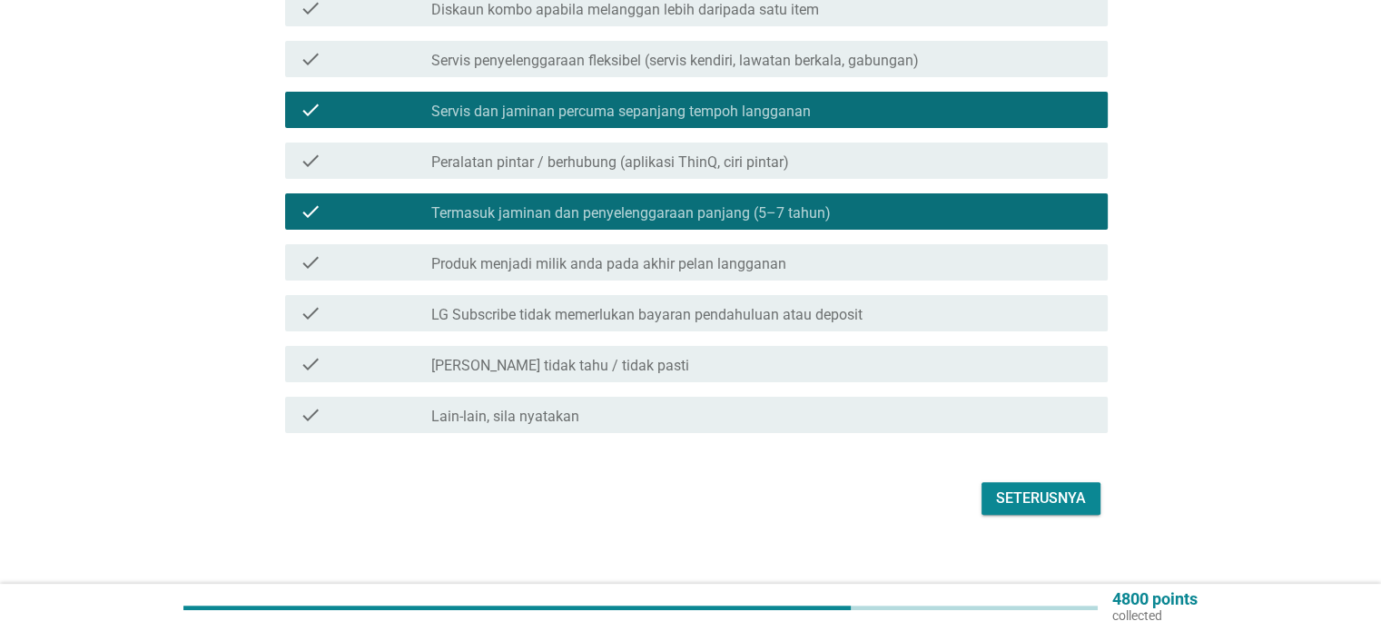
scroll to position [426, 0]
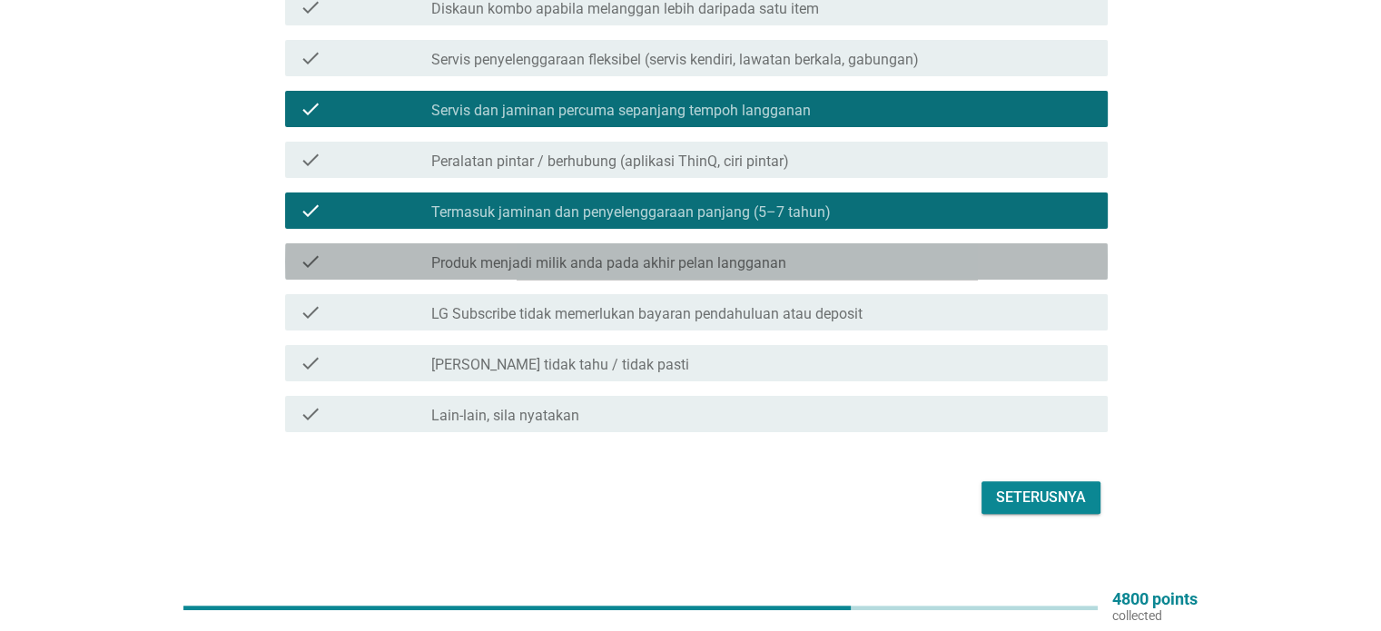
click at [1021, 258] on div "check check_box_outline_blank Produk menjadi milik anda pada akhir pelan langga…" at bounding box center [696, 261] width 823 height 36
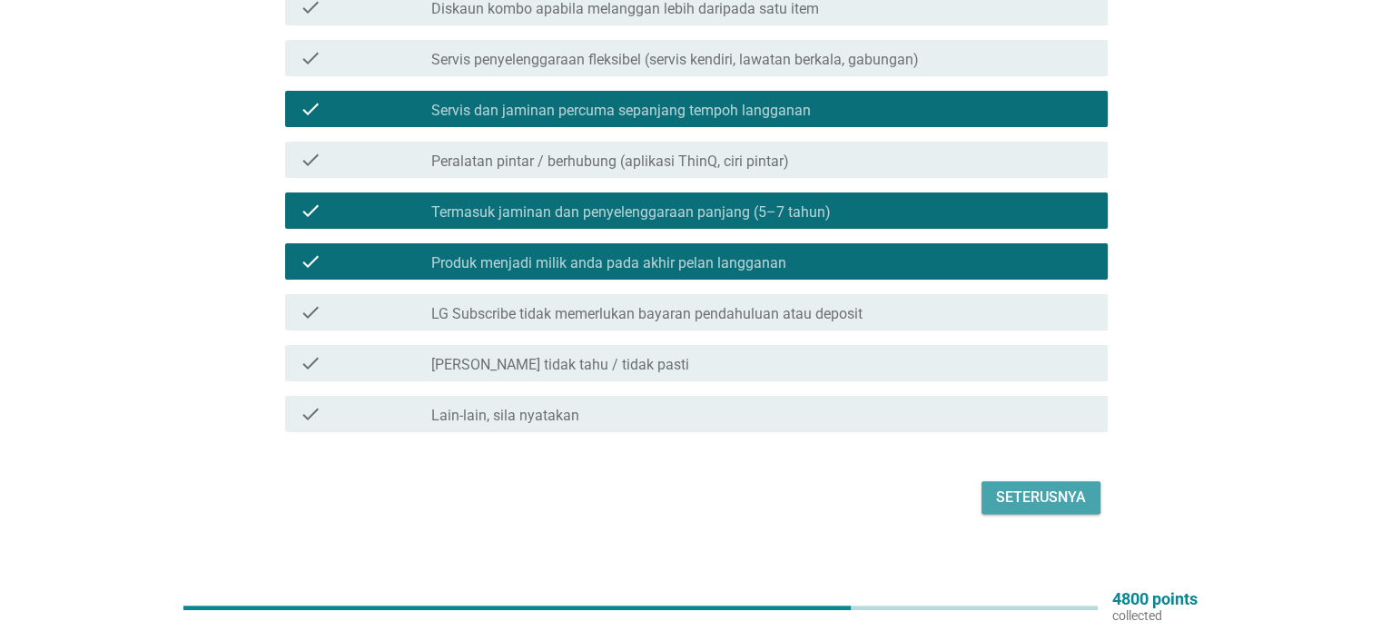
click at [1096, 481] on button "Seterusnya" at bounding box center [1041, 497] width 119 height 33
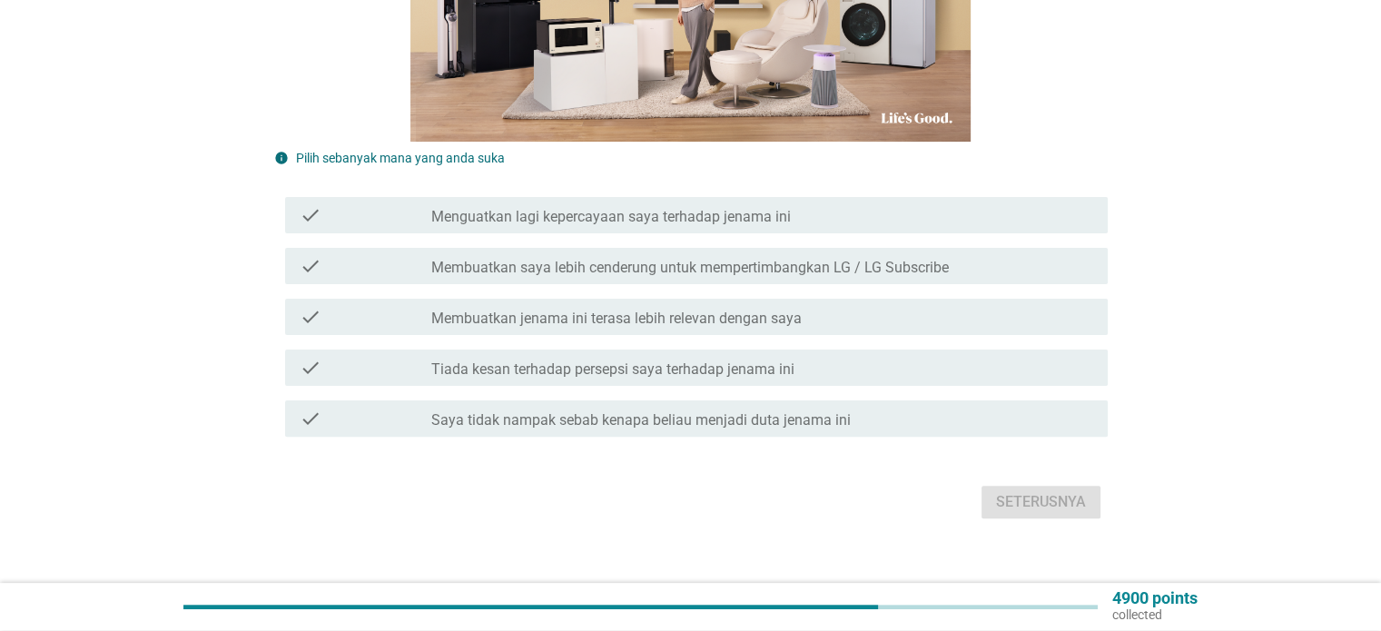
scroll to position [437, 0]
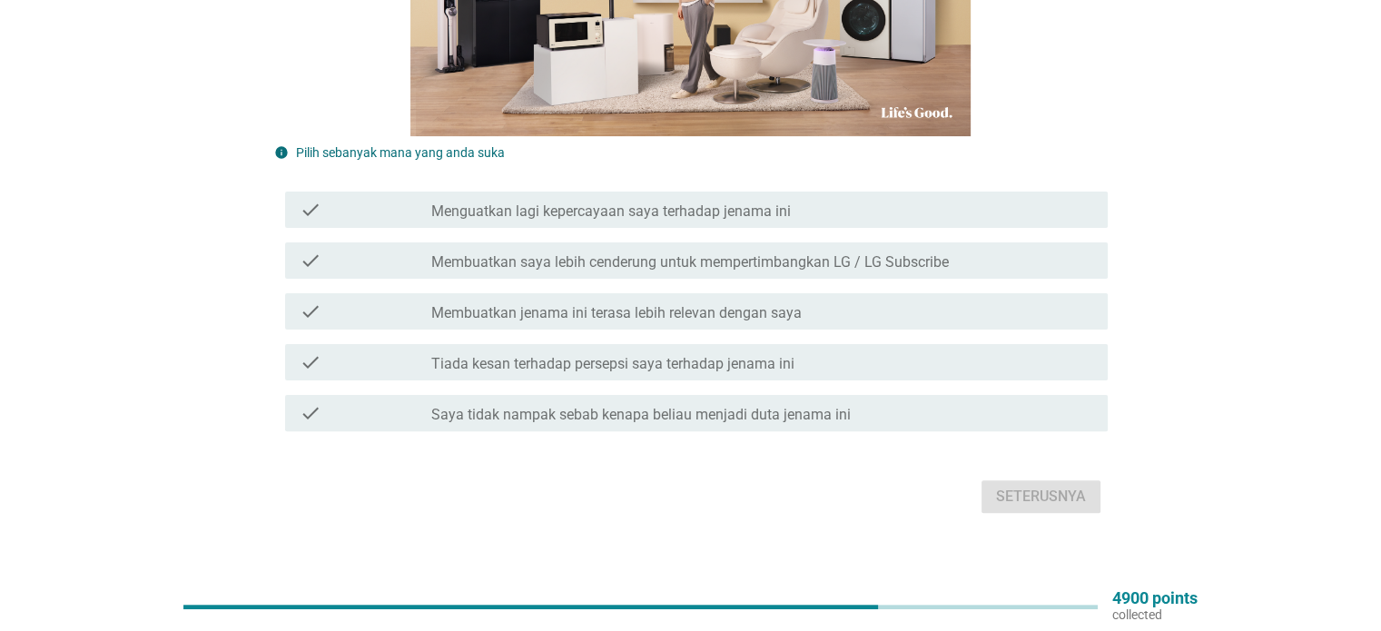
click at [857, 351] on div "check_box_outline_blank Tiada kesan terhadap persepsi saya terhadap jenama ini" at bounding box center [761, 362] width 661 height 22
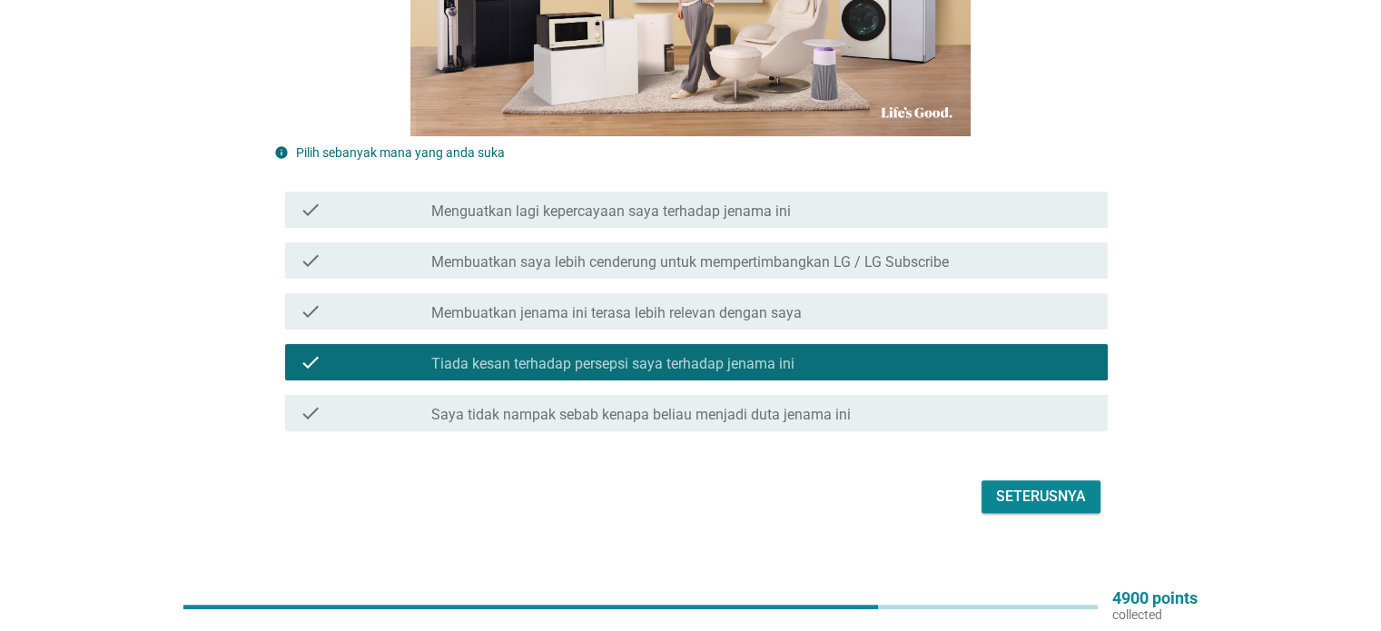
click at [1022, 486] on div "Seterusnya" at bounding box center [1041, 497] width 90 height 22
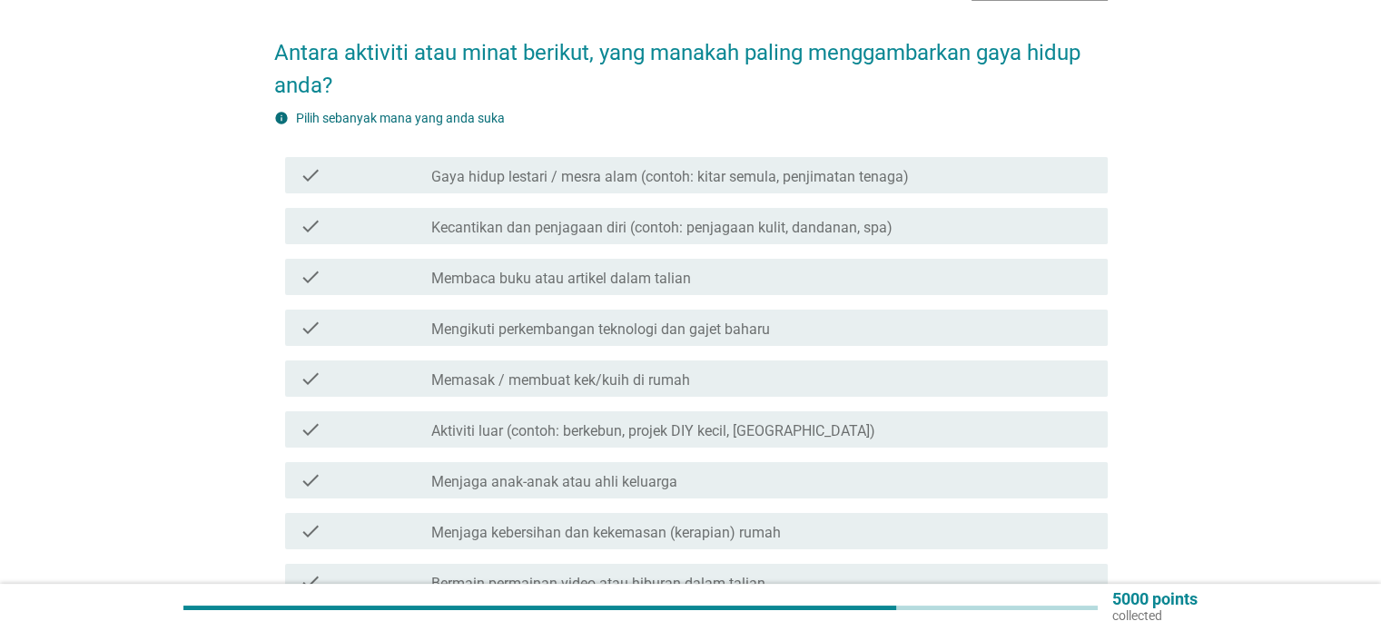
scroll to position [182, 0]
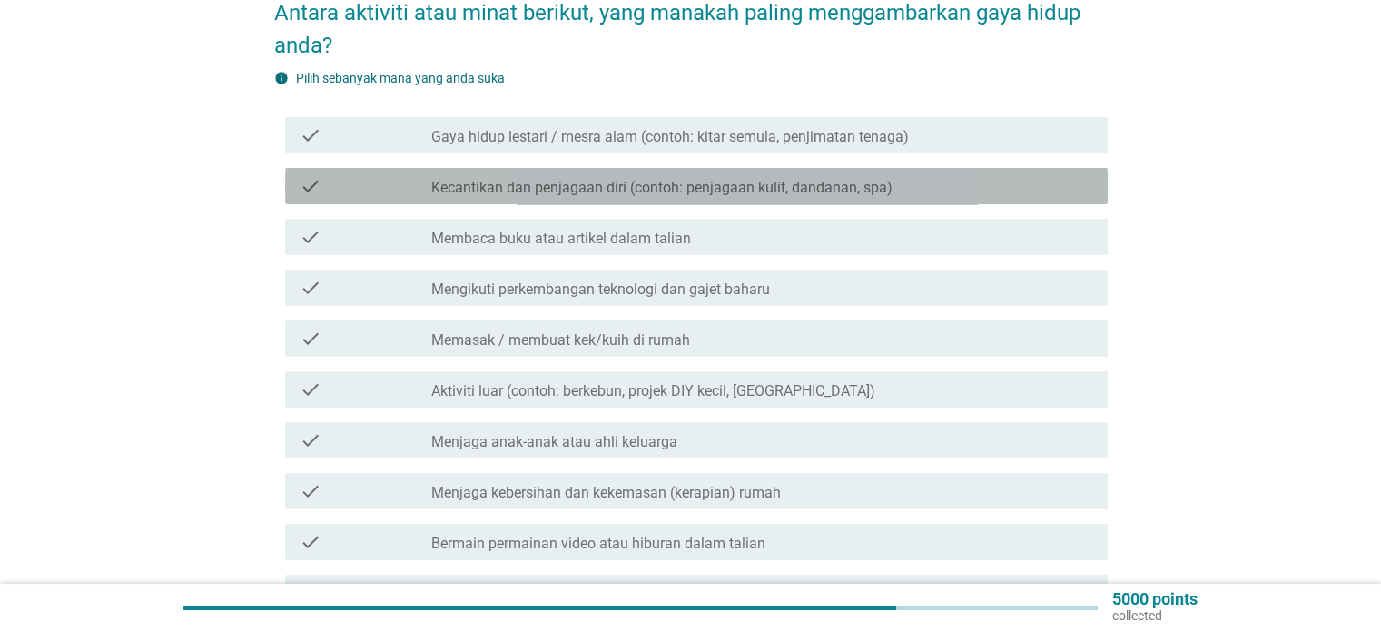
click at [939, 168] on div "check check_box_outline_blank Kecantikan dan penjagaan diri (contoh: penjagaan …" at bounding box center [696, 186] width 823 height 36
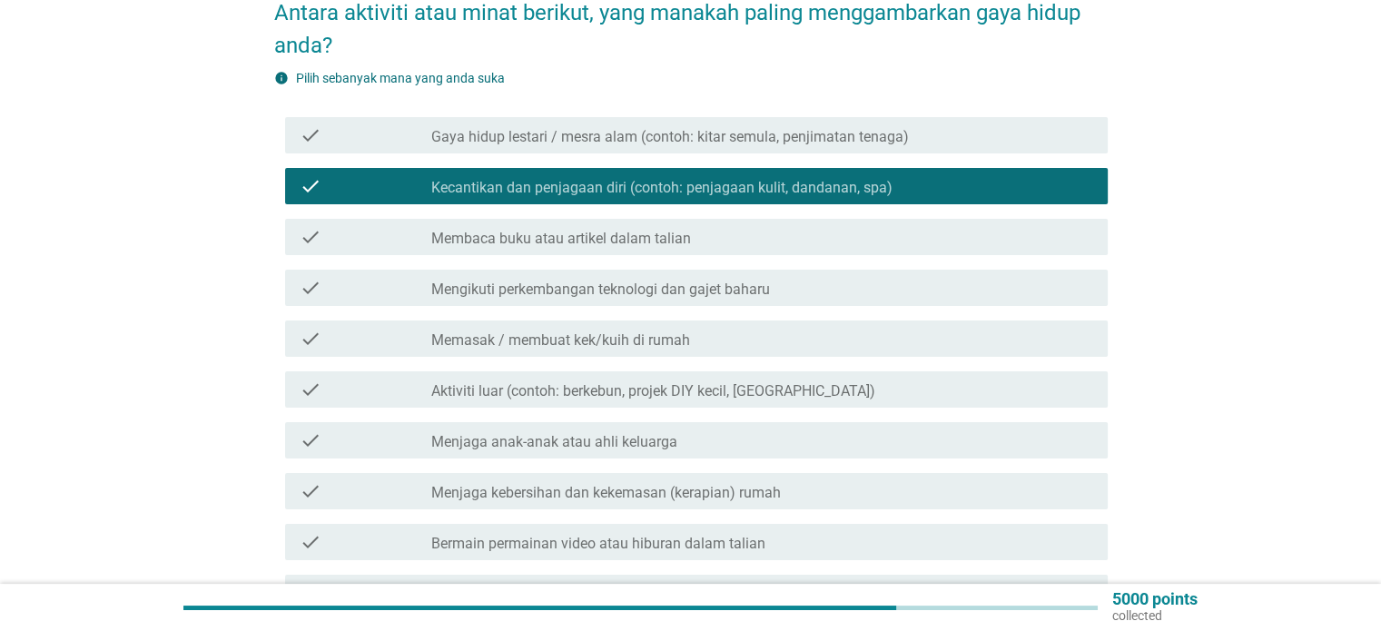
click at [876, 379] on div "check_box_outline_blank Aktiviti luar (contoh: berkebun, projek DIY kecil, berk…" at bounding box center [761, 390] width 661 height 22
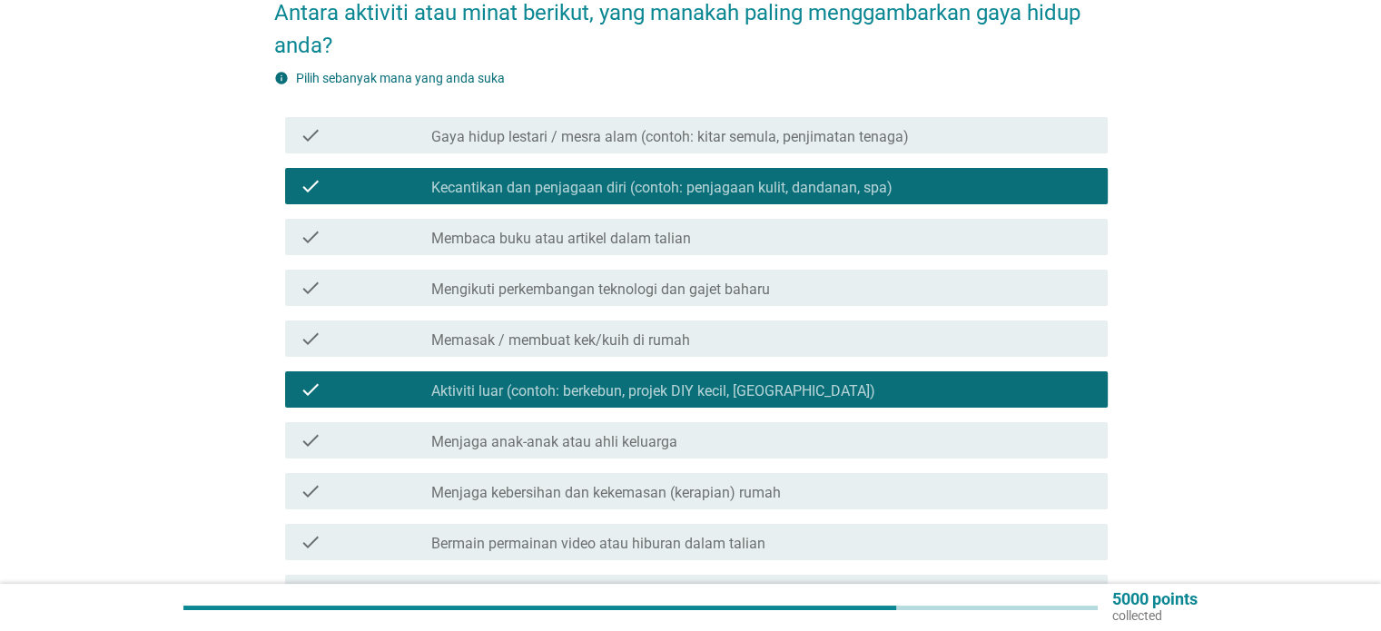
click at [839, 339] on div "check check_box_outline_blank Memasak / membuat kek/kuih di rumah" at bounding box center [696, 339] width 823 height 36
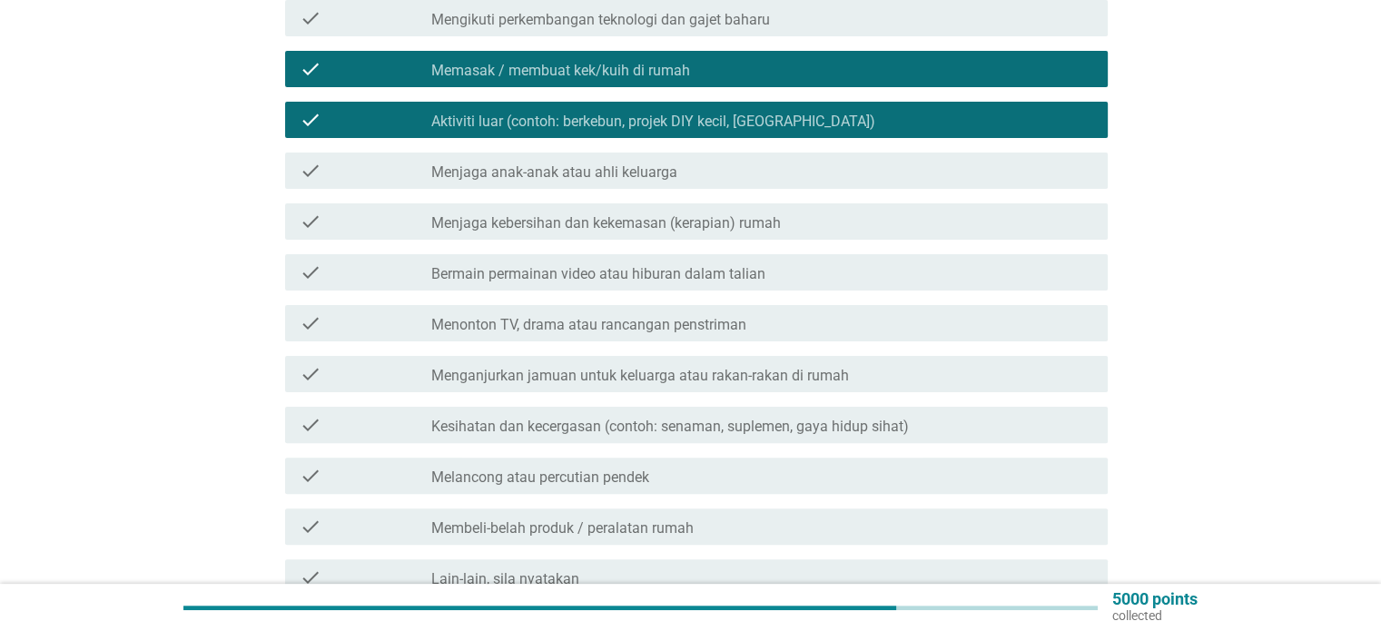
scroll to position [454, 0]
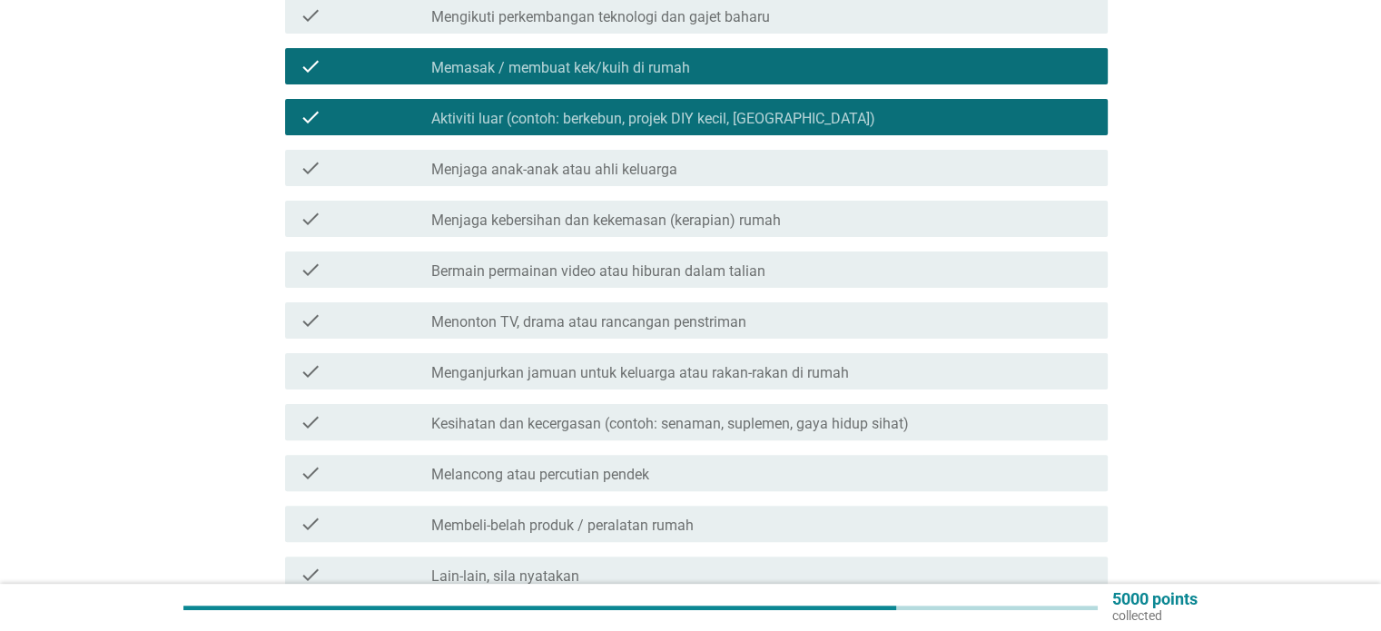
click at [905, 310] on div "check_box_outline_blank Menonton TV, drama atau rancangan penstriman" at bounding box center [761, 321] width 661 height 22
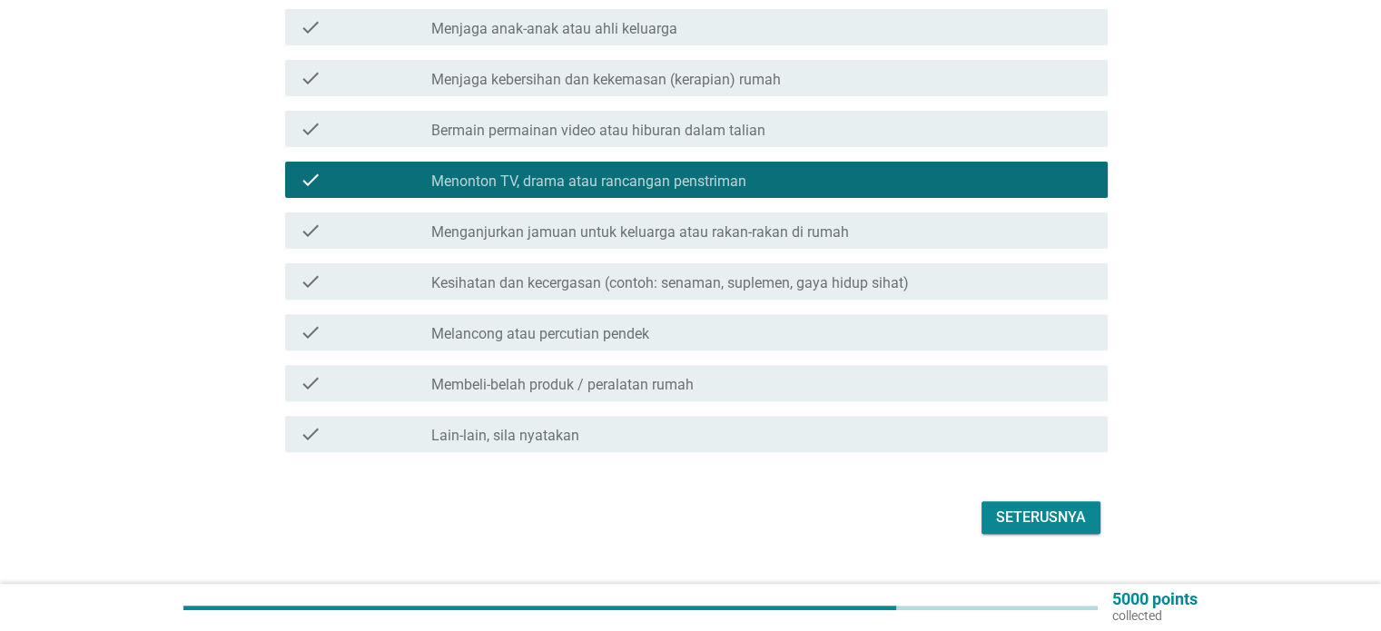
scroll to position [615, 0]
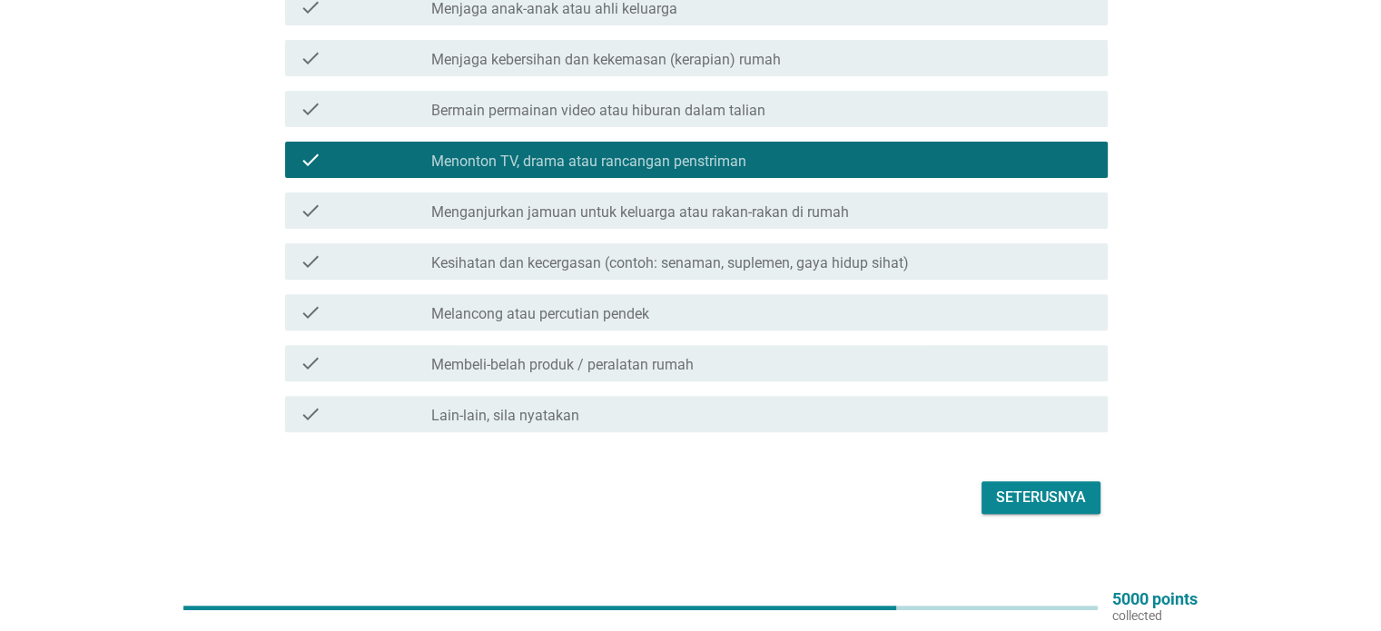
click at [1039, 352] on div "check_box_outline_blank Membeli-belah produk / peralatan rumah" at bounding box center [761, 363] width 661 height 22
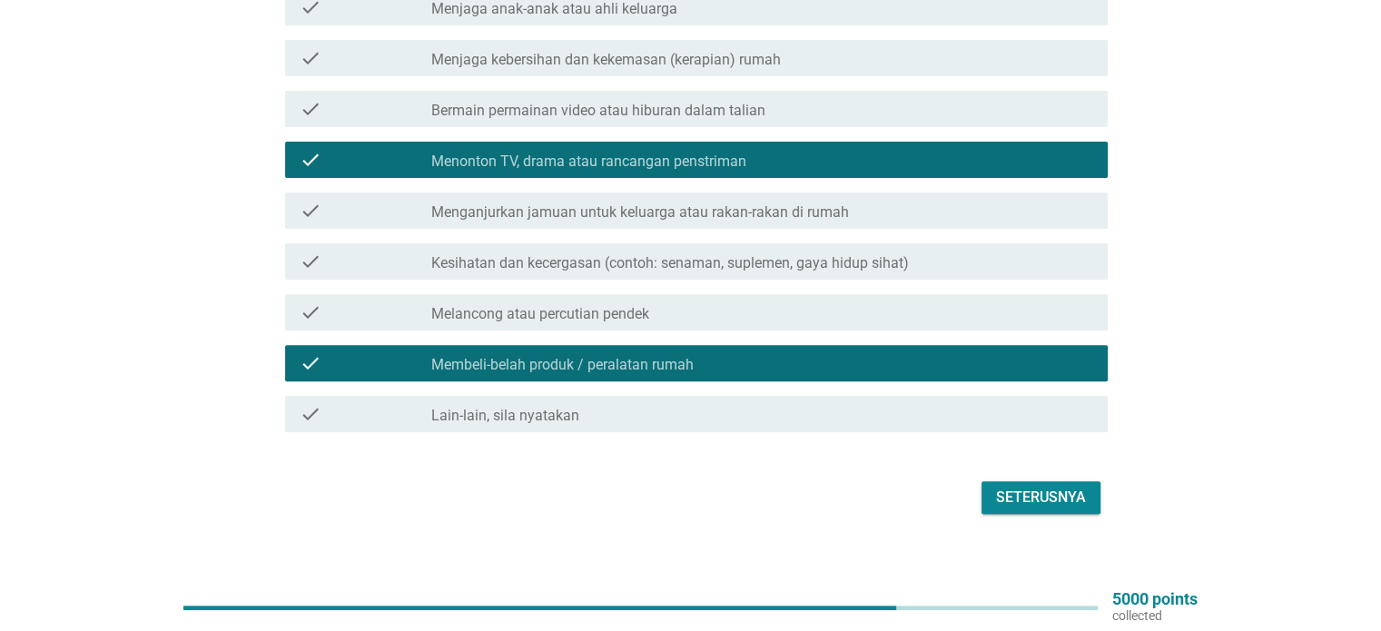
click at [1060, 487] on div "Seterusnya" at bounding box center [1041, 498] width 90 height 22
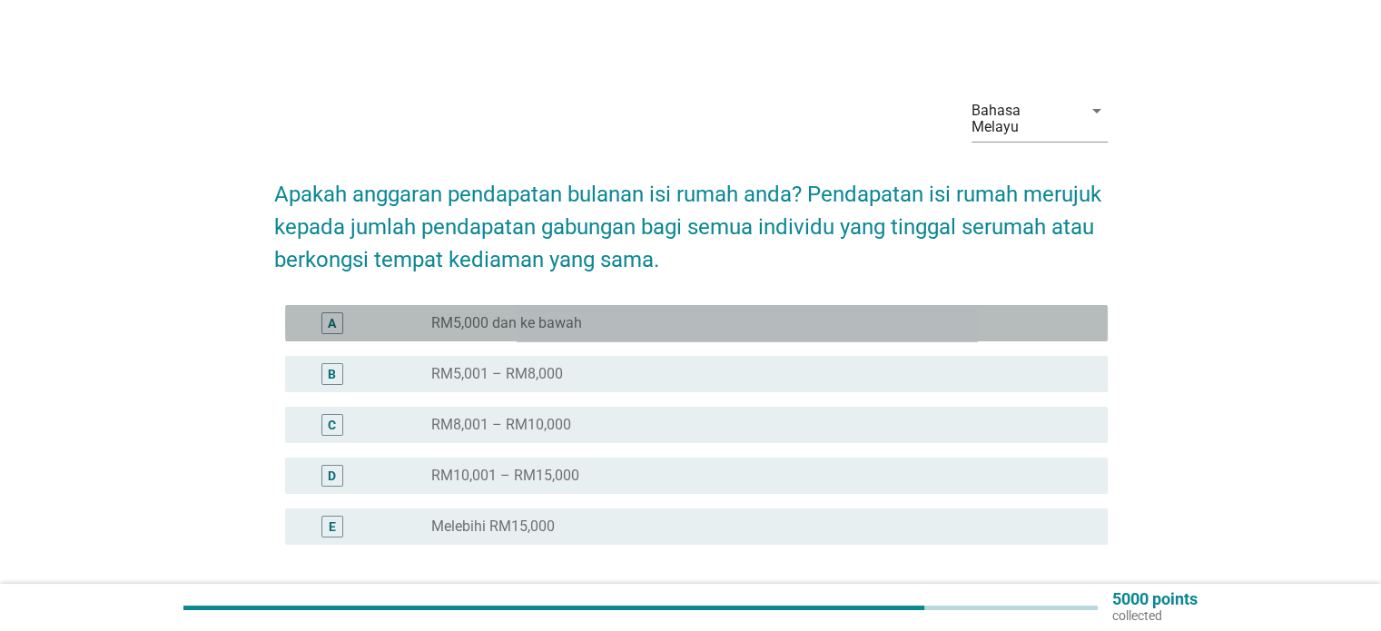
click at [485, 314] on label "RM5,000 dan ke bawah" at bounding box center [506, 323] width 151 height 18
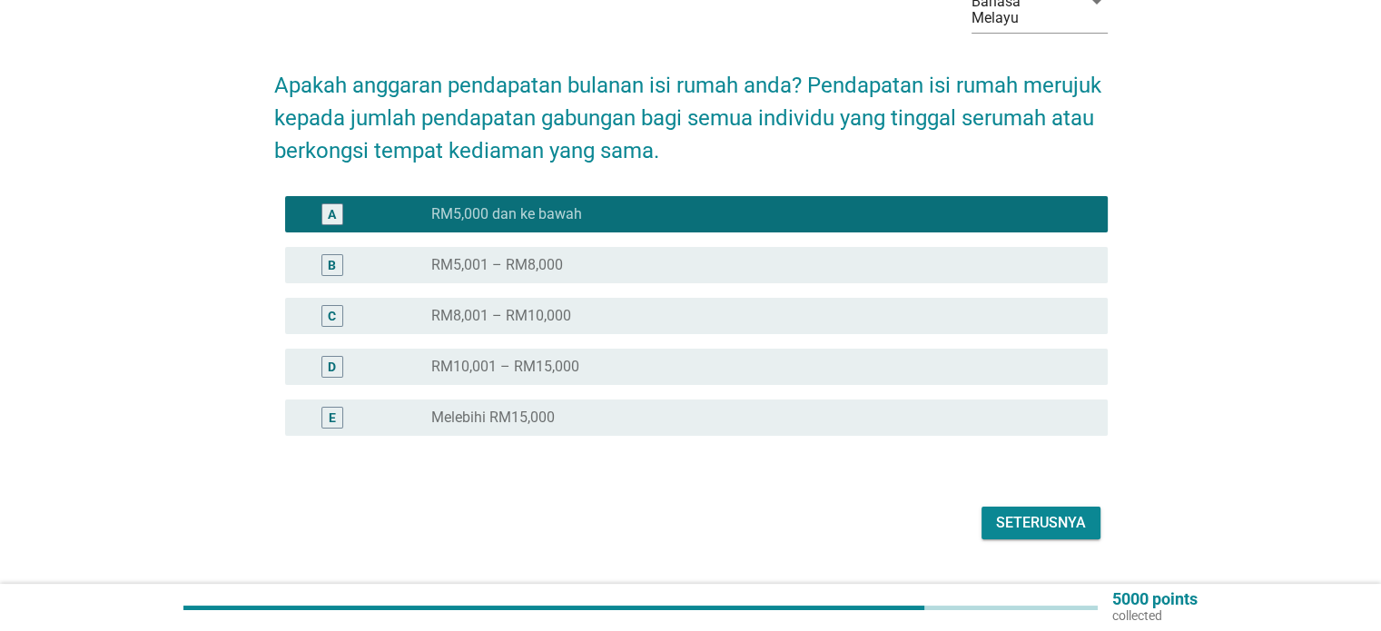
scroll to position [134, 0]
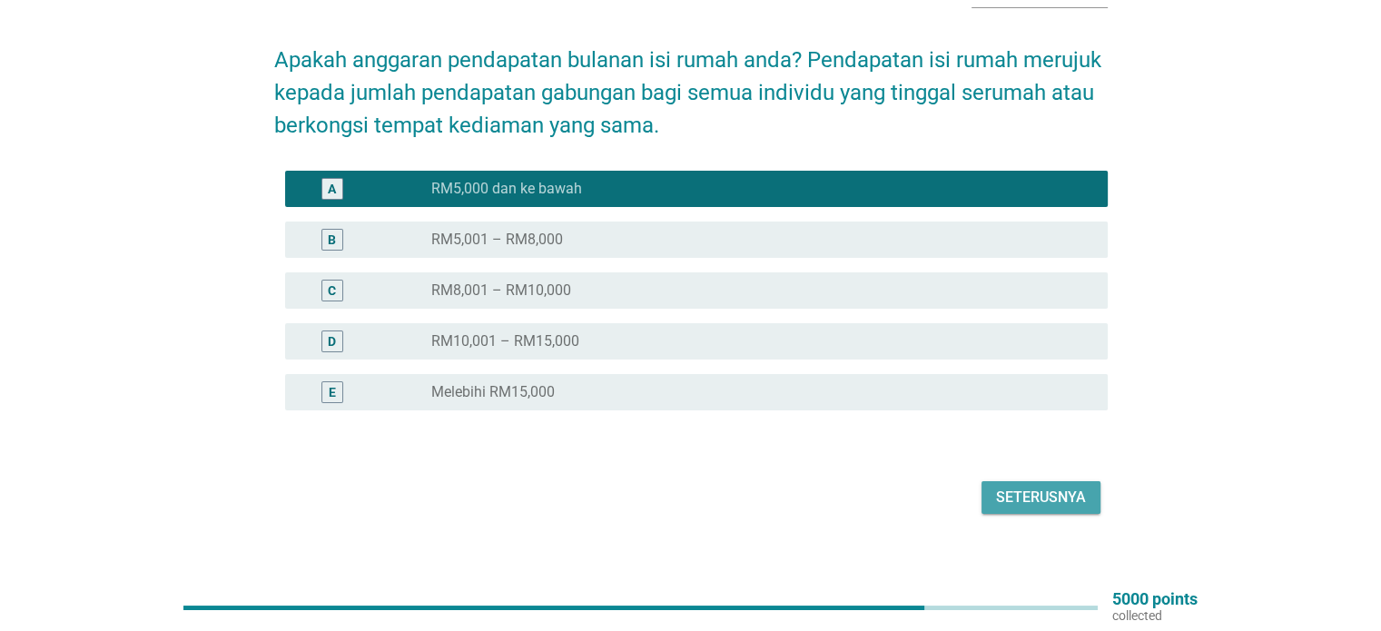
click at [1086, 493] on button "Seterusnya" at bounding box center [1041, 497] width 119 height 33
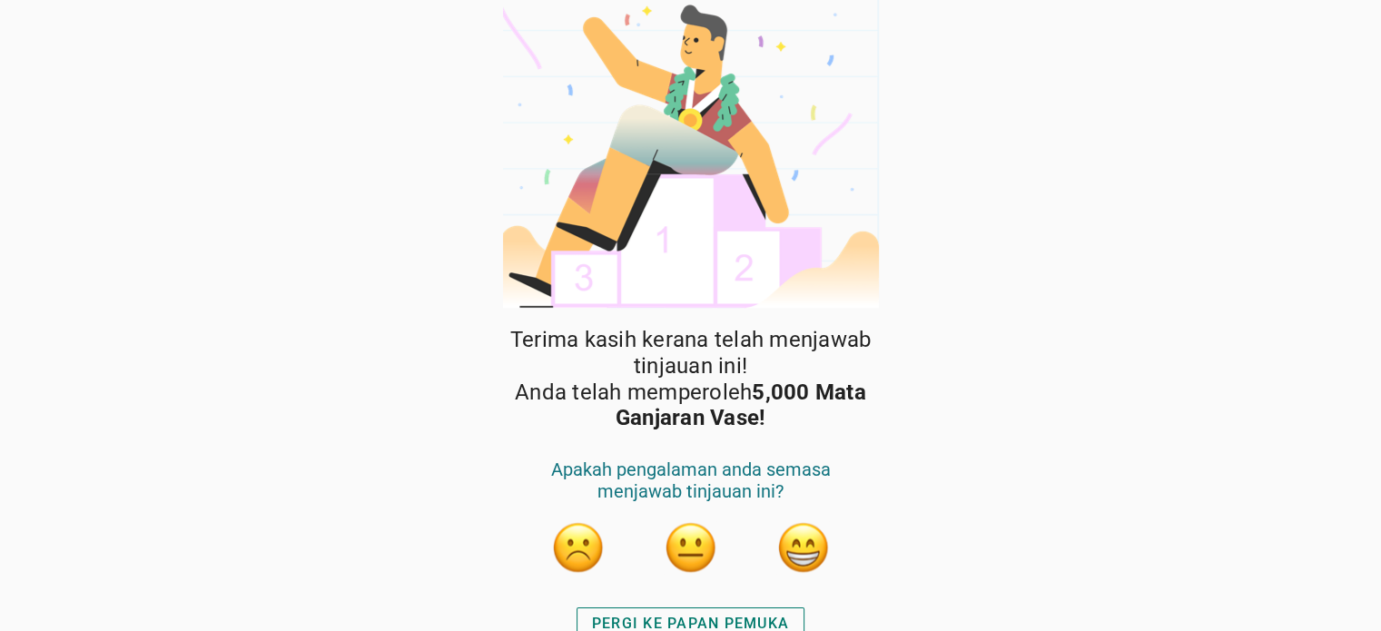
scroll to position [25, 0]
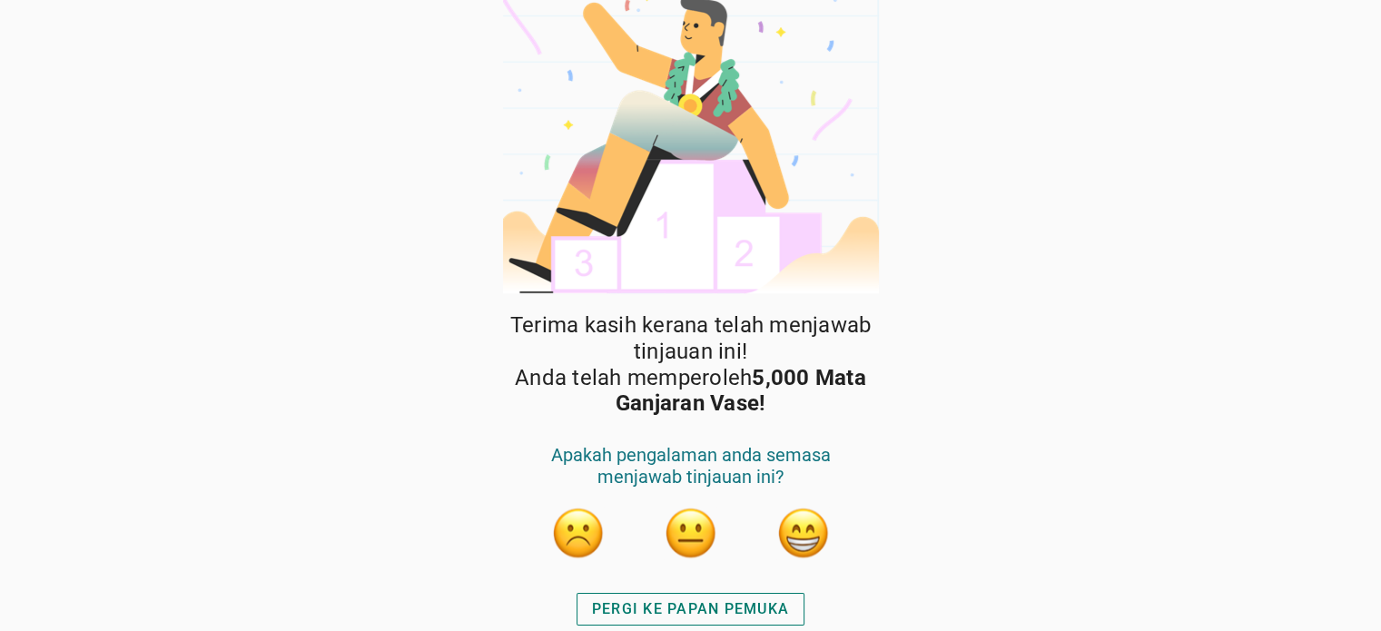
click at [785, 531] on button "button" at bounding box center [804, 533] width 54 height 54
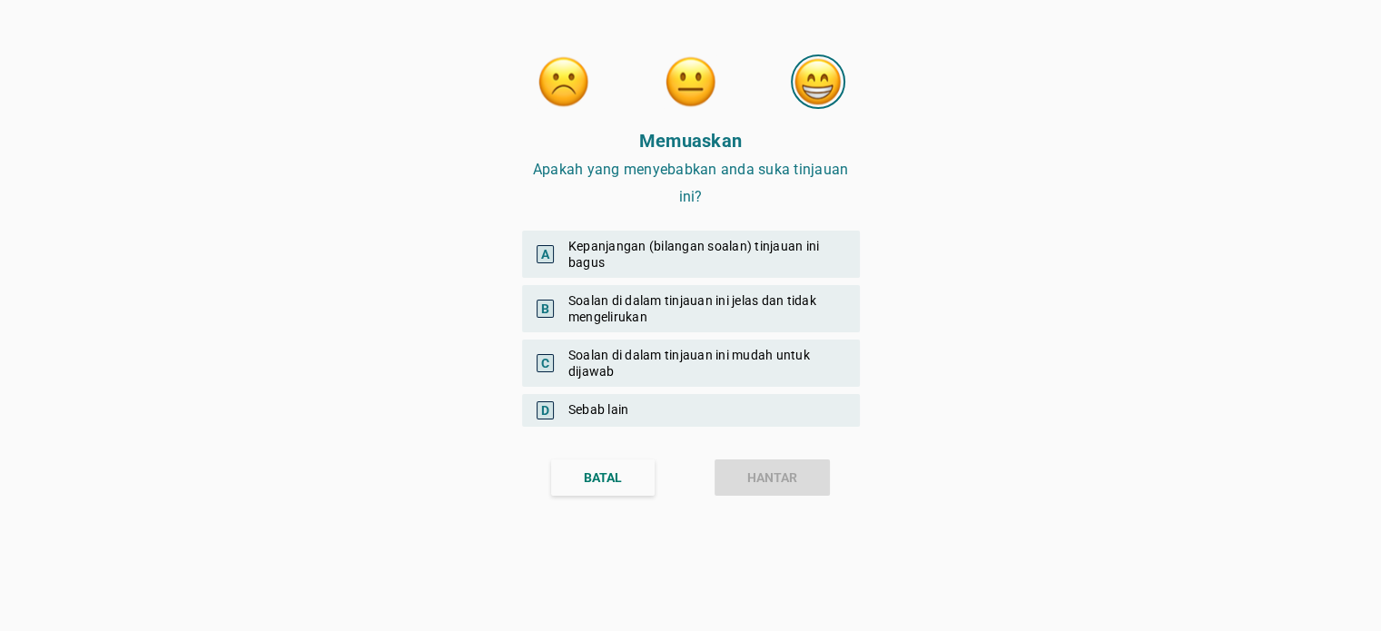
click at [801, 302] on div "B Soalan di dalam tinjauan ini jelas dan tidak mengelirukan" at bounding box center [691, 308] width 338 height 47
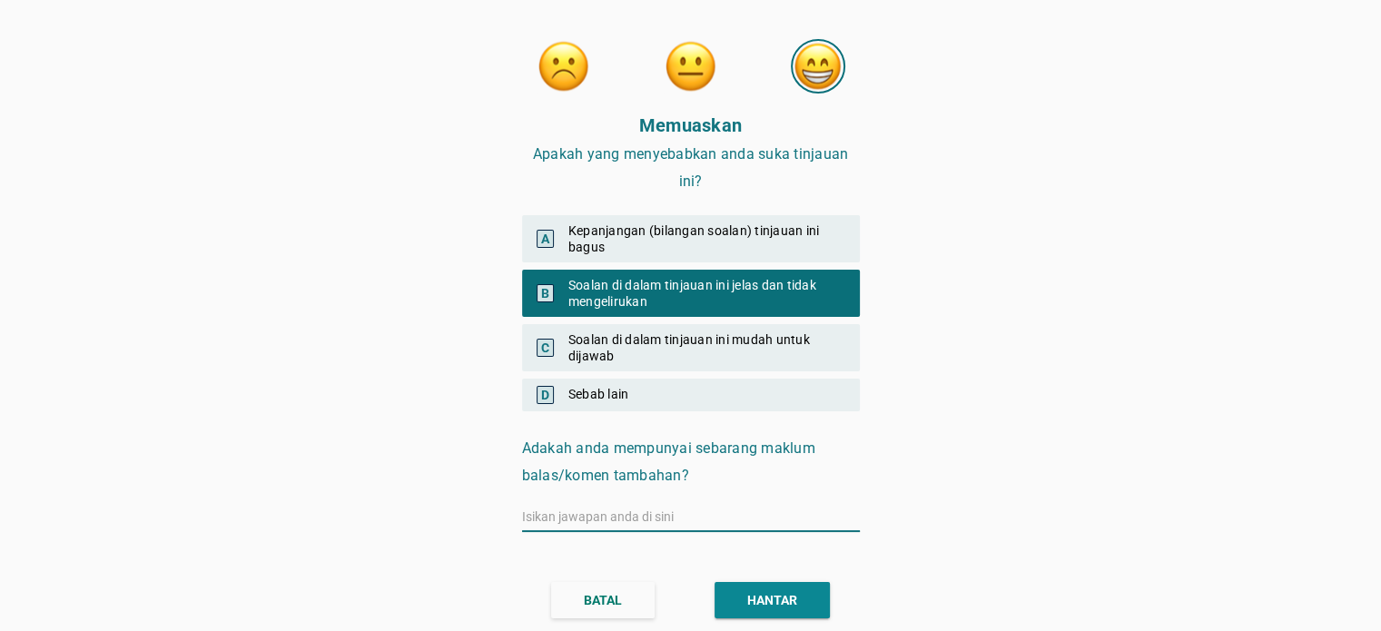
scroll to position [16, 0]
click at [666, 513] on input "text" at bounding box center [691, 515] width 338 height 29
type input "TIADA"
click at [776, 583] on button "HANTAR" at bounding box center [772, 599] width 115 height 36
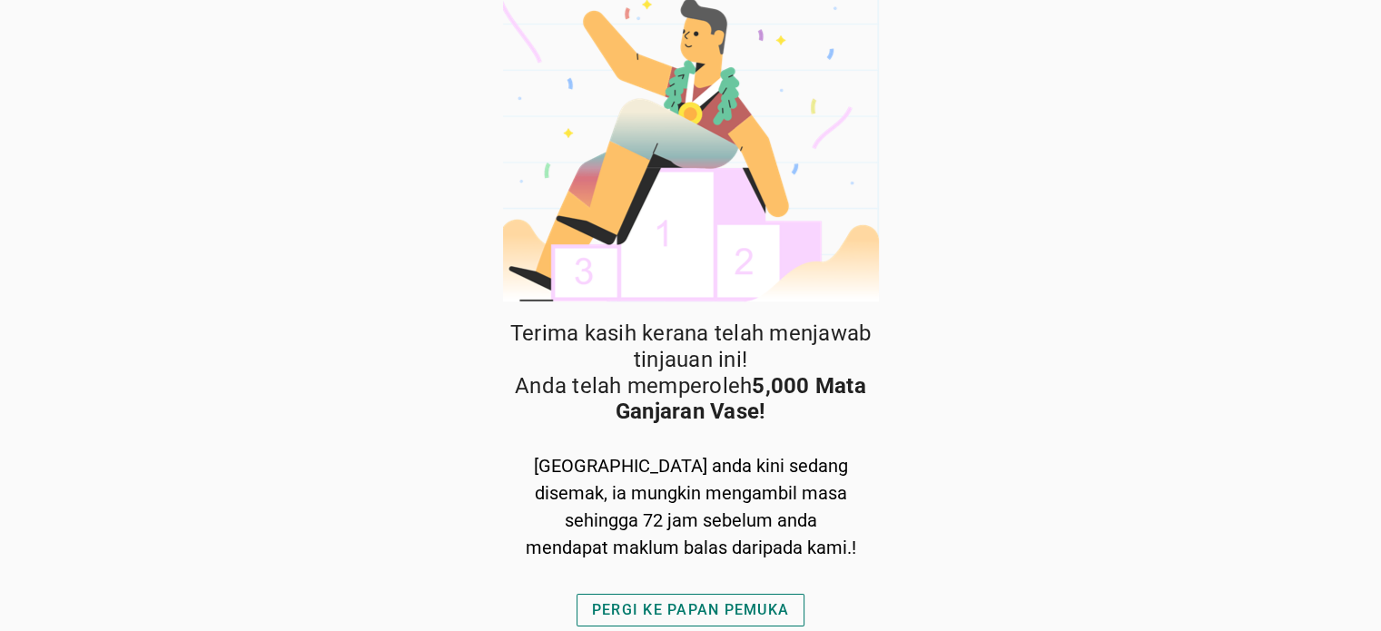
scroll to position [17, 0]
click at [719, 615] on div "PERGI KE PAPAN PEMUKA" at bounding box center [690, 610] width 197 height 22
